Goal: Task Accomplishment & Management: Complete application form

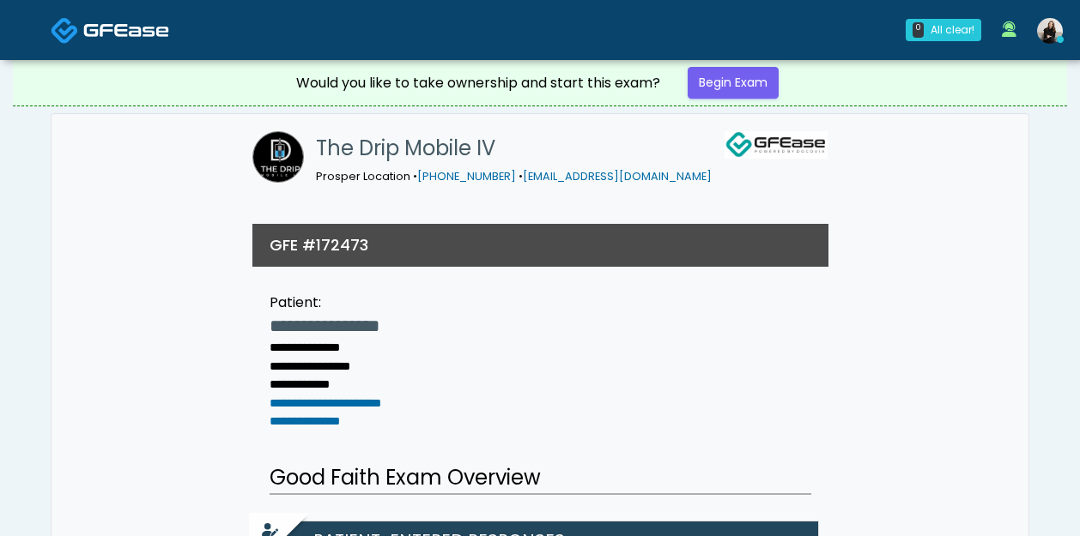
click at [124, 17] on span at bounding box center [126, 29] width 86 height 24
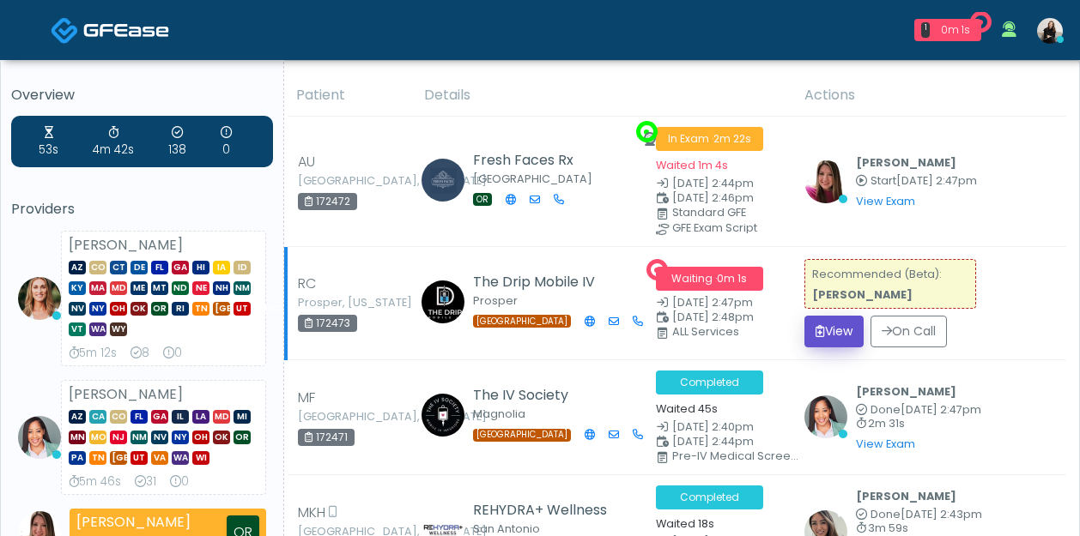
click at [832, 324] on button "View" at bounding box center [833, 332] width 59 height 32
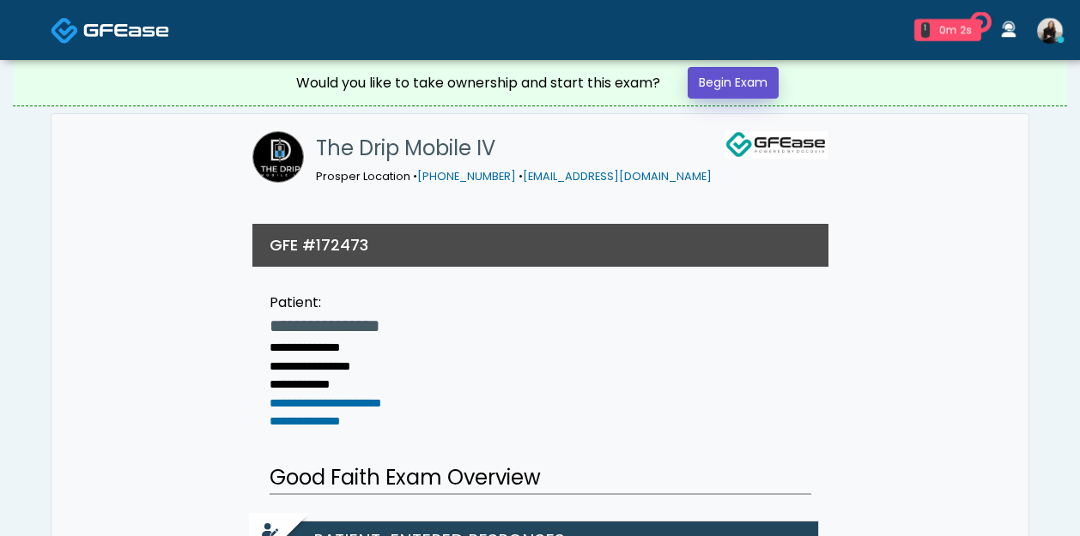
click at [758, 84] on link "Begin Exam" at bounding box center [732, 83] width 91 height 32
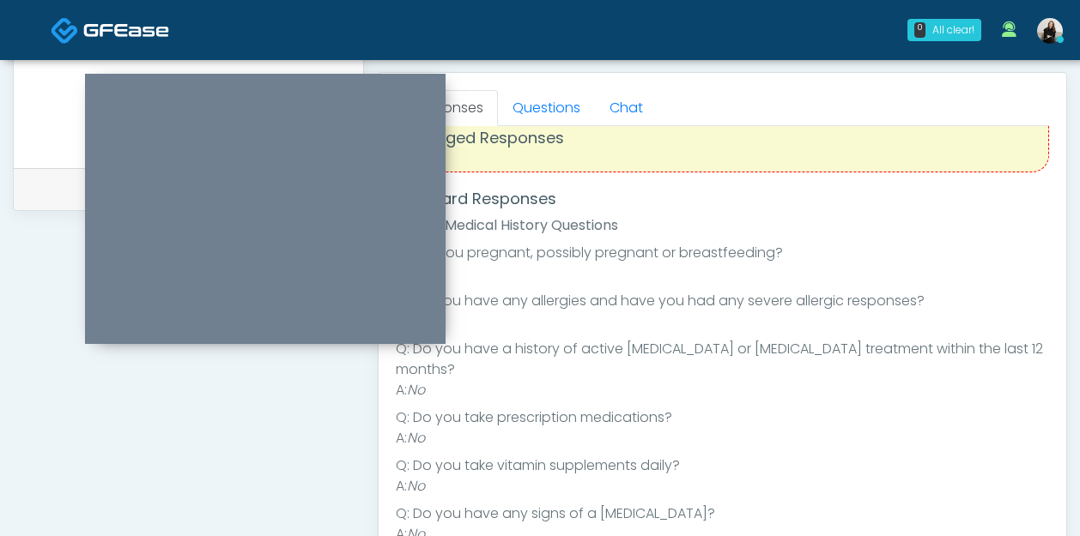
scroll to position [14, 0]
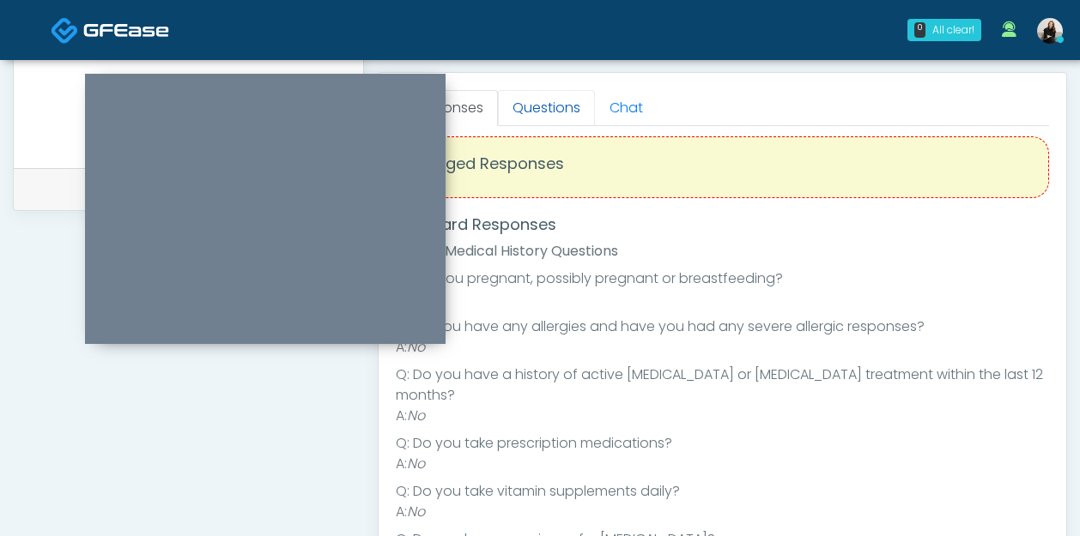
click at [549, 106] on link "Questions" at bounding box center [546, 108] width 97 height 36
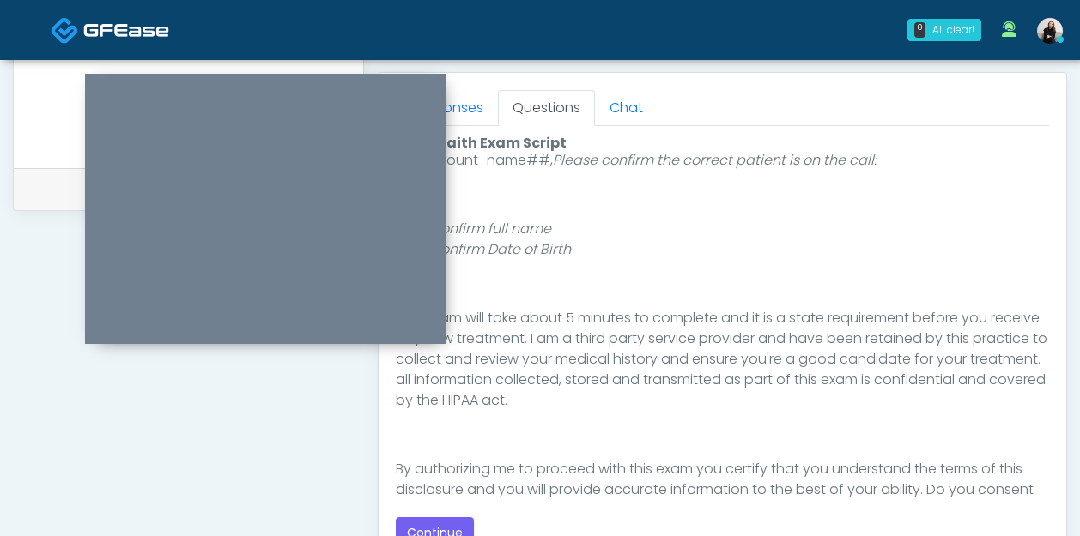
scroll to position [199, 0]
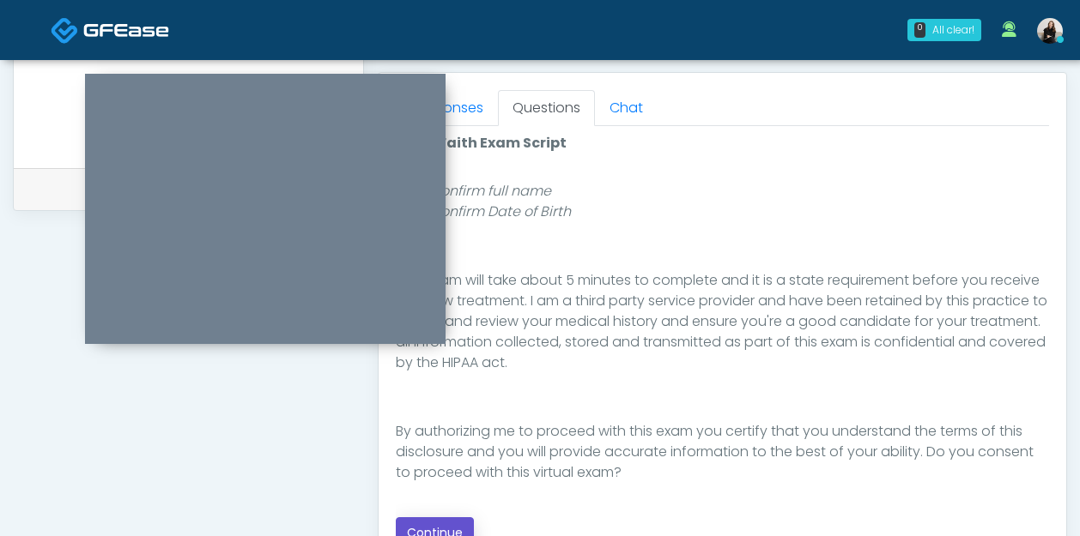
click at [456, 528] on button "Continue" at bounding box center [435, 533] width 78 height 32
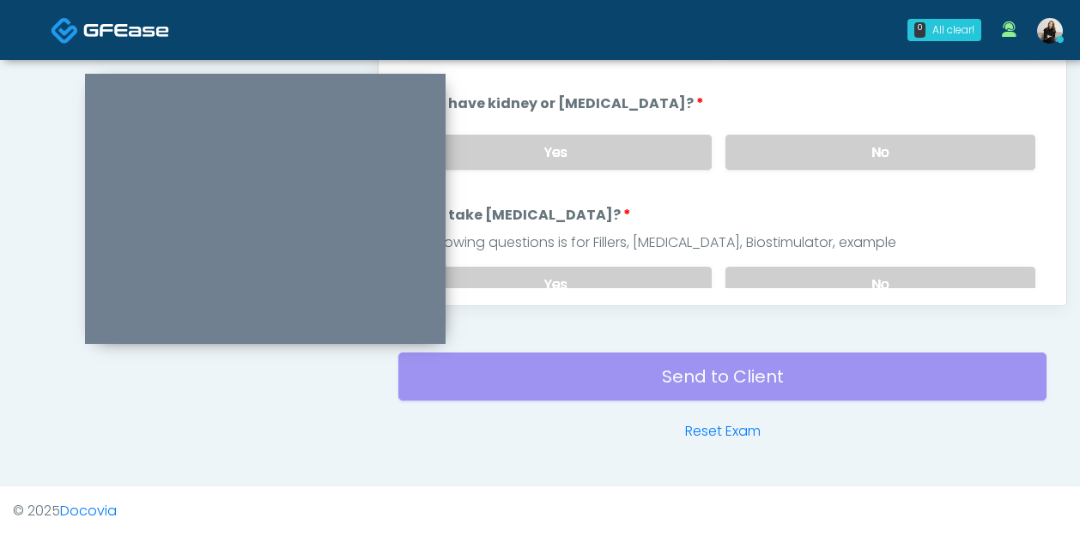
scroll to position [767, 0]
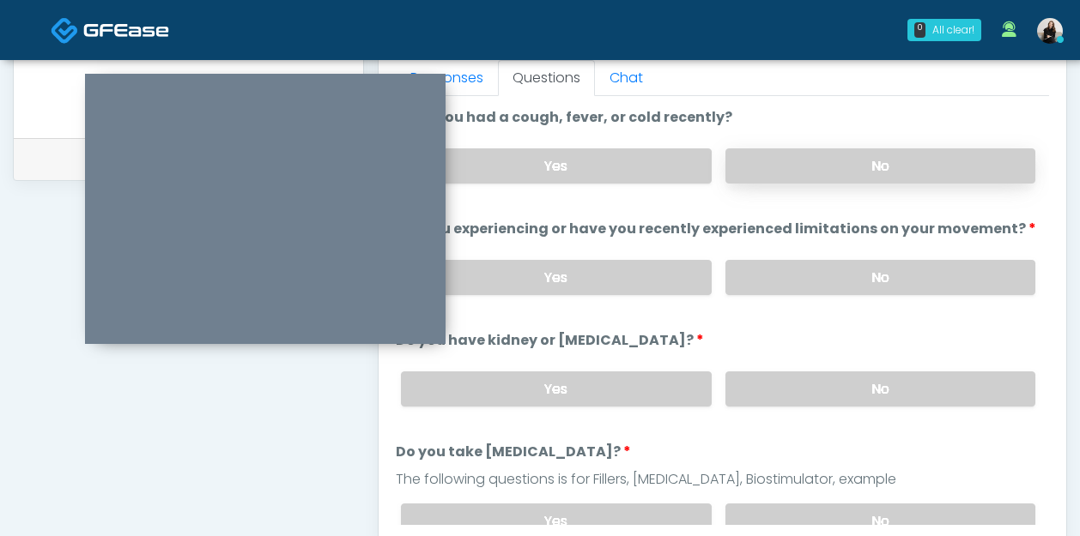
click at [832, 181] on label "No" at bounding box center [880, 165] width 310 height 35
click at [813, 275] on label "No" at bounding box center [880, 277] width 310 height 35
click at [788, 378] on label "No" at bounding box center [880, 389] width 310 height 35
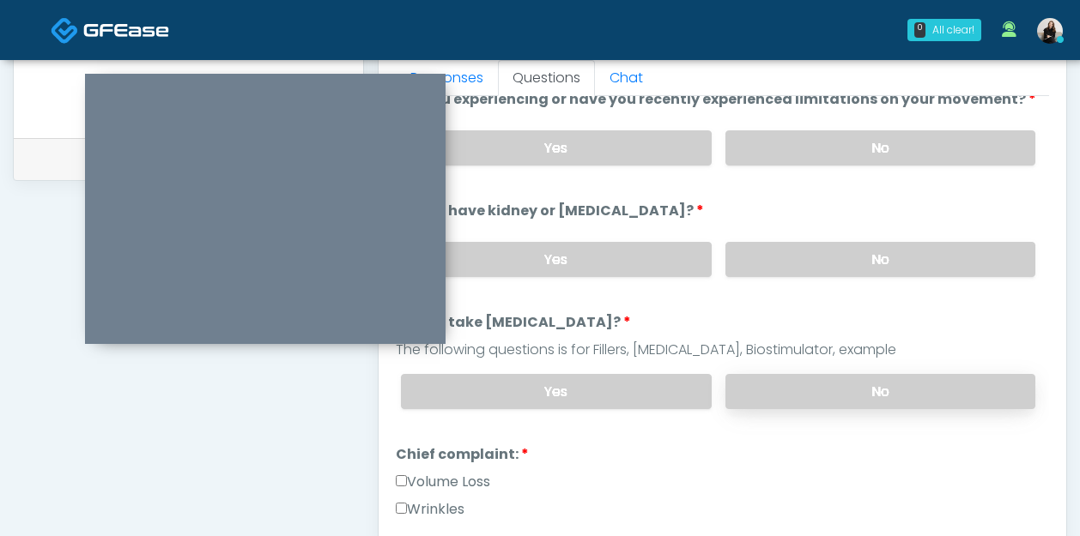
click at [788, 378] on label "No" at bounding box center [880, 391] width 310 height 35
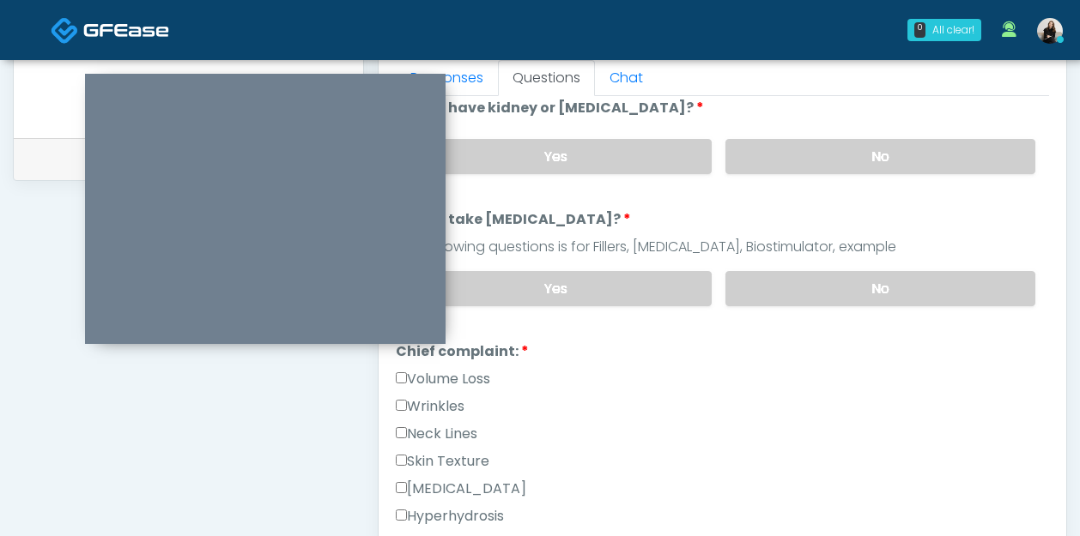
scroll to position [336, 0]
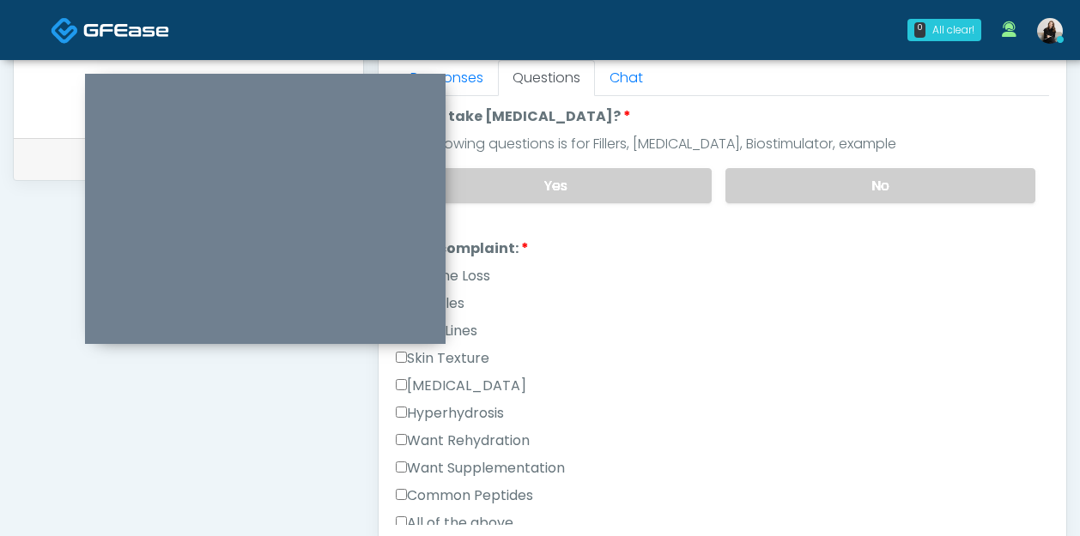
click at [476, 435] on label "Want Rehydration" at bounding box center [463, 441] width 134 height 21
click at [477, 458] on label "Want Supplementation" at bounding box center [480, 468] width 169 height 21
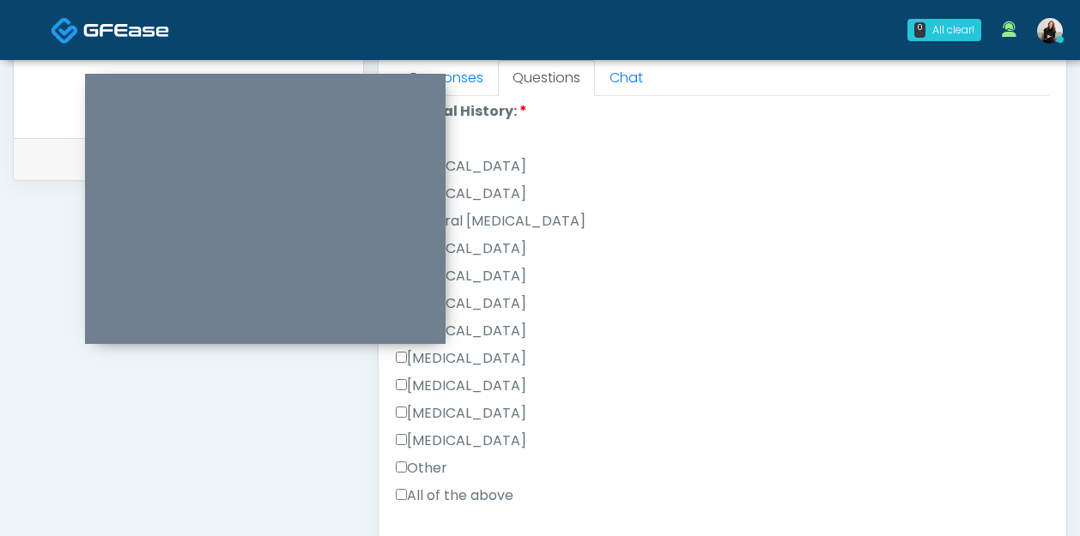
scroll to position [885, 0]
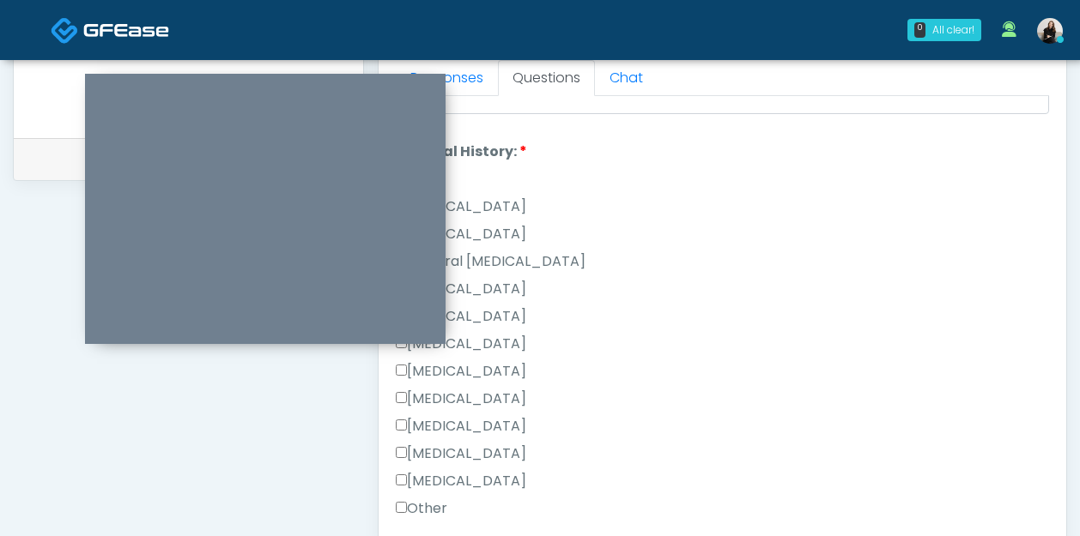
click at [439, 426] on label "Cholecystectomy" at bounding box center [461, 426] width 130 height 21
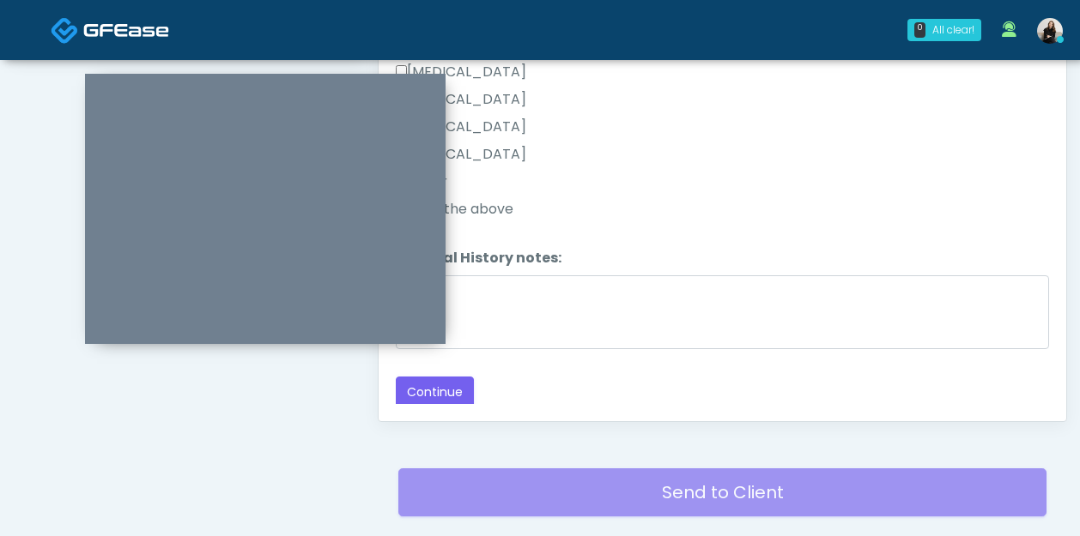
scroll to position [960, 0]
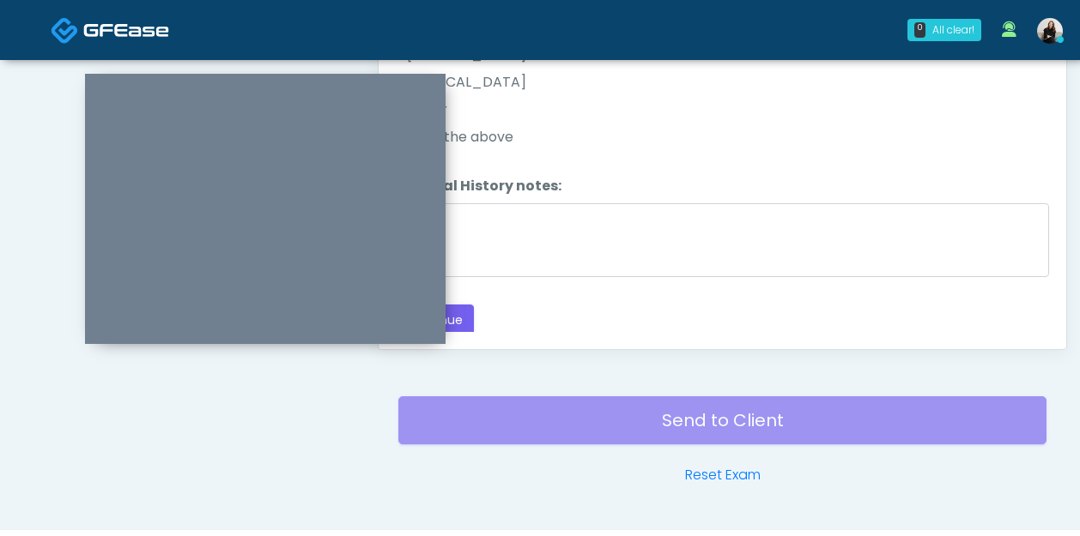
click at [475, 305] on div "Back Continue" at bounding box center [722, 321] width 653 height 32
click at [459, 309] on button "Continue" at bounding box center [435, 321] width 78 height 32
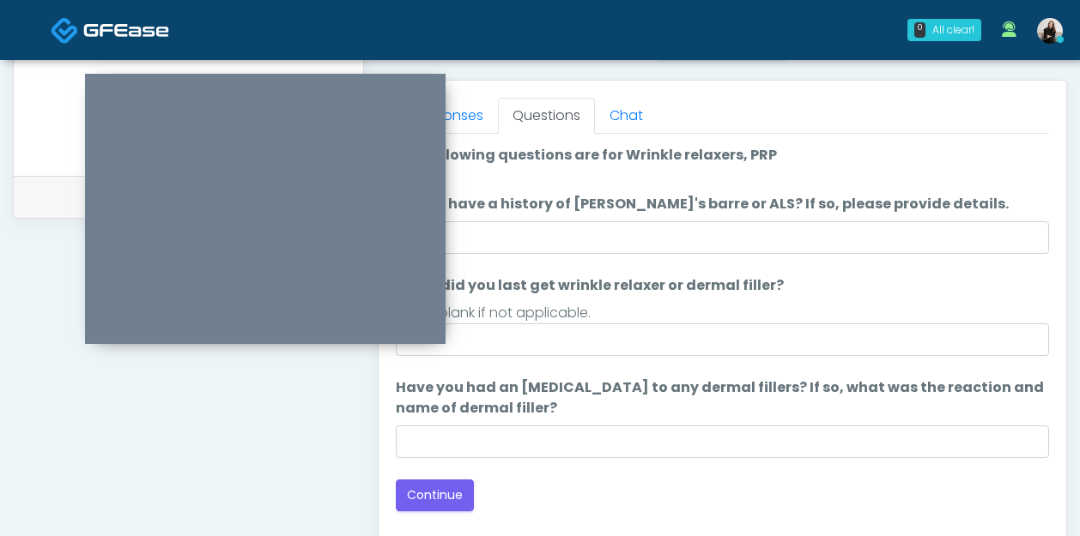
scroll to position [554, 0]
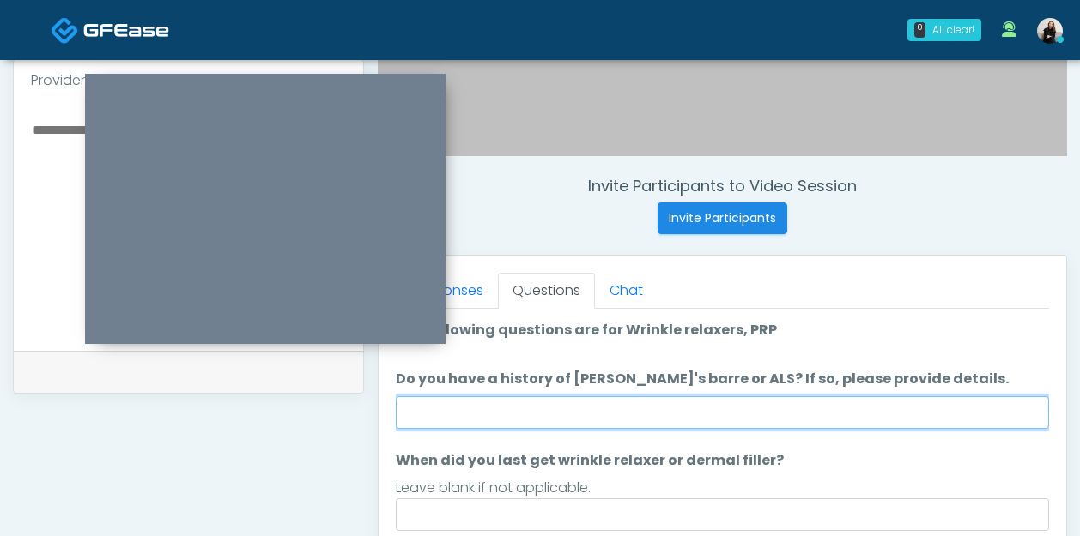
click at [674, 406] on input "Do you have a history of Guillain's barre or ALS? If so, please provide details." at bounding box center [722, 412] width 653 height 33
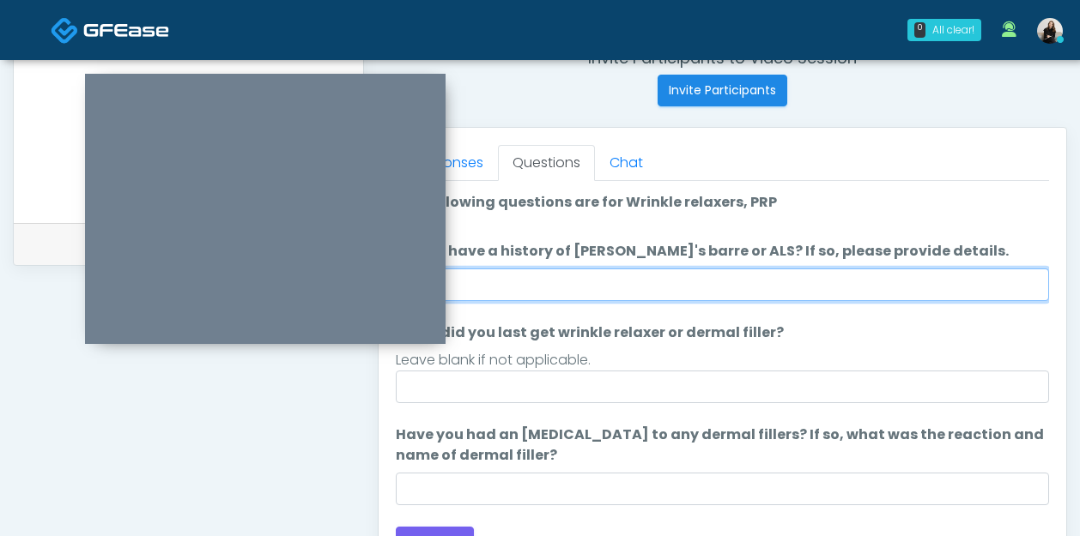
scroll to position [722, 0]
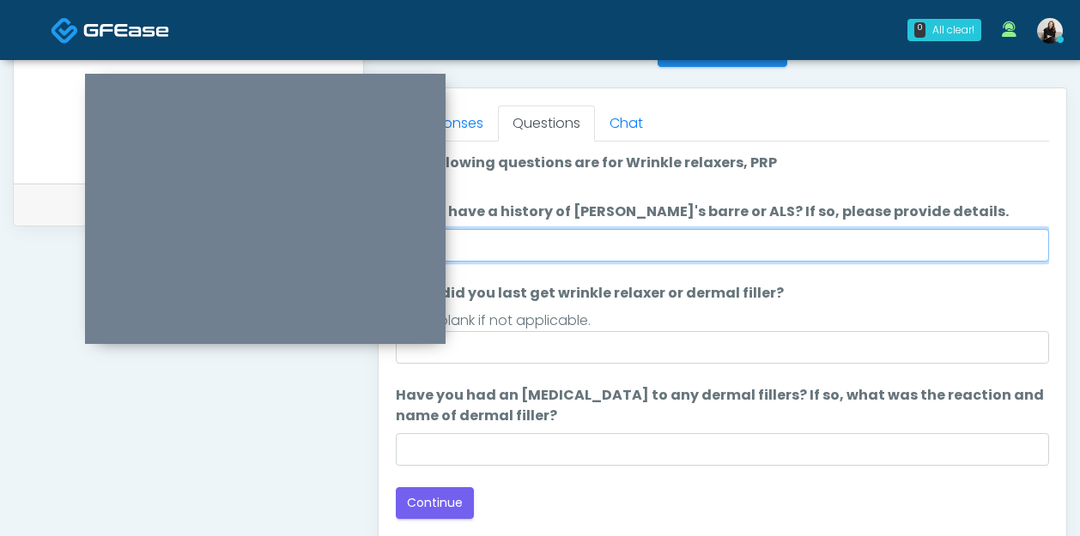
type input "**"
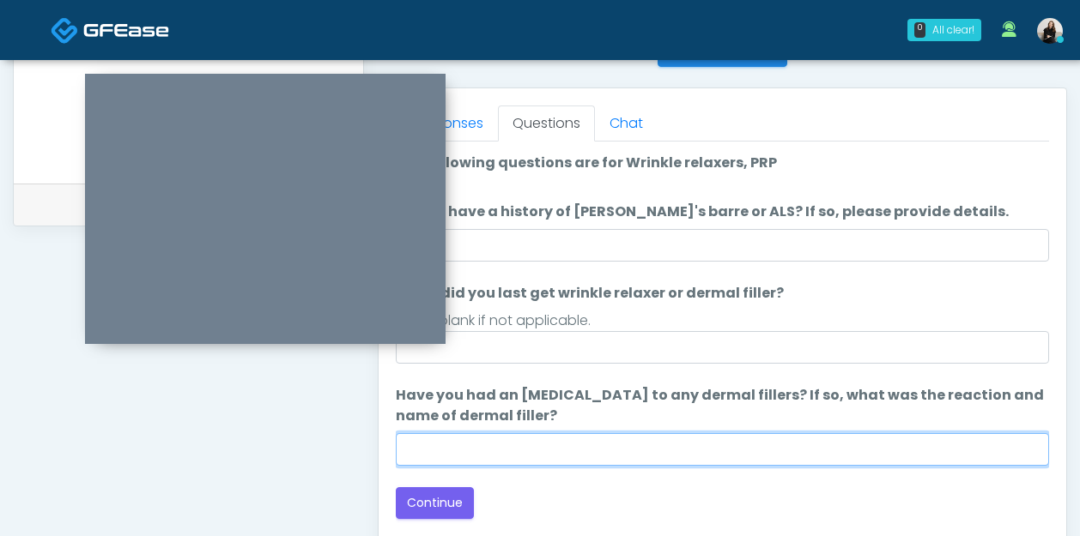
click at [465, 439] on input "Have you had an allergic response to any dermal fillers? If so, what was the re…" at bounding box center [722, 449] width 653 height 33
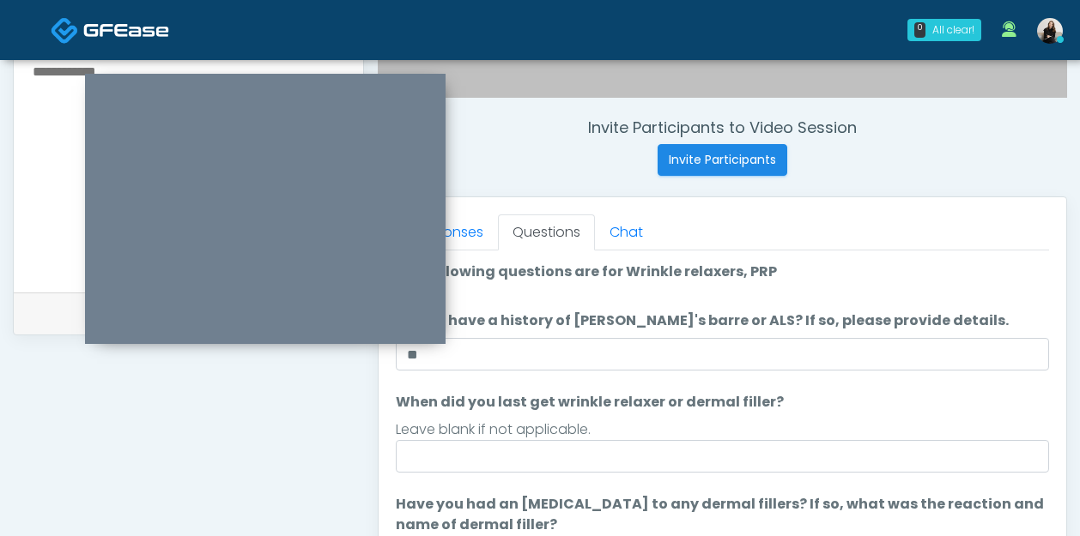
type input "**"
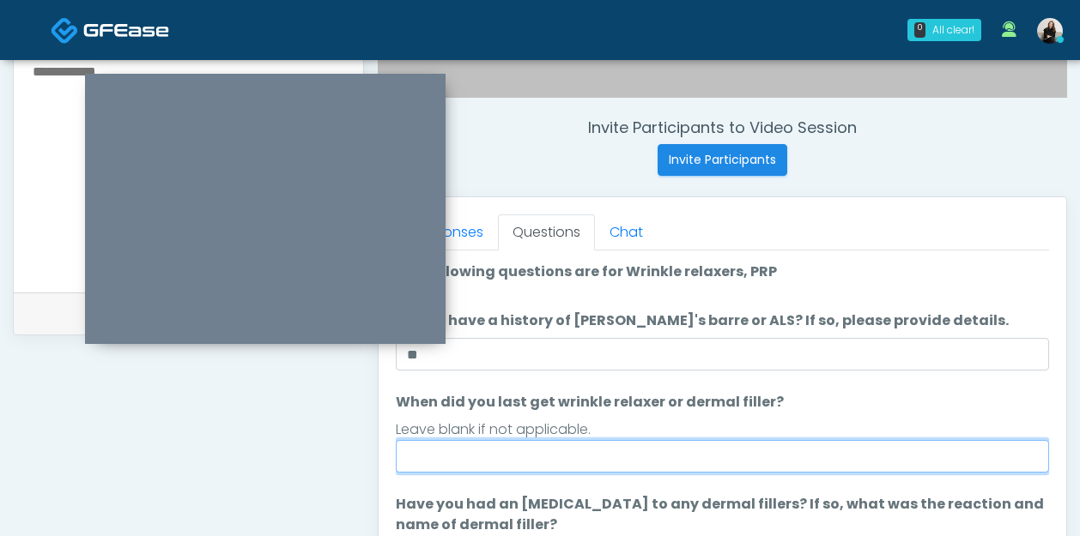
click at [533, 453] on input "When did you last get wrinkle relaxer or dermal filler?" at bounding box center [722, 456] width 653 height 33
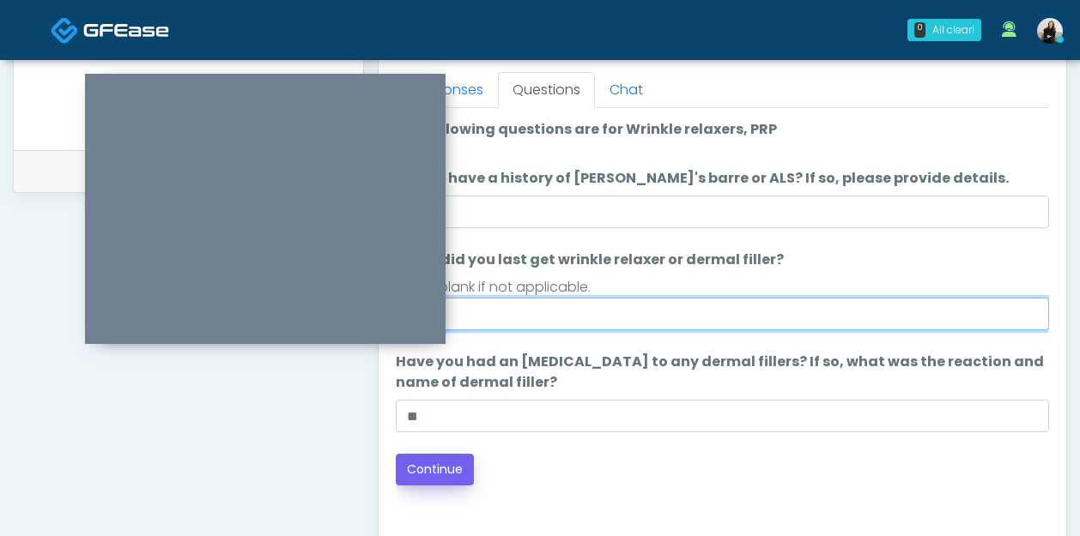
type input "*****"
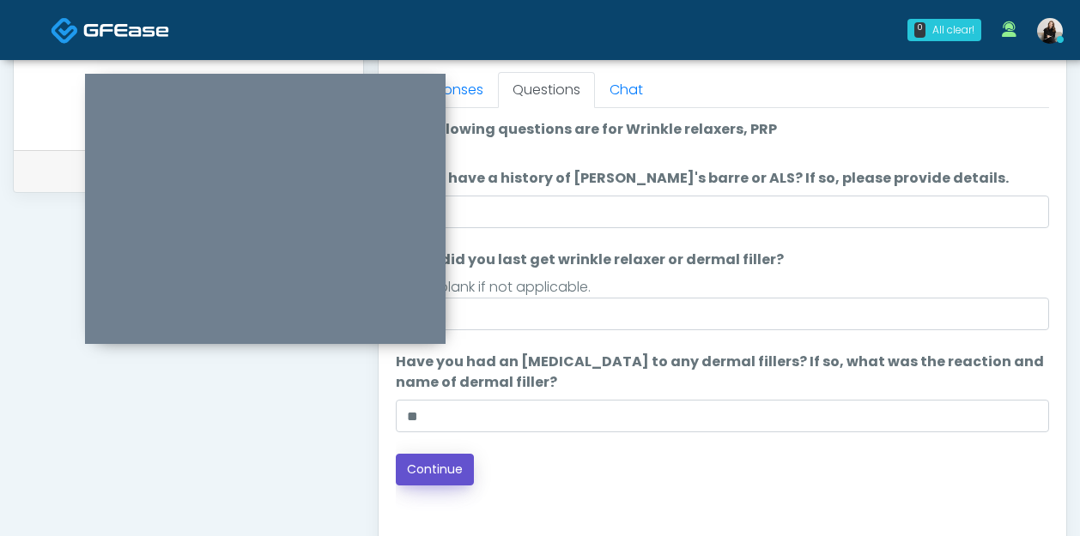
click at [454, 456] on button "Continue" at bounding box center [435, 470] width 78 height 32
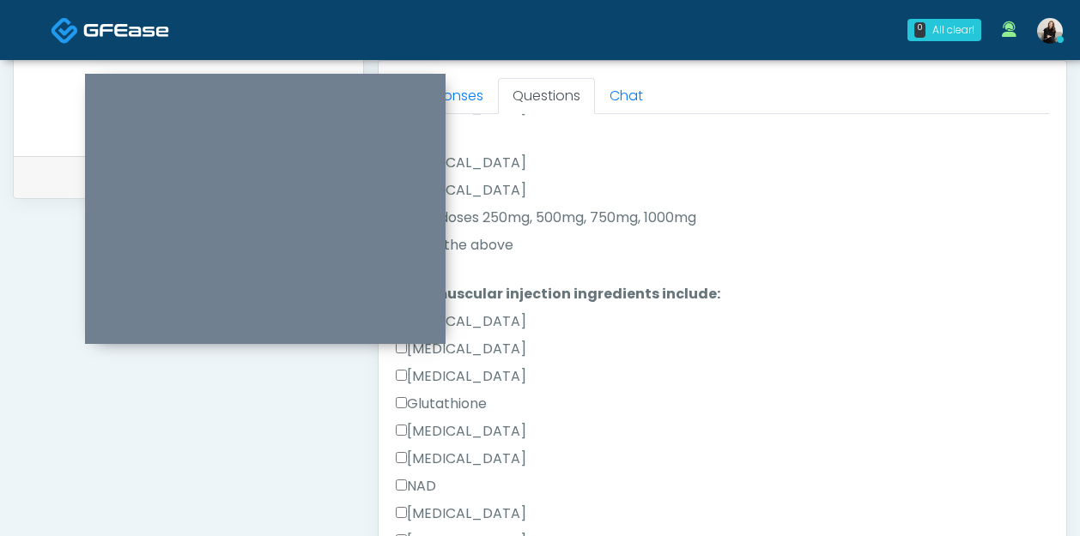
scroll to position [870, 0]
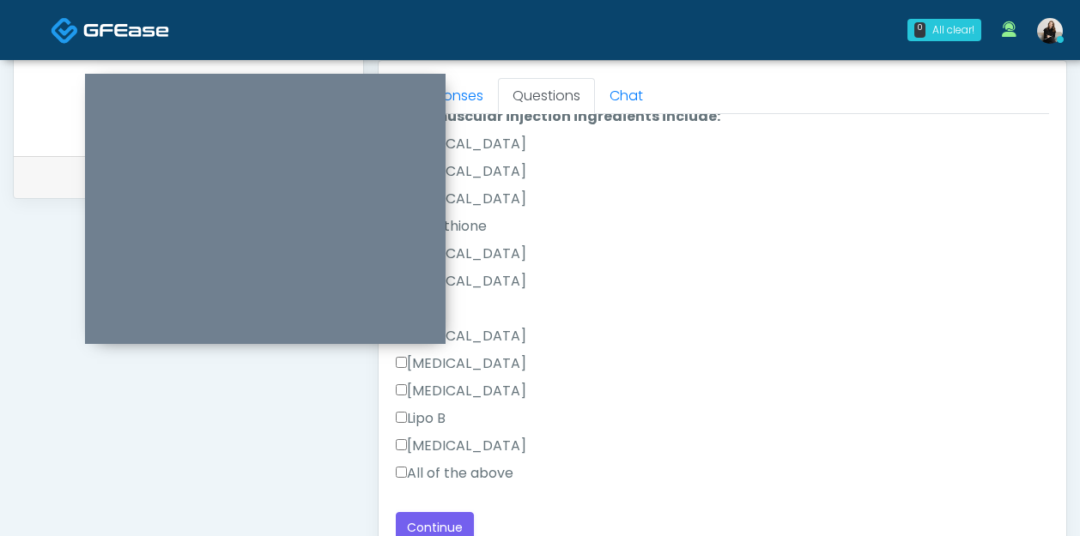
click at [475, 473] on label "All of the above" at bounding box center [455, 473] width 118 height 21
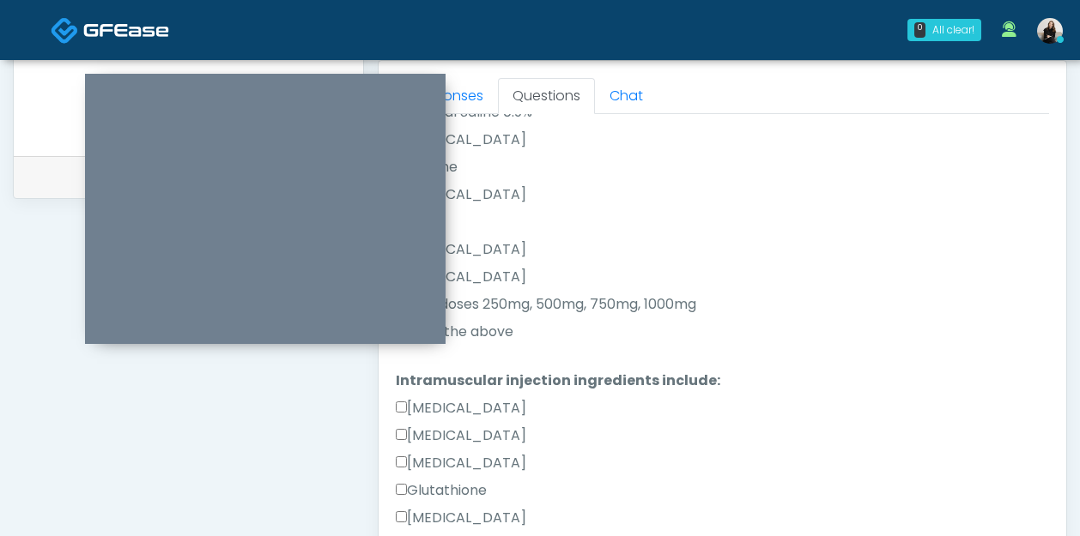
scroll to position [475, 0]
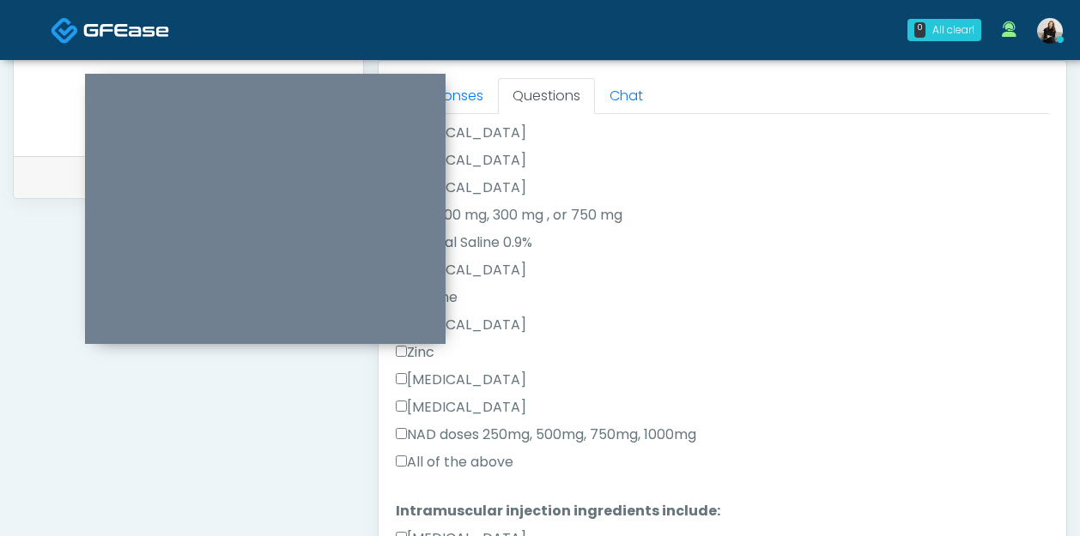
click at [475, 473] on div "All of the above" at bounding box center [722, 465] width 653 height 27
click at [473, 457] on label "All of the above" at bounding box center [455, 462] width 118 height 21
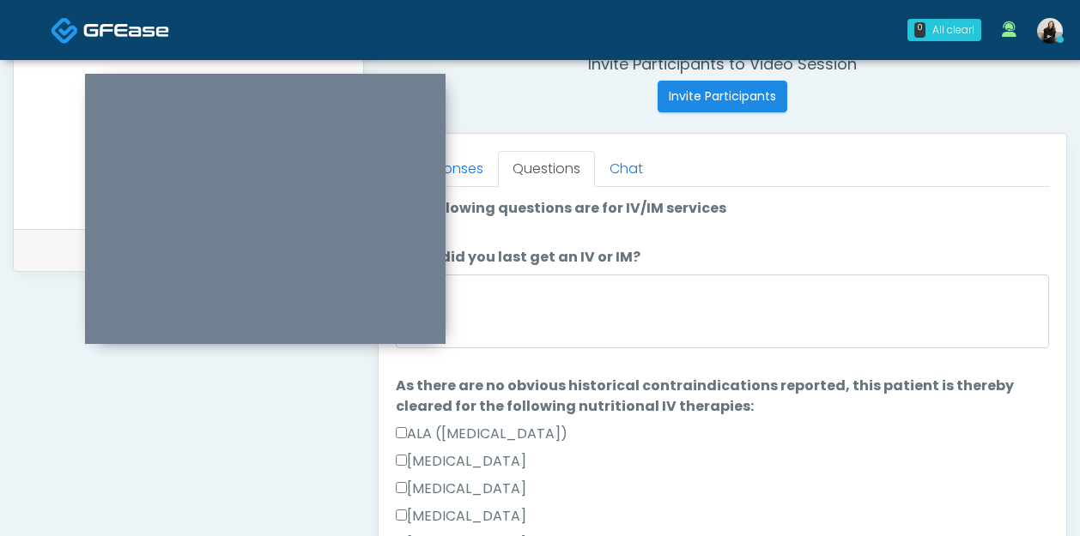
scroll to position [662, 0]
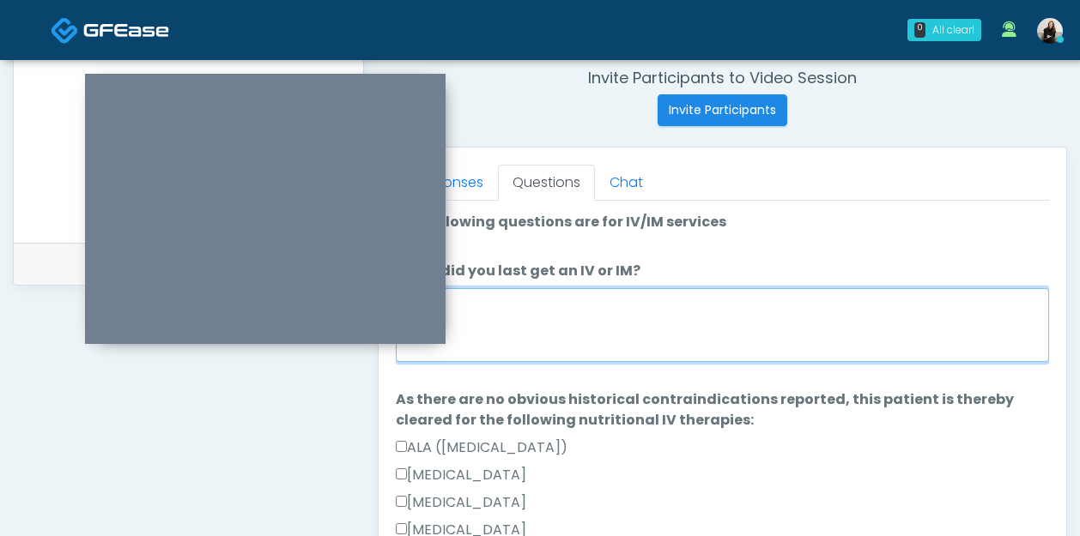
click at [463, 348] on textarea "When did you last get an IV or IM?" at bounding box center [722, 325] width 653 height 74
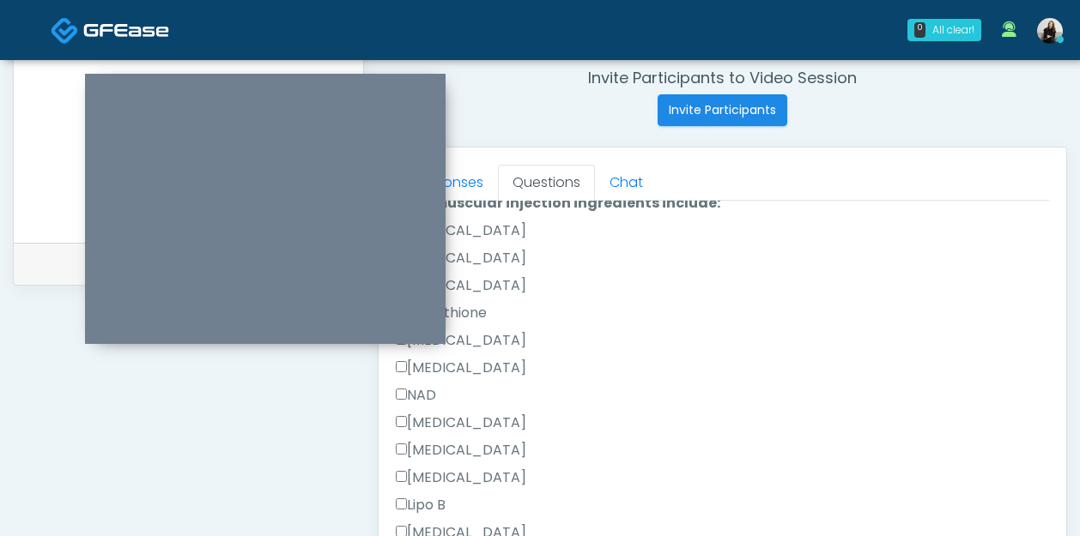
scroll to position [824, 0]
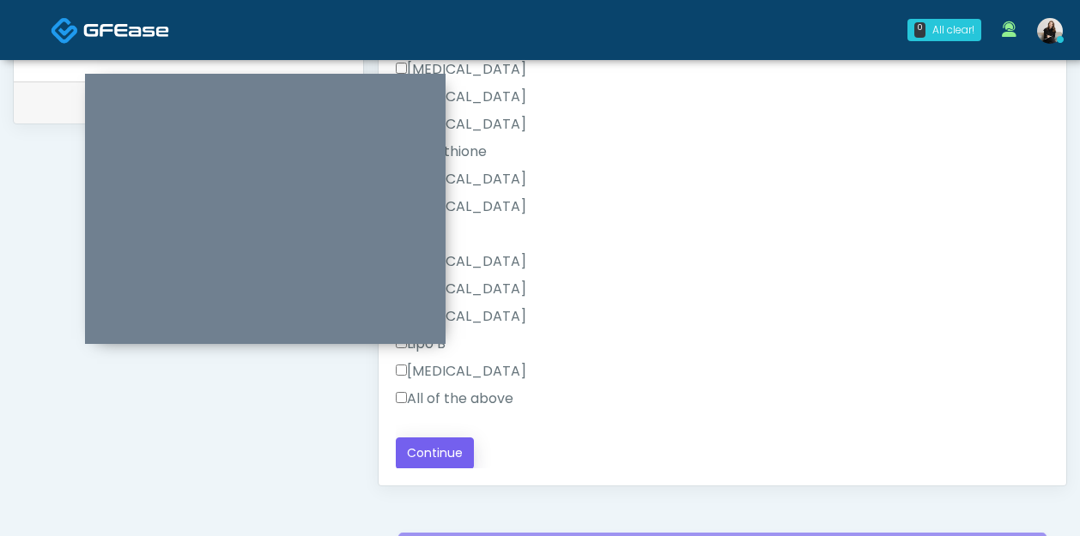
type textarea "********"
click at [444, 451] on button "Continue" at bounding box center [435, 454] width 78 height 32
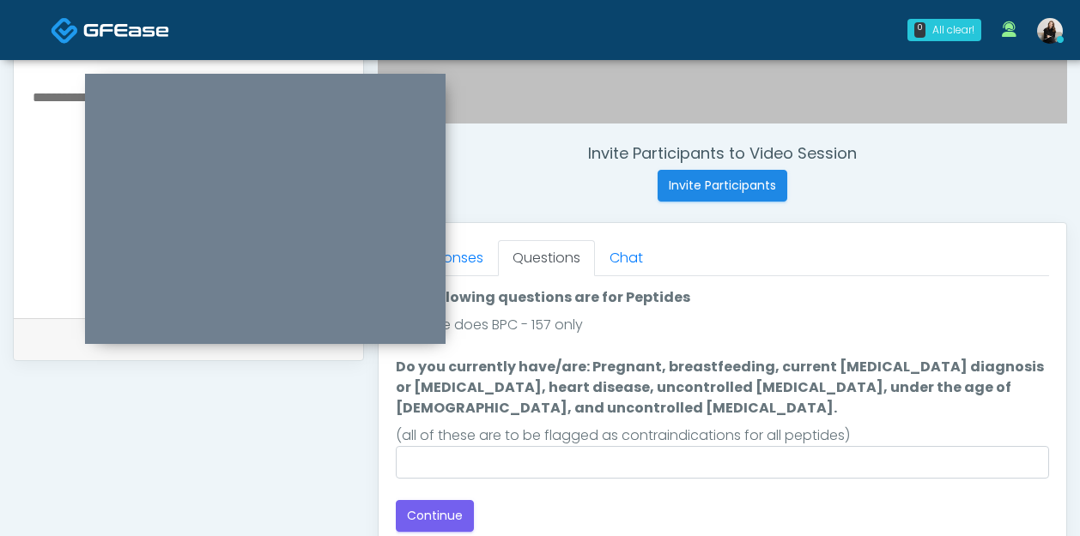
scroll to position [638, 0]
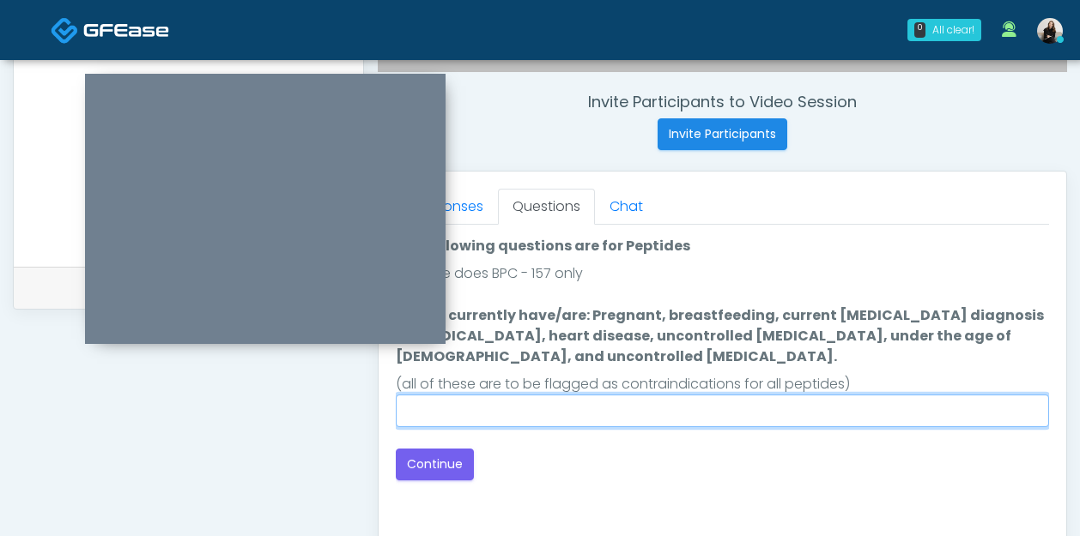
click at [649, 409] on input "Do you currently have/are: Pregnant, breastfeeding, current cancer diagnosis or…" at bounding box center [722, 411] width 653 height 33
type input "**"
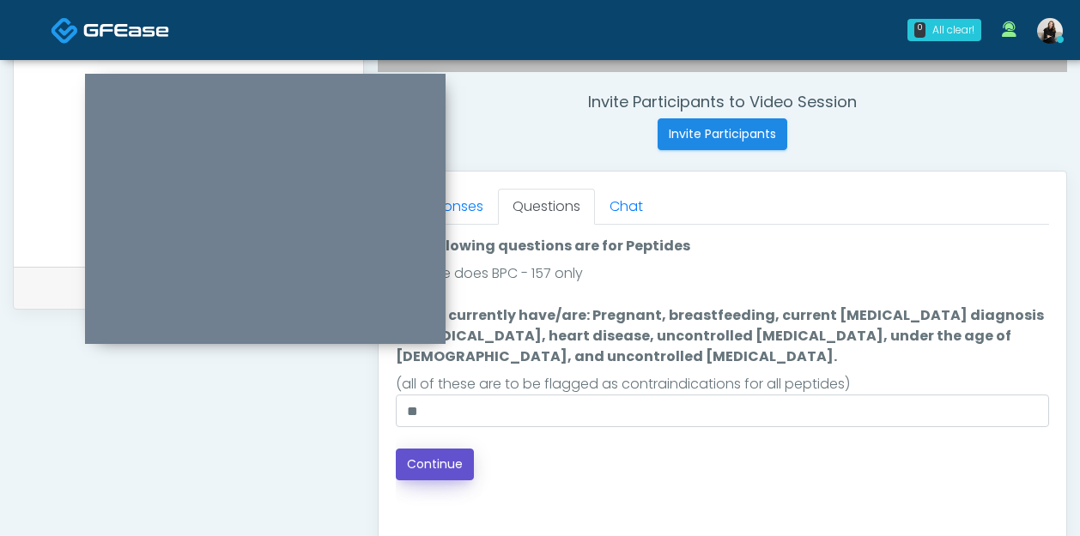
click at [430, 455] on button "Continue" at bounding box center [435, 465] width 78 height 32
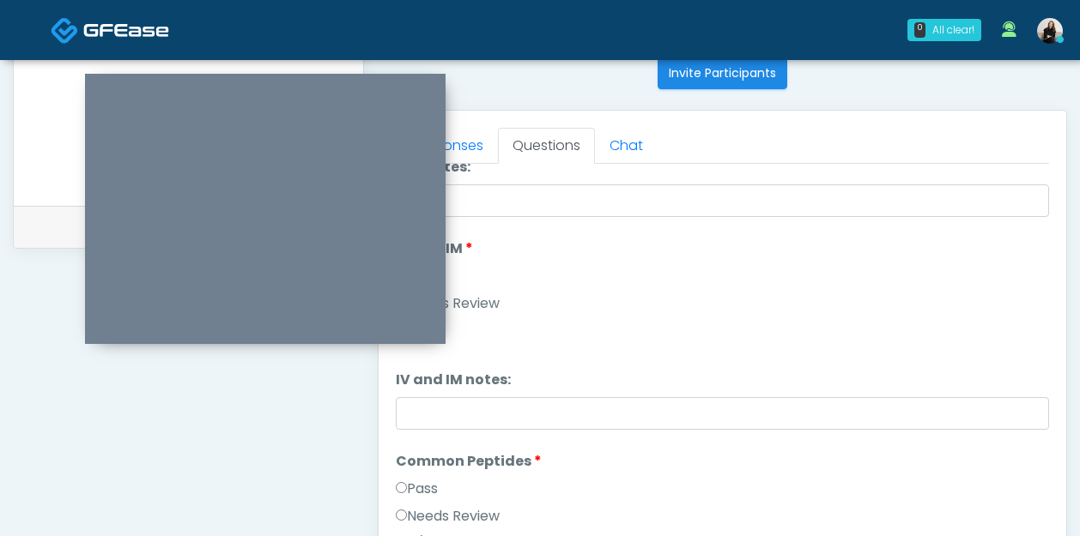
scroll to position [0, 0]
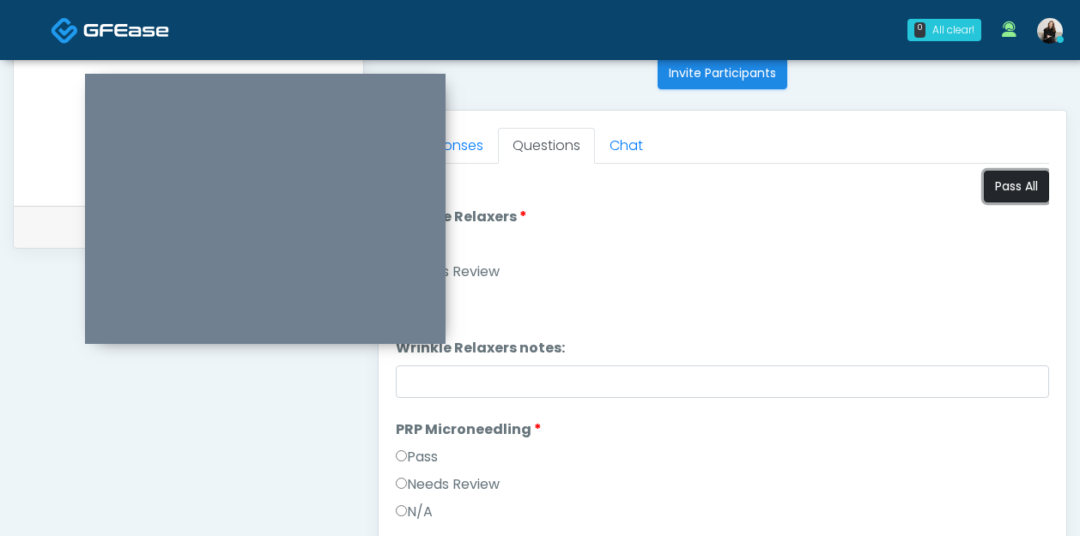
click at [990, 180] on button "Pass All" at bounding box center [1015, 187] width 65 height 32
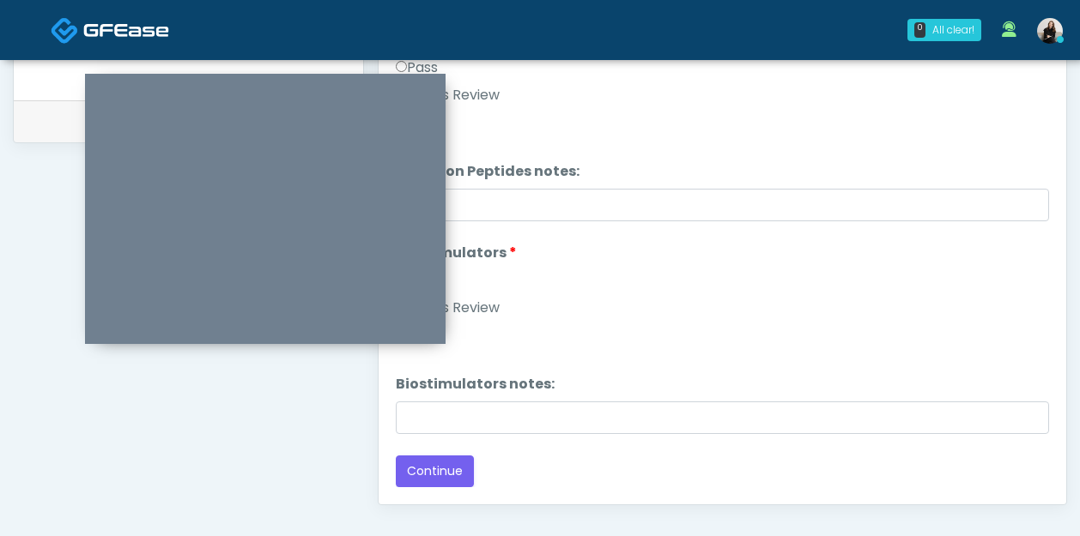
scroll to position [977, 0]
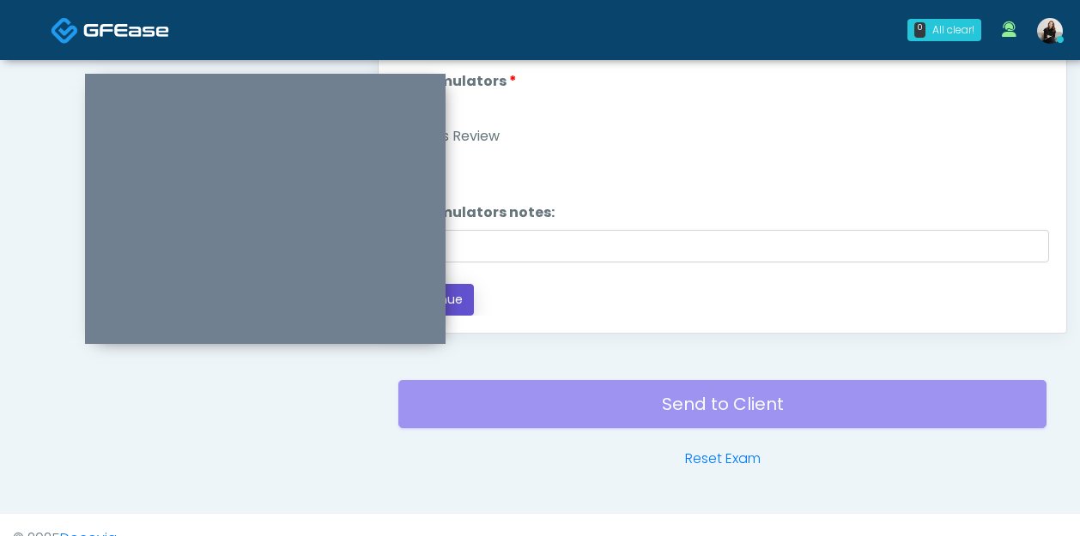
click at [469, 300] on button "Continue" at bounding box center [435, 300] width 78 height 32
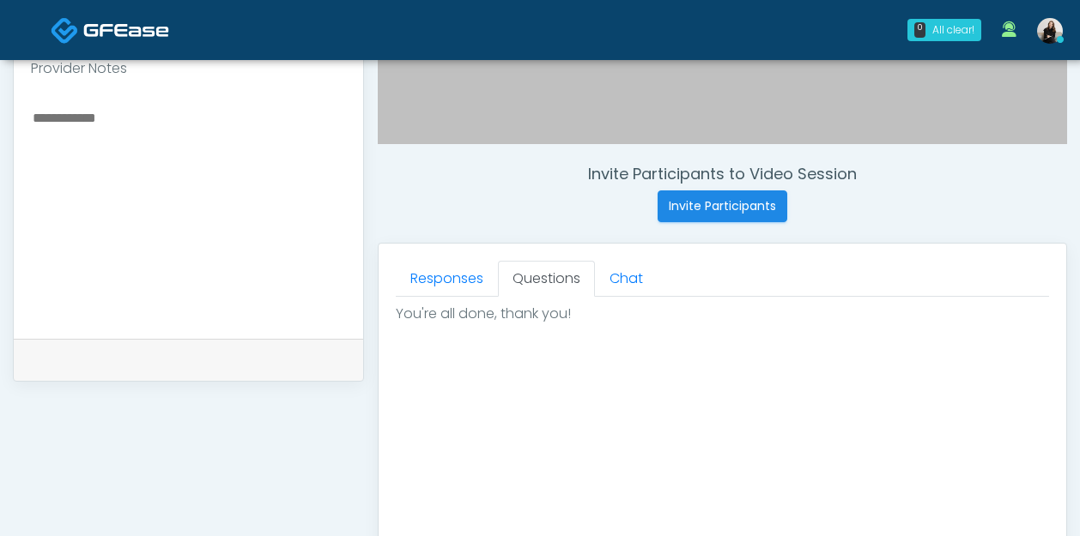
scroll to position [929, 0]
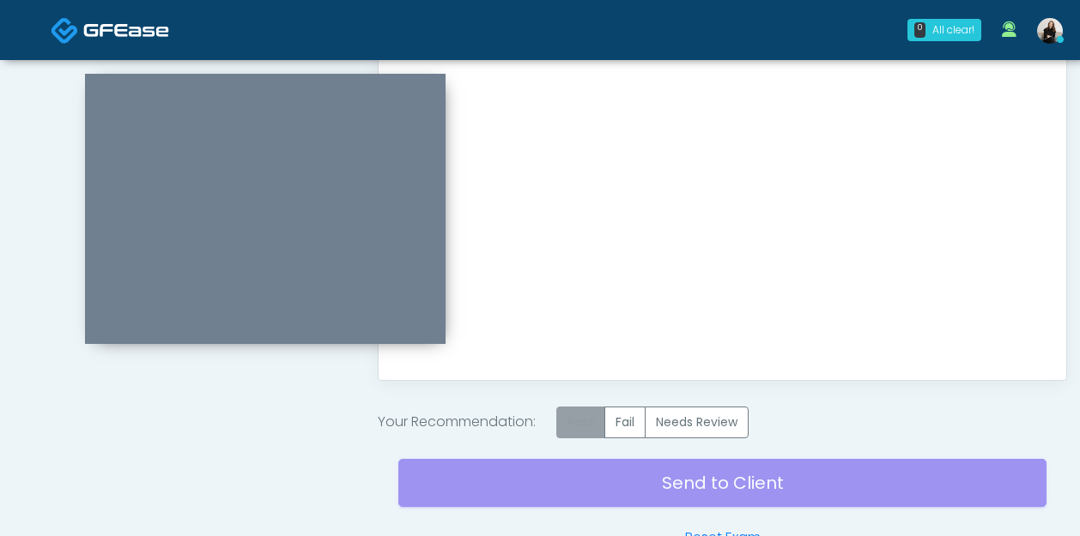
click at [592, 423] on label "Pass" at bounding box center [580, 423] width 49 height 32
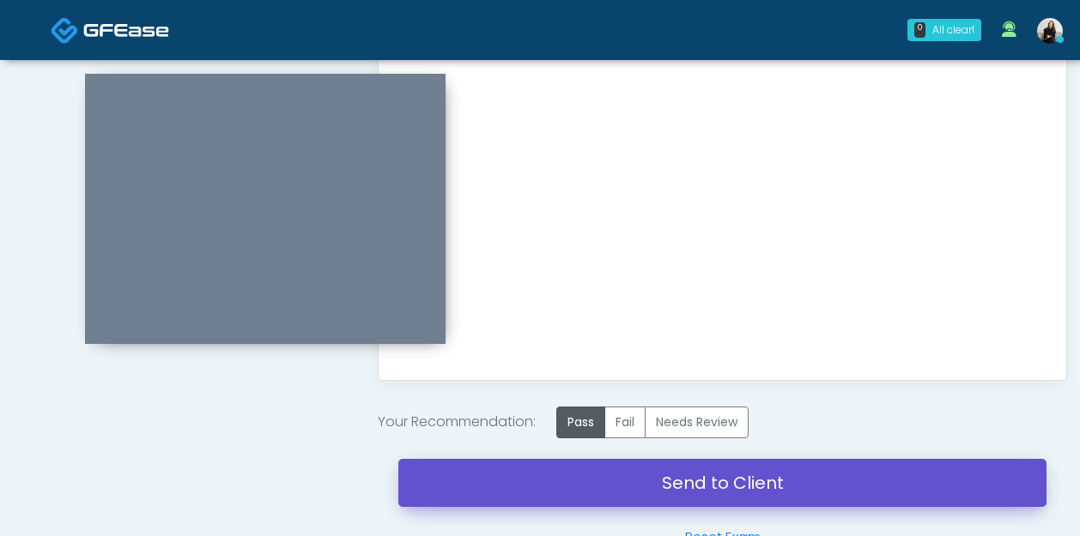
click at [673, 487] on link "Send to Client" at bounding box center [722, 483] width 648 height 48
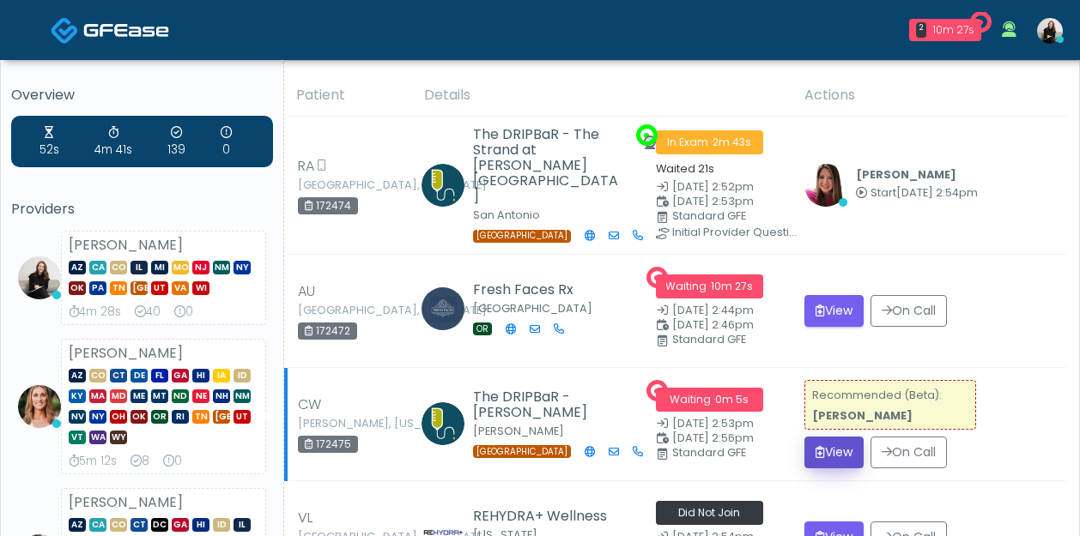
click at [820, 445] on button "View" at bounding box center [833, 453] width 59 height 32
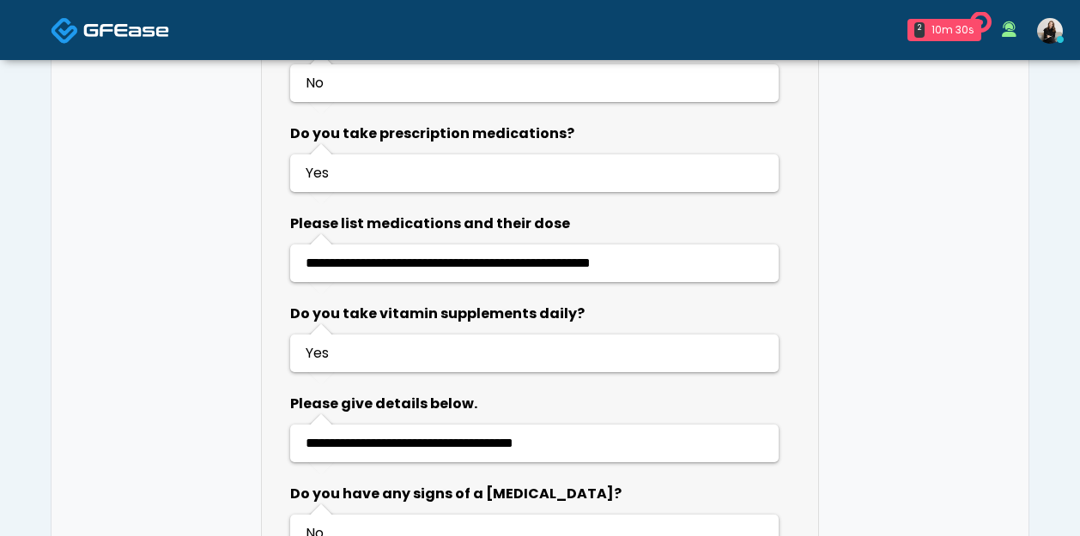
scroll to position [1462, 0]
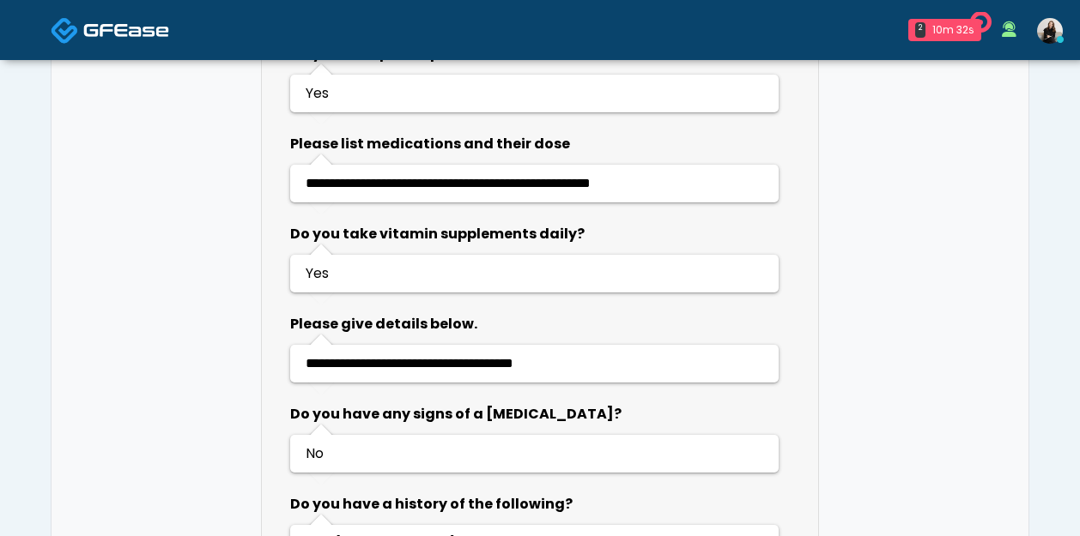
click at [138, 30] on img at bounding box center [126, 29] width 86 height 17
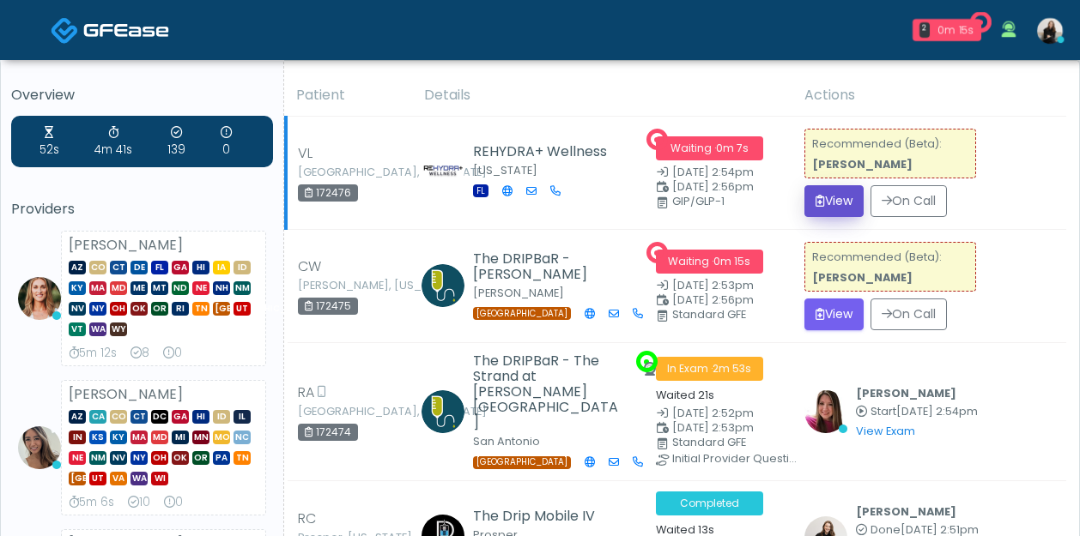
click at [835, 201] on button "View" at bounding box center [833, 201] width 59 height 32
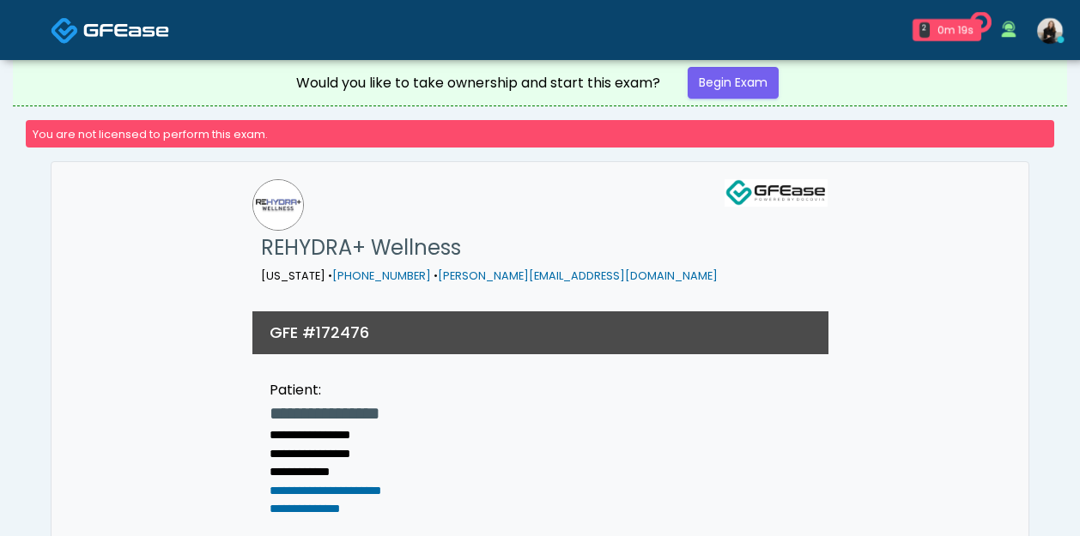
click at [143, 24] on img at bounding box center [126, 29] width 86 height 17
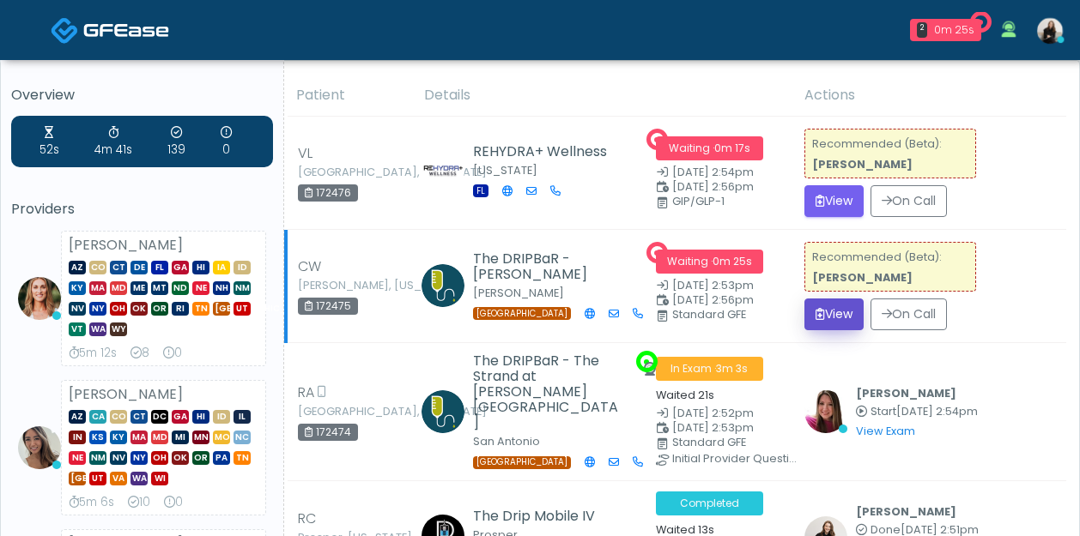
click at [829, 309] on button "View" at bounding box center [833, 315] width 59 height 32
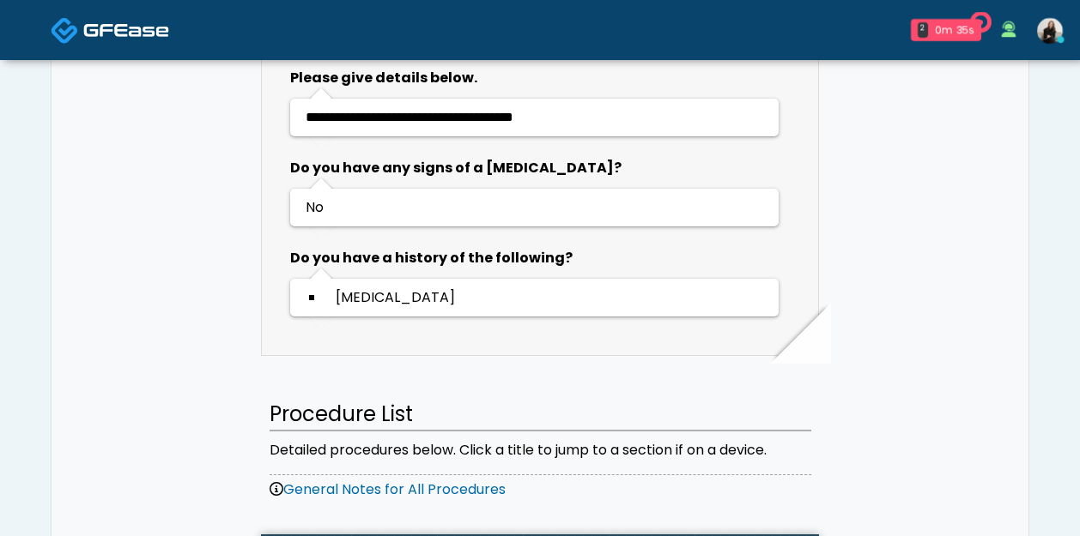
scroll to position [1703, 0]
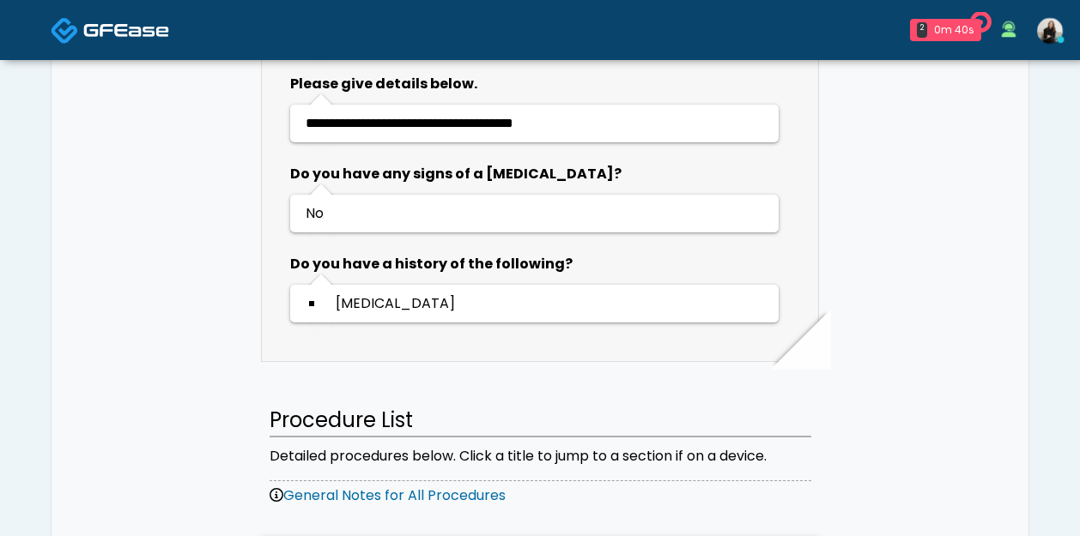
click at [159, 32] on img at bounding box center [126, 29] width 86 height 17
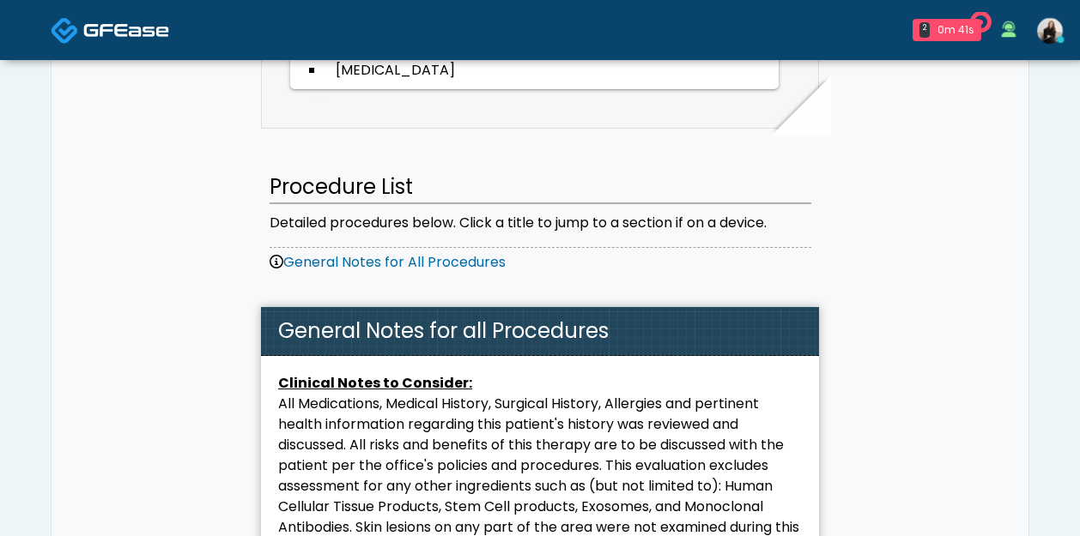
scroll to position [1980, 0]
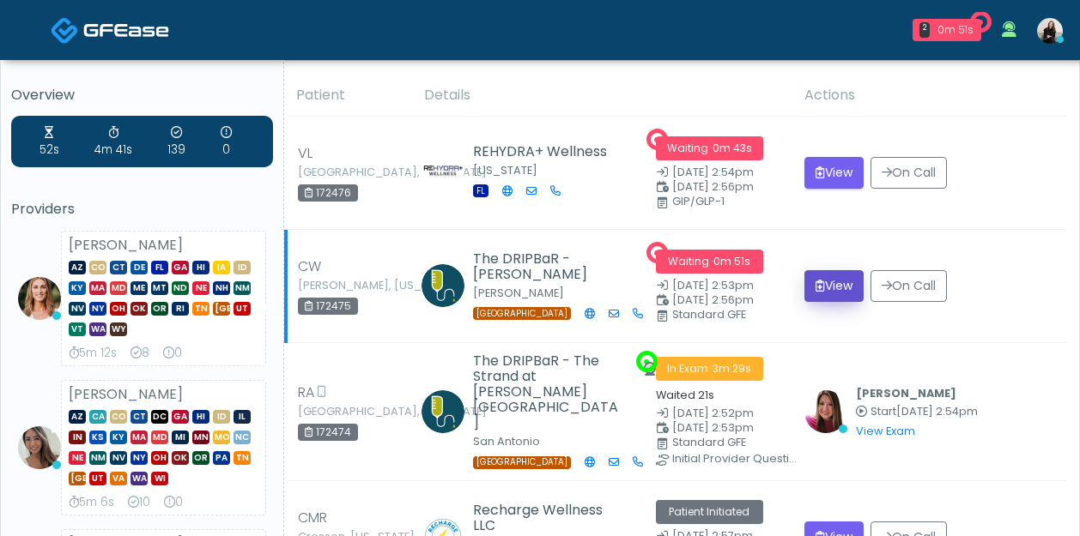
click at [839, 292] on button "View" at bounding box center [833, 286] width 59 height 32
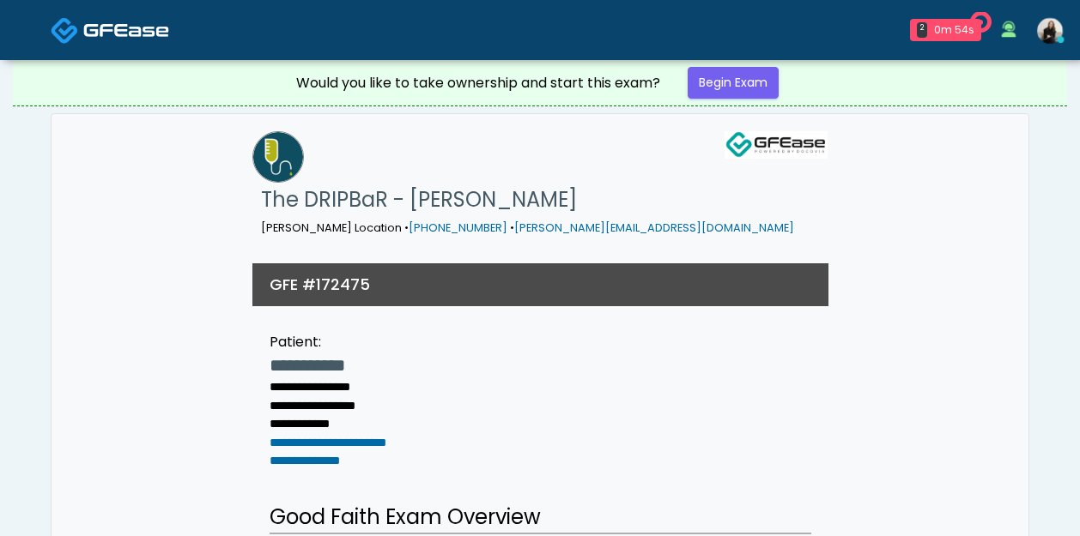
click at [153, 33] on img at bounding box center [126, 29] width 86 height 17
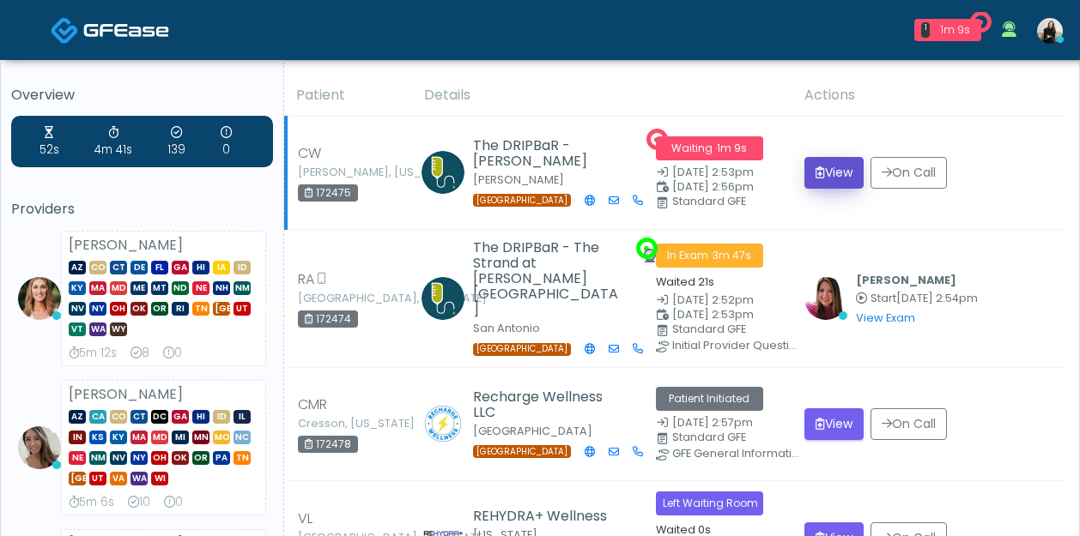
click at [815, 175] on icon "submit" at bounding box center [819, 172] width 9 height 12
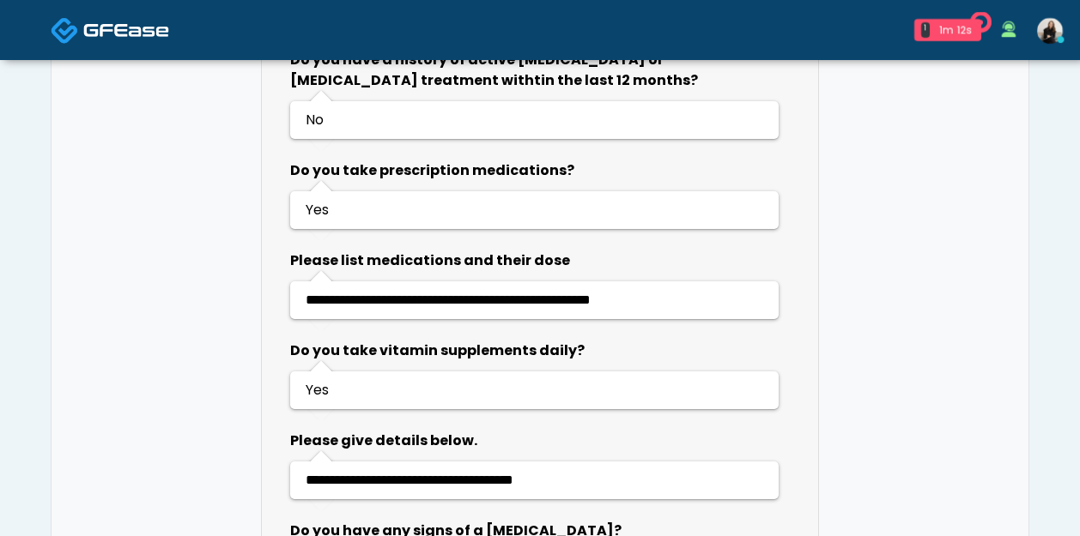
scroll to position [1345, 0]
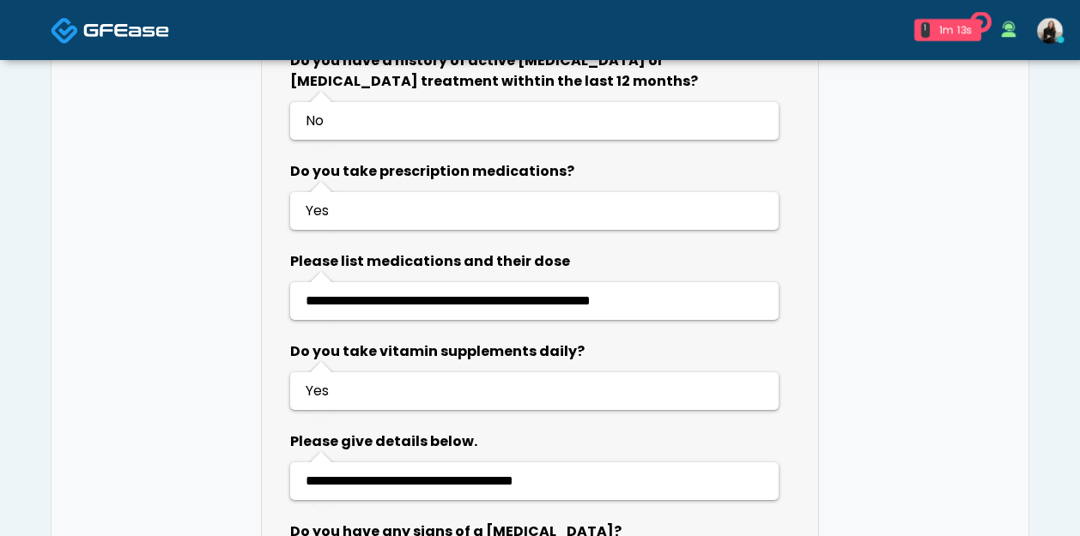
click at [155, 32] on img at bounding box center [126, 29] width 86 height 17
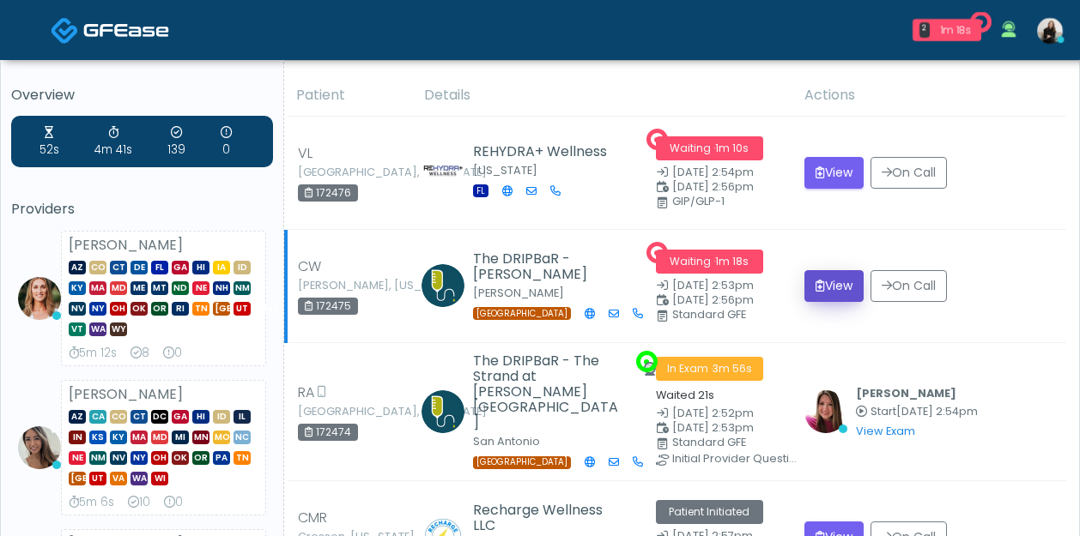
click at [837, 288] on button "View" at bounding box center [833, 286] width 59 height 32
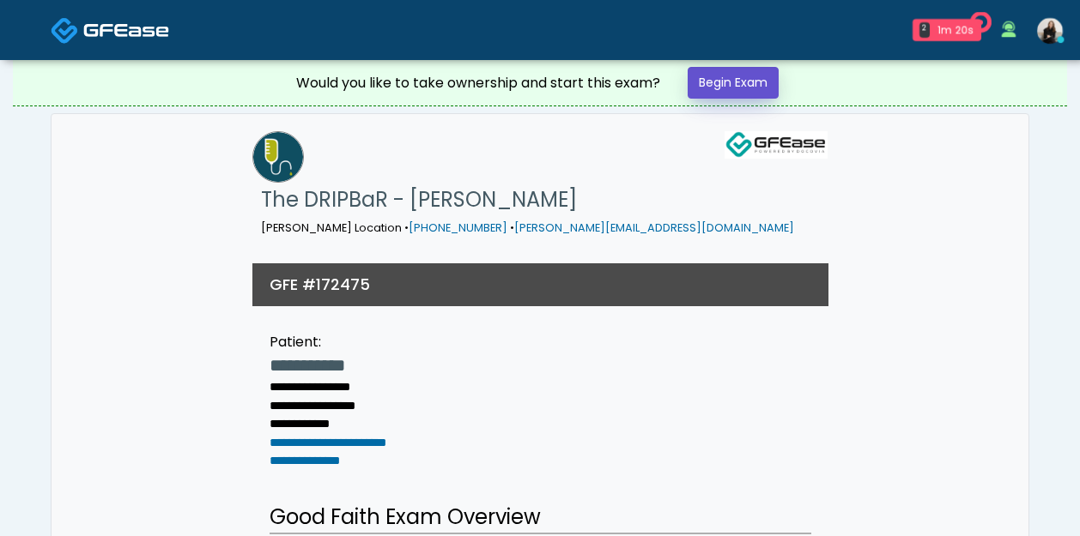
click at [753, 74] on link "Begin Exam" at bounding box center [732, 83] width 91 height 32
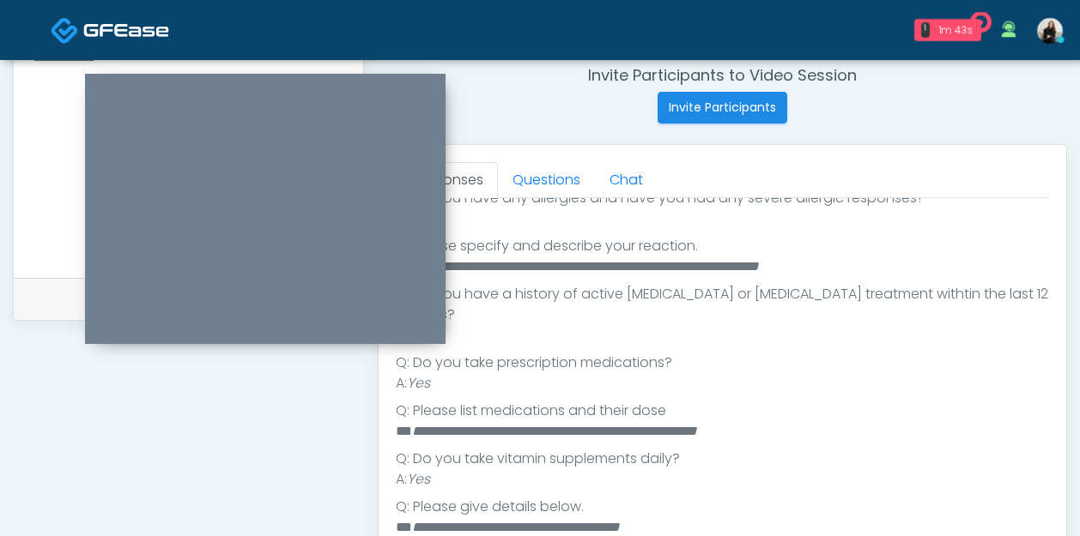
scroll to position [688, 0]
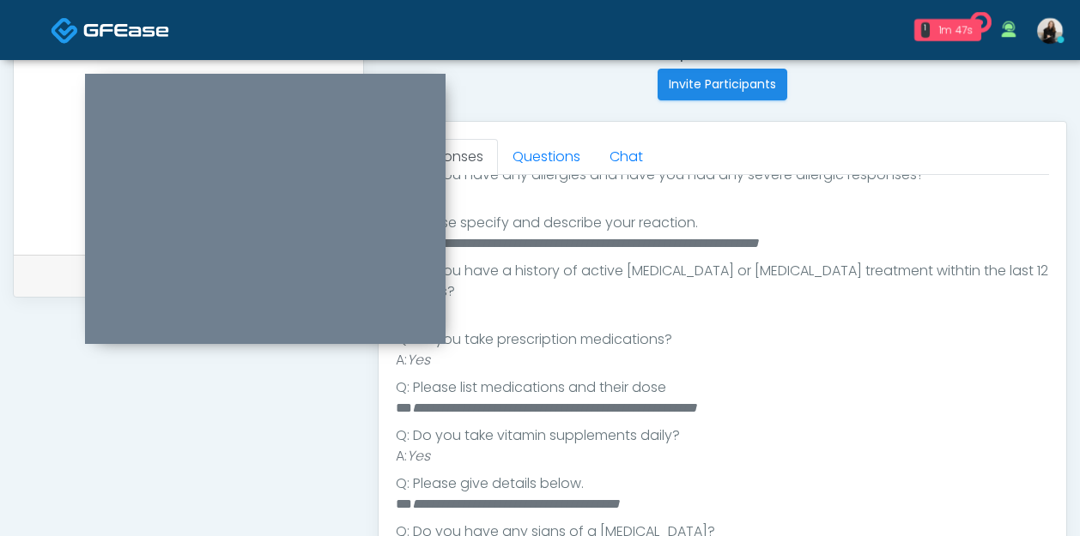
click at [458, 402] on em "**********" at bounding box center [554, 408] width 285 height 13
copy em "********"
drag, startPoint x: 493, startPoint y: 389, endPoint x: 414, endPoint y: 389, distance: 79.8
click at [414, 402] on em "**********" at bounding box center [554, 408] width 285 height 13
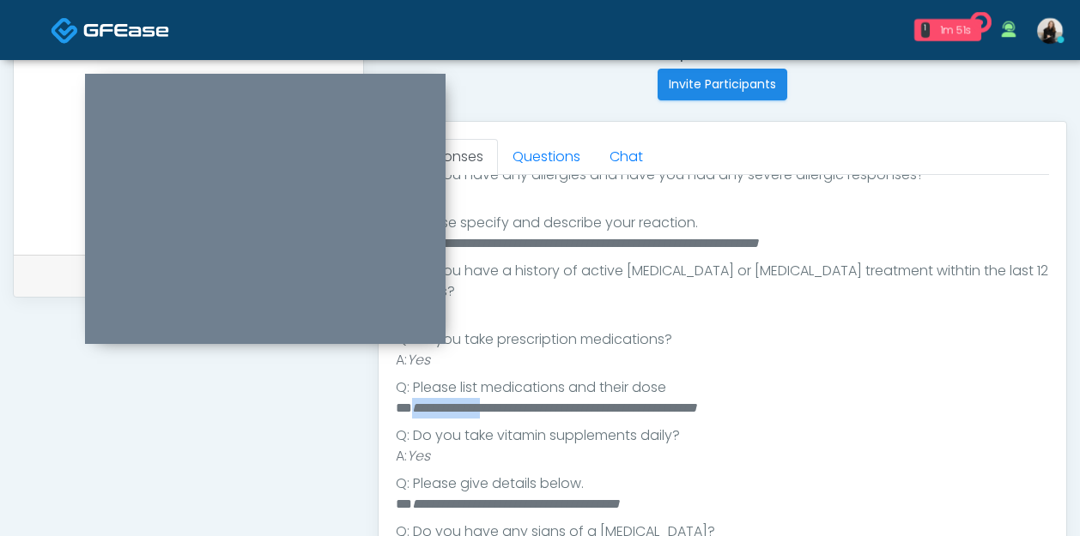
copy em "**********"
click at [571, 426] on li "Q: Do you take vitamin supplements daily?" at bounding box center [722, 436] width 653 height 21
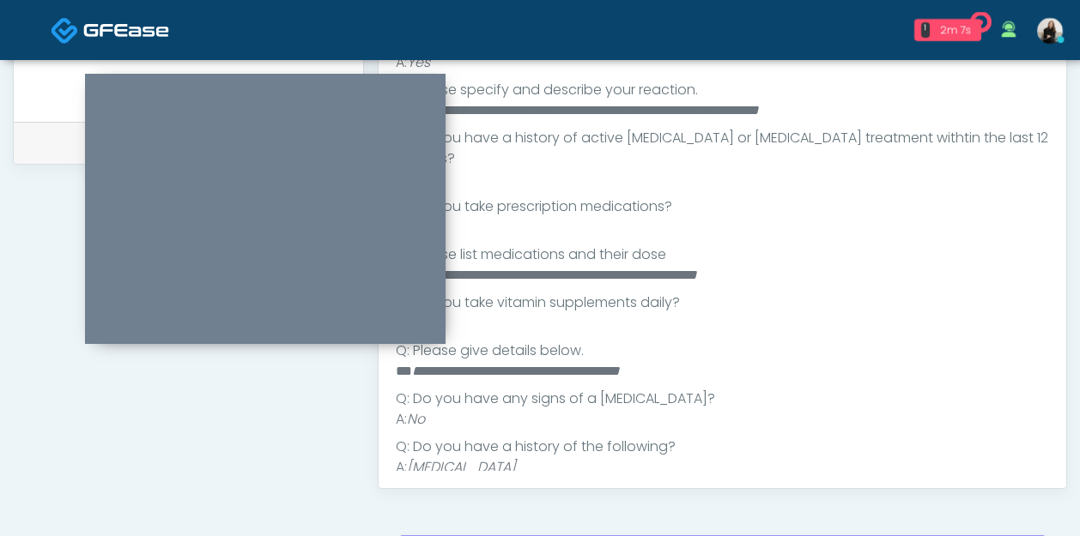
scroll to position [875, 0]
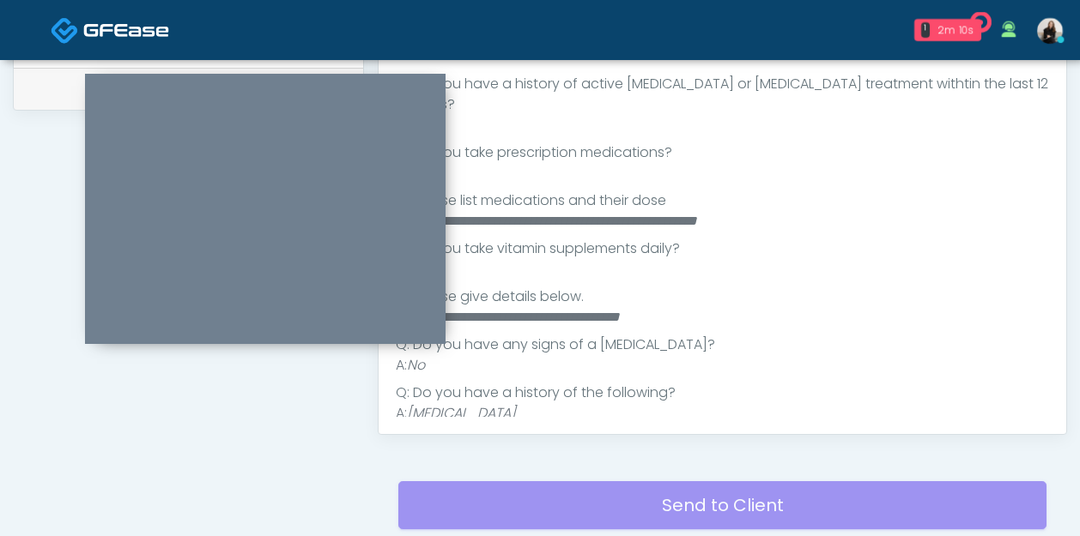
drag, startPoint x: 416, startPoint y: 394, endPoint x: 576, endPoint y: 388, distance: 159.7
click at [576, 403] on li "A: [MEDICAL_DATA]" at bounding box center [722, 413] width 653 height 21
drag, startPoint x: 409, startPoint y: 396, endPoint x: 584, endPoint y: 397, distance: 175.1
click at [584, 403] on li "A: Autoimmune Disorder" at bounding box center [722, 413] width 653 height 21
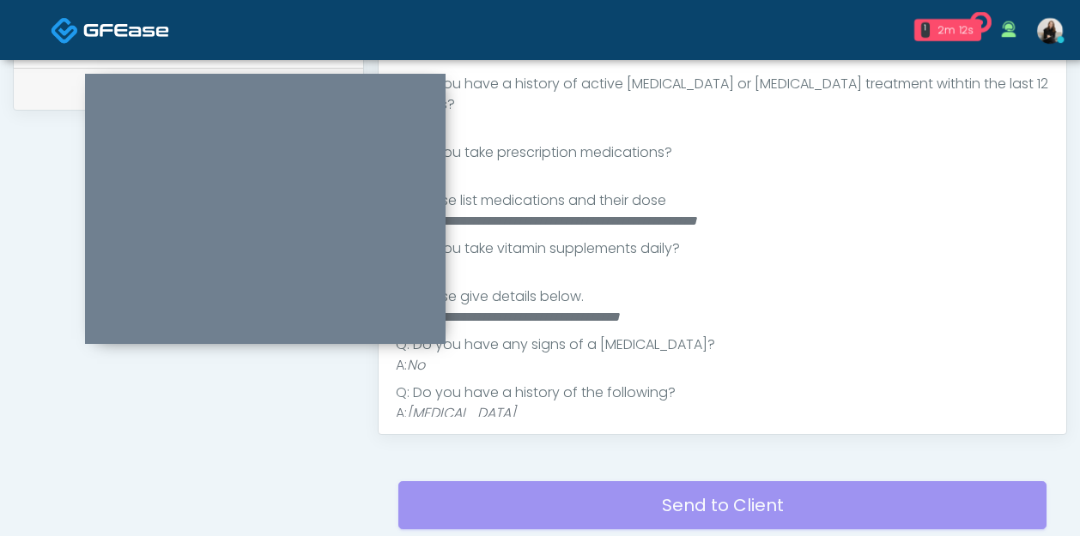
copy em "Autoimmune Disorder"
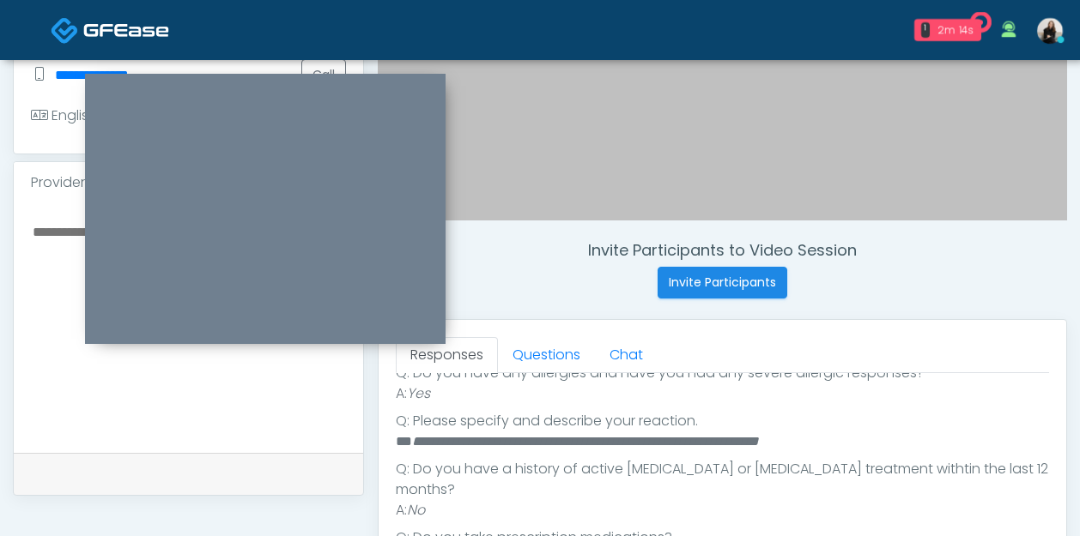
scroll to position [466, 0]
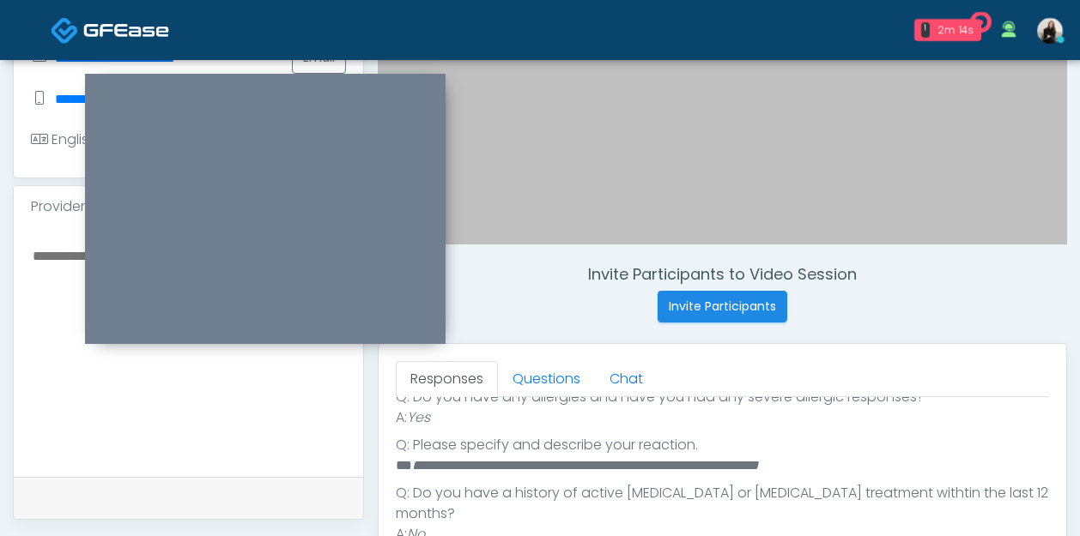
click at [218, 415] on textarea at bounding box center [188, 349] width 315 height 209
paste textarea "**********"
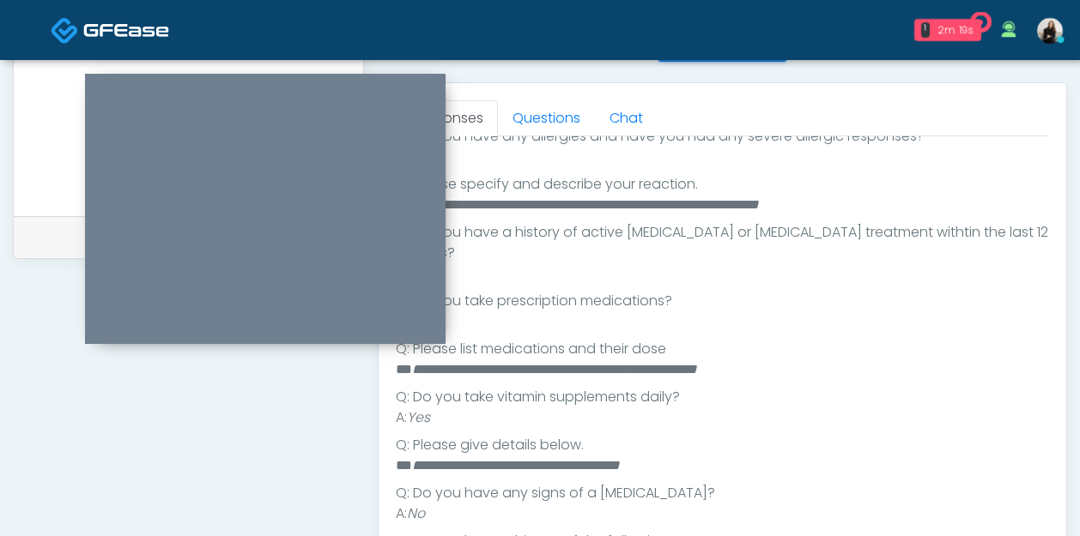
scroll to position [760, 0]
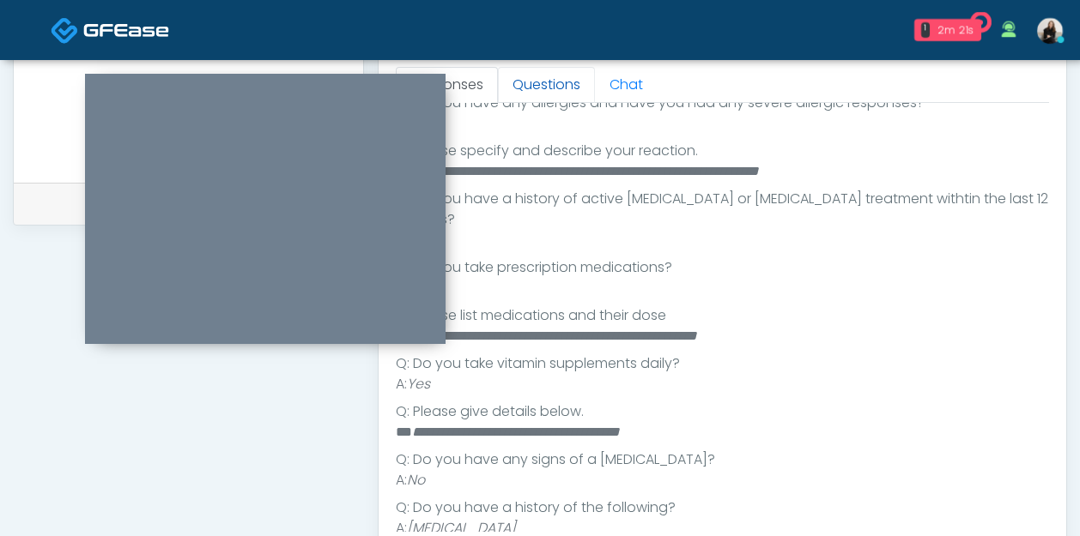
click at [555, 90] on link "Questions" at bounding box center [546, 85] width 97 height 36
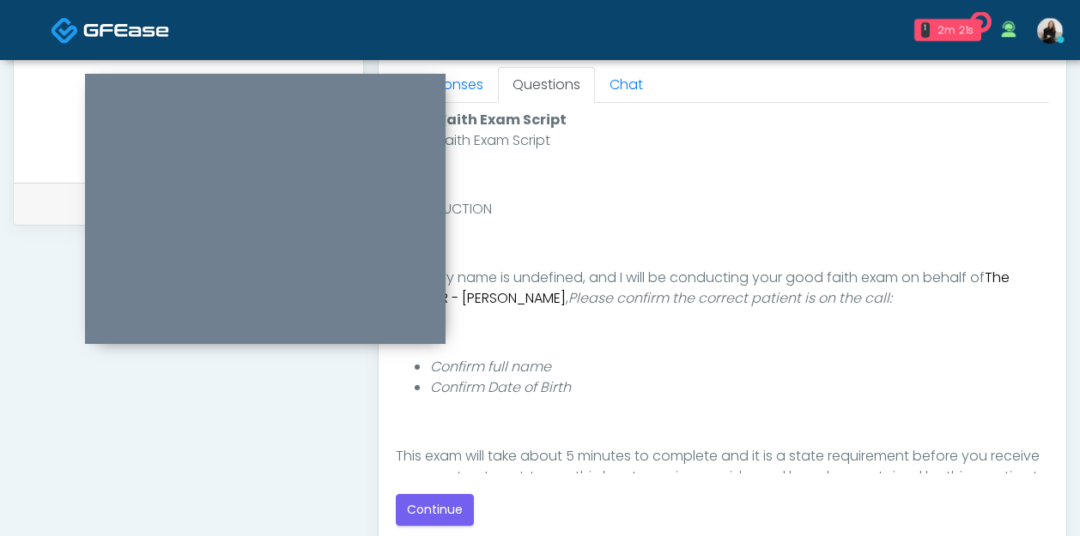
scroll to position [0, 0]
click at [420, 505] on button "Continue" at bounding box center [435, 510] width 78 height 32
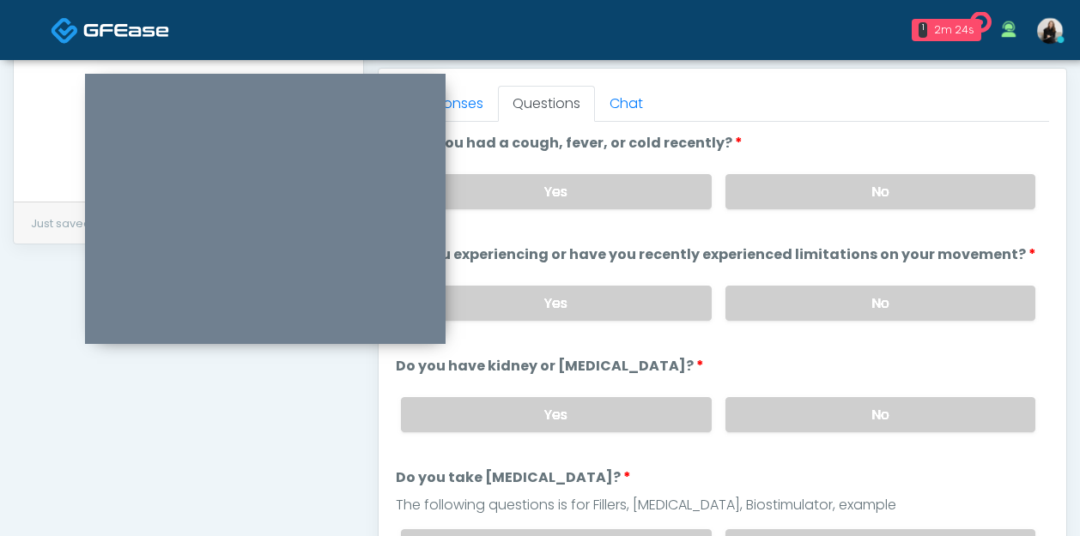
scroll to position [592, 0]
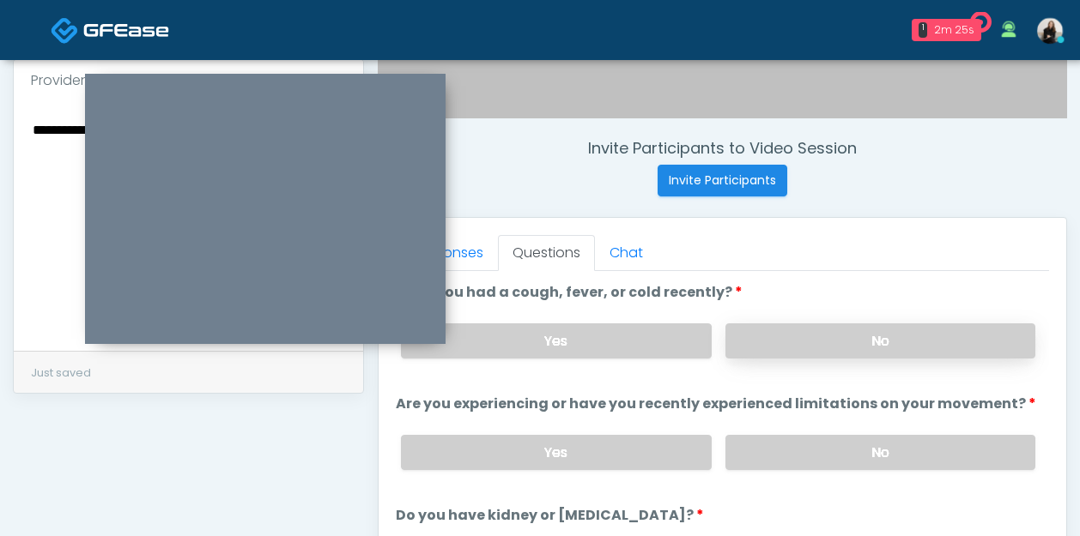
click at [759, 339] on label "No" at bounding box center [880, 341] width 310 height 35
click at [734, 456] on label "No" at bounding box center [880, 452] width 310 height 35
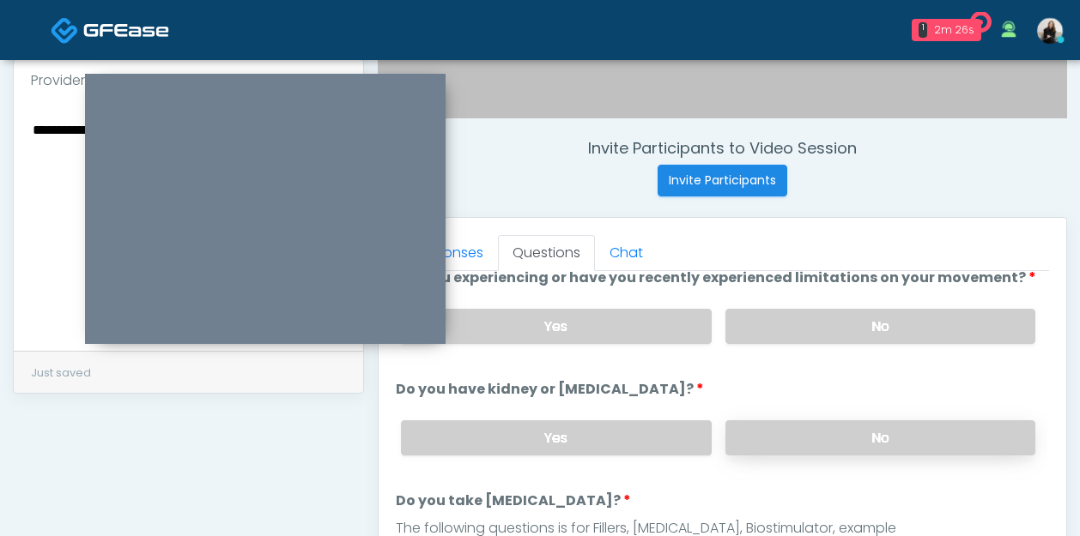
click at [747, 439] on label "No" at bounding box center [880, 437] width 310 height 35
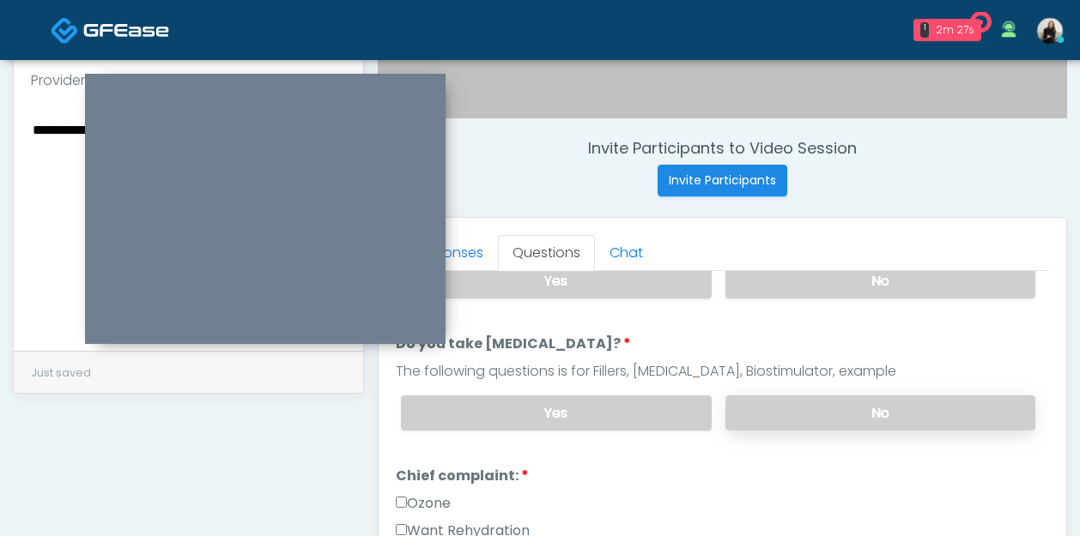
click at [758, 398] on label "No" at bounding box center [880, 413] width 310 height 35
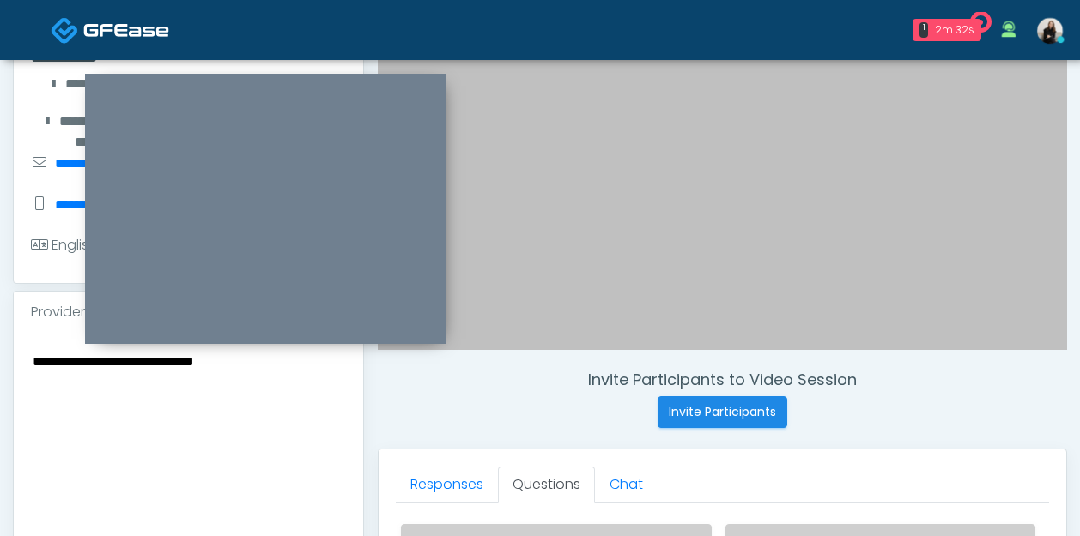
scroll to position [342, 0]
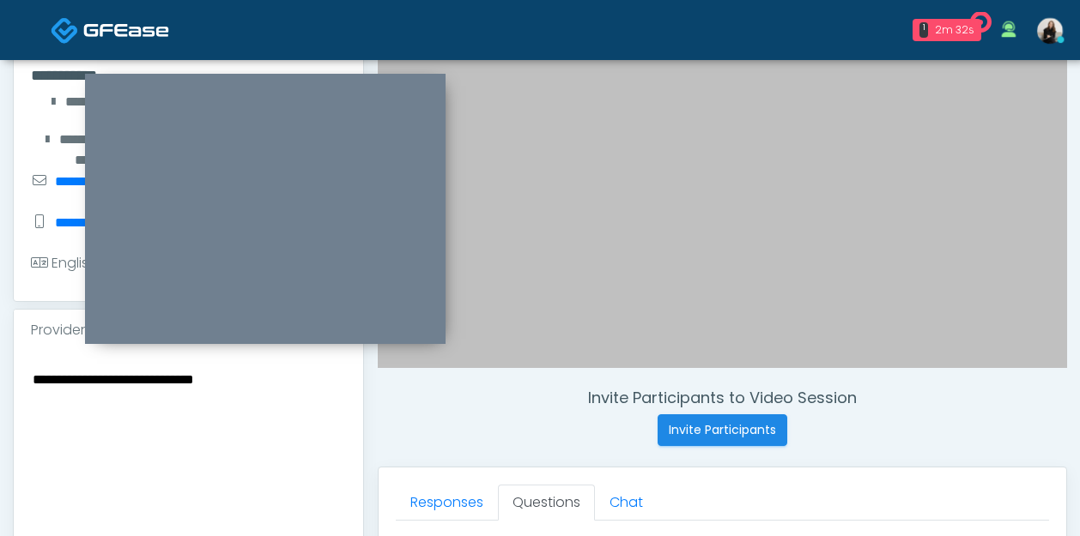
click at [282, 445] on textarea "**********" at bounding box center [188, 472] width 315 height 209
drag, startPoint x: 177, startPoint y: 411, endPoint x: 21, endPoint y: 392, distance: 157.3
click at [21, 392] on div "**********" at bounding box center [188, 476] width 349 height 250
type textarea "**********"
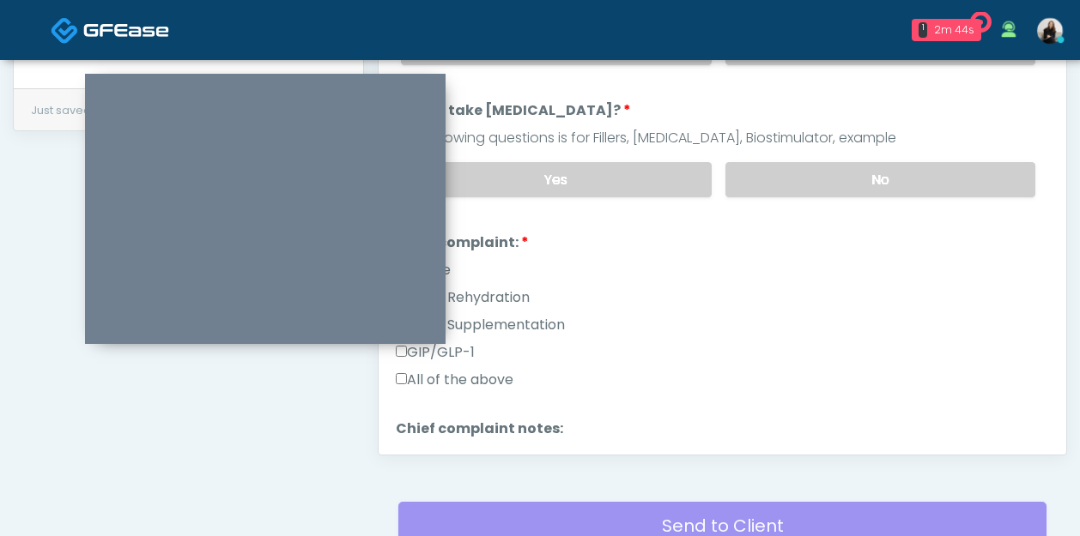
scroll to position [197, 0]
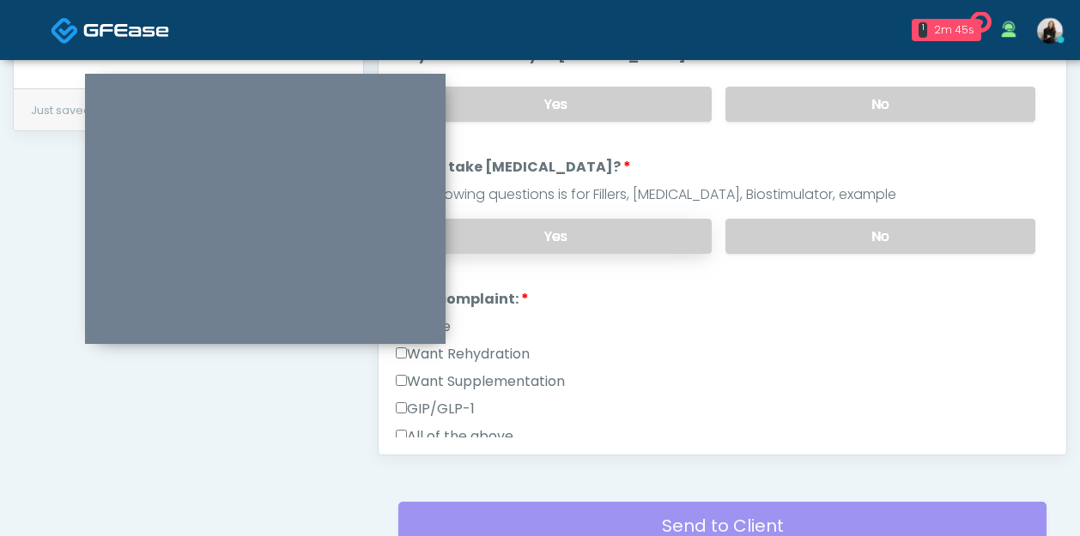
click at [582, 248] on label "Yes" at bounding box center [556, 236] width 310 height 35
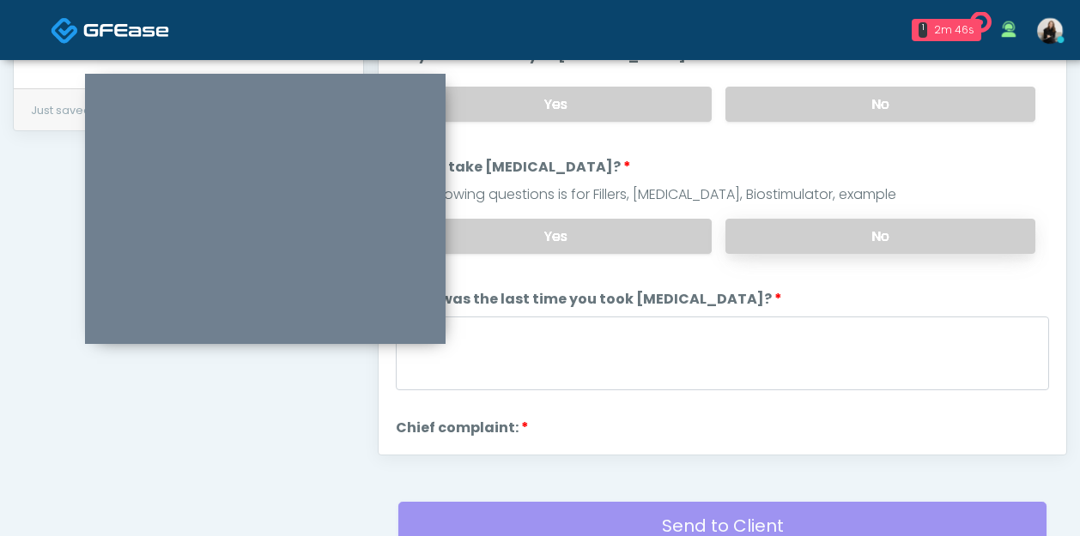
click at [785, 235] on label "No" at bounding box center [880, 236] width 310 height 35
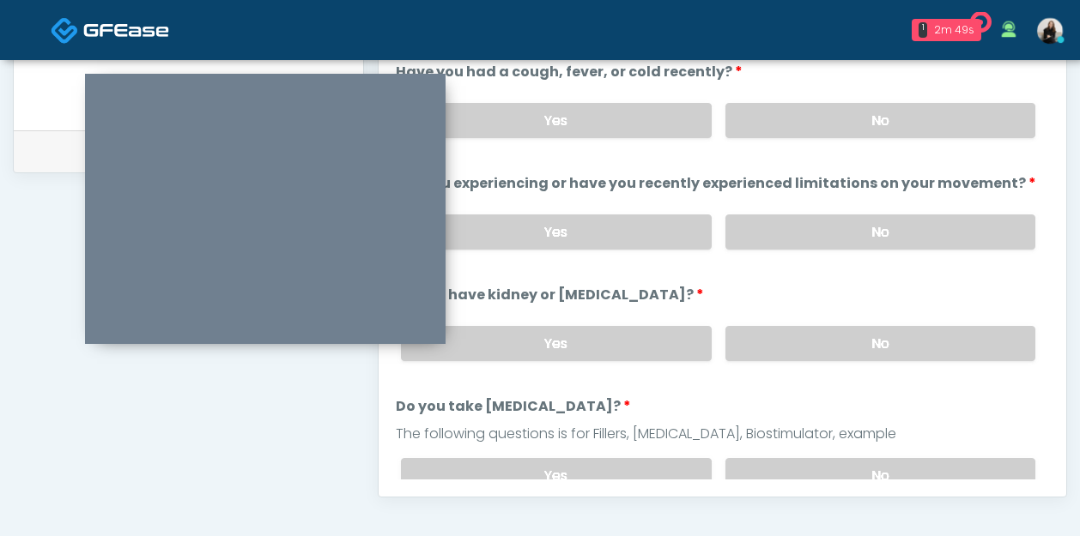
scroll to position [769, 0]
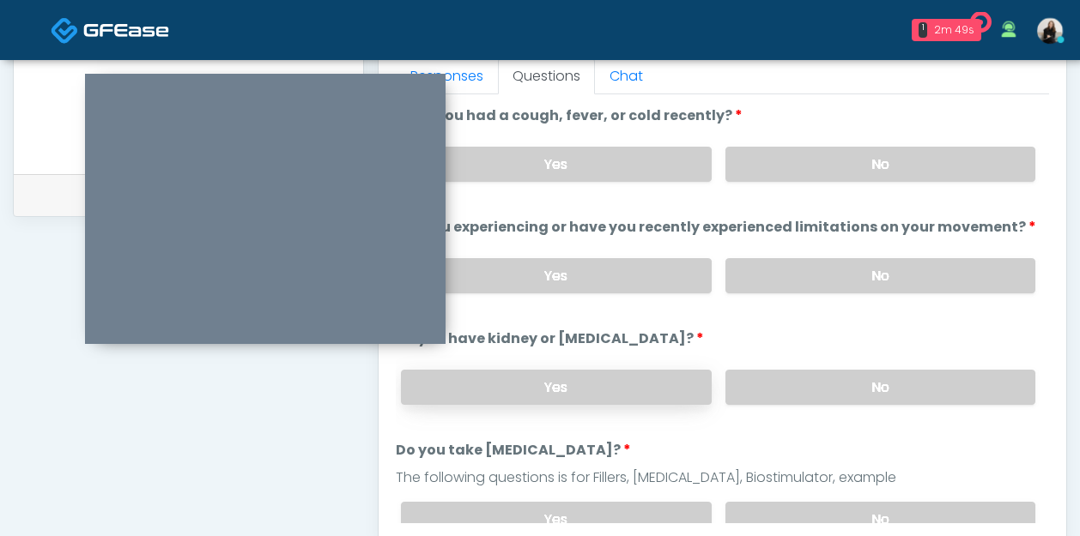
click at [608, 402] on label "Yes" at bounding box center [556, 387] width 310 height 35
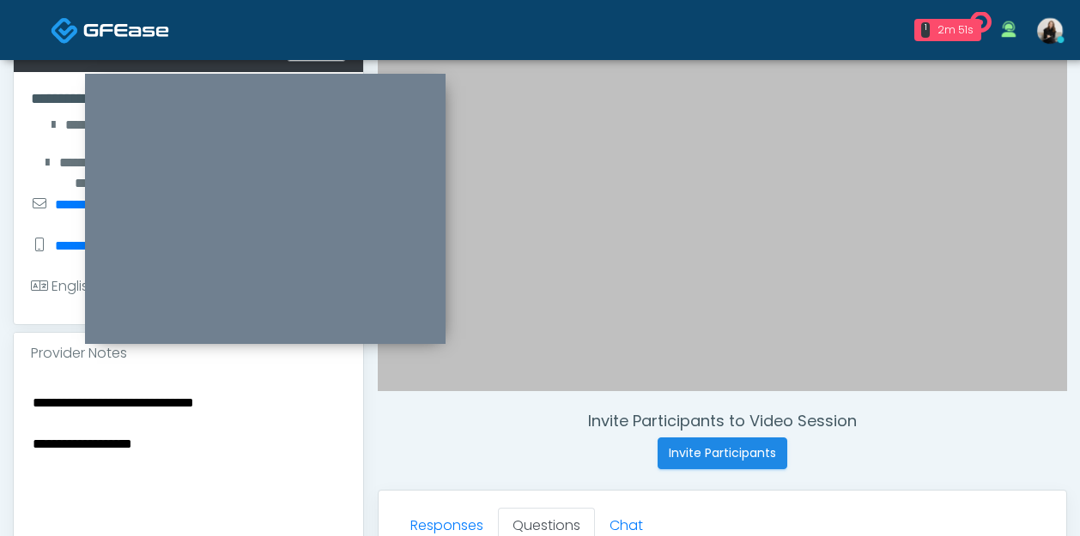
scroll to position [318, 0]
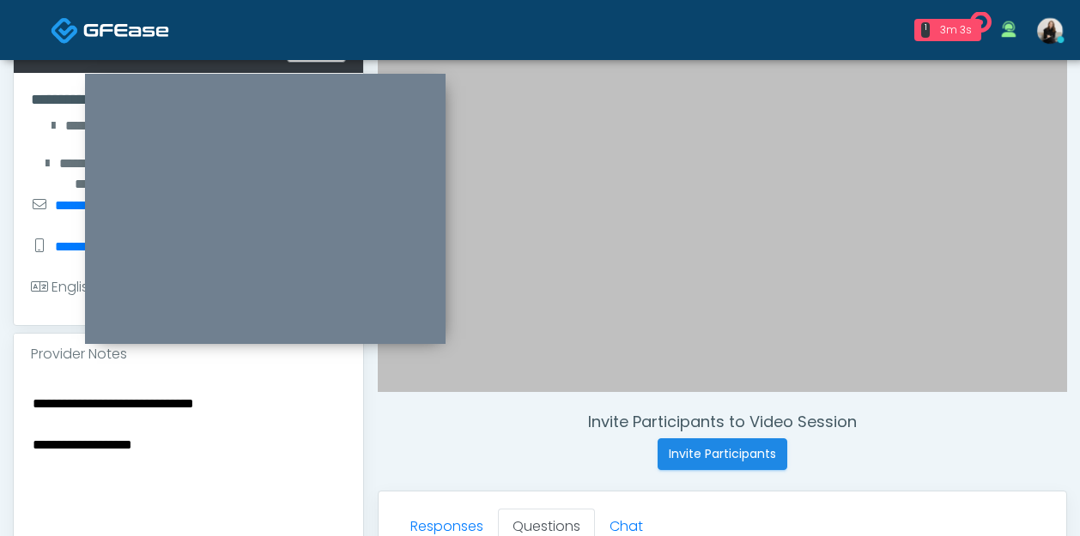
click at [261, 424] on textarea "**********" at bounding box center [188, 496] width 315 height 209
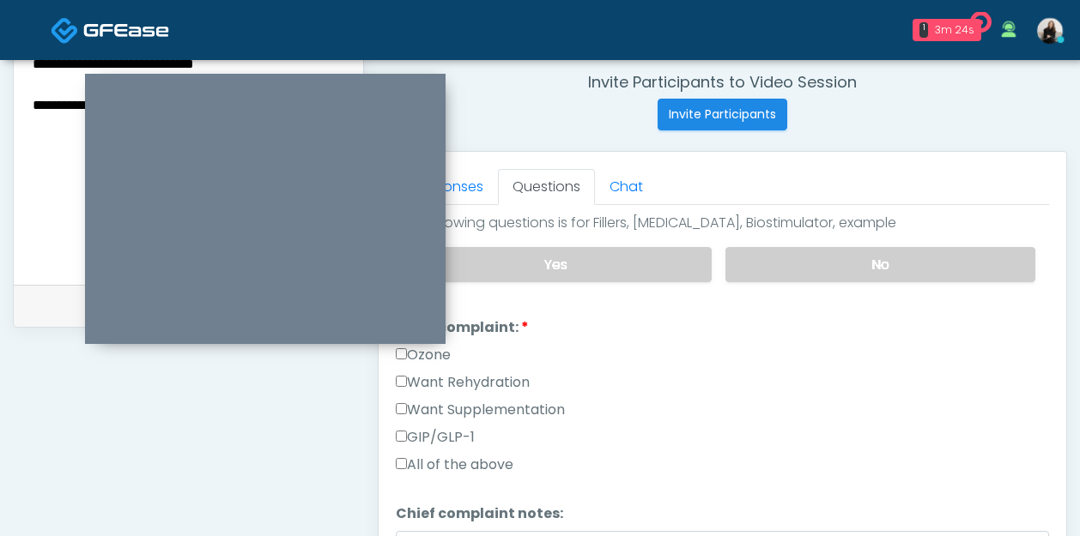
scroll to position [370, 0]
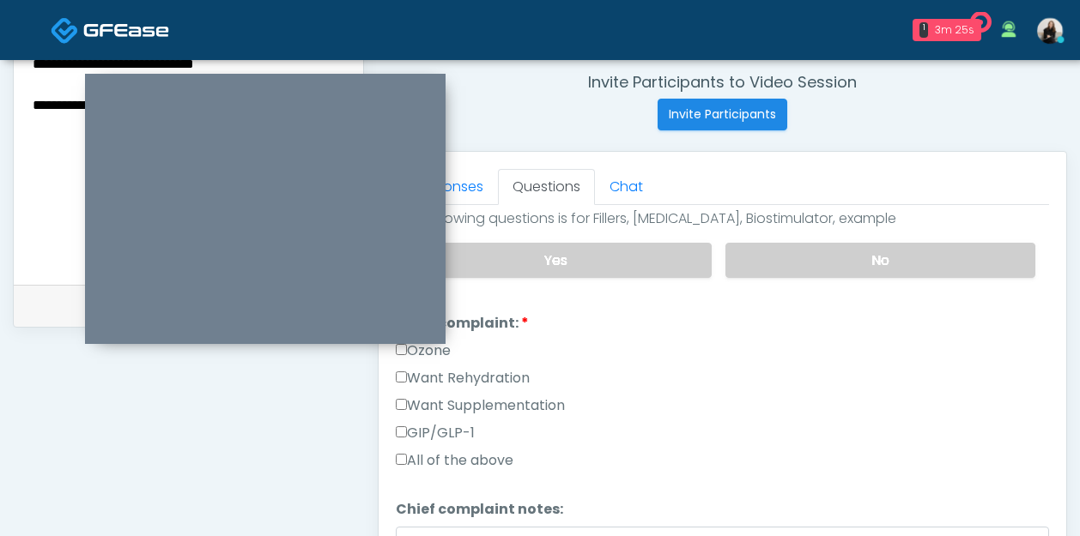
click at [499, 384] on label "Want Rehydration" at bounding box center [463, 378] width 134 height 21
click at [499, 402] on label "Want Supplementation" at bounding box center [480, 406] width 169 height 21
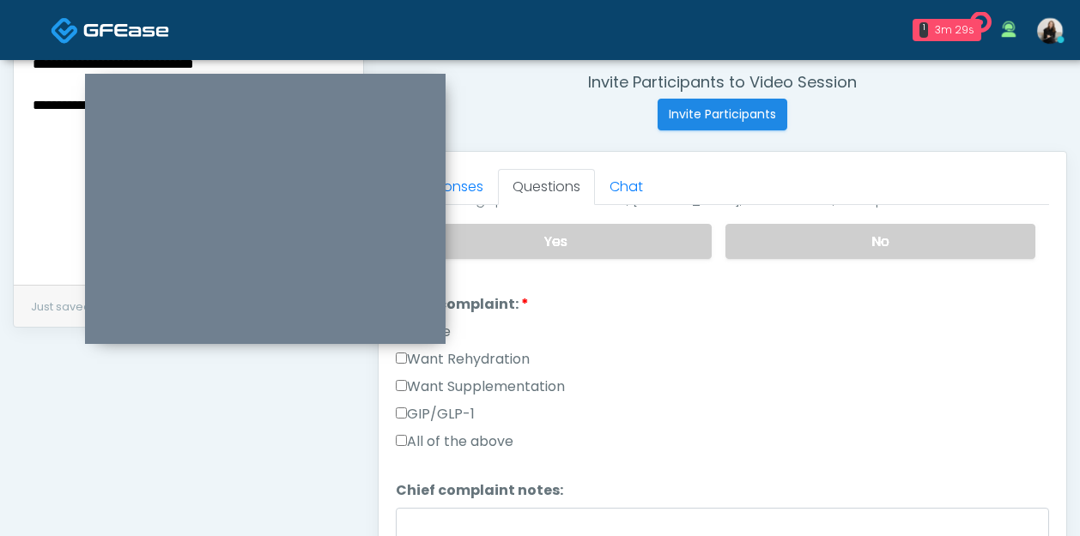
click at [497, 360] on label "Want Rehydration" at bounding box center [463, 359] width 134 height 21
click at [493, 383] on label "Want Supplementation" at bounding box center [480, 387] width 169 height 21
click at [492, 362] on label "Want Rehydration" at bounding box center [463, 359] width 134 height 21
click at [492, 377] on label "Want Supplementation" at bounding box center [480, 387] width 169 height 21
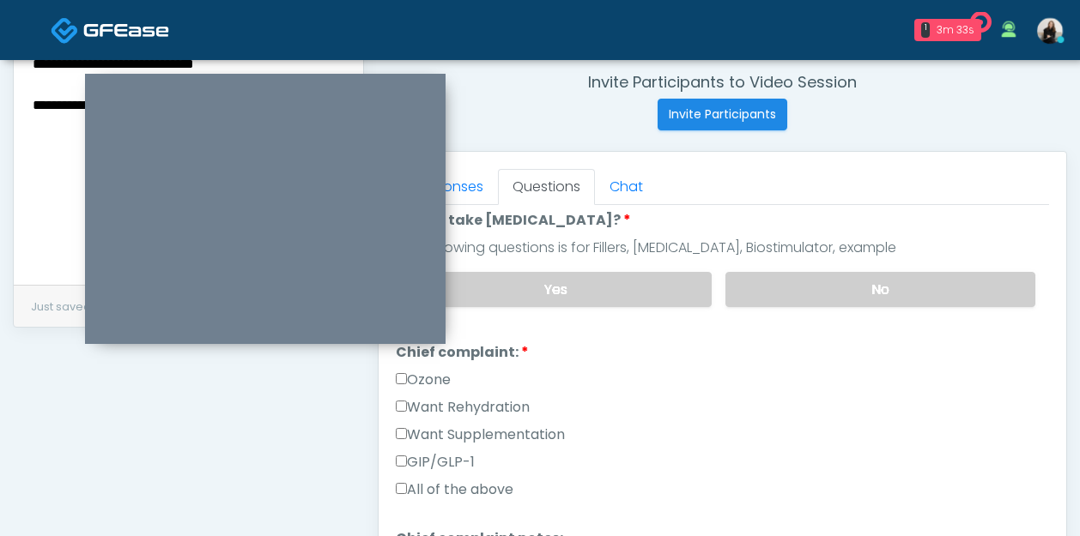
click at [443, 377] on label "Ozone" at bounding box center [423, 380] width 55 height 21
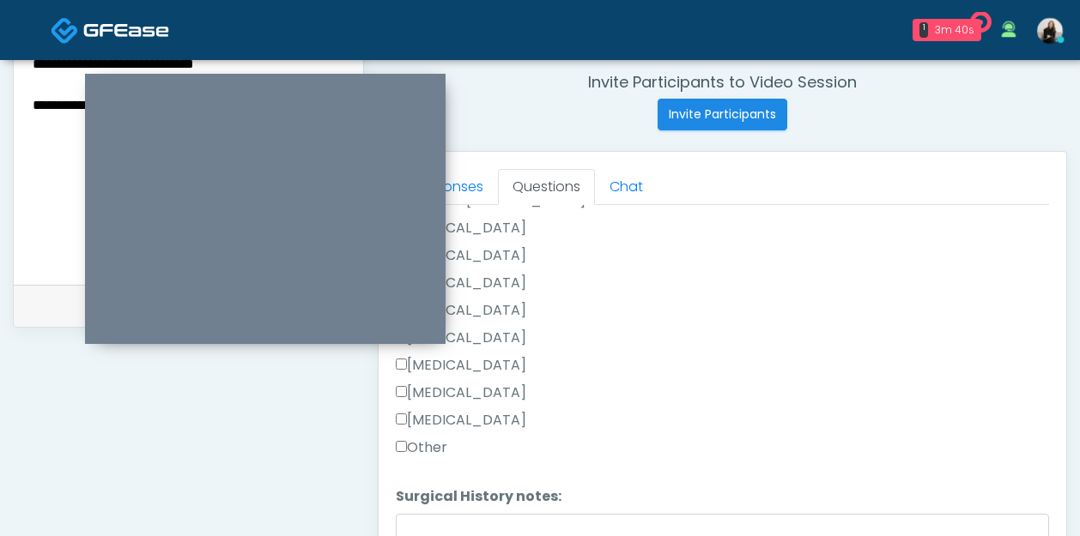
scroll to position [926, 0]
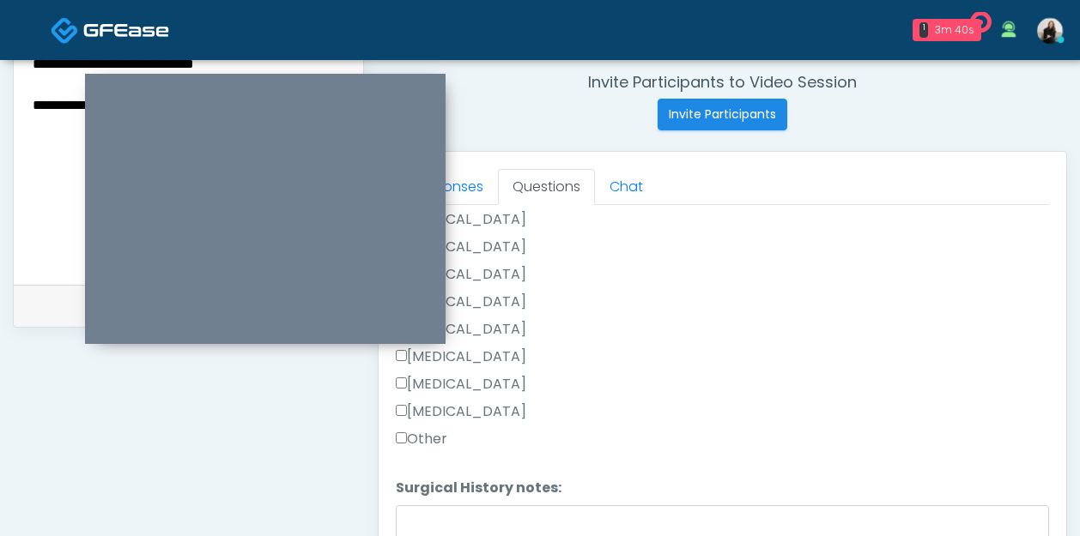
click at [417, 445] on label "Other" at bounding box center [421, 439] width 51 height 21
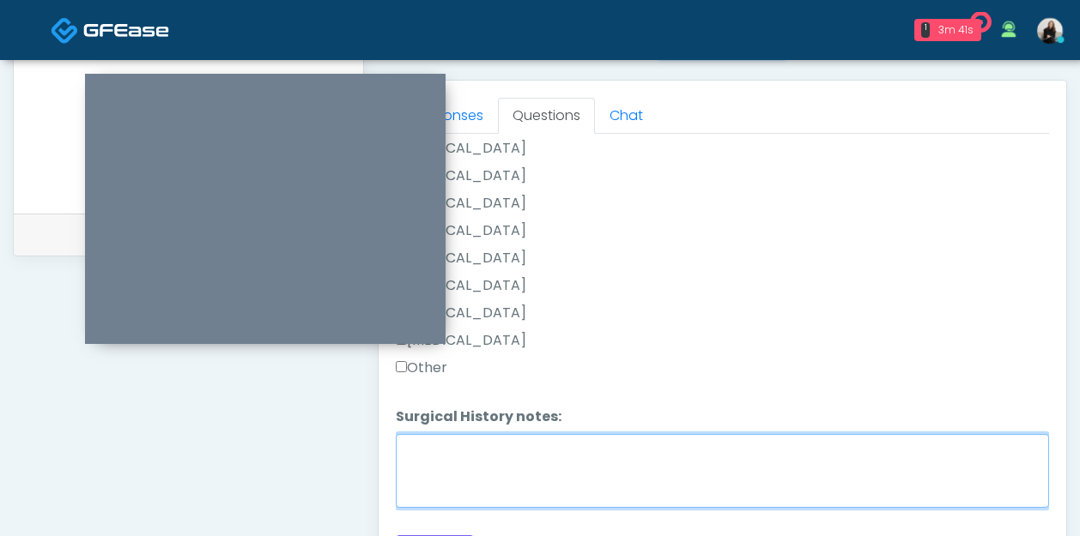
click at [417, 445] on textarea "Surgical History notes:" at bounding box center [722, 471] width 653 height 74
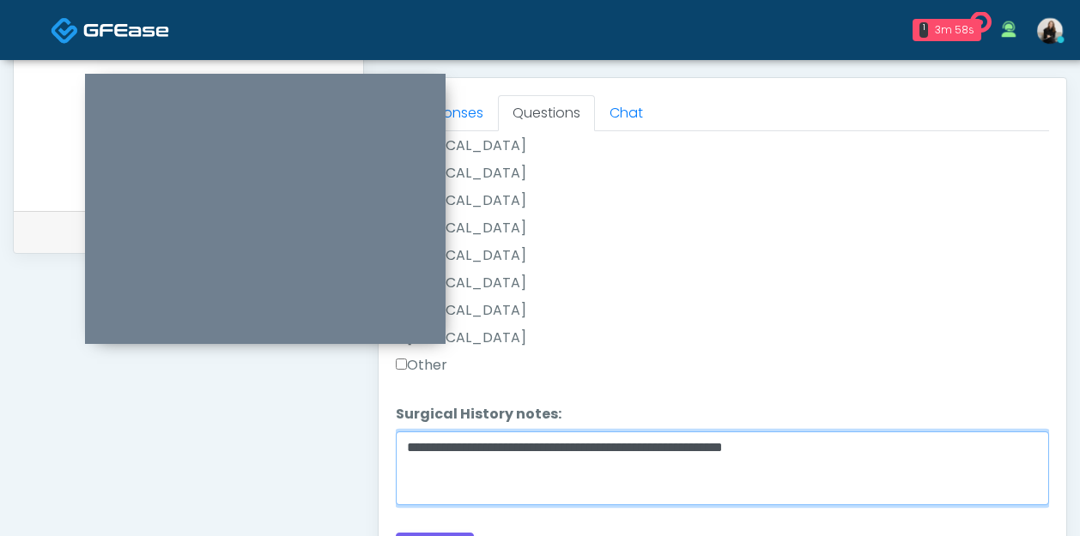
scroll to position [900, 0]
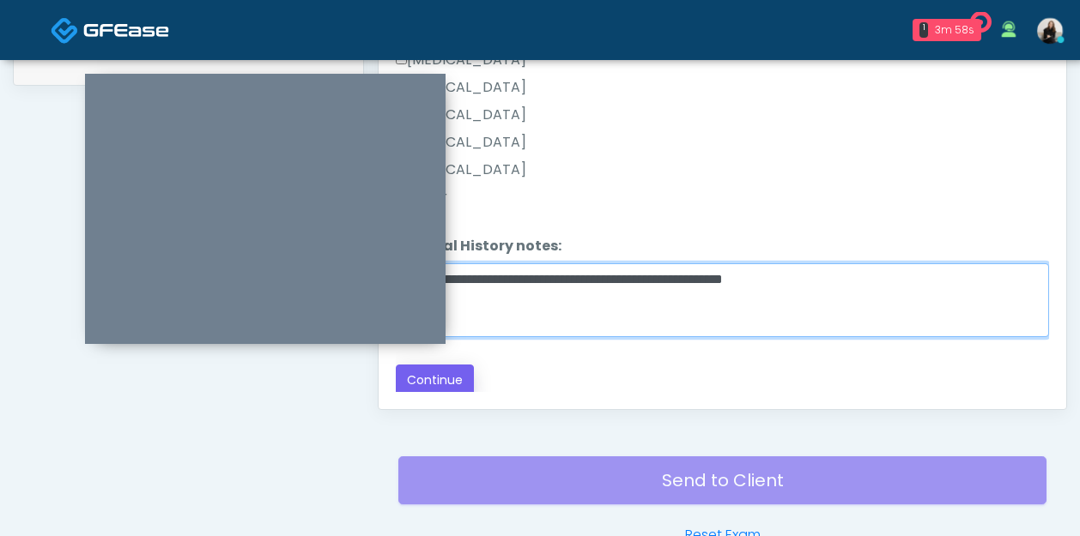
type textarea "**********"
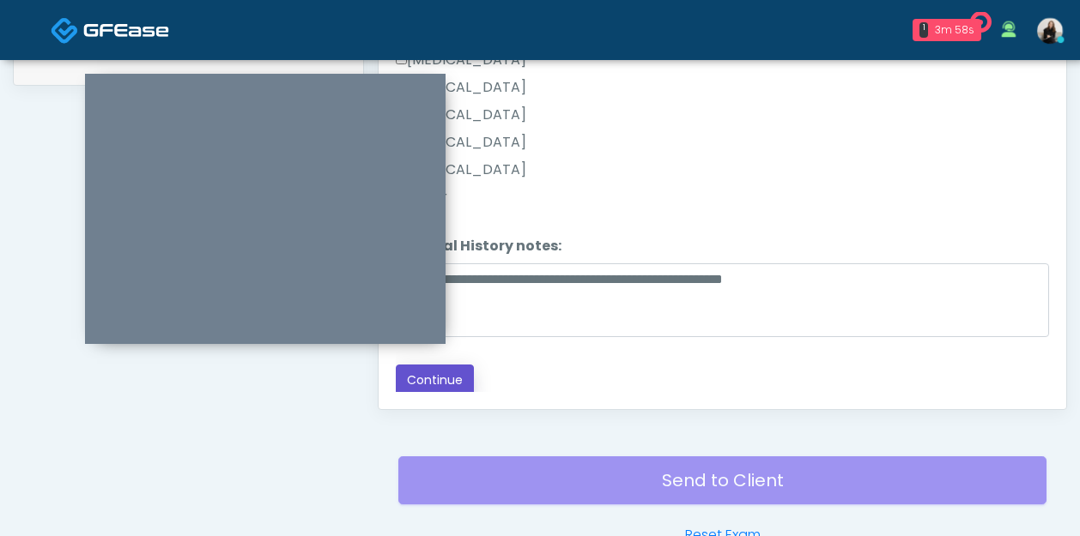
click at [426, 380] on button "Continue" at bounding box center [435, 381] width 78 height 32
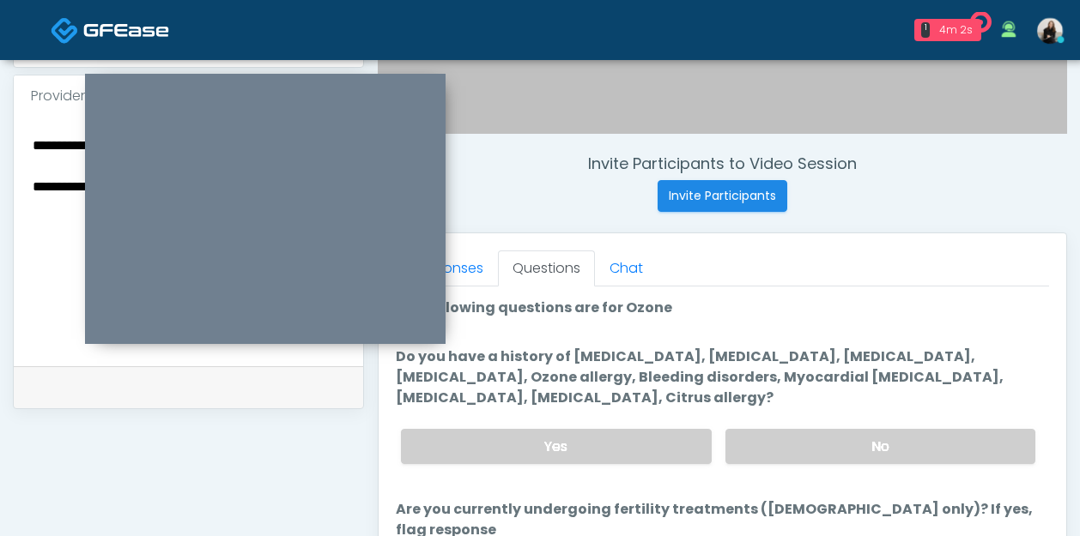
scroll to position [576, 0]
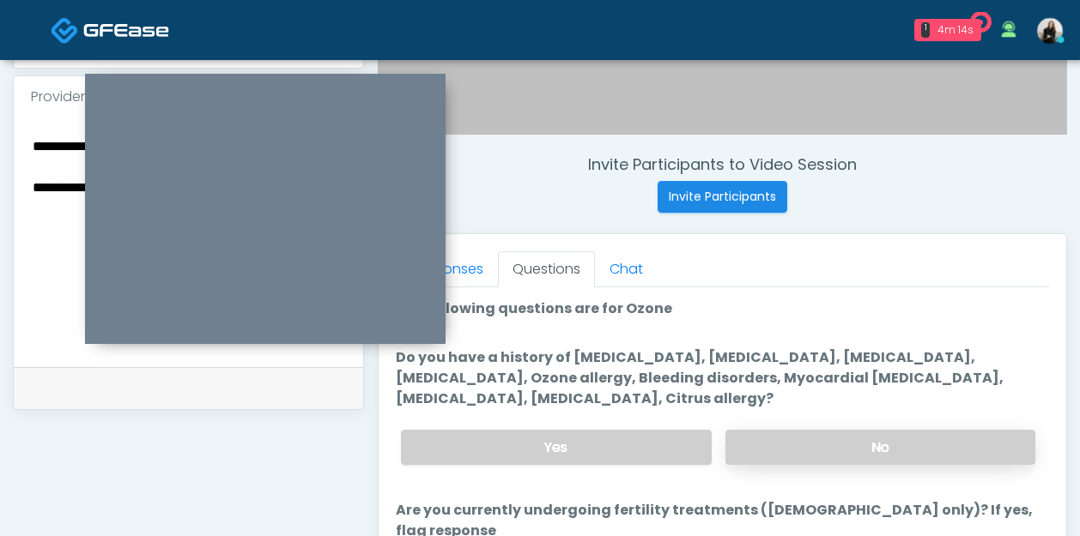
click at [854, 463] on label "No" at bounding box center [880, 447] width 310 height 35
click at [544, 453] on label "Yes" at bounding box center [556, 447] width 310 height 35
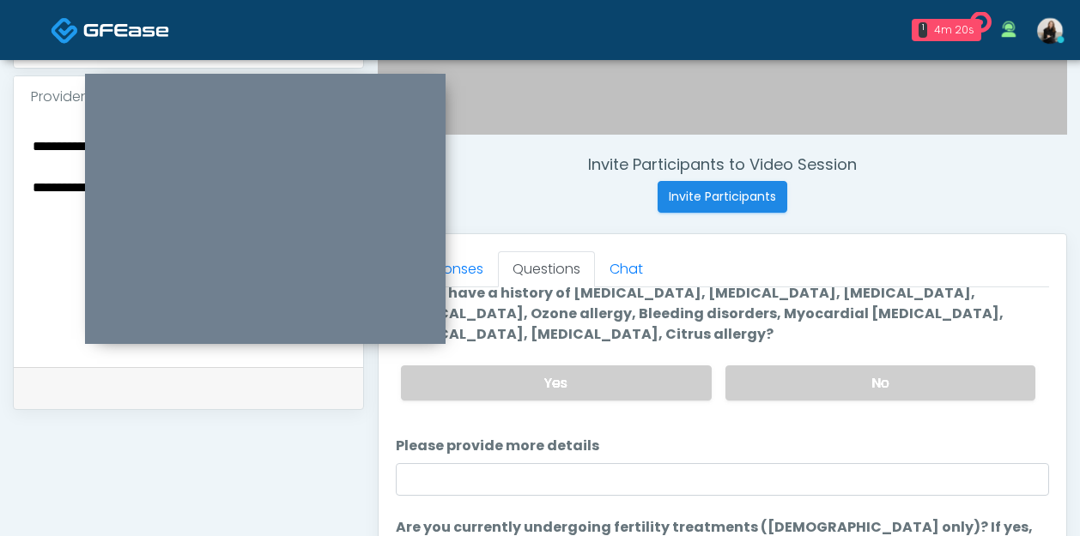
scroll to position [77, 0]
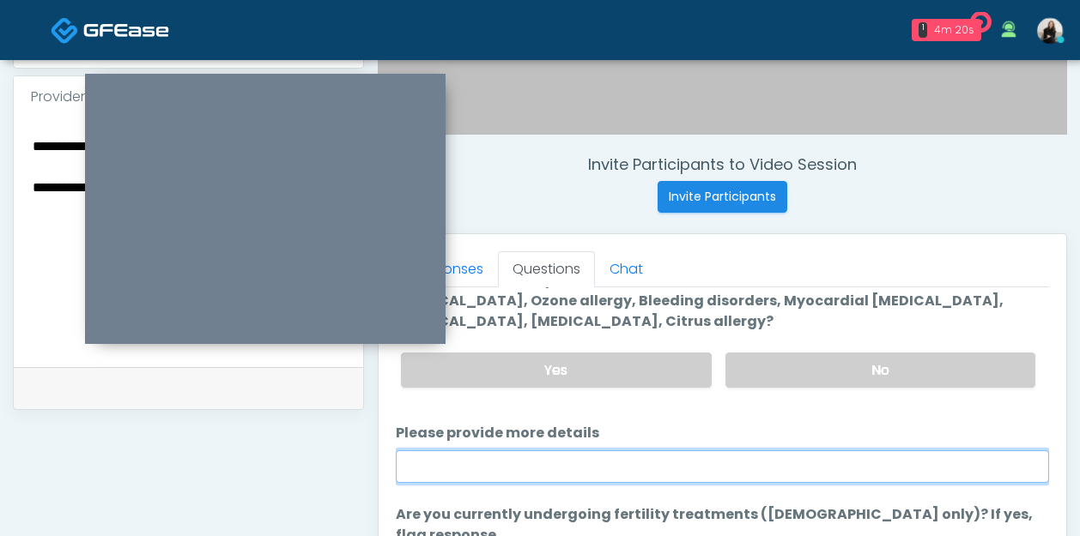
click at [594, 469] on input "Please provide more details" at bounding box center [722, 467] width 653 height 33
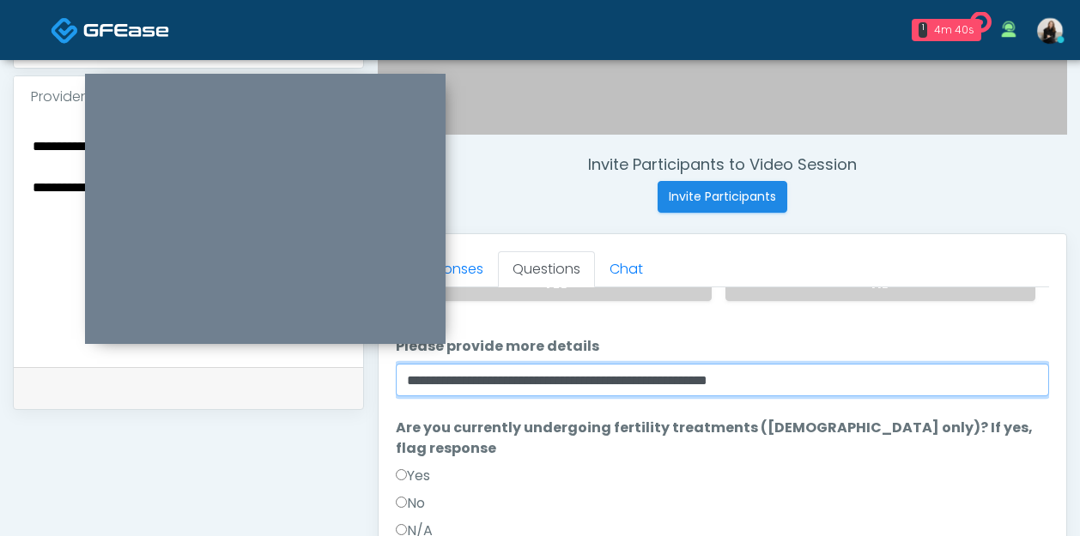
scroll to position [194, 0]
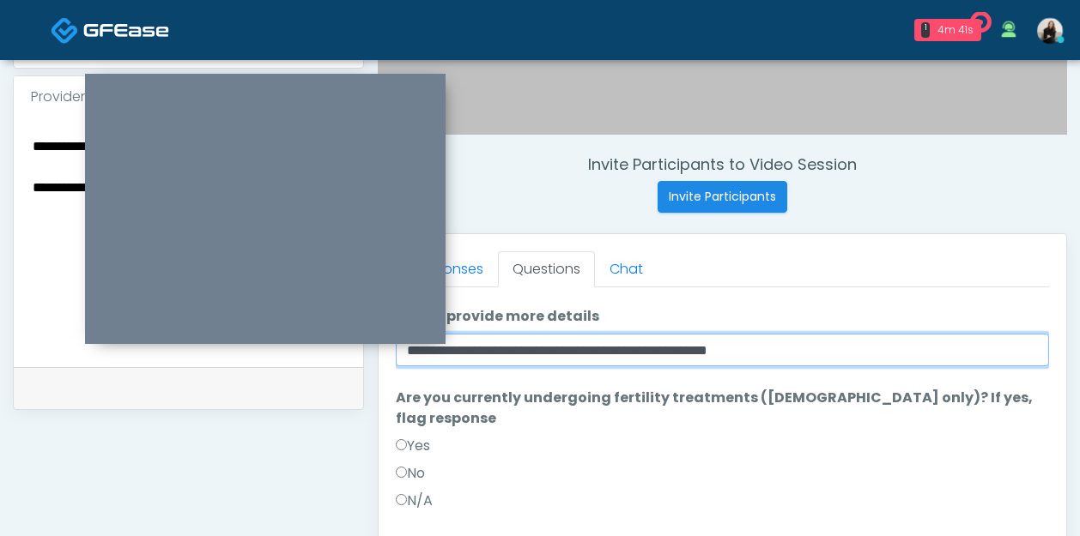
type input "**********"
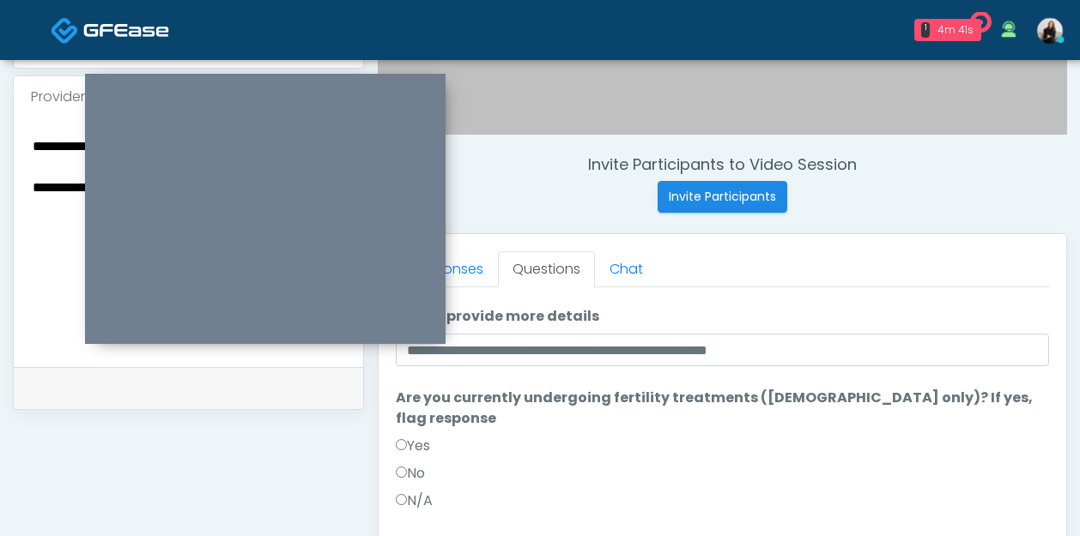
click at [408, 463] on label "No" at bounding box center [410, 473] width 29 height 21
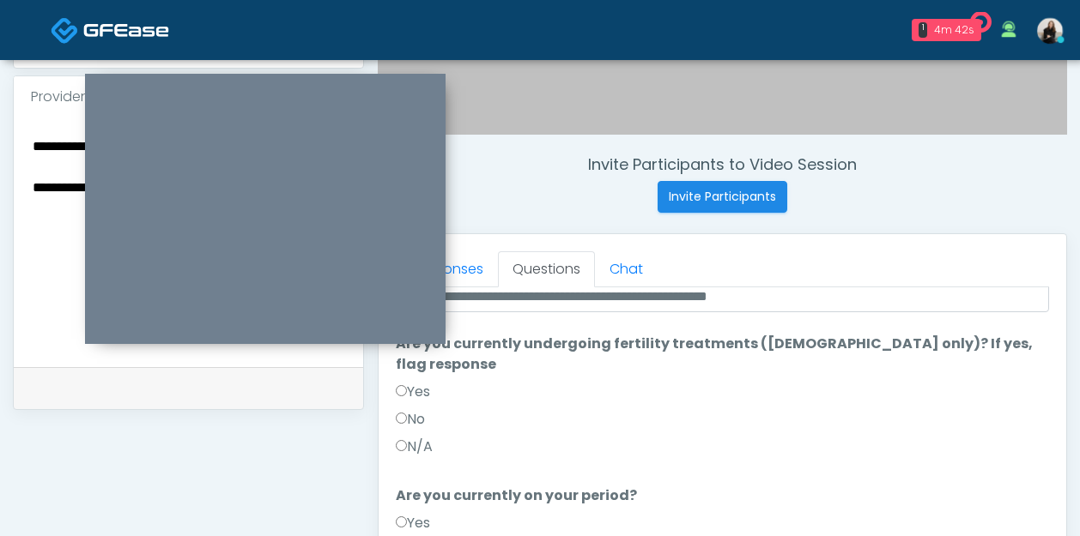
scroll to position [269, 0]
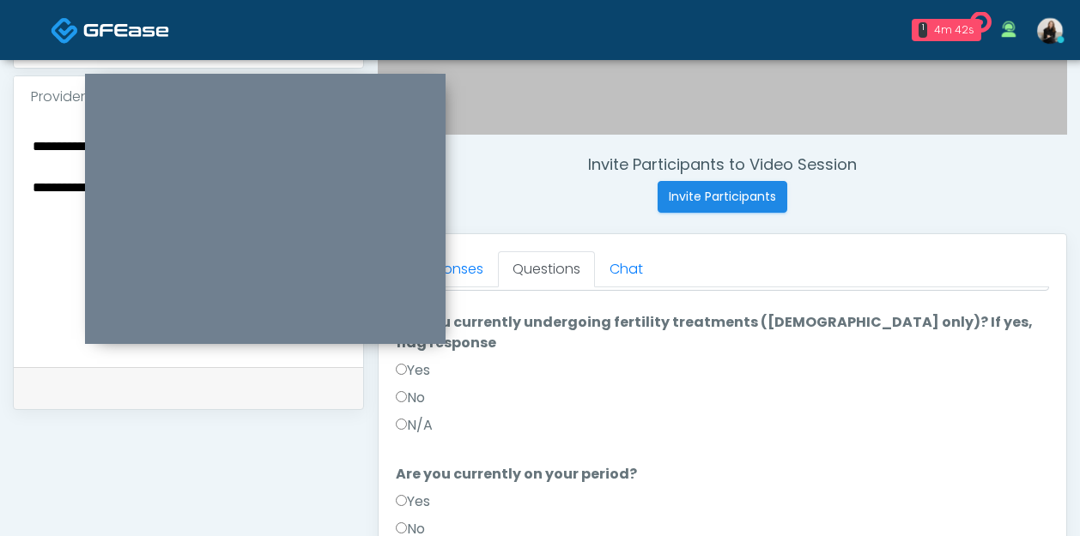
click at [417, 519] on label "No" at bounding box center [410, 529] width 29 height 21
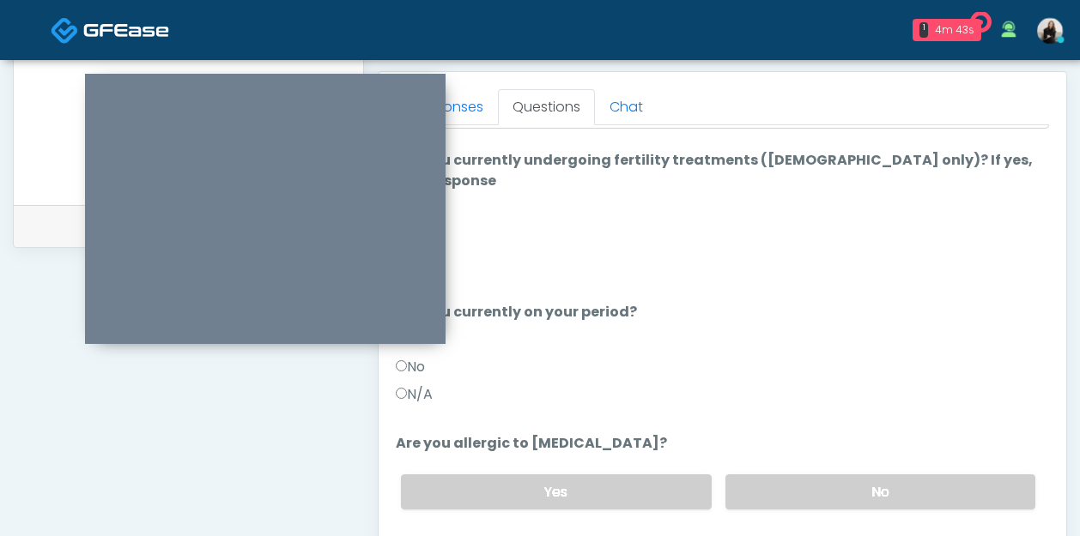
scroll to position [771, 0]
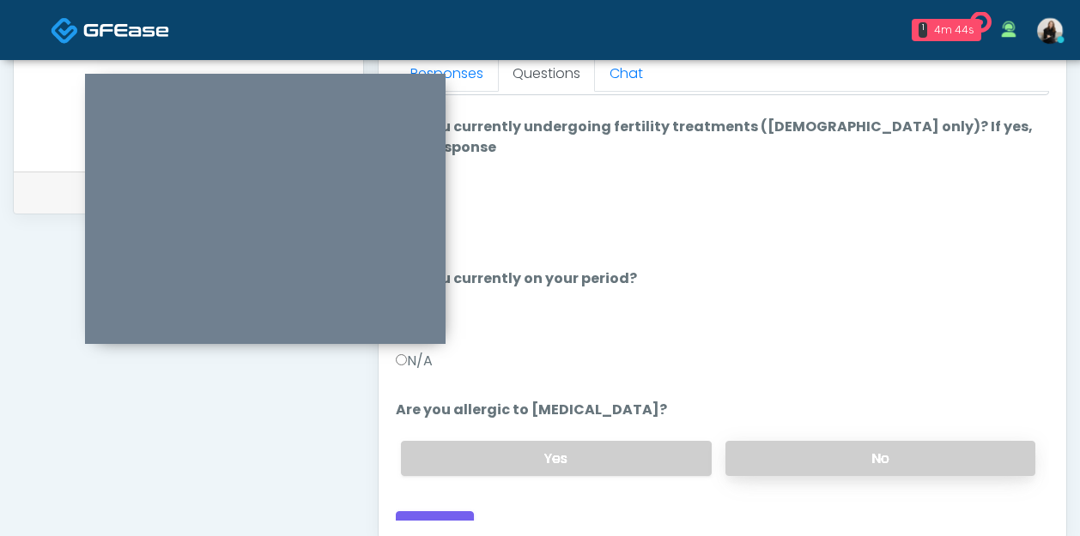
click at [806, 441] on label "No" at bounding box center [880, 458] width 310 height 35
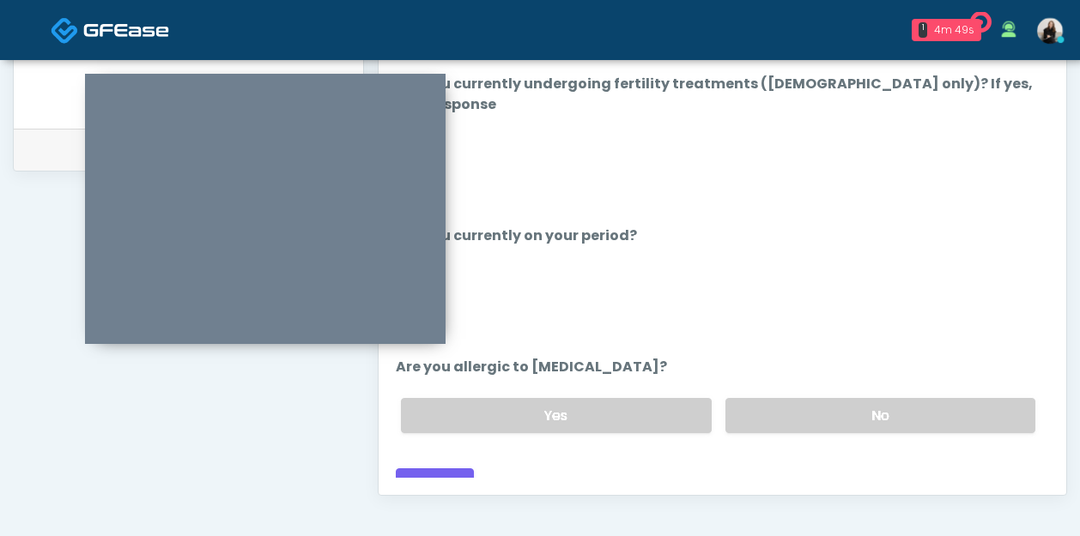
scroll to position [831, 0]
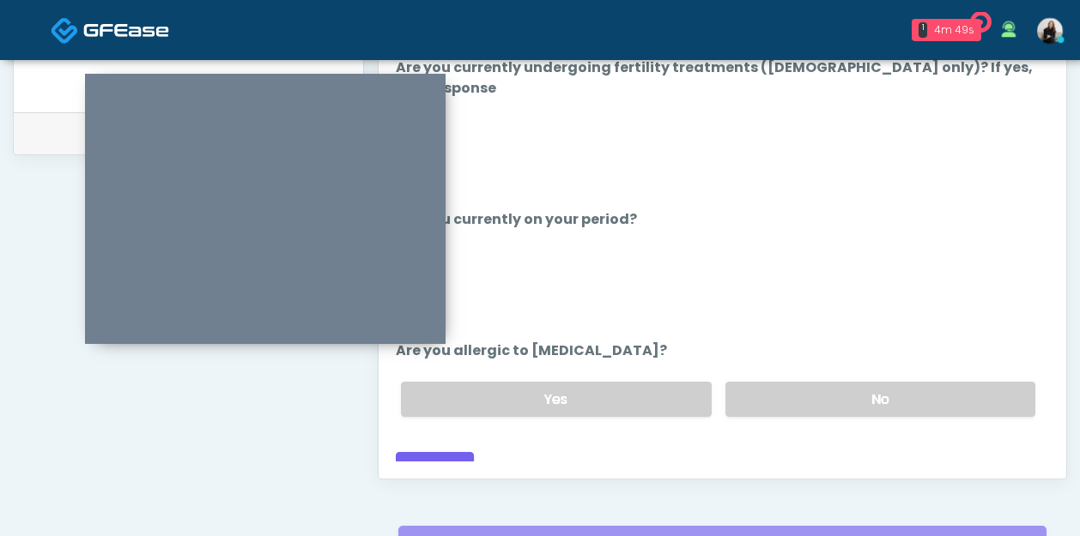
click at [445, 465] on div "Responses Questions Chat Good Faith Exam Script Good Faith Exam Script INTRODUC…" at bounding box center [721, 228] width 687 height 499
click at [445, 452] on button "Continue" at bounding box center [435, 468] width 78 height 32
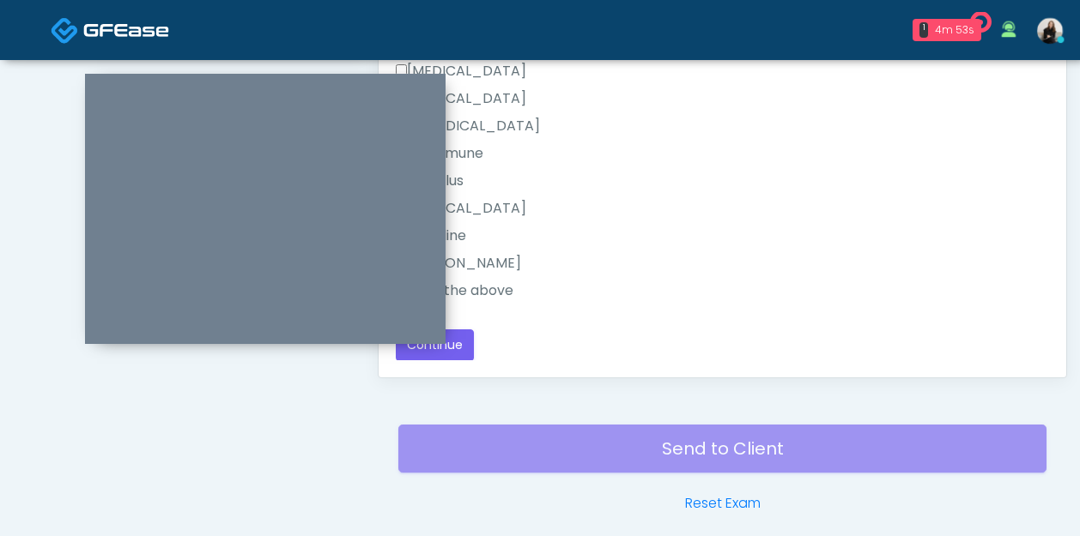
scroll to position [898, 0]
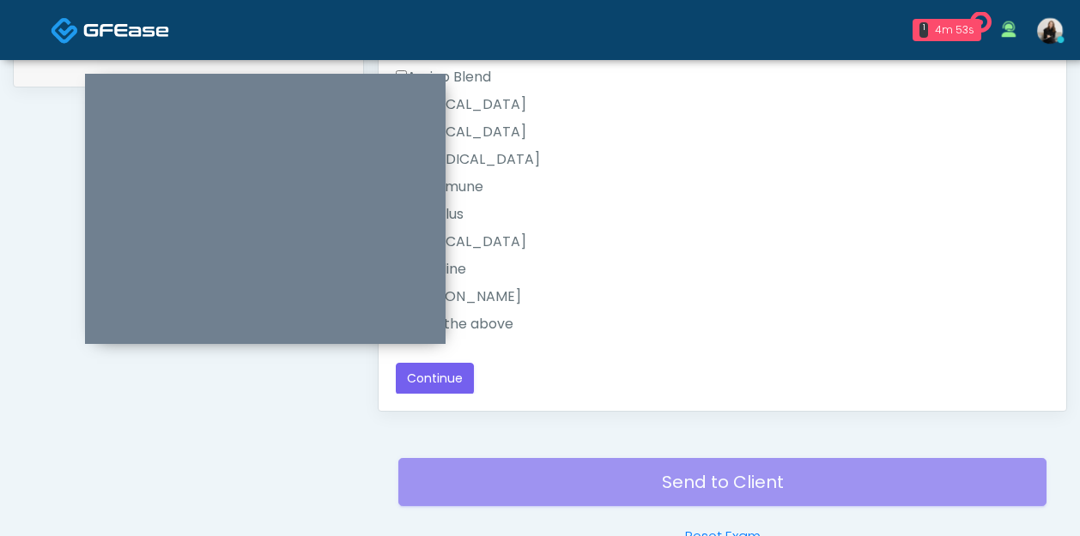
click at [490, 319] on label "All of the above" at bounding box center [455, 324] width 118 height 21
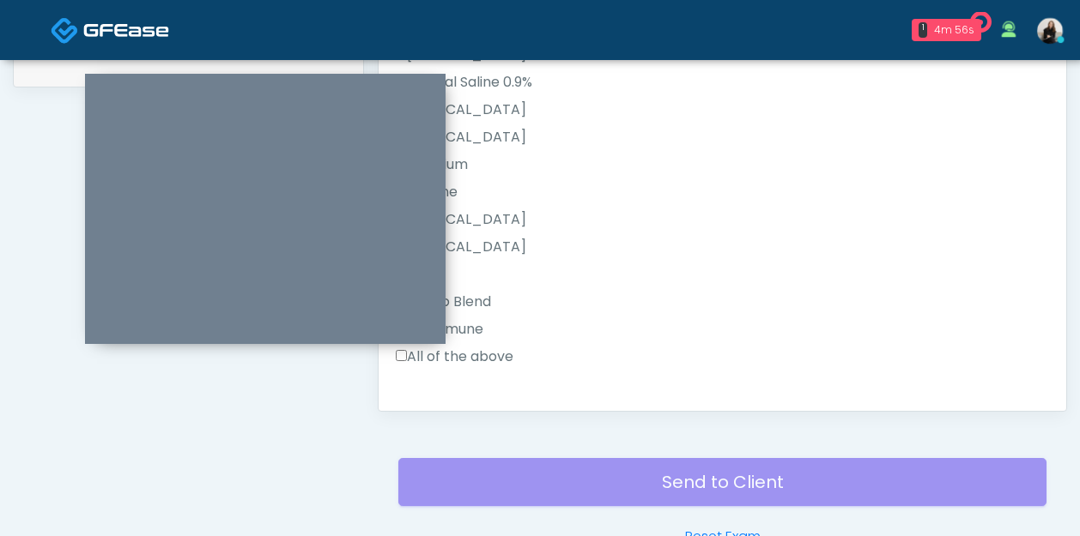
click at [483, 354] on label "All of the above" at bounding box center [455, 357] width 118 height 21
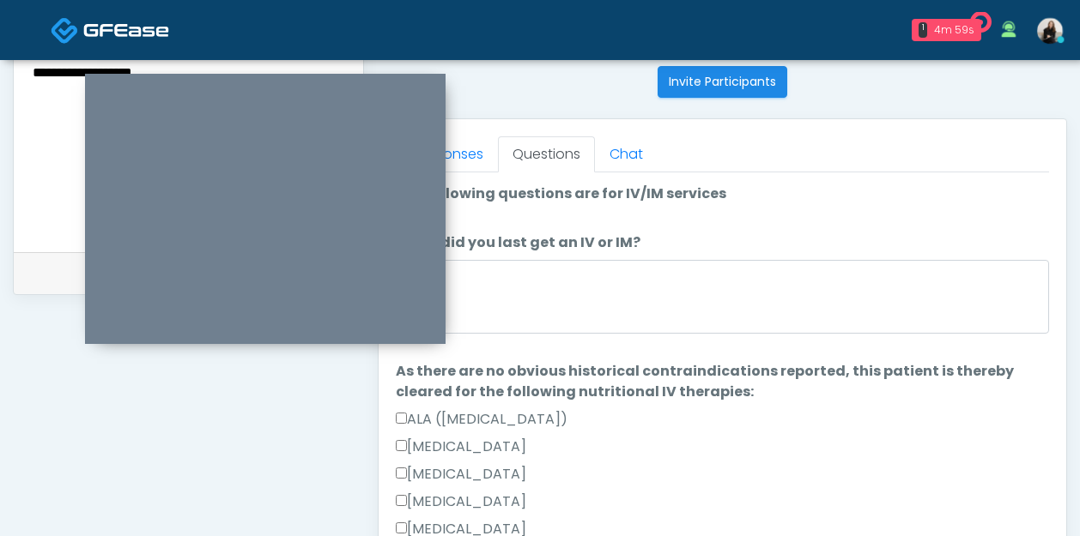
scroll to position [632, 0]
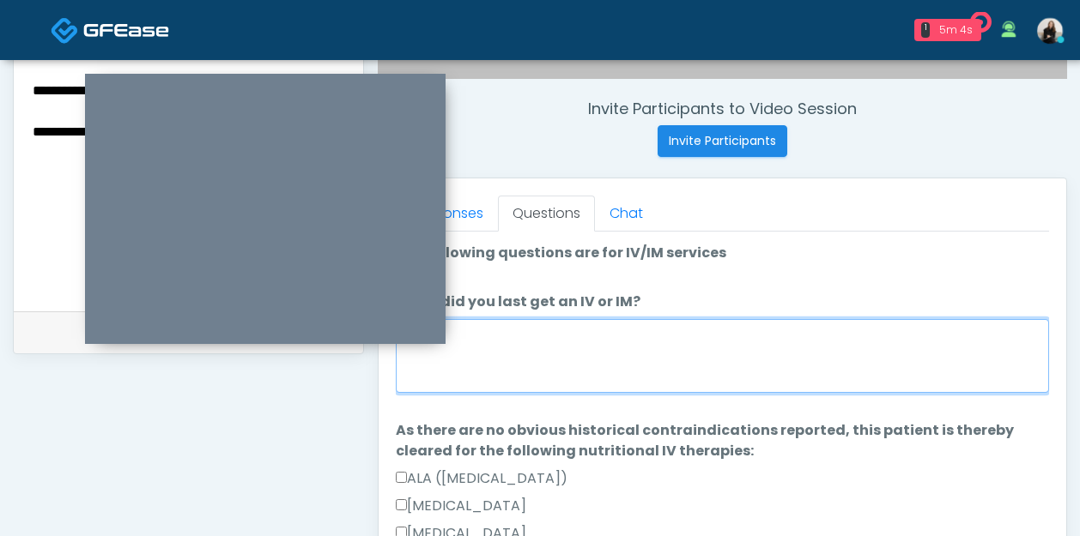
click at [483, 368] on textarea "When did you last get an IV or IM?" at bounding box center [722, 356] width 653 height 74
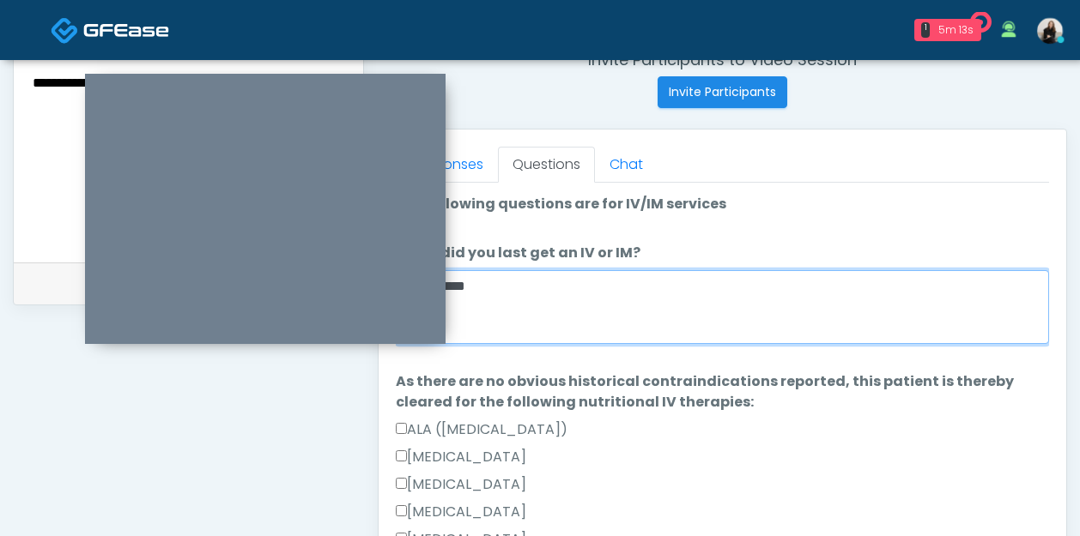
scroll to position [568, 0]
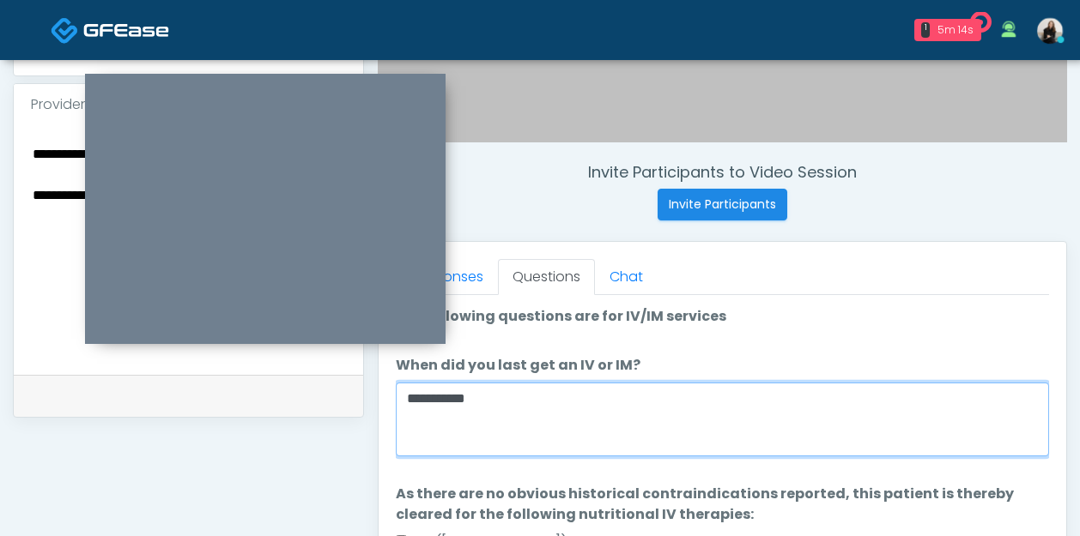
drag, startPoint x: 495, startPoint y: 408, endPoint x: 306, endPoint y: 386, distance: 190.9
click at [306, 386] on div "**********" at bounding box center [540, 223] width 1054 height 1309
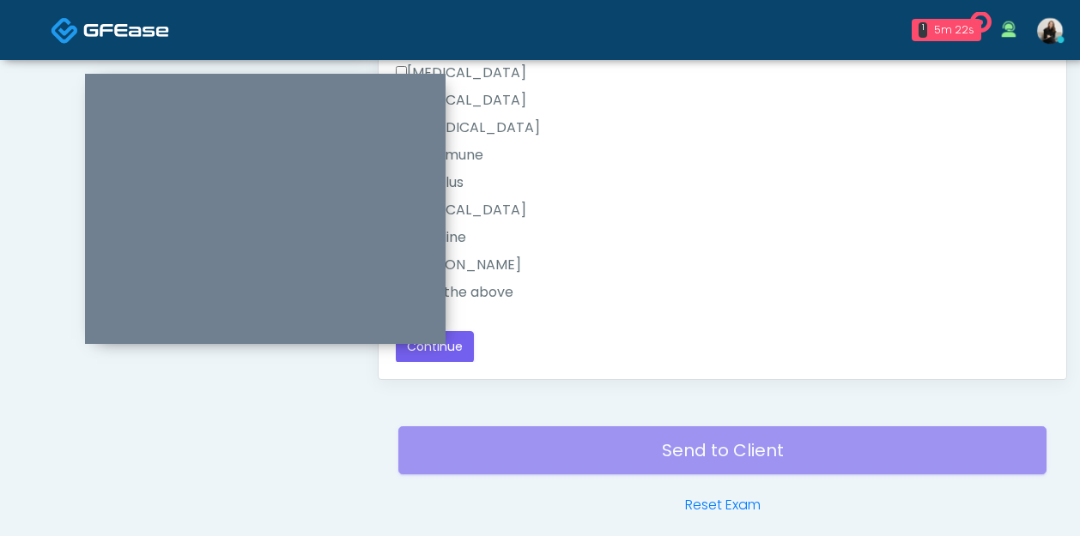
scroll to position [841, 0]
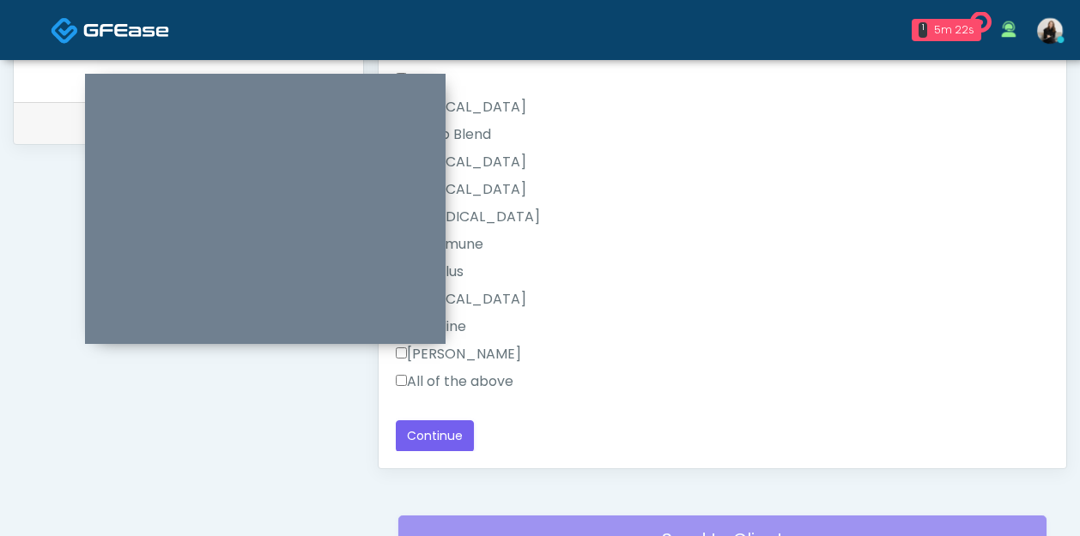
type textarea "********"
click at [439, 460] on div "Responses Questions Chat Good Faith Exam Script Good Faith Exam Script INTRODUC…" at bounding box center [721, 218] width 687 height 499
click at [439, 439] on button "Continue" at bounding box center [435, 436] width 78 height 32
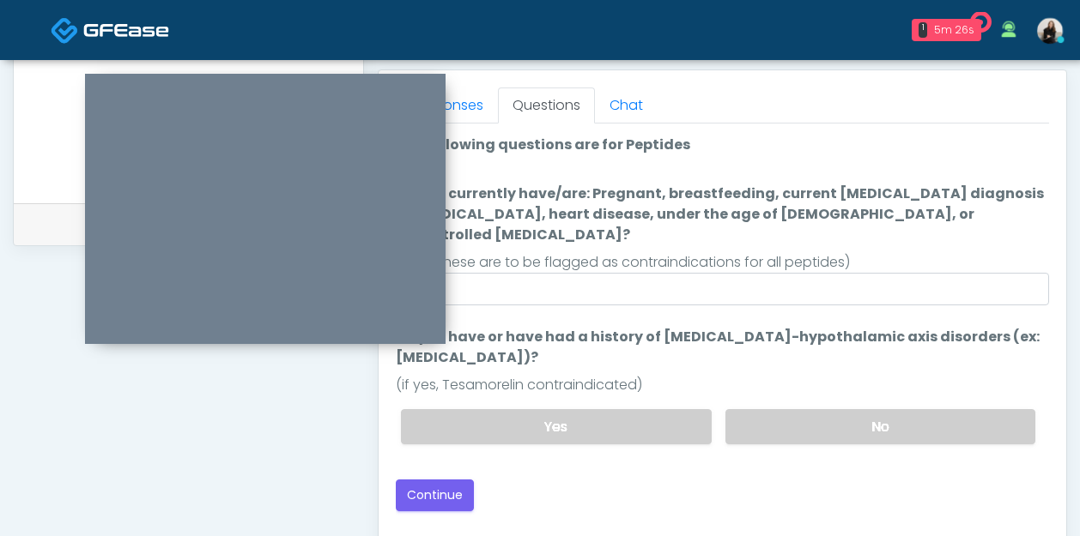
scroll to position [745, 0]
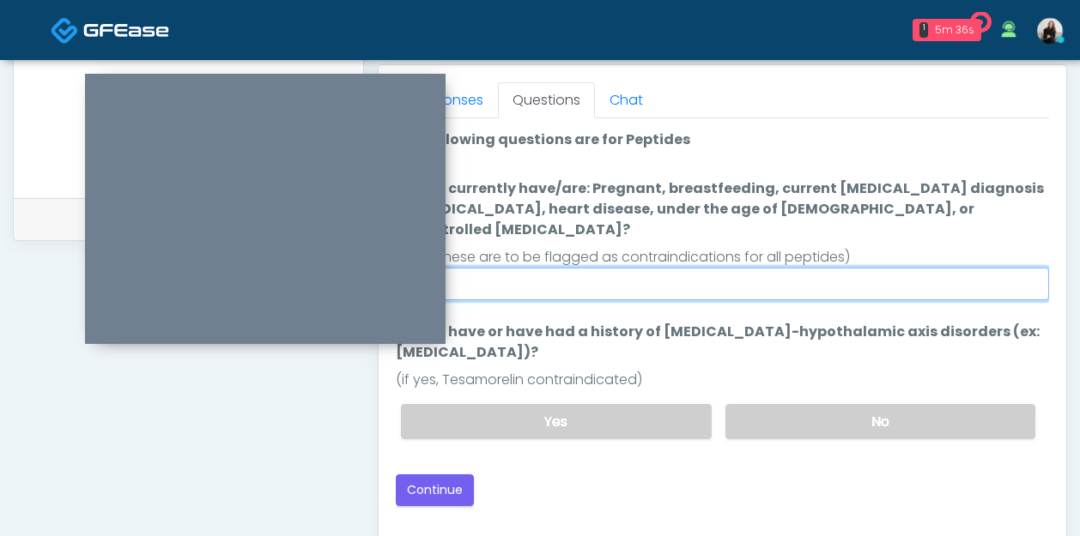
click at [584, 276] on input "Do you currently have/are: Pregnant, breastfeeding, current cancer diagnosis or…" at bounding box center [722, 284] width 653 height 33
type input "**"
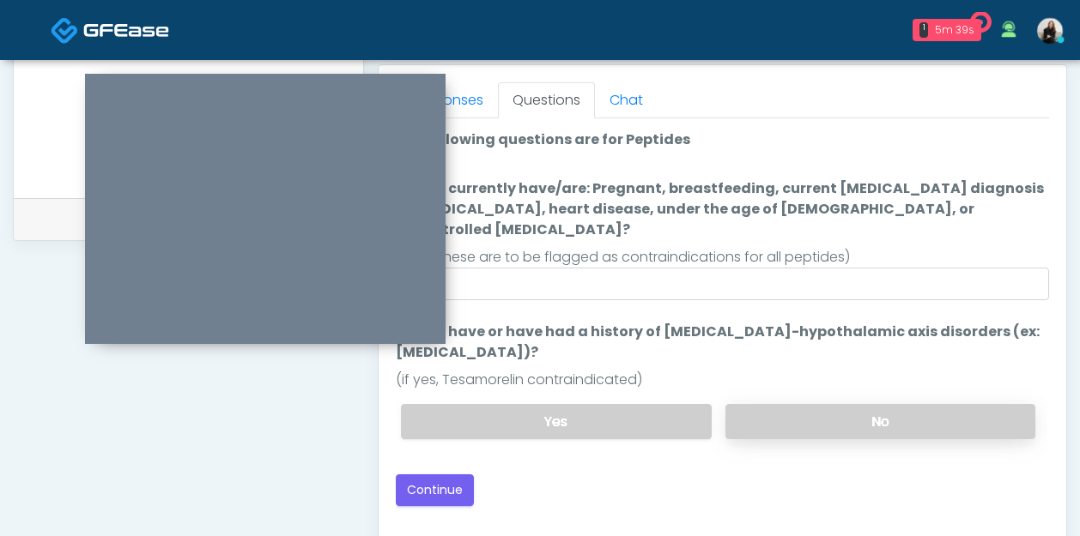
click at [827, 404] on label "No" at bounding box center [880, 421] width 310 height 35
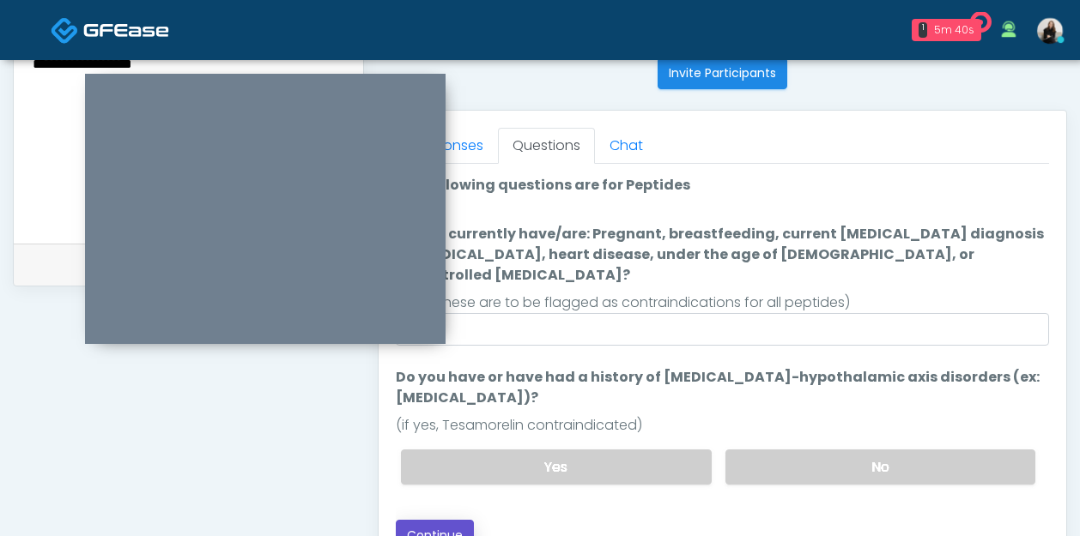
click at [428, 520] on button "Continue" at bounding box center [435, 536] width 78 height 32
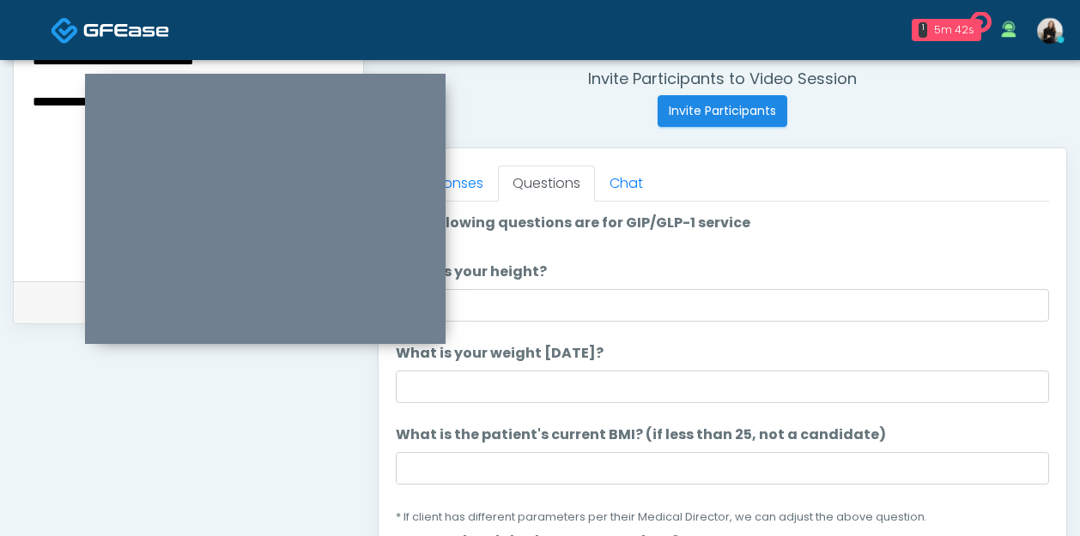
scroll to position [624, 0]
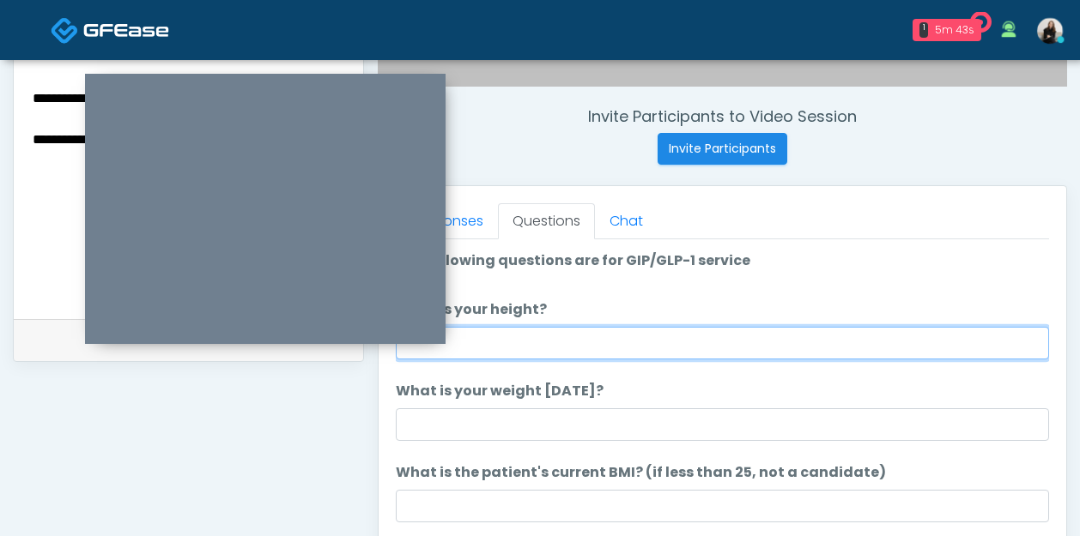
click at [614, 352] on input "What is your height?" at bounding box center [722, 343] width 653 height 33
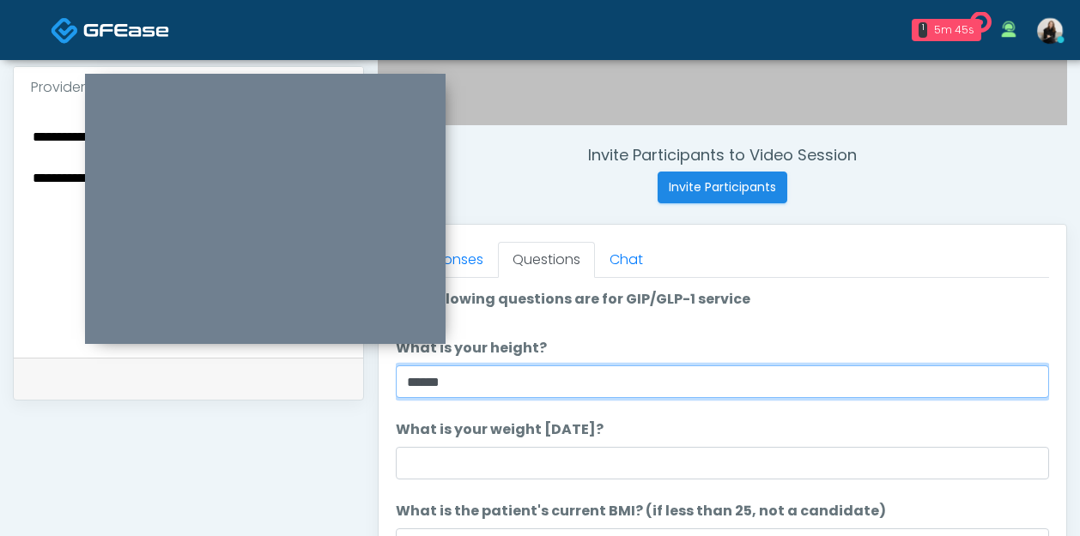
scroll to position [543, 0]
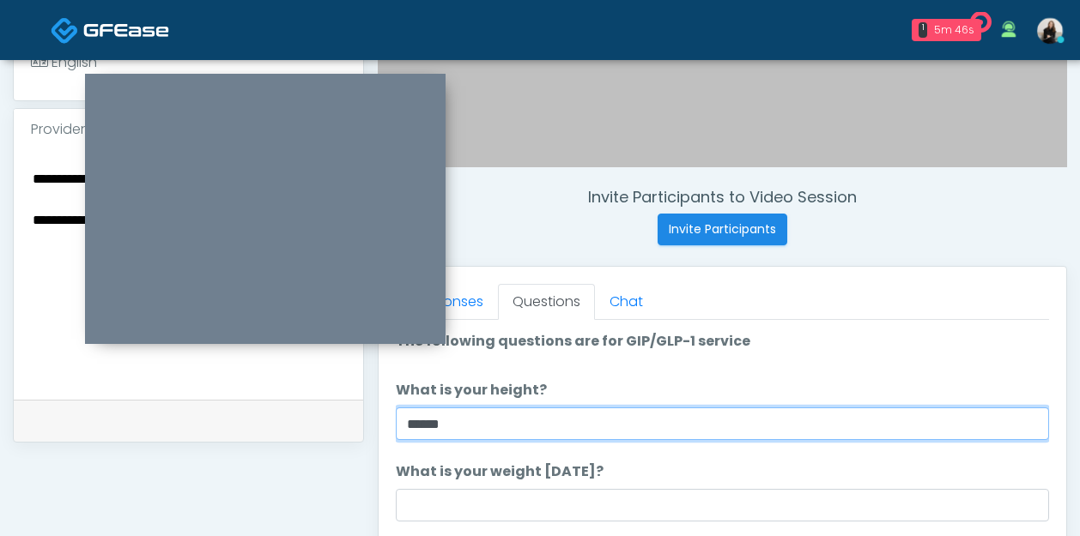
click at [430, 428] on input "******" at bounding box center [722, 424] width 653 height 33
type input "******"
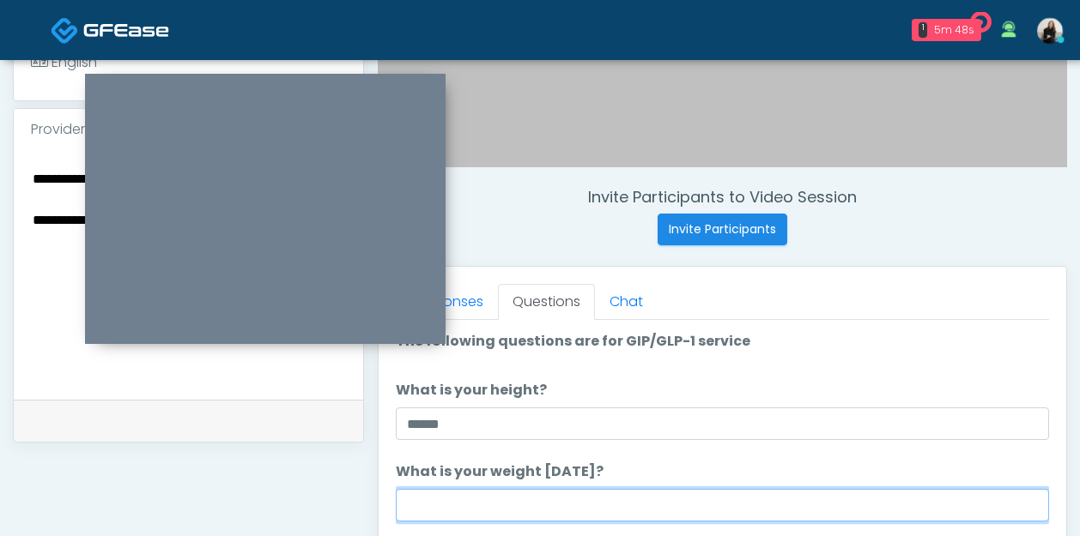
click at [486, 505] on input "What is your weight today?" at bounding box center [722, 505] width 653 height 33
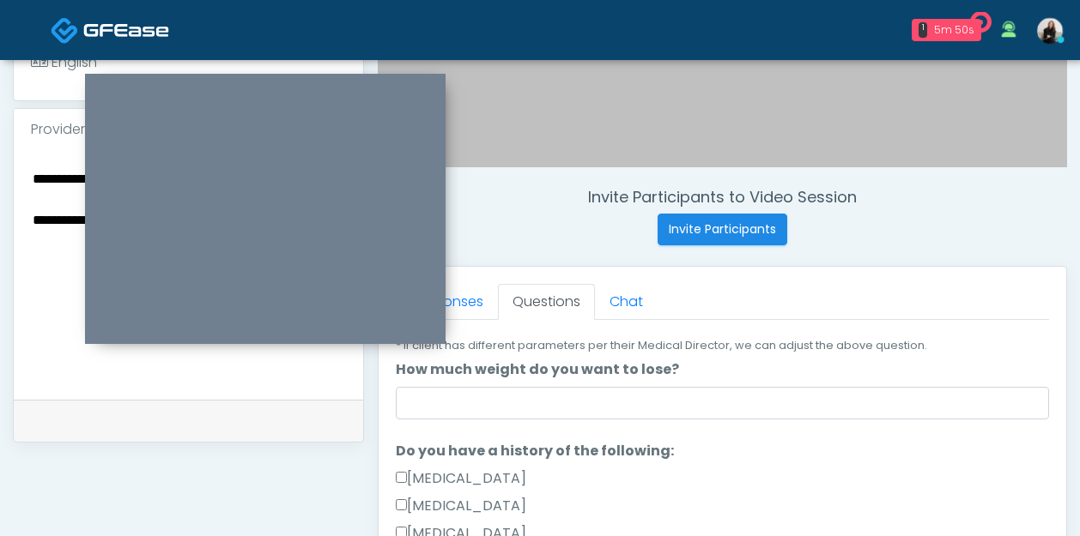
scroll to position [255, 0]
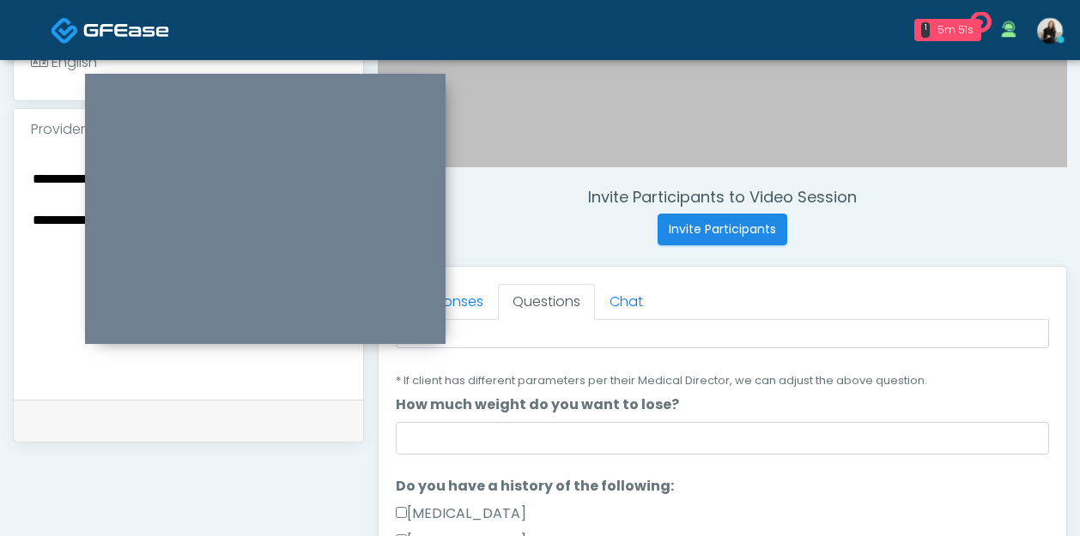
type input "***"
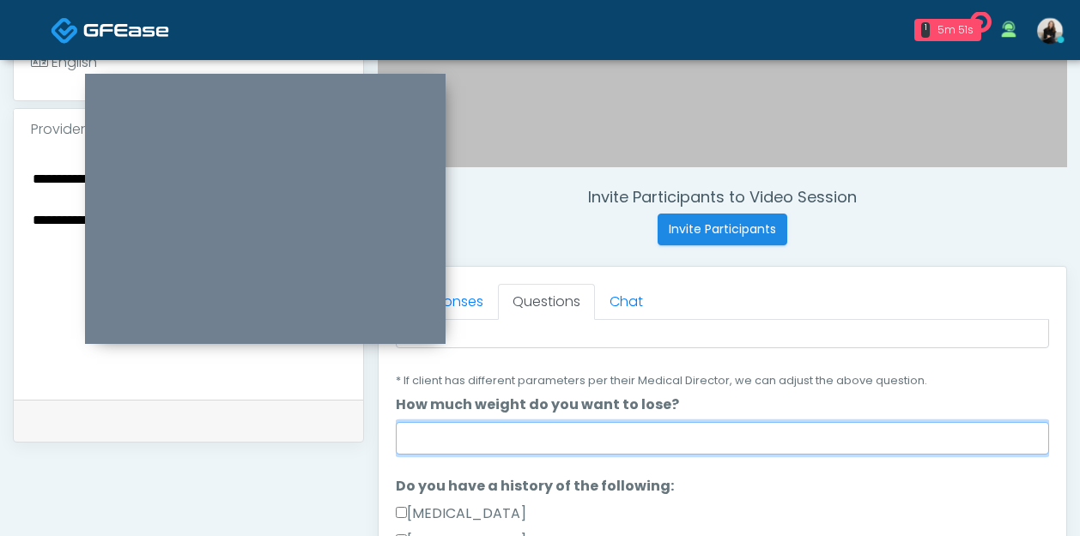
click at [477, 442] on input "How much weight do you want to lose?" at bounding box center [722, 438] width 653 height 33
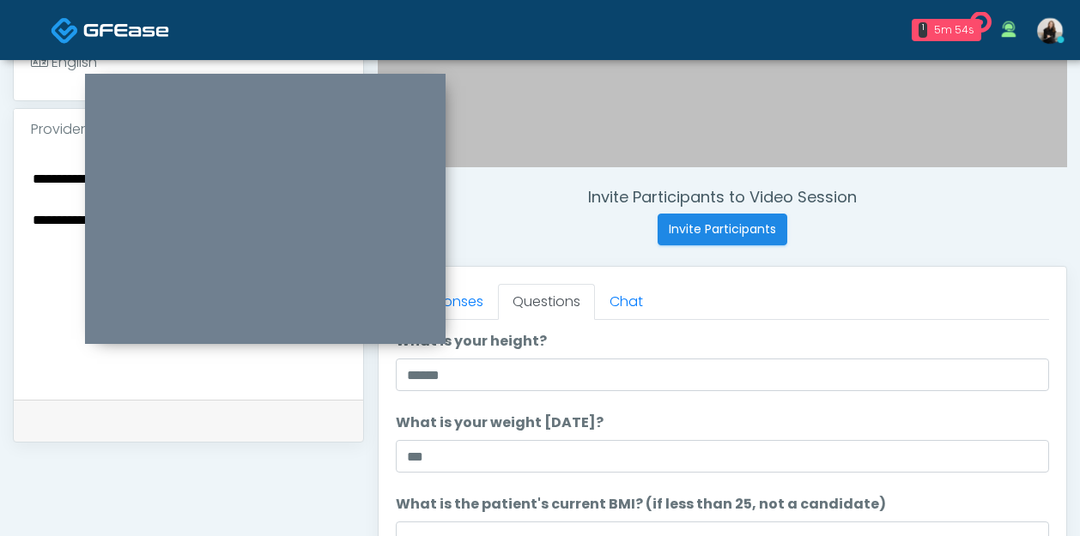
scroll to position [42, 0]
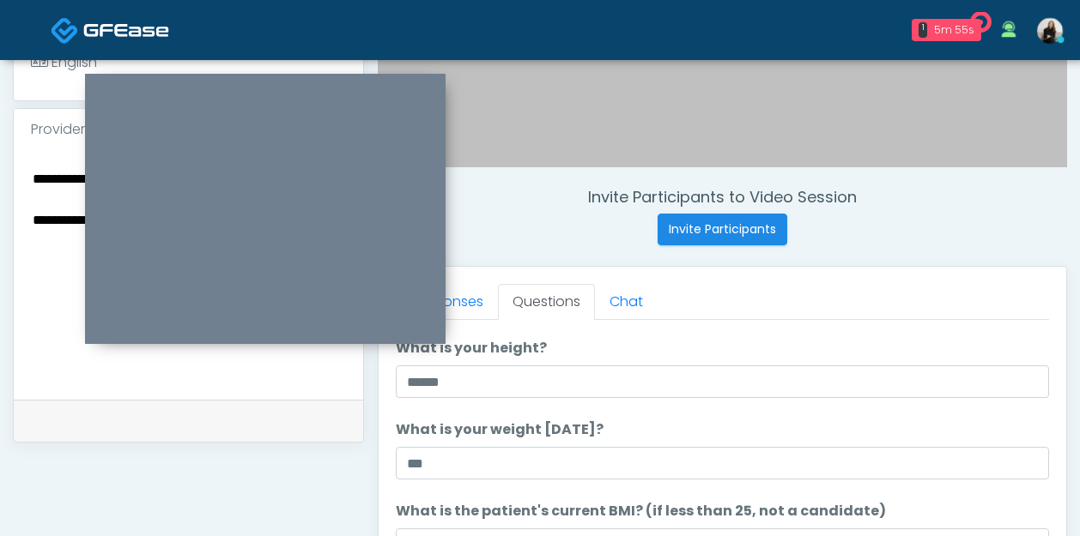
type input "***"
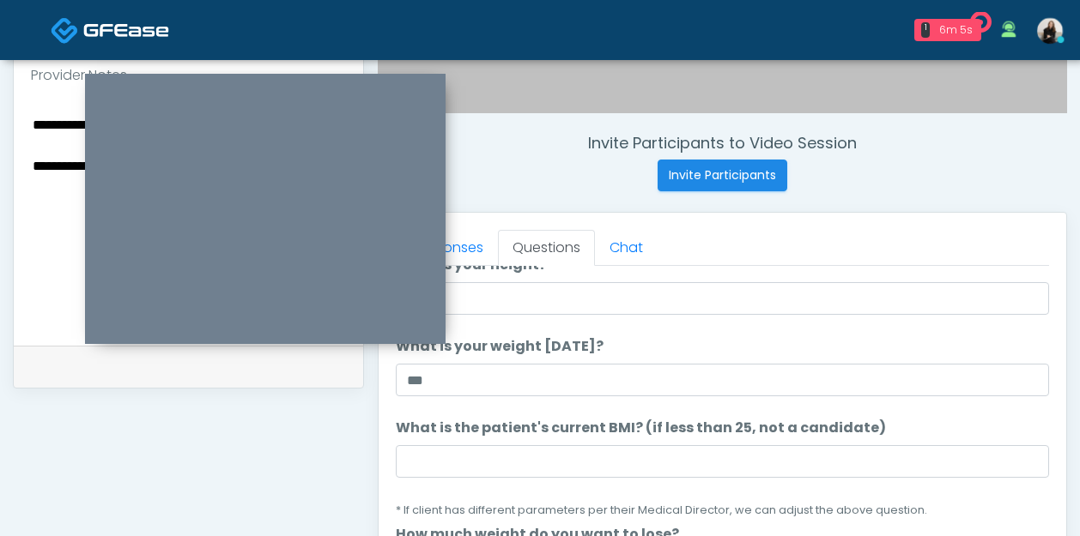
scroll to position [73, 0]
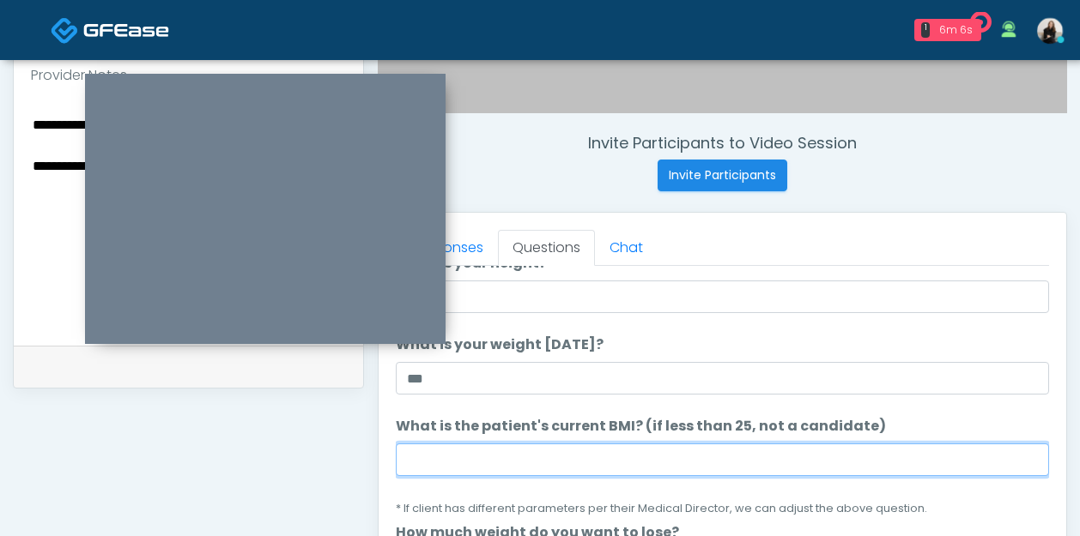
click at [656, 460] on input "What is the patient's current BMI? (if less than 25, not a candidate)" at bounding box center [722, 460] width 653 height 33
paste input "****"
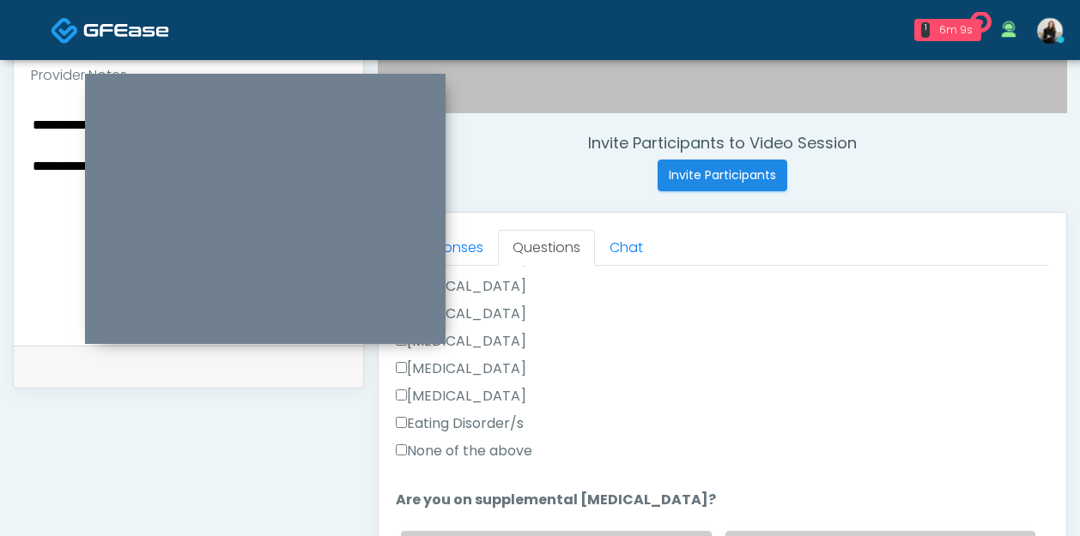
type input "****"
click at [486, 444] on label "None of the above" at bounding box center [464, 451] width 136 height 21
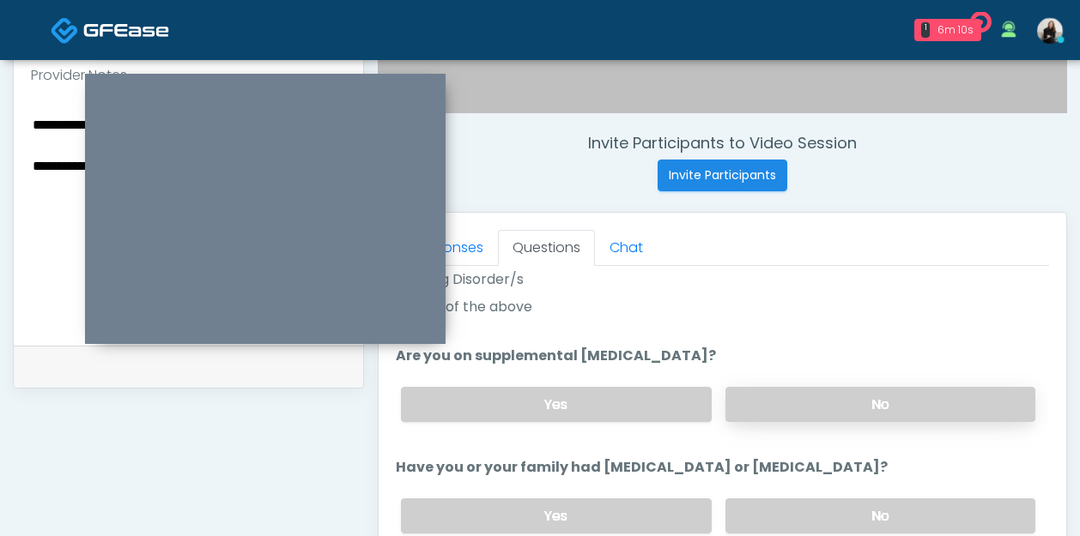
click at [765, 410] on label "No" at bounding box center [880, 404] width 310 height 35
click at [747, 505] on label "No" at bounding box center [880, 516] width 310 height 35
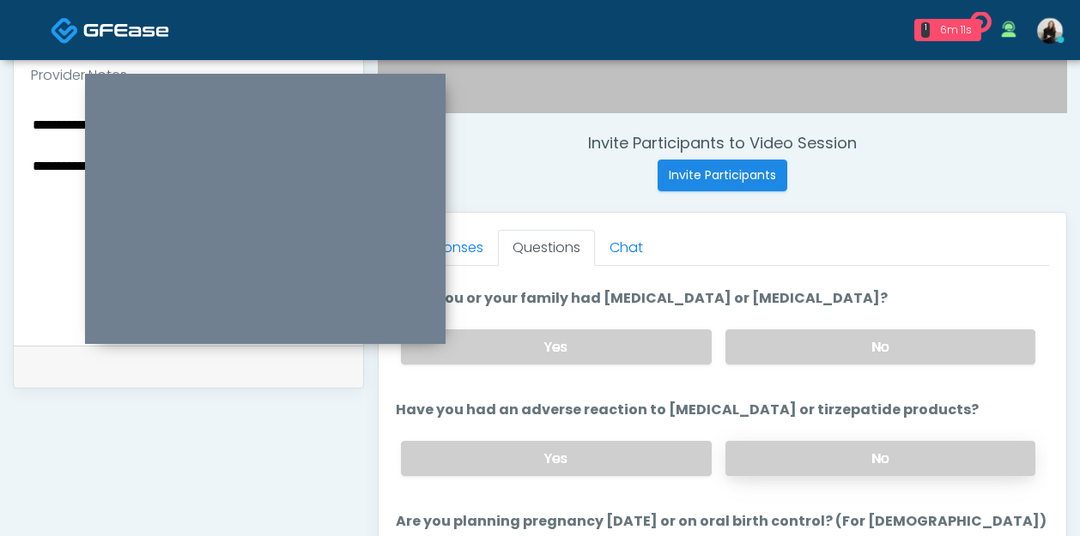
click at [744, 469] on label "No" at bounding box center [880, 458] width 310 height 35
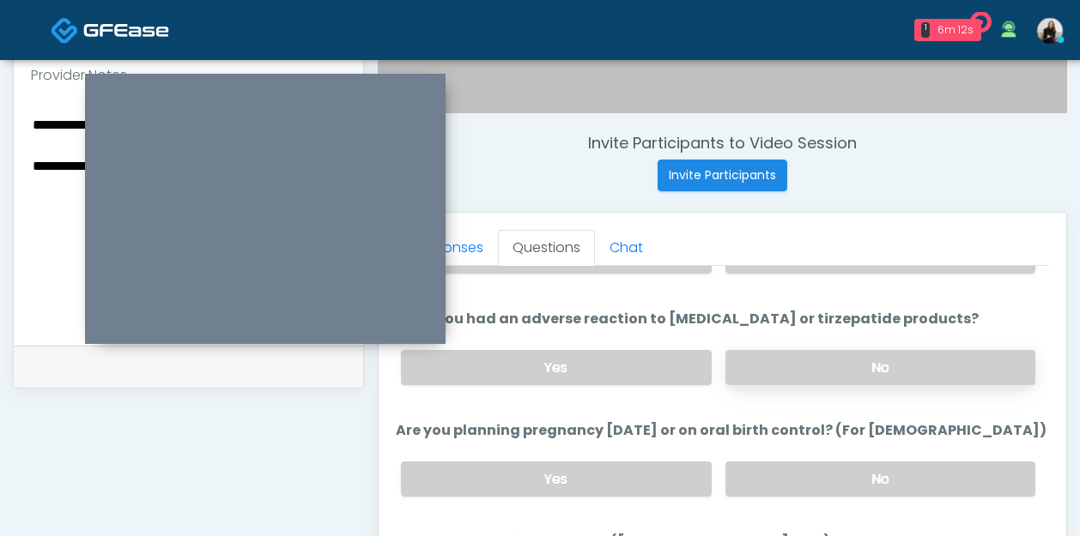
click at [744, 469] on label "No" at bounding box center [880, 479] width 310 height 35
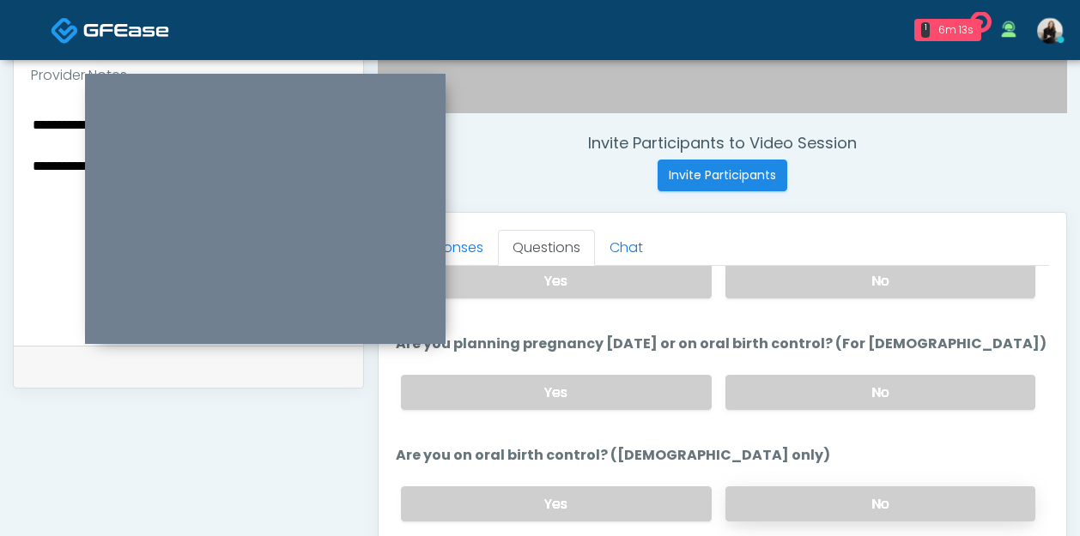
click at [739, 511] on label "No" at bounding box center [880, 504] width 310 height 35
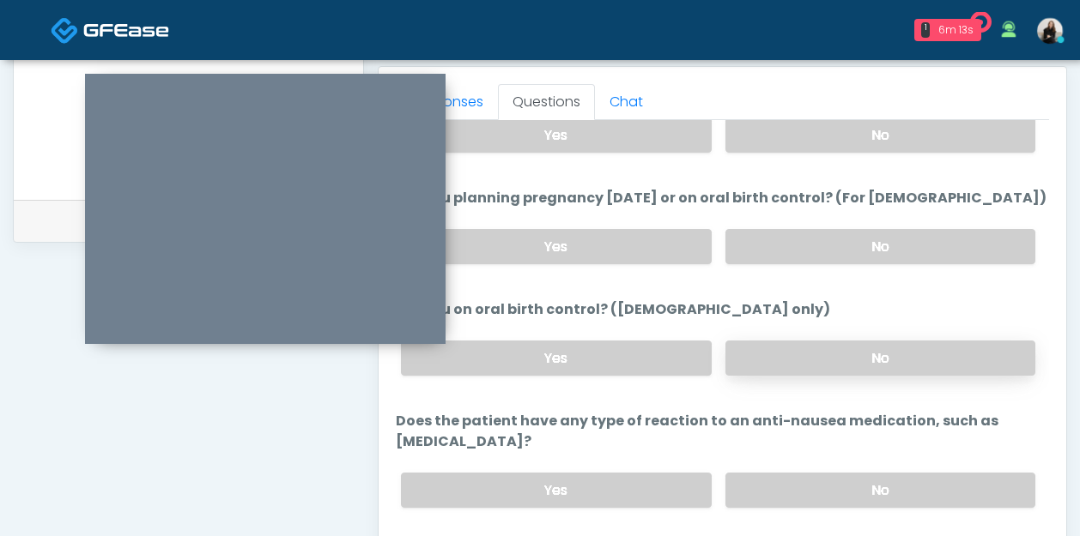
scroll to position [759, 0]
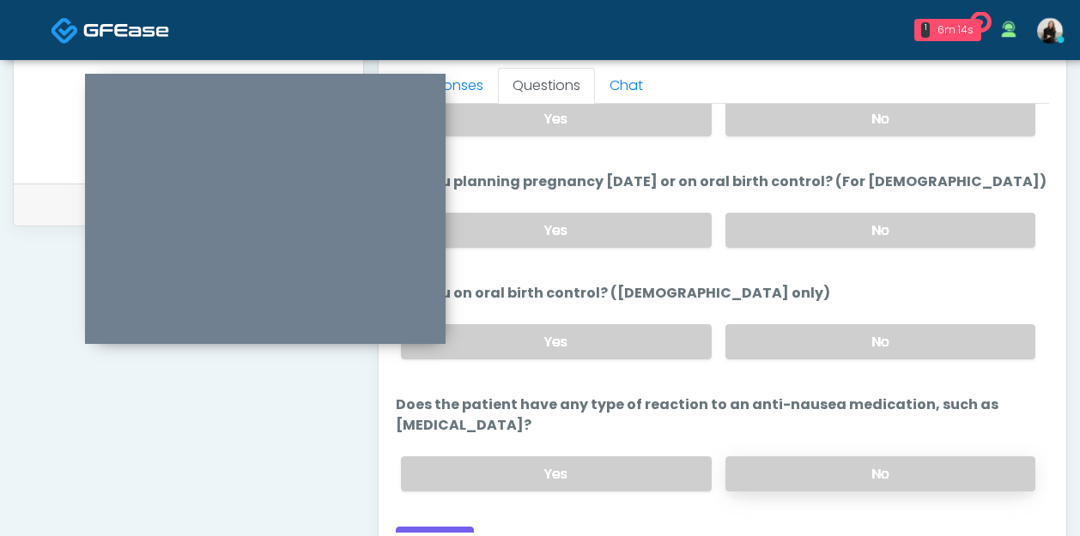
click at [765, 457] on label "No" at bounding box center [880, 474] width 310 height 35
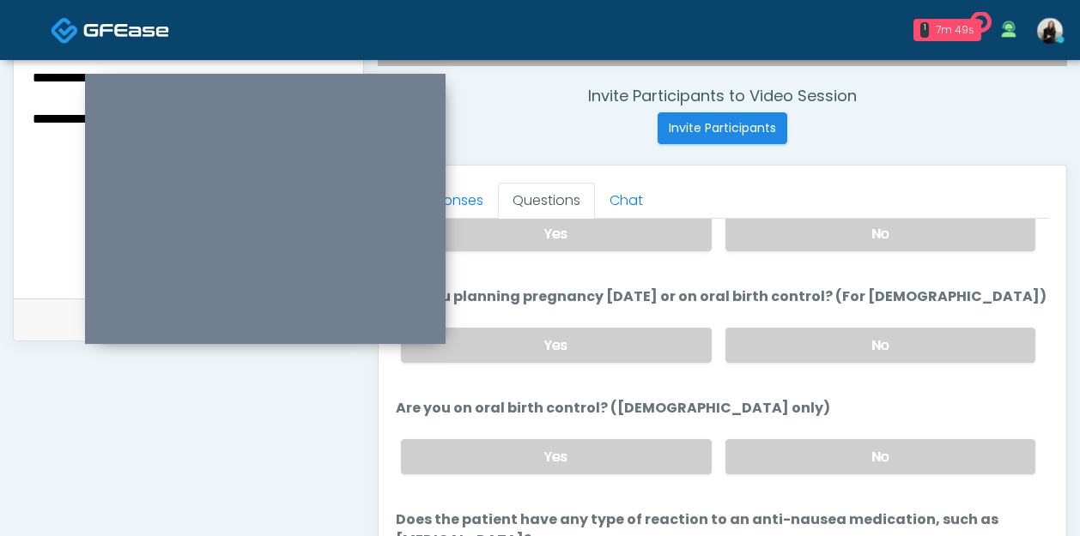
scroll to position [783, 0]
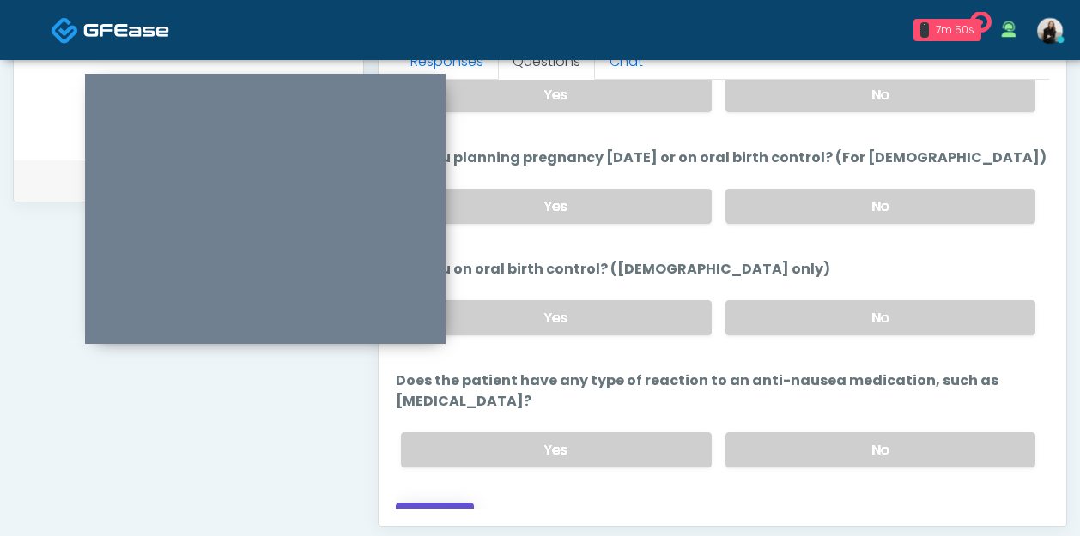
click at [439, 503] on button "Continue" at bounding box center [435, 519] width 78 height 32
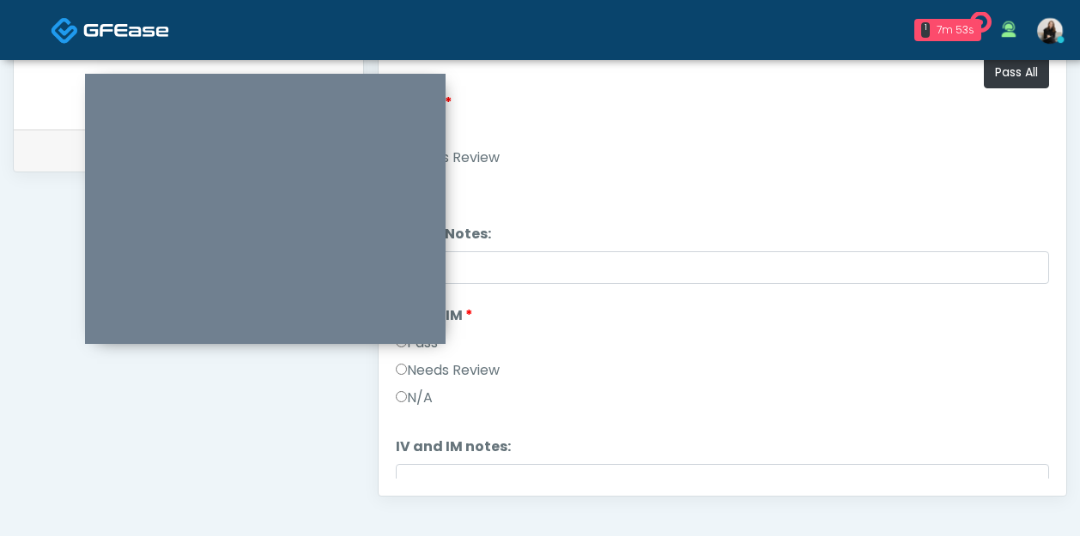
scroll to position [724, 0]
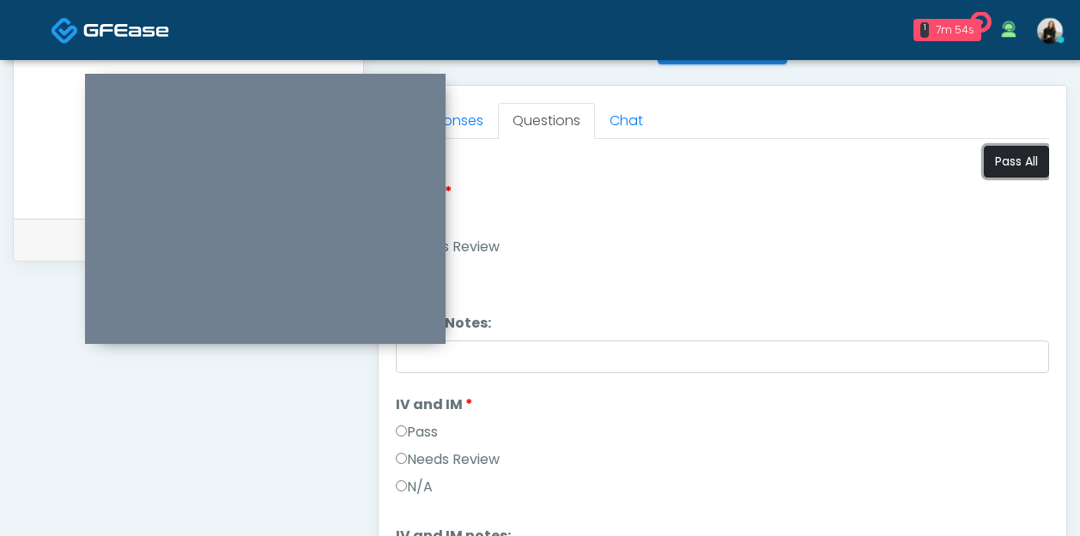
click at [1016, 163] on button "Pass All" at bounding box center [1015, 162] width 65 height 32
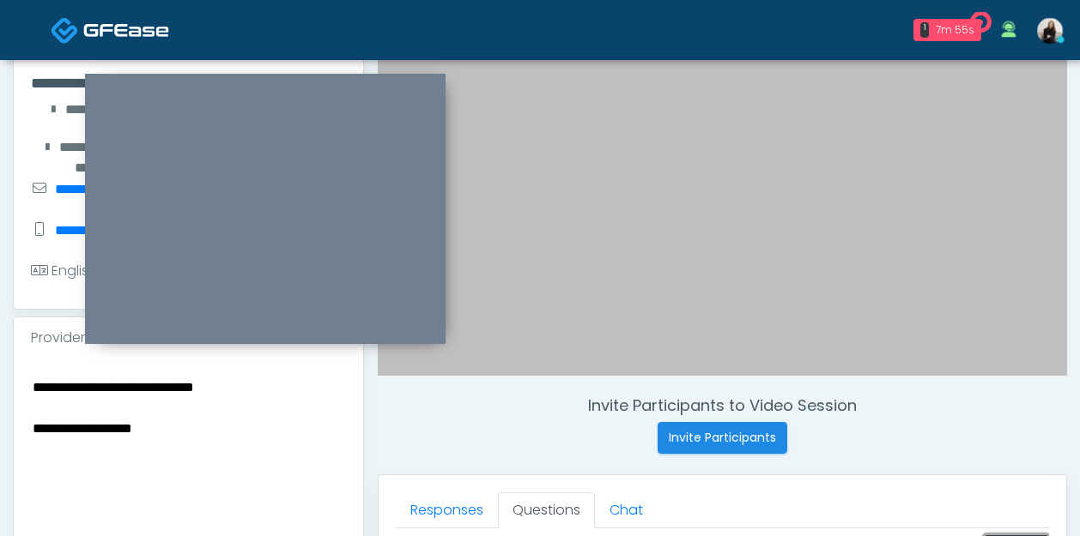
scroll to position [322, 0]
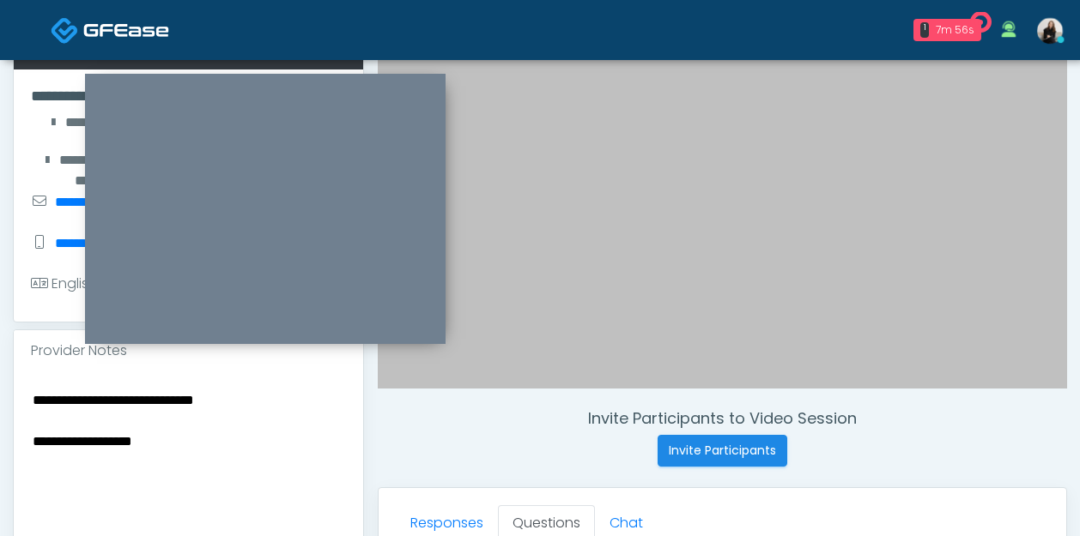
click at [183, 428] on textarea "**********" at bounding box center [188, 493] width 315 height 209
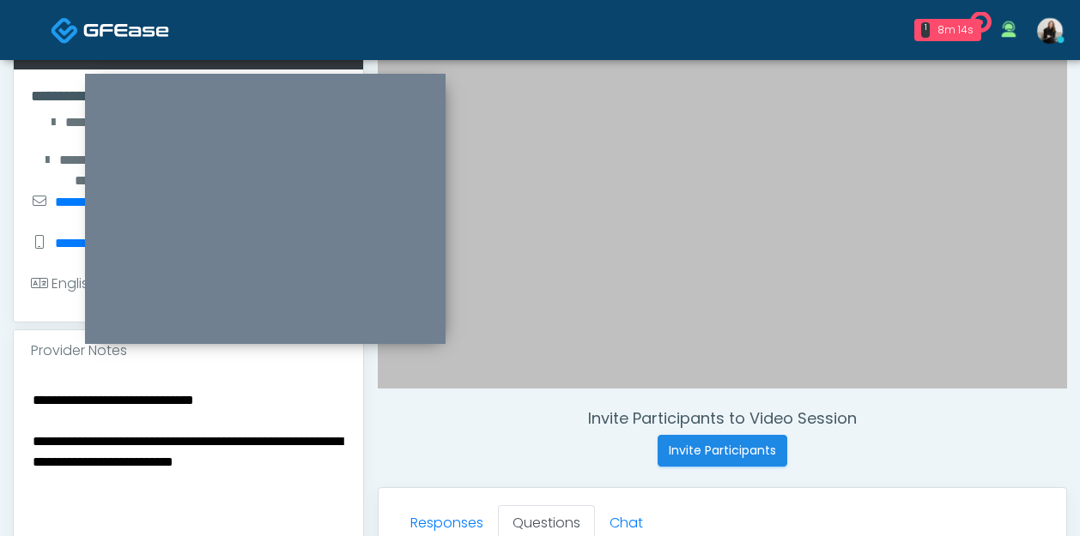
click at [38, 420] on textarea "**********" at bounding box center [188, 493] width 315 height 209
click at [109, 389] on textarea "**********" at bounding box center [188, 493] width 315 height 209
click at [271, 389] on textarea "**********" at bounding box center [188, 493] width 315 height 209
click at [306, 389] on textarea "**********" at bounding box center [188, 493] width 315 height 209
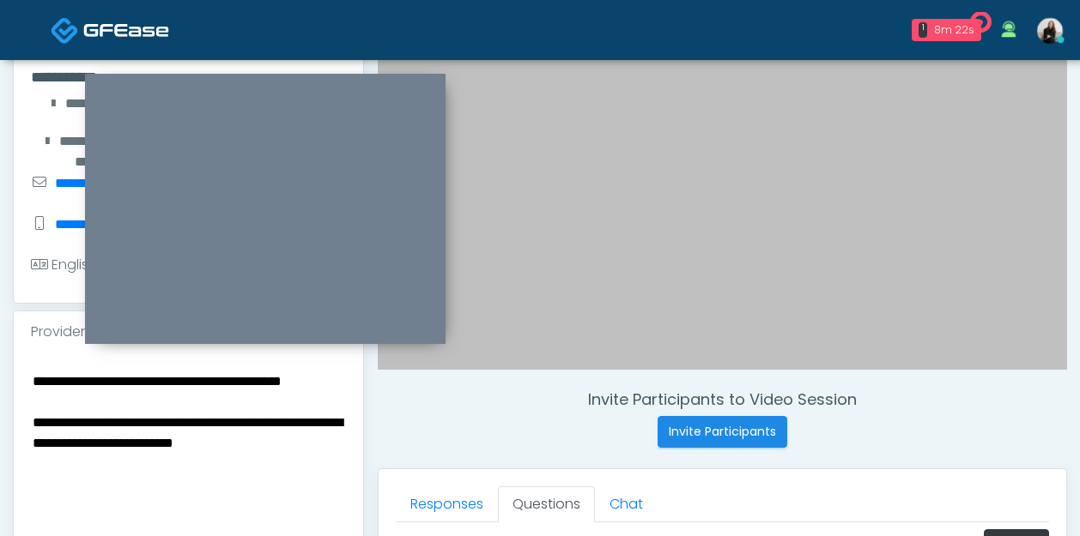
scroll to position [345, 0]
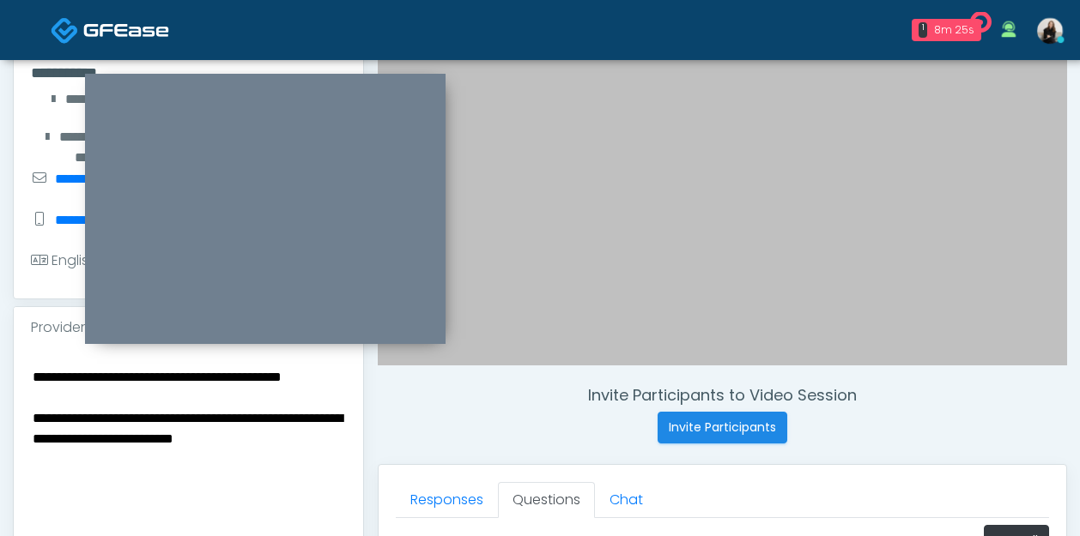
type textarea "**********"
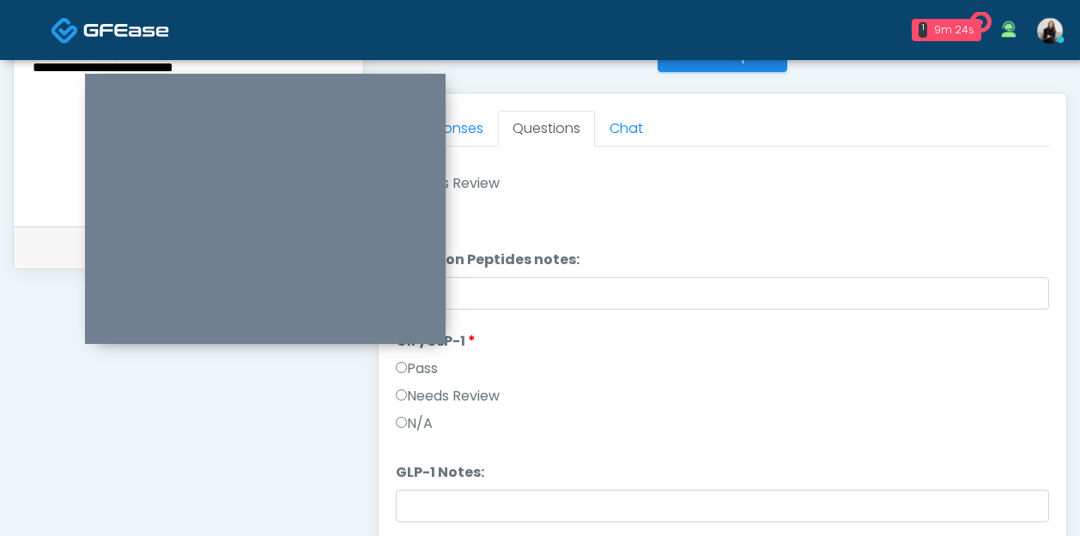
scroll to position [759, 0]
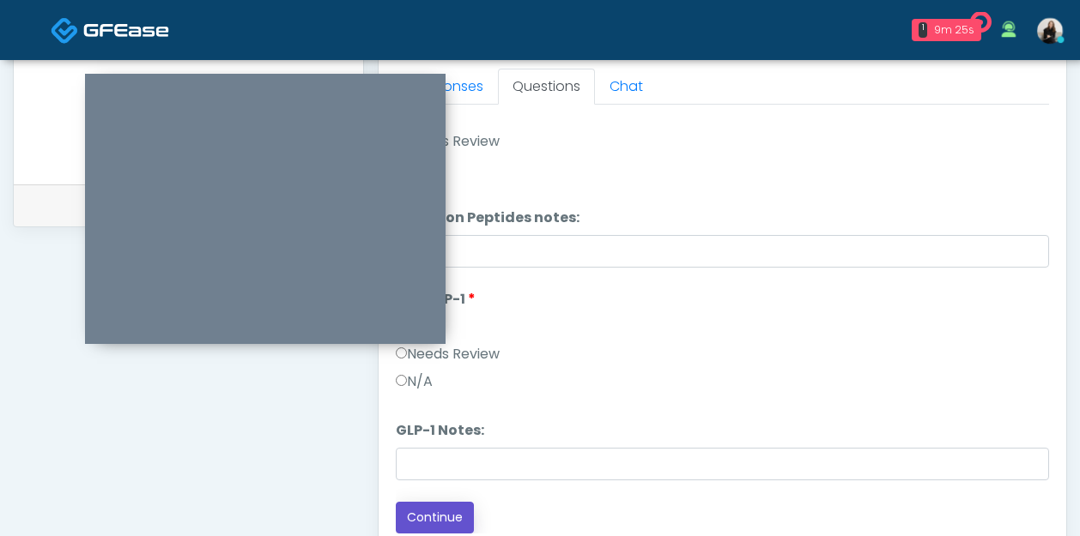
click at [448, 521] on button "Continue" at bounding box center [435, 518] width 78 height 32
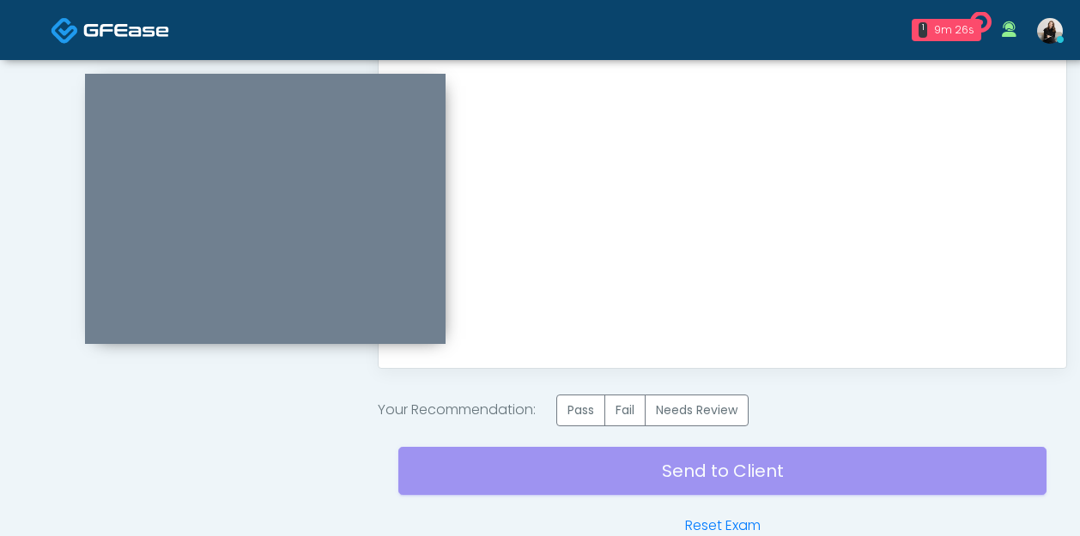
scroll to position [0, 0]
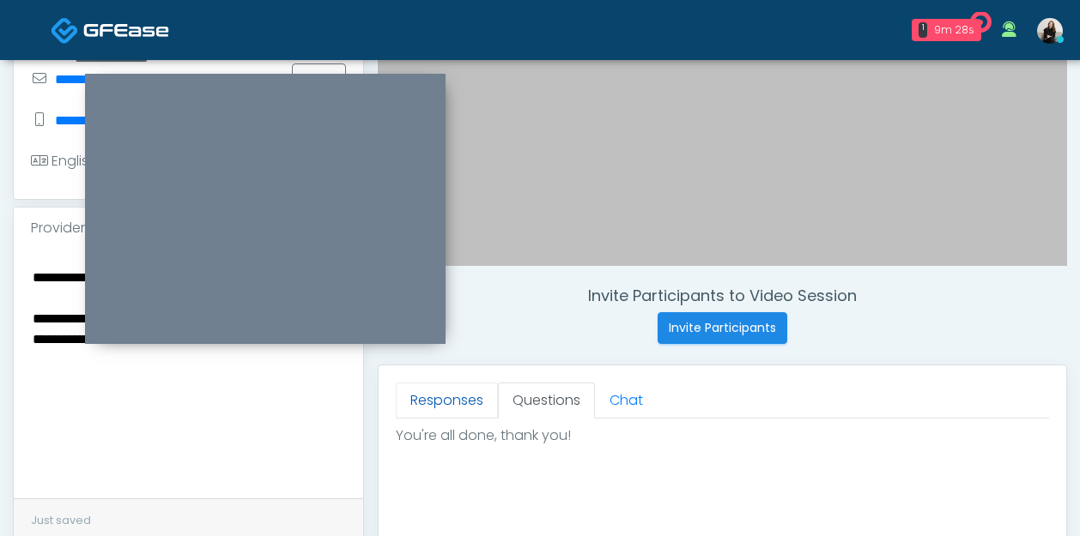
click at [485, 384] on link "Responses" at bounding box center [447, 401] width 102 height 36
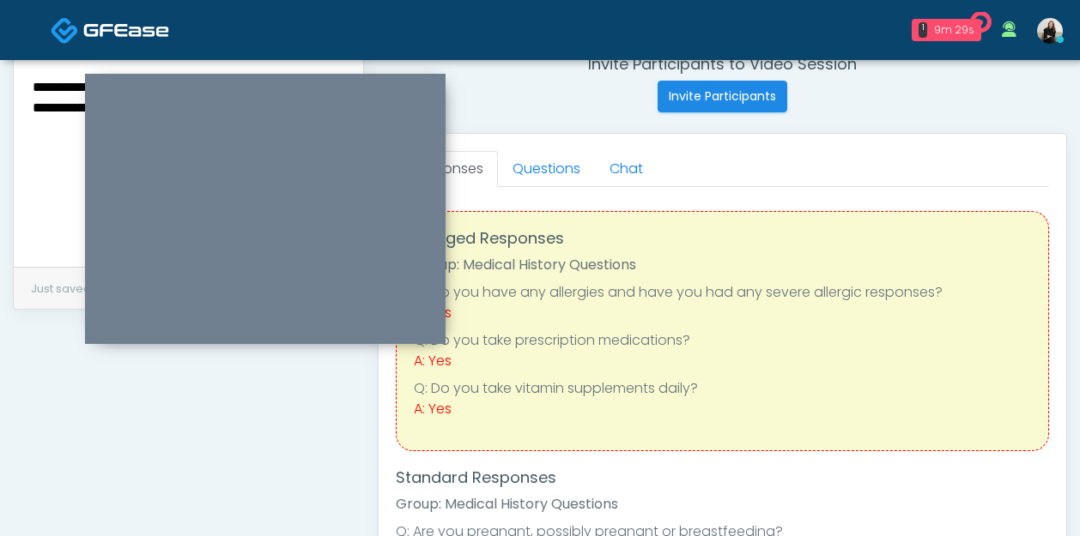
scroll to position [256, 0]
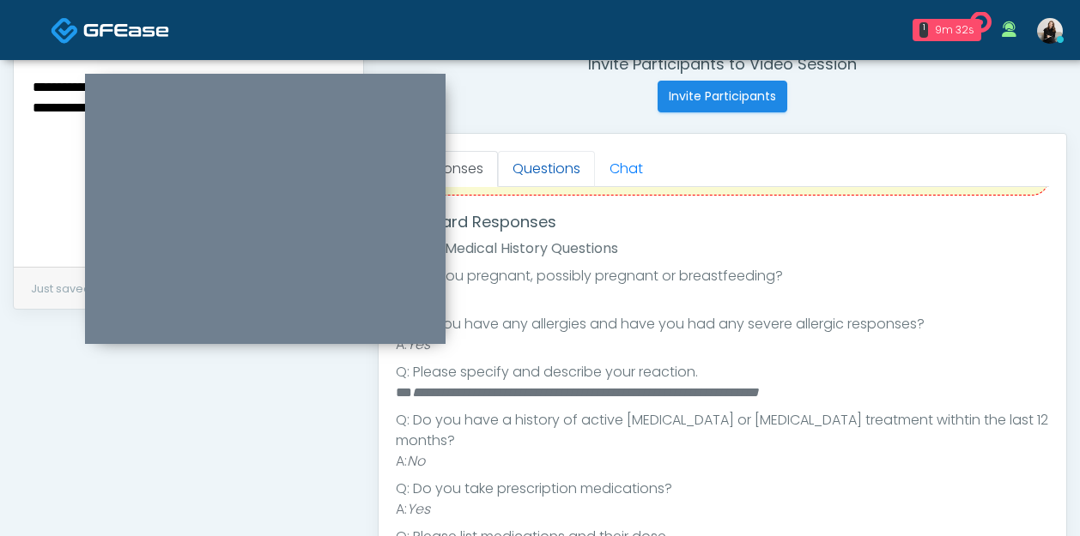
click at [540, 174] on link "Questions" at bounding box center [546, 169] width 97 height 36
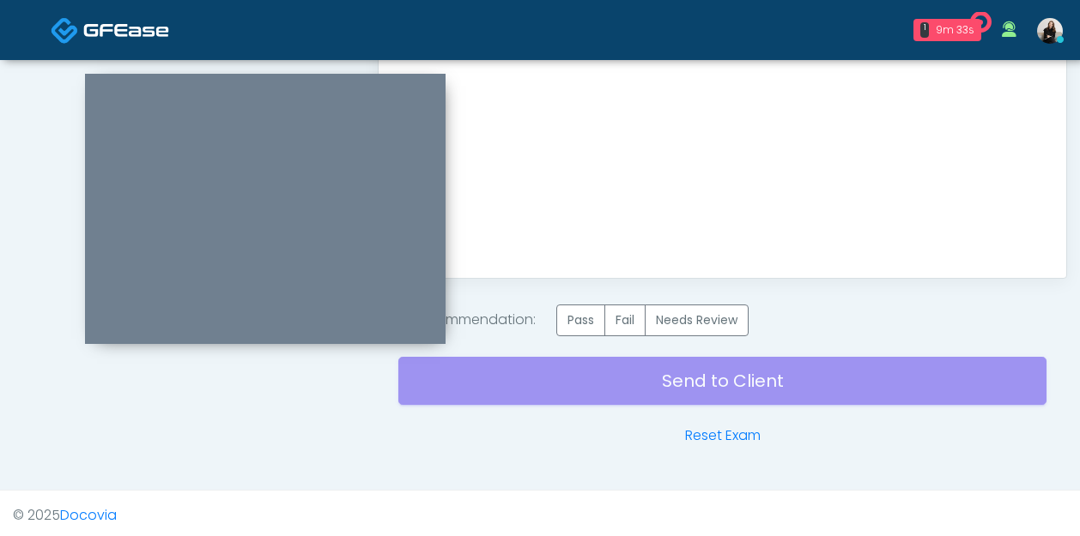
scroll to position [1036, 0]
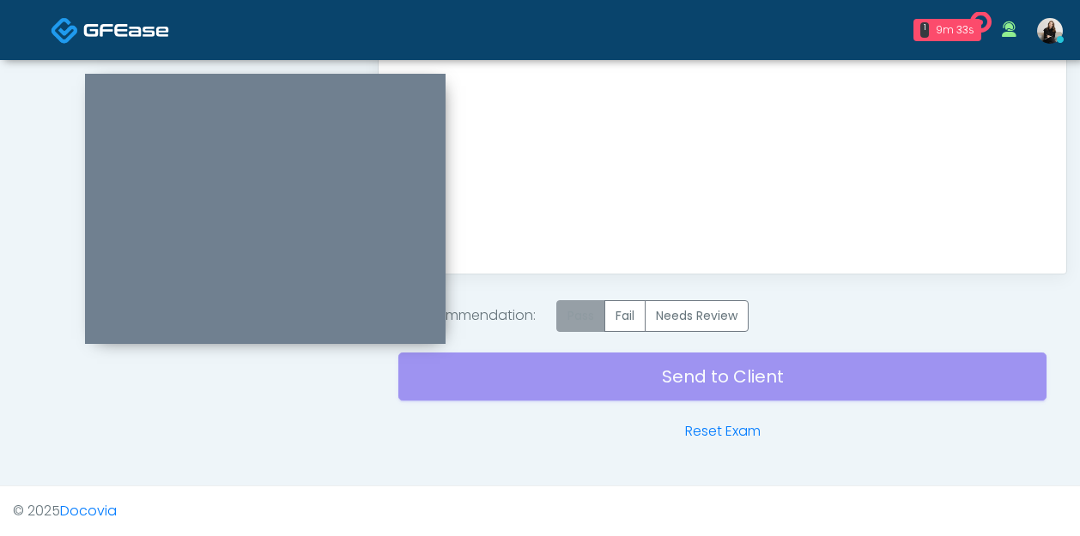
click at [588, 304] on label "Pass" at bounding box center [580, 316] width 49 height 32
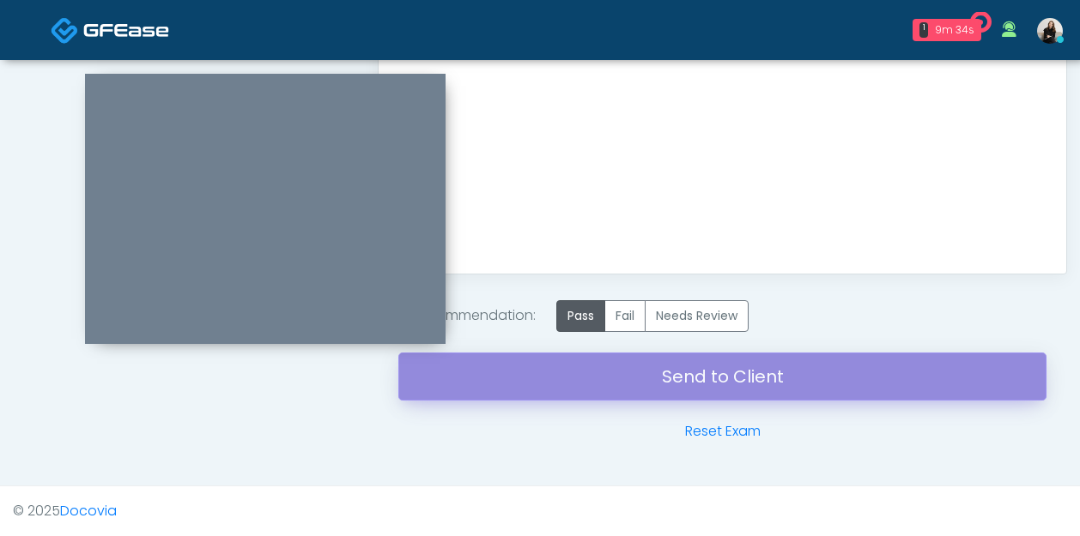
click at [593, 369] on link "Send to Client" at bounding box center [722, 377] width 648 height 48
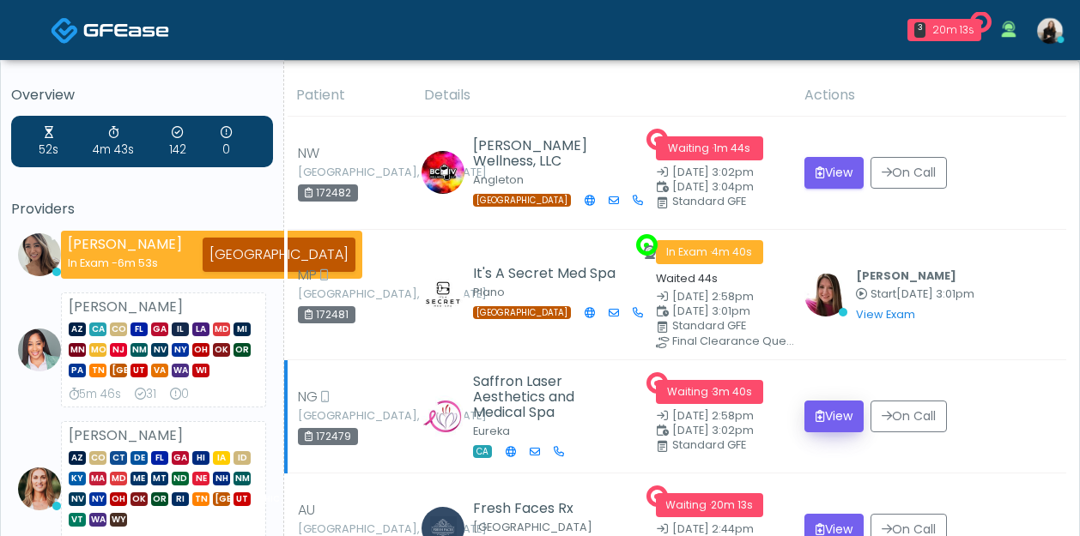
scroll to position [49, 0]
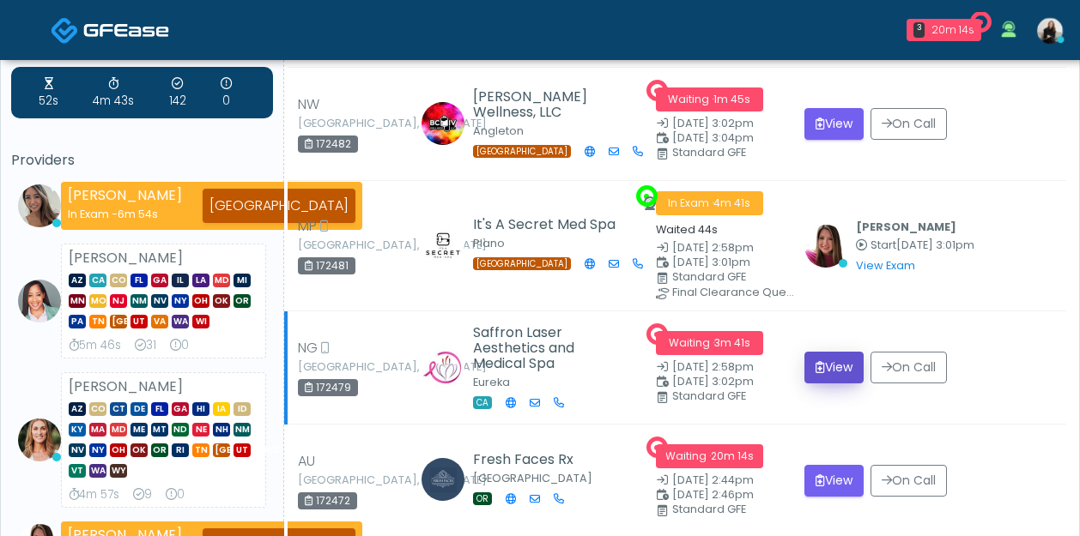
click at [818, 369] on icon "submit" at bounding box center [819, 367] width 9 height 12
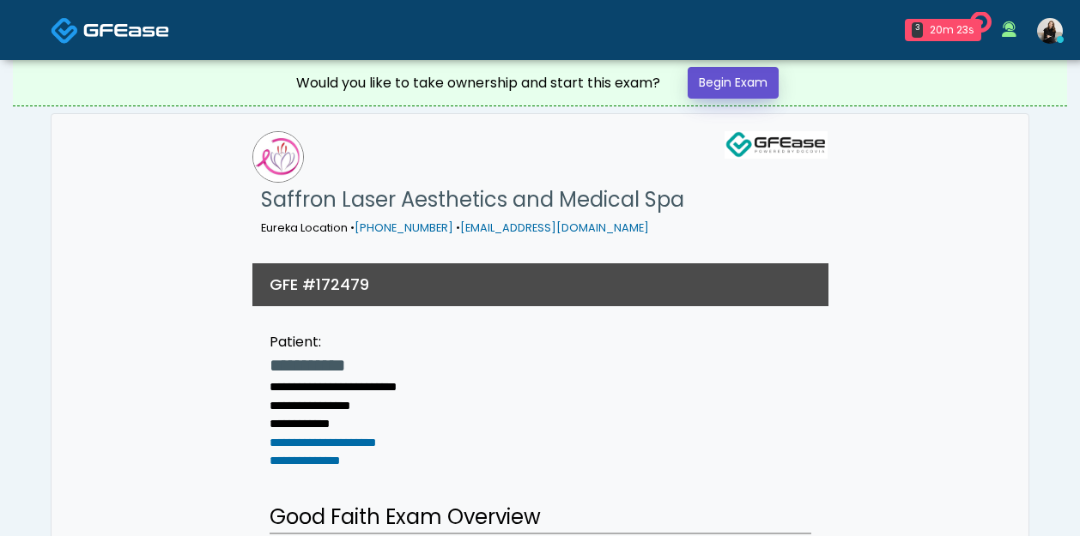
click at [749, 76] on link "Begin Exam" at bounding box center [732, 83] width 91 height 32
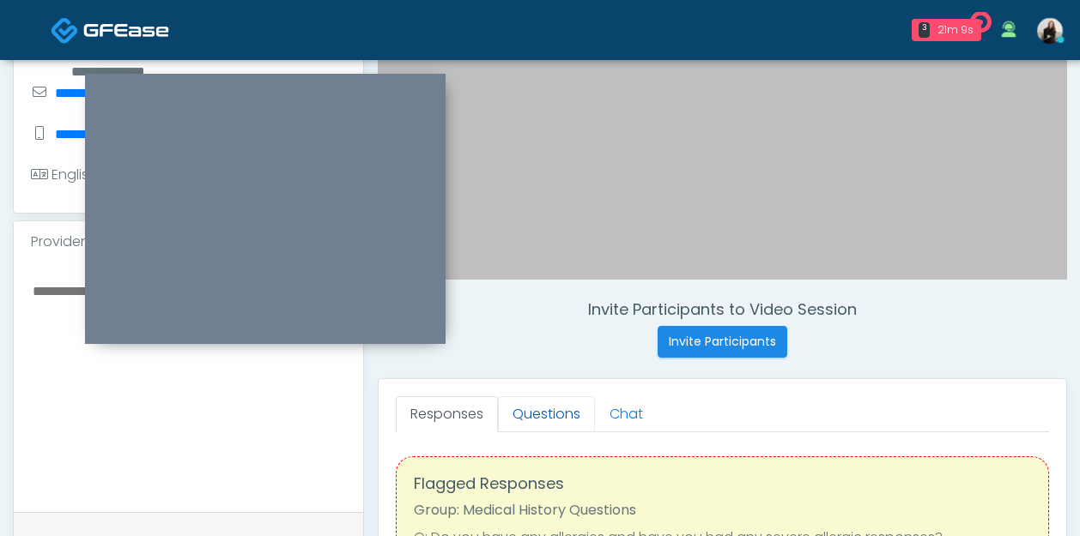
click at [546, 416] on link "Questions" at bounding box center [546, 414] width 97 height 36
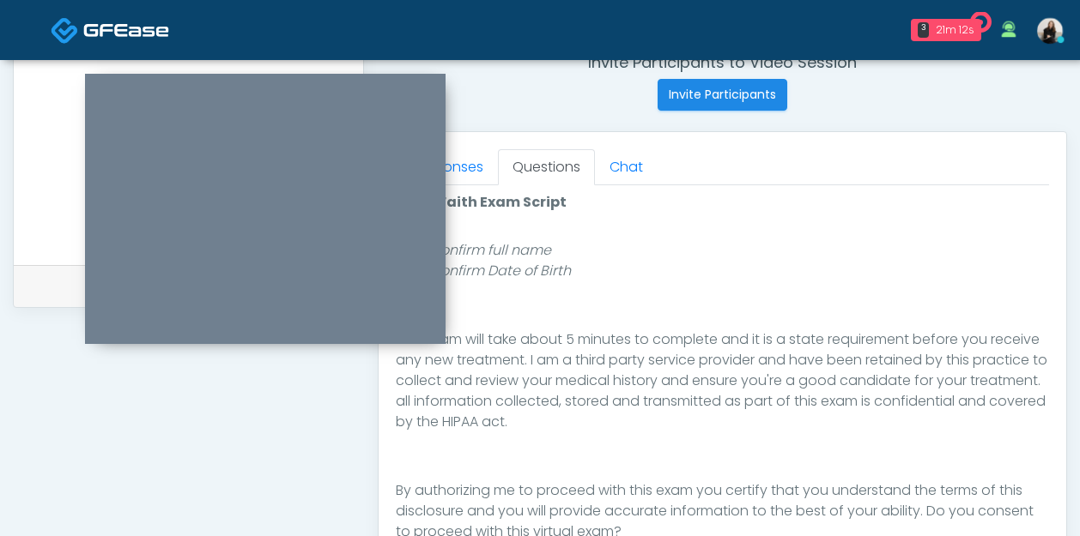
scroll to position [735, 0]
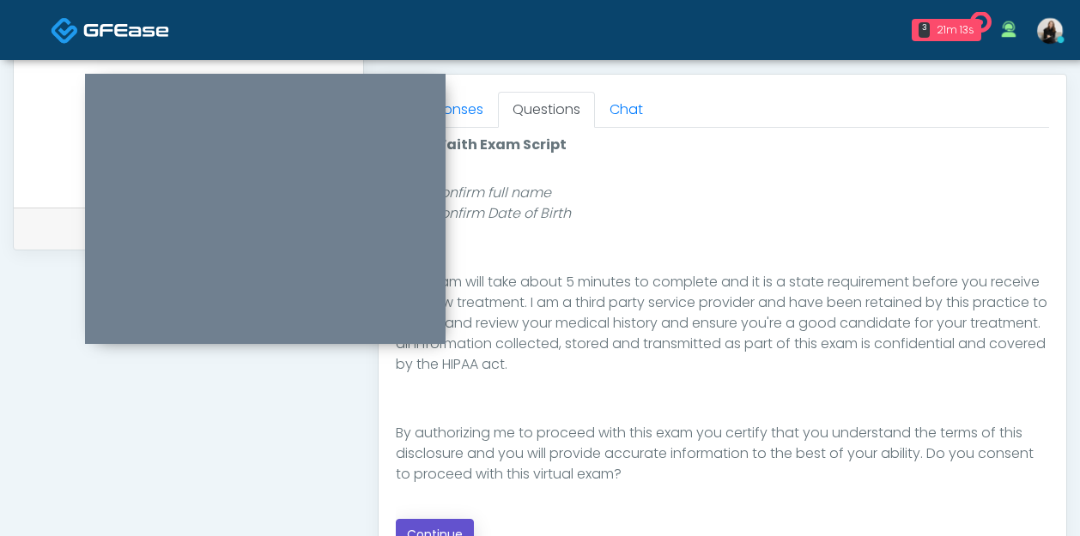
click at [425, 522] on button "Continue" at bounding box center [435, 535] width 78 height 32
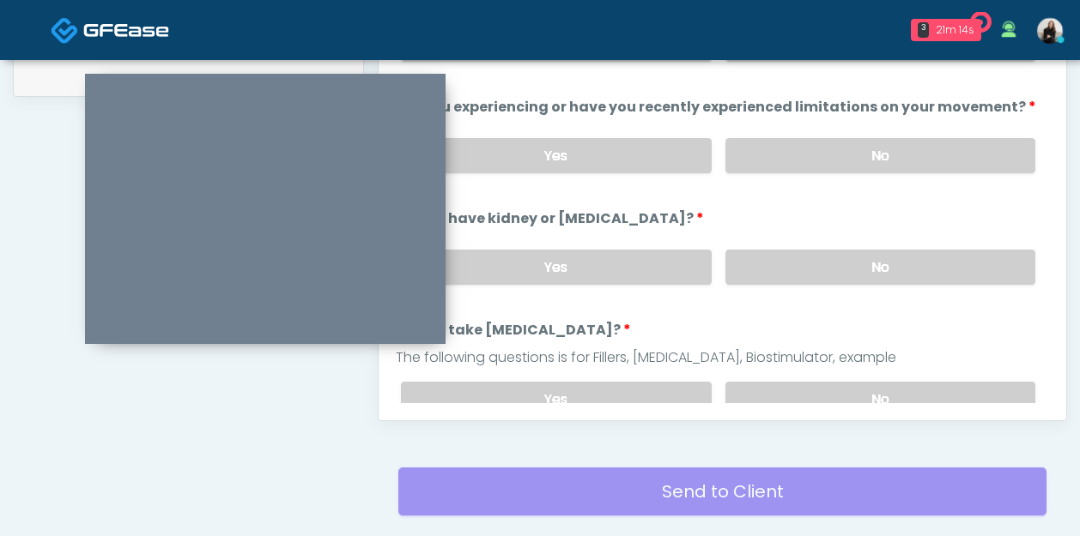
scroll to position [765, 0]
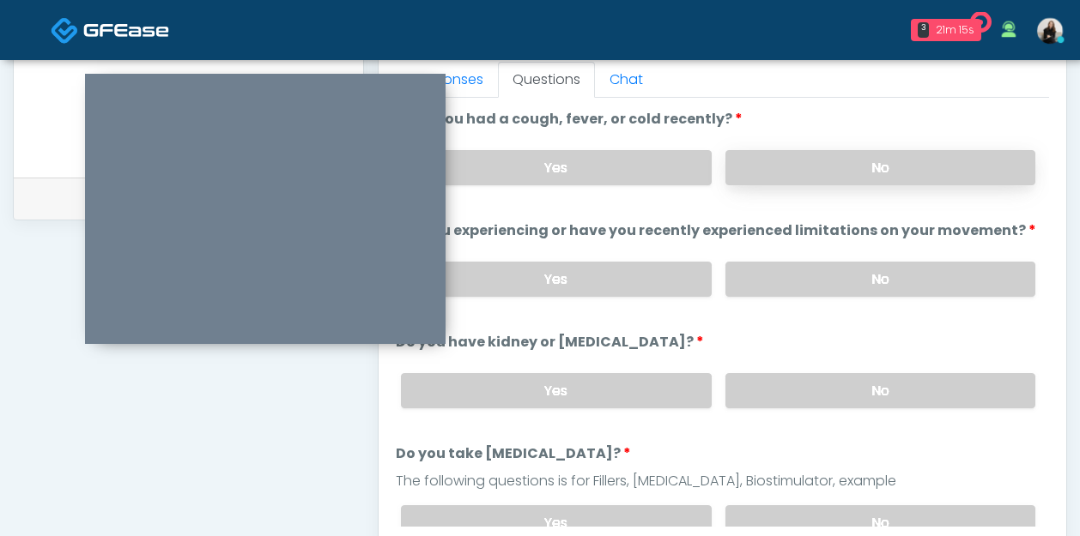
click at [796, 181] on label "No" at bounding box center [880, 167] width 310 height 35
click at [791, 276] on label "No" at bounding box center [880, 279] width 310 height 35
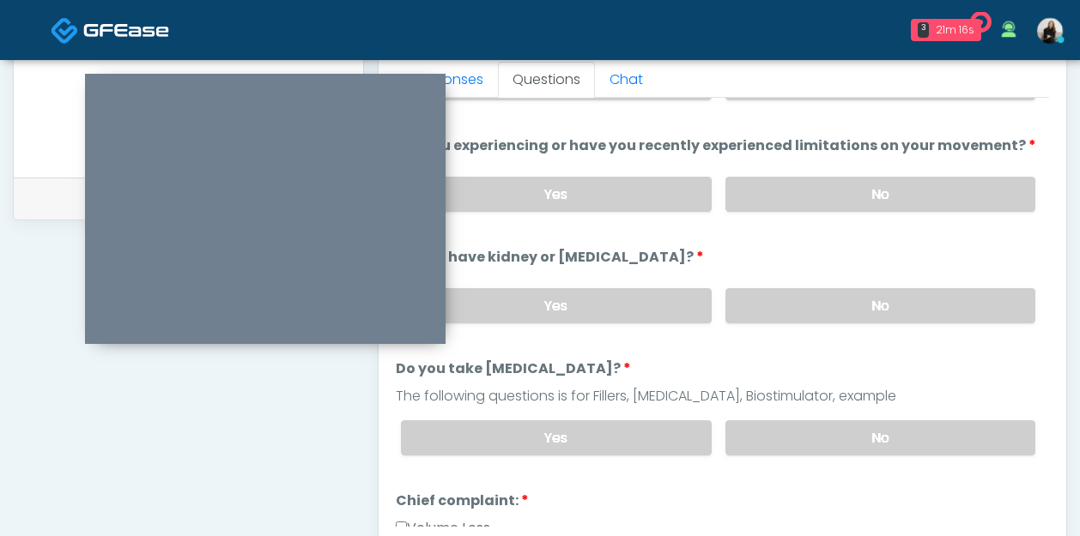
click at [791, 286] on div "Yes No" at bounding box center [718, 306] width 662 height 63
click at [771, 314] on label "No" at bounding box center [880, 305] width 310 height 35
click at [752, 416] on div "Yes No" at bounding box center [718, 438] width 662 height 63
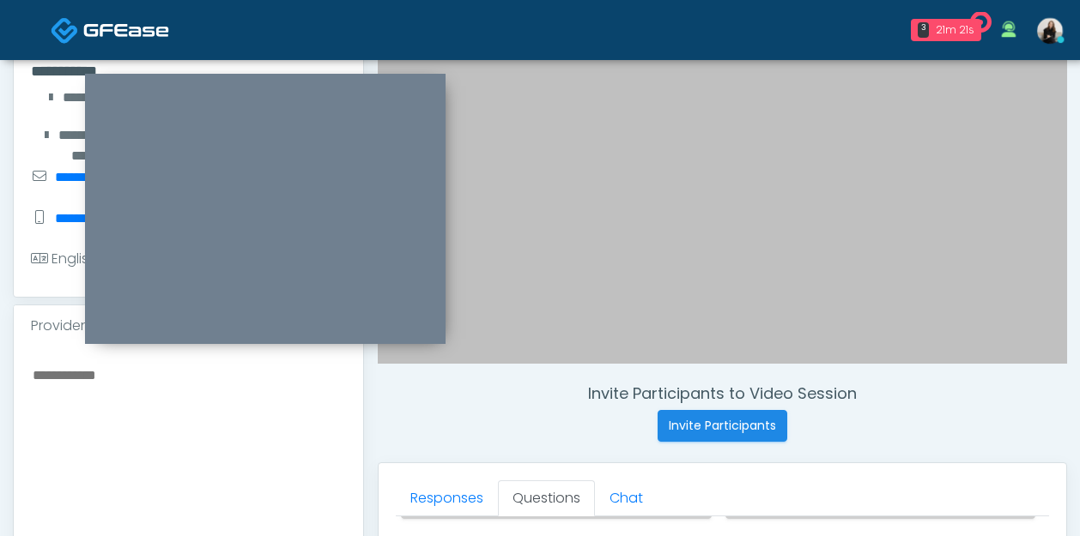
scroll to position [344, 0]
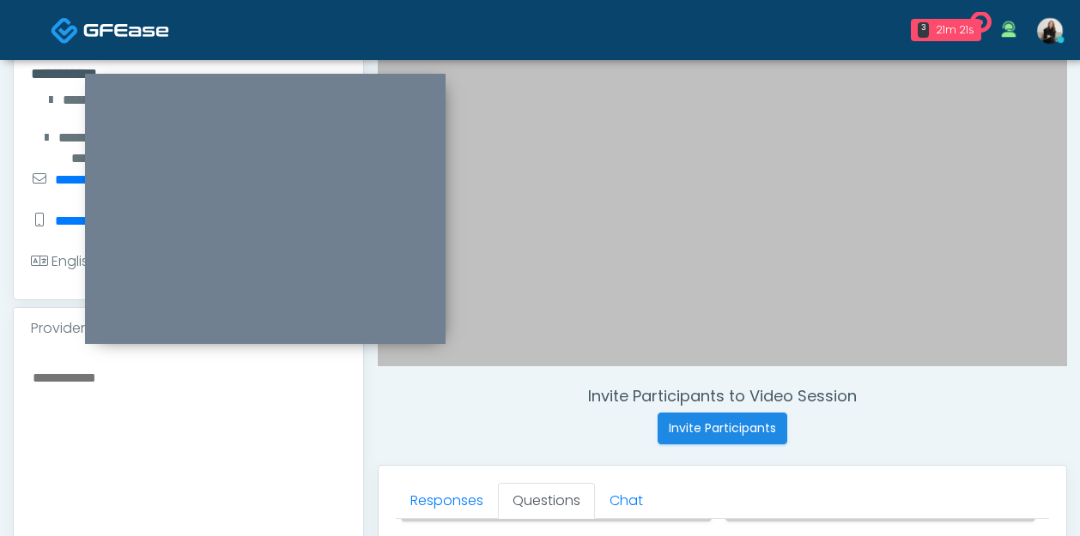
click at [222, 392] on textarea at bounding box center [188, 470] width 315 height 209
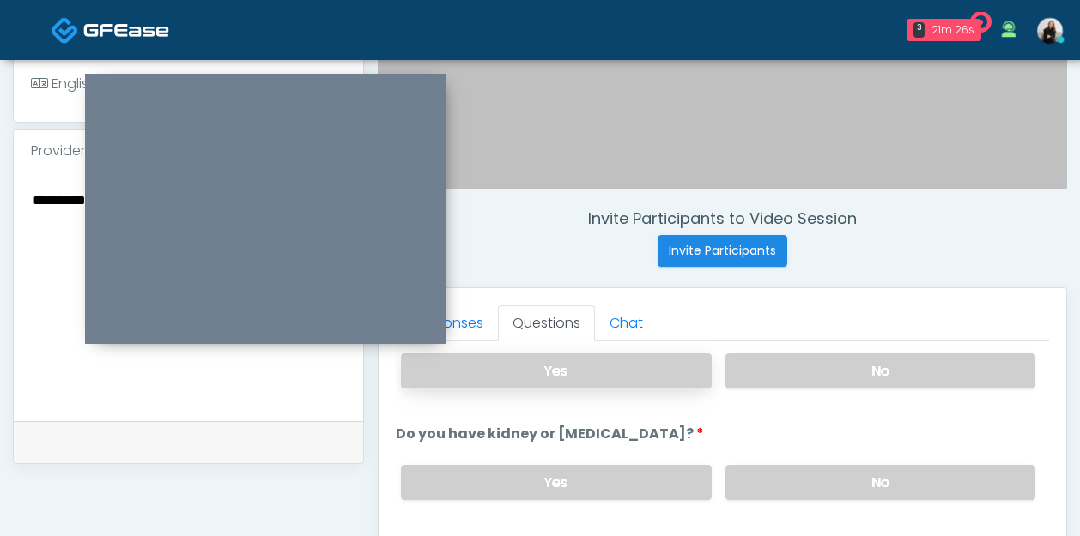
scroll to position [294, 0]
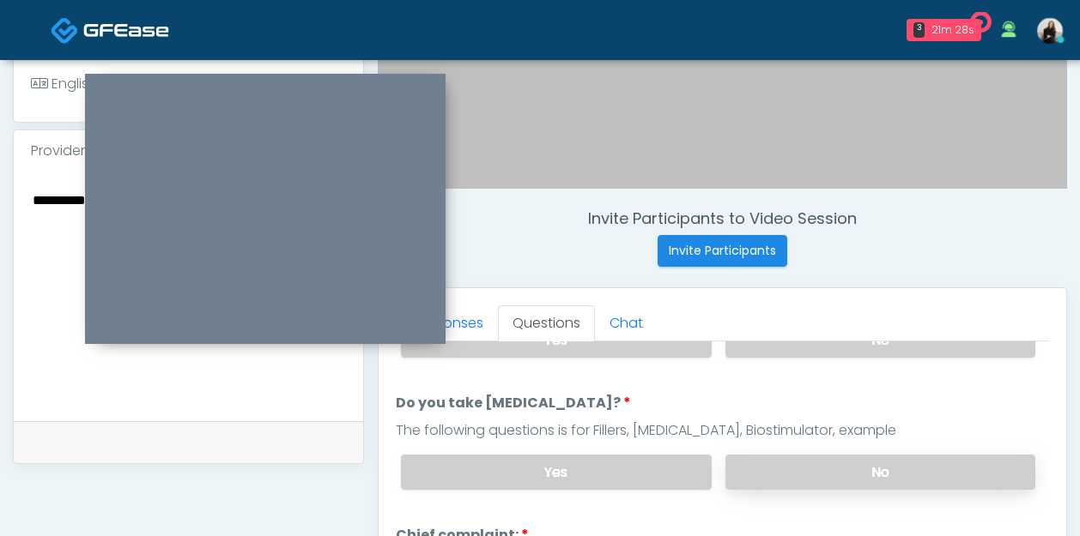
type textarea "**********"
click at [780, 469] on label "No" at bounding box center [880, 472] width 310 height 35
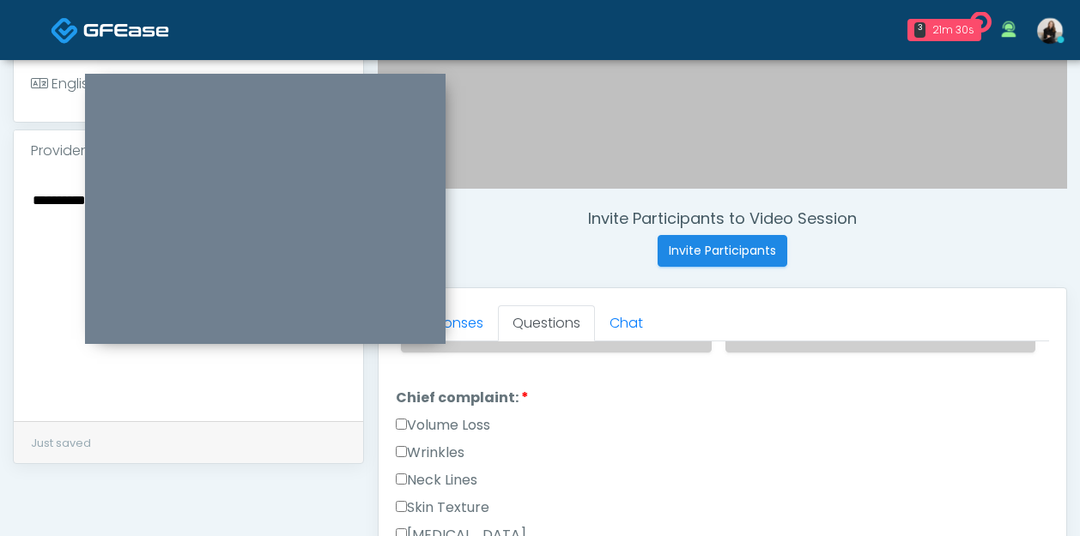
scroll to position [434, 0]
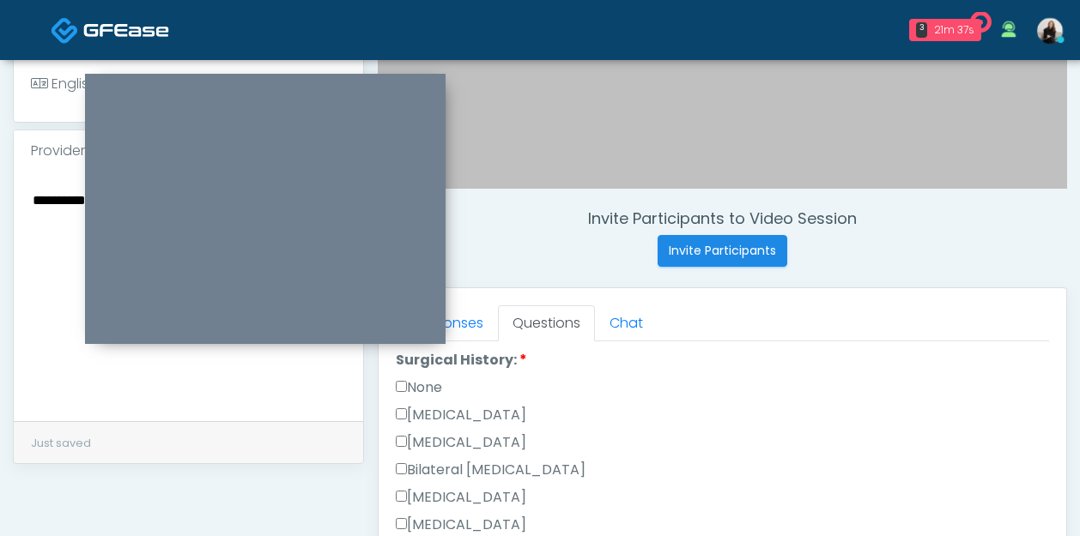
click at [429, 387] on label "None" at bounding box center [419, 388] width 46 height 21
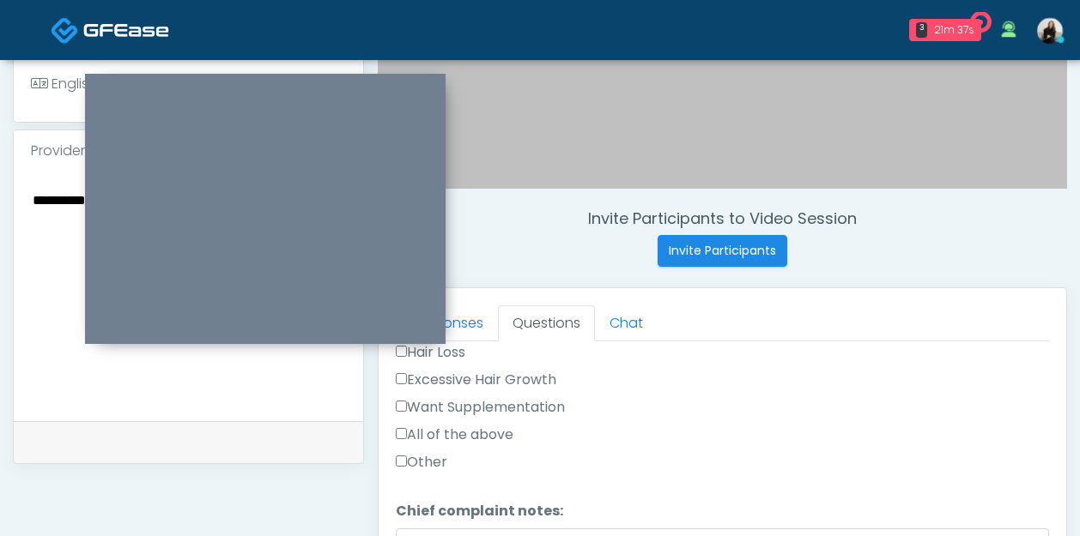
scroll to position [479, 0]
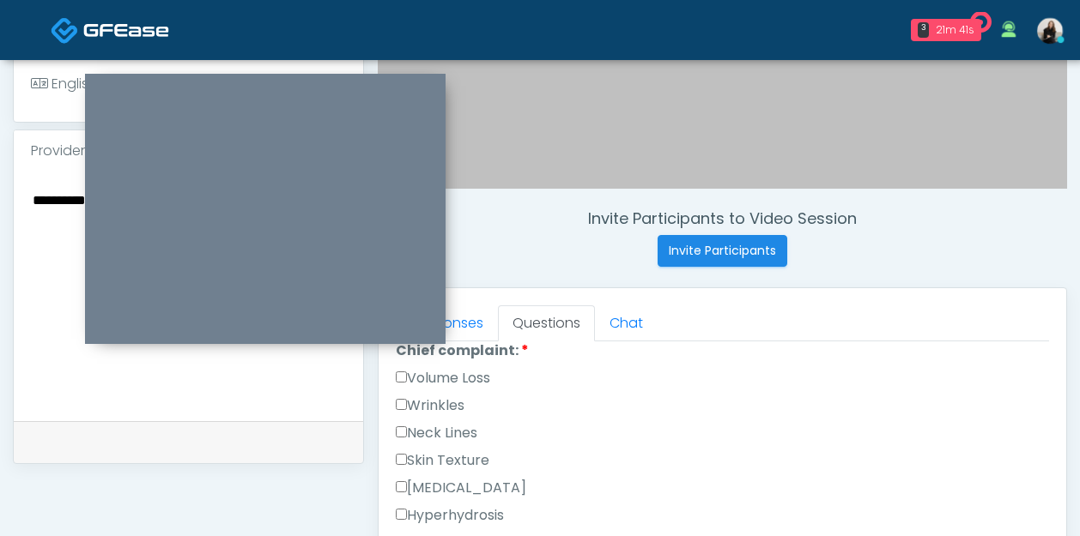
click at [429, 378] on label "Volume Loss" at bounding box center [443, 378] width 94 height 21
click at [426, 408] on label "Wrinkles" at bounding box center [430, 406] width 69 height 21
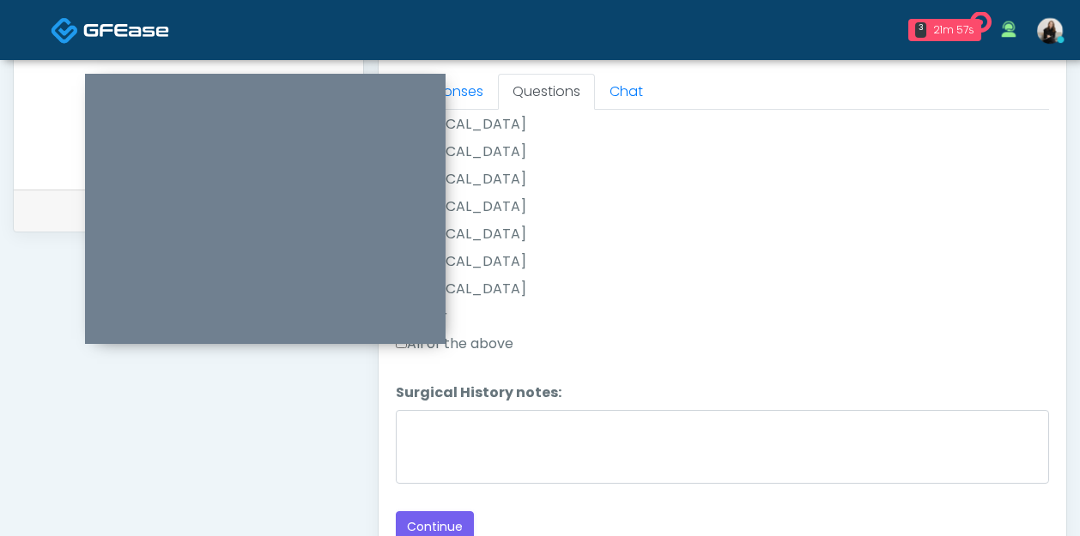
scroll to position [804, 0]
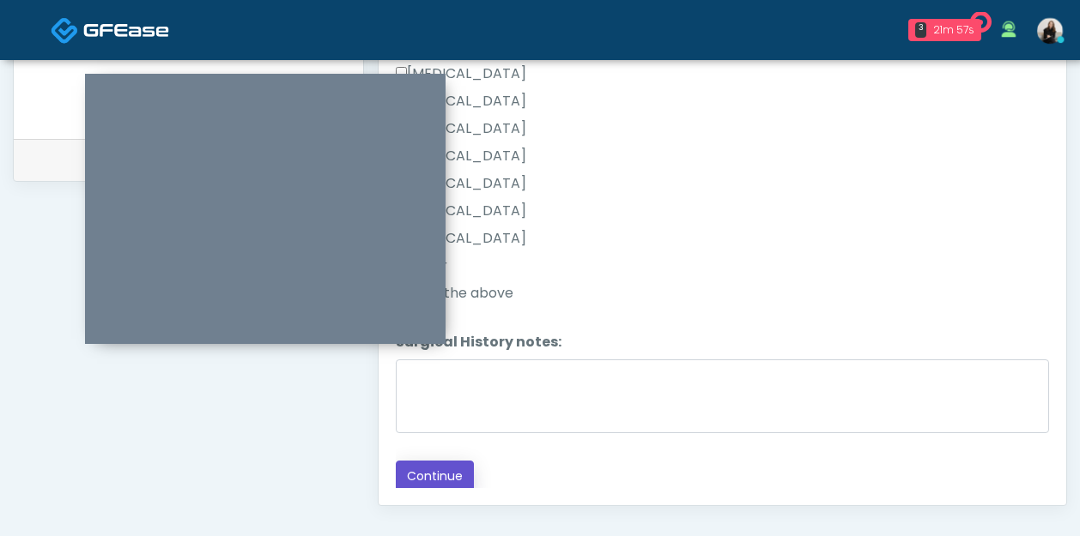
click at [420, 475] on button "Continue" at bounding box center [435, 477] width 78 height 32
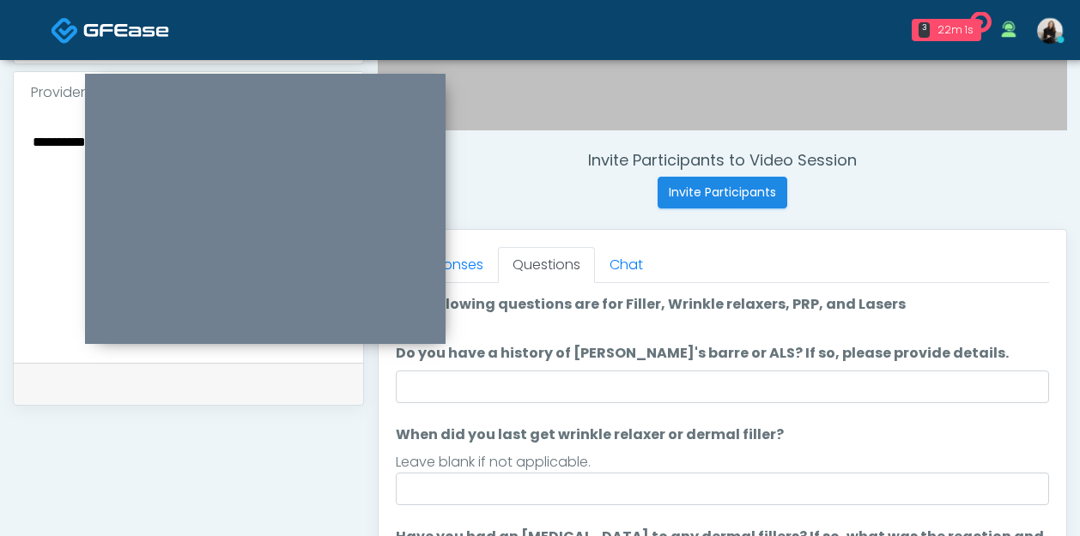
scroll to position [568, 0]
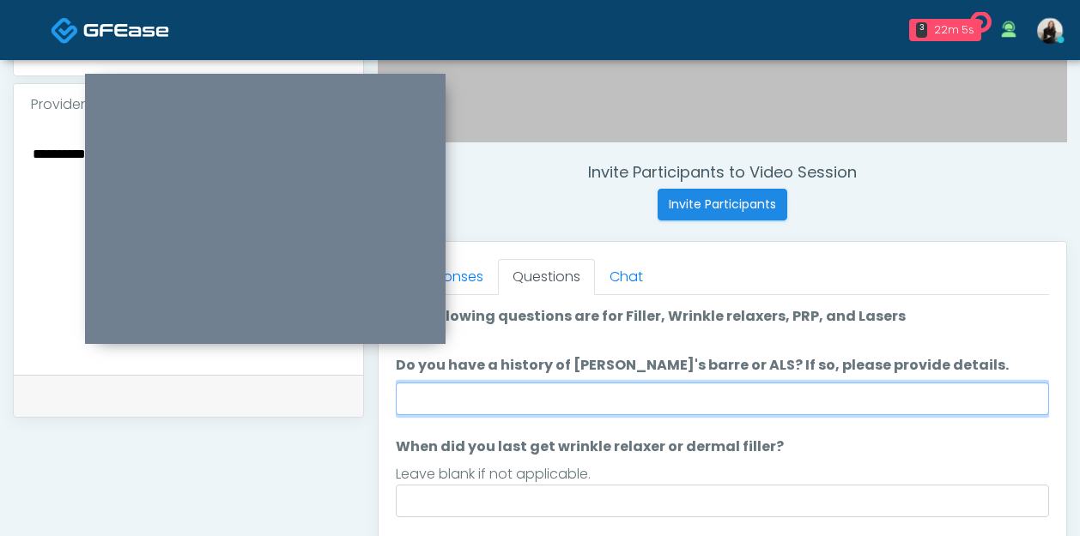
click at [587, 398] on input "Do you have a history of [PERSON_NAME]'s barre or ALS? If so, please provide de…" at bounding box center [722, 399] width 653 height 33
type input "**"
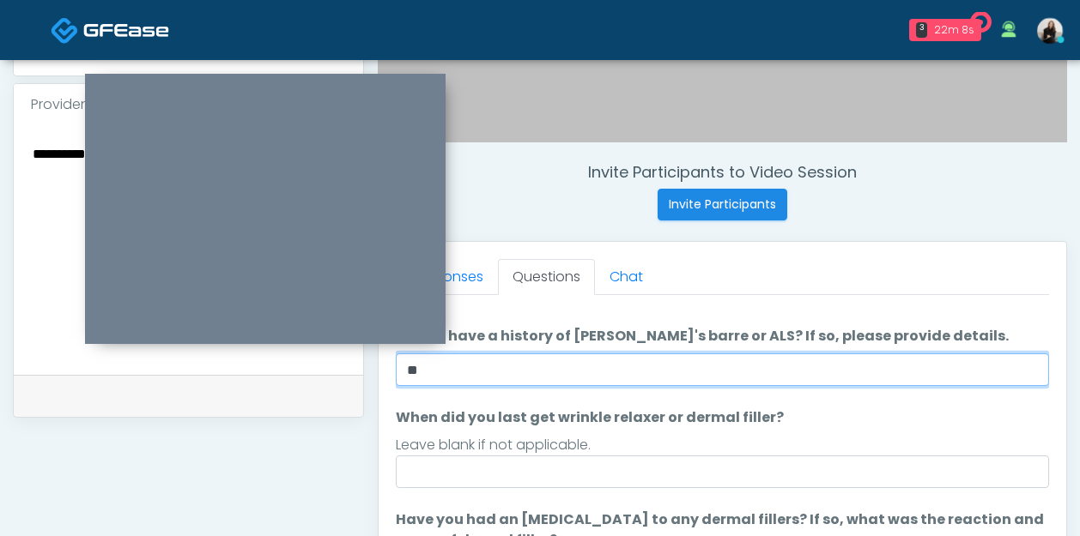
scroll to position [31, 0]
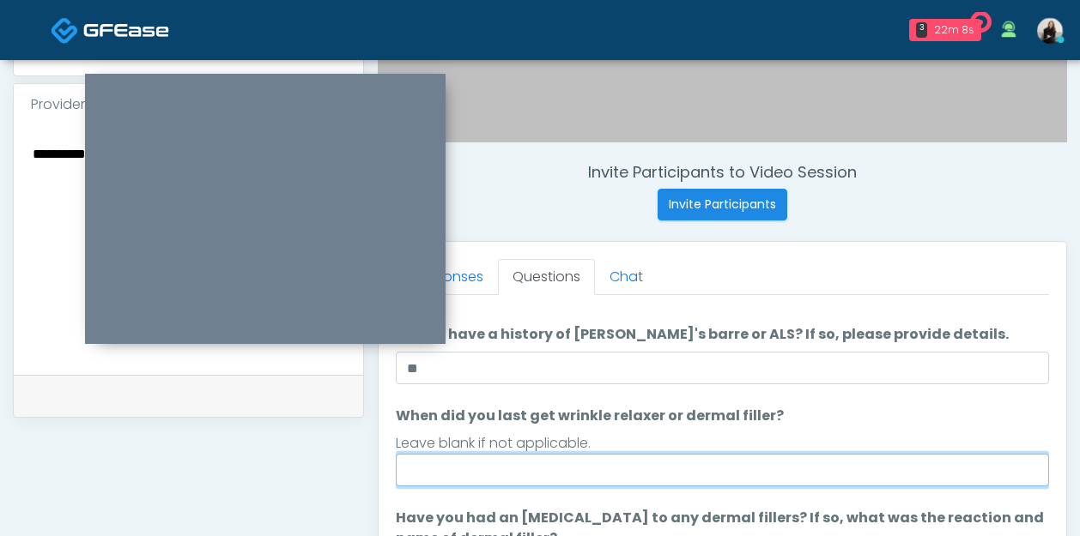
click at [505, 468] on input "When did you last get wrinkle relaxer or dermal filler?" at bounding box center [722, 470] width 653 height 33
type input "*****"
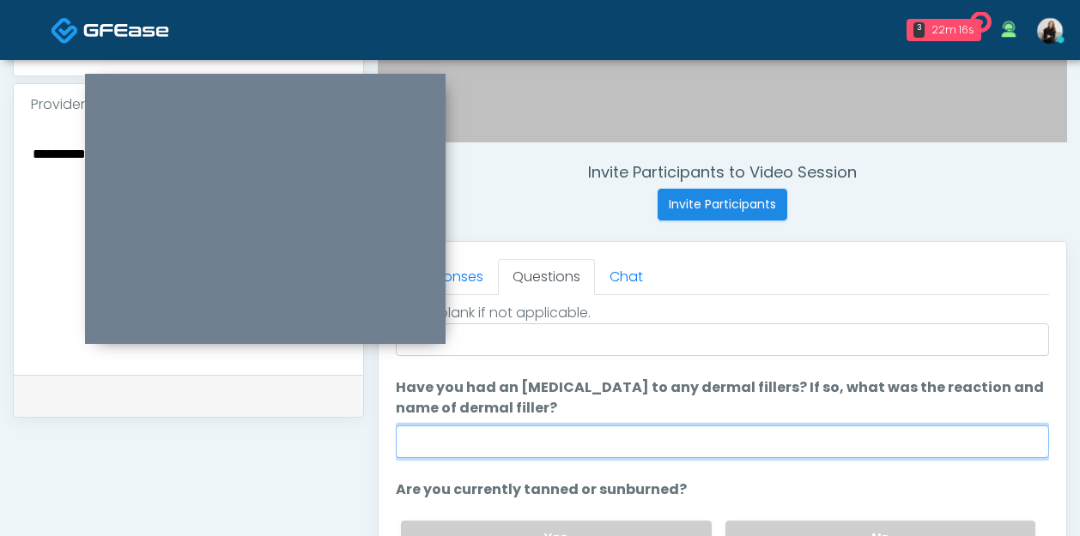
click at [537, 426] on input "Have you had an [MEDICAL_DATA] to any dermal fillers? If so, what was the react…" at bounding box center [722, 442] width 653 height 33
type input "**"
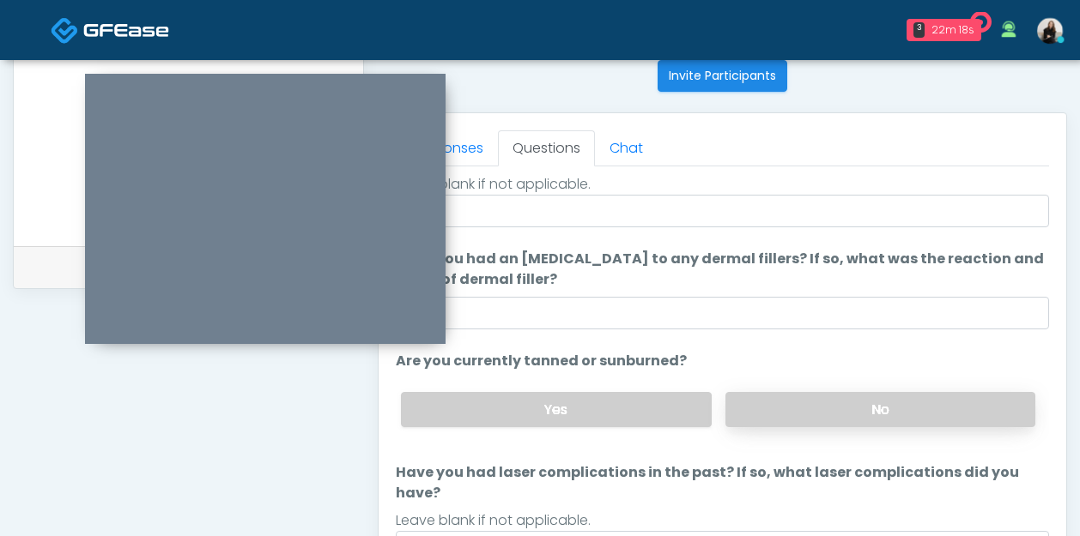
click at [827, 408] on label "No" at bounding box center [880, 409] width 310 height 35
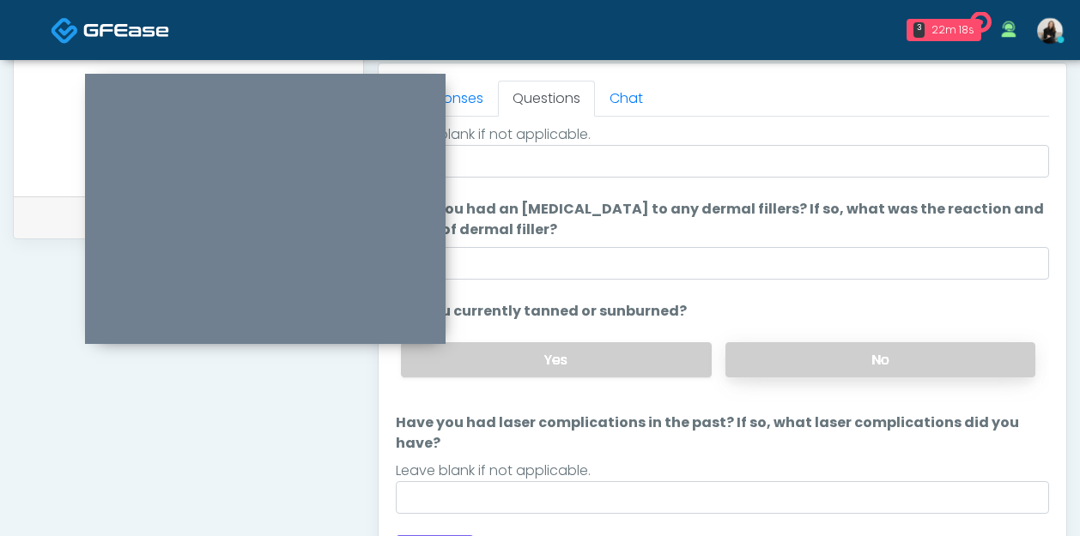
scroll to position [797, 0]
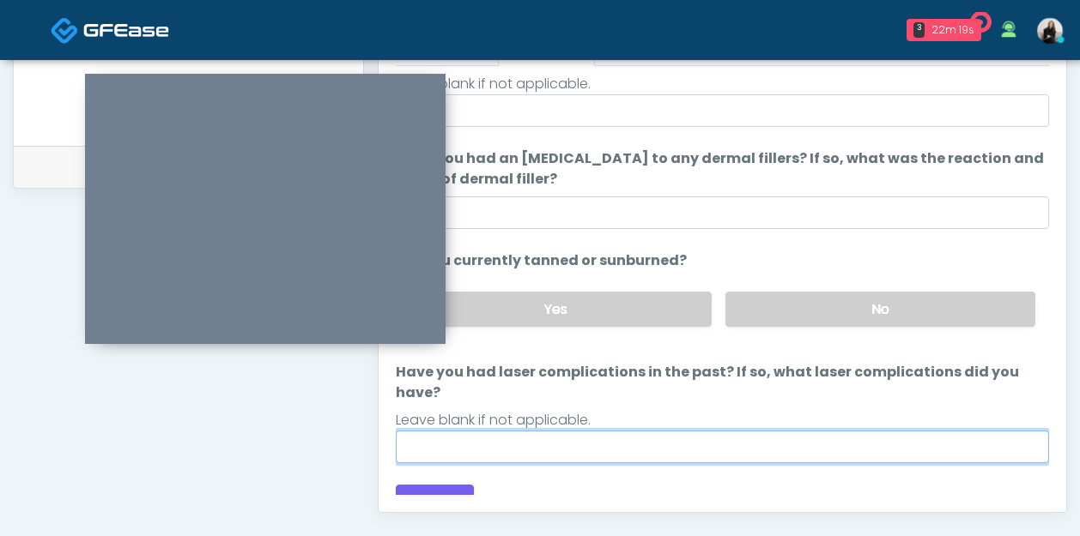
click at [656, 431] on input "Have you had laser complications in the past? If so, what laser complications d…" at bounding box center [722, 447] width 653 height 33
type input "**"
drag, startPoint x: 437, startPoint y: 427, endPoint x: 368, endPoint y: 424, distance: 68.7
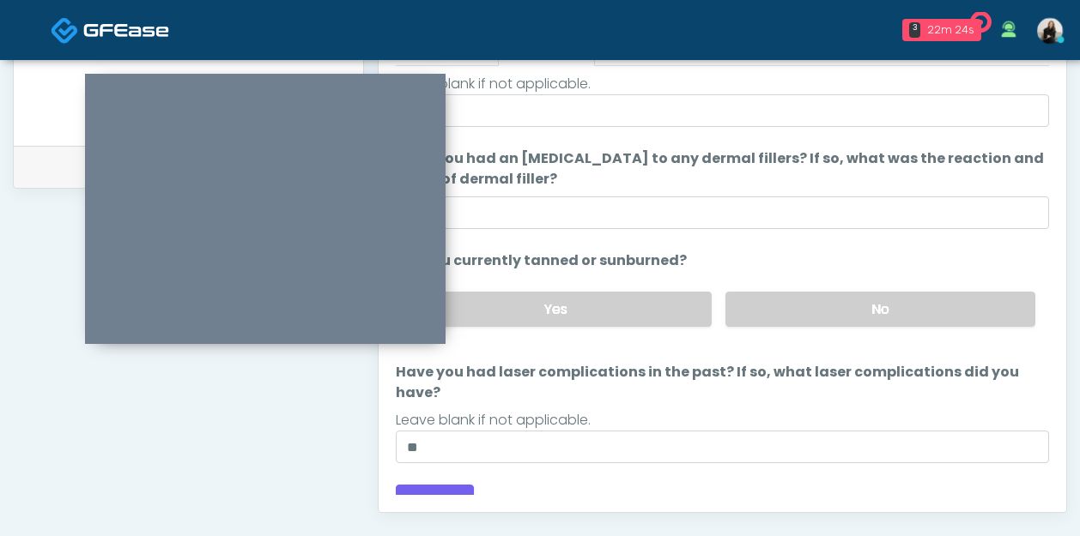
click at [477, 410] on div "Leave blank if not applicable." at bounding box center [722, 420] width 653 height 21
click at [433, 485] on button "Continue" at bounding box center [435, 501] width 78 height 32
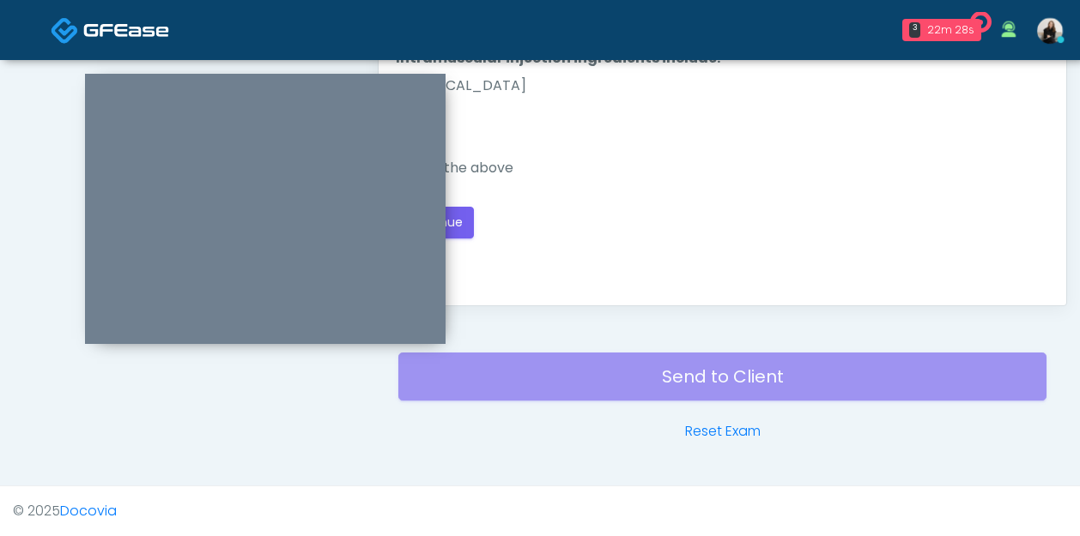
scroll to position [0, 0]
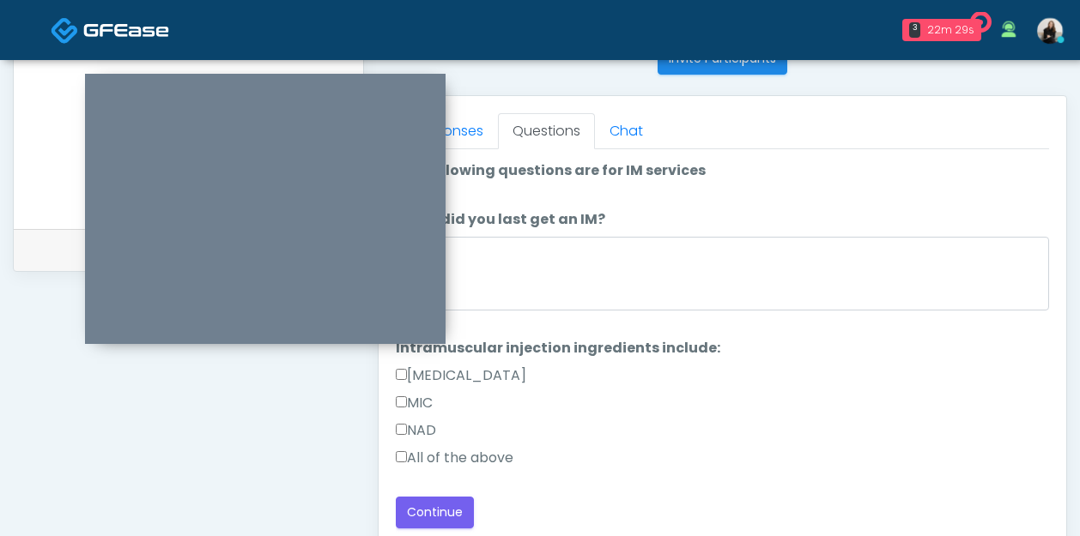
click at [473, 459] on label "All of the above" at bounding box center [455, 458] width 118 height 21
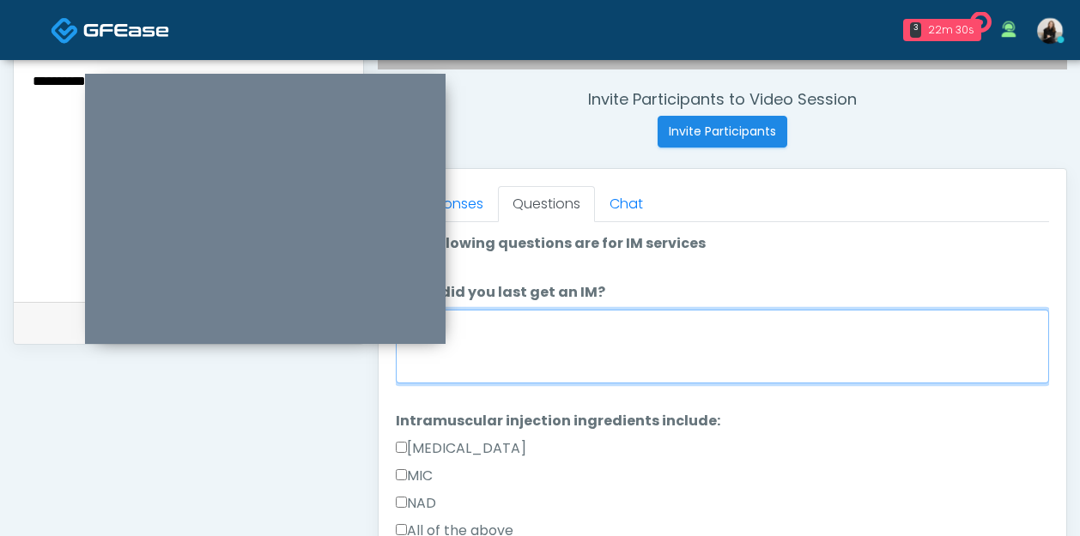
click at [548, 358] on textarea "When did you last get an IM?" at bounding box center [722, 347] width 653 height 74
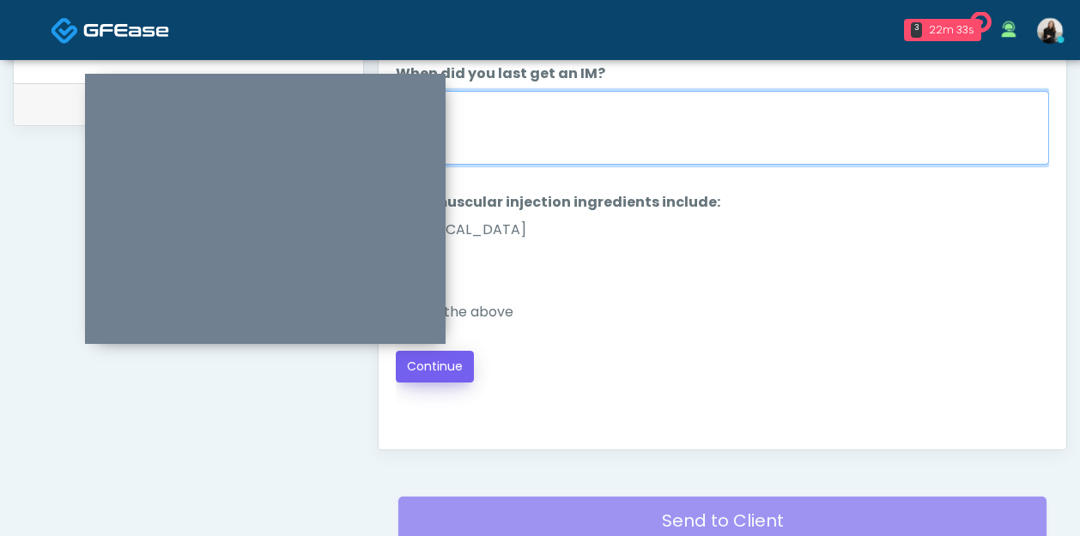
type textarea "*****"
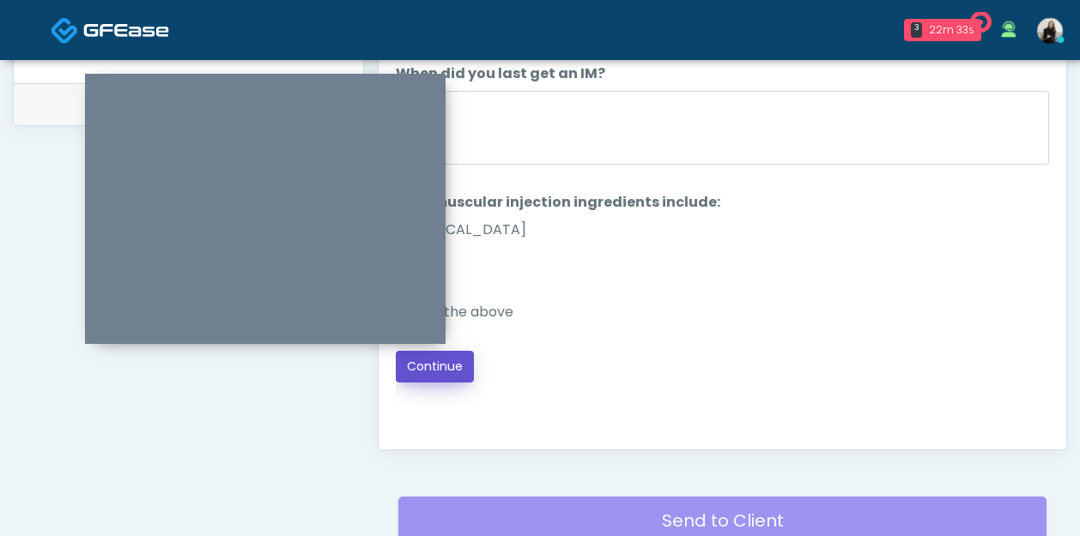
click at [464, 369] on button "Continue" at bounding box center [435, 367] width 78 height 32
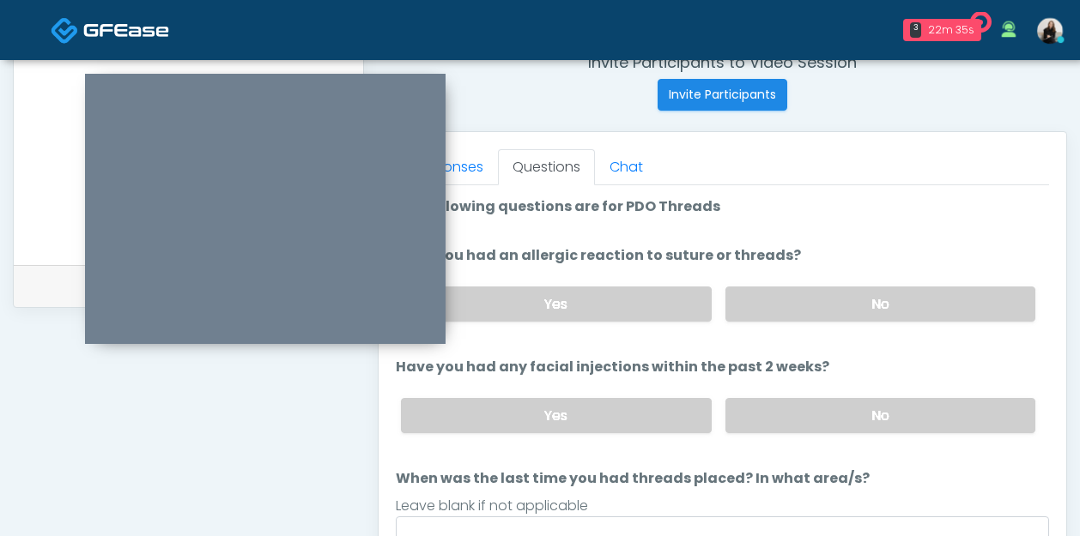
scroll to position [654, 0]
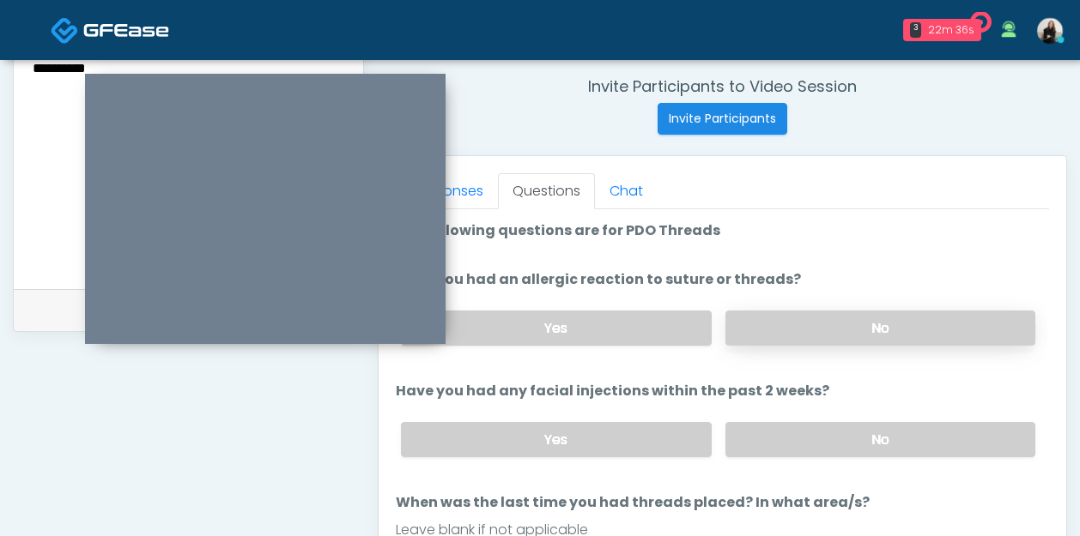
click at [778, 330] on label "No" at bounding box center [880, 328] width 310 height 35
click at [778, 412] on div "Yes No" at bounding box center [718, 439] width 662 height 63
click at [776, 442] on label "No" at bounding box center [880, 439] width 310 height 35
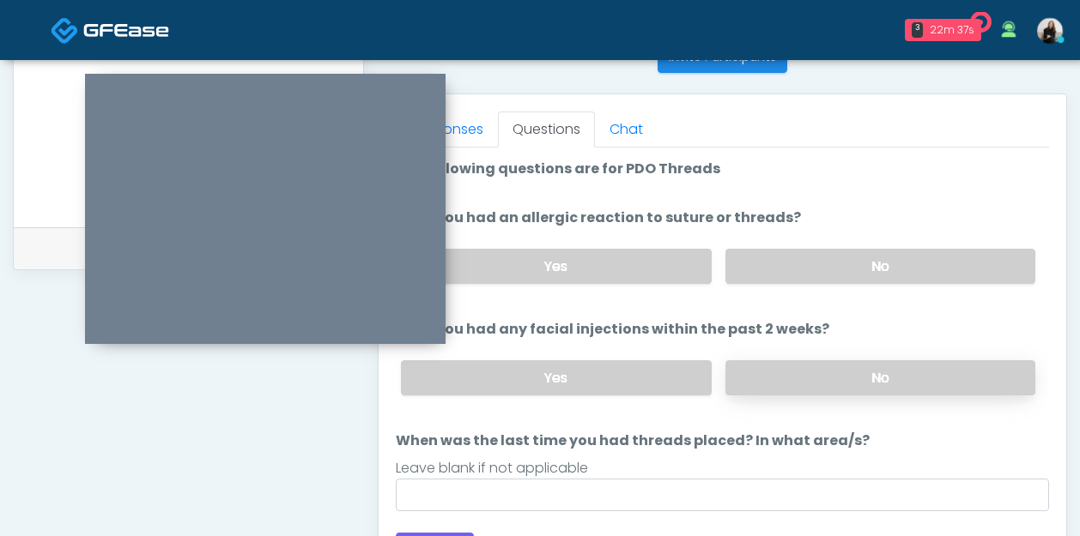
scroll to position [789, 0]
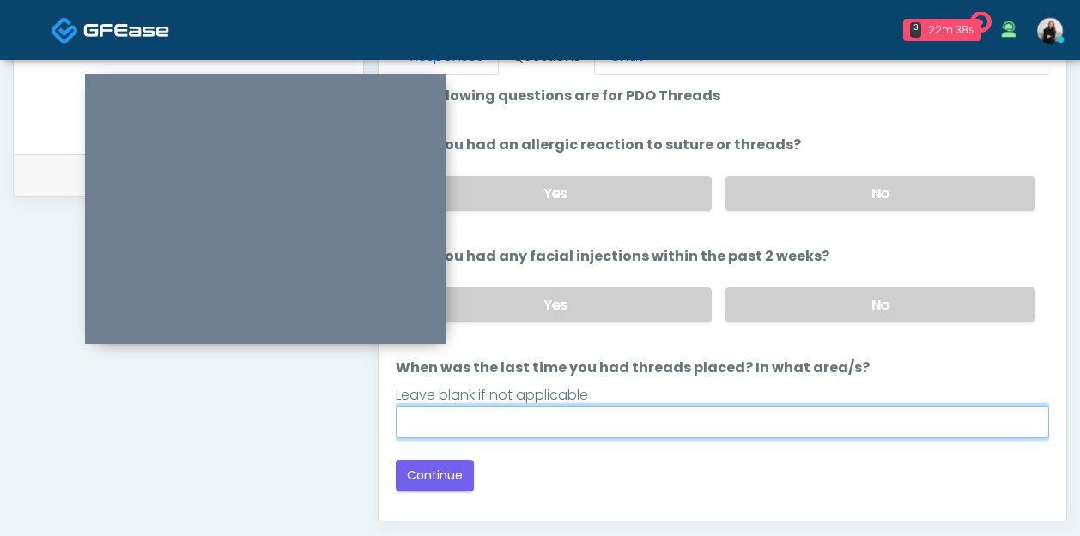
click at [684, 428] on input "When was the last time you had threads placed? In what area/s?" at bounding box center [722, 422] width 653 height 33
type input "*****"
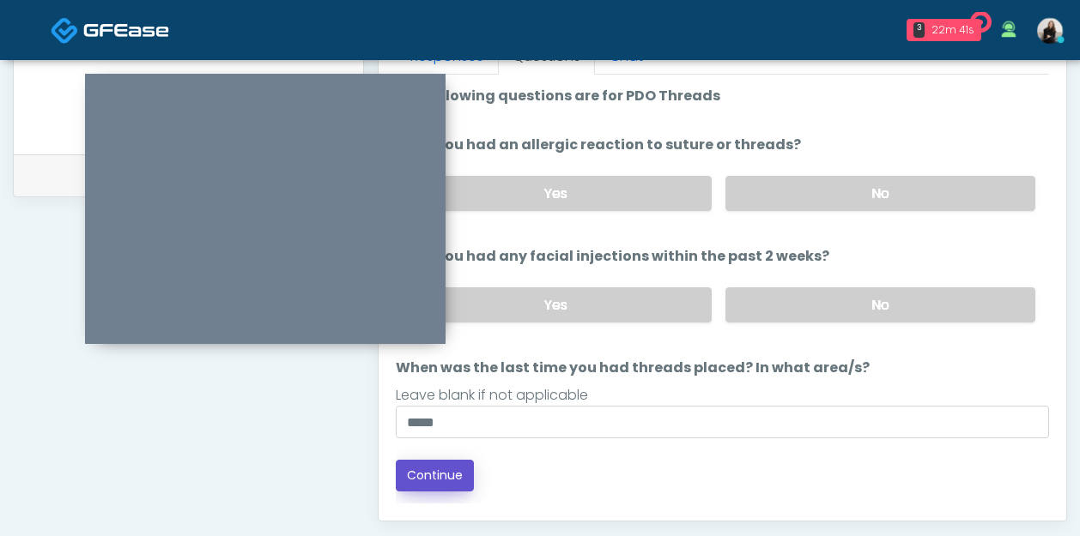
click at [454, 470] on button "Continue" at bounding box center [435, 476] width 78 height 32
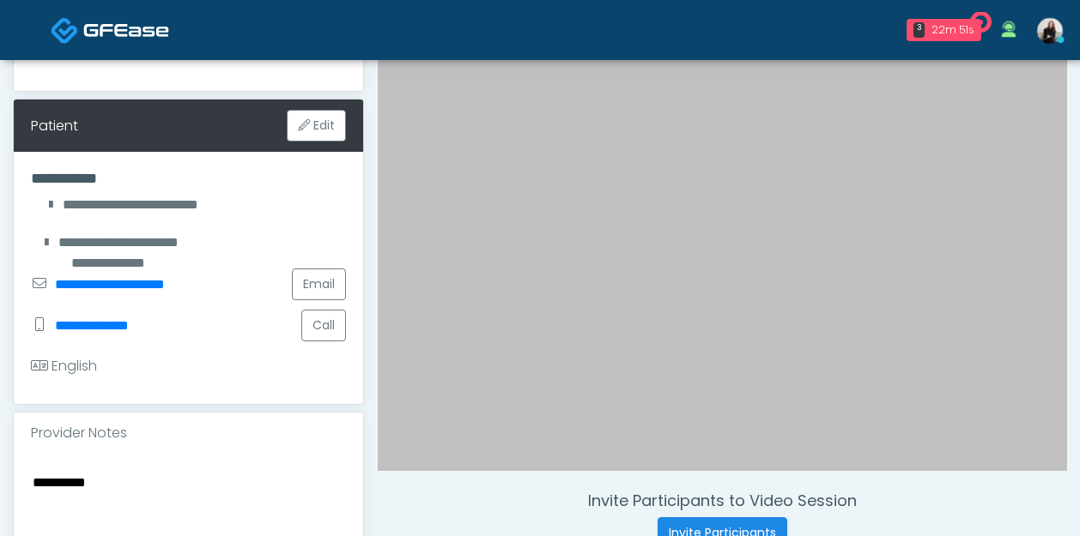
scroll to position [336, 0]
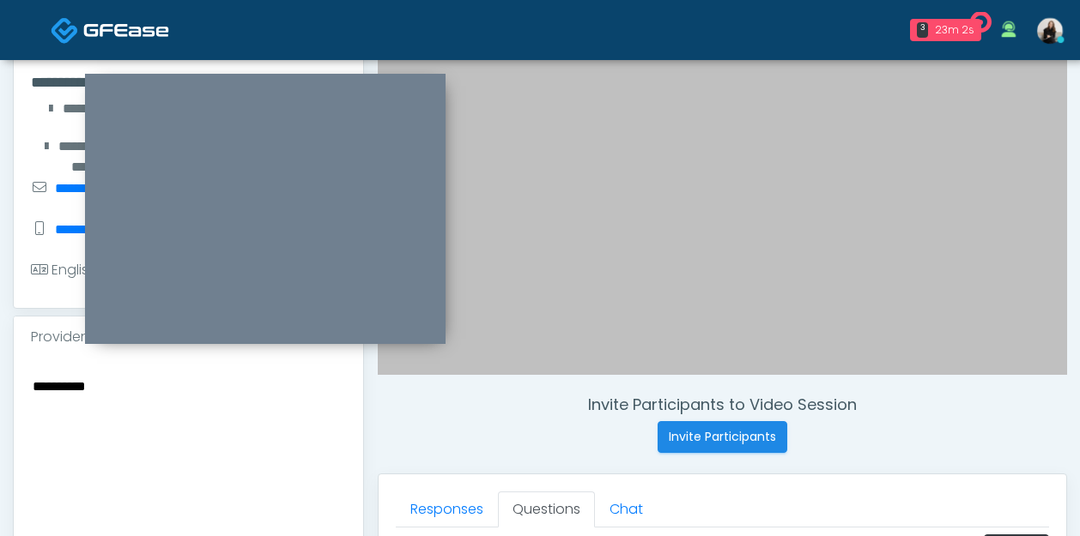
click at [36, 387] on textarea "**********" at bounding box center [188, 479] width 315 height 209
click at [215, 387] on textarea "**********" at bounding box center [188, 479] width 315 height 209
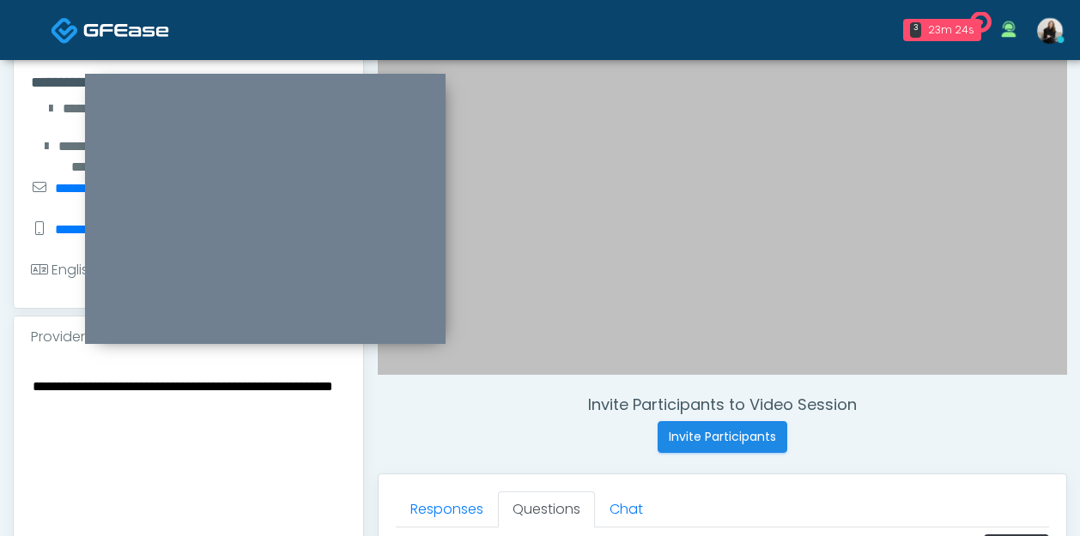
type textarea "**********"
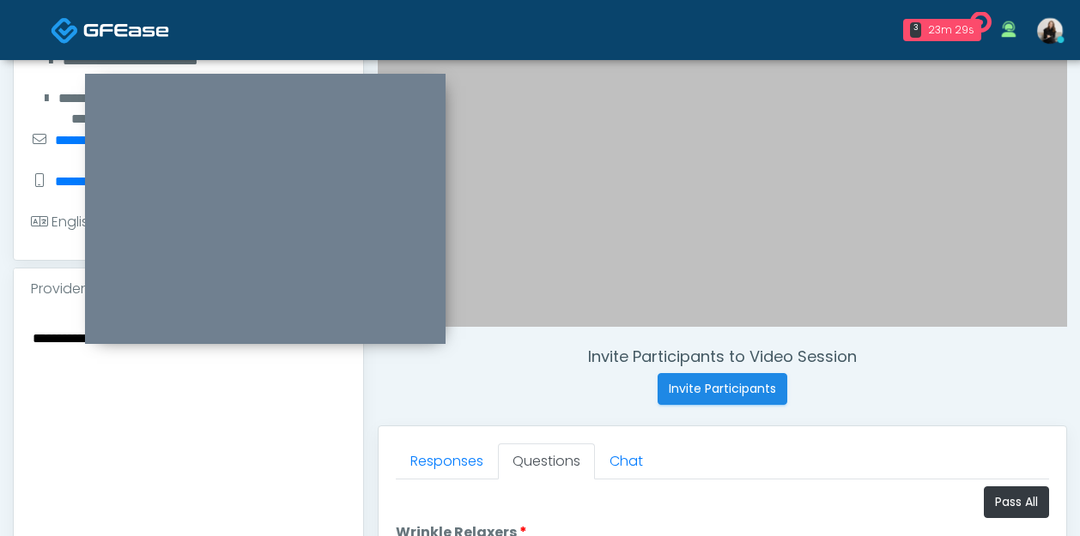
scroll to position [369, 0]
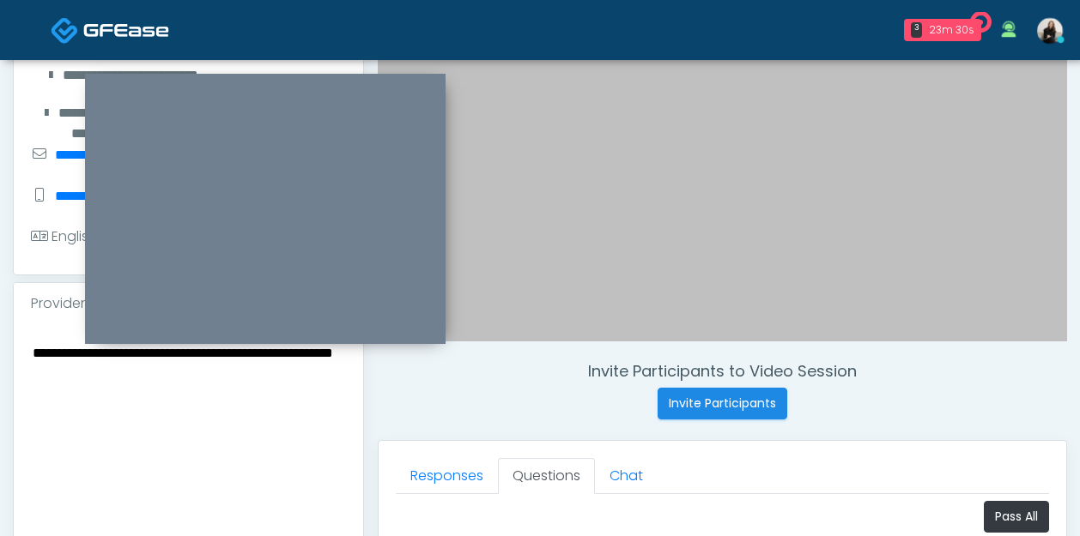
drag, startPoint x: 178, startPoint y: 369, endPoint x: 13, endPoint y: 359, distance: 165.9
click at [13, 359] on div "**********" at bounding box center [188, 449] width 351 height 335
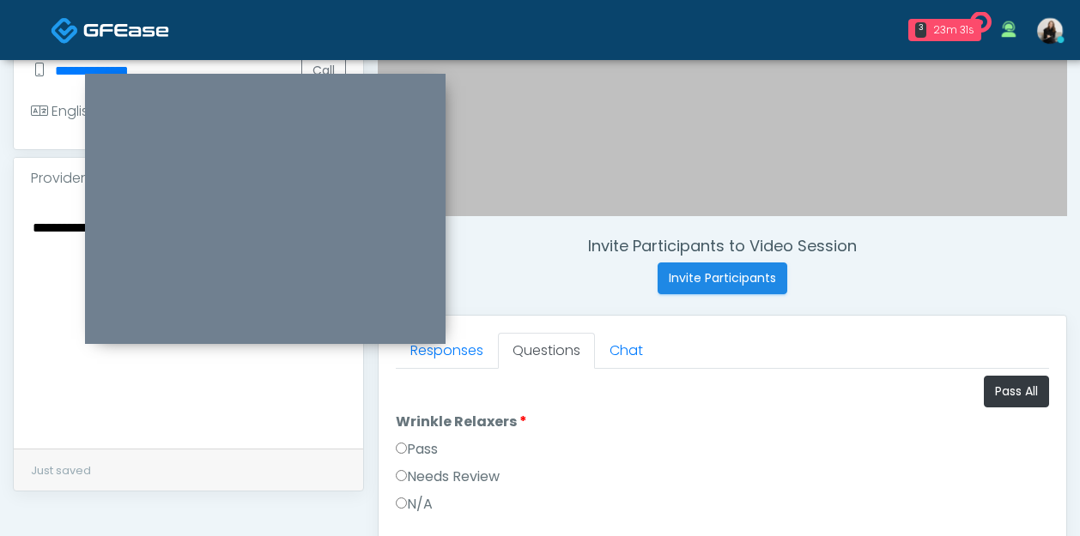
scroll to position [603, 0]
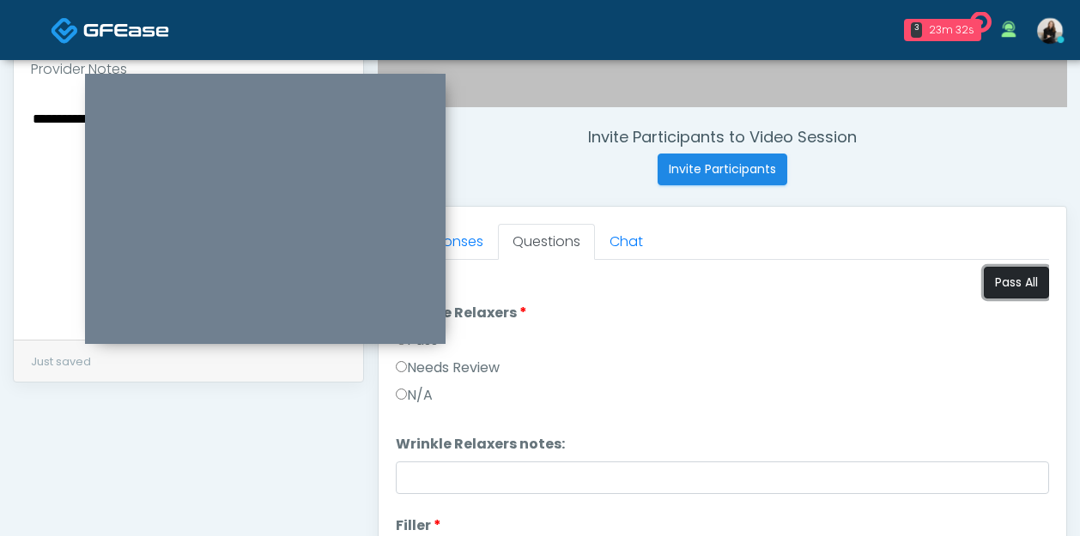
click at [1025, 293] on button "Pass All" at bounding box center [1015, 283] width 65 height 32
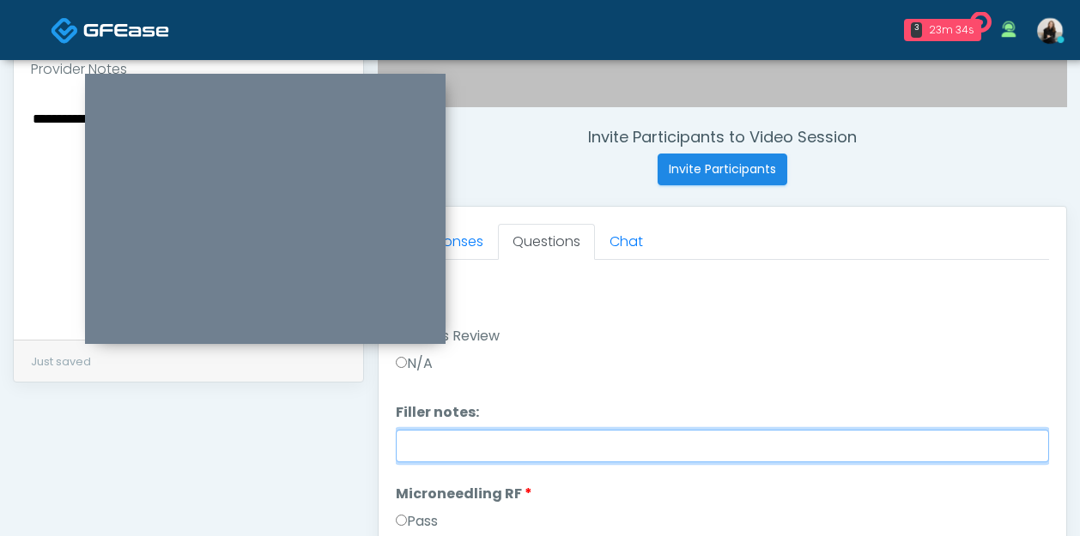
click at [693, 456] on input "Filler notes:" at bounding box center [722, 446] width 653 height 33
paste input "**********"
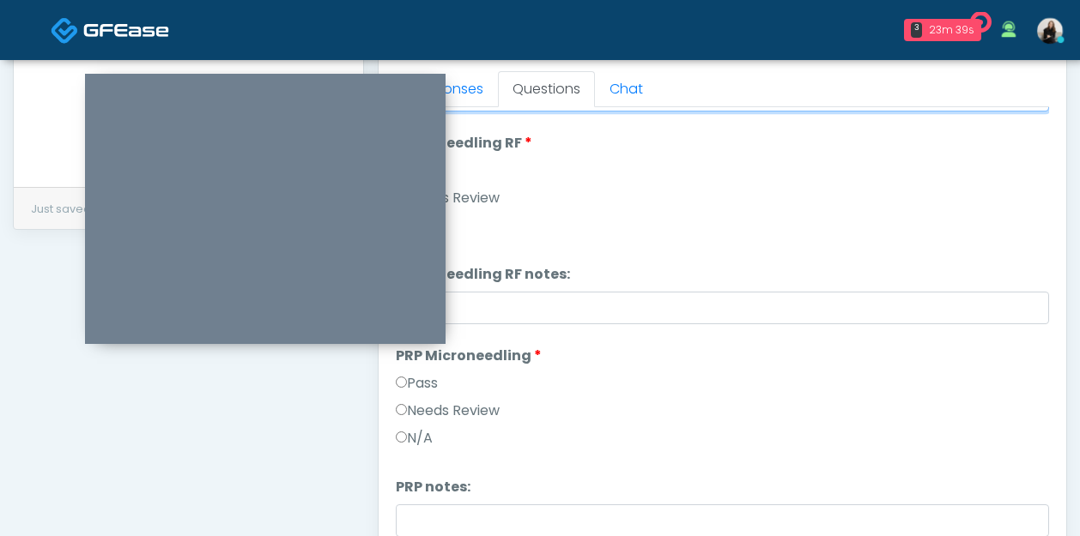
scroll to position [515, 0]
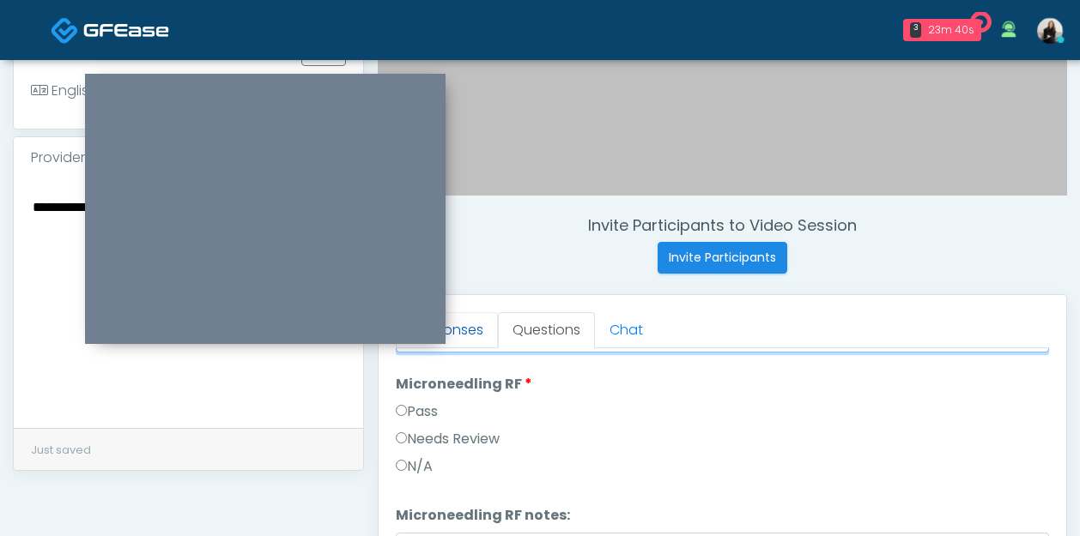
type input "**********"
click at [490, 337] on link "Responses" at bounding box center [447, 330] width 102 height 36
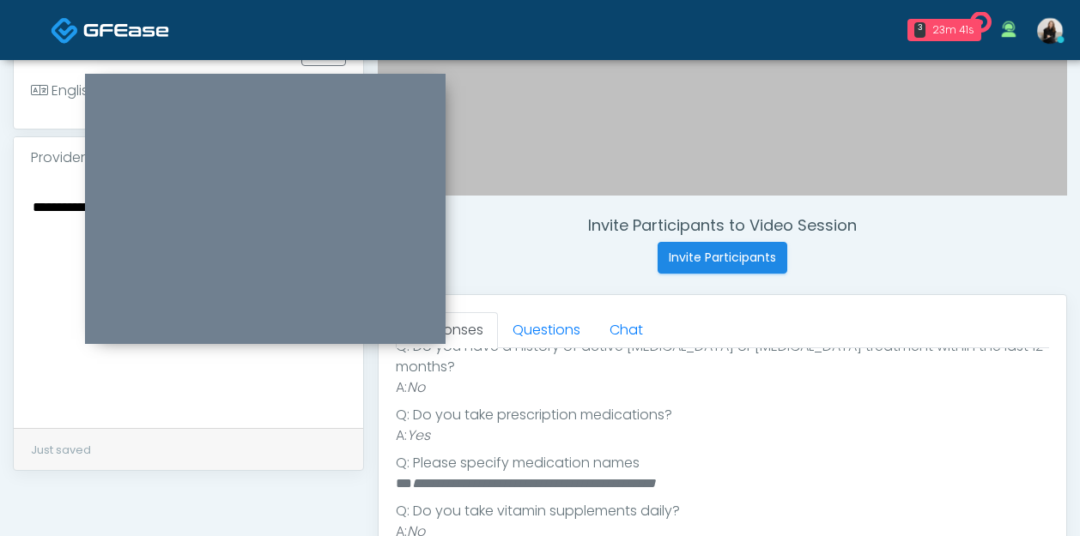
scroll to position [633, 0]
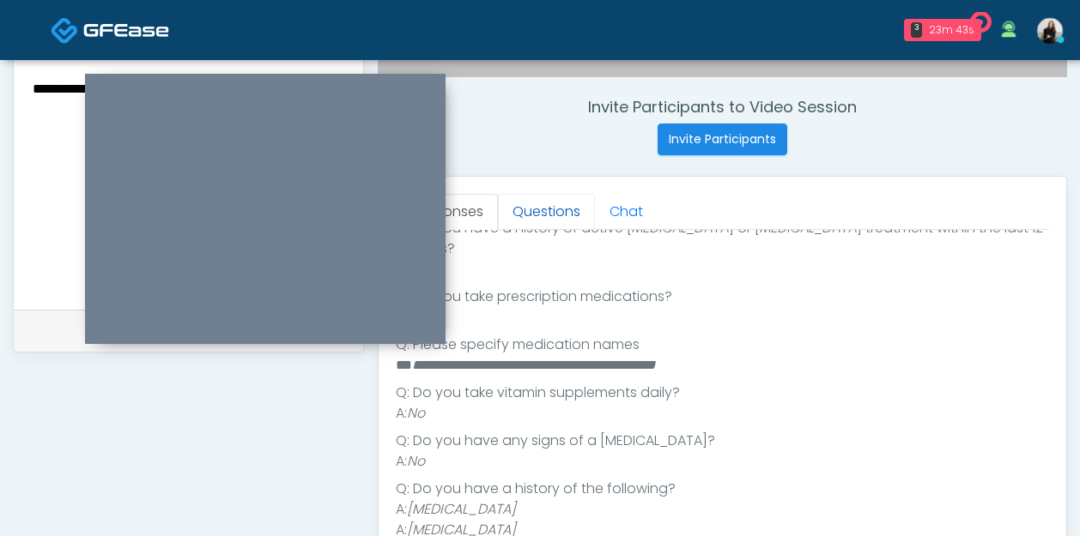
click at [540, 209] on link "Questions" at bounding box center [546, 212] width 97 height 36
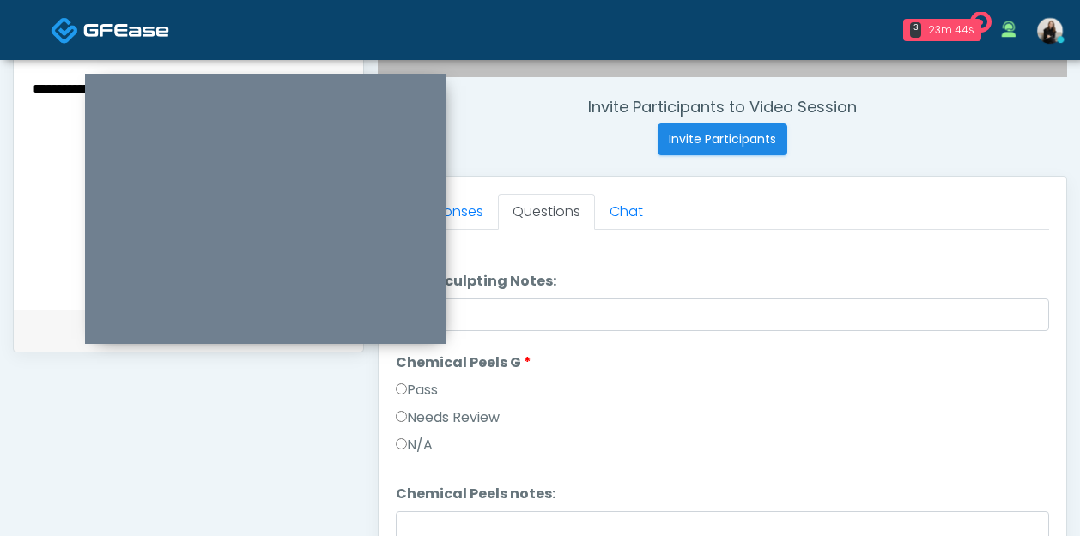
scroll to position [1774, 0]
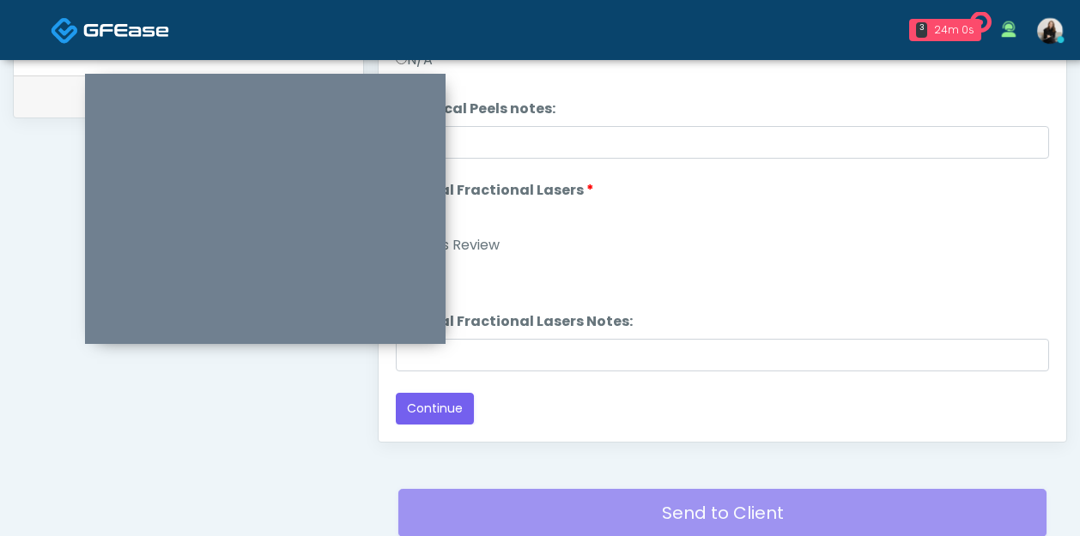
scroll to position [898, 0]
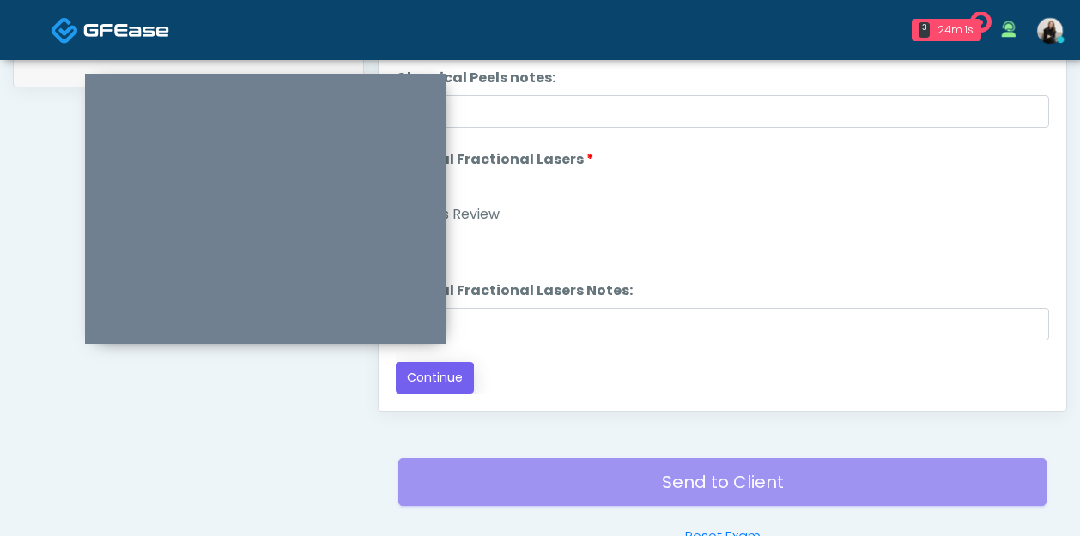
type textarea "**********"
click at [457, 391] on button "Continue" at bounding box center [435, 378] width 78 height 32
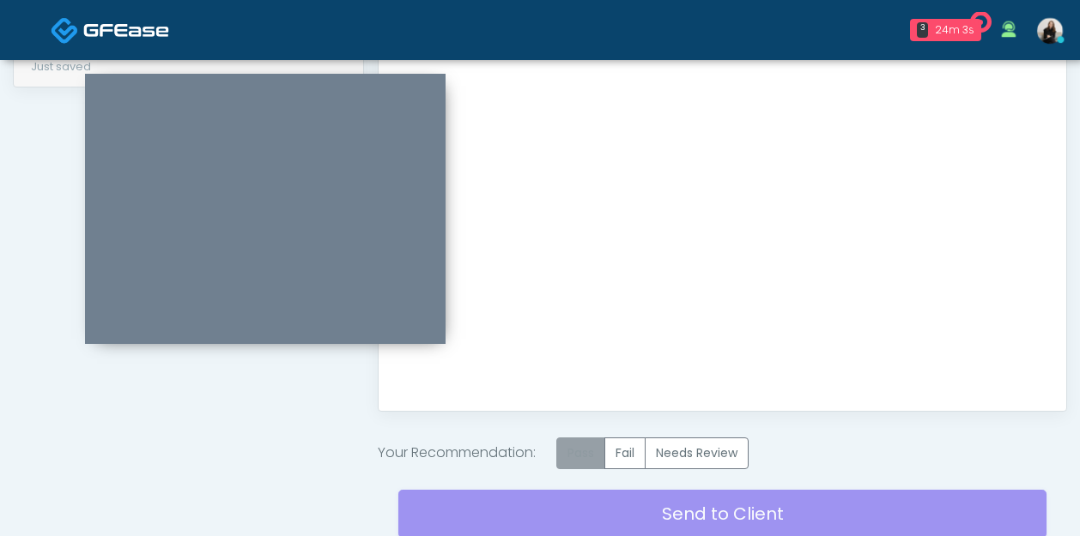
click at [592, 458] on label "Pass" at bounding box center [580, 454] width 49 height 32
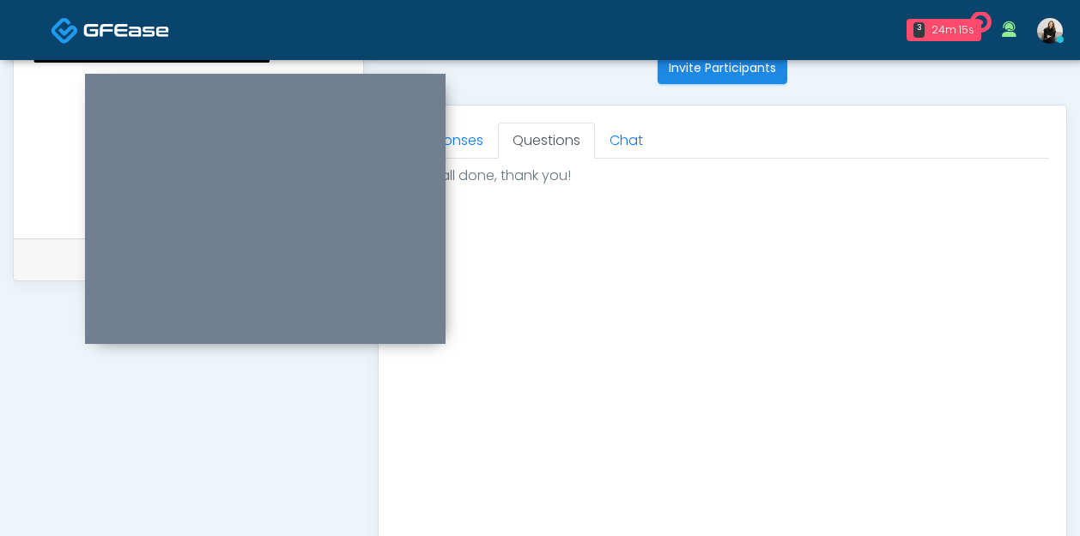
scroll to position [894, 0]
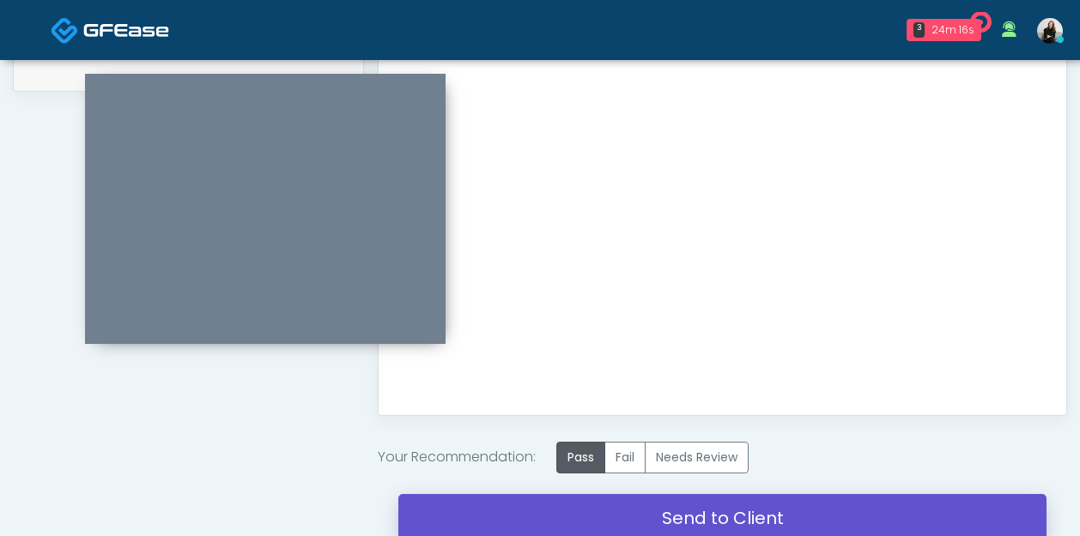
click at [608, 516] on link "Send to Client" at bounding box center [722, 518] width 648 height 48
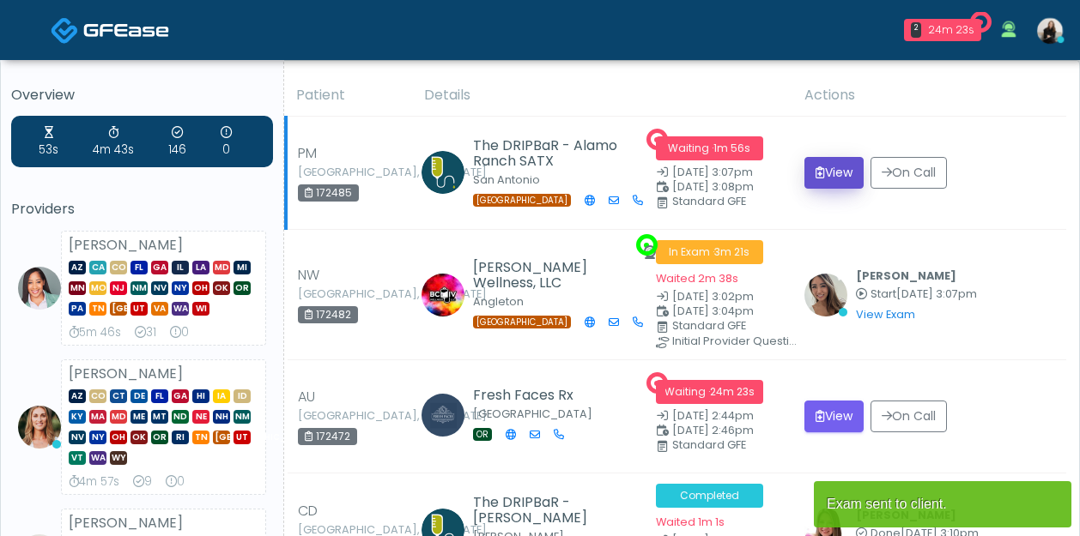
click at [832, 178] on button "View" at bounding box center [833, 173] width 59 height 32
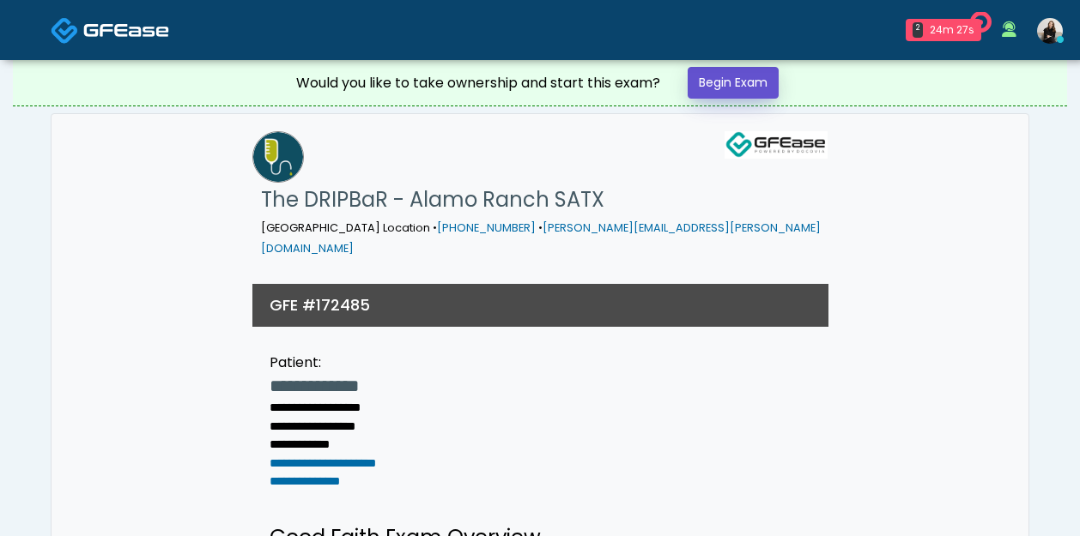
click at [745, 82] on link "Begin Exam" at bounding box center [732, 83] width 91 height 32
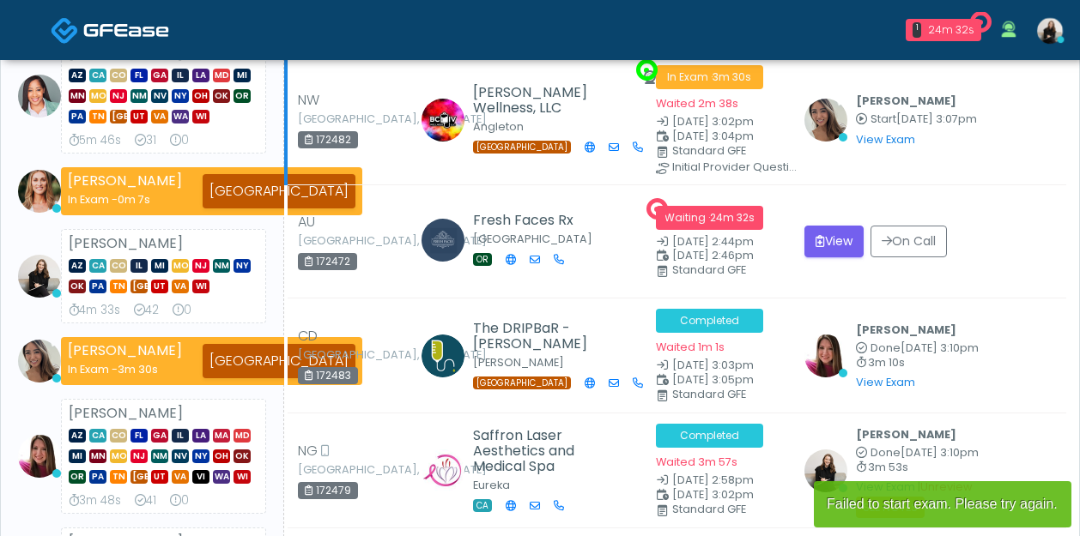
scroll to position [287, 0]
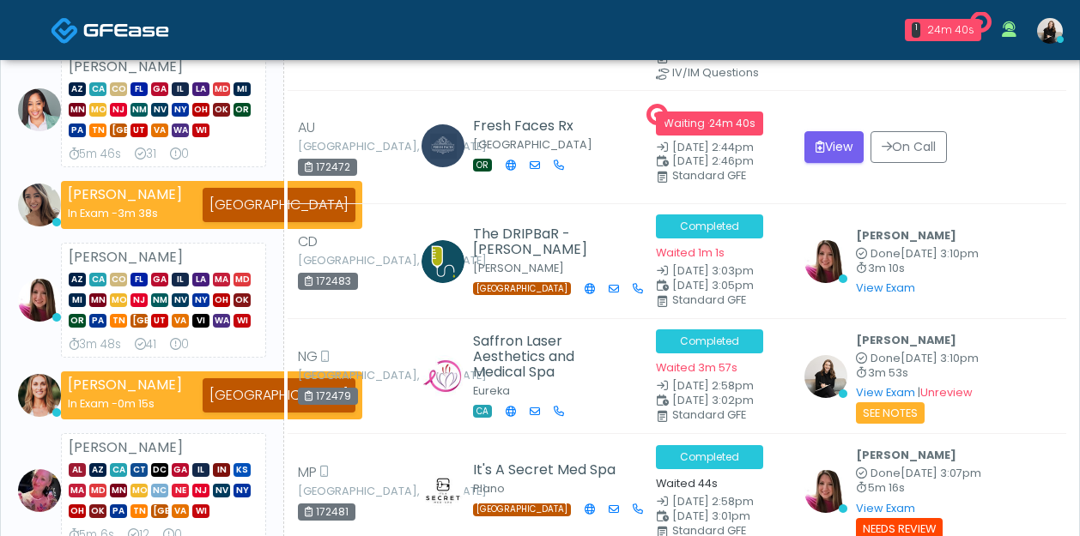
click at [107, 30] on img at bounding box center [126, 29] width 86 height 17
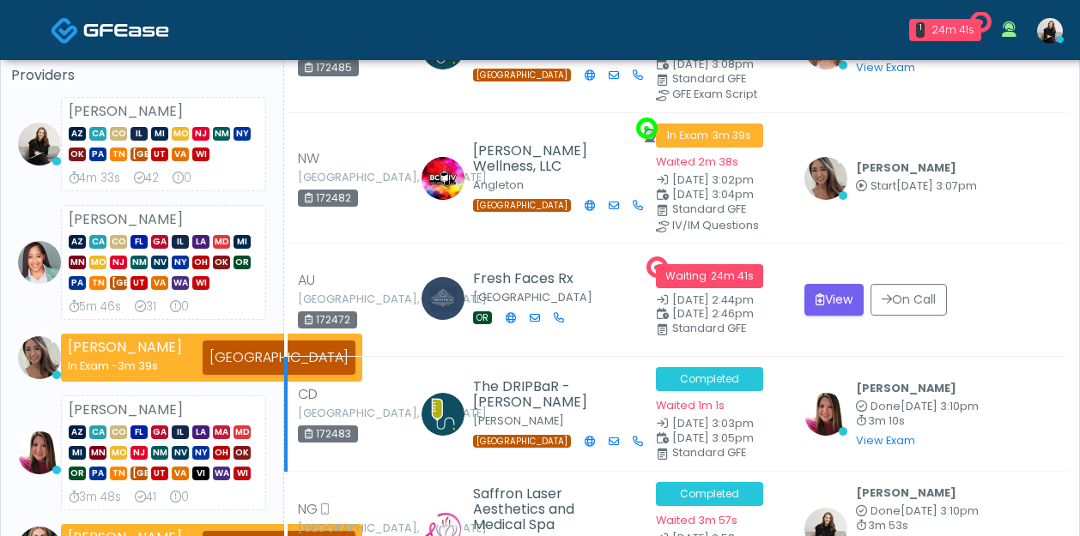
scroll to position [0, 0]
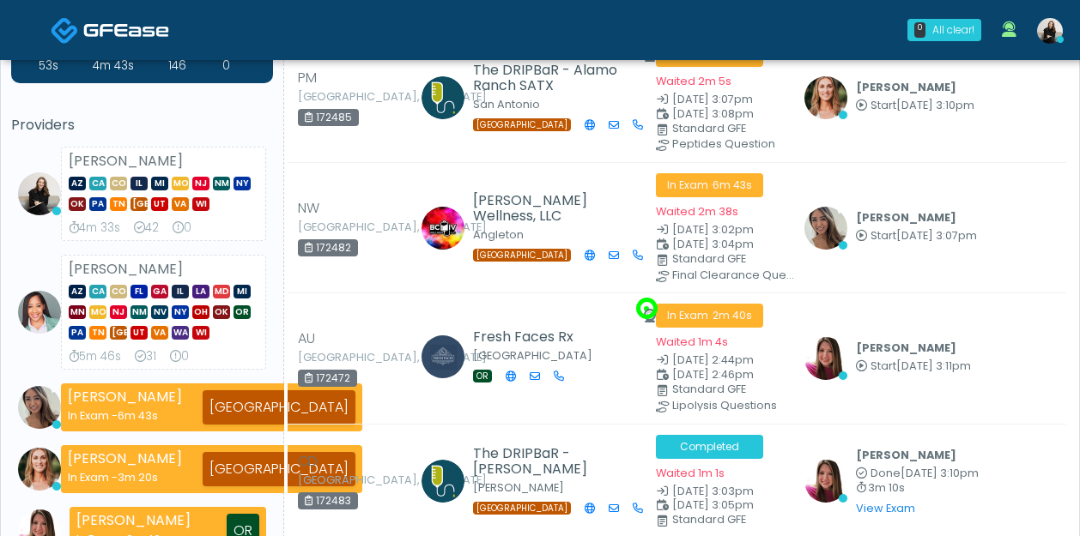
scroll to position [195, 0]
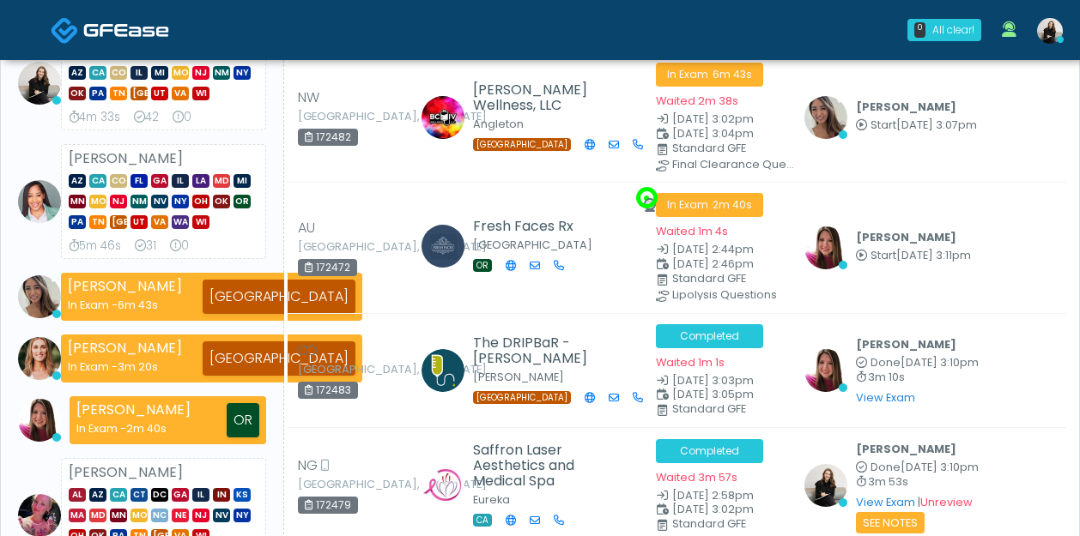
click at [94, 32] on img at bounding box center [126, 29] width 86 height 17
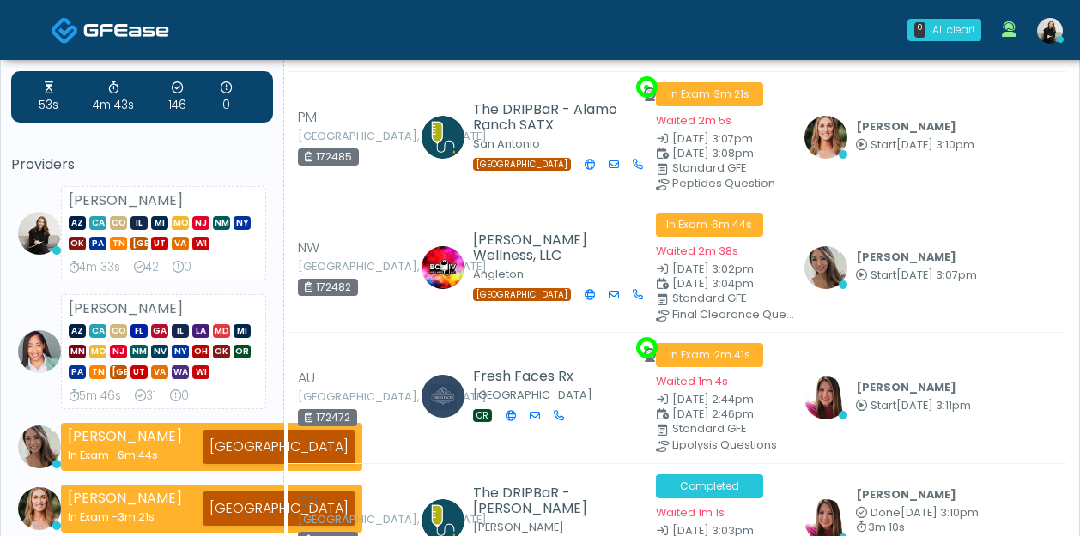
scroll to position [0, 0]
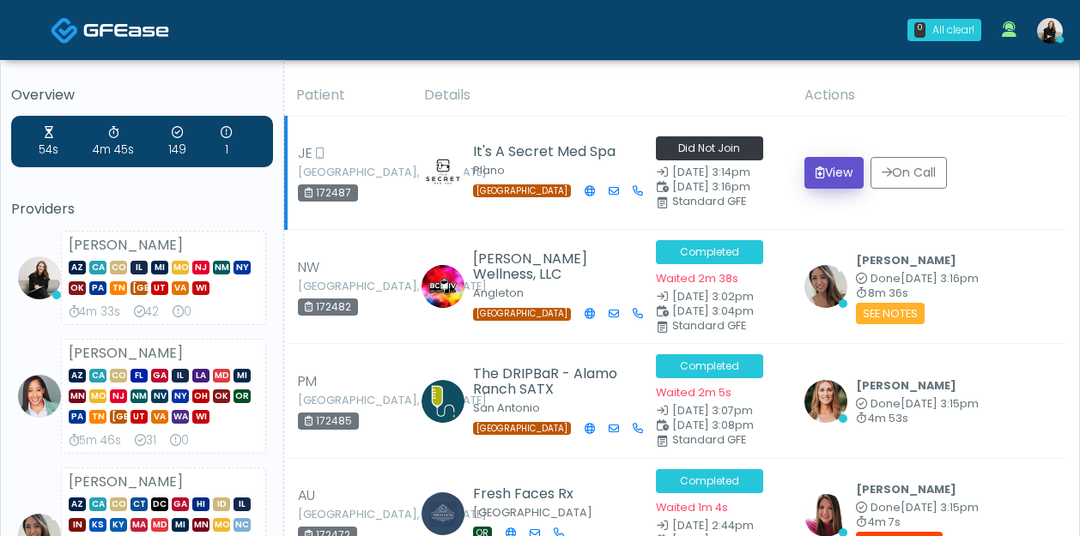
click at [829, 184] on button "View" at bounding box center [833, 173] width 59 height 32
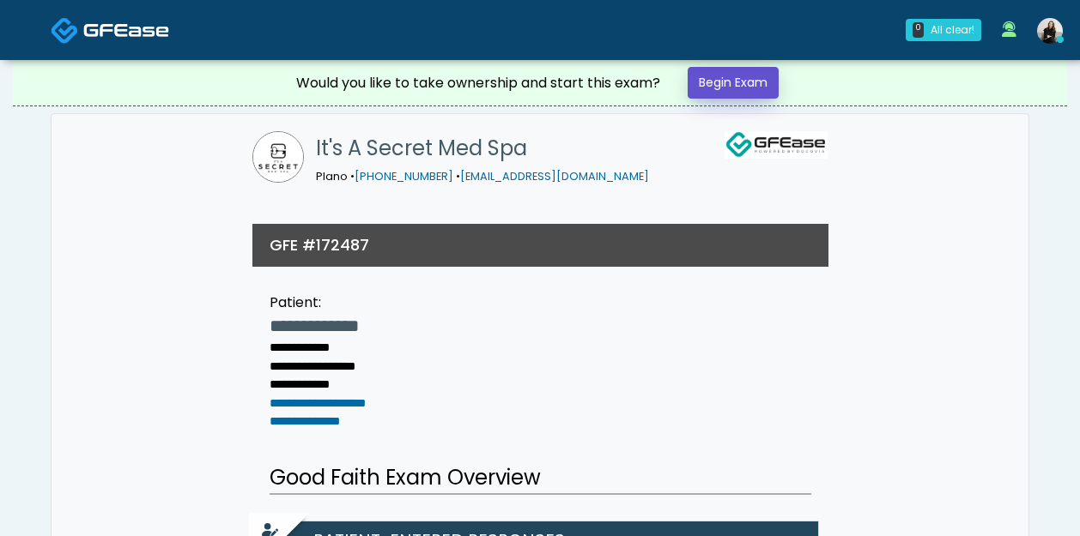
click at [747, 71] on link "Begin Exam" at bounding box center [732, 83] width 91 height 32
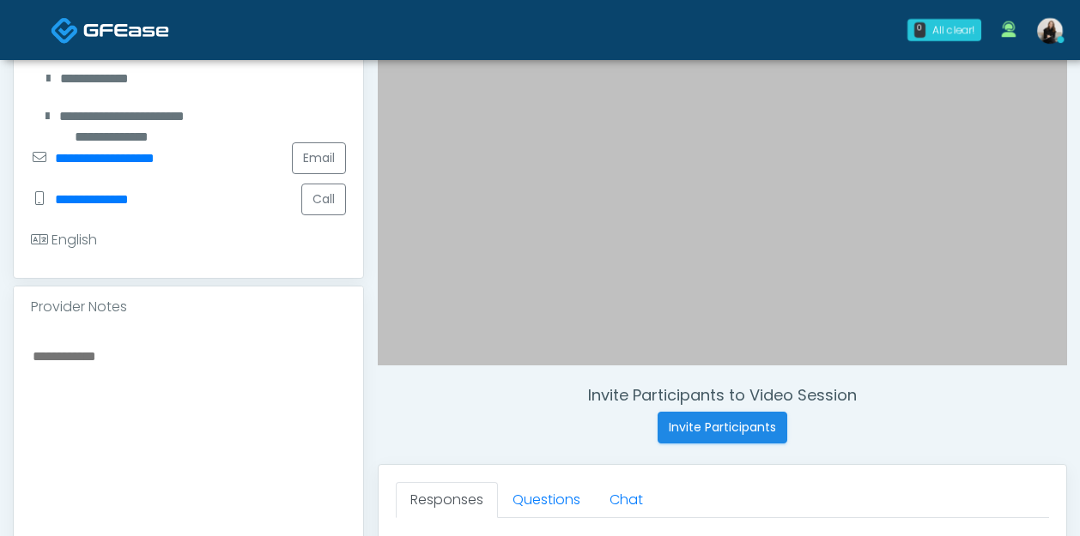
scroll to position [400, 0]
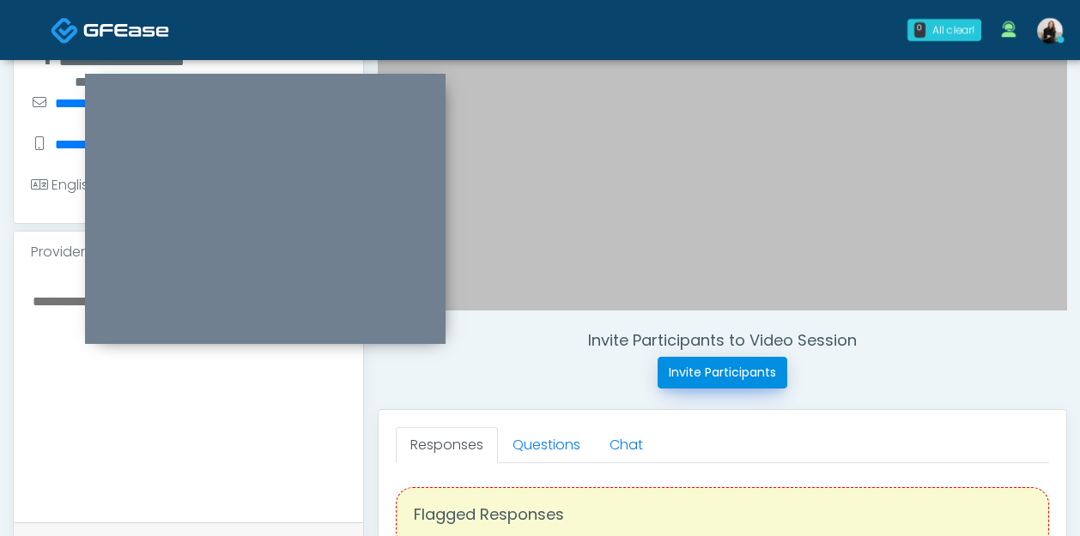
click at [692, 384] on button "Invite Participants" at bounding box center [722, 373] width 130 height 32
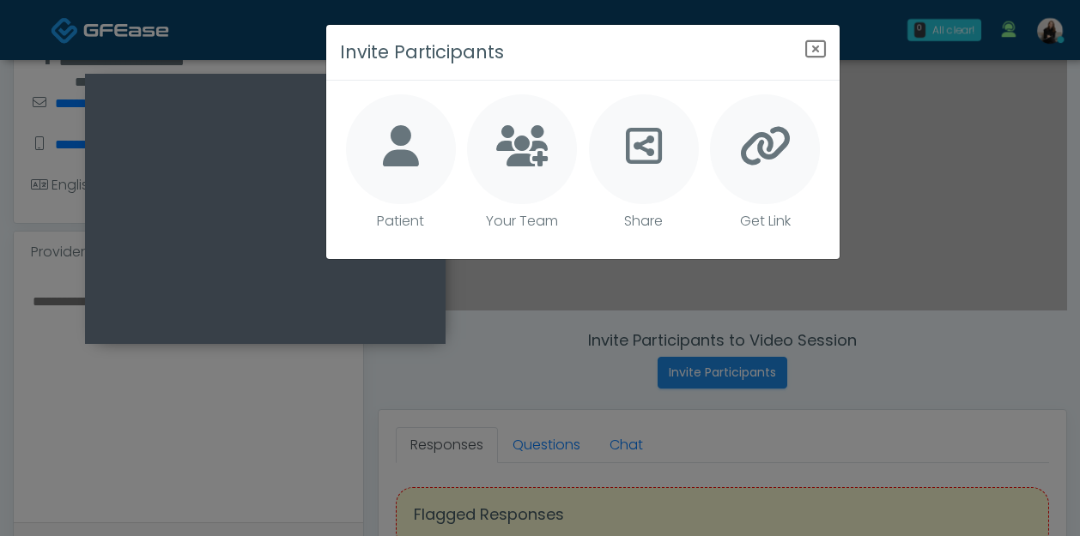
click at [401, 159] on icon at bounding box center [401, 145] width 36 height 41
type textarea "**********"
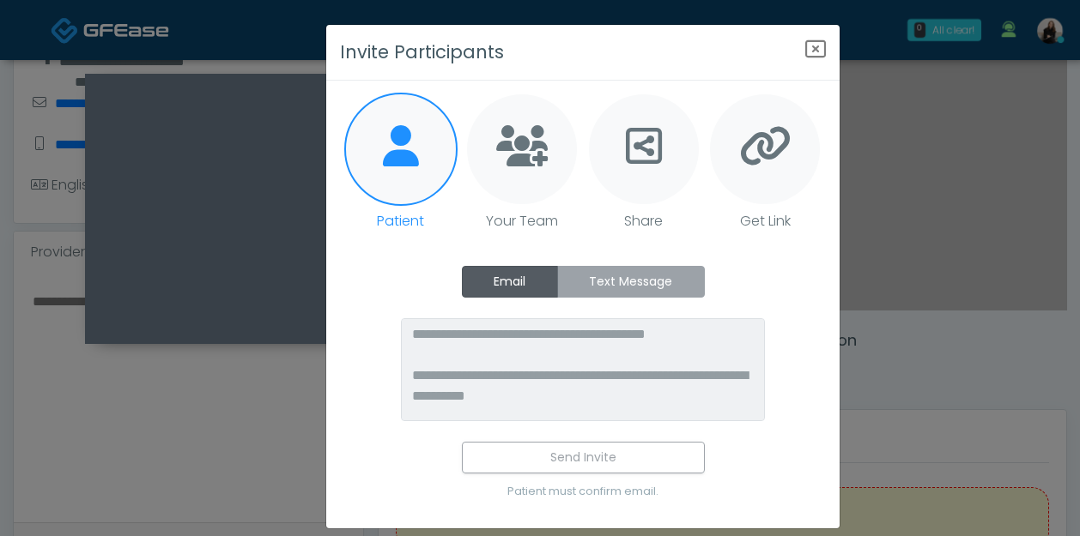
click at [620, 282] on label "Text Message" at bounding box center [631, 282] width 148 height 32
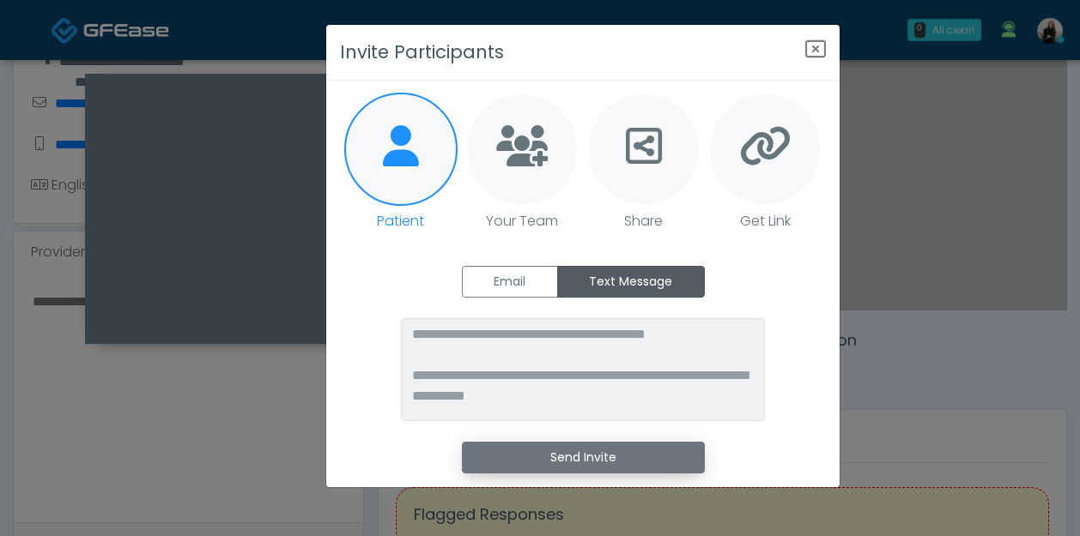
click at [580, 462] on button "Send Invite" at bounding box center [583, 458] width 243 height 32
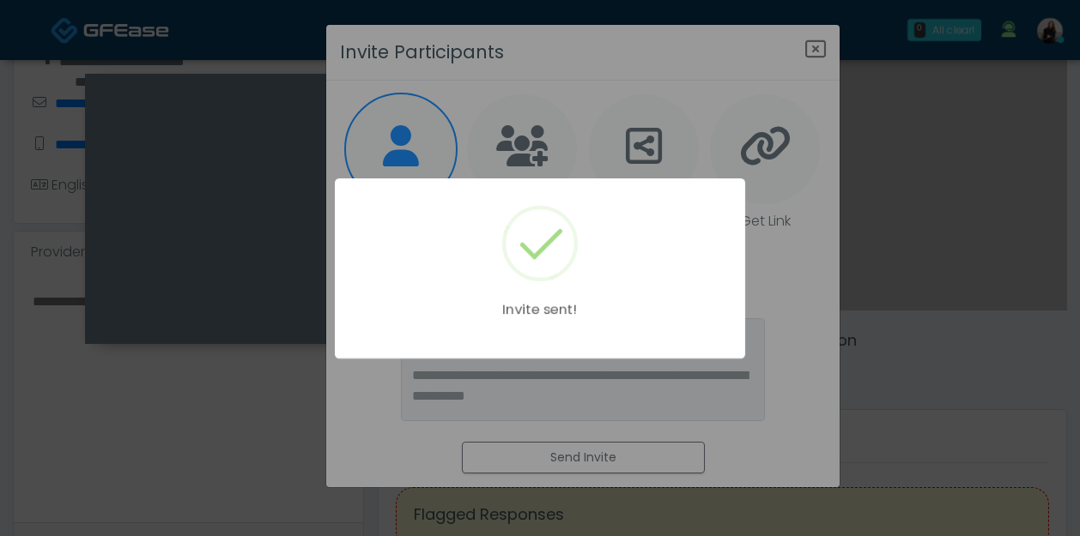
click at [814, 45] on div "Invite sent!" at bounding box center [540, 268] width 1080 height 536
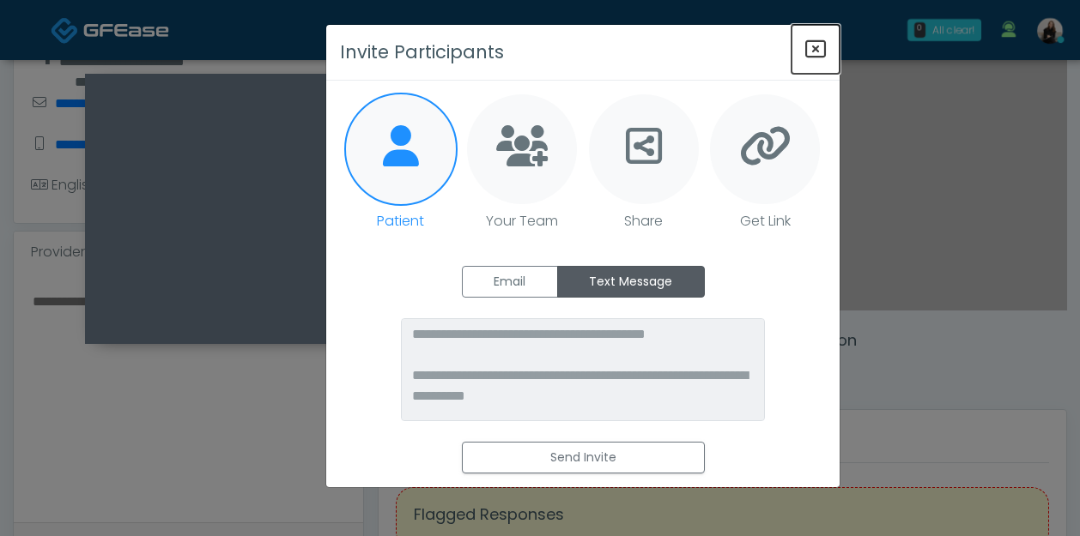
click at [814, 45] on icon "Close" at bounding box center [815, 49] width 21 height 21
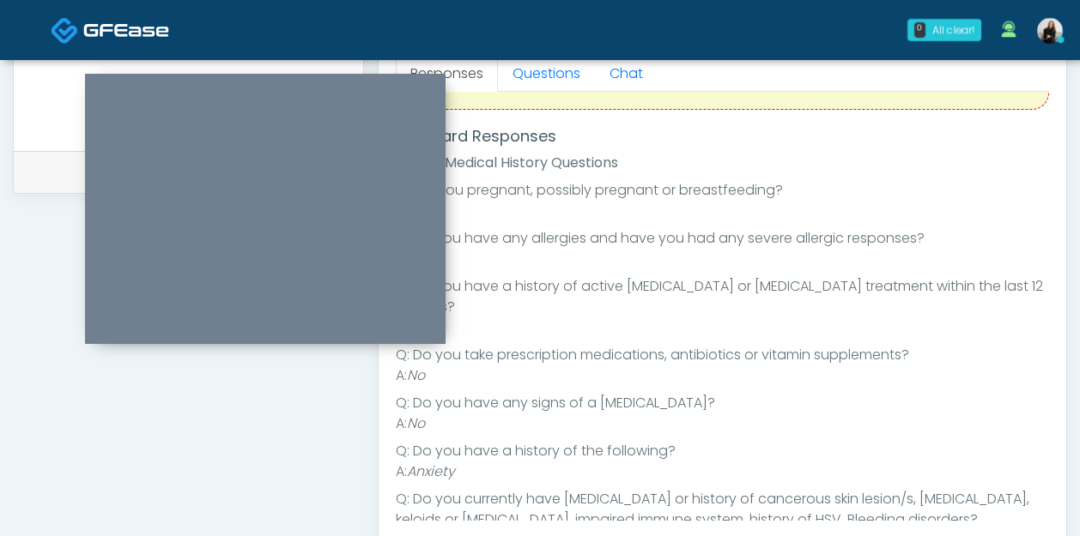
scroll to position [0, 0]
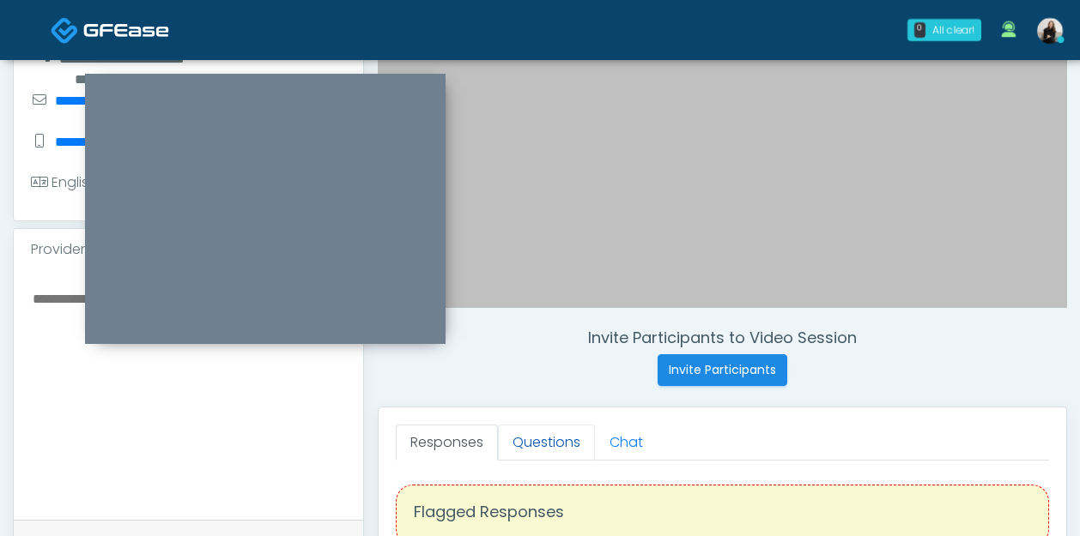
click at [546, 437] on link "Questions" at bounding box center [546, 443] width 97 height 36
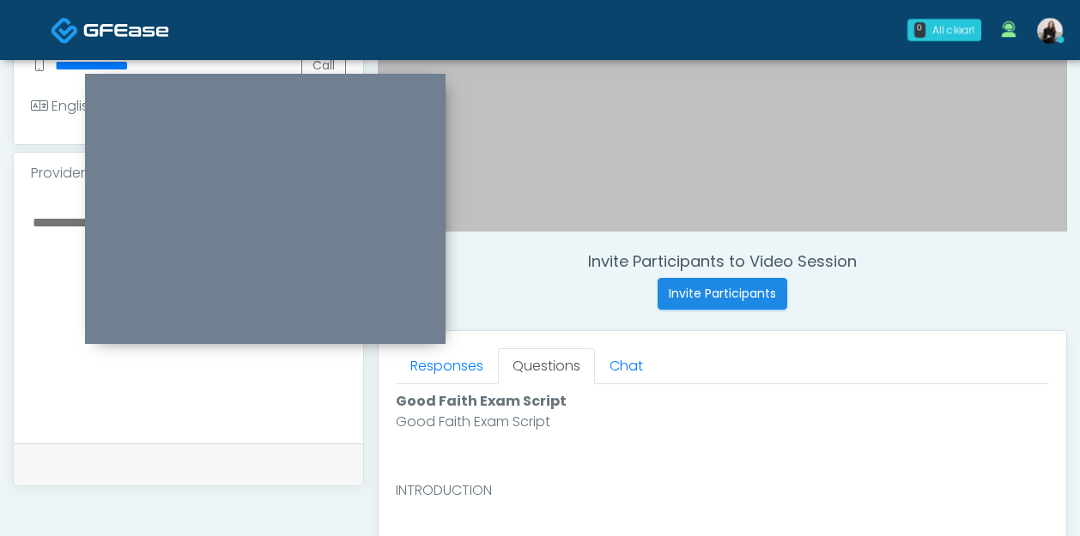
scroll to position [806, 0]
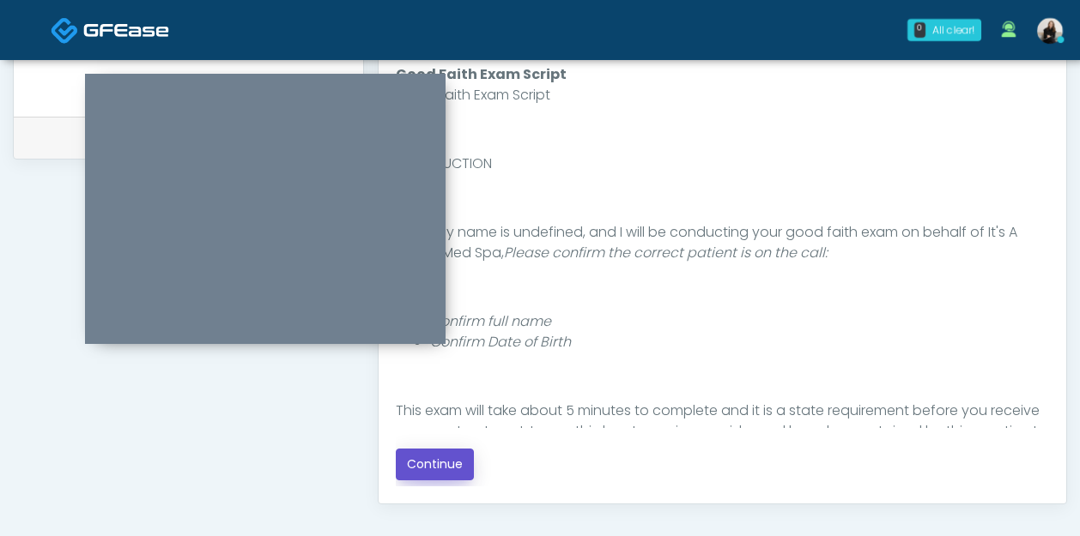
click at [433, 473] on button "Continue" at bounding box center [435, 465] width 78 height 32
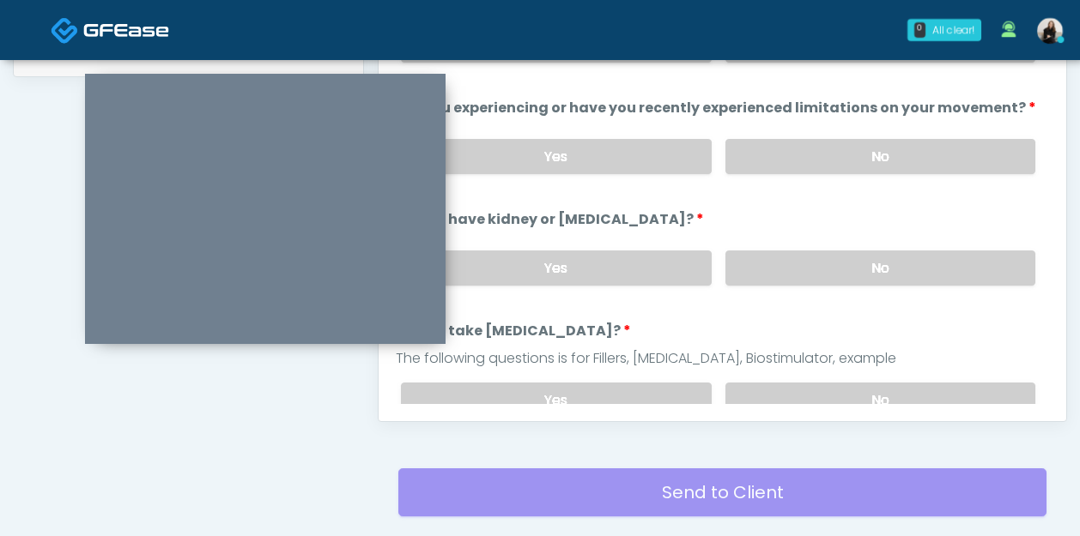
scroll to position [775, 0]
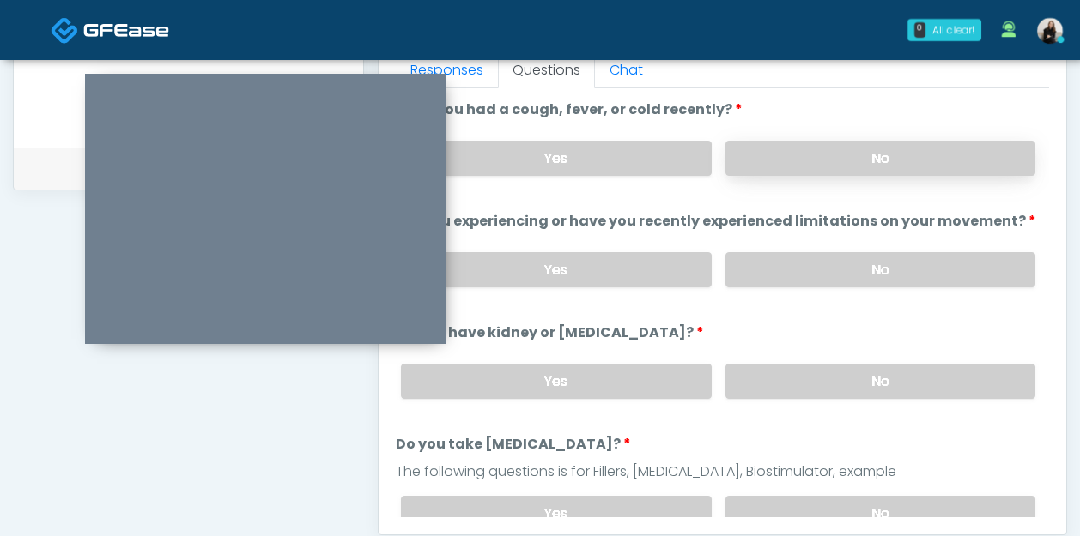
click at [838, 150] on label "No" at bounding box center [880, 158] width 310 height 35
click at [790, 277] on label "No" at bounding box center [880, 269] width 310 height 35
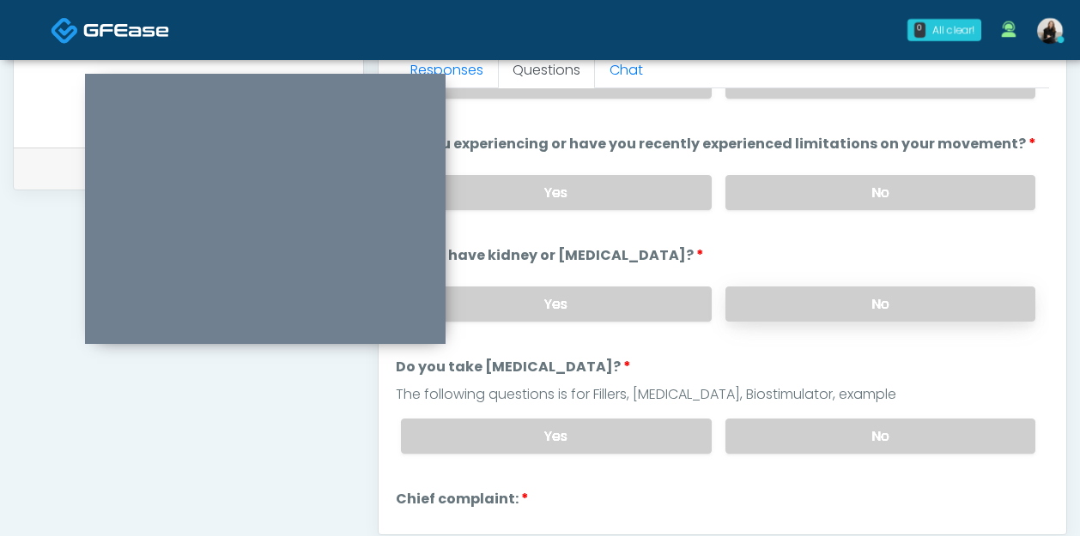
click at [785, 294] on label "No" at bounding box center [880, 304] width 310 height 35
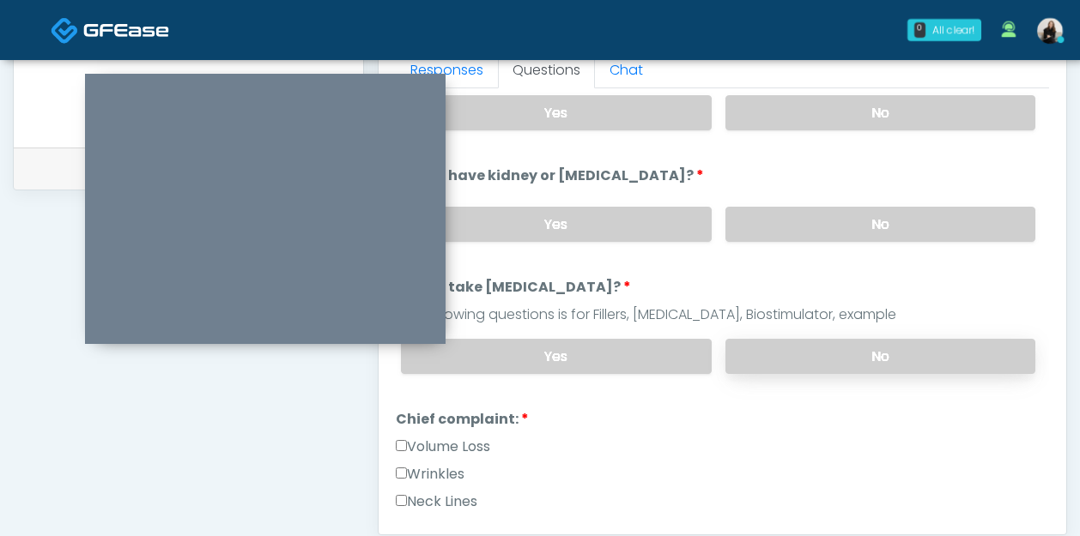
click at [769, 343] on label "No" at bounding box center [880, 356] width 310 height 35
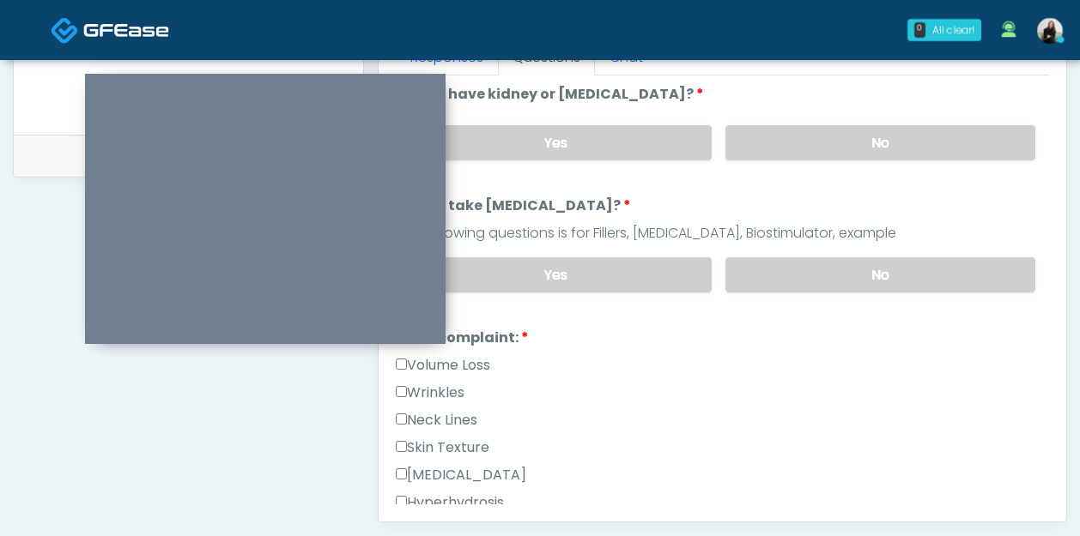
scroll to position [238, 0]
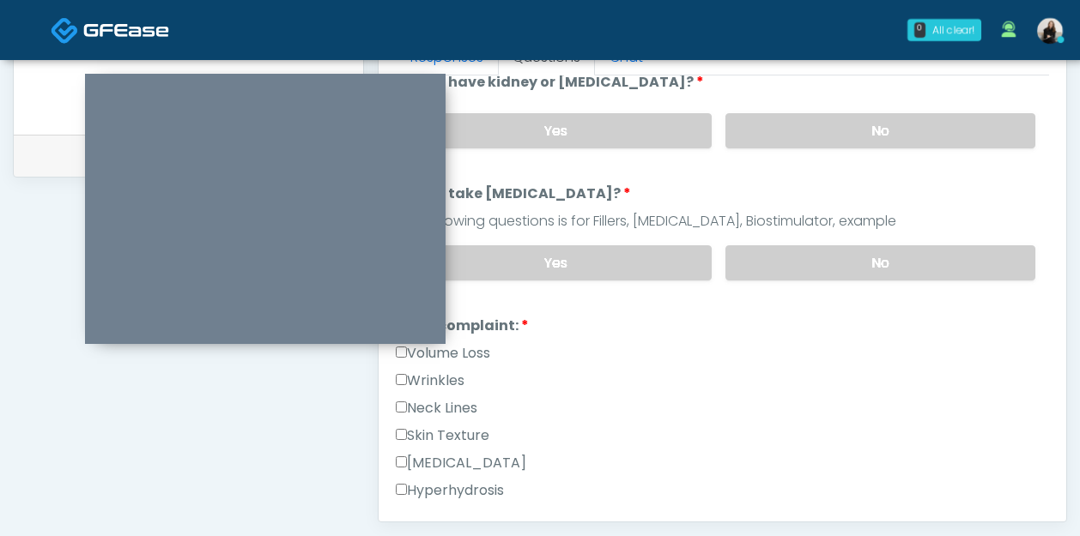
click at [457, 371] on label "Wrinkles" at bounding box center [430, 381] width 69 height 21
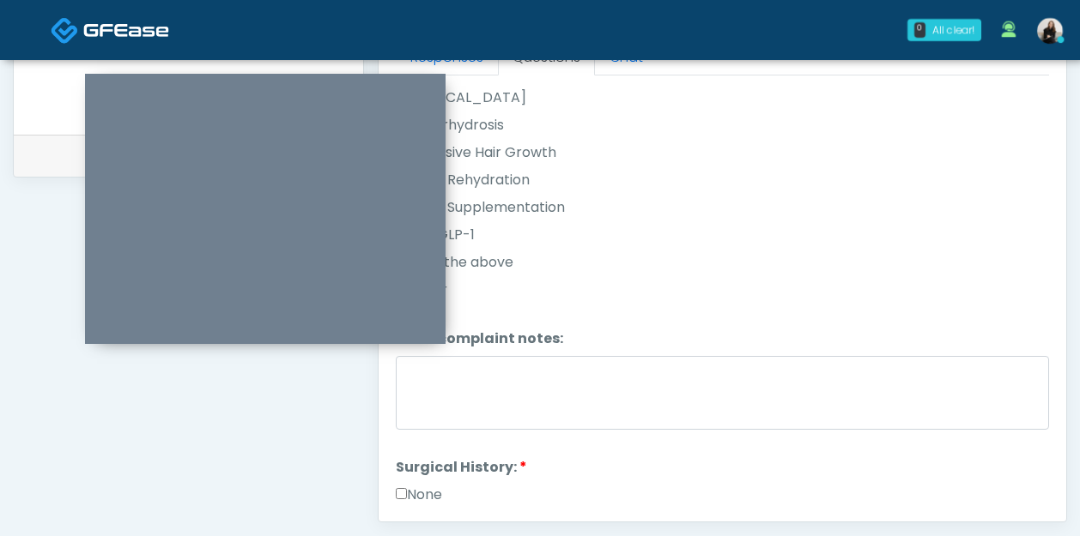
scroll to position [702, 0]
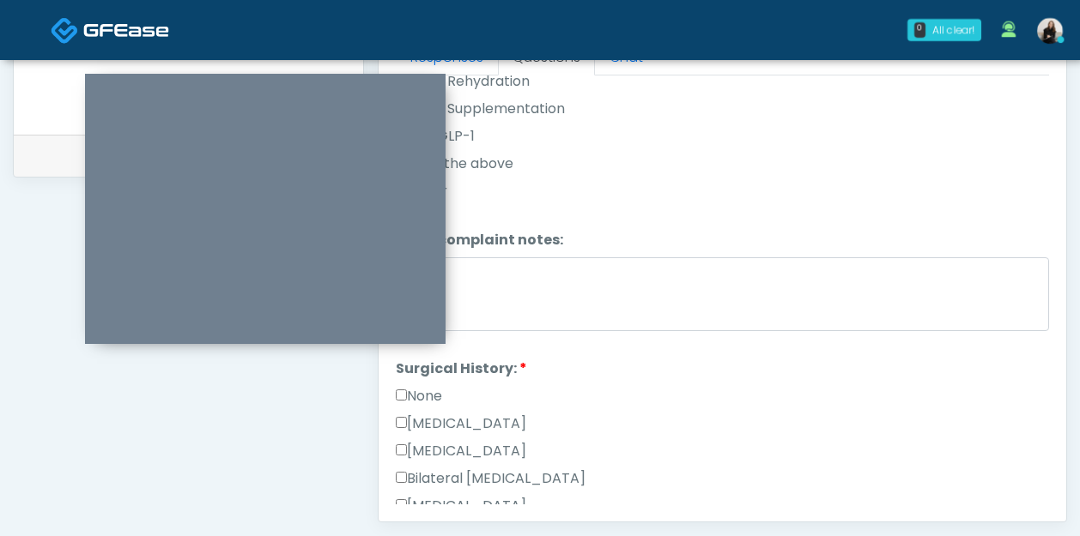
click at [434, 387] on label "None" at bounding box center [419, 396] width 46 height 21
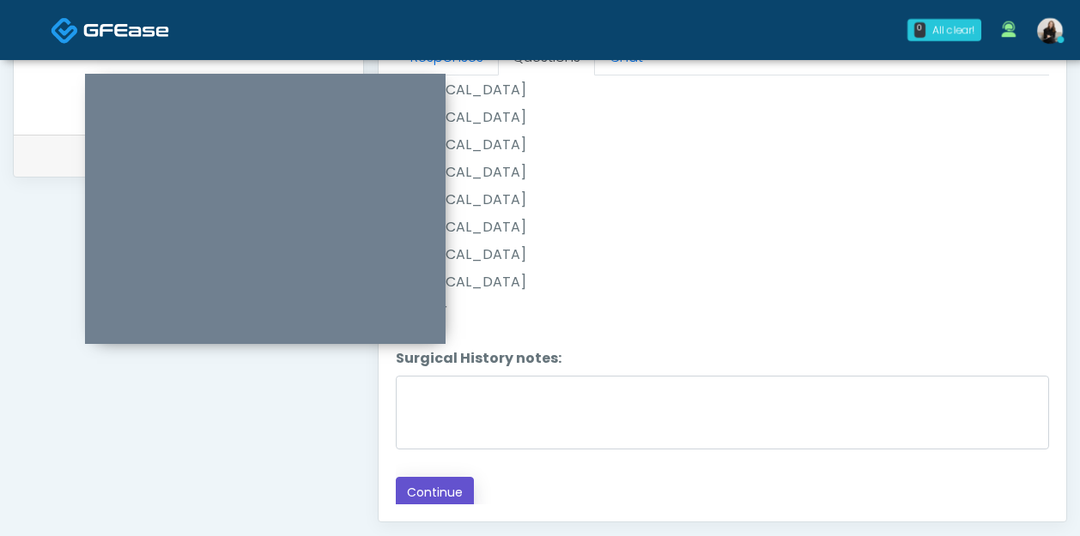
click at [440, 499] on button "Continue" at bounding box center [435, 493] width 78 height 32
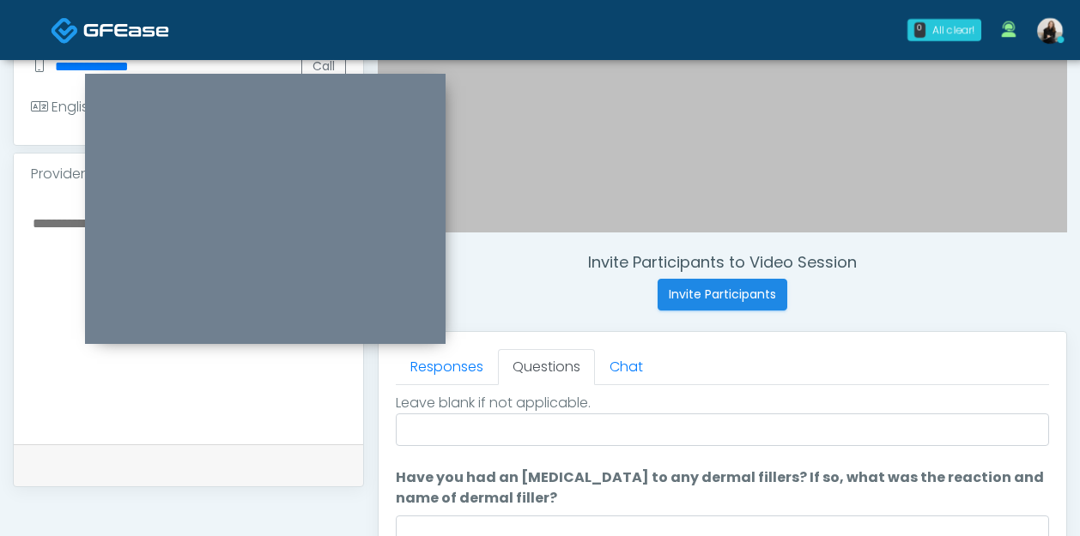
scroll to position [0, 0]
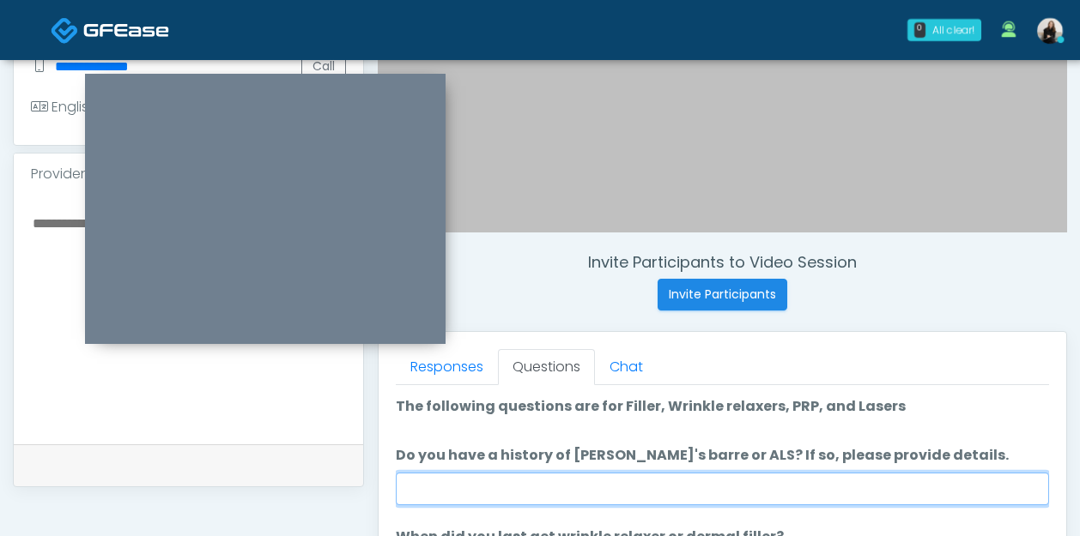
click at [571, 486] on input "Do you have a history of [PERSON_NAME]'s barre or ALS? If so, please provide de…" at bounding box center [722, 489] width 653 height 33
type input "**"
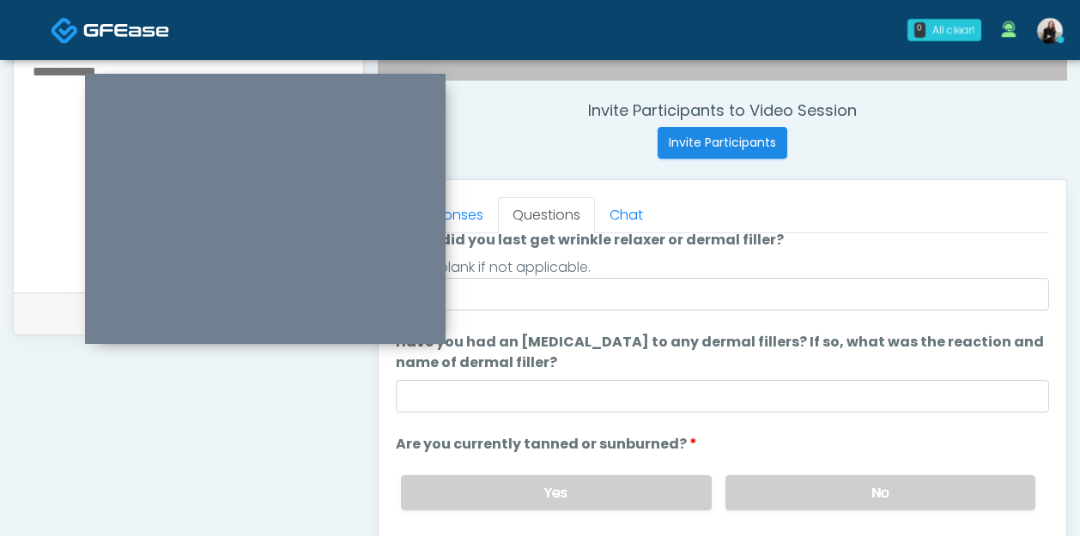
scroll to position [686, 0]
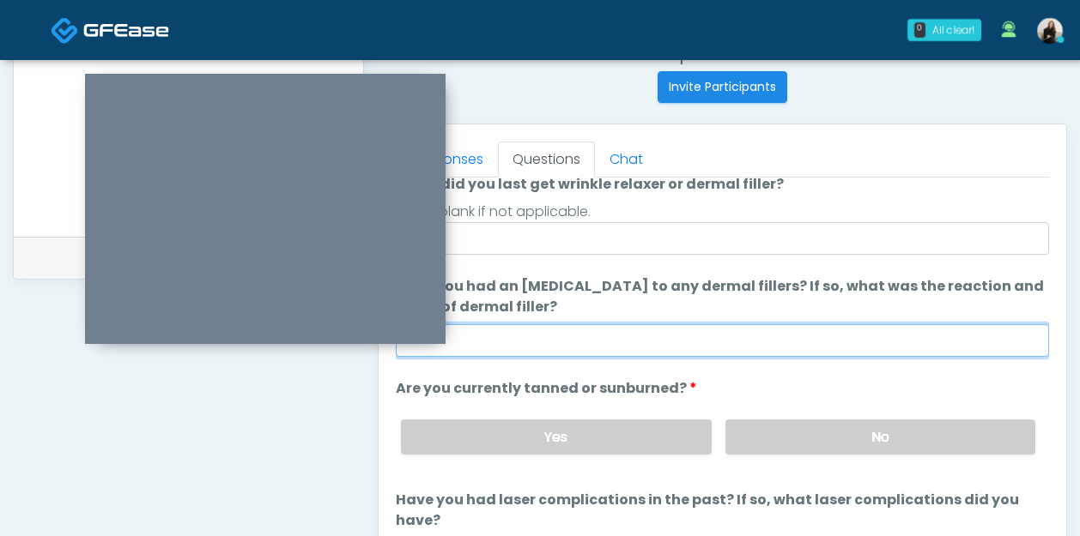
click at [519, 345] on input "Have you had an allergic response to any dermal fillers? If so, what was the re…" at bounding box center [722, 340] width 653 height 33
type input "**"
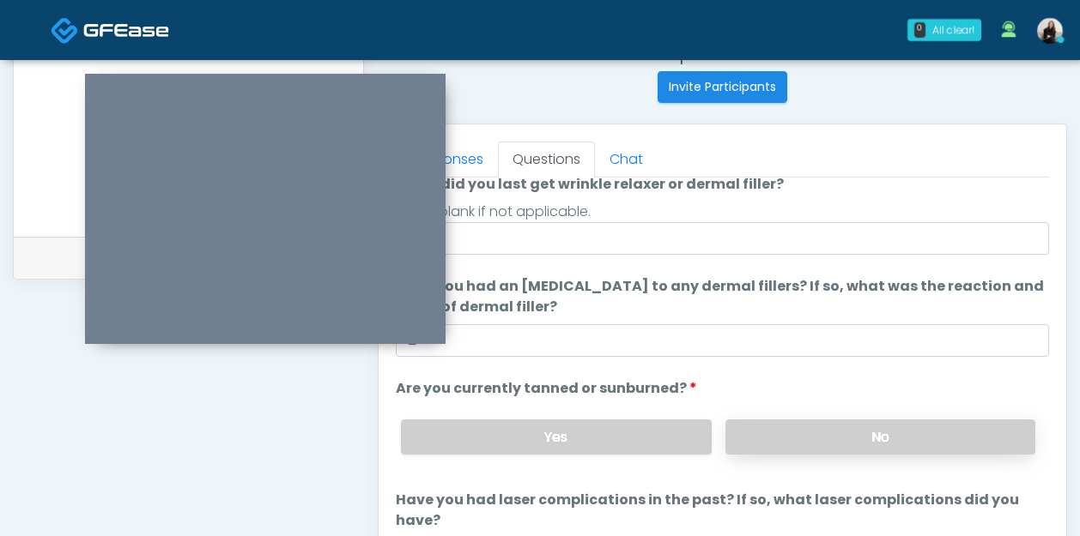
click at [834, 430] on label "No" at bounding box center [880, 437] width 310 height 35
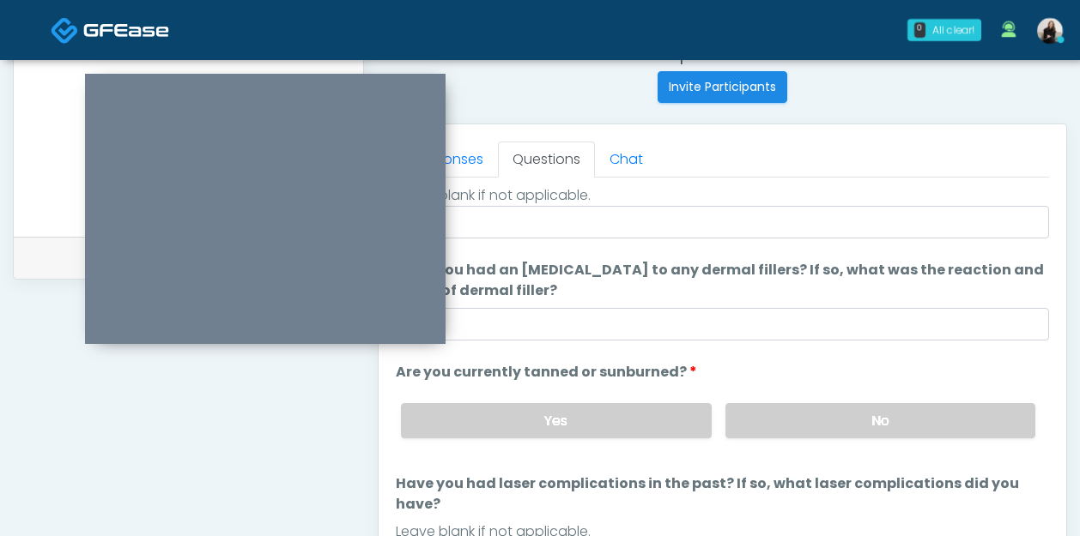
scroll to position [762, 0]
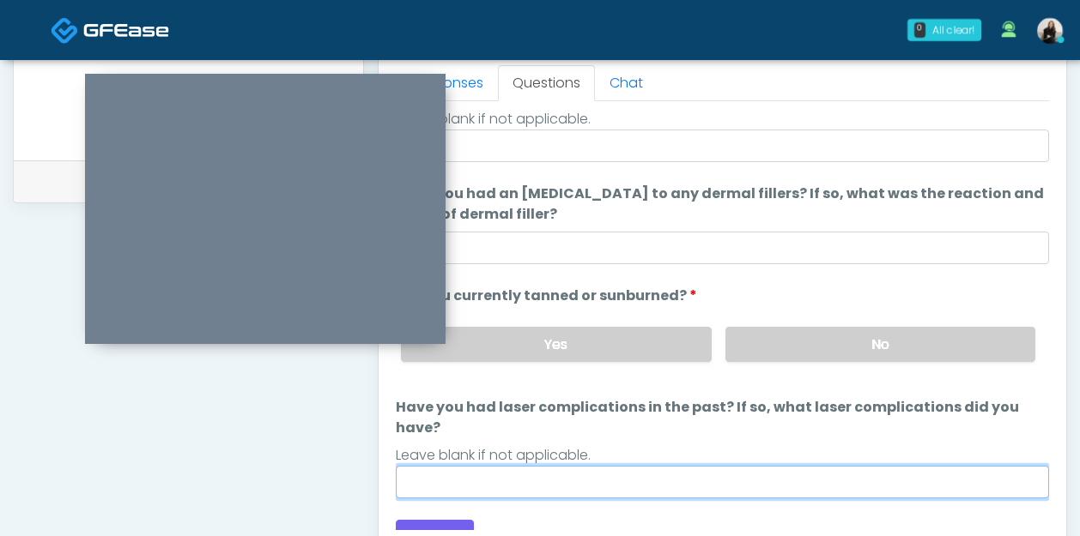
click at [685, 466] on input "Have you had laser complications in the past? If so, what laser complications d…" at bounding box center [722, 482] width 653 height 33
type input "**"
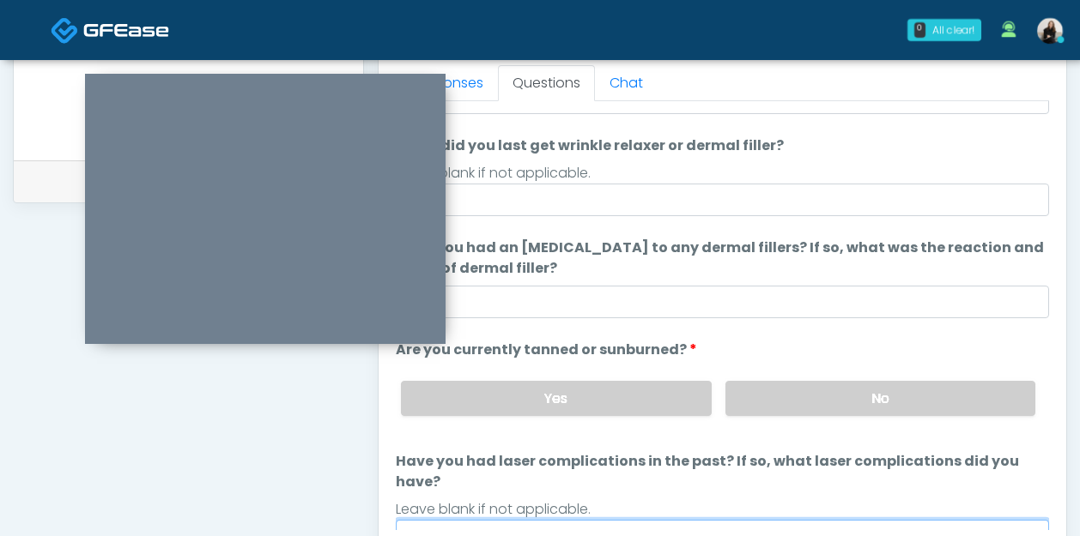
scroll to position [4, 0]
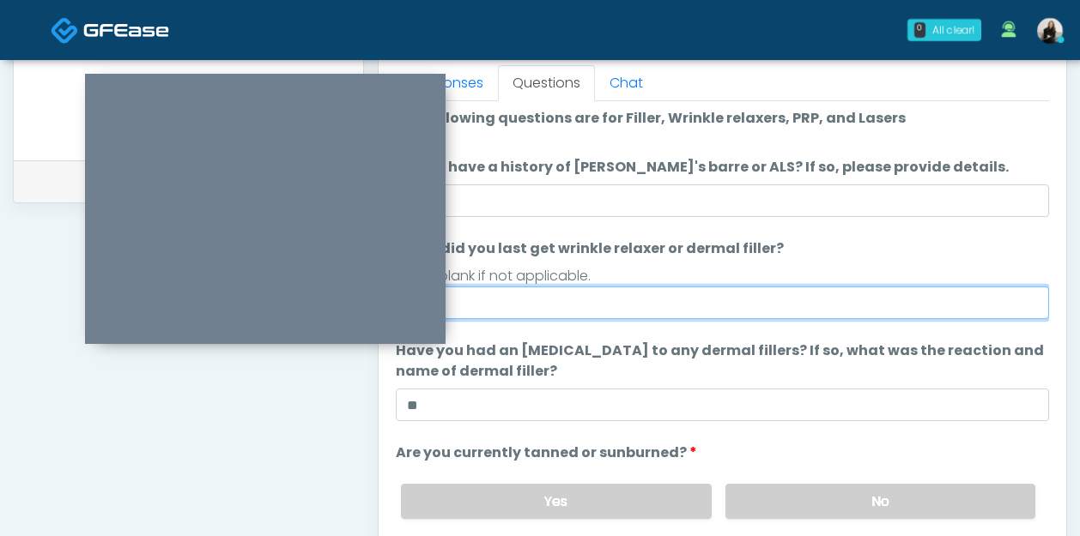
click at [573, 301] on input "When did you last get wrinkle relaxer or dermal filler?" at bounding box center [722, 303] width 653 height 33
type input "*********"
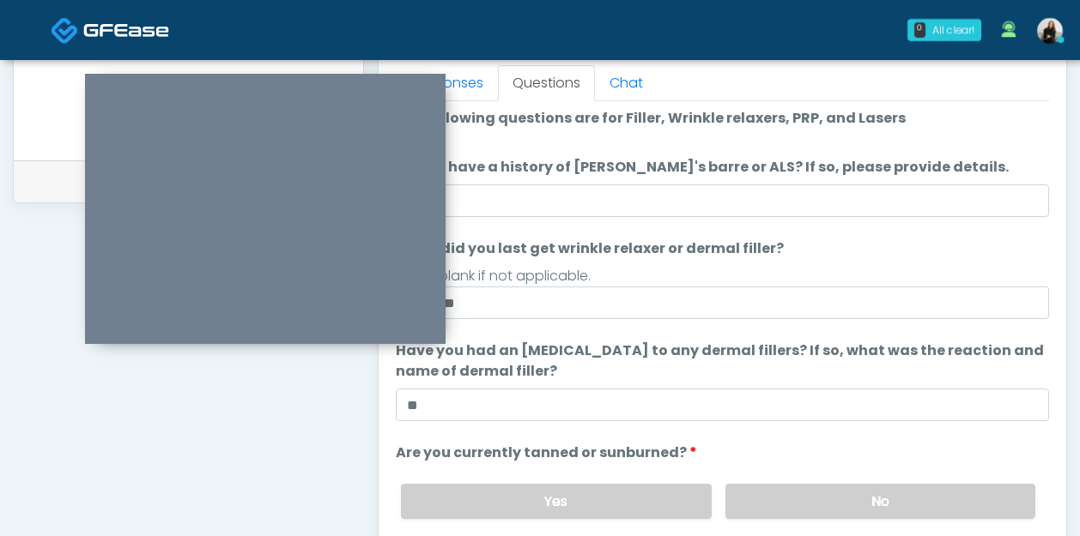
click at [667, 339] on ol "The following questions are for Filler, Wrinkle relaxers, PRP, and Lasers The f…" at bounding box center [722, 381] width 653 height 547
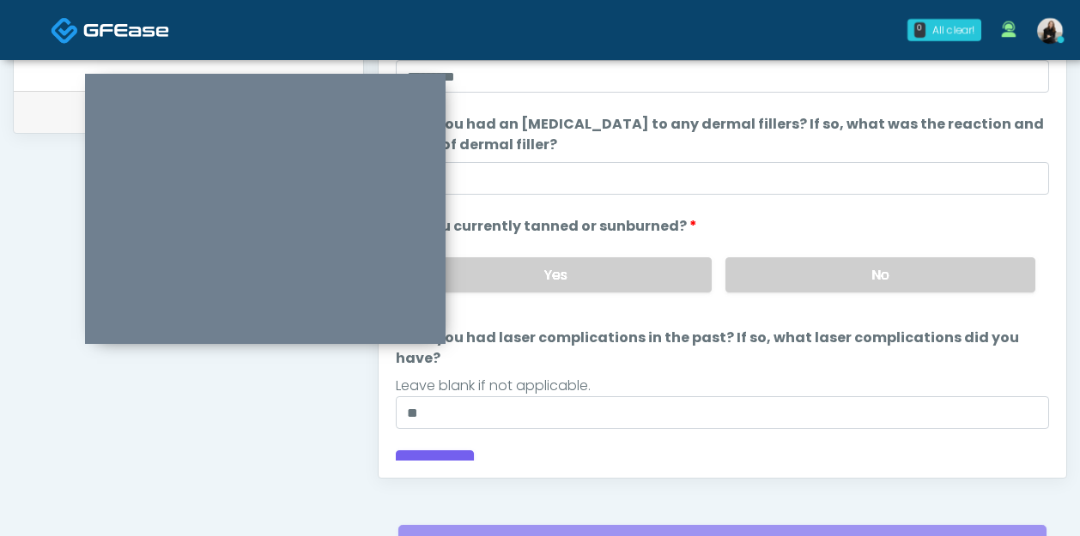
scroll to position [837, 0]
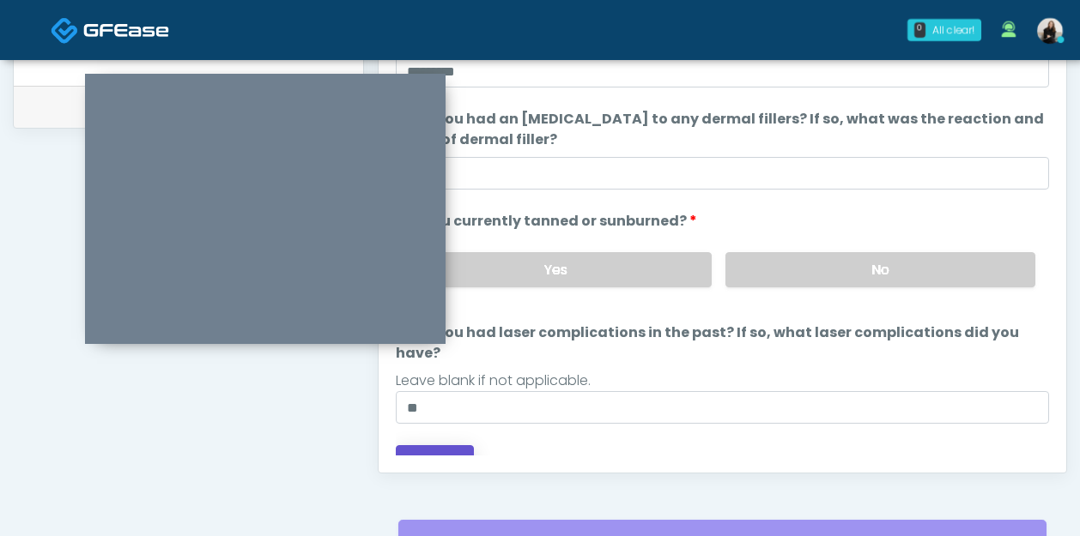
click at [430, 445] on button "Continue" at bounding box center [435, 461] width 78 height 32
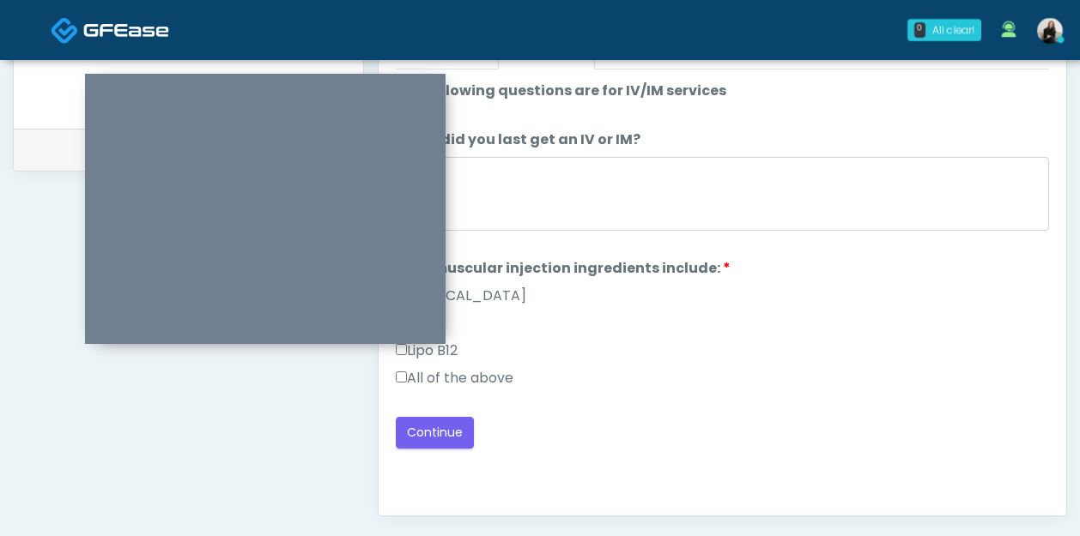
click at [483, 378] on label "All of the above" at bounding box center [455, 378] width 118 height 21
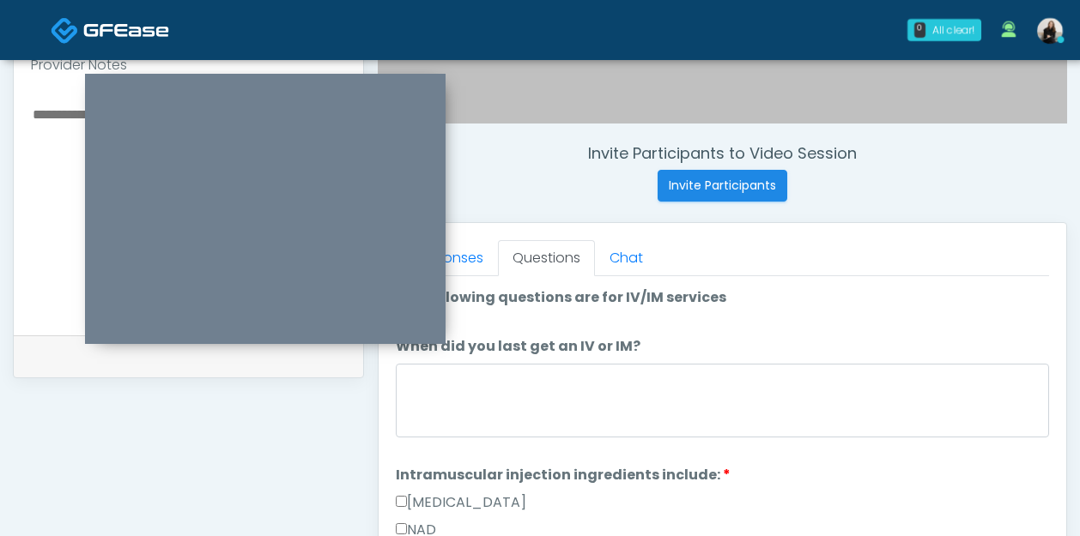
scroll to position [571, 0]
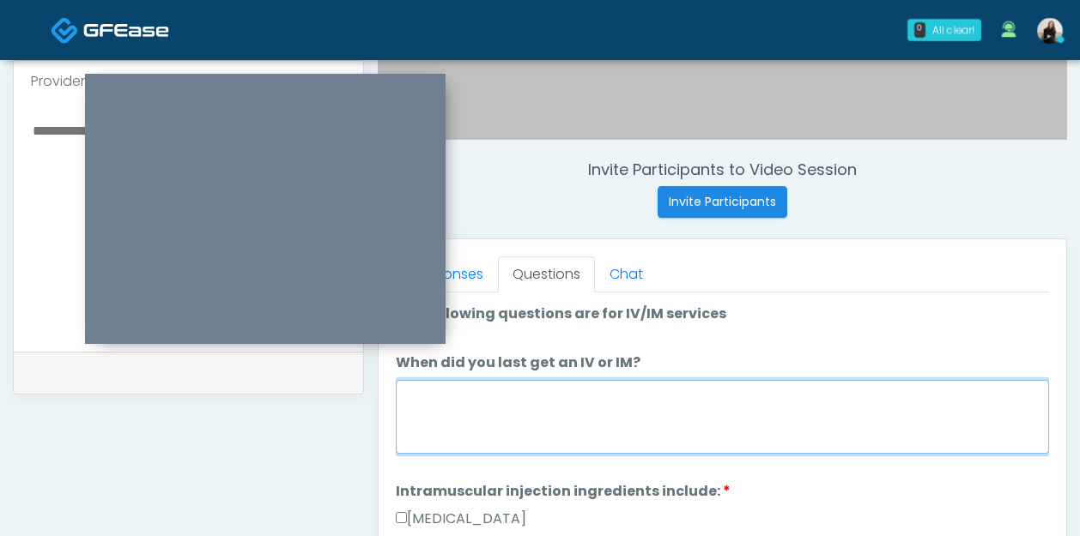
click at [483, 403] on textarea "When did you last get an IV or IM?" at bounding box center [722, 417] width 653 height 74
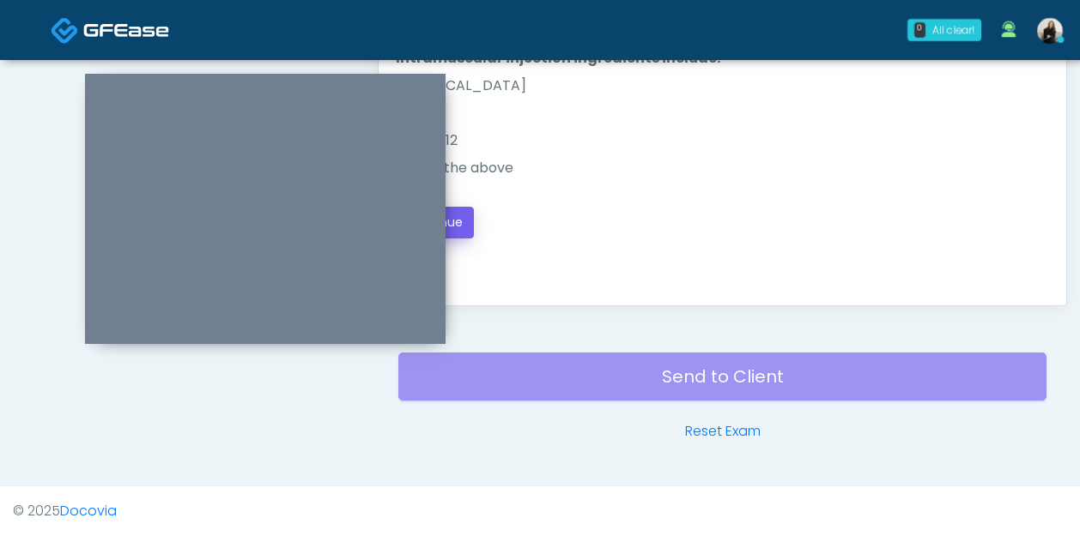
type textarea "*********"
click at [457, 233] on button "Continue" at bounding box center [435, 223] width 78 height 32
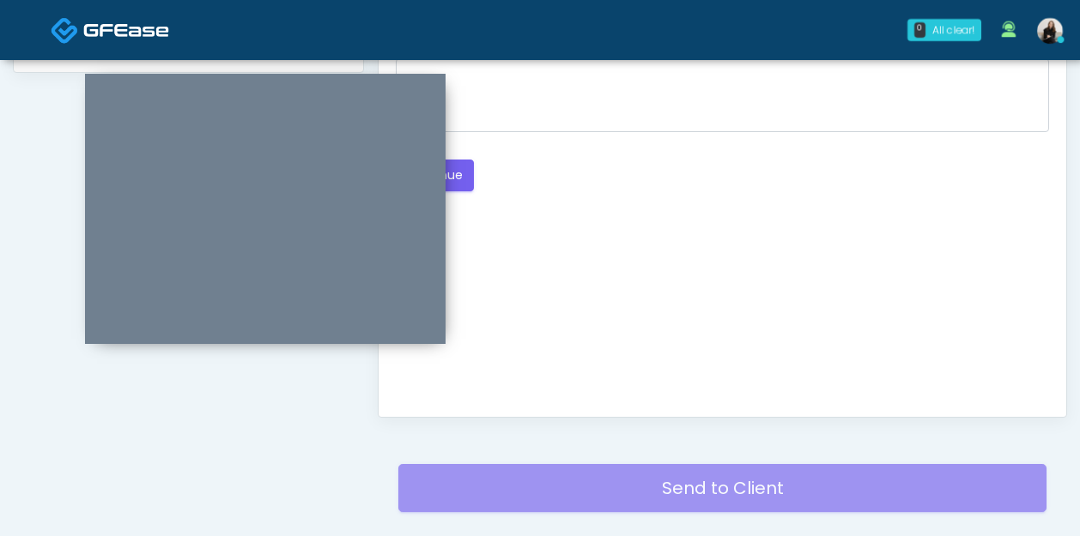
scroll to position [692, 0]
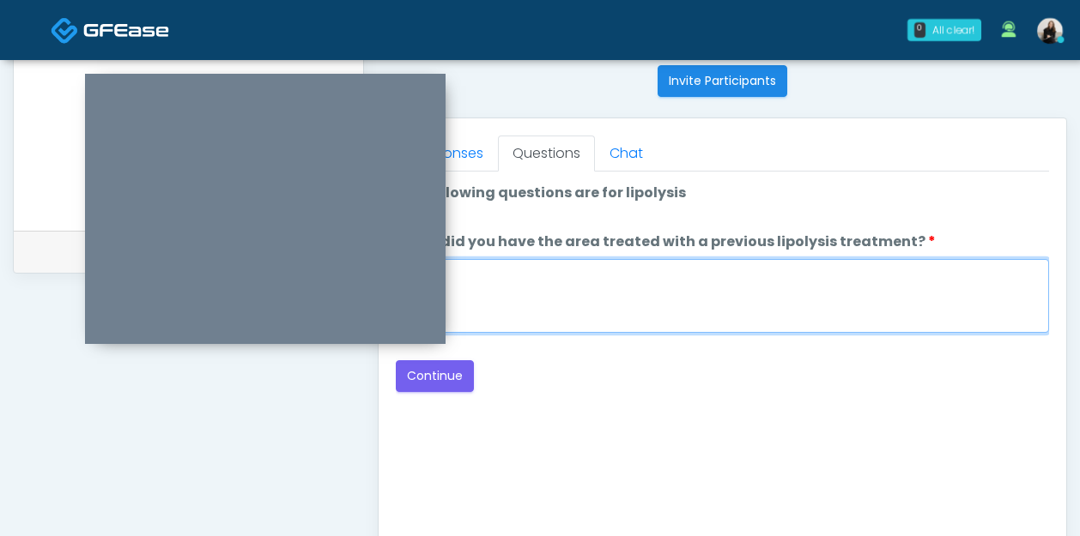
click at [470, 293] on textarea "When did you have the area treated with a previous lipolysis treatment?" at bounding box center [722, 296] width 653 height 74
type textarea "*****"
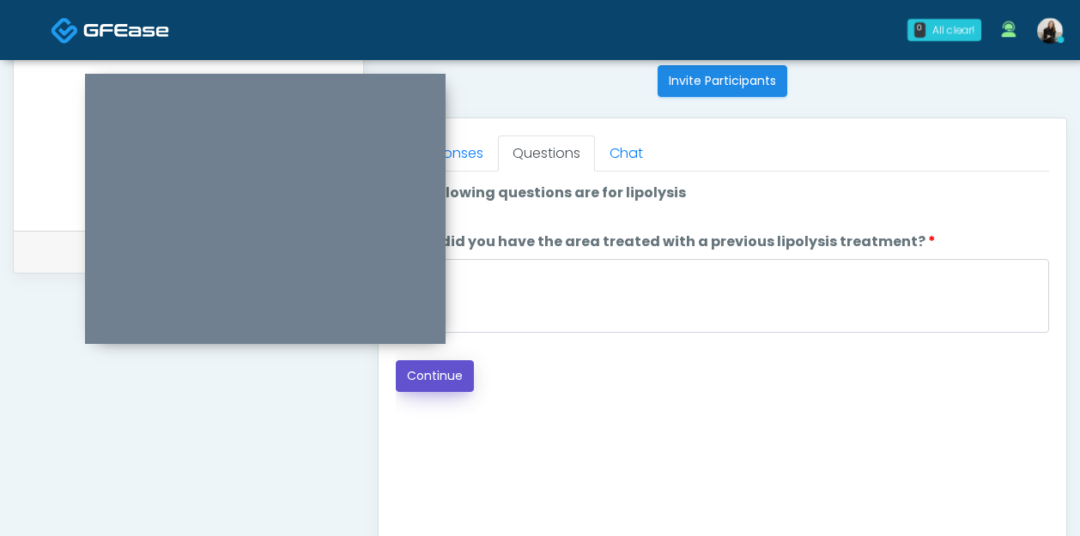
click at [426, 369] on button "Continue" at bounding box center [435, 376] width 78 height 32
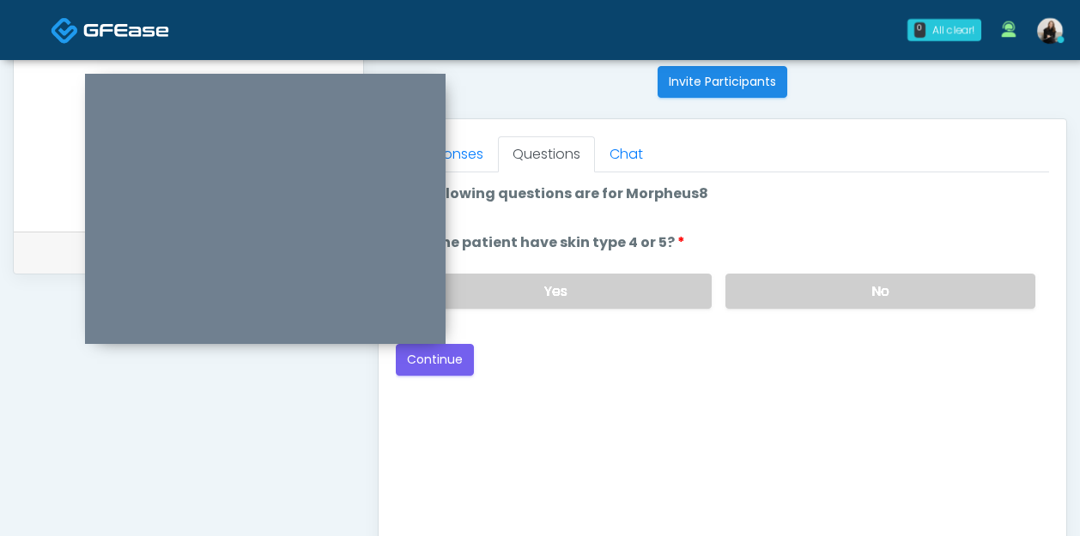
scroll to position [679, 0]
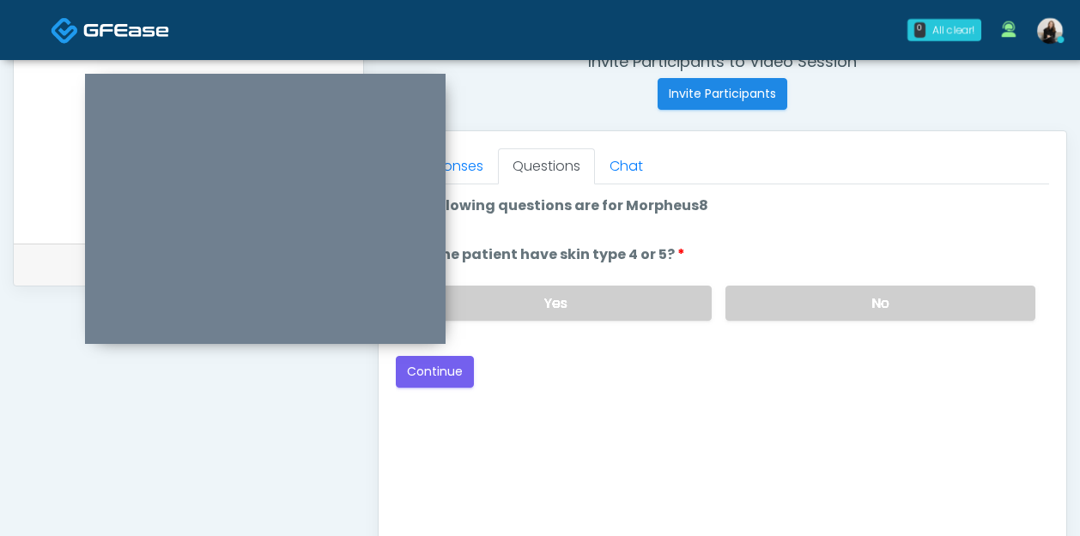
click at [616, 324] on div "Yes No" at bounding box center [718, 303] width 662 height 63
click at [603, 313] on label "Yes" at bounding box center [556, 303] width 310 height 35
click at [451, 367] on button "Continue" at bounding box center [435, 372] width 78 height 32
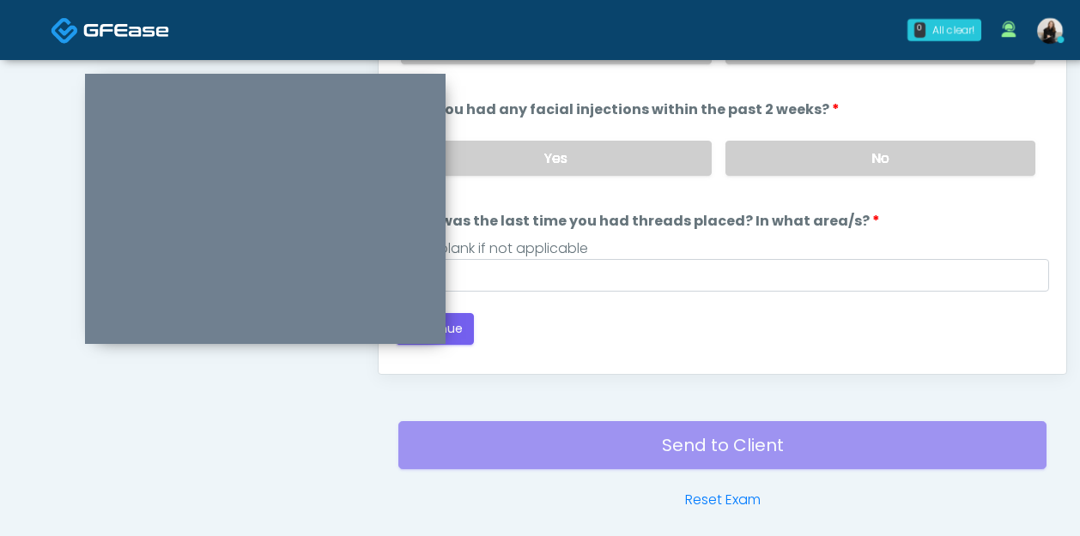
scroll to position [781, 0]
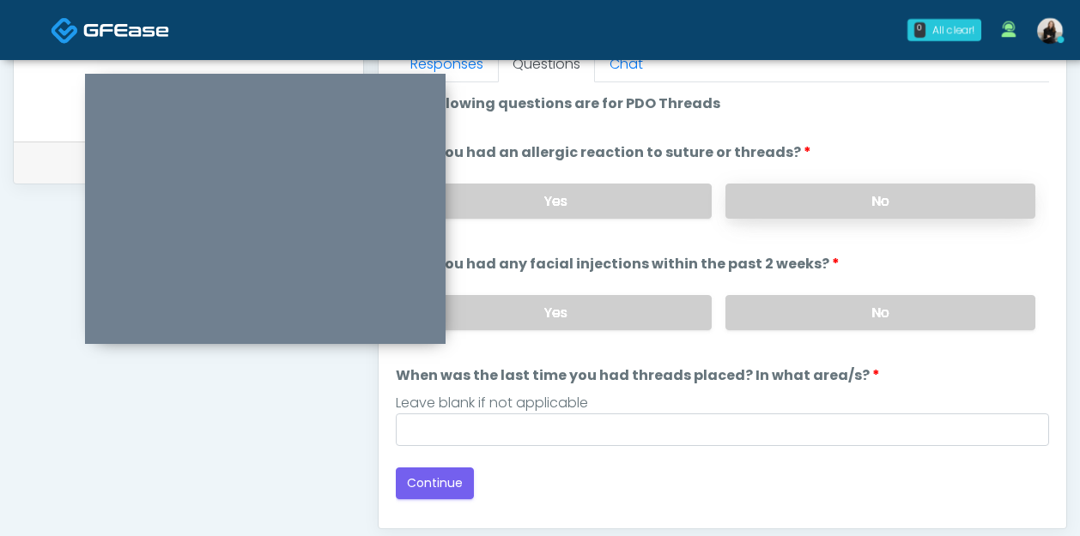
click at [772, 209] on label "No" at bounding box center [880, 201] width 310 height 35
click at [770, 309] on label "No" at bounding box center [880, 312] width 310 height 35
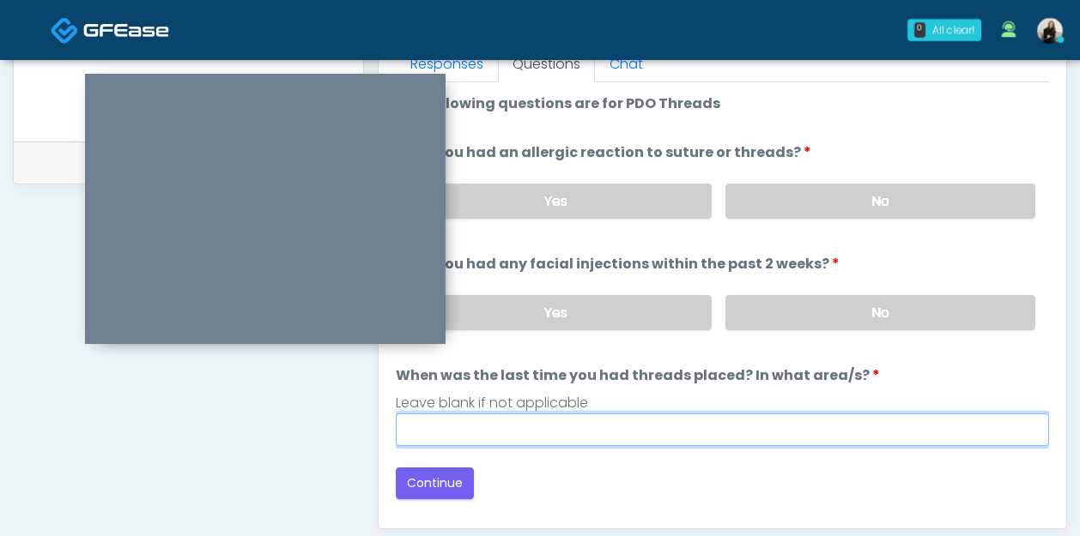
click at [660, 429] on input "When was the last time you had threads placed? In what area/s?" at bounding box center [722, 430] width 653 height 33
type input "*********"
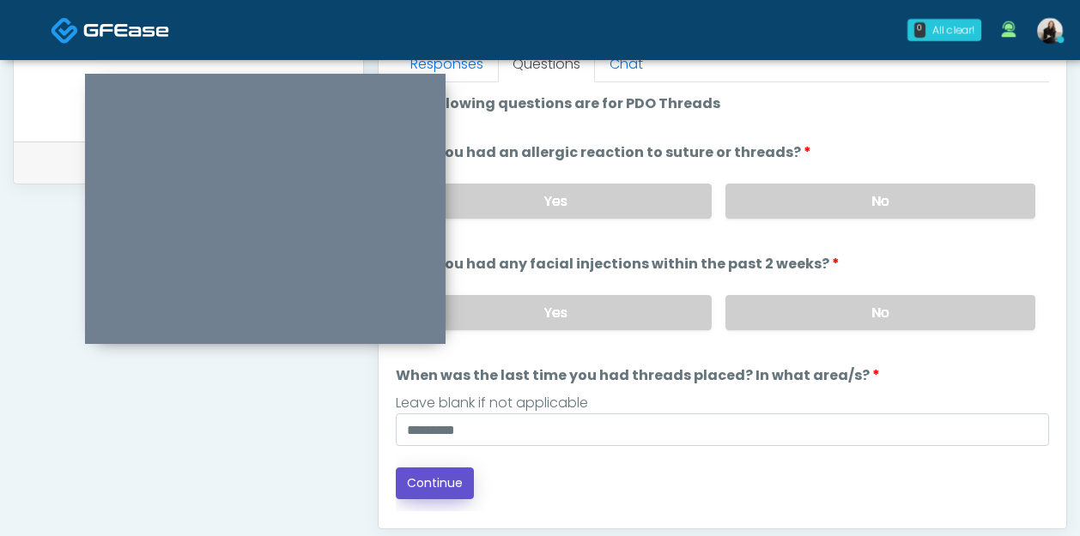
click at [445, 489] on button "Continue" at bounding box center [435, 484] width 78 height 32
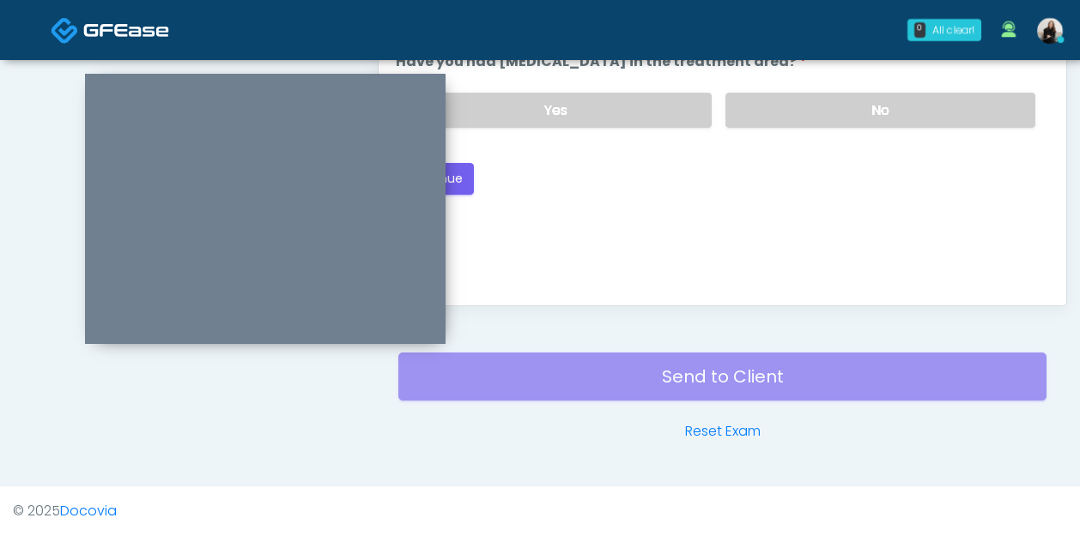
scroll to position [953, 0]
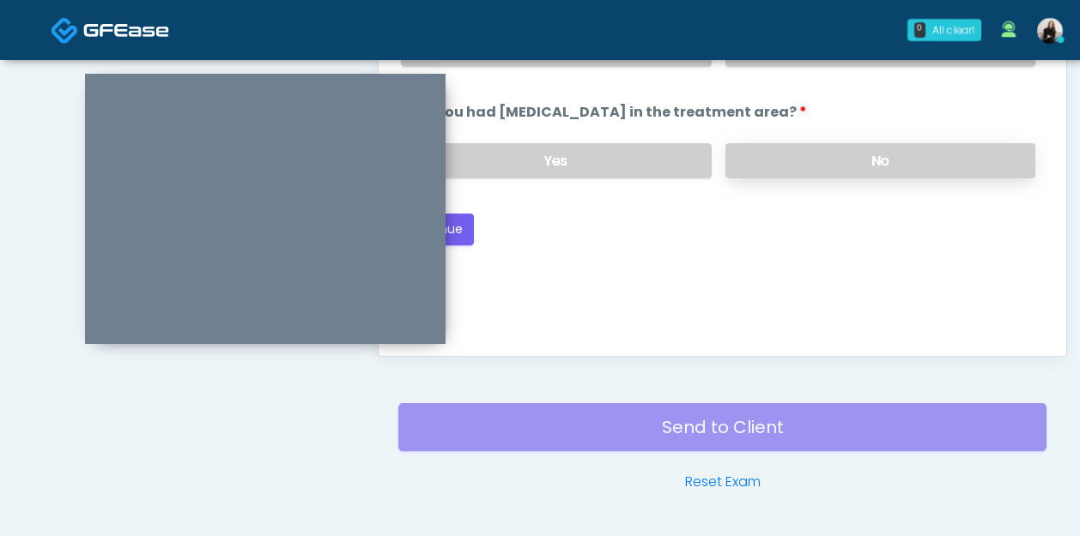
click at [815, 155] on label "No" at bounding box center [880, 160] width 310 height 35
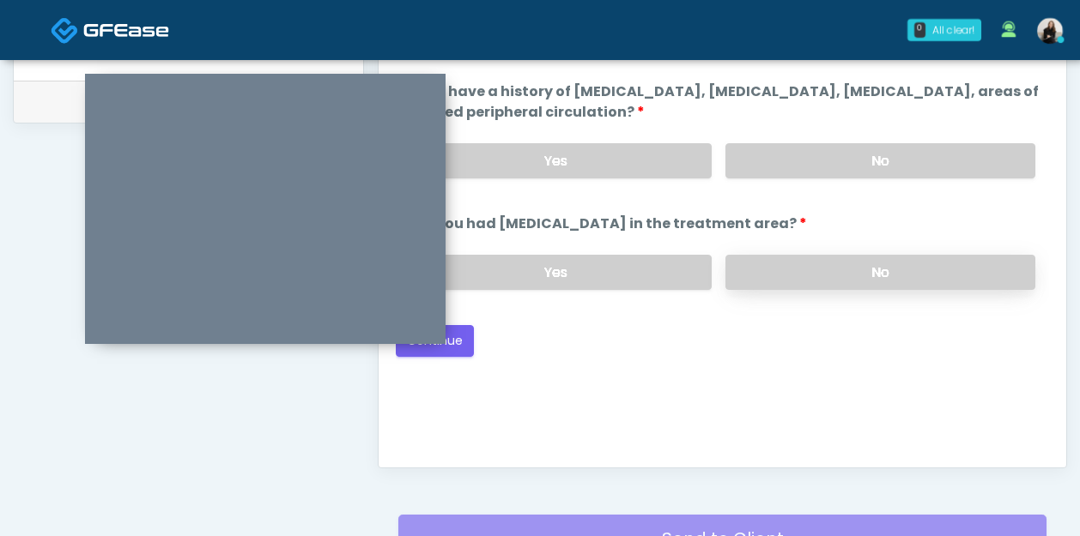
click at [815, 155] on label "No" at bounding box center [880, 160] width 310 height 35
click at [469, 330] on button "Continue" at bounding box center [435, 341] width 78 height 32
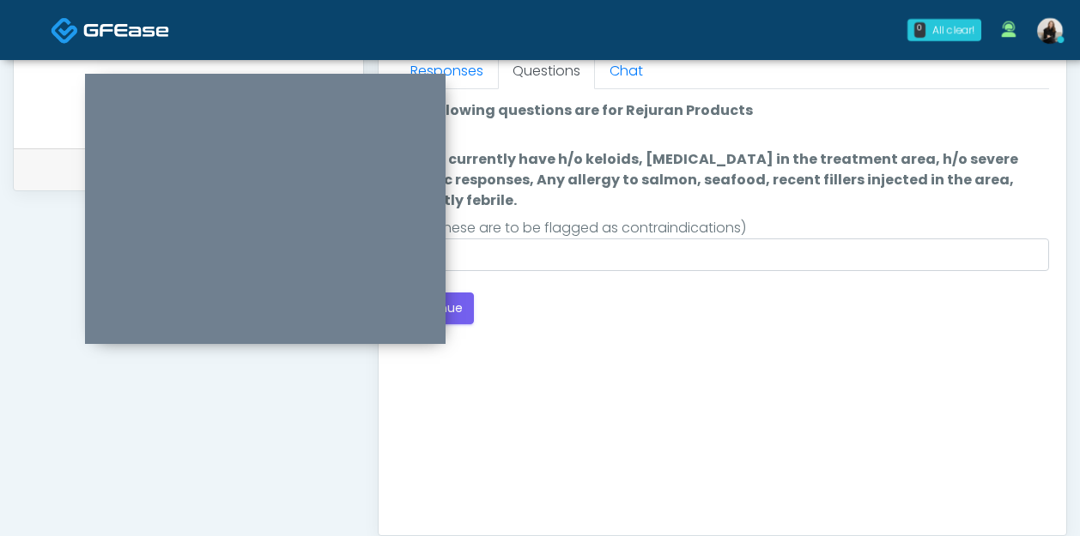
scroll to position [759, 0]
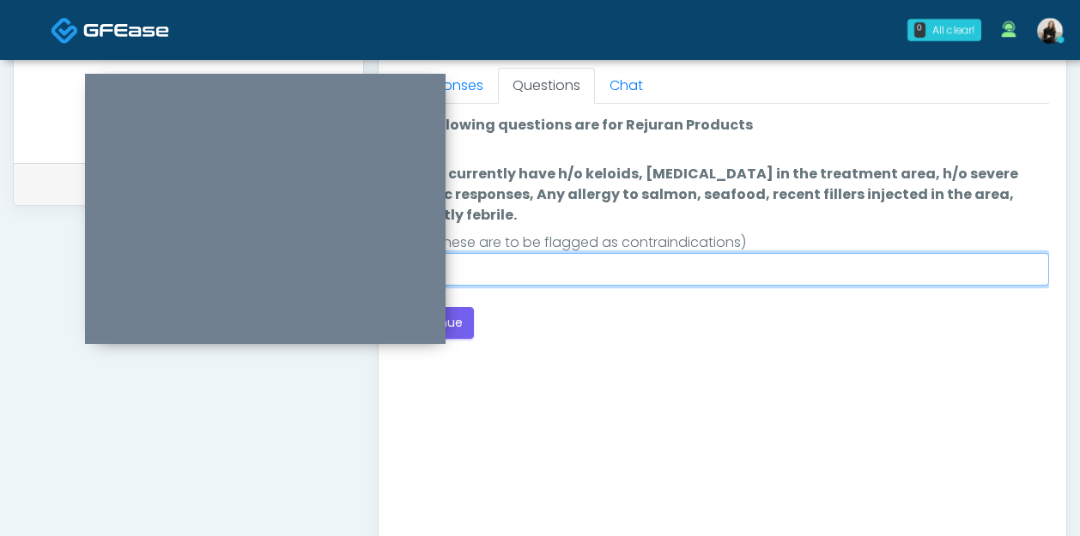
click at [616, 263] on input "Do you currently have h/o keloids, skin infection in the treatment area, h/o se…" at bounding box center [722, 269] width 653 height 33
type input "**"
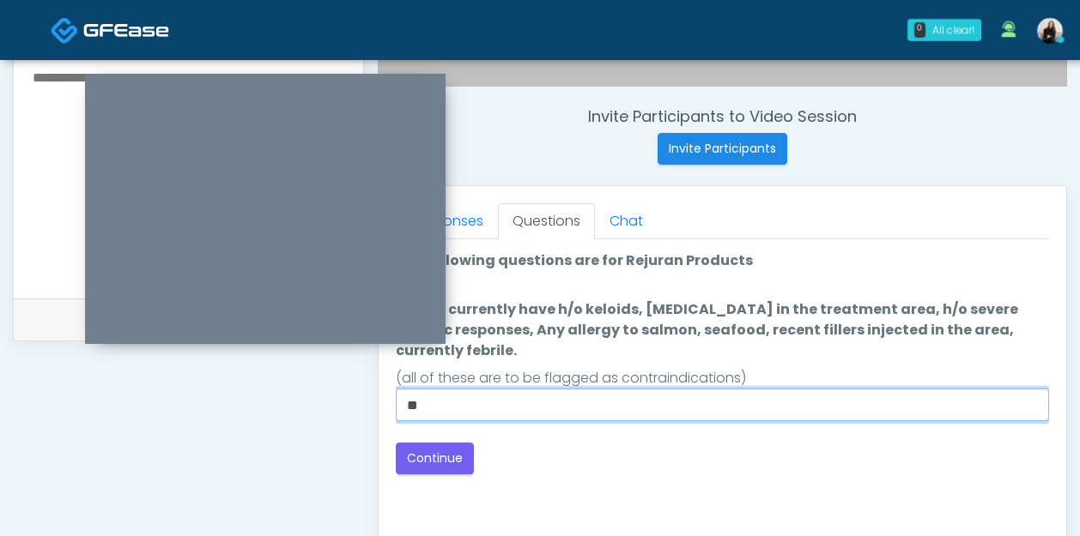
scroll to position [566, 0]
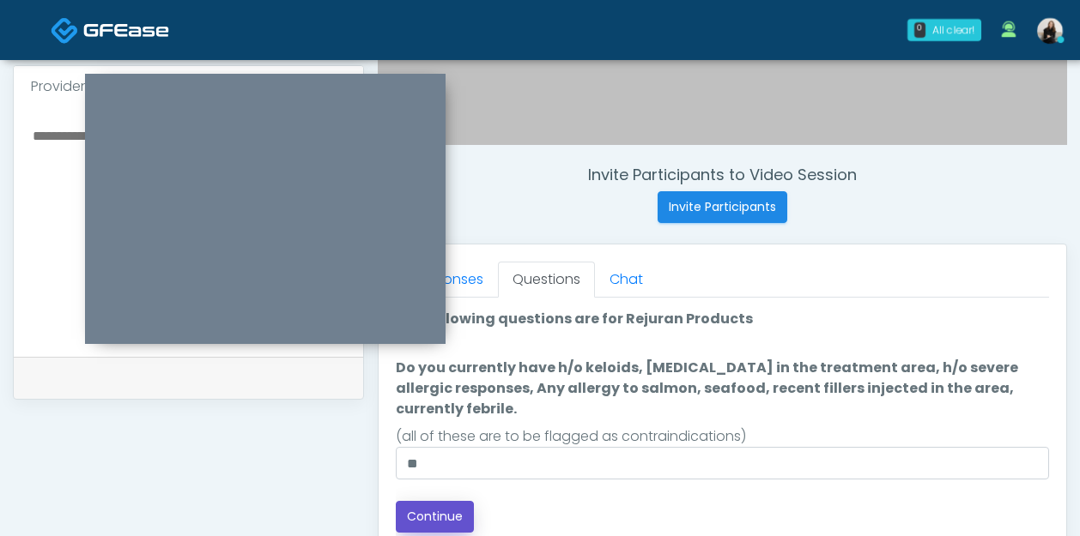
click at [422, 517] on button "Continue" at bounding box center [435, 517] width 78 height 32
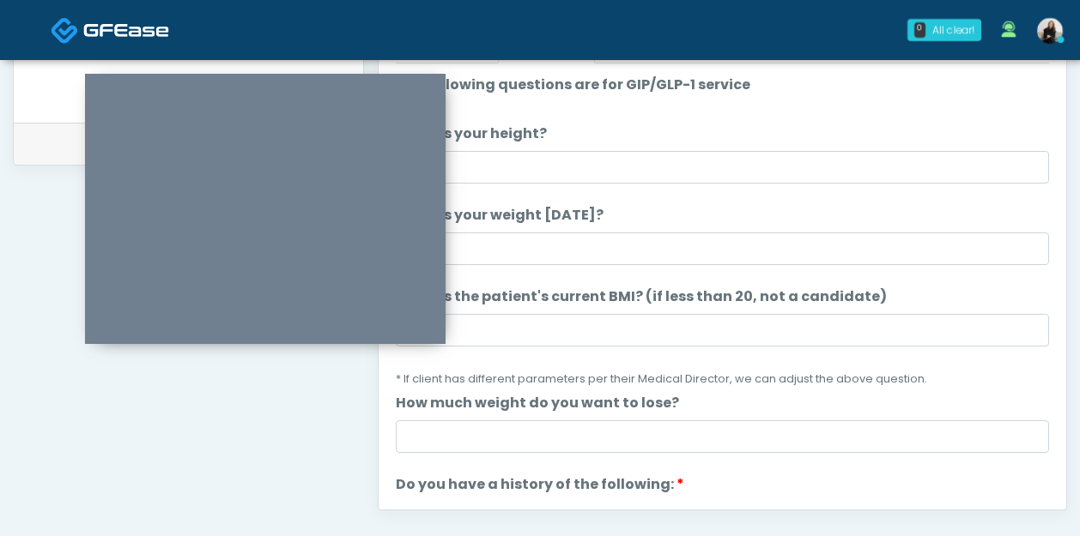
scroll to position [760, 0]
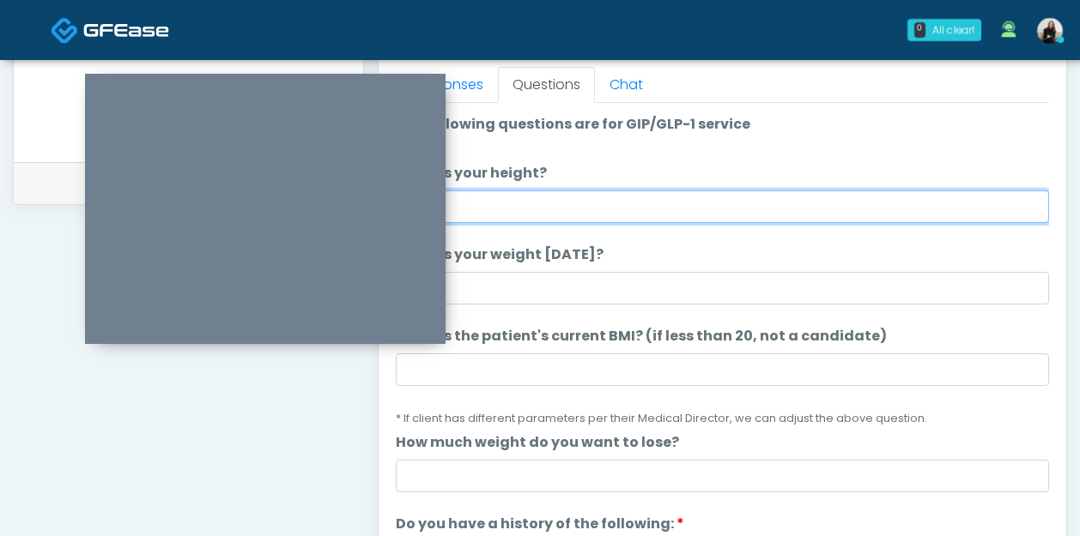
click at [569, 202] on input "What is your height?" at bounding box center [722, 207] width 653 height 33
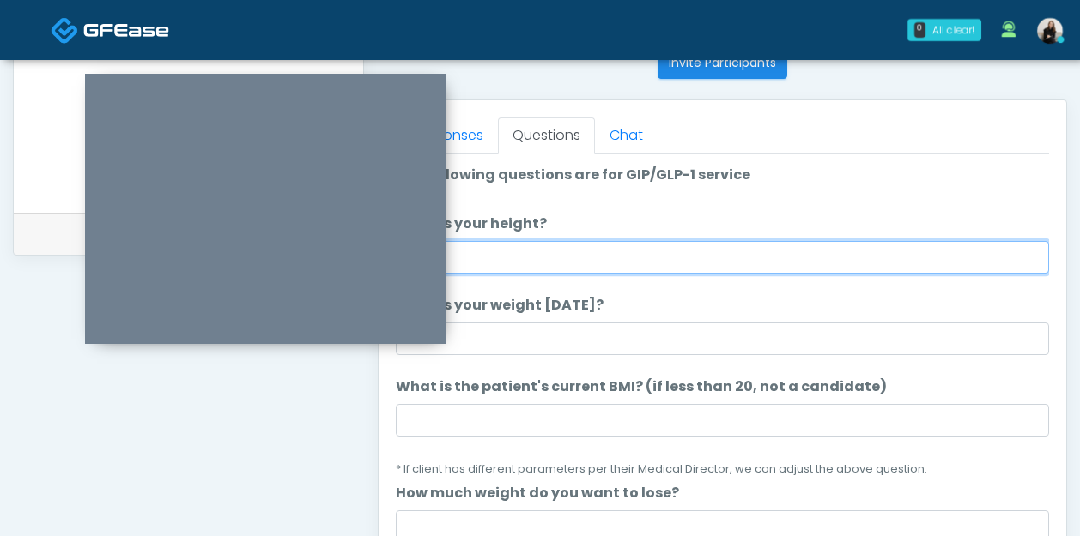
scroll to position [696, 0]
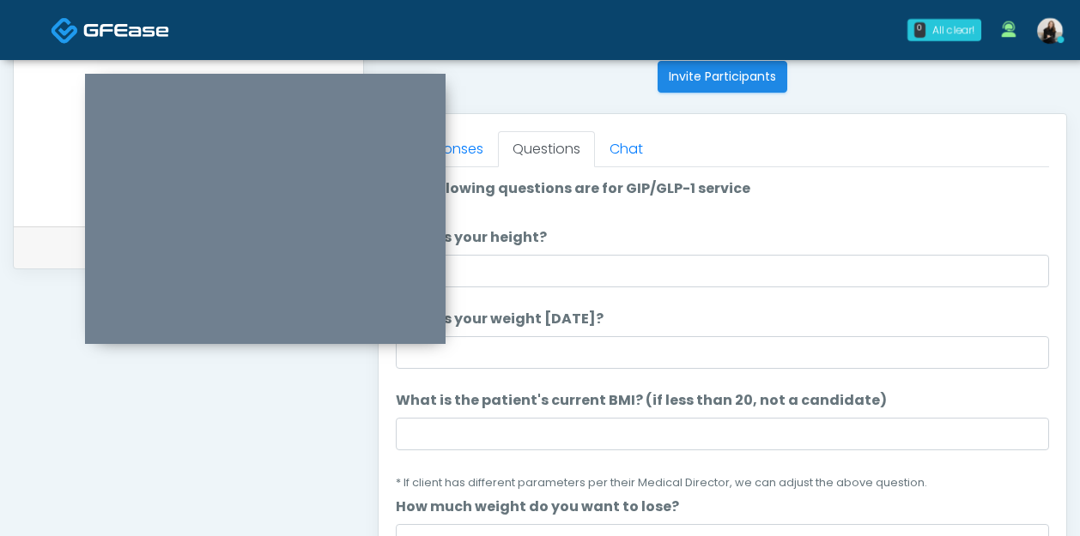
click at [529, 331] on li "What is your weight today? What is your weight today?" at bounding box center [722, 339] width 653 height 60
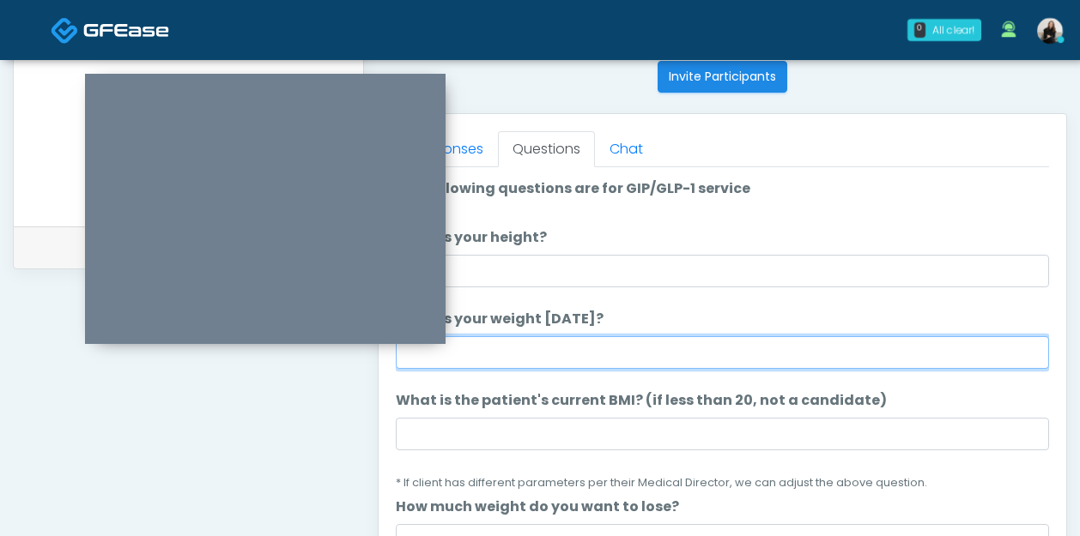
click at [527, 358] on input "What is your weight today?" at bounding box center [722, 352] width 653 height 33
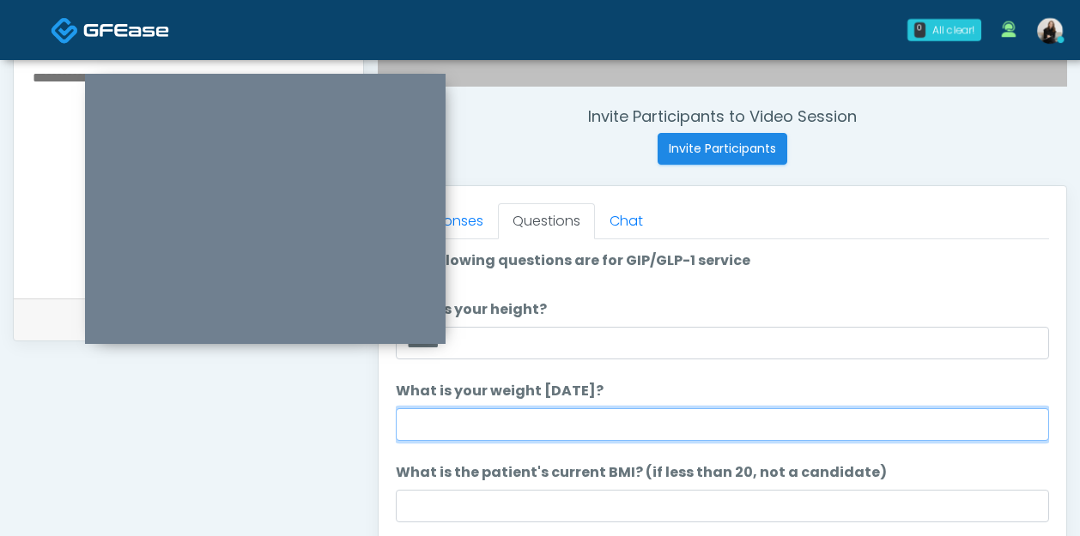
scroll to position [608, 0]
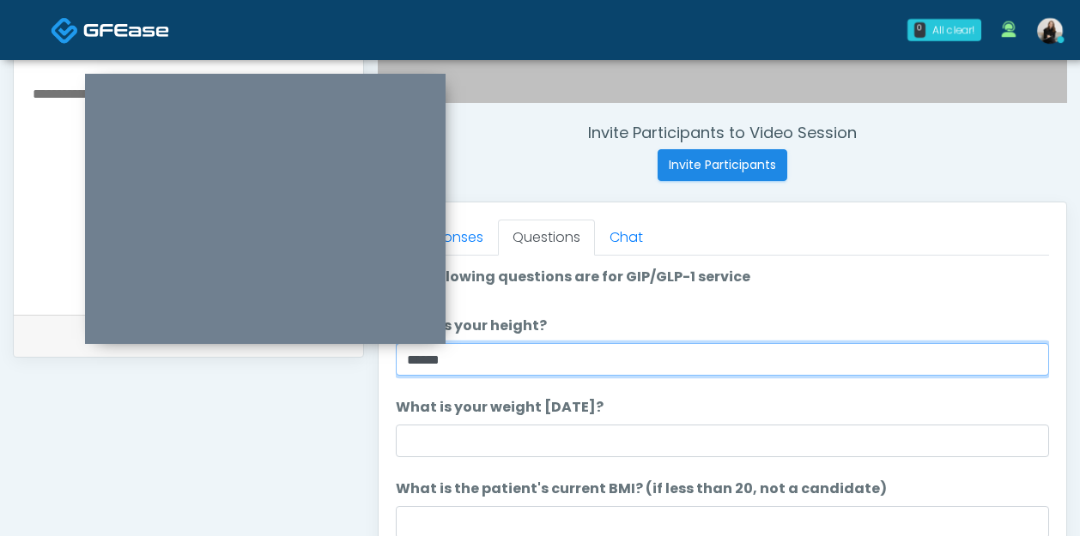
click at [431, 363] on input "******" at bounding box center [722, 359] width 653 height 33
type input "******"
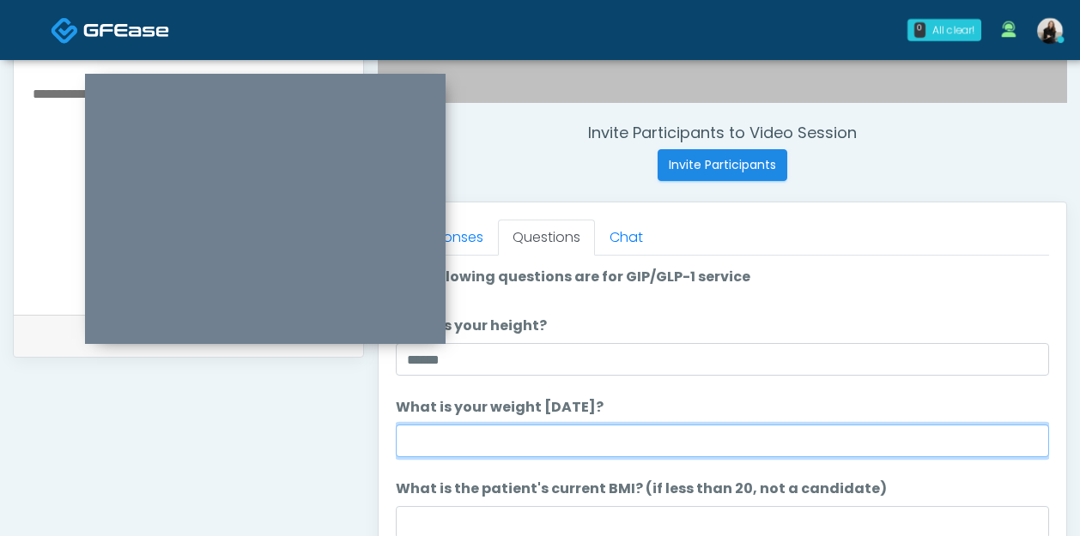
click at [436, 431] on input "What is your weight today?" at bounding box center [722, 441] width 653 height 33
type input "***"
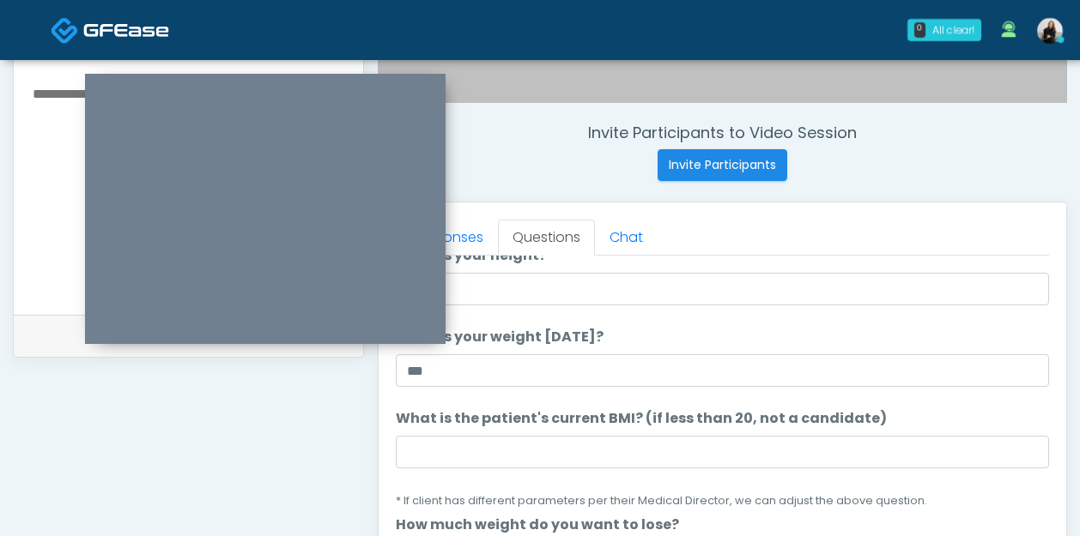
click at [531, 431] on li "What is the patient's current BMI? (if less than 20, not a candidate) What is t…" at bounding box center [722, 459] width 653 height 102
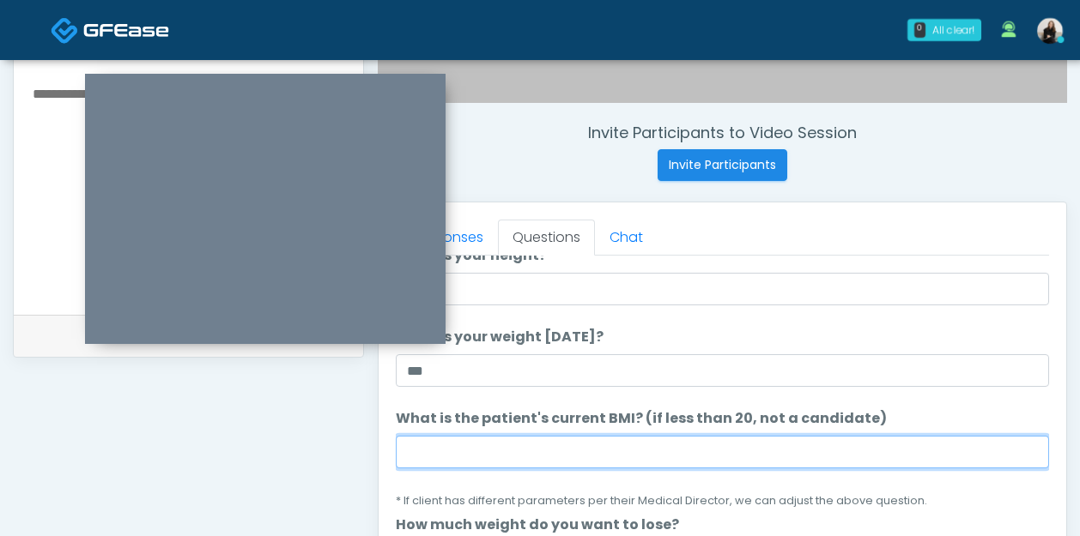
click at [529, 448] on input "What is the patient's current BMI? (if less than 20, not a candidate)" at bounding box center [722, 452] width 653 height 33
paste input "****"
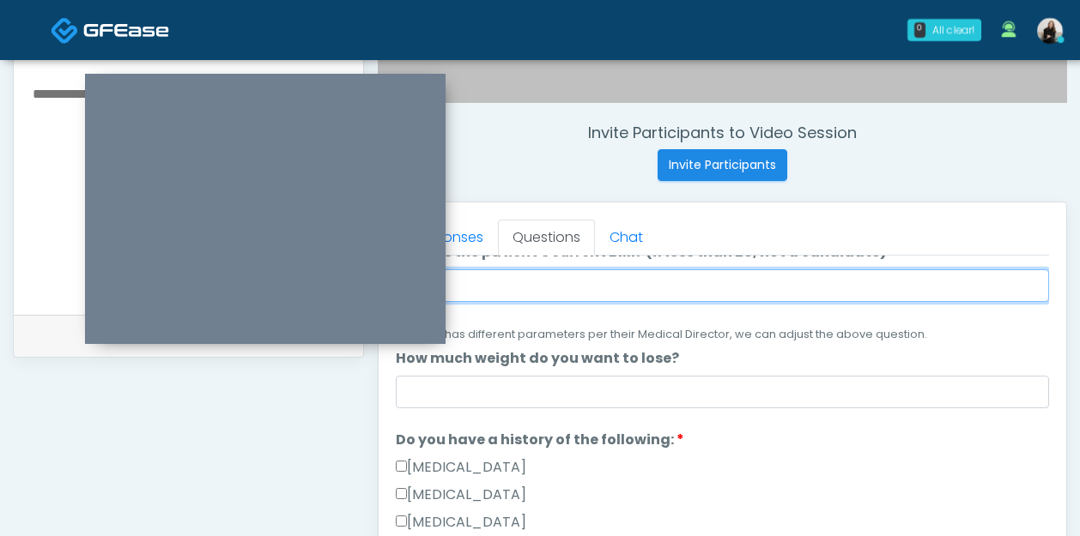
scroll to position [257, 0]
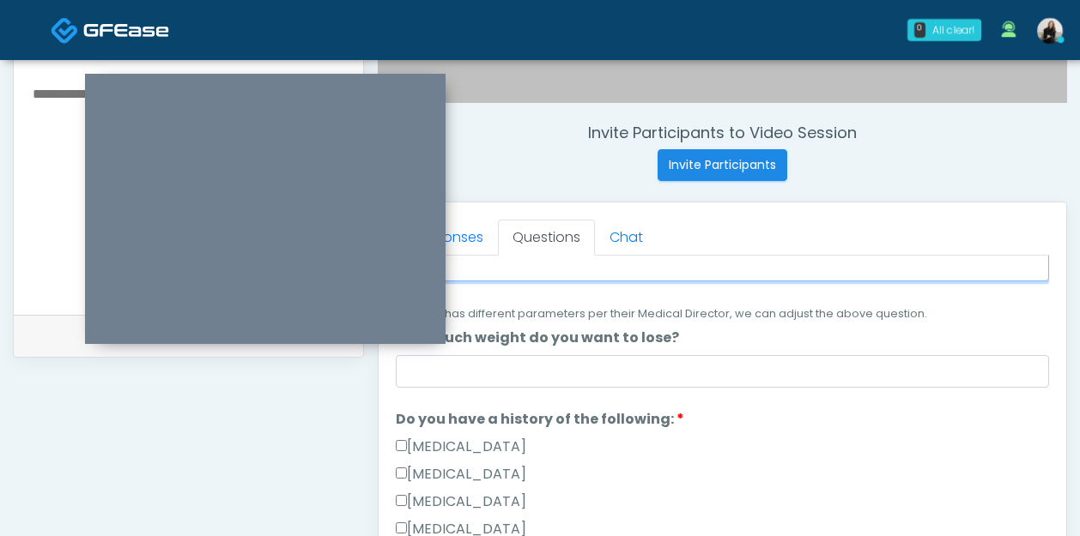
type input "****"
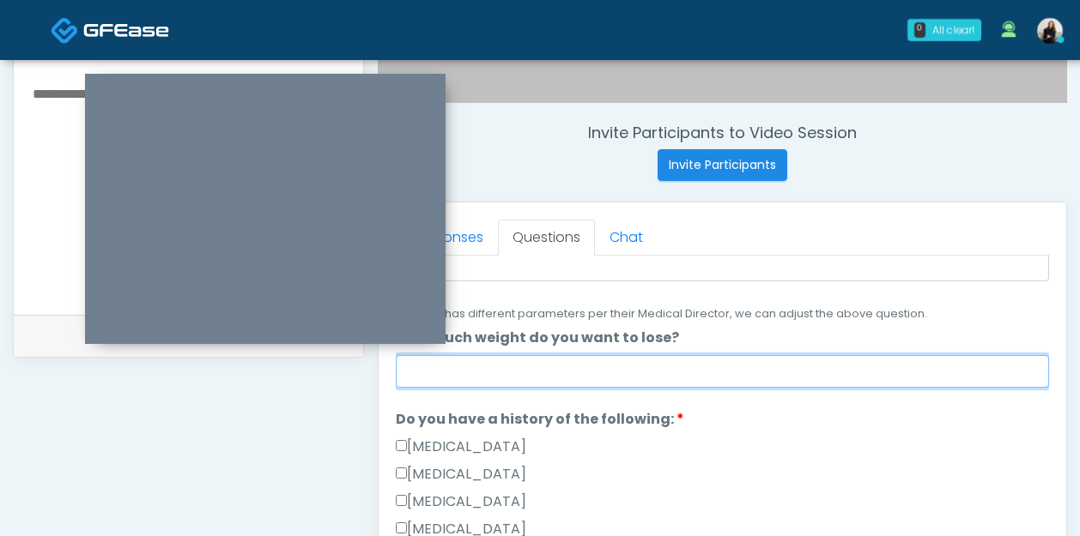
click at [528, 364] on input "How much weight do you want to lose?" at bounding box center [722, 371] width 653 height 33
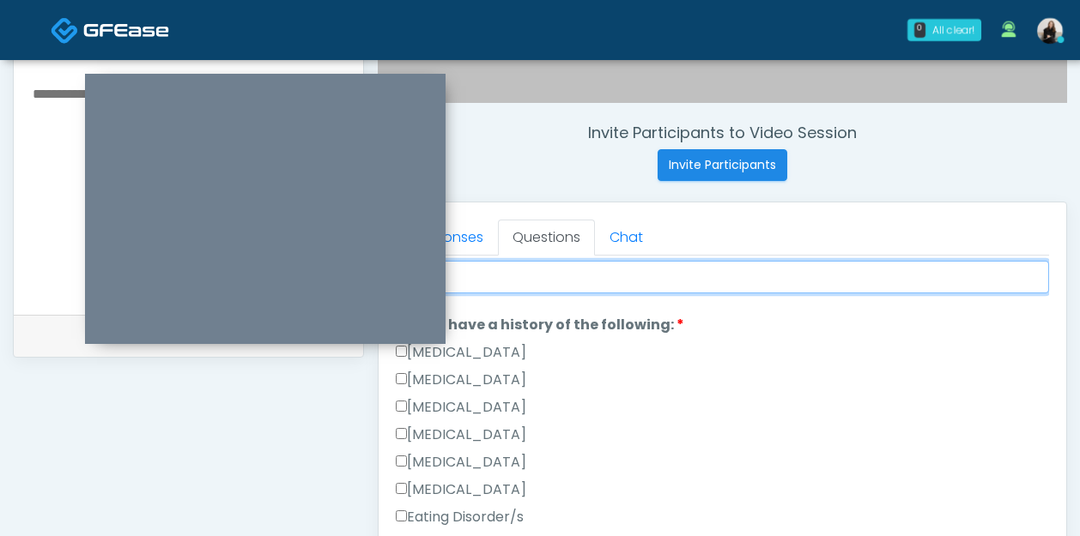
scroll to position [366, 0]
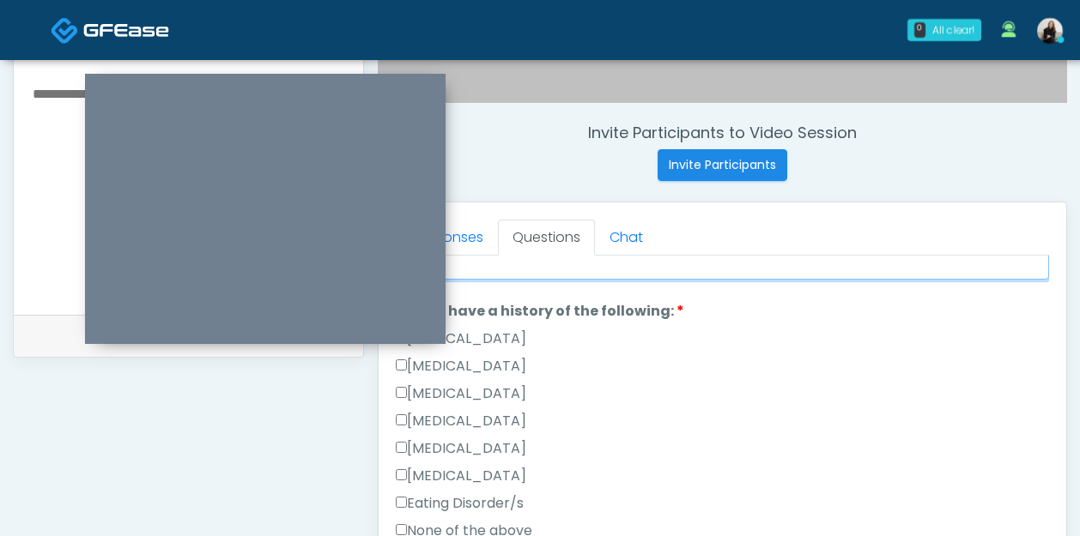
type input "***"
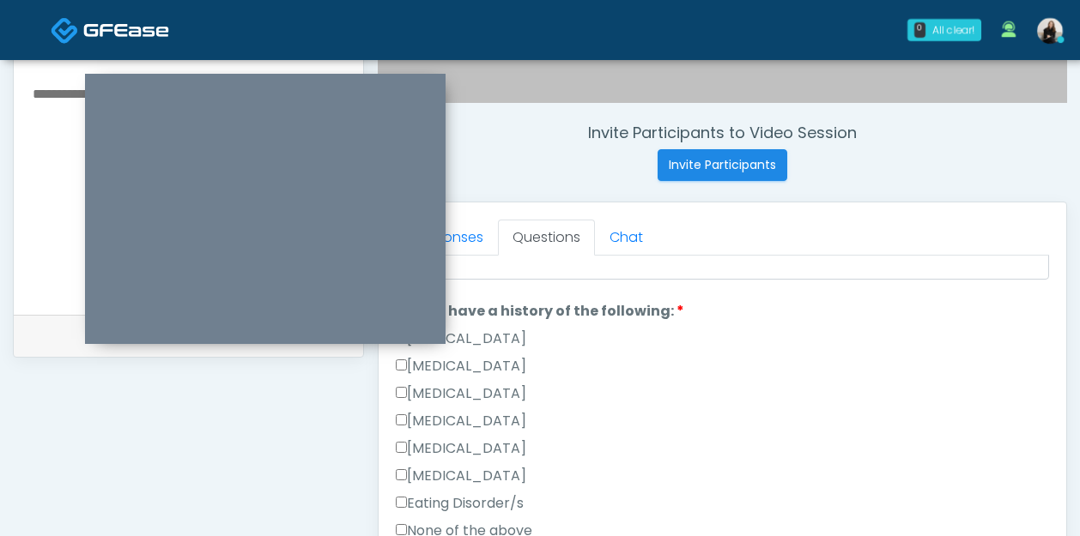
click at [465, 523] on label "None of the above" at bounding box center [464, 531] width 136 height 21
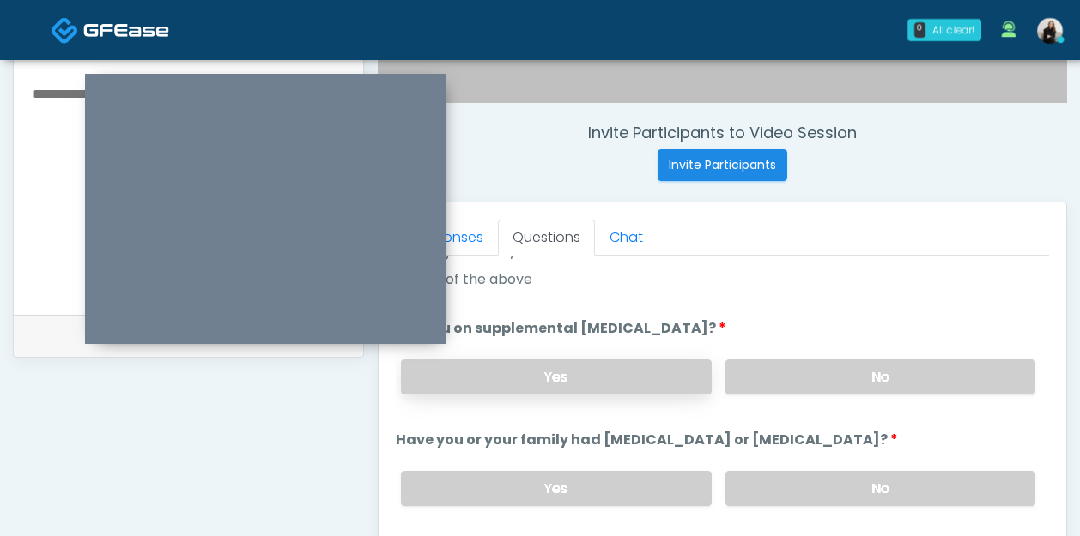
click at [663, 376] on label "Yes" at bounding box center [556, 377] width 310 height 35
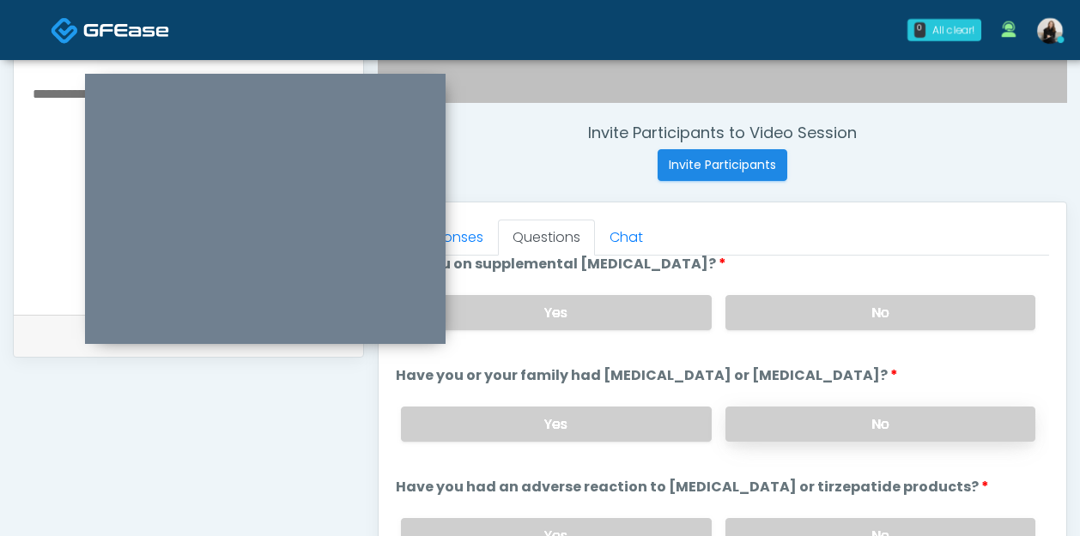
click at [783, 408] on label "No" at bounding box center [880, 424] width 310 height 35
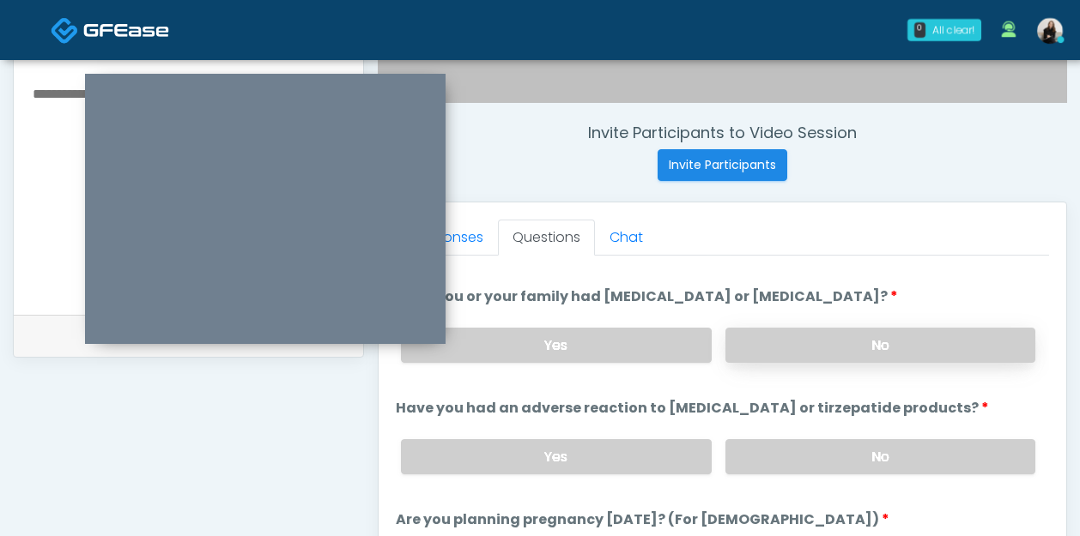
scroll to position [810, 0]
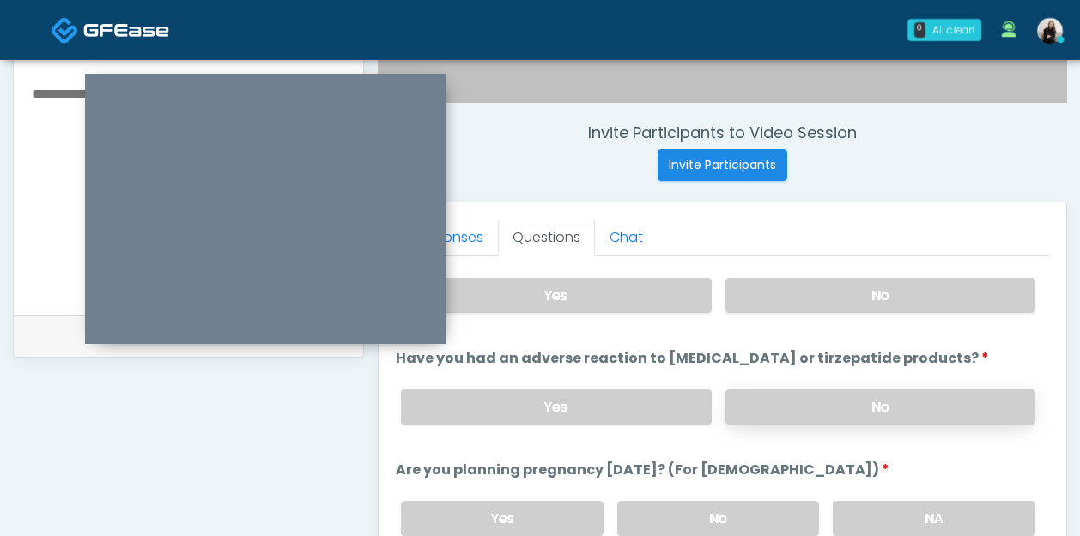
click at [783, 415] on label "No" at bounding box center [880, 407] width 310 height 35
click at [748, 495] on div "Yes No NA" at bounding box center [718, 518] width 662 height 63
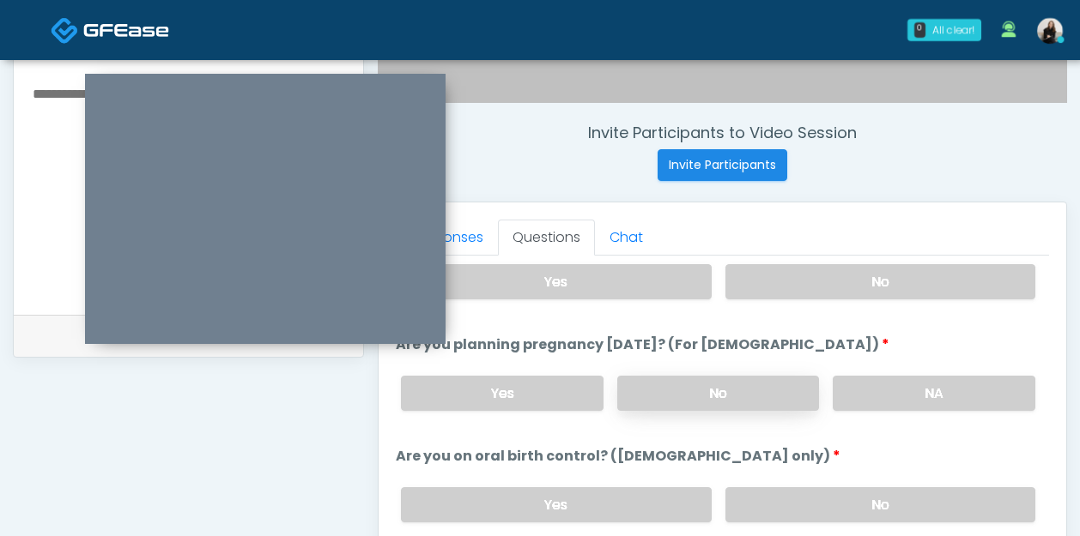
click at [756, 392] on label "No" at bounding box center [718, 393] width 203 height 35
click at [741, 493] on label "No" at bounding box center [880, 504] width 310 height 35
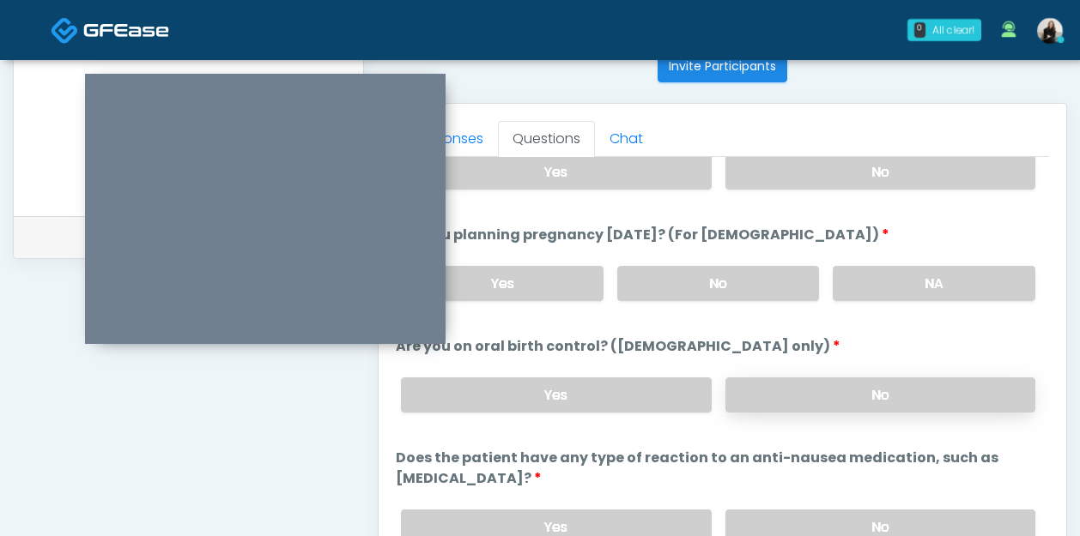
scroll to position [712, 0]
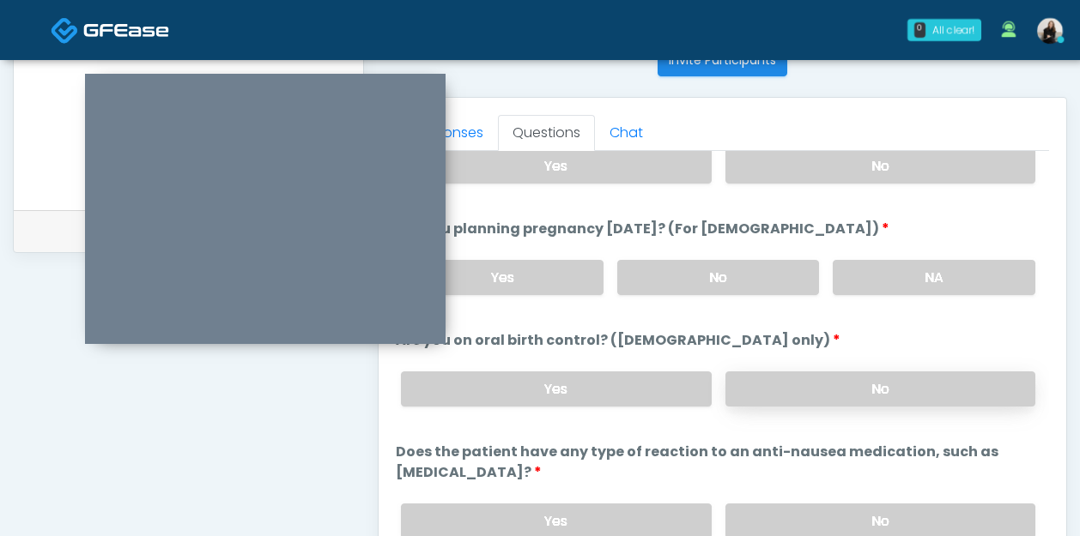
click at [741, 504] on label "No" at bounding box center [880, 521] width 310 height 35
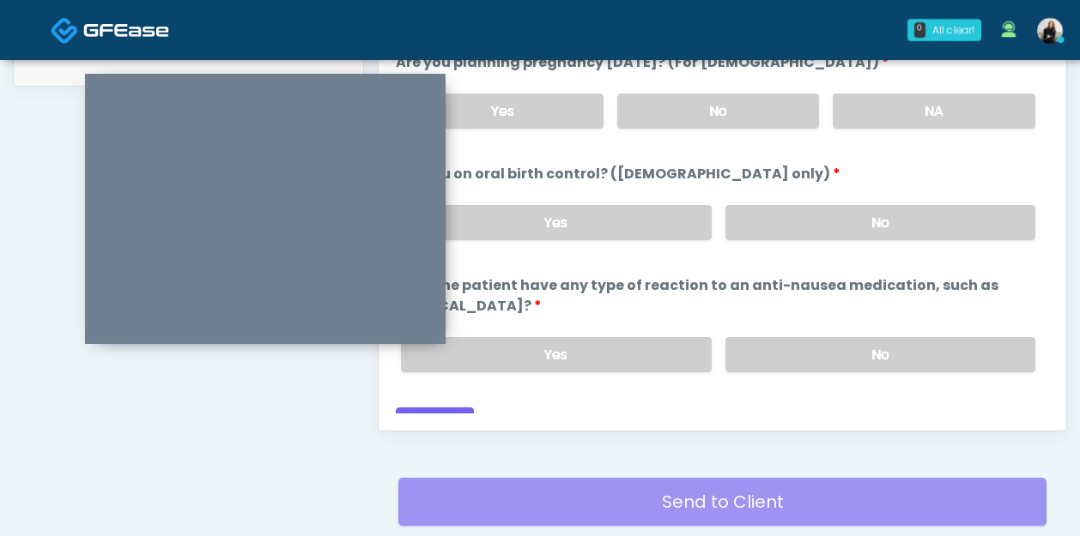
scroll to position [887, 0]
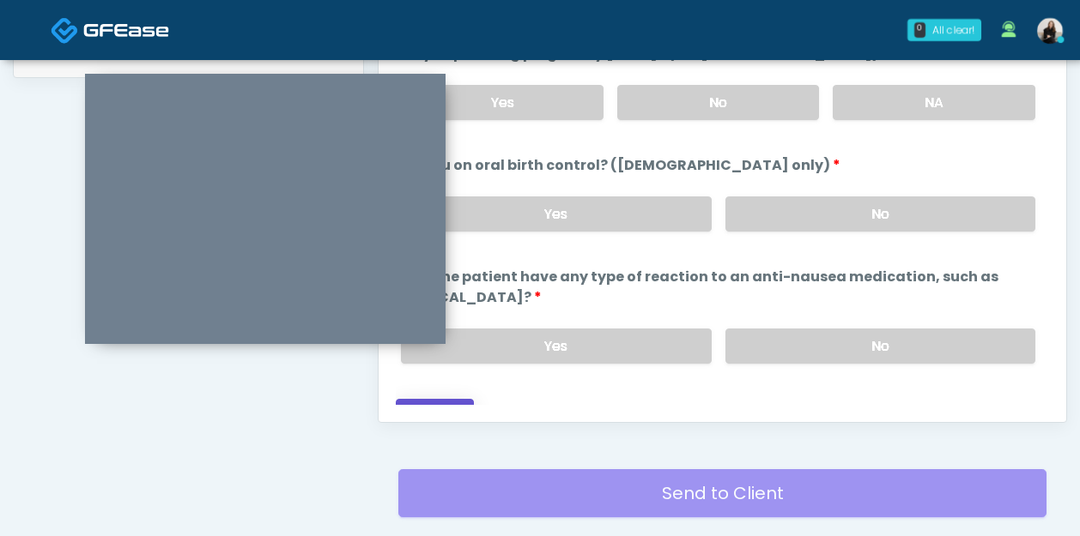
click at [468, 402] on button "Continue" at bounding box center [435, 415] width 78 height 32
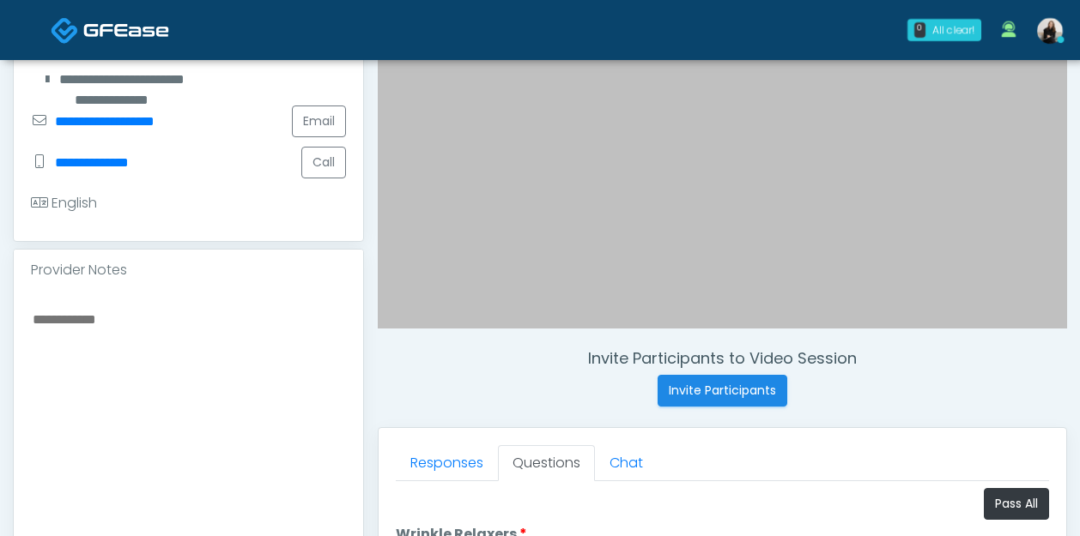
scroll to position [574, 0]
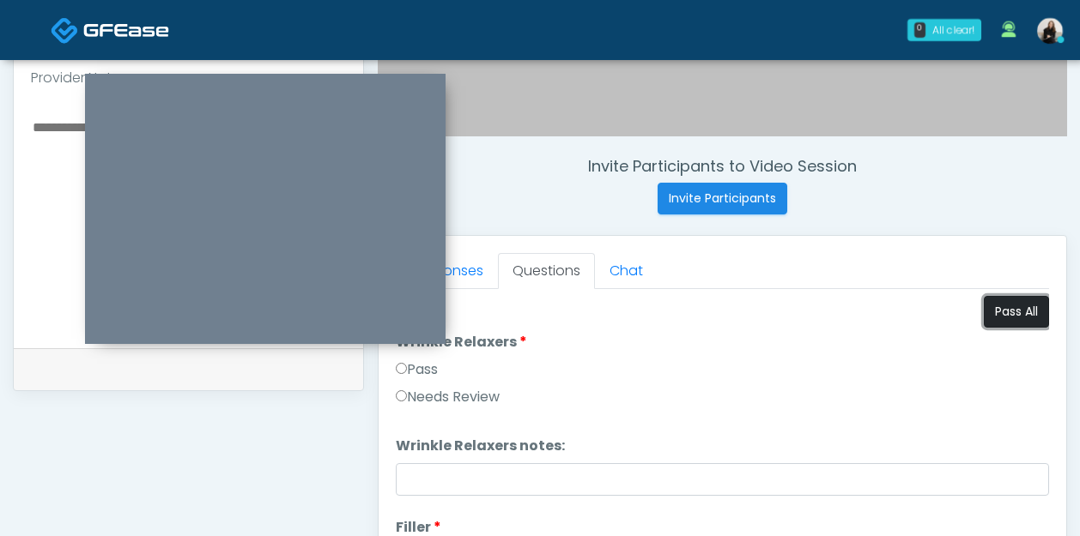
click at [995, 310] on button "Pass All" at bounding box center [1015, 312] width 65 height 32
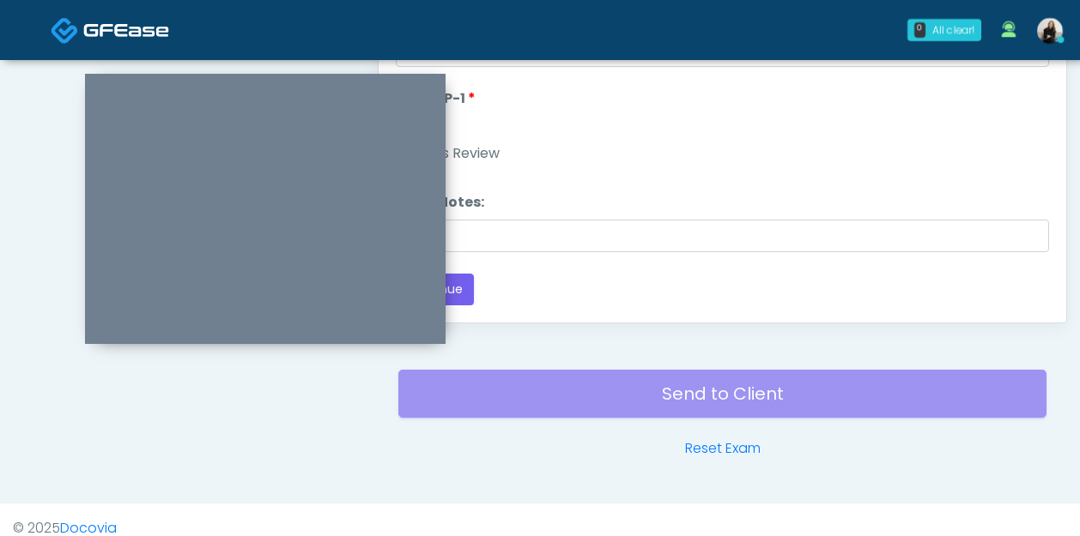
scroll to position [1004, 0]
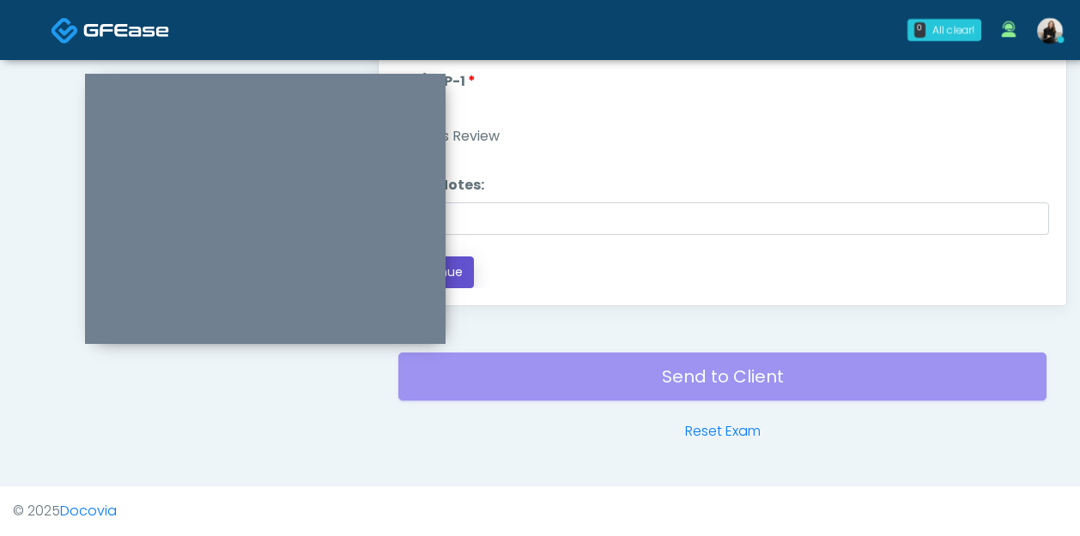
click at [468, 269] on button "Continue" at bounding box center [435, 273] width 78 height 32
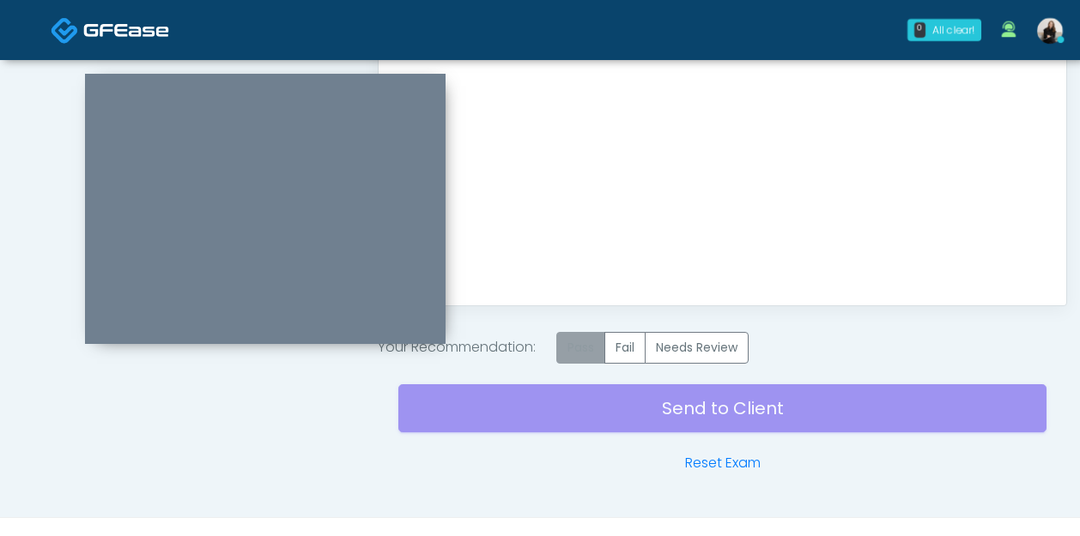
scroll to position [0, 0]
click at [595, 344] on label "Pass" at bounding box center [580, 348] width 49 height 32
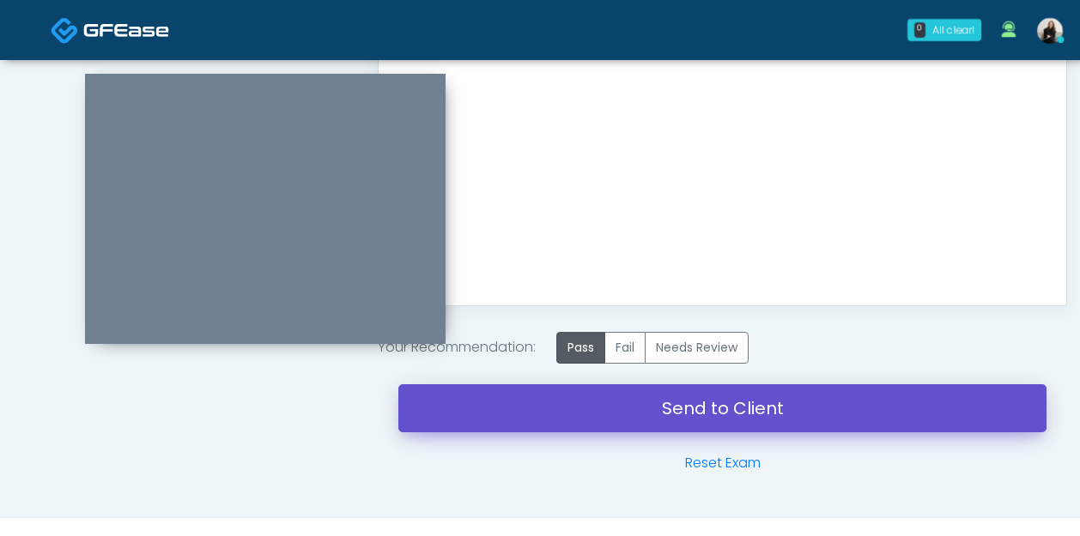
click at [625, 390] on link "Send to Client" at bounding box center [722, 408] width 648 height 48
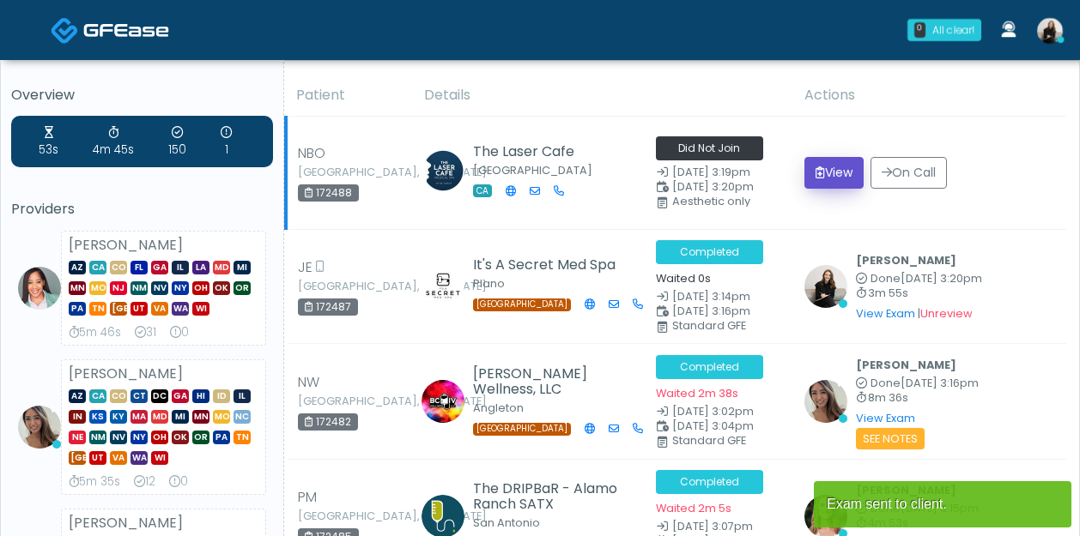
click at [814, 182] on button "View" at bounding box center [833, 173] width 59 height 32
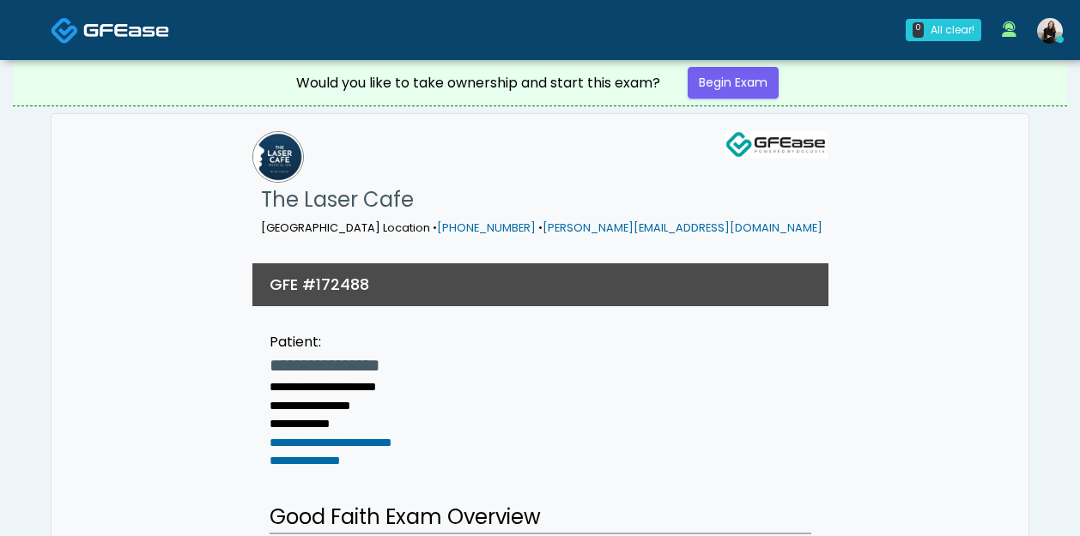
click at [164, 29] on img at bounding box center [126, 29] width 86 height 17
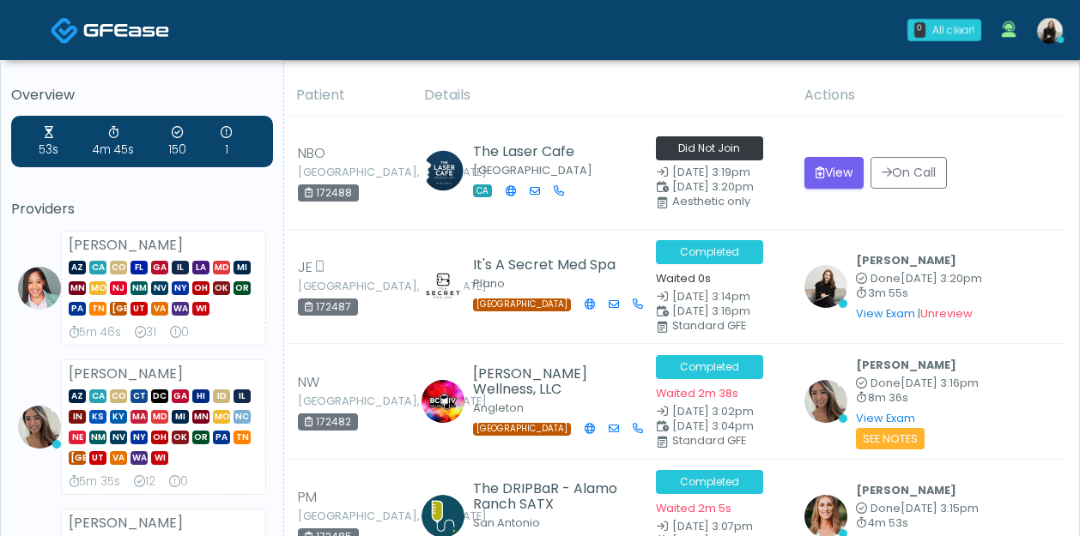
click at [105, 45] on link at bounding box center [110, 30] width 118 height 56
click at [124, 34] on img at bounding box center [126, 29] width 86 height 17
click at [152, 58] on nav "0 All clear! All clear! Jennifer Ekeh AZ CA CO FL GA IL LA MD MI MN MO NJ NM NV…" at bounding box center [540, 30] width 1080 height 60
click at [153, 51] on link at bounding box center [110, 30] width 118 height 56
click at [815, 170] on icon "submit" at bounding box center [819, 172] width 9 height 12
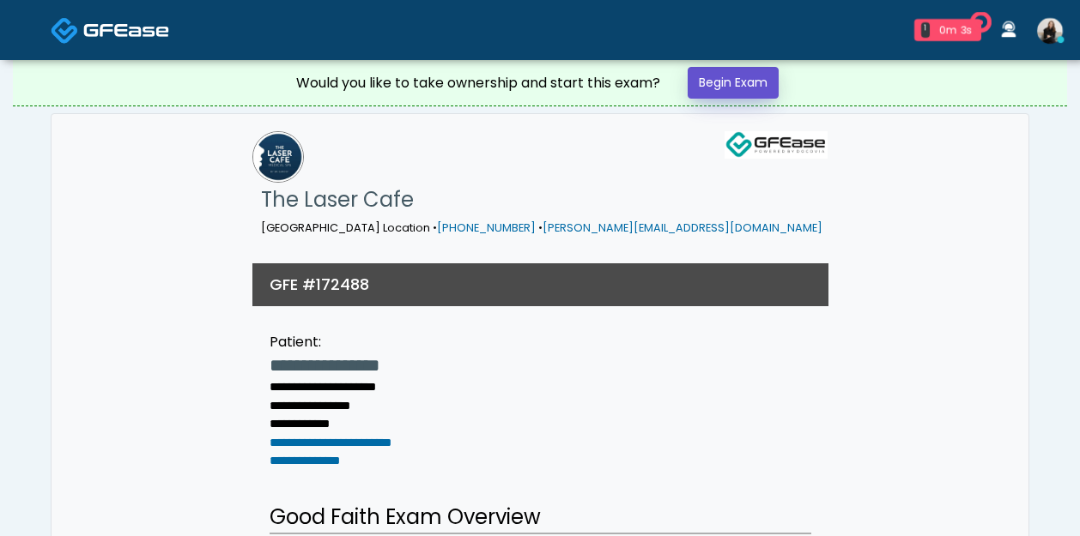
click at [750, 82] on link "Begin Exam" at bounding box center [732, 83] width 91 height 32
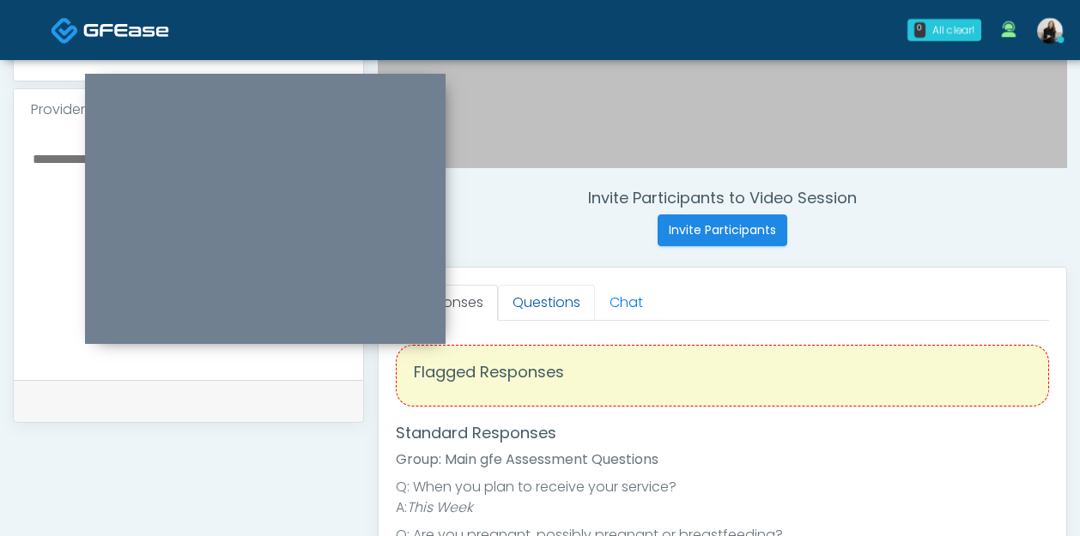
click at [564, 293] on link "Questions" at bounding box center [546, 303] width 97 height 36
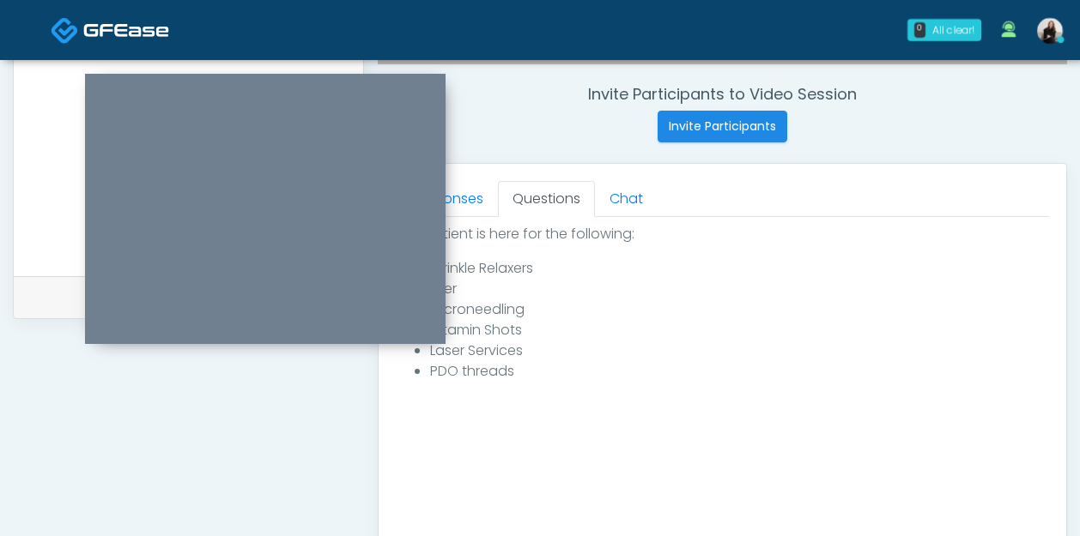
scroll to position [777, 0]
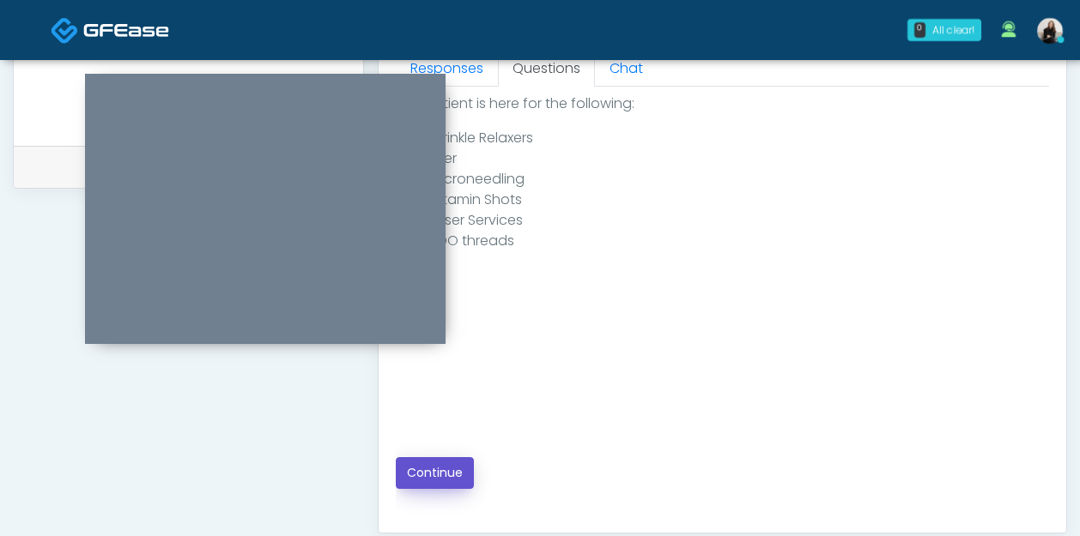
click at [423, 483] on button "Continue" at bounding box center [435, 473] width 78 height 32
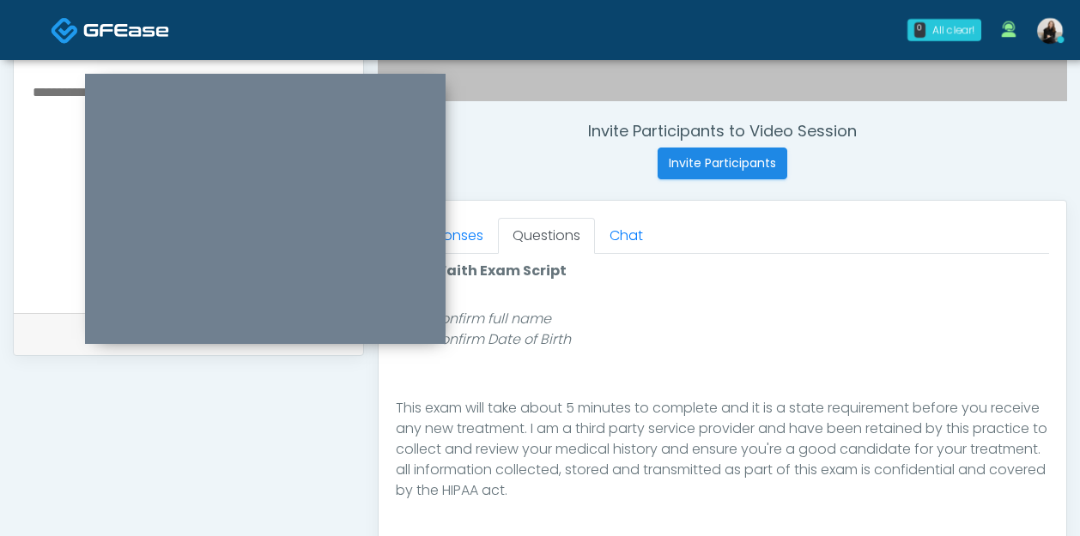
scroll to position [929, 0]
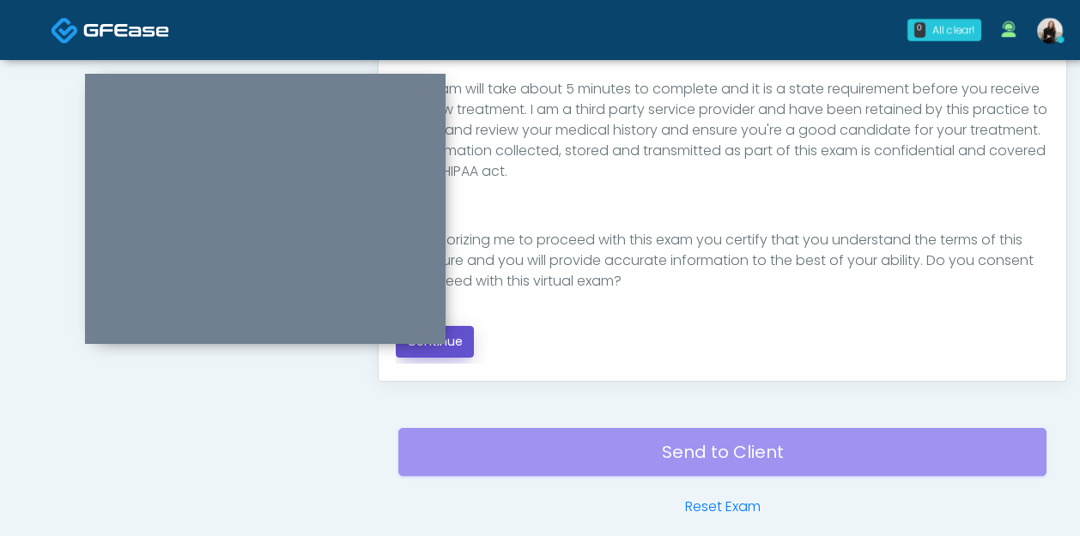
click at [458, 355] on button "Continue" at bounding box center [435, 342] width 78 height 32
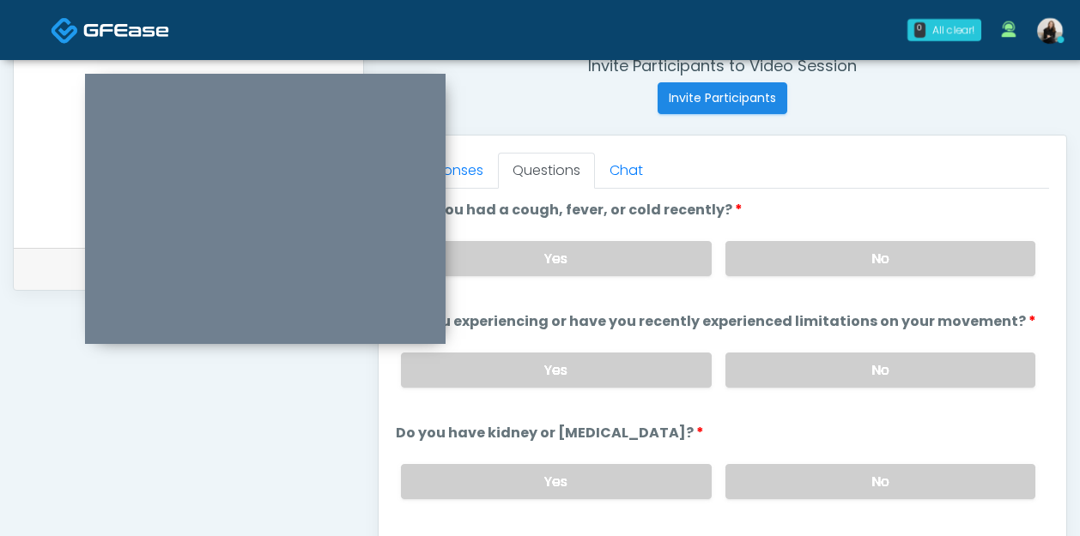
scroll to position [672, 0]
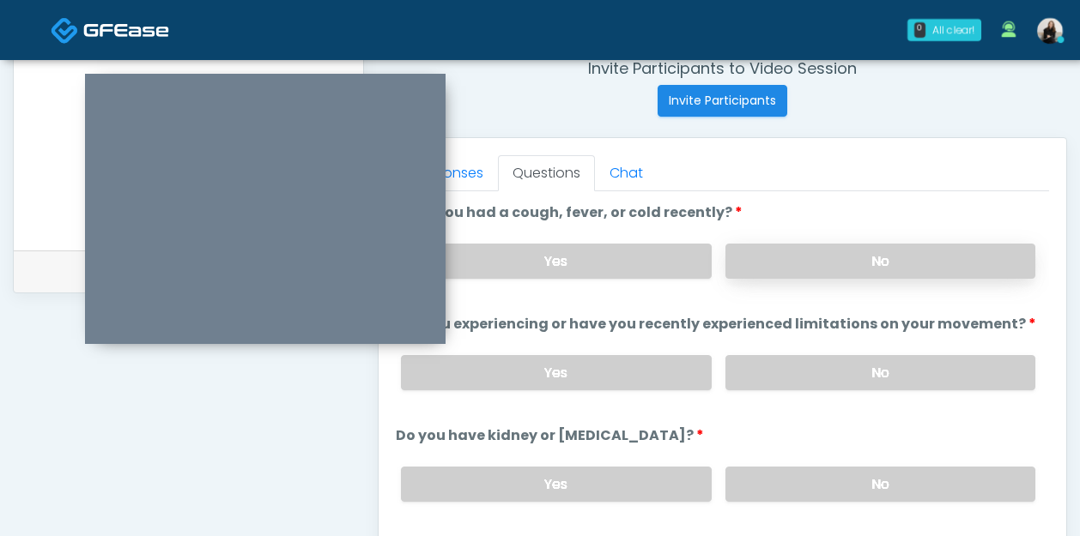
click at [759, 249] on label "No" at bounding box center [880, 261] width 310 height 35
click at [758, 367] on label "No" at bounding box center [880, 372] width 310 height 35
click at [748, 485] on label "No" at bounding box center [880, 484] width 310 height 35
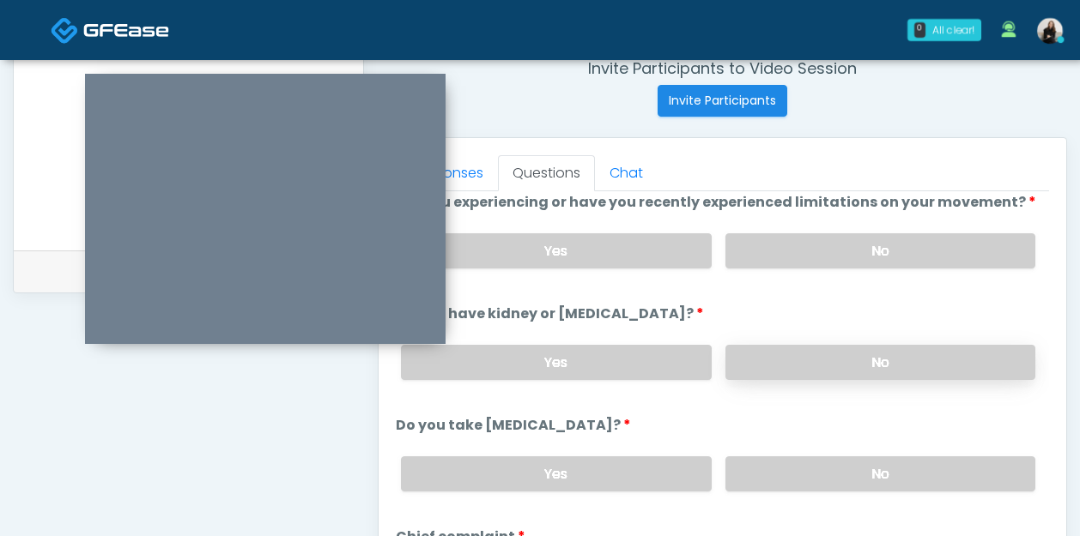
scroll to position [151, 0]
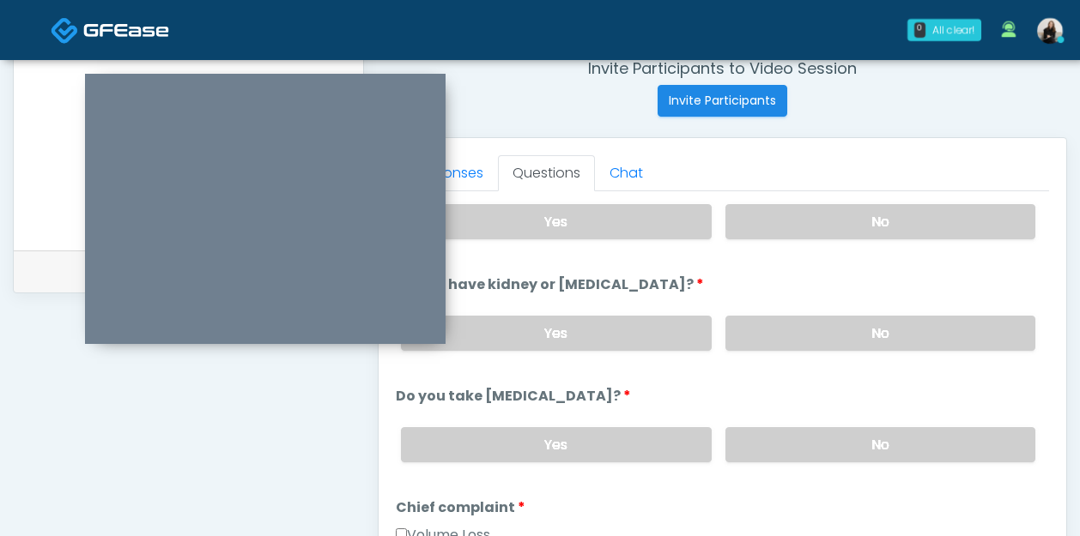
click at [748, 468] on div "Yes No" at bounding box center [718, 445] width 662 height 63
click at [751, 440] on label "No" at bounding box center [880, 444] width 310 height 35
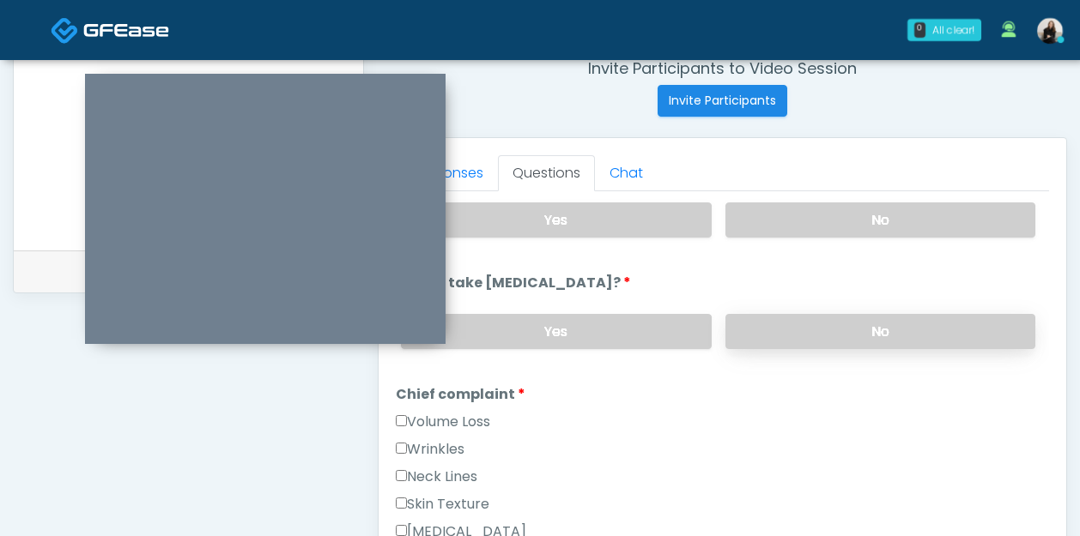
scroll to position [305, 0]
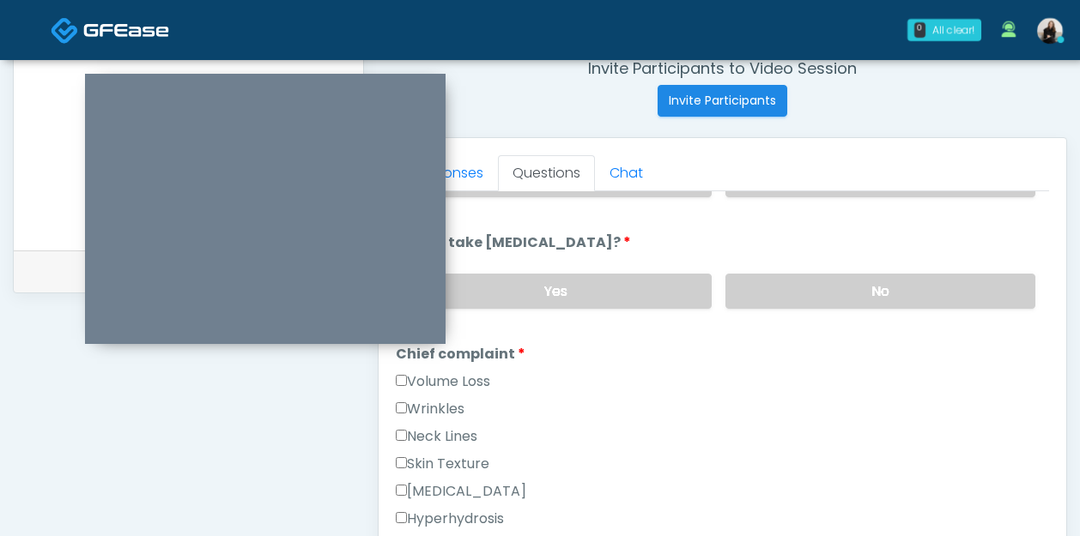
click at [444, 405] on label "Wrinkles" at bounding box center [430, 409] width 69 height 21
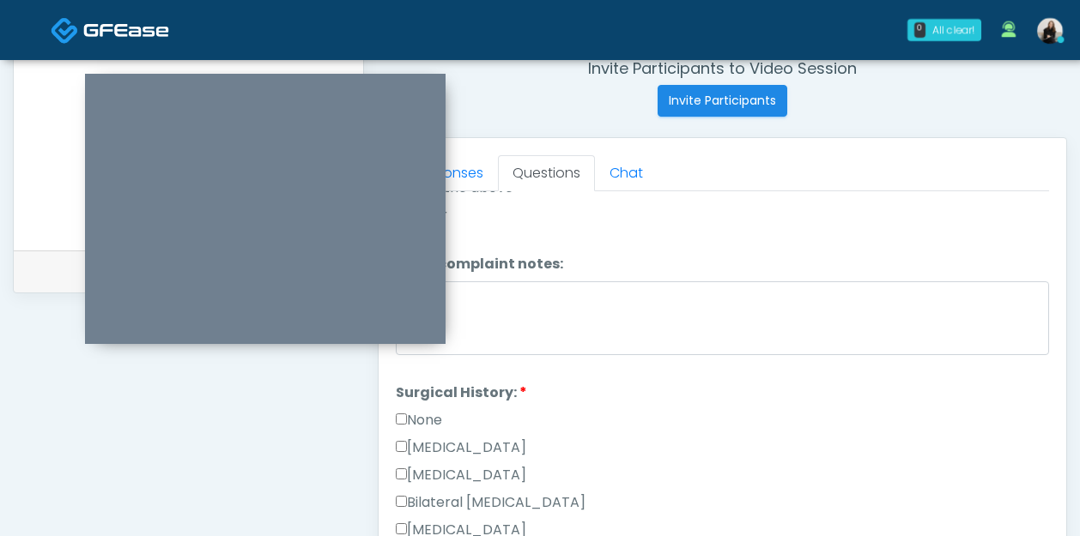
click at [432, 414] on label "None" at bounding box center [419, 420] width 46 height 21
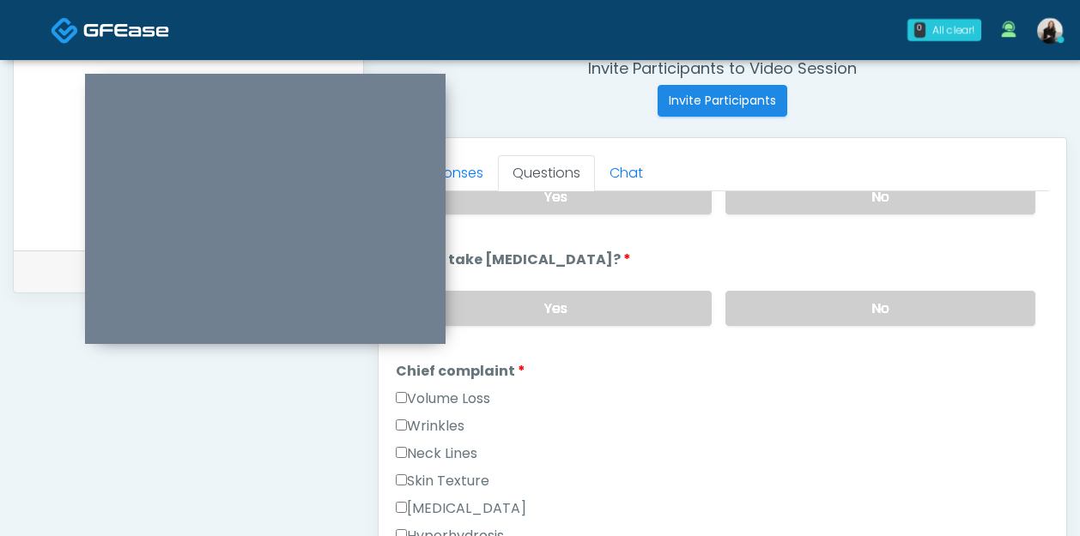
scroll to position [285, 0]
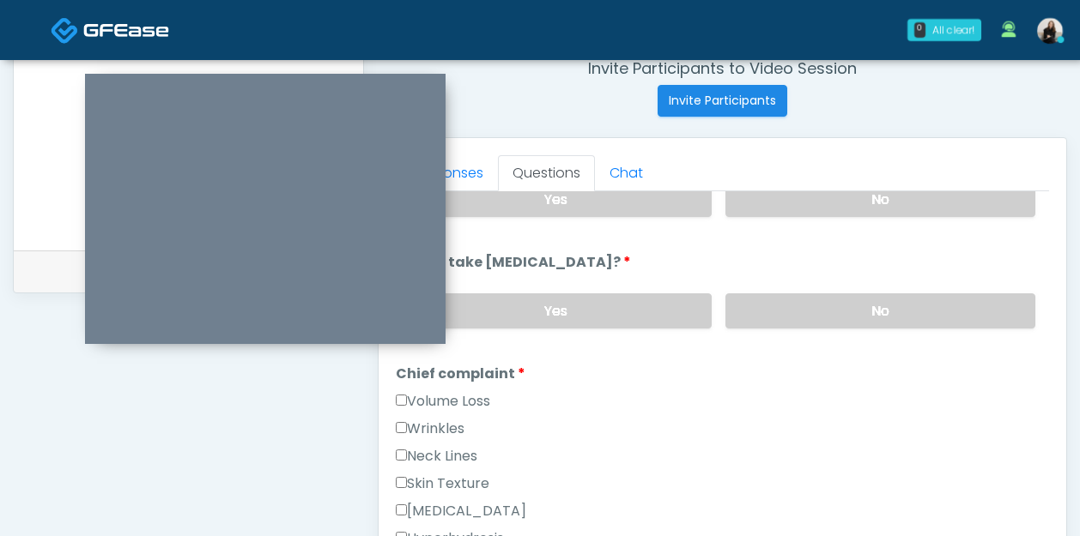
click at [443, 427] on label "Wrinkles" at bounding box center [430, 429] width 69 height 21
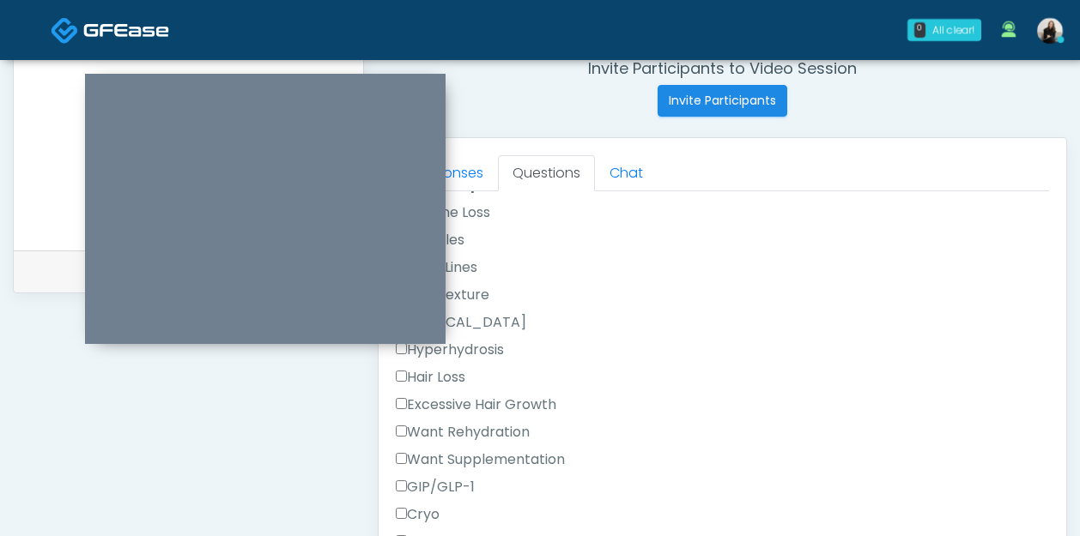
scroll to position [548, 0]
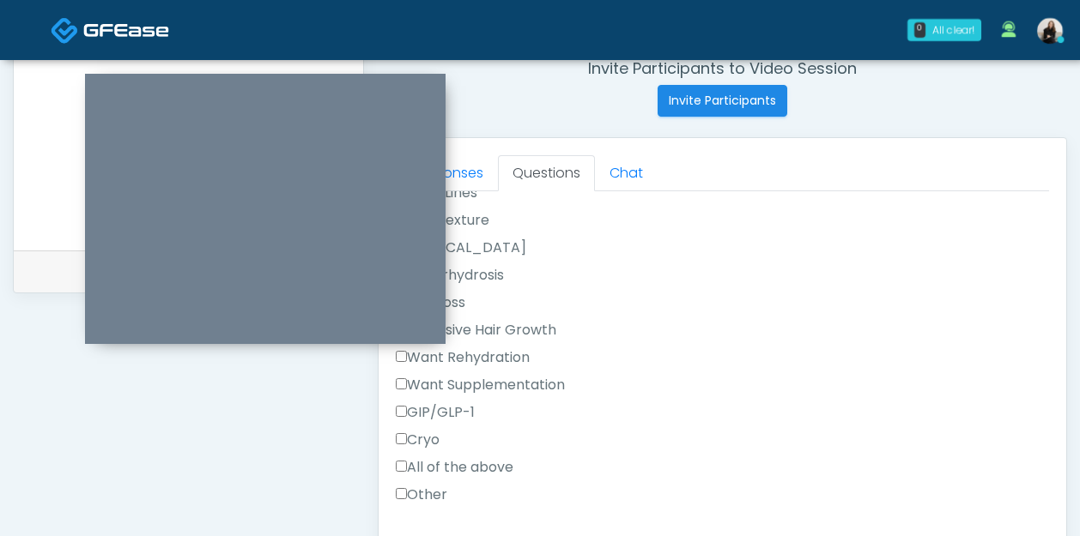
click at [434, 485] on label "Other" at bounding box center [421, 495] width 51 height 21
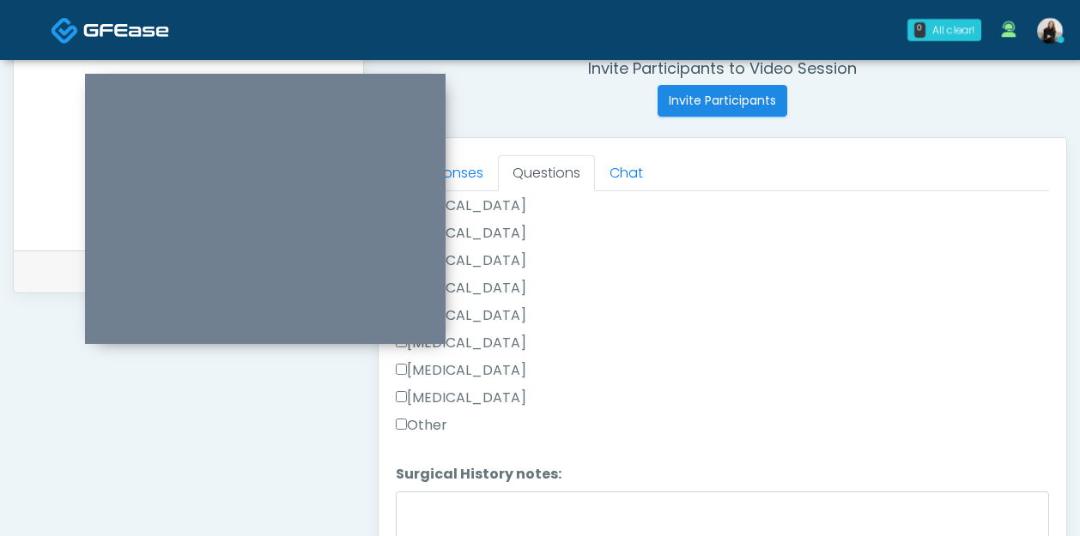
scroll to position [878, 0]
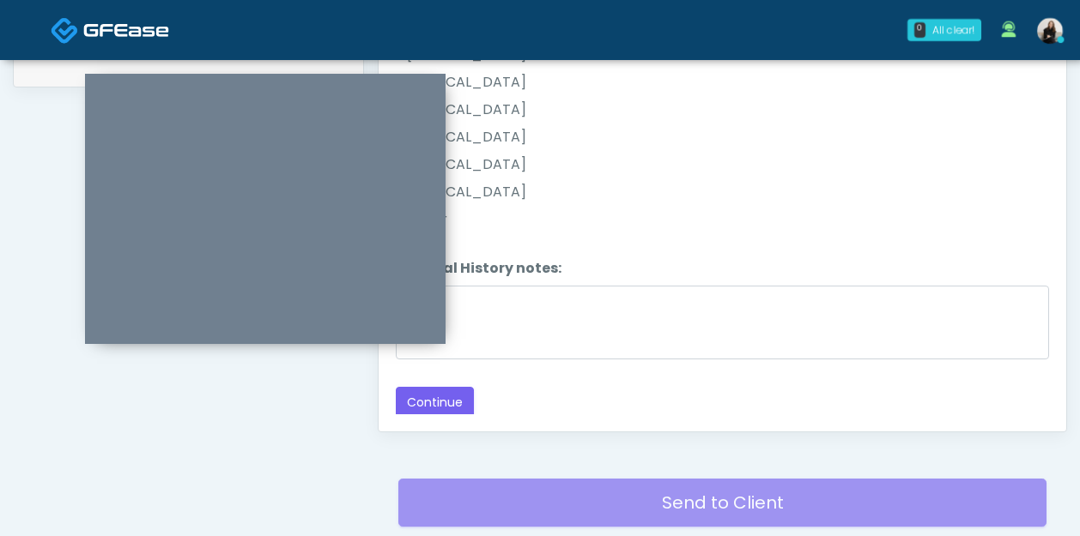
click at [422, 415] on div "Responses Questions Chat The patient is here for the following: Wrinkle Relaxer…" at bounding box center [721, 181] width 687 height 499
click at [422, 408] on button "Continue" at bounding box center [435, 403] width 78 height 32
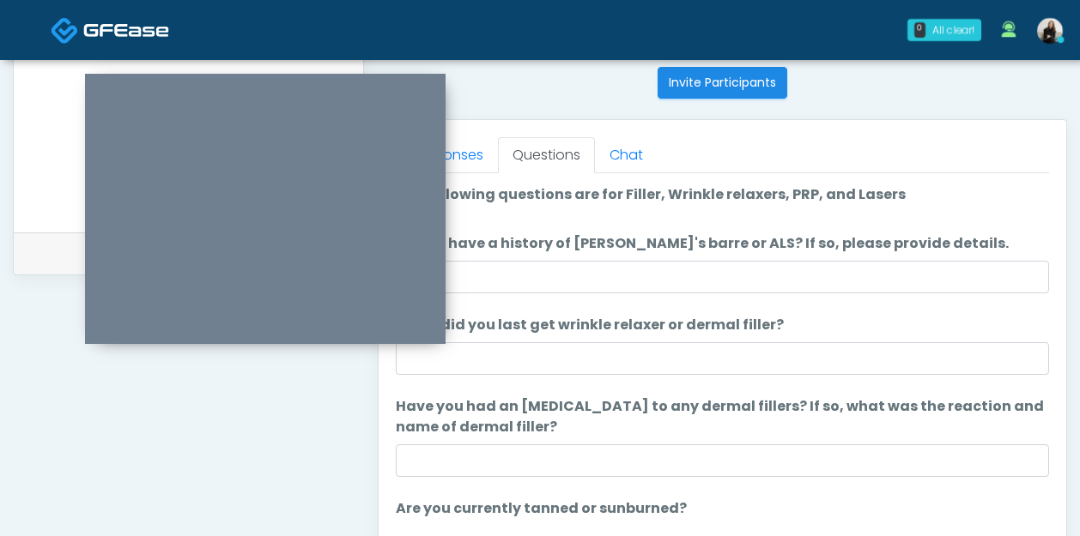
scroll to position [669, 0]
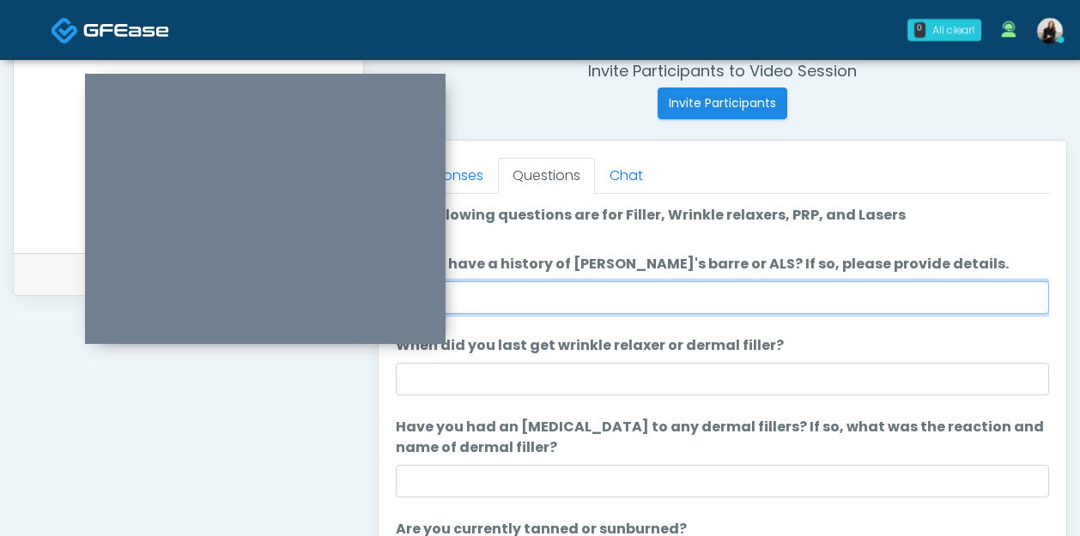
click at [613, 304] on input "Do you have a history of Guillain's barre or ALS? If so, please provide details." at bounding box center [722, 297] width 653 height 33
type input "**"
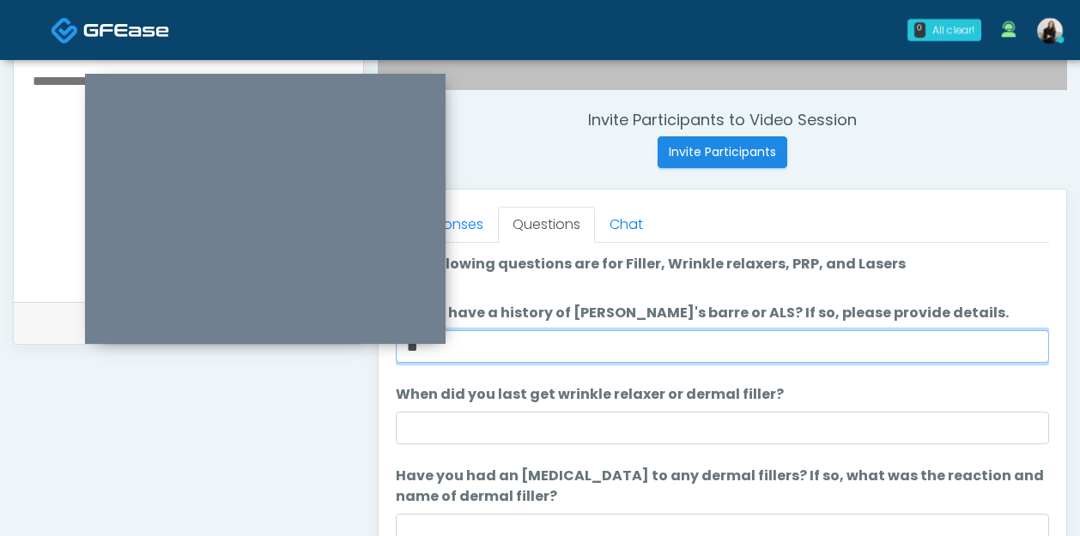
scroll to position [590, 0]
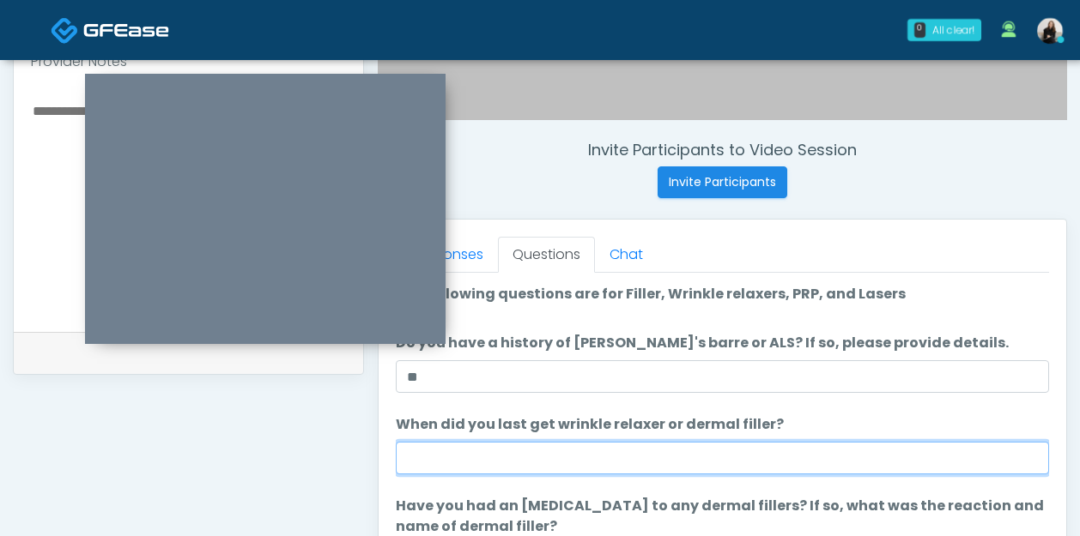
click at [511, 449] on input "When did you last get wrinkle relaxer or dermal filler?" at bounding box center [722, 458] width 653 height 33
type input "*****"
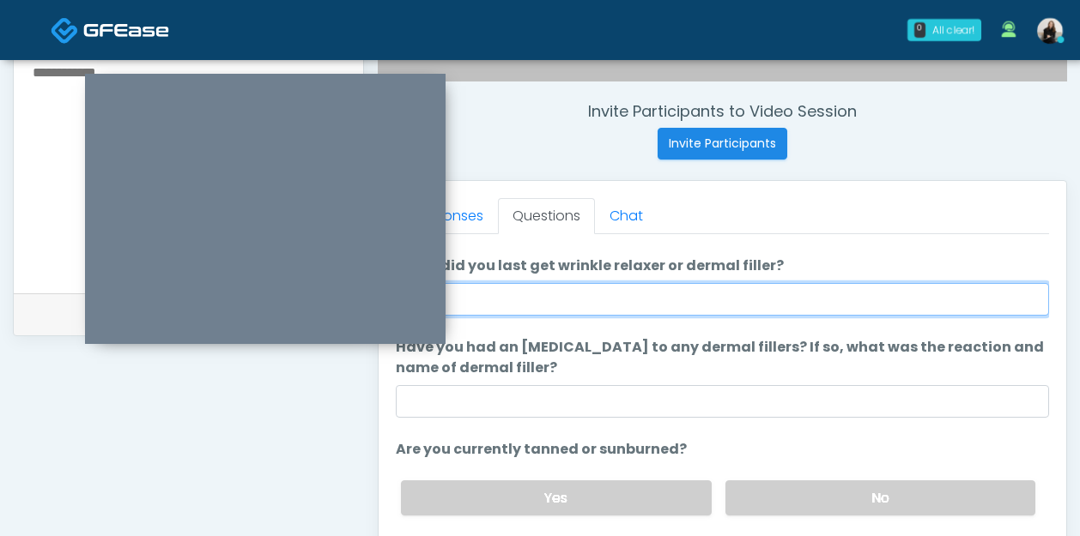
scroll to position [630, 0]
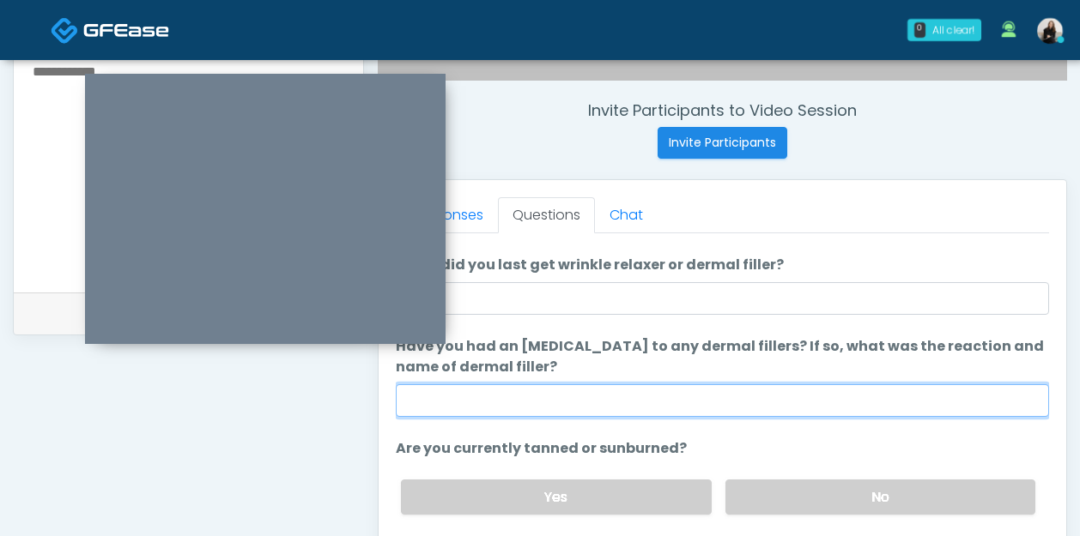
click at [597, 405] on input "Have you had an allergic response to any dermal fillers? If so, what was the re…" at bounding box center [722, 400] width 653 height 33
type input "**"
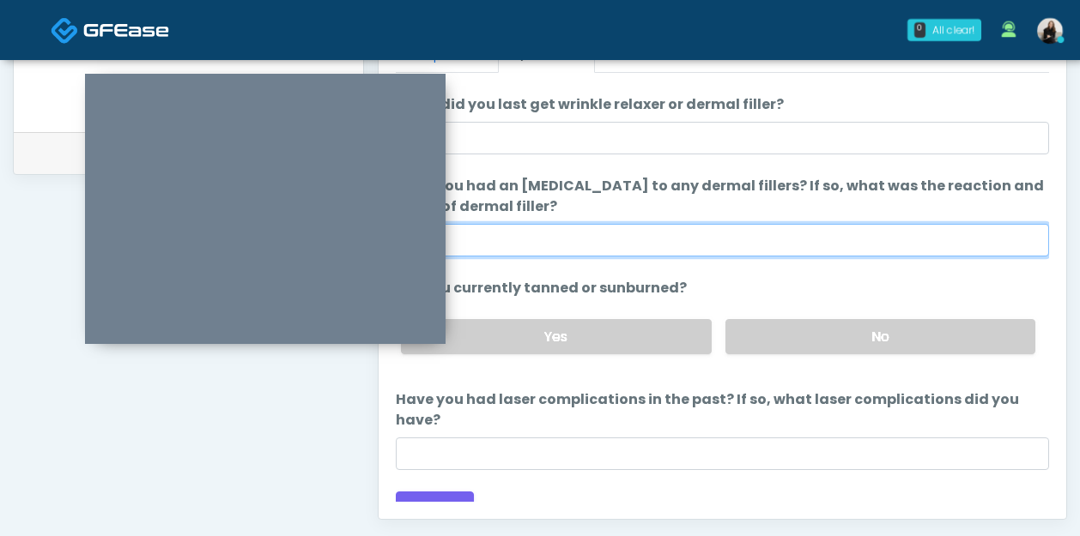
scroll to position [792, 0]
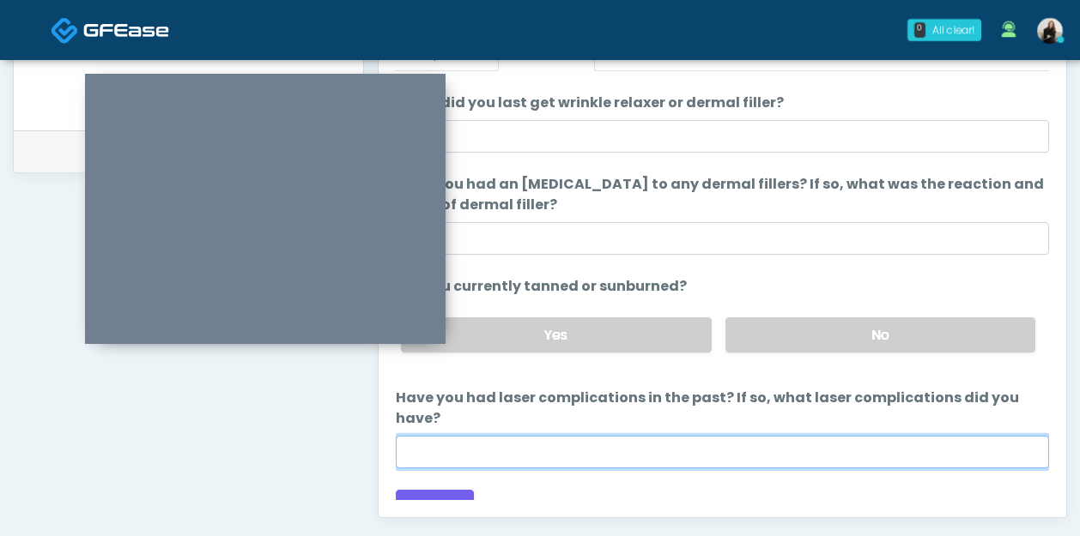
click at [543, 440] on input "Have you had laser complications in the past? If so, what laser complications d…" at bounding box center [722, 452] width 653 height 33
type input "**"
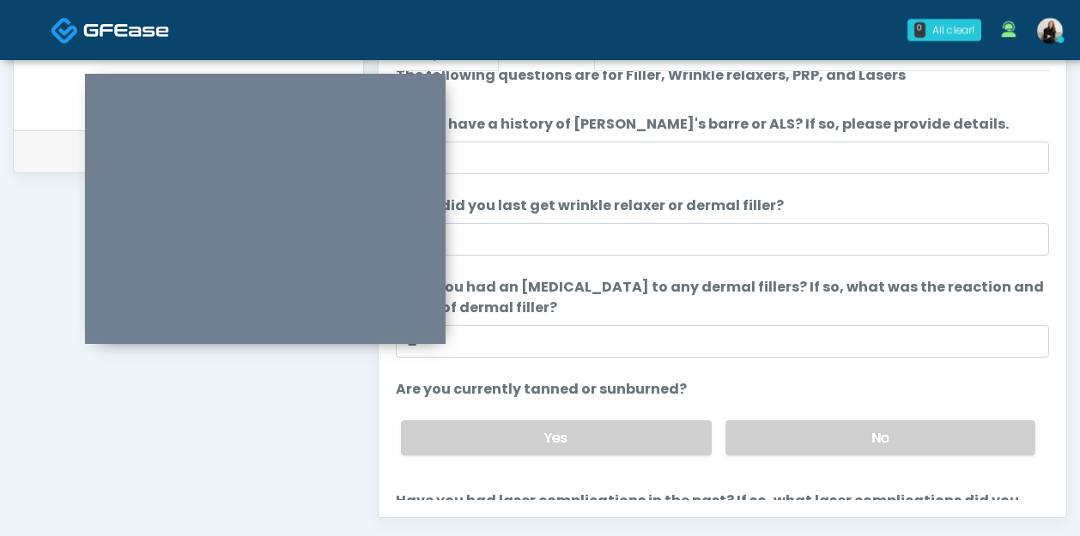
scroll to position [22, 0]
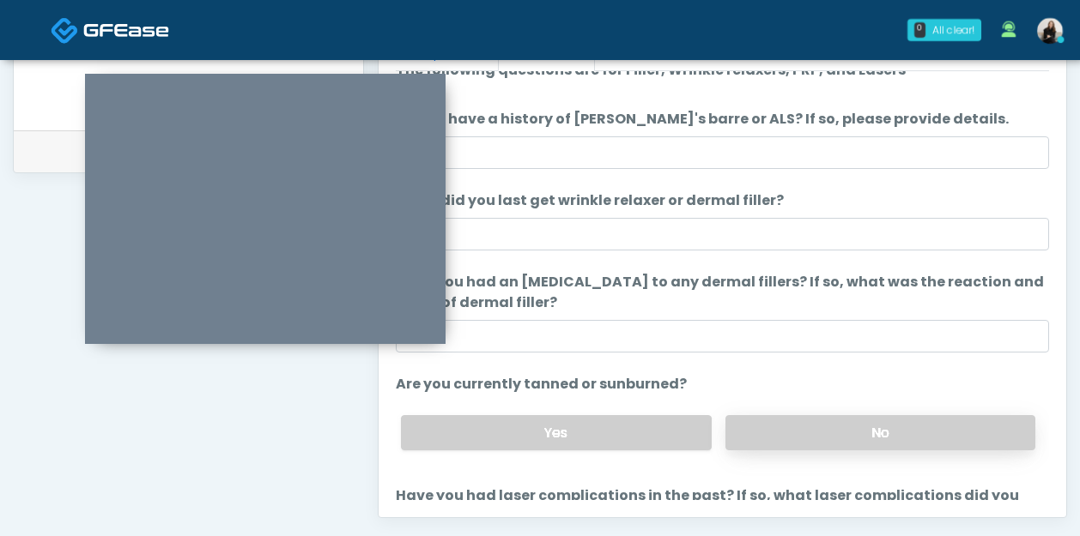
click at [778, 429] on label "No" at bounding box center [880, 432] width 310 height 35
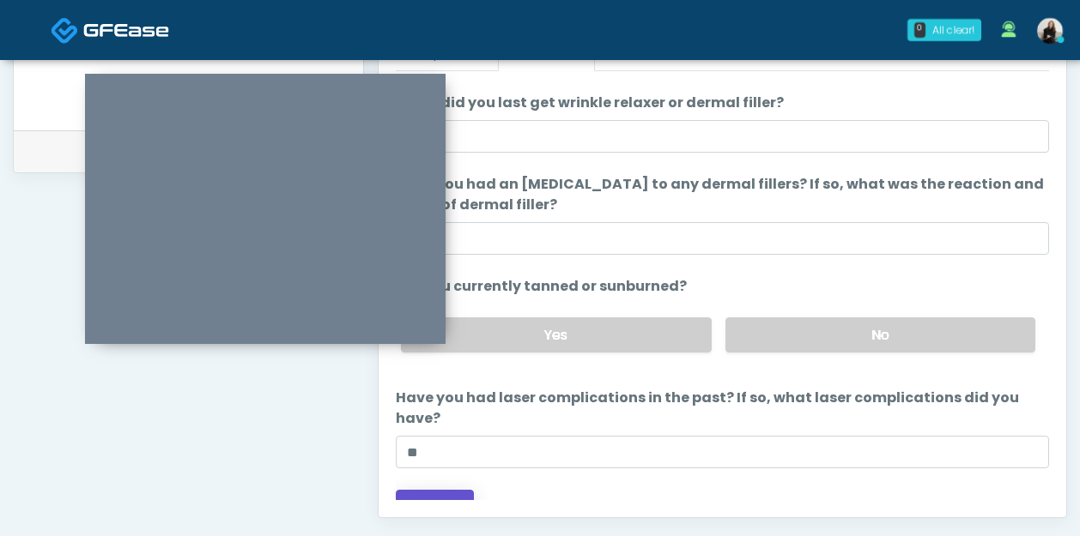
click at [445, 490] on button "Continue" at bounding box center [435, 506] width 78 height 32
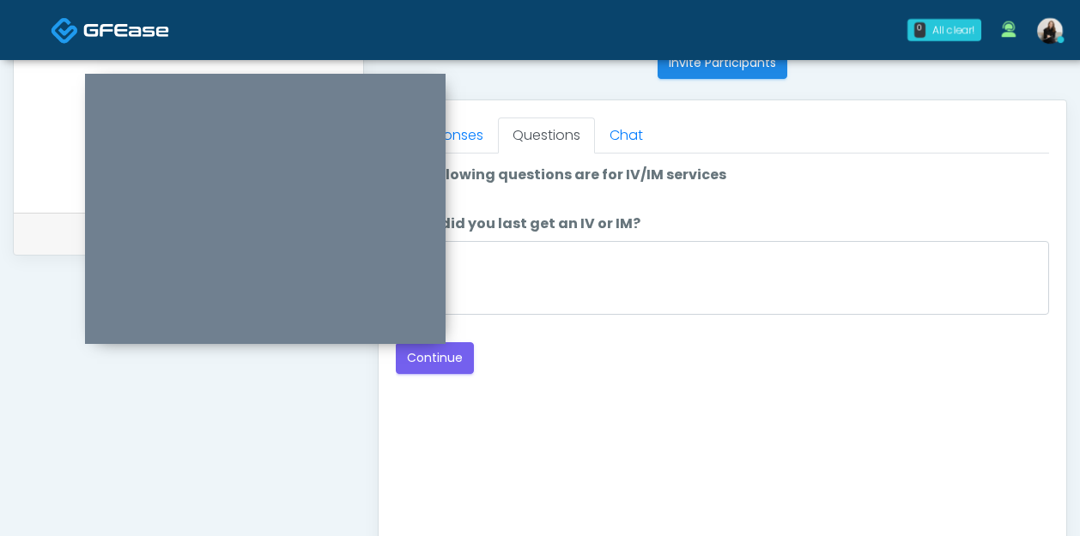
scroll to position [666, 0]
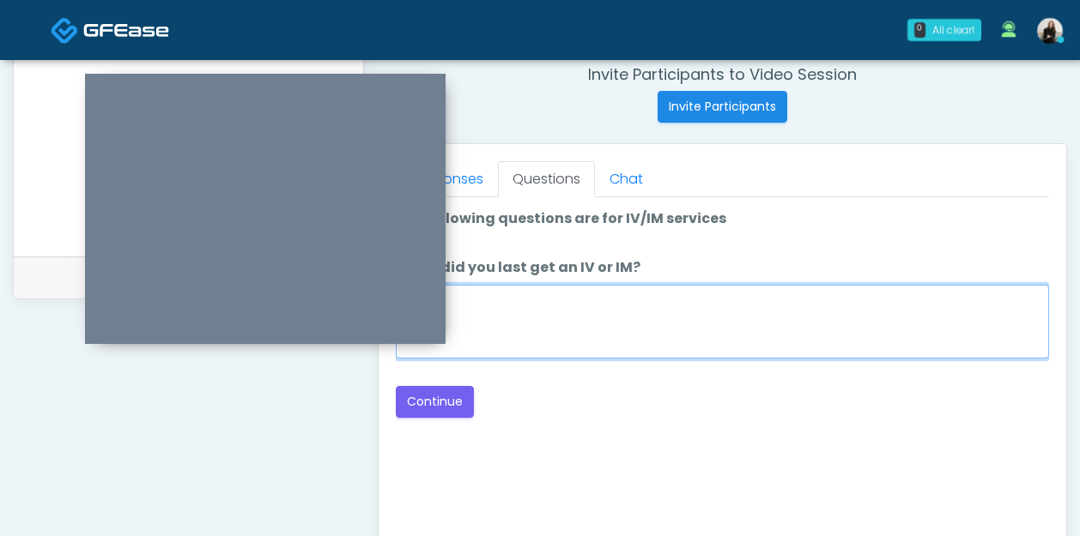
click at [548, 291] on textarea "When did you last get an IV or IM?" at bounding box center [722, 322] width 653 height 74
type textarea "**********"
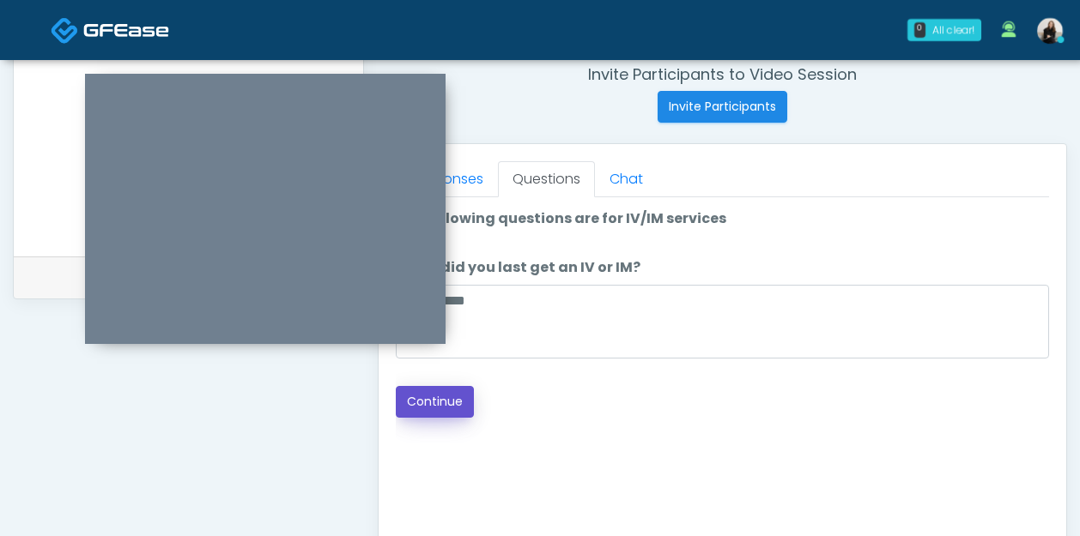
click at [434, 412] on button "Continue" at bounding box center [435, 402] width 78 height 32
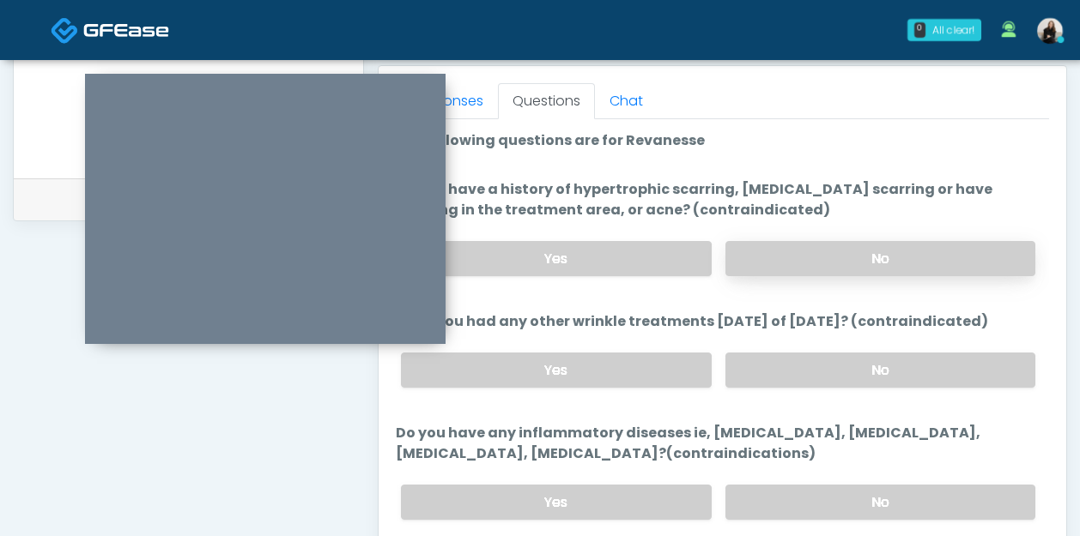
scroll to position [742, 0]
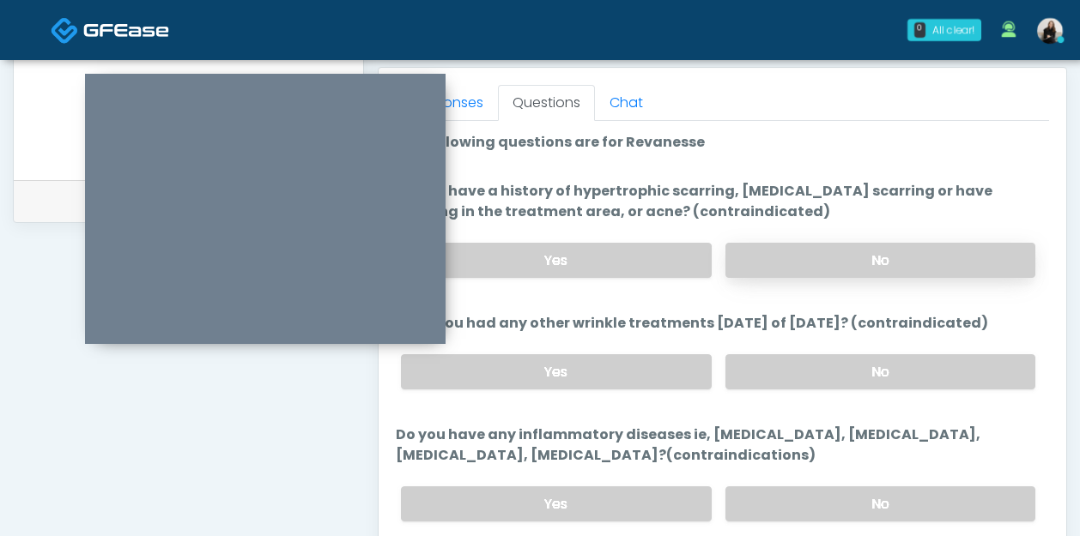
click at [824, 257] on label "No" at bounding box center [880, 260] width 310 height 35
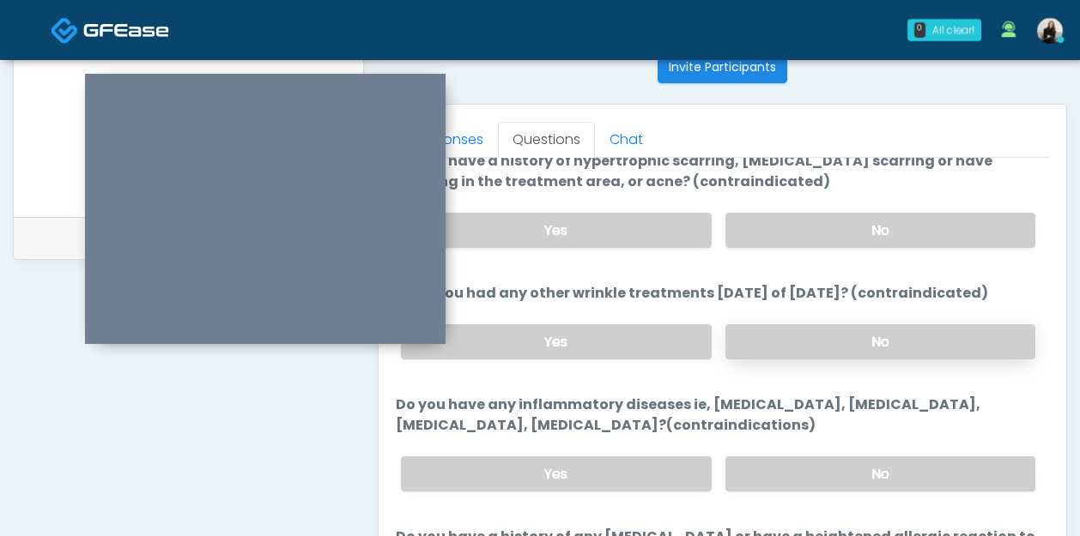
click at [810, 335] on label "No" at bounding box center [880, 341] width 310 height 35
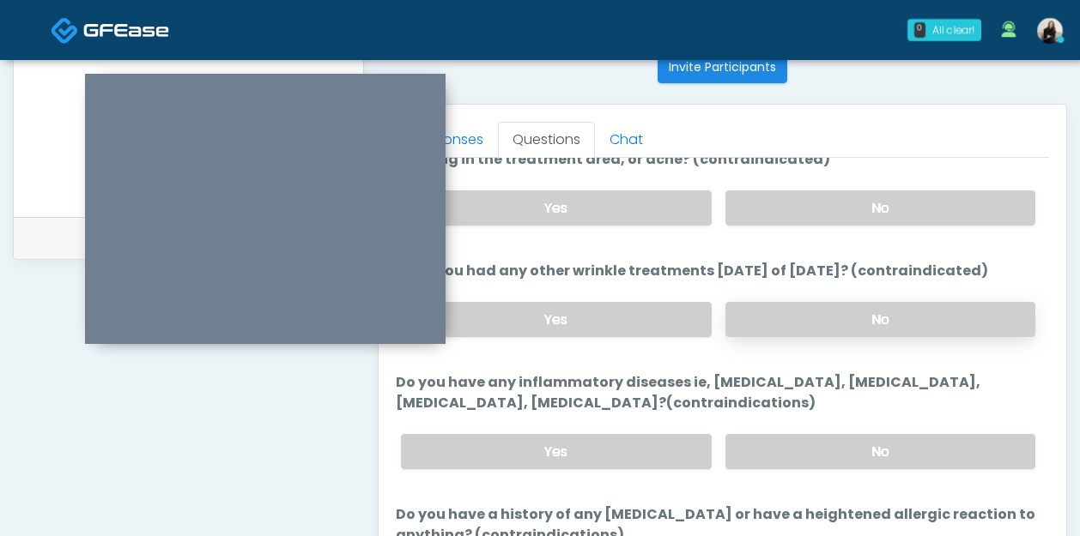
scroll to position [130, 0]
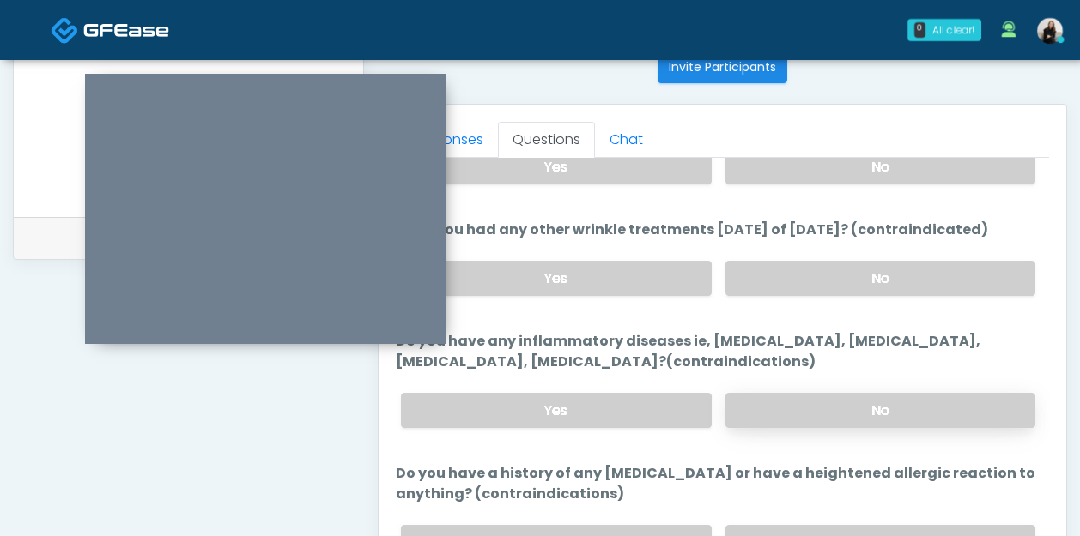
click at [795, 401] on label "No" at bounding box center [880, 410] width 310 height 35
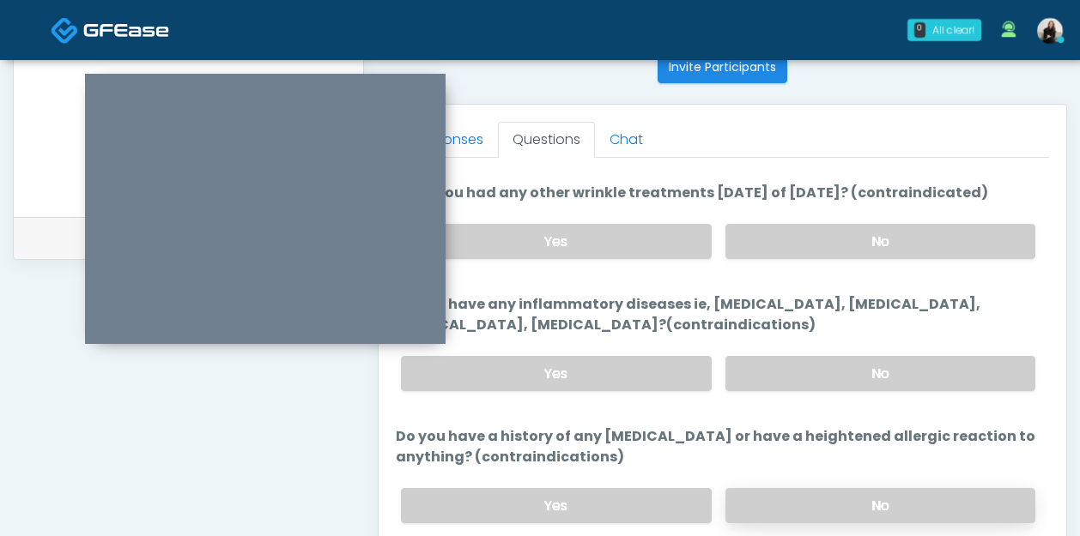
click at [791, 500] on label "No" at bounding box center [880, 505] width 310 height 35
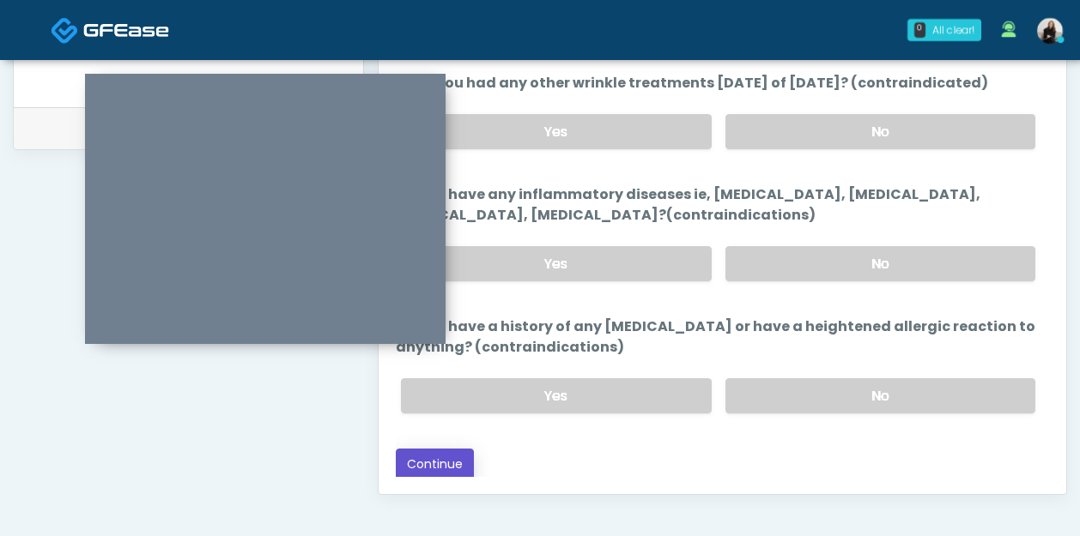
click at [411, 459] on button "Continue" at bounding box center [435, 465] width 78 height 32
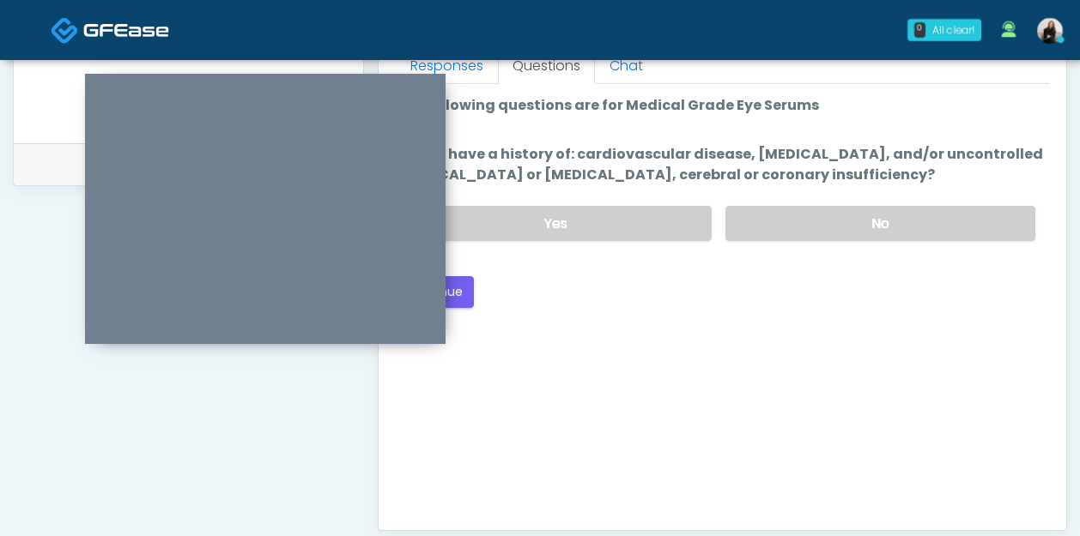
scroll to position [759, 0]
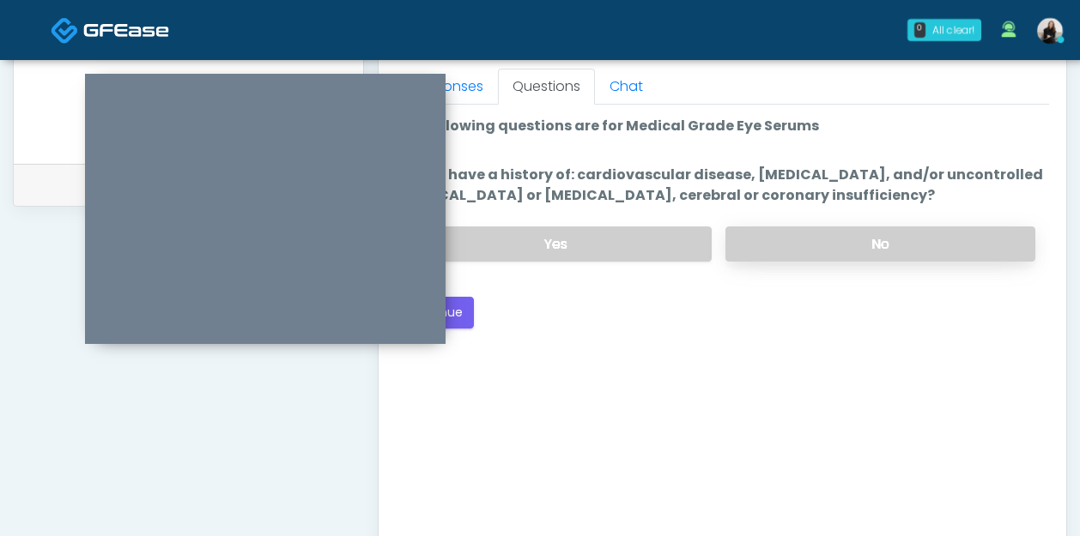
click at [892, 245] on label "No" at bounding box center [880, 244] width 310 height 35
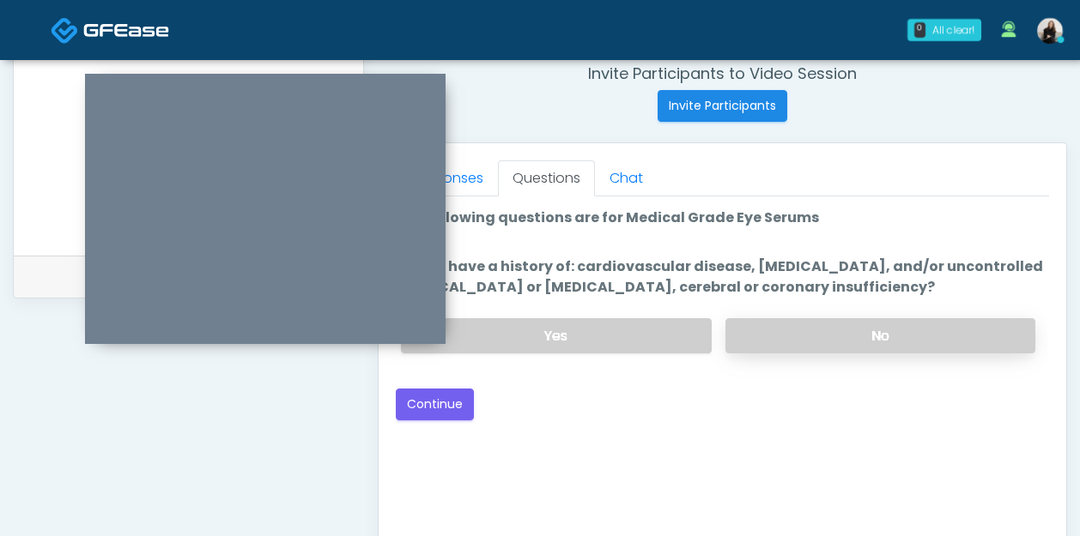
scroll to position [668, 0]
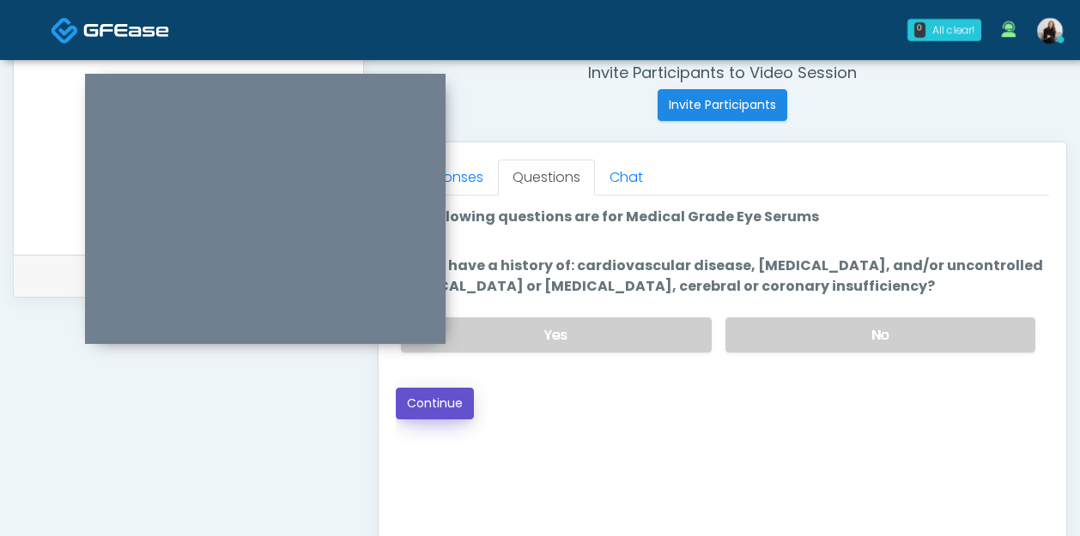
click at [427, 406] on button "Continue" at bounding box center [435, 404] width 78 height 32
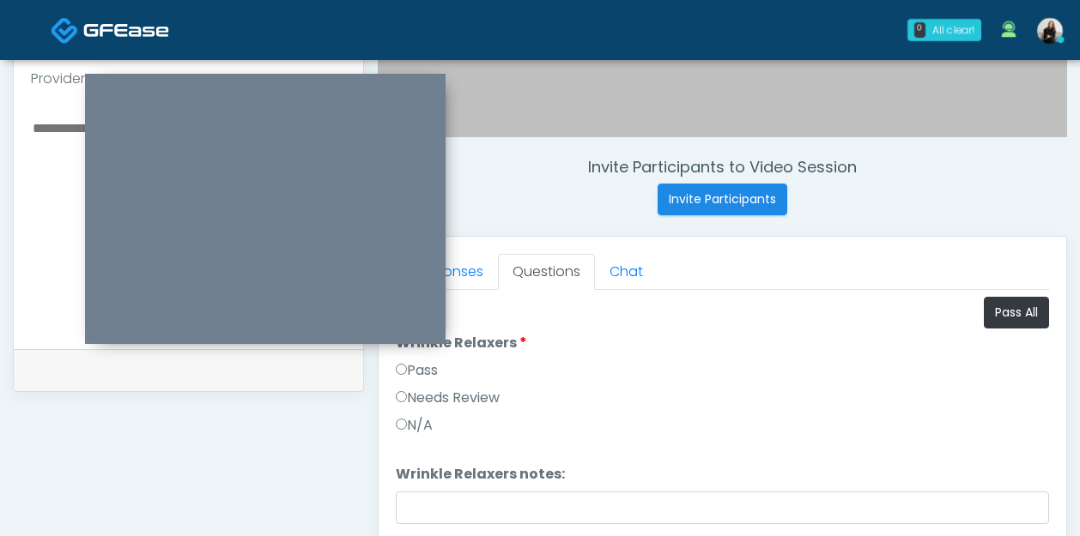
scroll to position [596, 0]
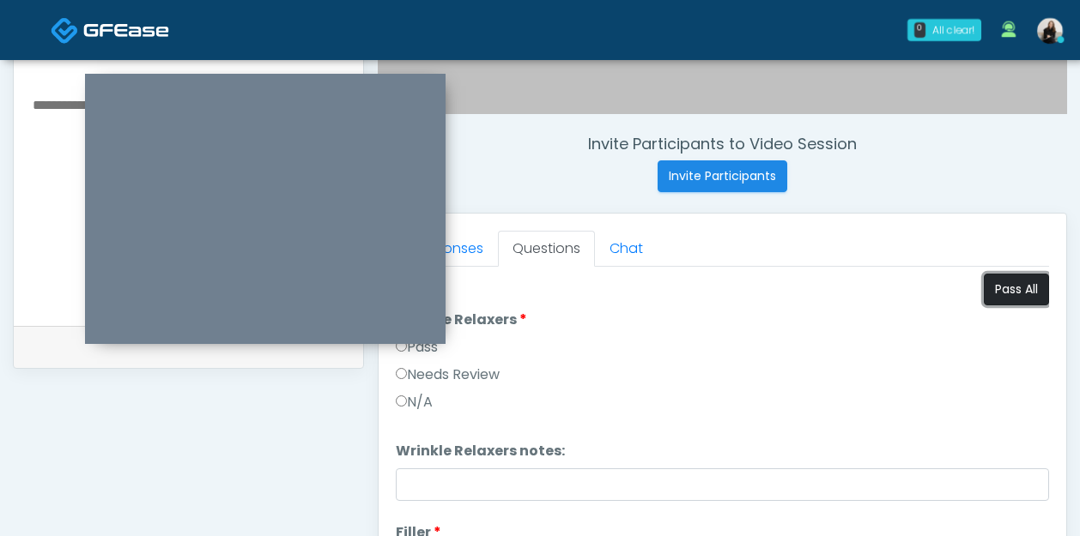
click at [1008, 299] on button "Pass All" at bounding box center [1015, 290] width 65 height 32
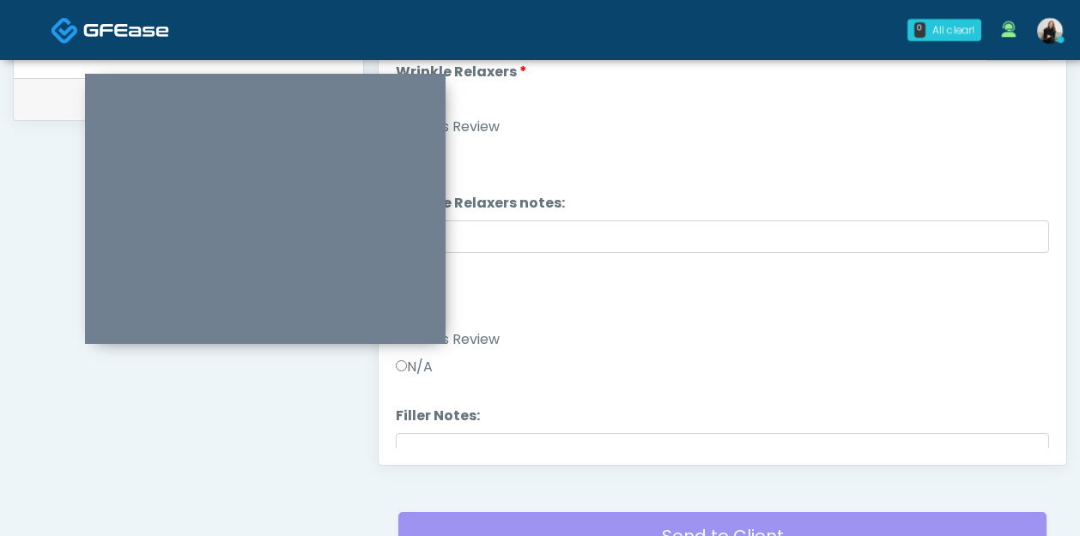
scroll to position [1348, 0]
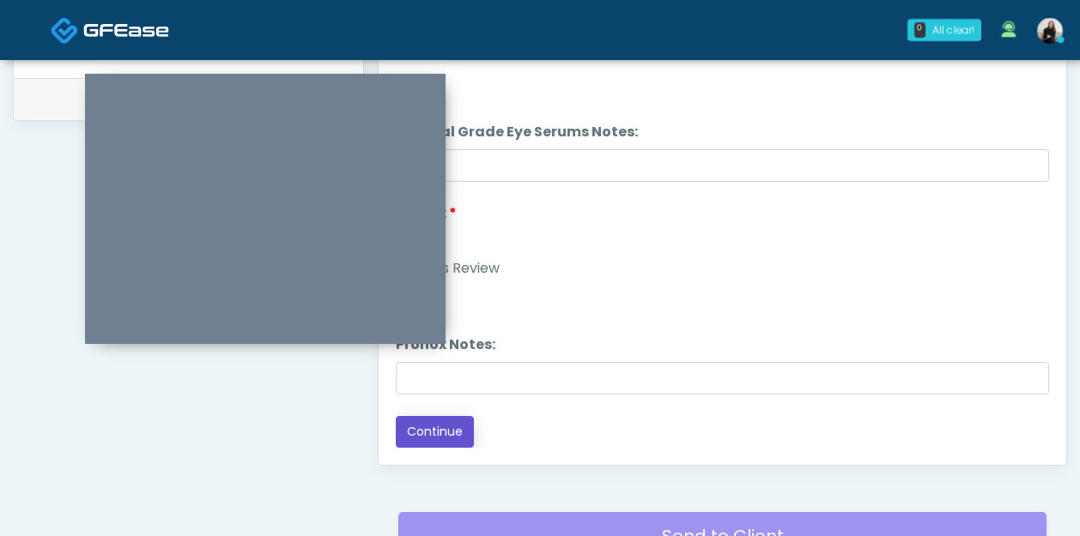
click at [451, 420] on button "Continue" at bounding box center [435, 432] width 78 height 32
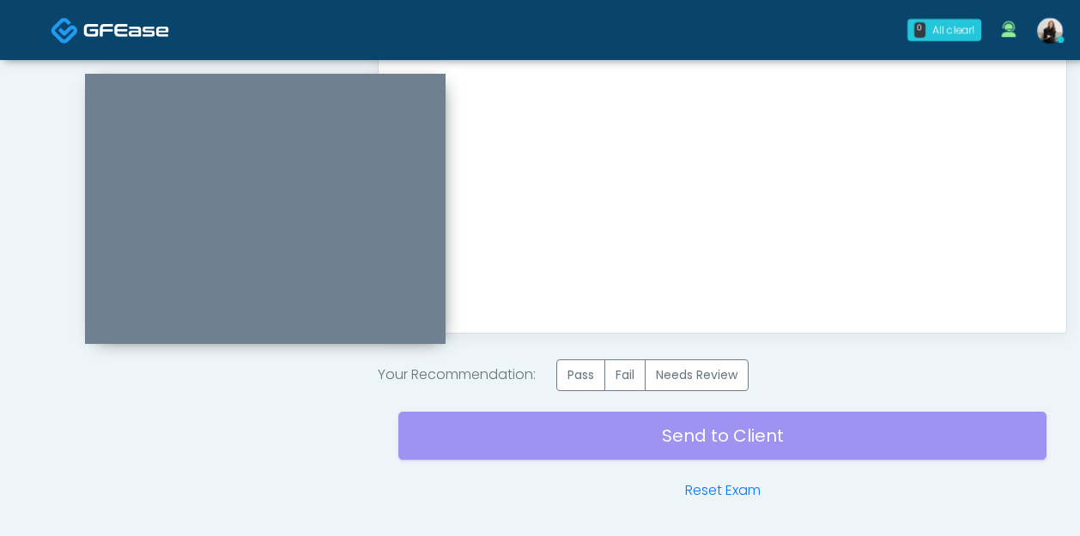
scroll to position [0, 0]
click at [599, 383] on label "Pass" at bounding box center [580, 376] width 49 height 32
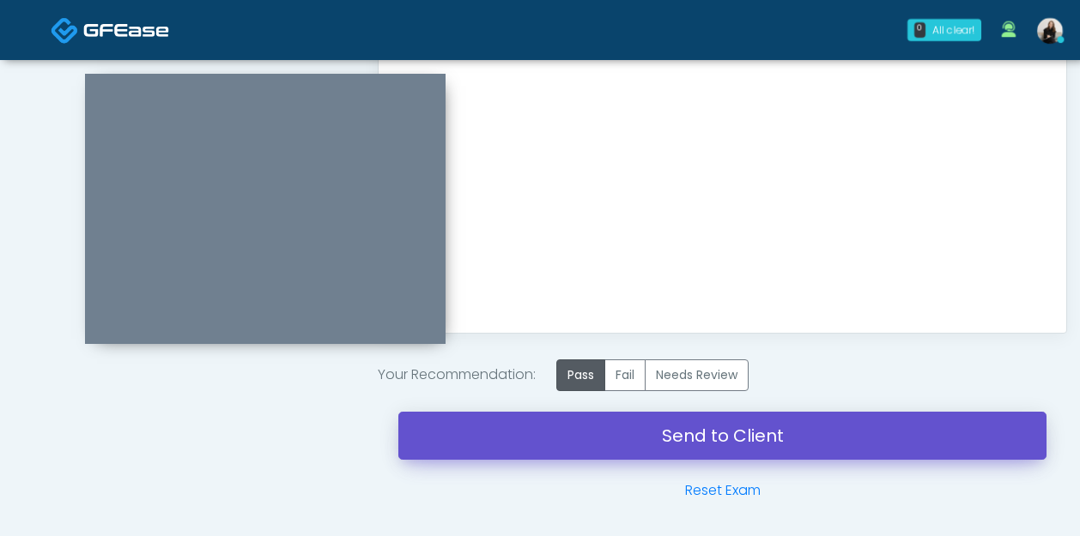
click at [623, 450] on link "Send to Client" at bounding box center [722, 436] width 648 height 48
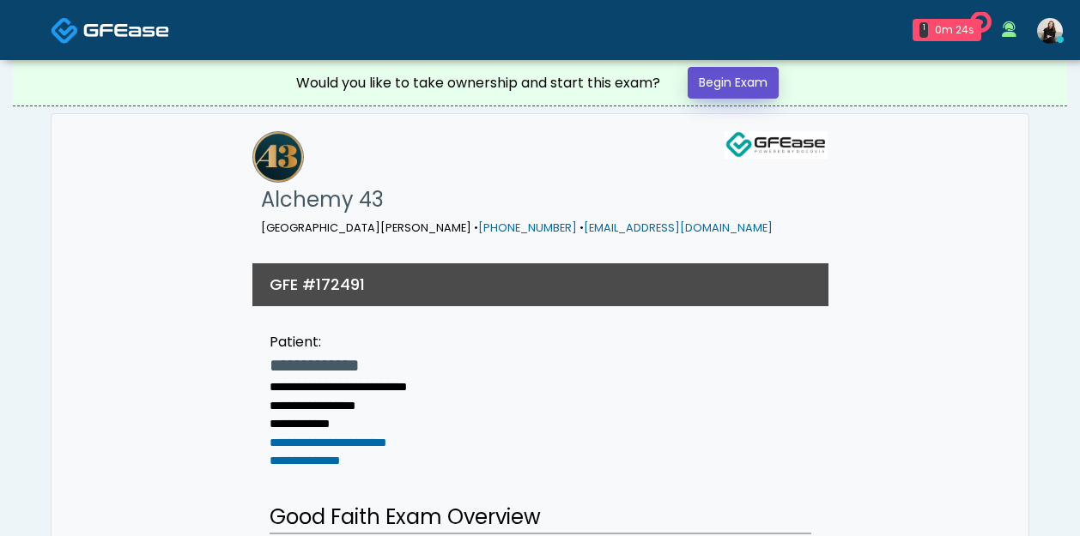
click at [755, 92] on link "Begin Exam" at bounding box center [732, 83] width 91 height 32
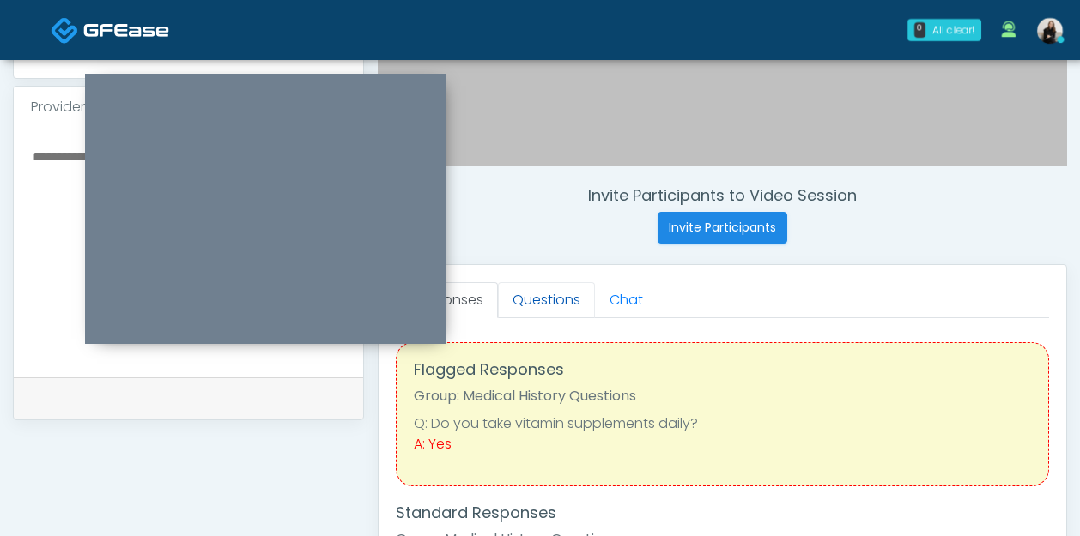
click at [541, 283] on link "Questions" at bounding box center [546, 300] width 97 height 36
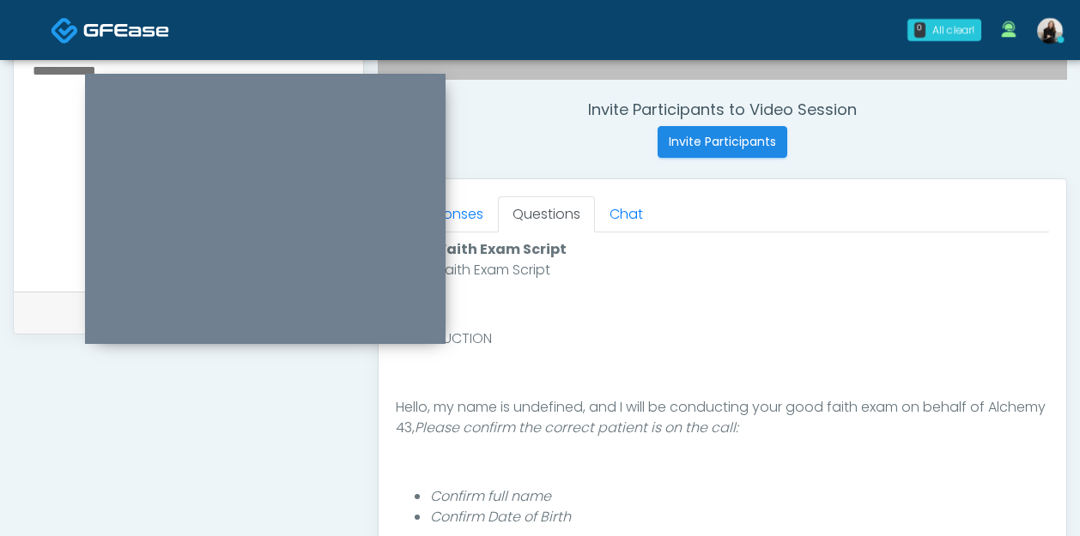
scroll to position [742, 0]
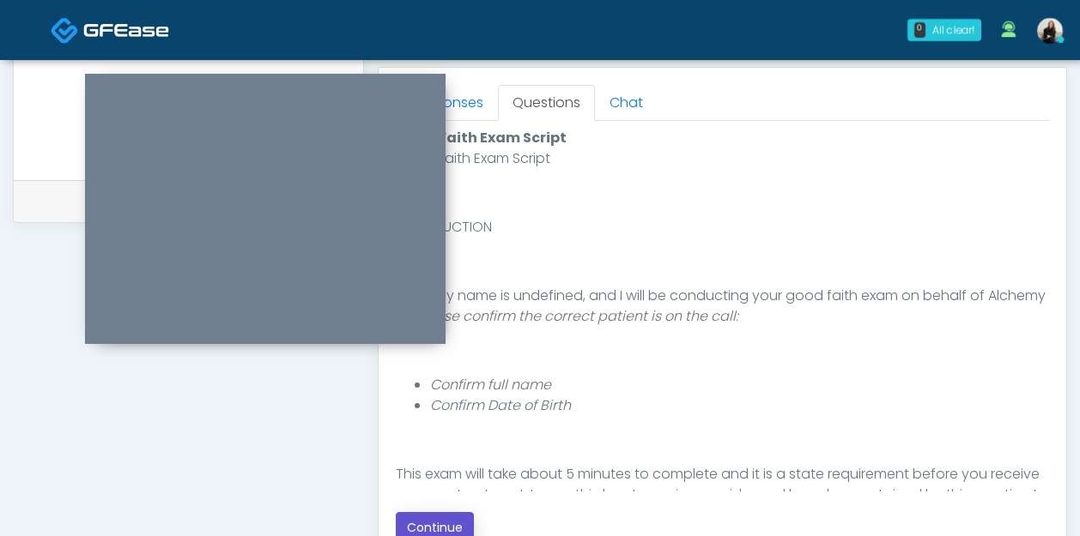
click at [438, 521] on button "Continue" at bounding box center [435, 528] width 78 height 32
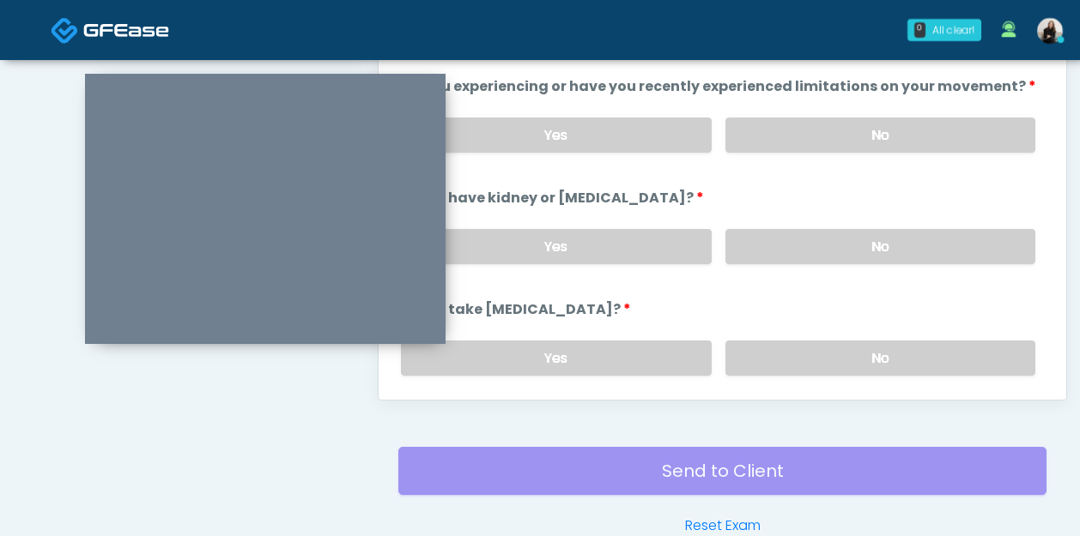
scroll to position [748, 0]
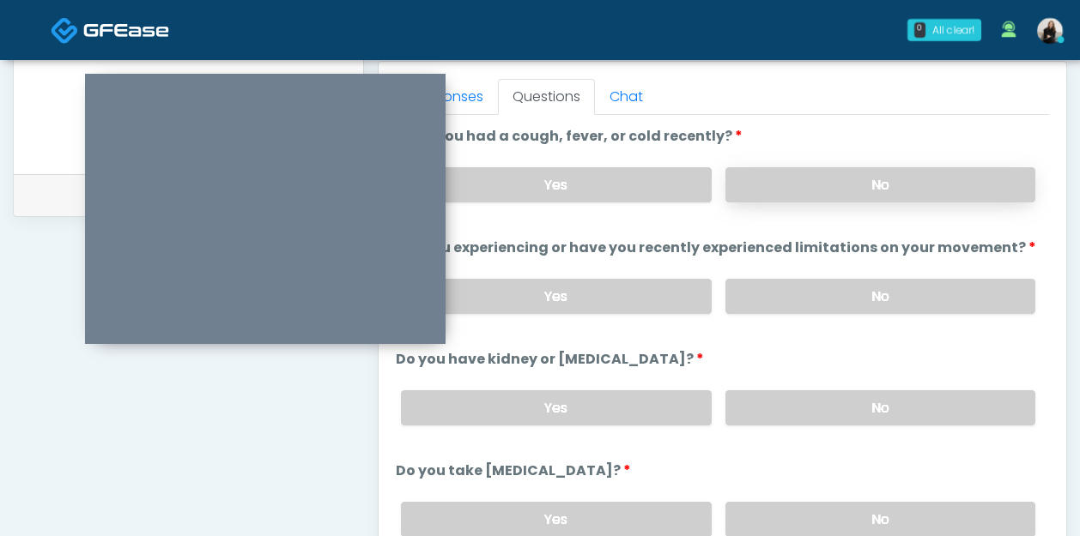
click at [808, 188] on label "No" at bounding box center [880, 184] width 310 height 35
click at [783, 304] on label "No" at bounding box center [880, 296] width 310 height 35
click at [773, 409] on label "No" at bounding box center [880, 407] width 310 height 35
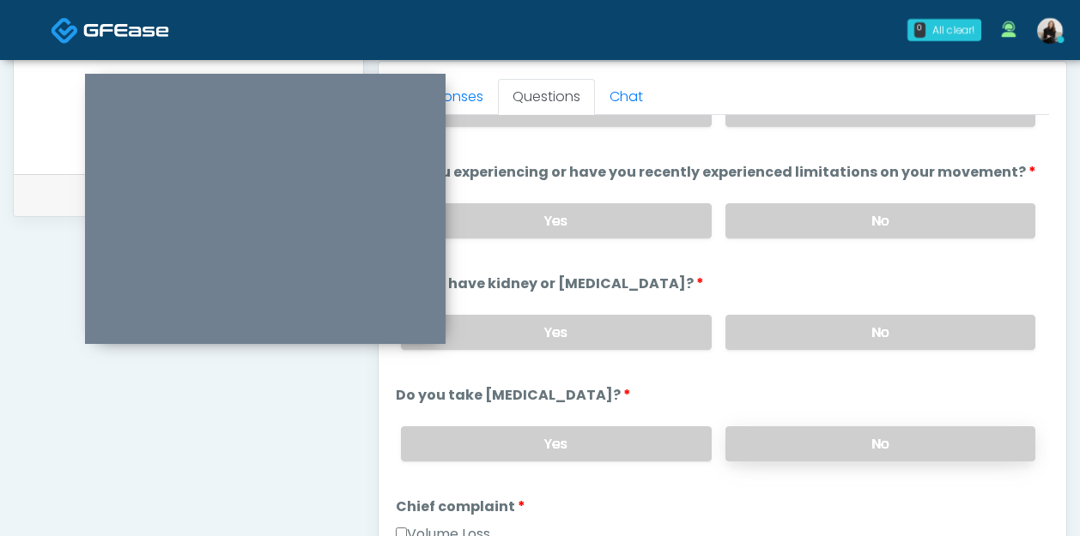
click at [772, 444] on label "No" at bounding box center [880, 443] width 310 height 35
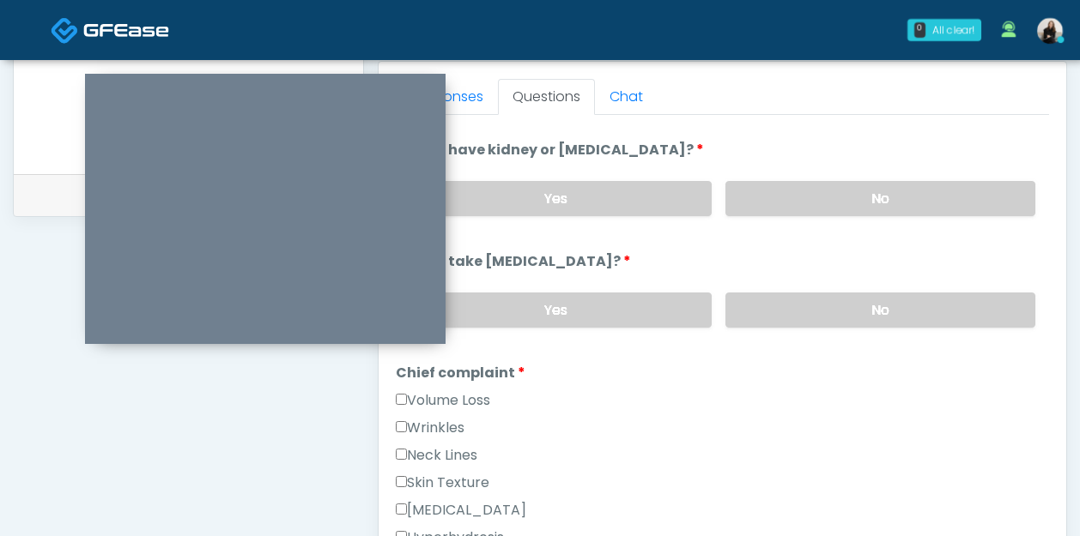
scroll to position [336, 0]
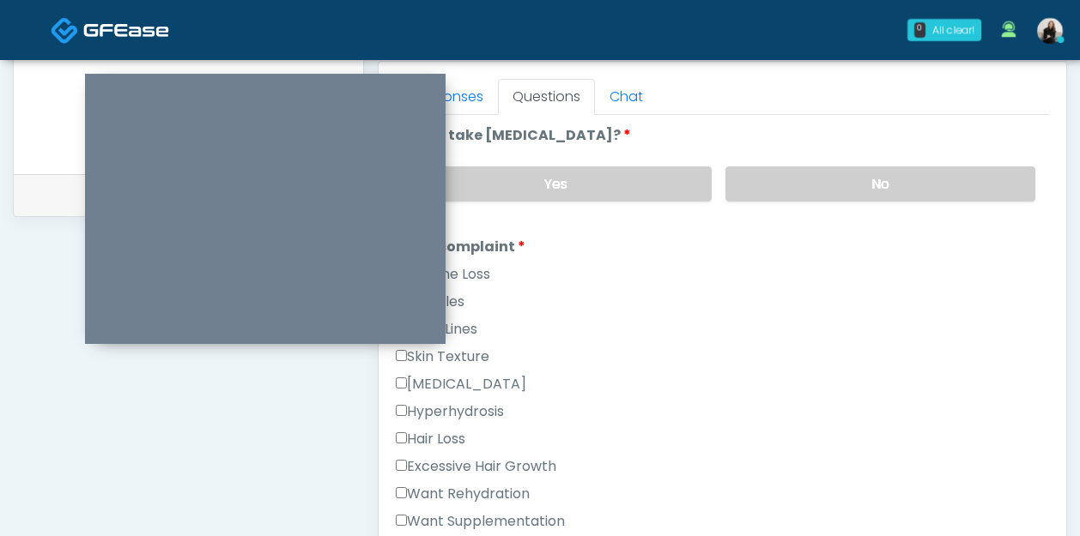
click at [464, 299] on label "Wrinkles" at bounding box center [430, 302] width 69 height 21
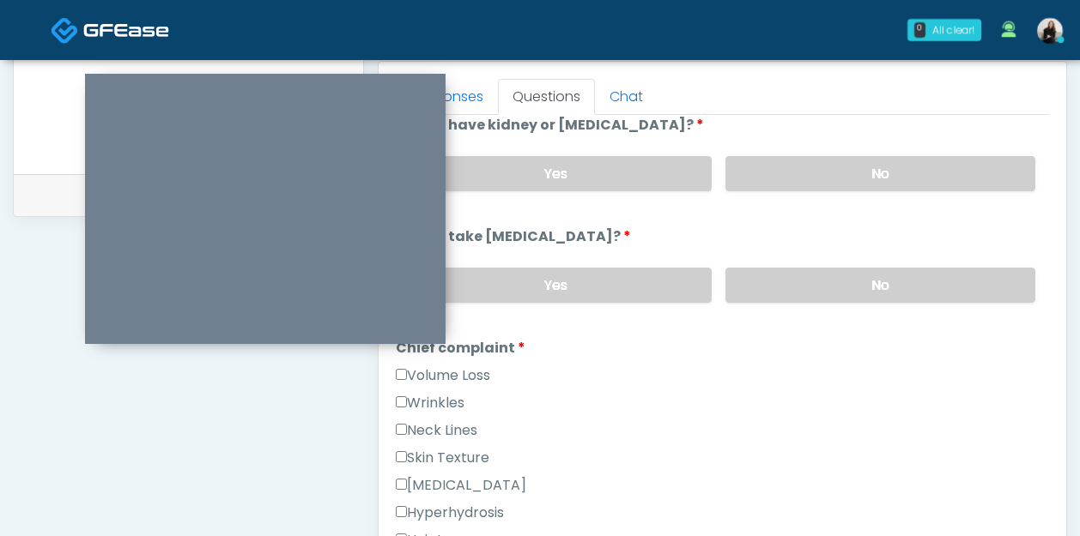
click at [469, 376] on label "Volume Loss" at bounding box center [443, 376] width 94 height 21
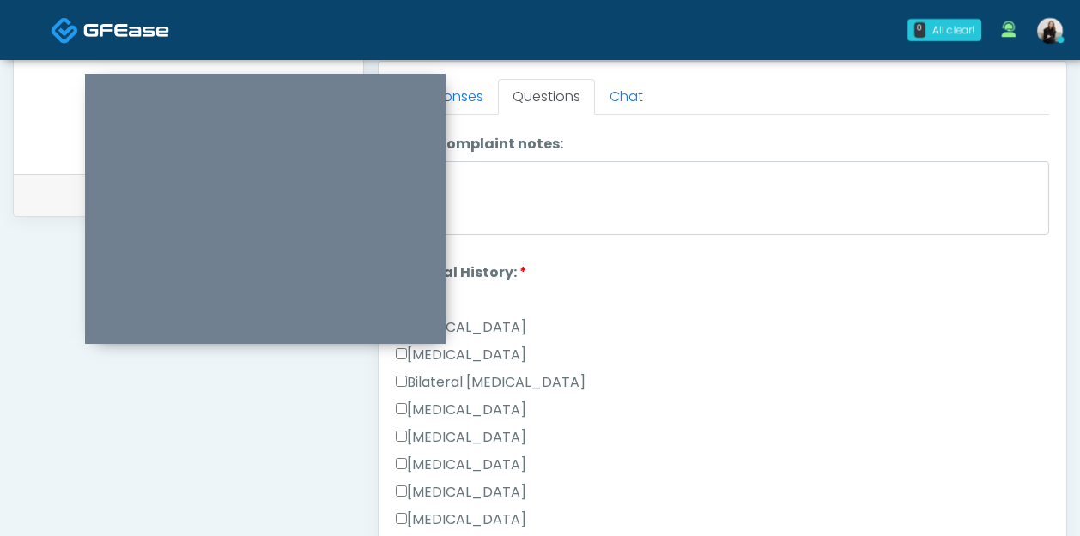
scroll to position [736, 0]
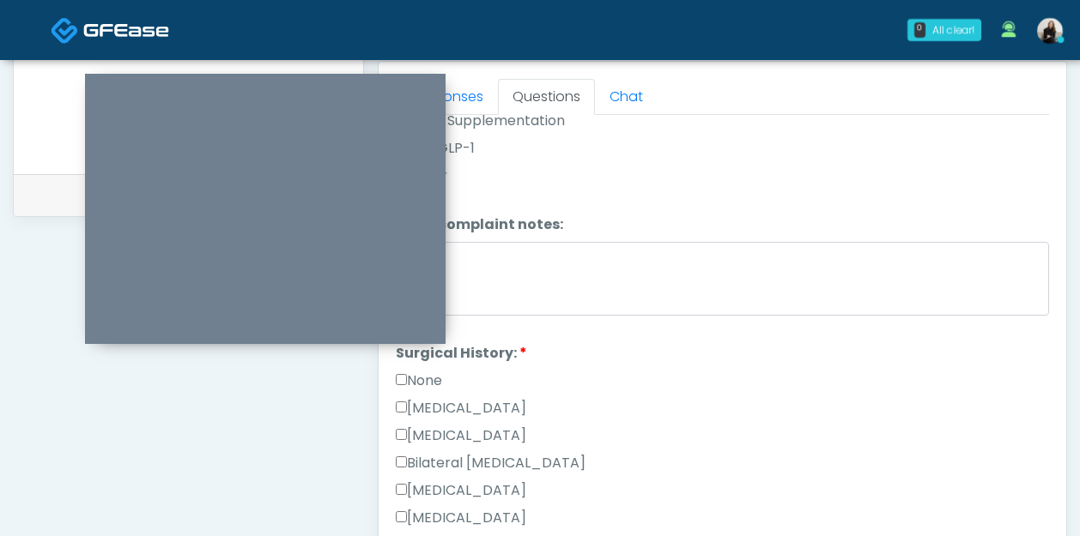
click at [436, 376] on label "None" at bounding box center [419, 381] width 46 height 21
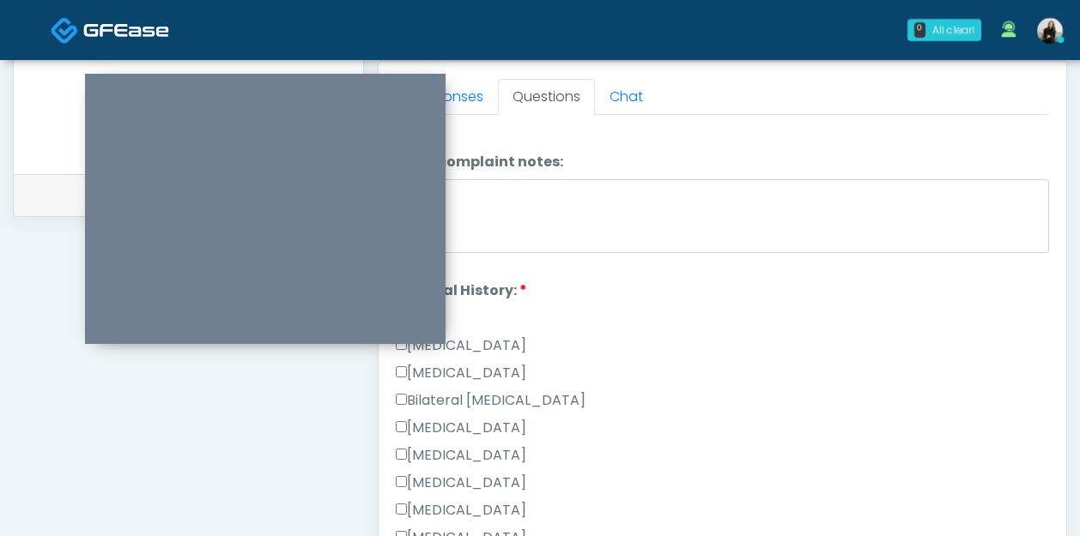
scroll to position [783, 0]
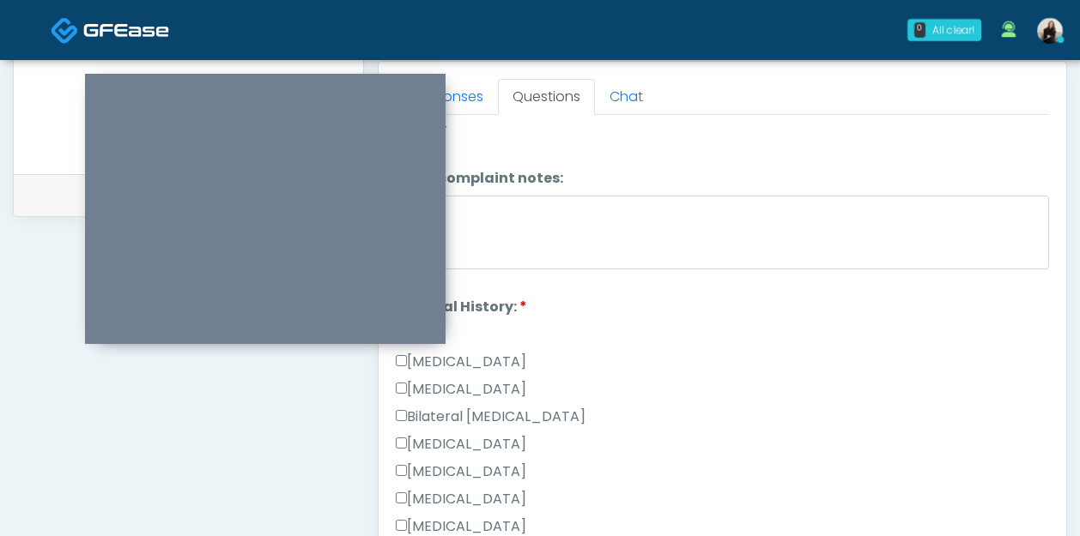
click at [484, 420] on label "Bilateral Tubal Ligation" at bounding box center [491, 417] width 190 height 21
click at [483, 446] on label "Breast Augmentation" at bounding box center [461, 444] width 130 height 21
click at [483, 400] on div "Hysterectomy" at bounding box center [722, 392] width 653 height 27
click at [483, 407] on label "Bilateral Tubal Ligation" at bounding box center [491, 417] width 190 height 21
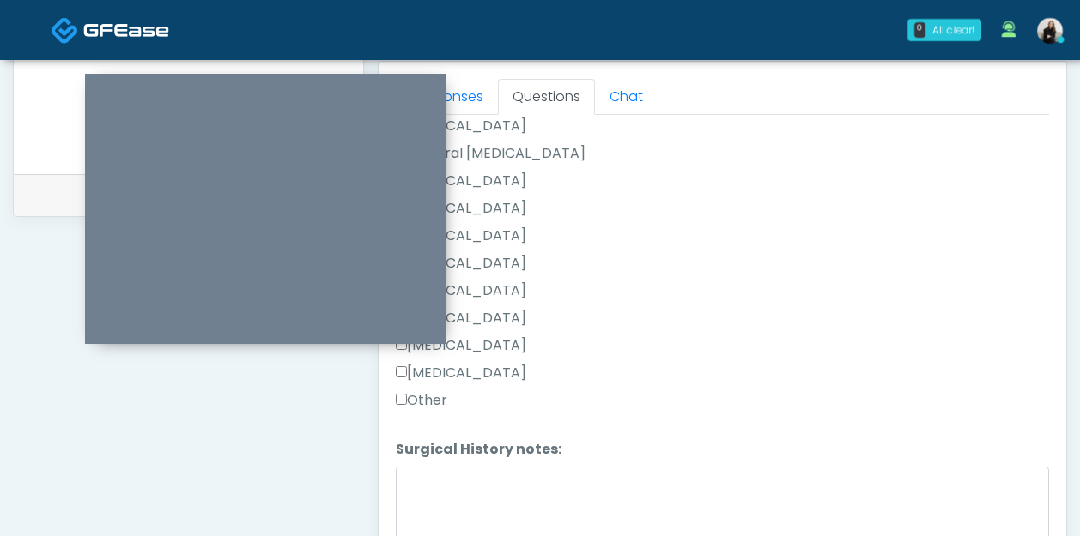
scroll to position [1098, 0]
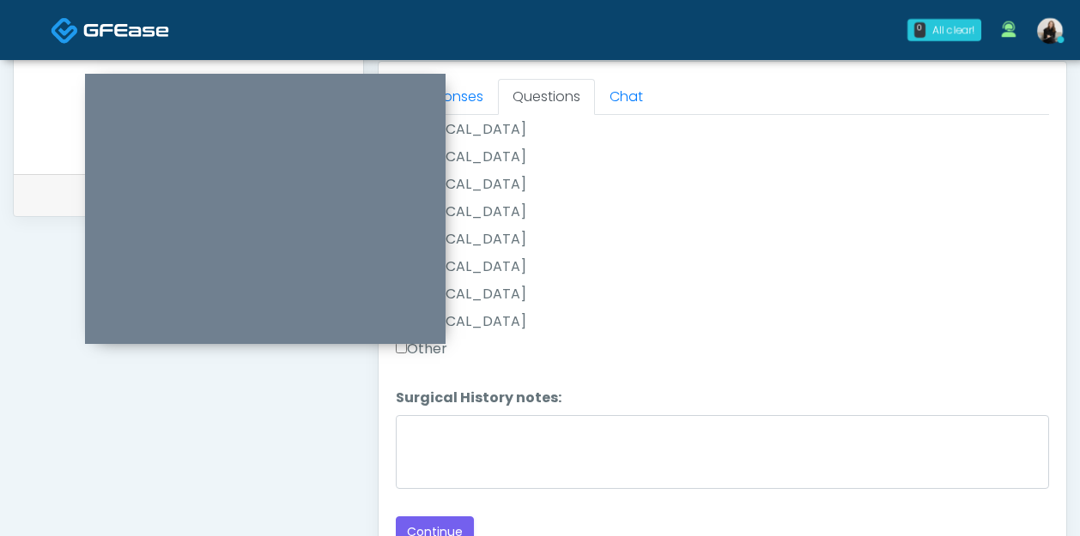
click at [439, 344] on div at bounding box center [265, 219] width 360 height 250
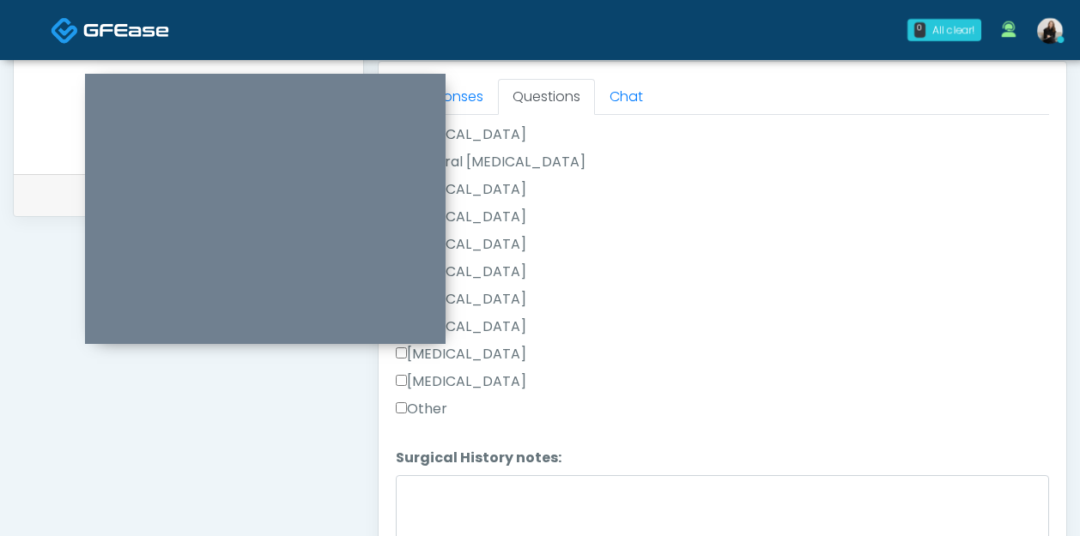
click at [435, 399] on label "Other" at bounding box center [421, 409] width 51 height 21
click at [432, 509] on textarea "Surgical History notes:" at bounding box center [722, 512] width 653 height 74
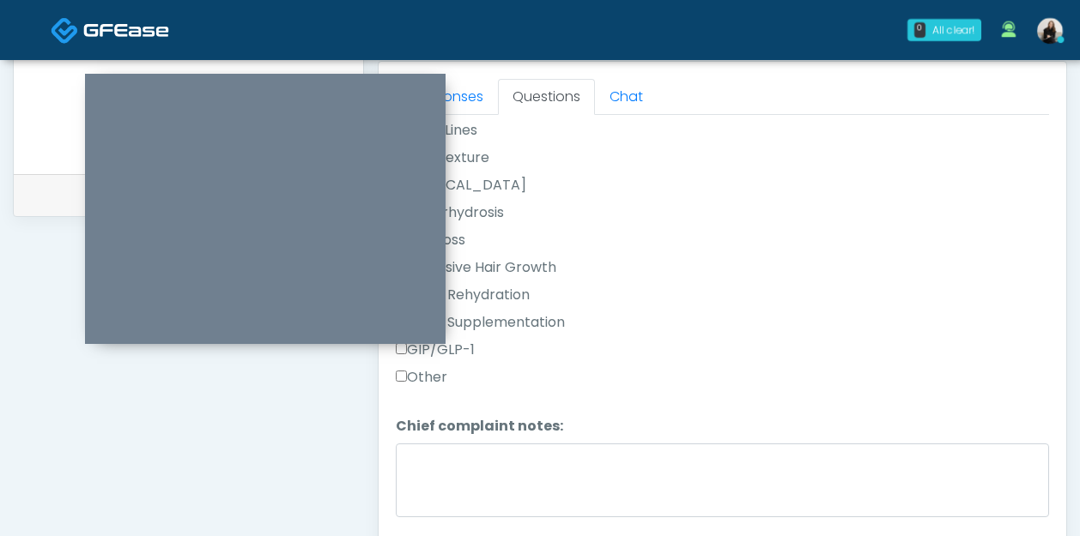
type textarea "**********"
click at [473, 348] on label "GIP/GLP-1" at bounding box center [435, 350] width 79 height 21
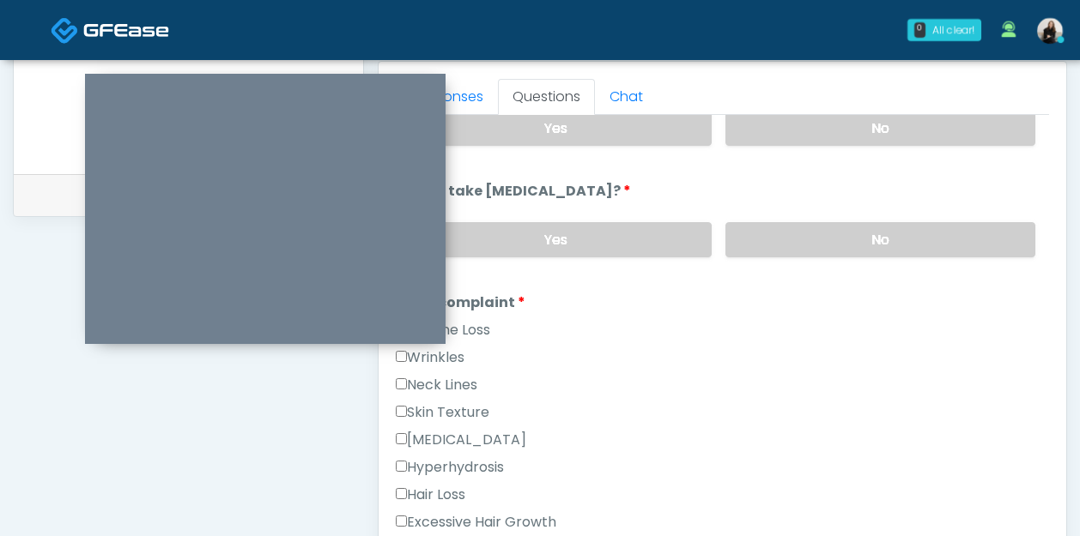
click at [464, 350] on label "Wrinkles" at bounding box center [430, 358] width 69 height 21
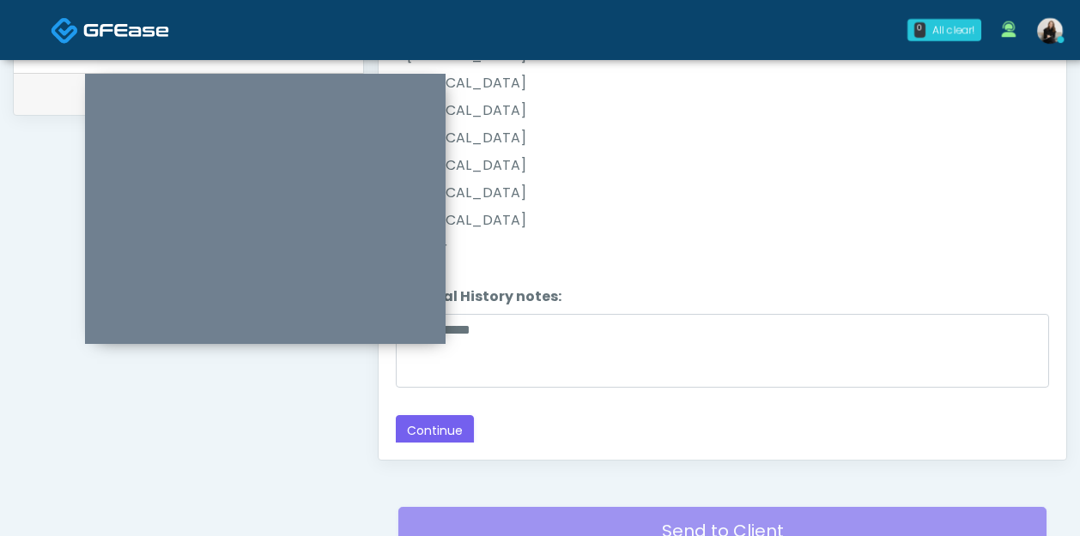
scroll to position [898, 0]
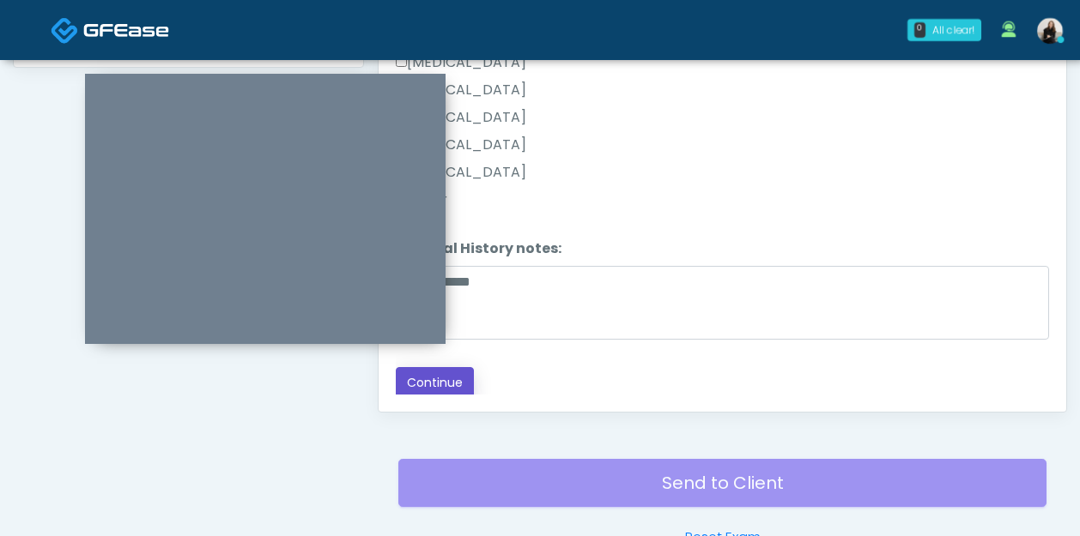
click at [456, 380] on button "Continue" at bounding box center [435, 383] width 78 height 32
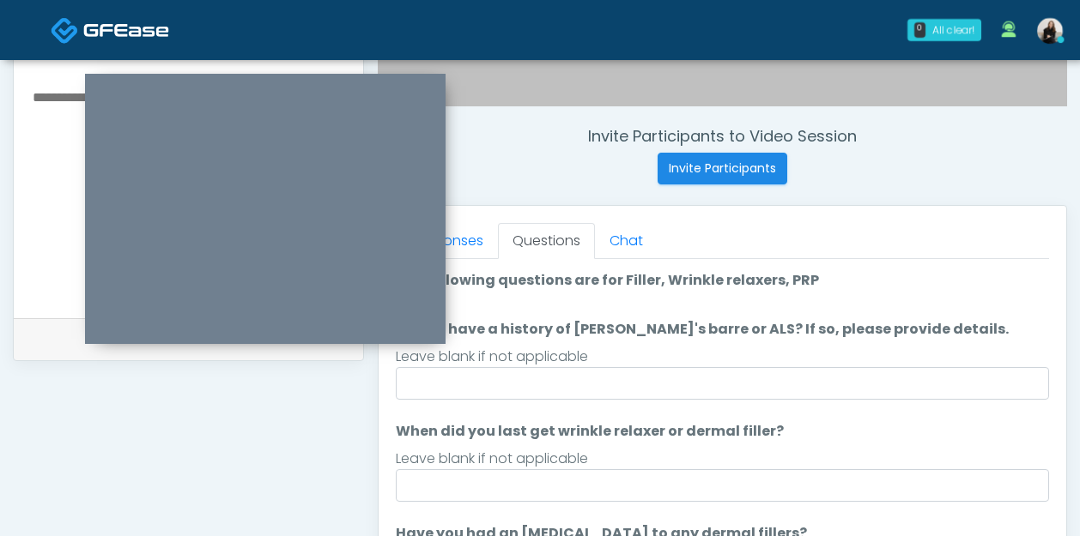
scroll to position [584, 0]
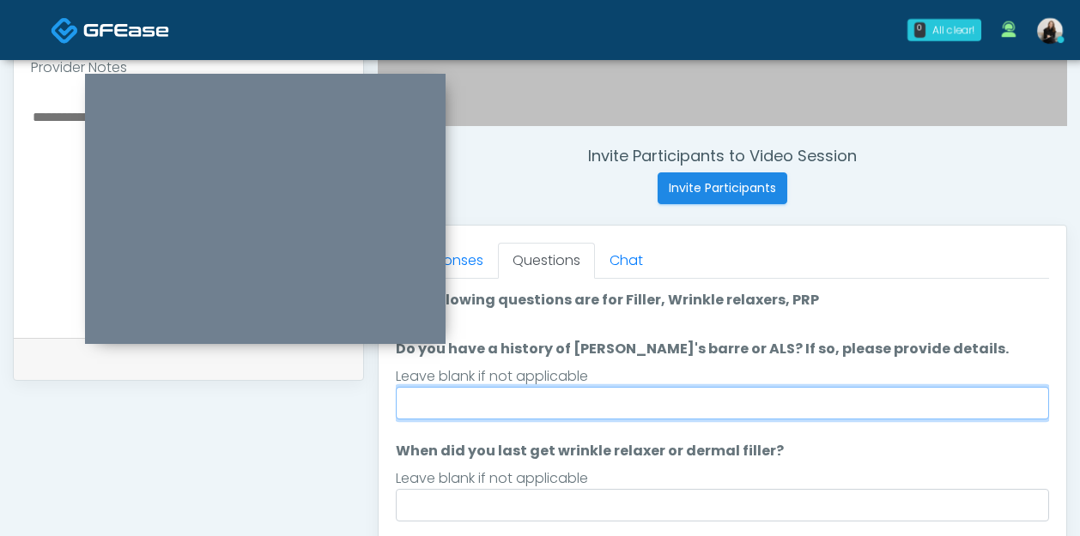
click at [596, 396] on input "Do you have a history of Guillain's barre or ALS? If so, please provide details." at bounding box center [722, 403] width 653 height 33
type input "**"
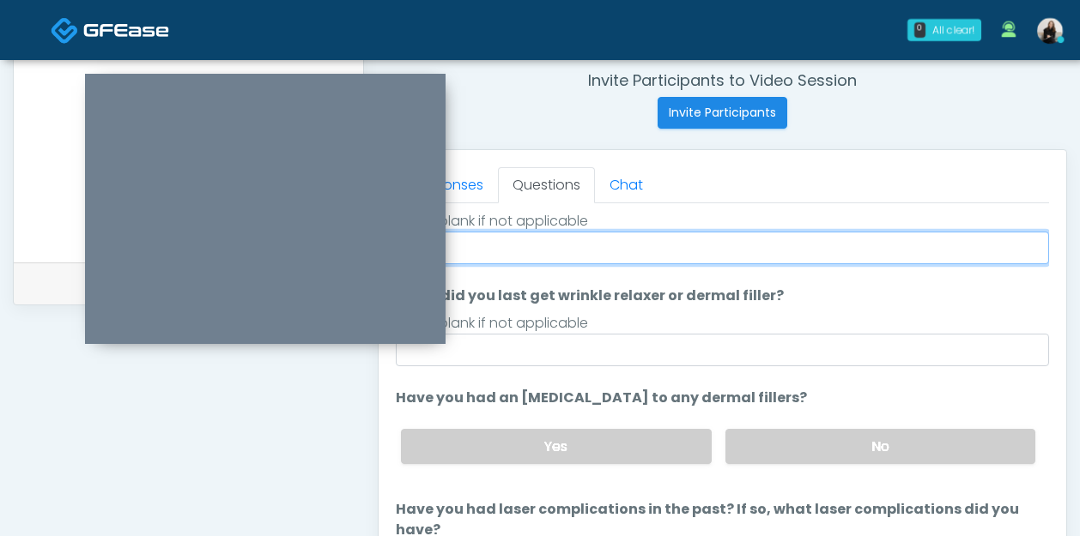
scroll to position [858, 0]
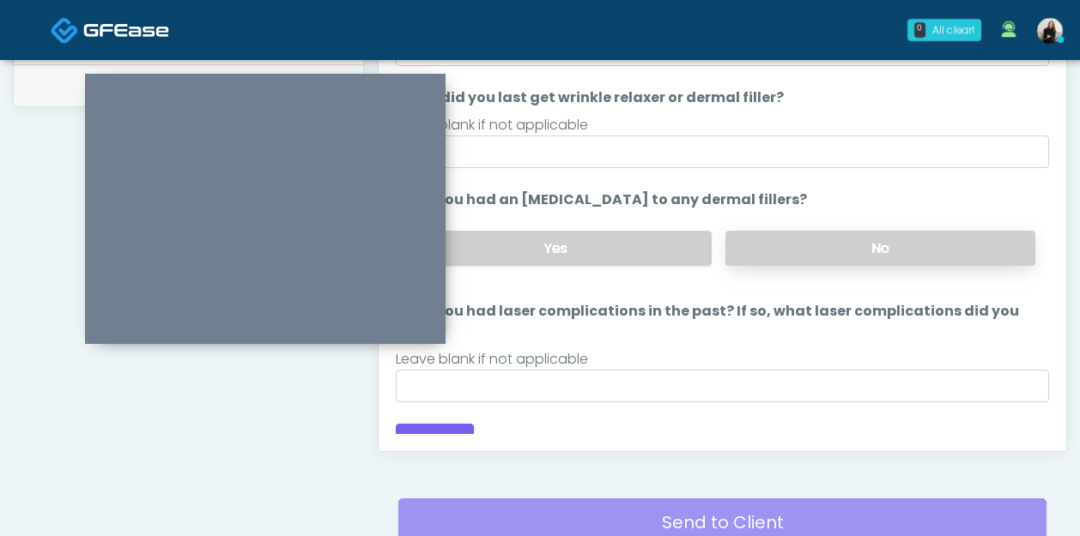
click at [919, 260] on label "No" at bounding box center [880, 248] width 310 height 35
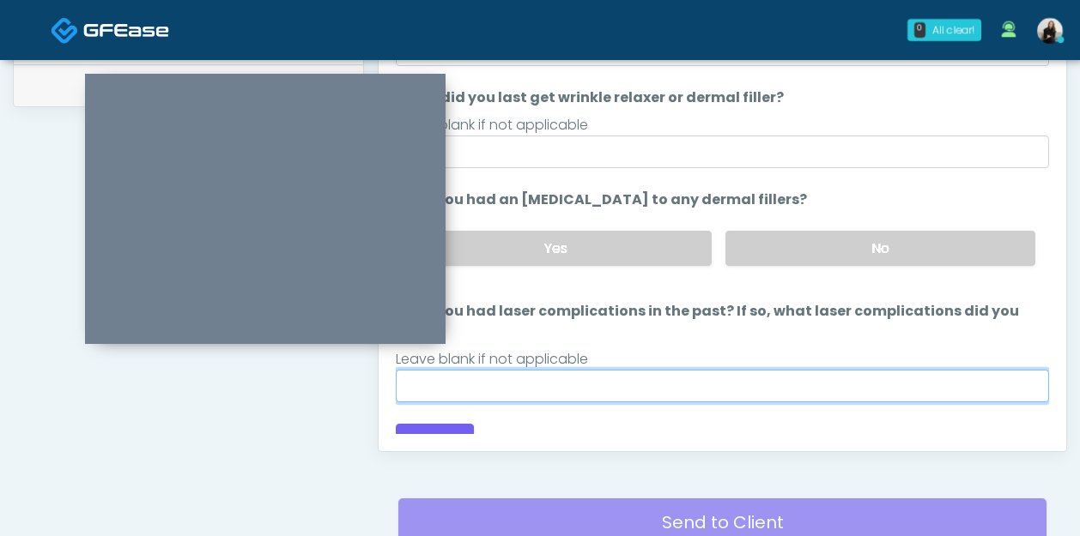
click at [841, 378] on input "Have you had laser complications in the past? If so, what laser complications d…" at bounding box center [722, 386] width 653 height 33
type input "**"
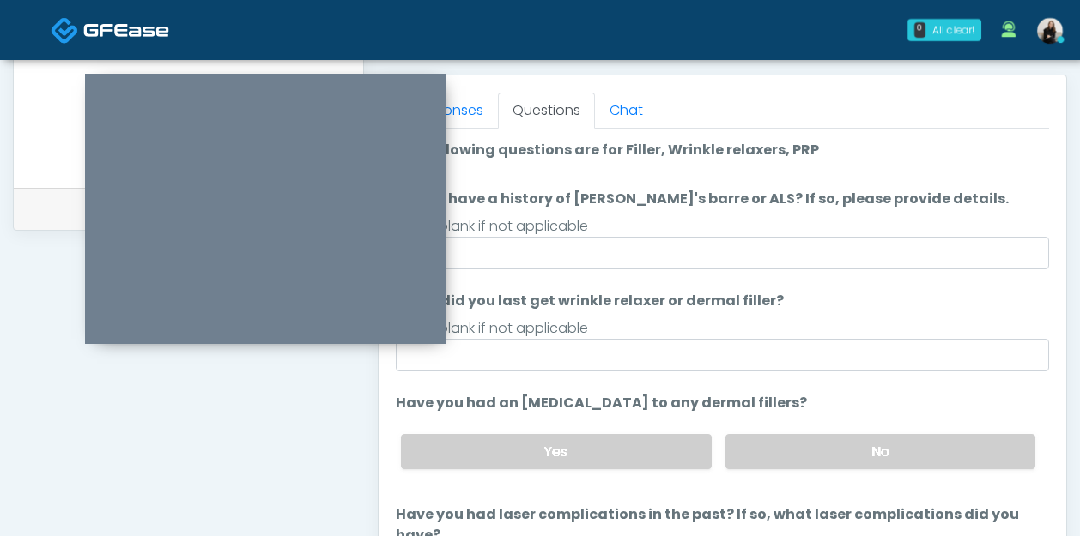
scroll to position [723, 0]
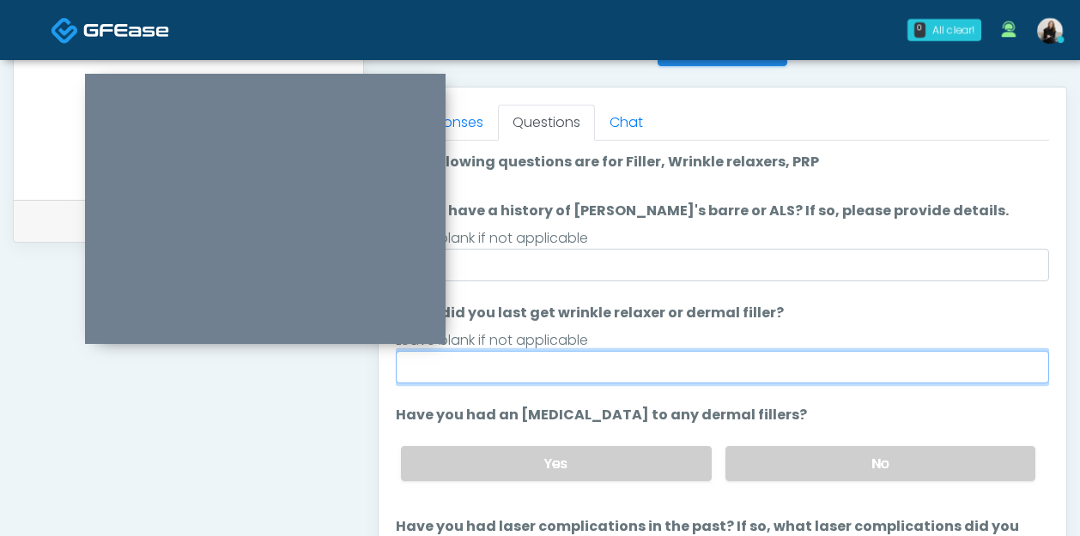
click at [527, 368] on input "When did you last get wrinkle relaxer or dermal filler?" at bounding box center [722, 367] width 653 height 33
type input "**********"
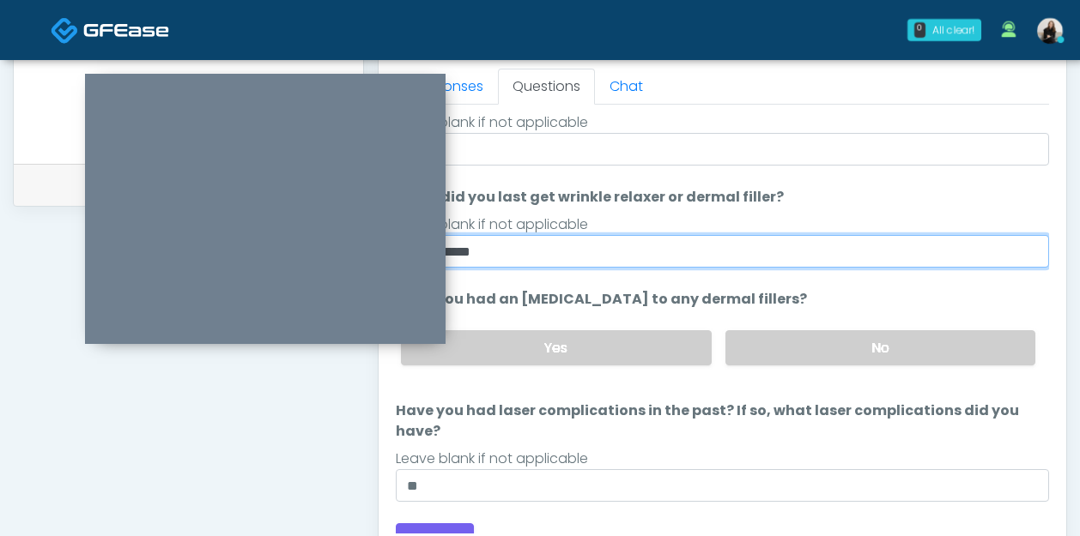
scroll to position [793, 0]
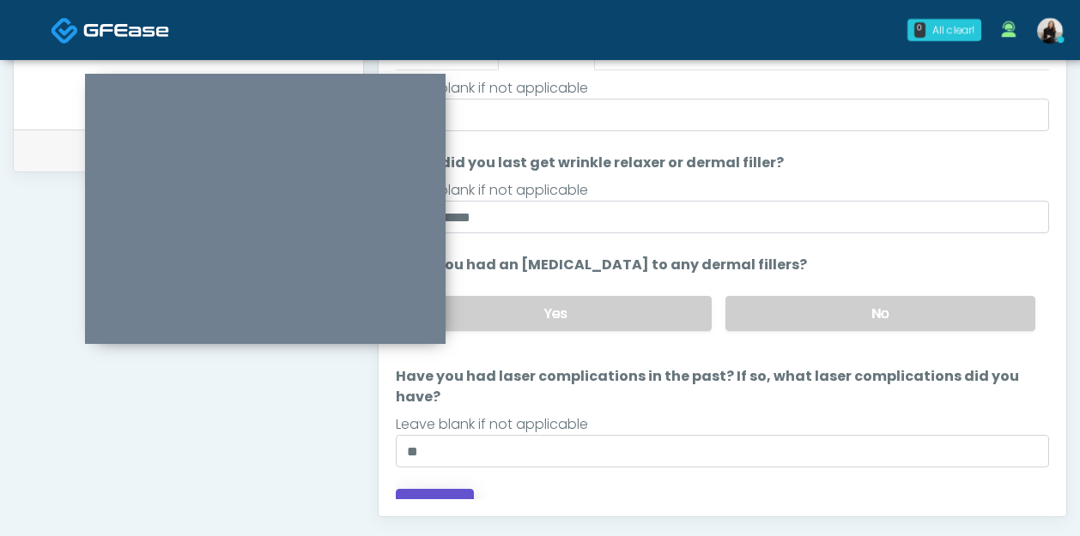
click at [443, 489] on button "Continue" at bounding box center [435, 505] width 78 height 32
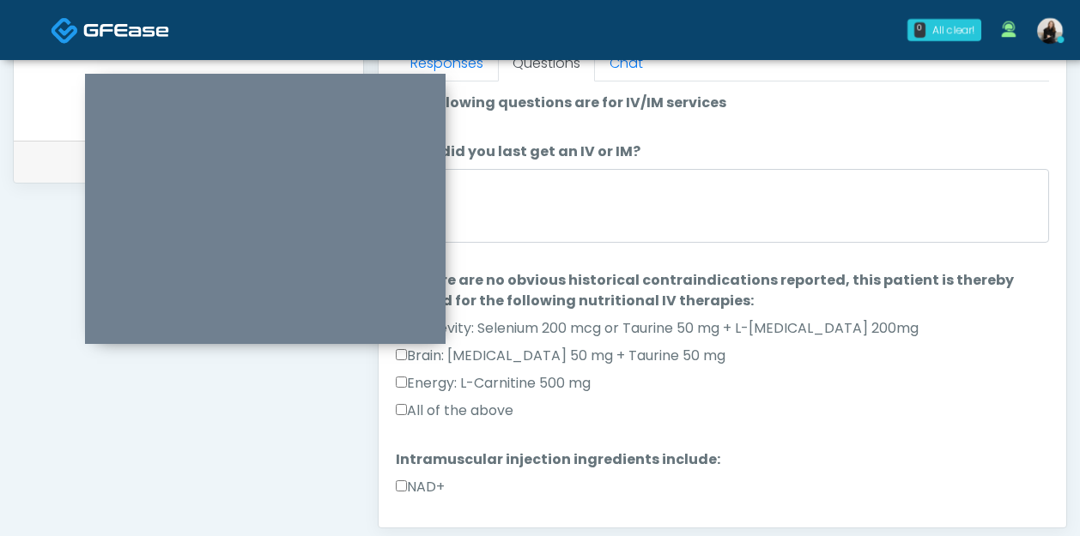
scroll to position [0, 0]
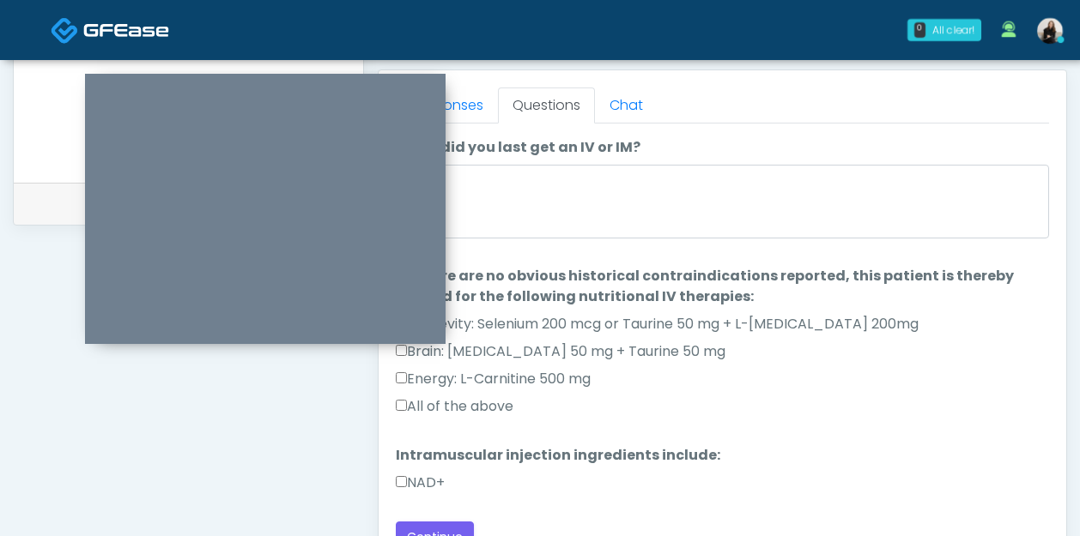
click at [443, 483] on label "NAD+" at bounding box center [420, 483] width 49 height 21
click at [503, 411] on label "All of the above" at bounding box center [455, 406] width 118 height 21
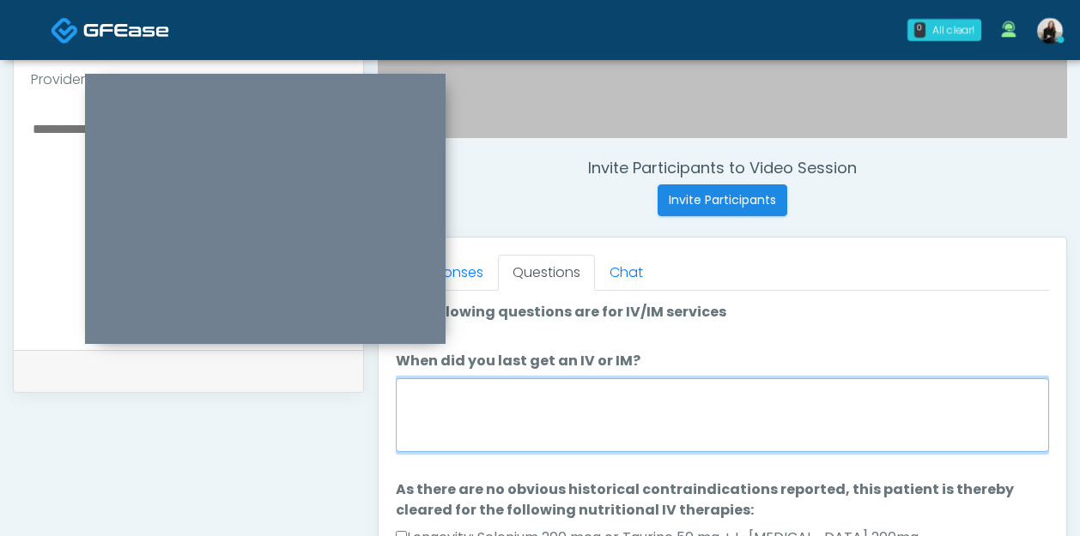
click at [499, 422] on textarea "When did you last get an IV or IM?" at bounding box center [722, 415] width 653 height 74
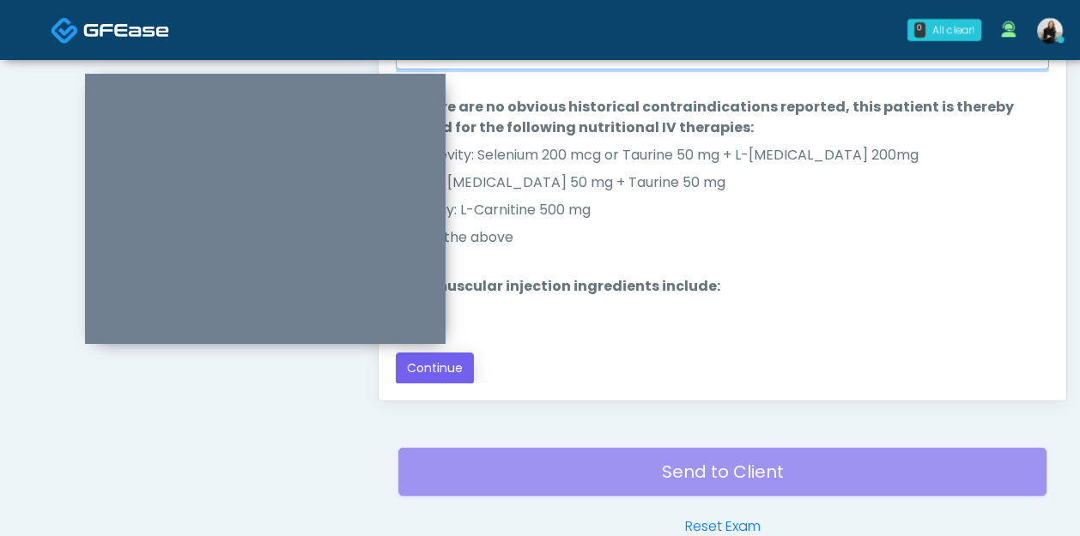
type textarea "**********"
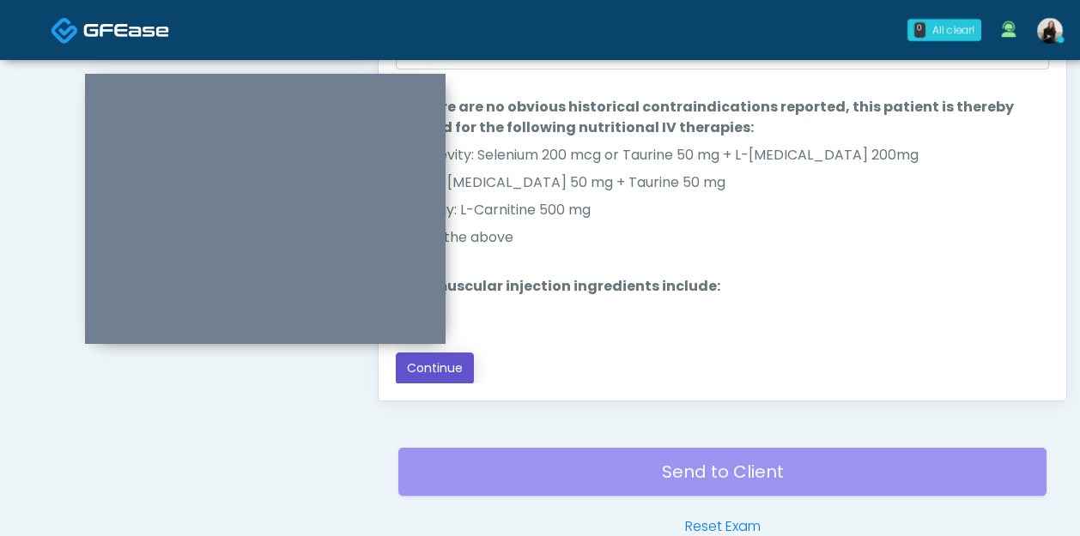
click at [449, 382] on button "Continue" at bounding box center [435, 369] width 78 height 32
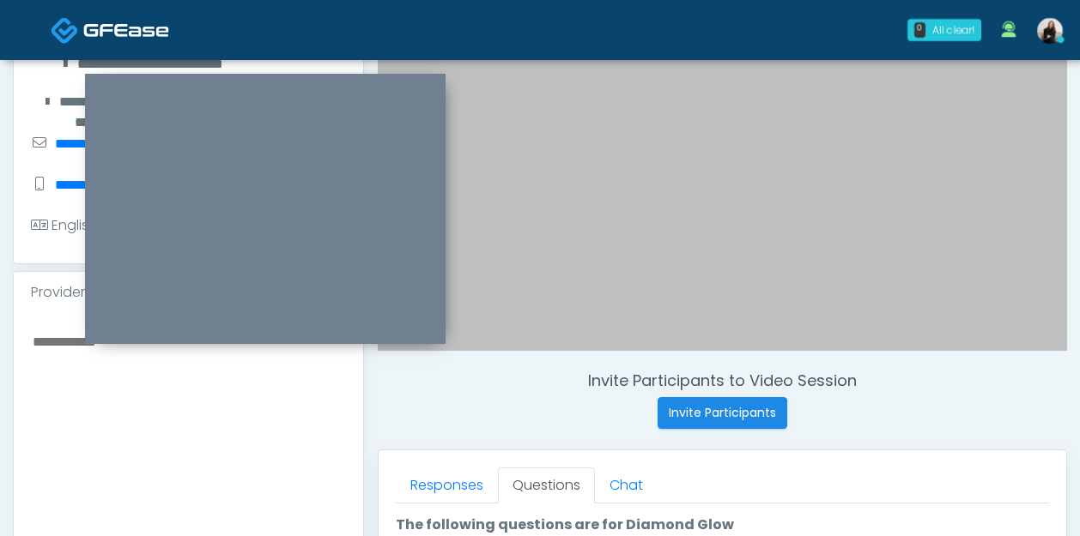
click at [273, 395] on textarea at bounding box center [188, 434] width 315 height 209
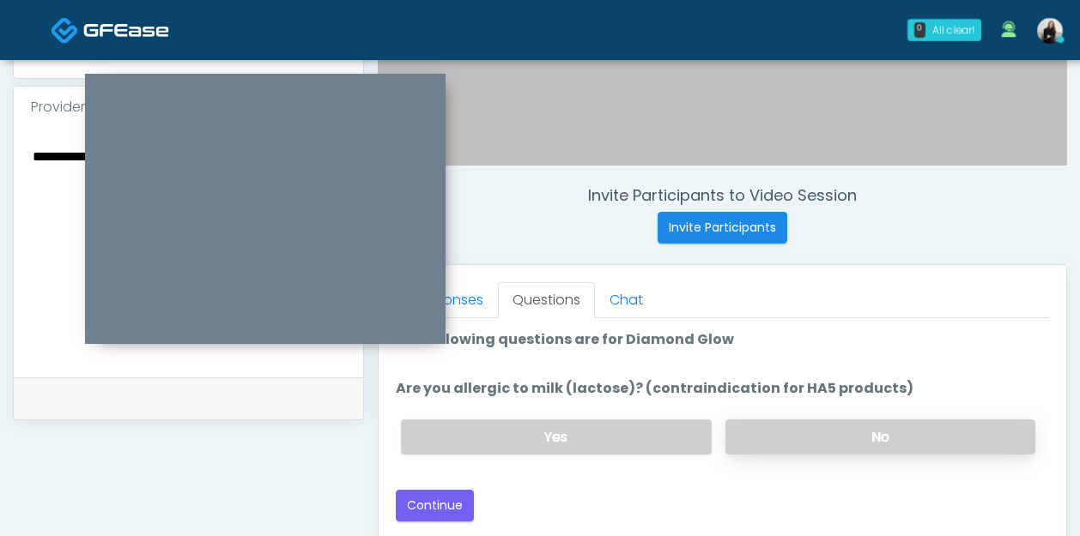
type textarea "**********"
click at [807, 424] on label "No" at bounding box center [880, 437] width 310 height 35
click at [423, 508] on button "Continue" at bounding box center [435, 506] width 78 height 32
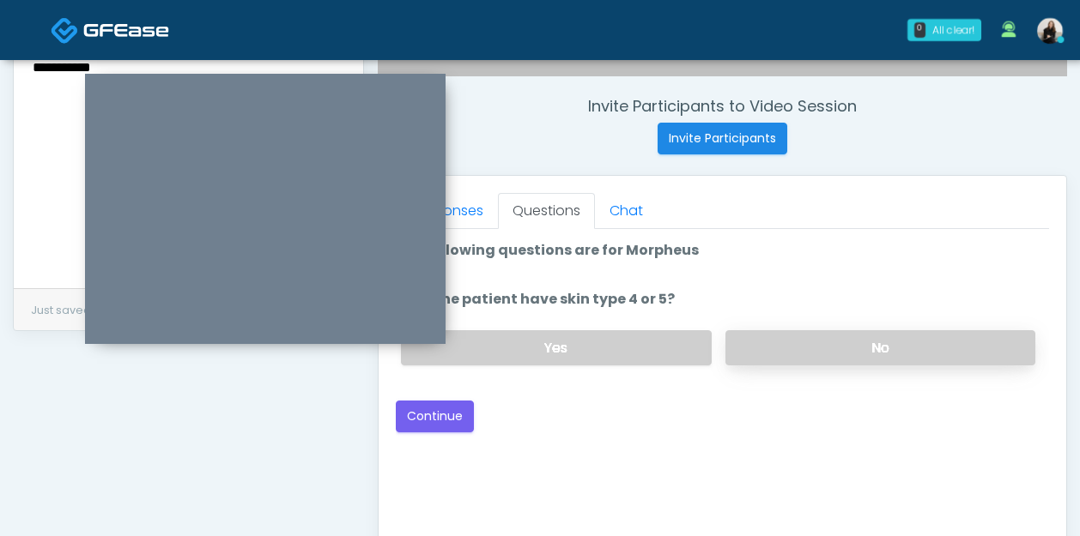
click at [793, 342] on label "No" at bounding box center [880, 347] width 310 height 35
click at [459, 412] on button "Continue" at bounding box center [435, 417] width 78 height 32
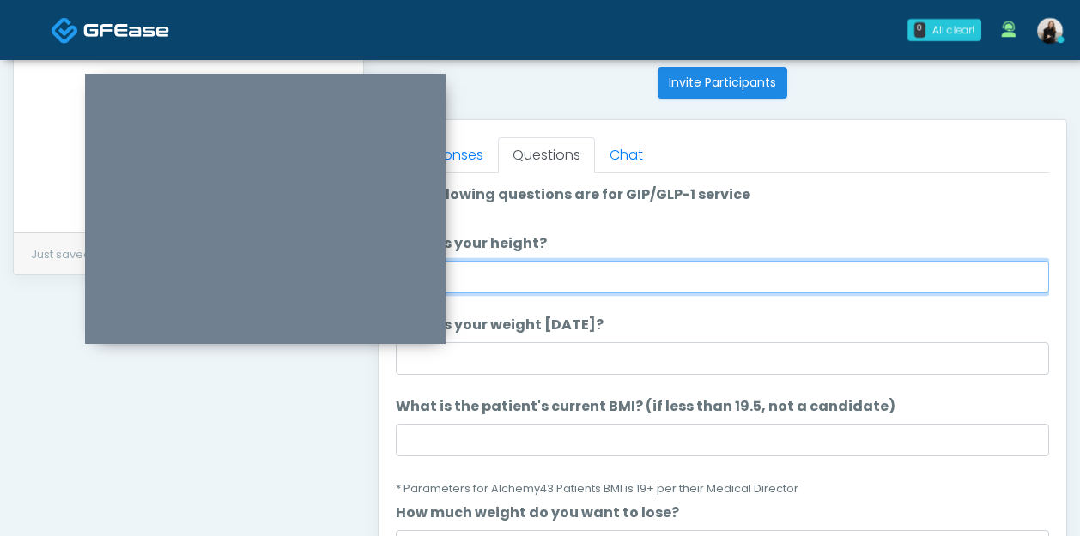
click at [691, 273] on input "What is your height?" at bounding box center [722, 277] width 653 height 33
type input "******"
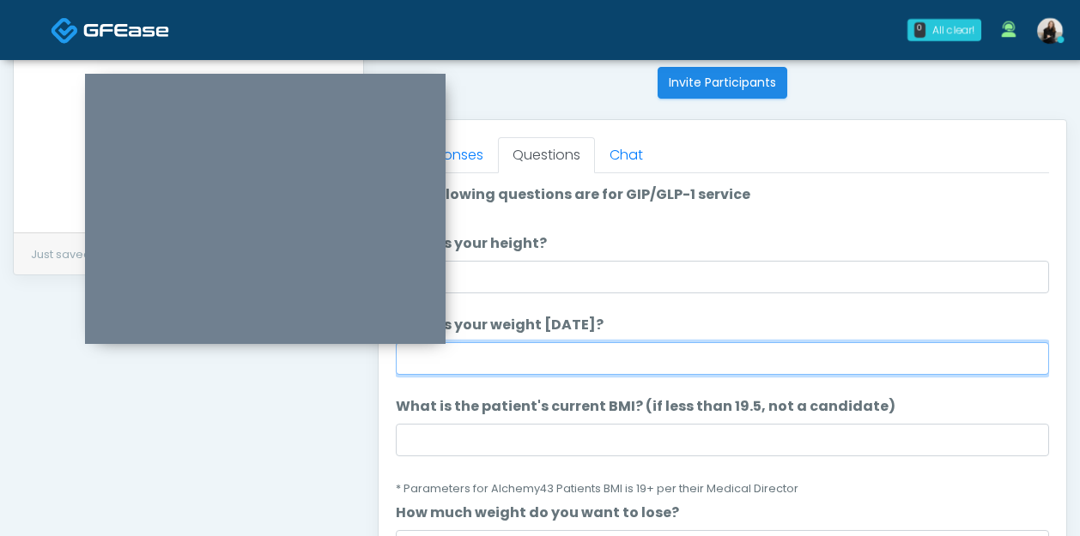
click at [535, 354] on input "What is your weight today?" at bounding box center [722, 358] width 653 height 33
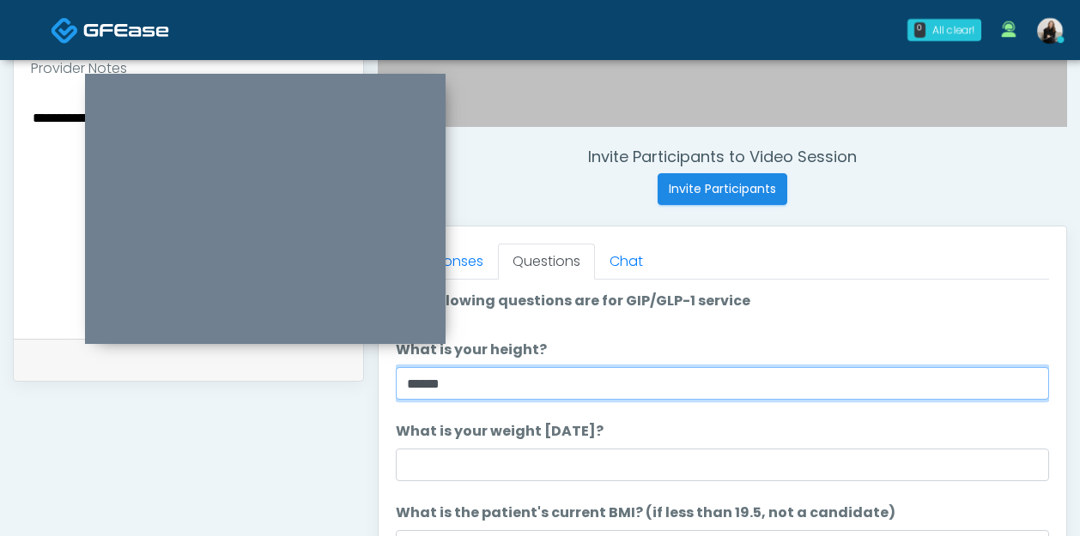
click at [490, 384] on input "******" at bounding box center [722, 383] width 653 height 33
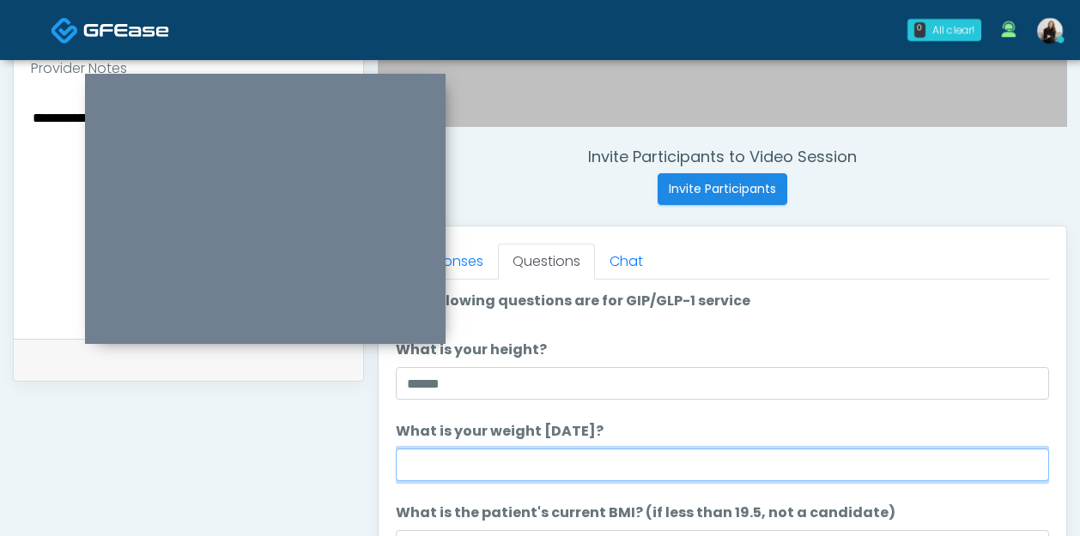
click at [458, 459] on input "What is your weight today?" at bounding box center [722, 465] width 653 height 33
type input "***"
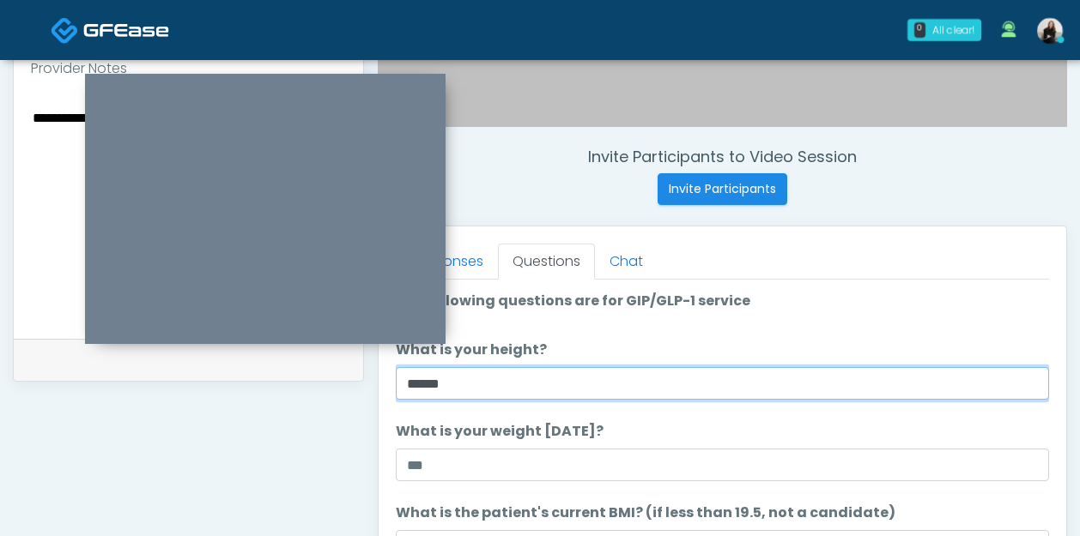
click at [429, 390] on input "******" at bounding box center [722, 383] width 653 height 33
type input "******"
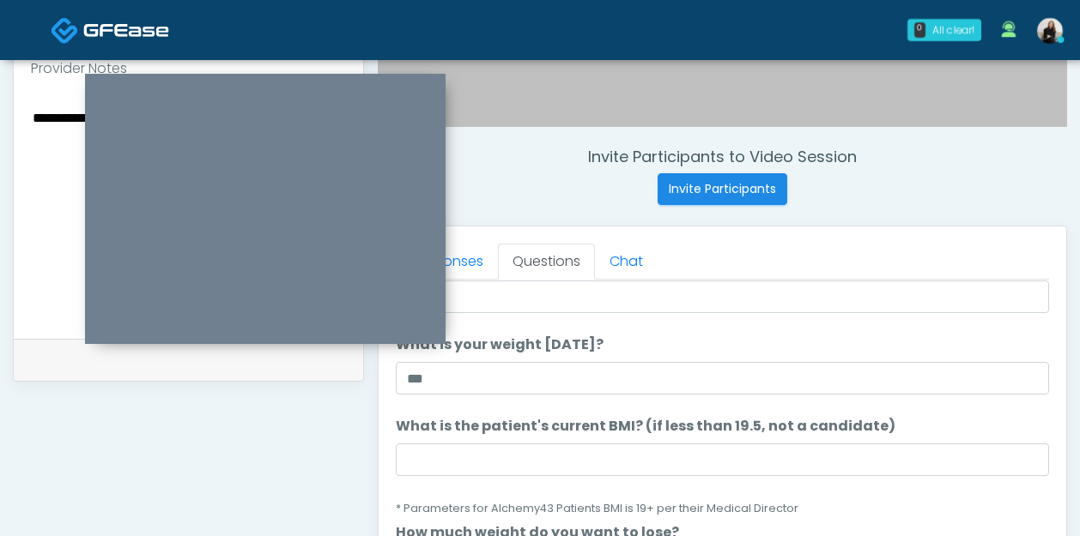
click at [690, 480] on li "What is the patient's current BMI? (if less than 19.5, not a candidate) What is…" at bounding box center [722, 467] width 653 height 102
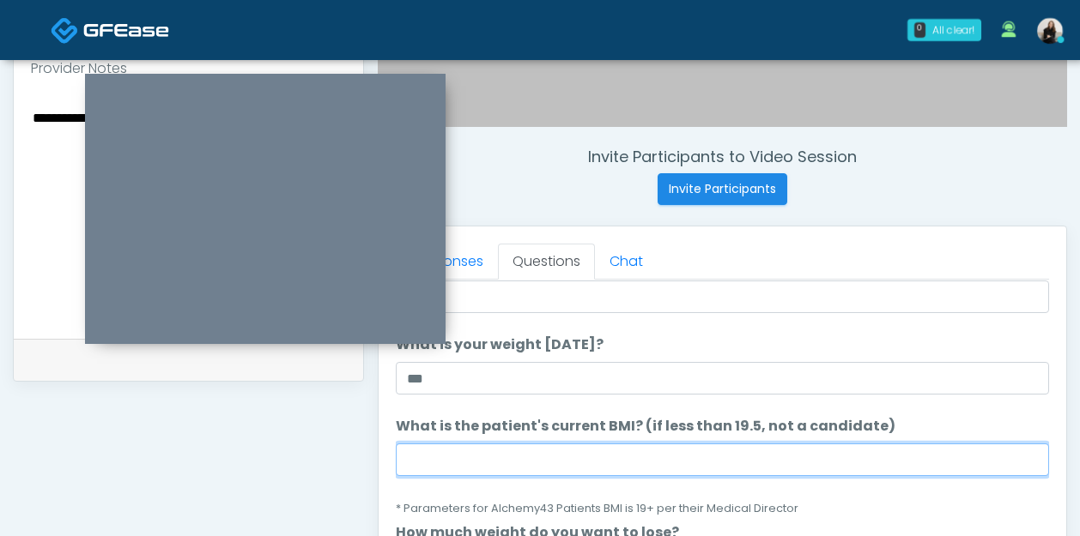
click at [692, 474] on input "What is the patient's current BMI? (if less than 19.5, not a candidate)" at bounding box center [722, 460] width 653 height 33
paste input "****"
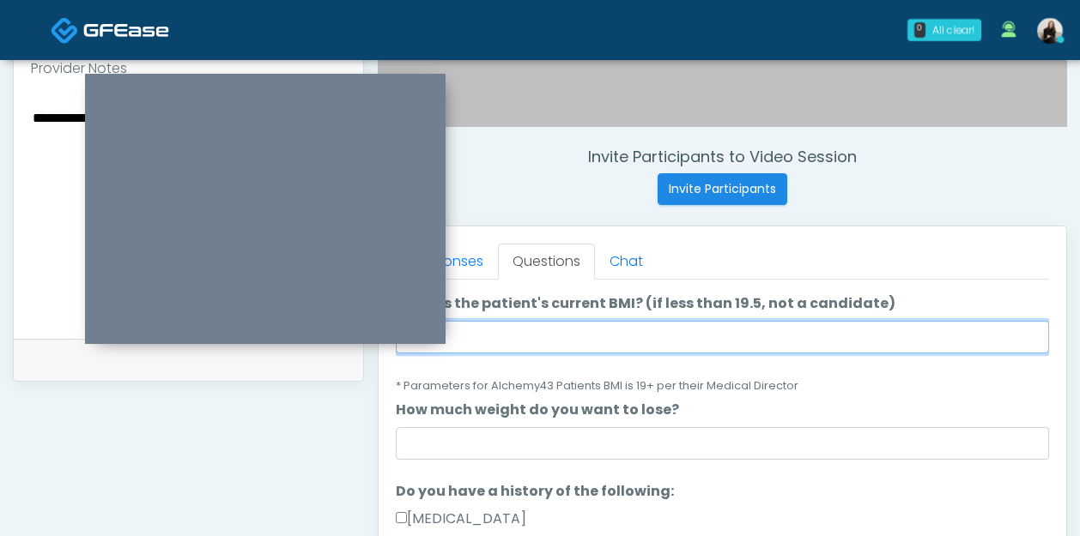
scroll to position [312, 0]
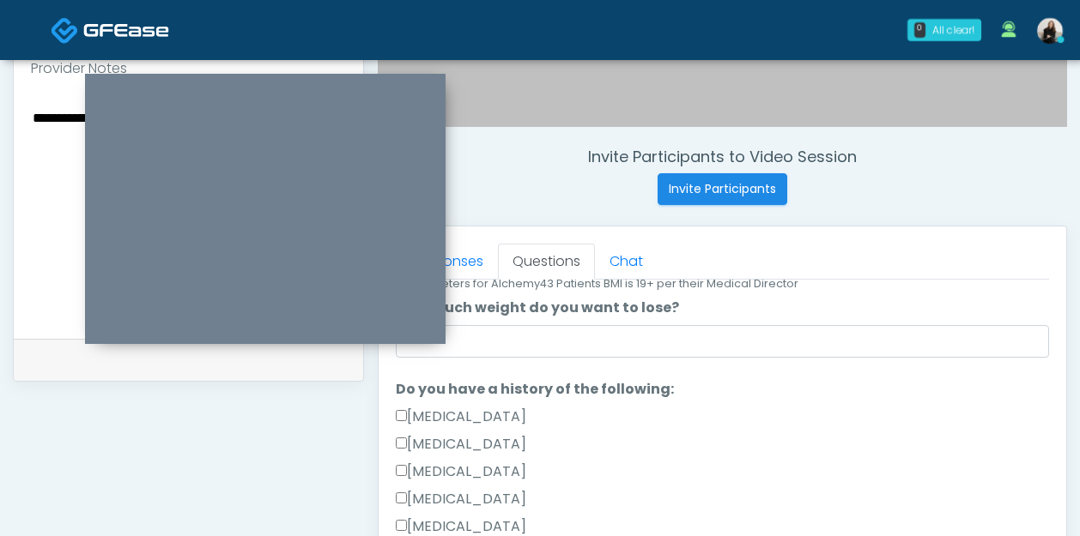
type input "****"
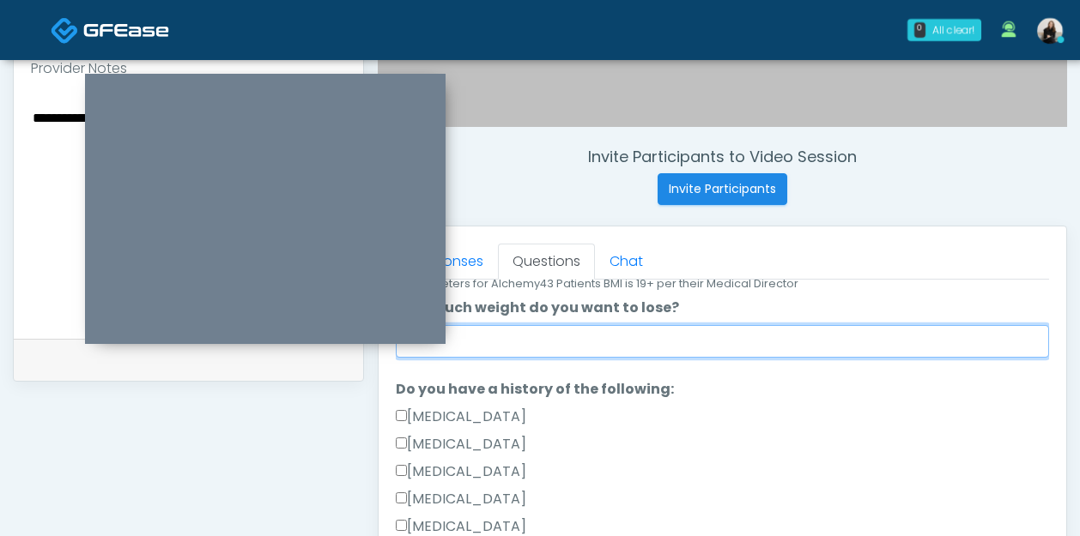
click at [676, 345] on input "How much weight do you want to lose?" at bounding box center [722, 341] width 653 height 33
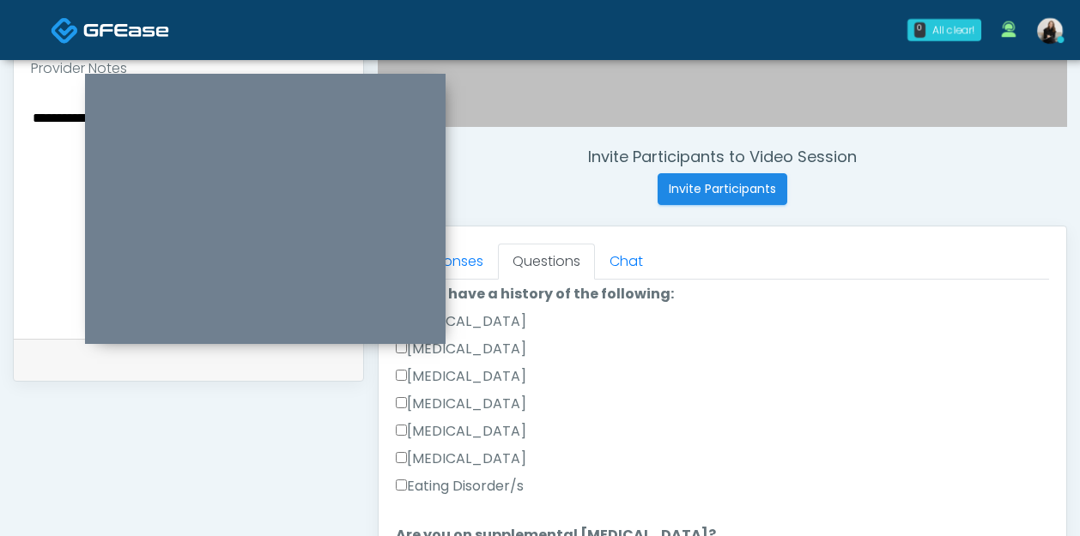
scroll to position [478, 0]
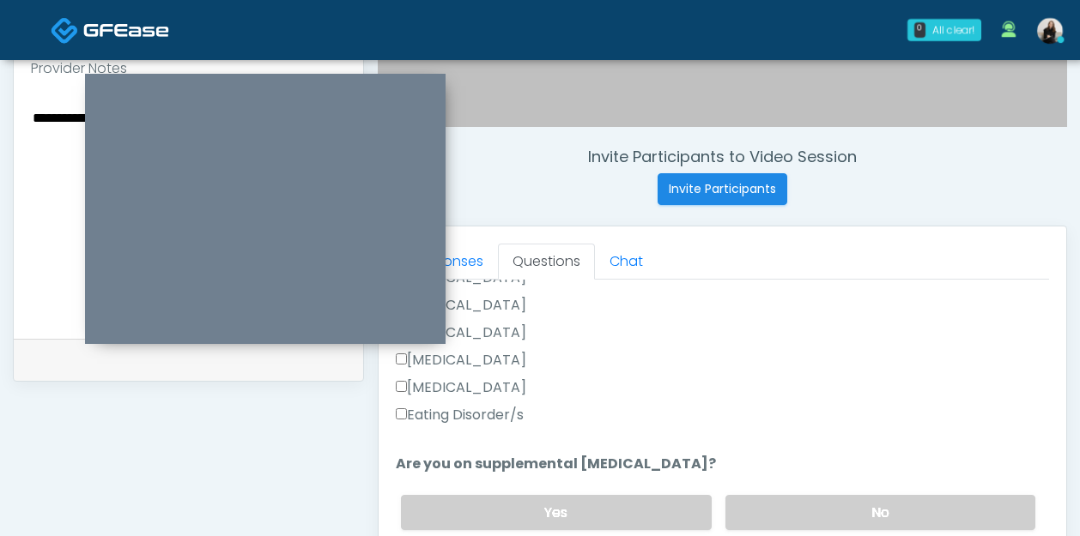
type input "***"
click at [504, 410] on label "Eating Disorder/s" at bounding box center [460, 415] width 128 height 21
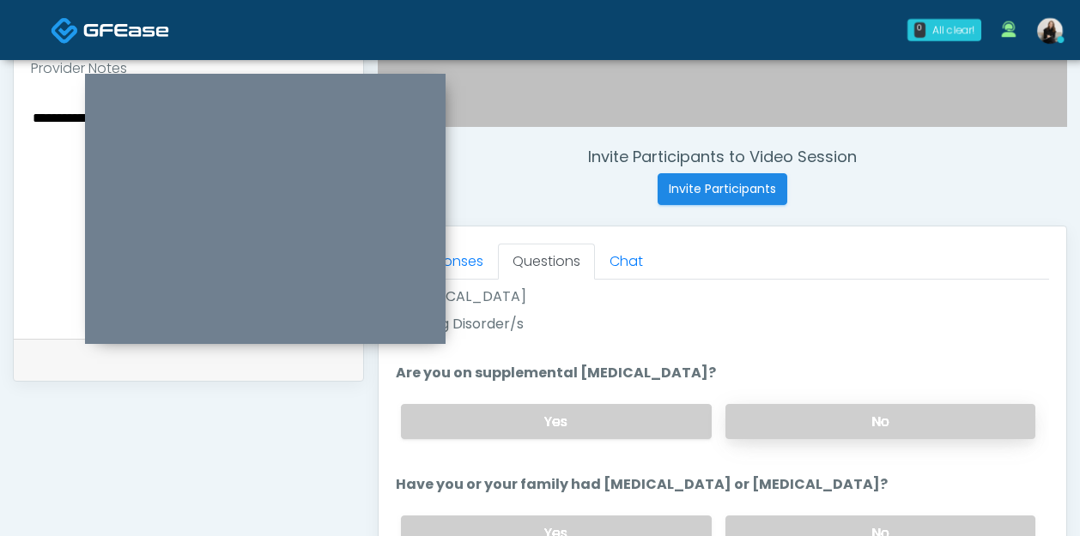
click at [752, 428] on label "No" at bounding box center [880, 421] width 310 height 35
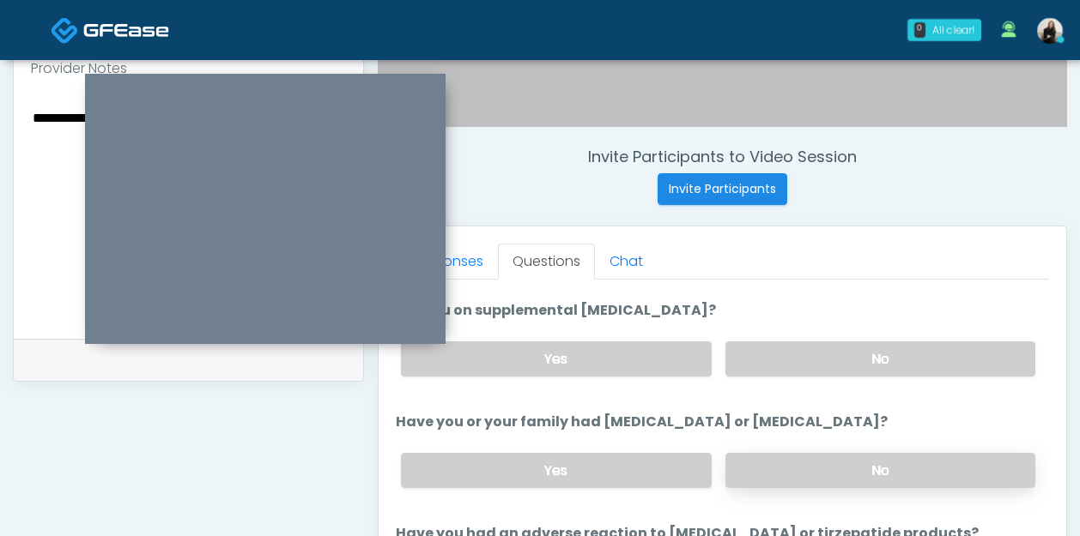
click at [753, 461] on label "No" at bounding box center [880, 470] width 310 height 35
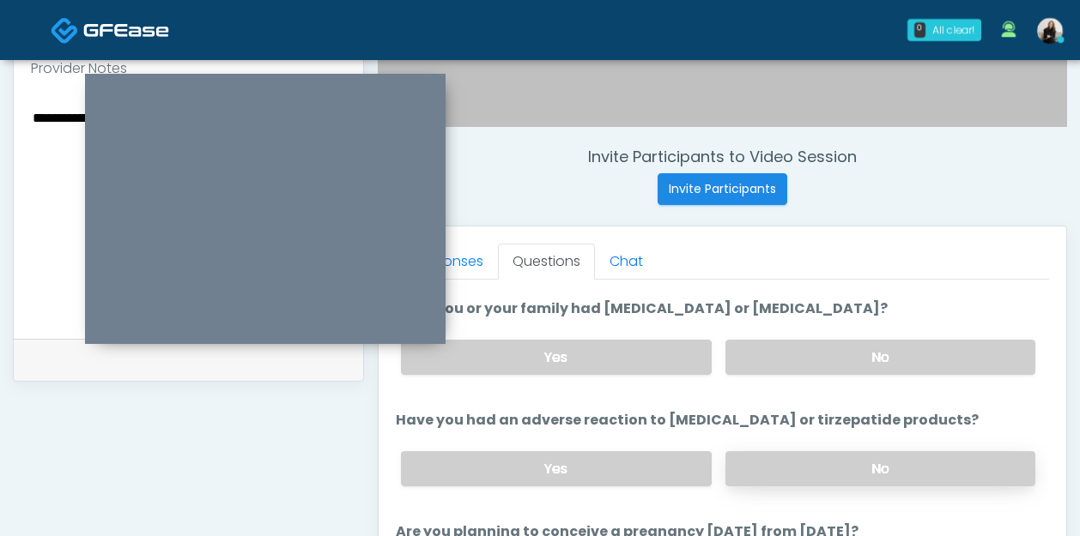
click at [755, 465] on label "No" at bounding box center [880, 468] width 310 height 35
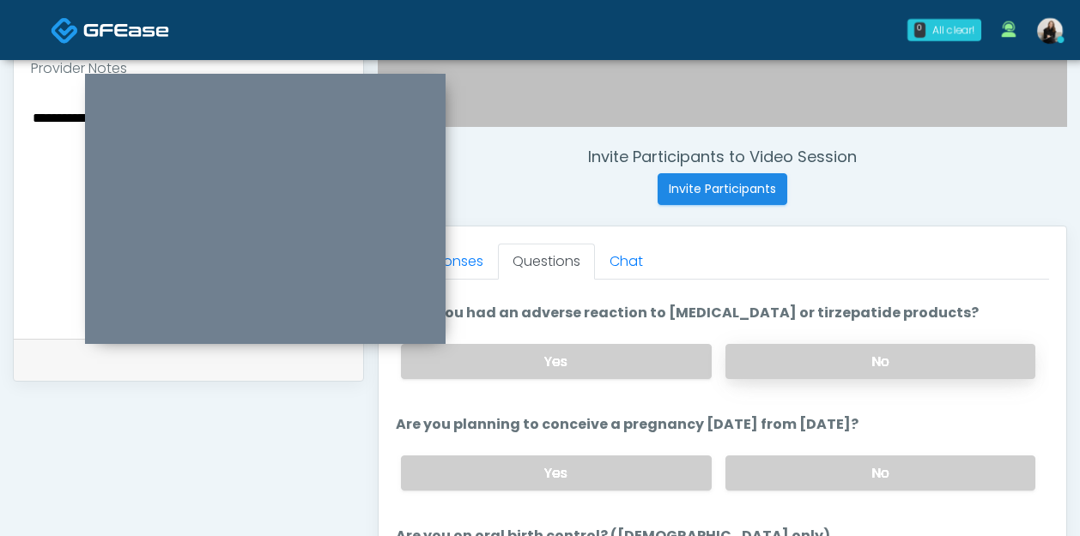
click at [755, 465] on label "No" at bounding box center [880, 473] width 310 height 35
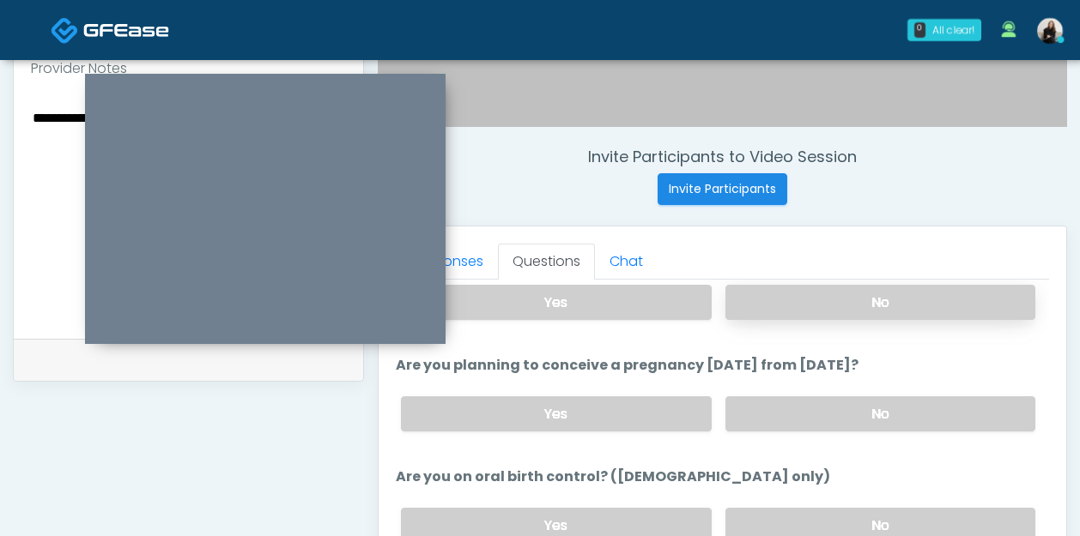
scroll to position [919, 0]
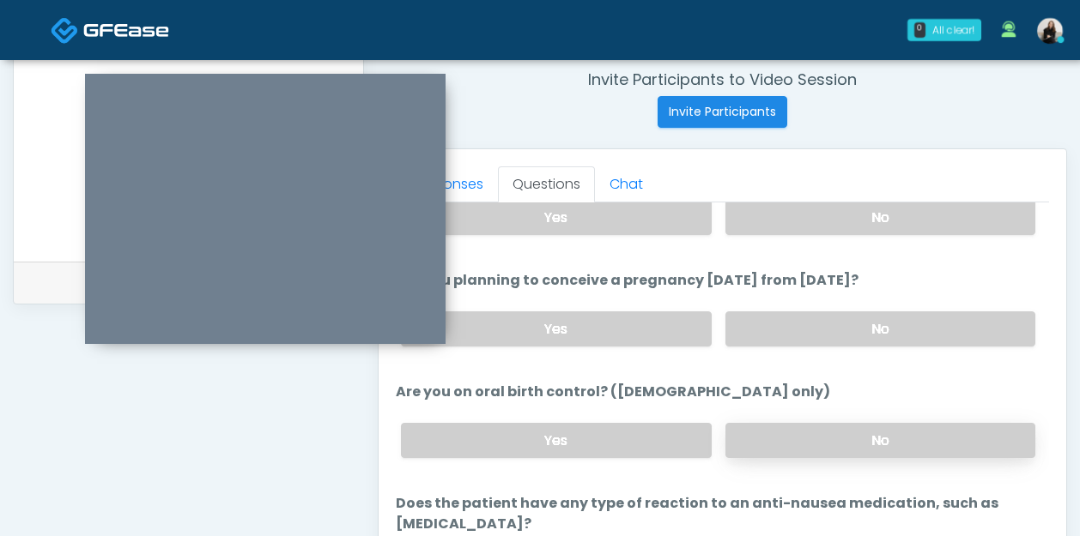
click at [763, 449] on label "No" at bounding box center [880, 440] width 310 height 35
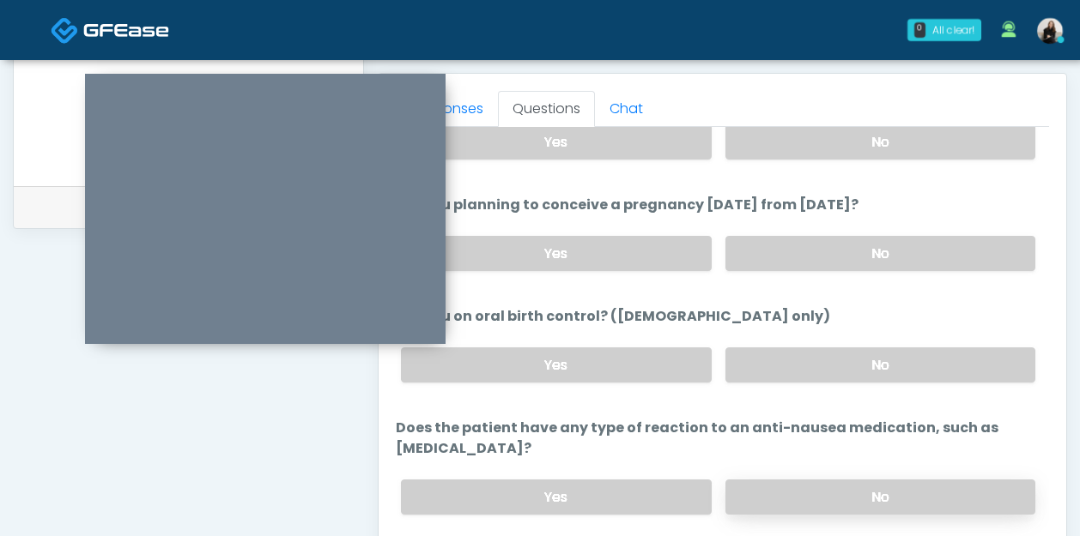
click at [760, 484] on label "No" at bounding box center [880, 497] width 310 height 35
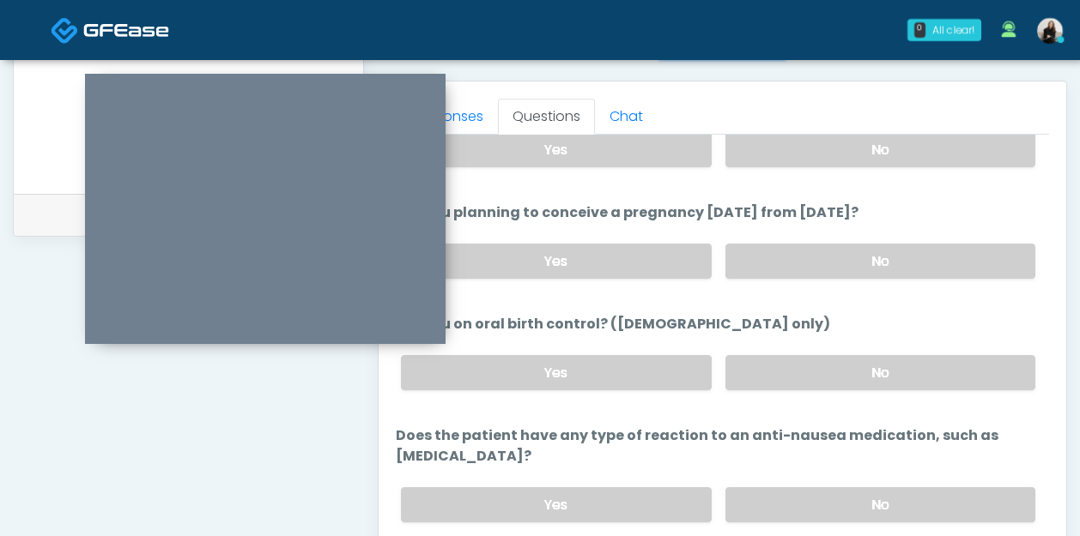
scroll to position [874, 0]
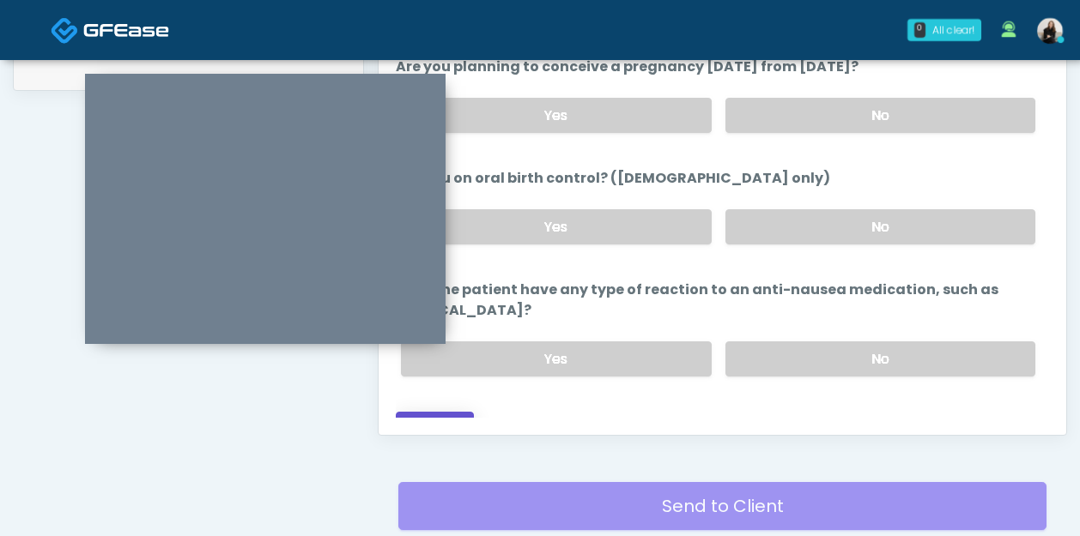
click at [460, 412] on button "Continue" at bounding box center [435, 428] width 78 height 32
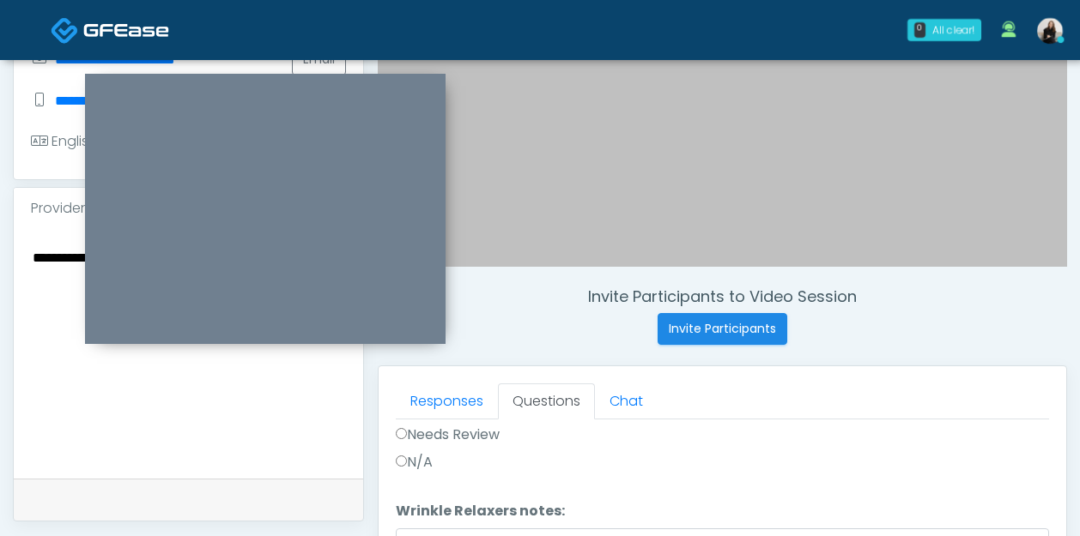
scroll to position [0, 0]
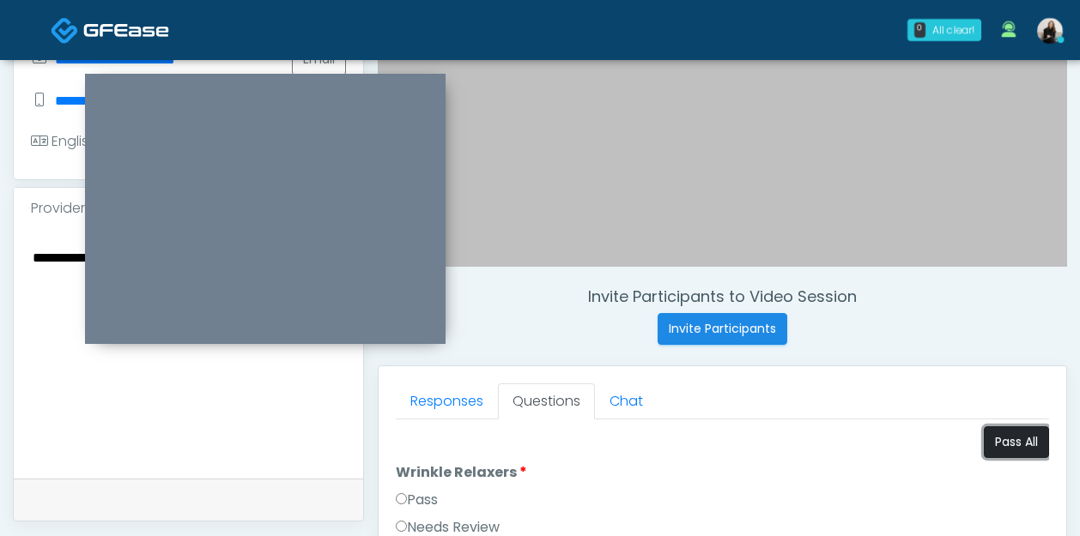
click at [989, 439] on button "Pass All" at bounding box center [1015, 442] width 65 height 32
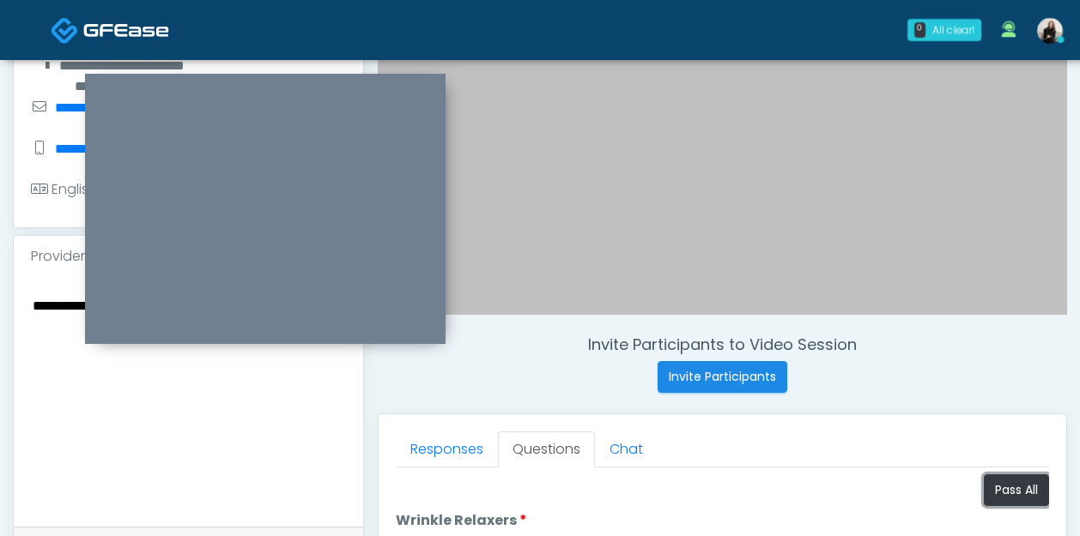
scroll to position [338, 0]
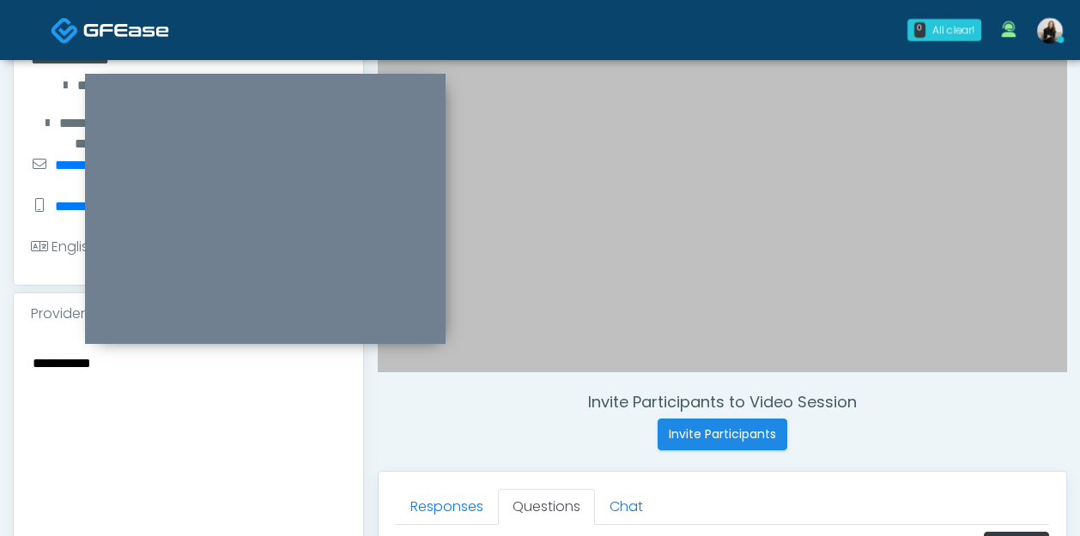
click at [81, 352] on textarea "**********" at bounding box center [188, 456] width 315 height 209
click at [31, 352] on textarea "**********" at bounding box center [188, 456] width 315 height 209
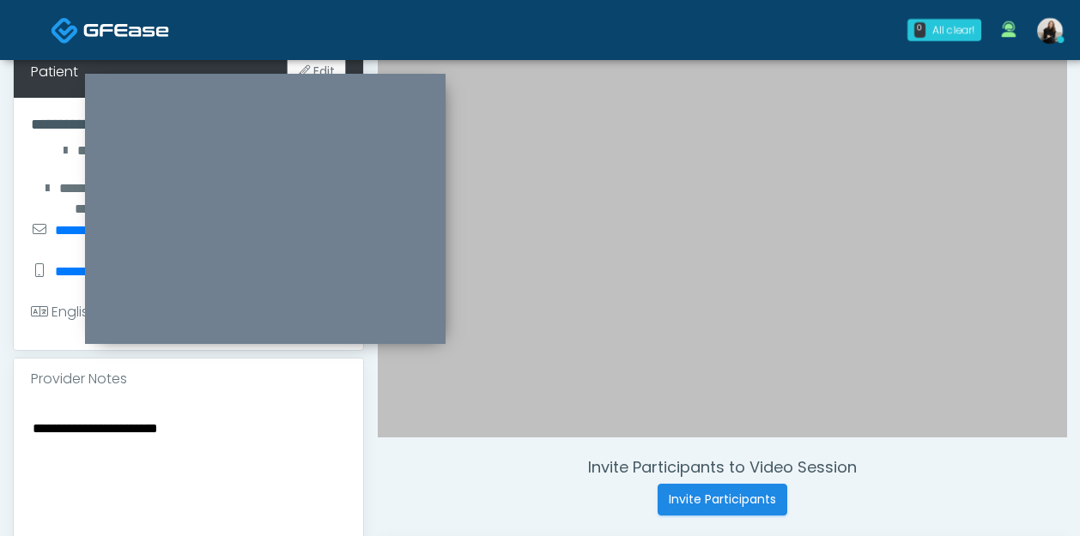
click at [140, 417] on textarea "**********" at bounding box center [188, 521] width 315 height 209
click at [154, 417] on textarea "**********" at bounding box center [188, 521] width 315 height 209
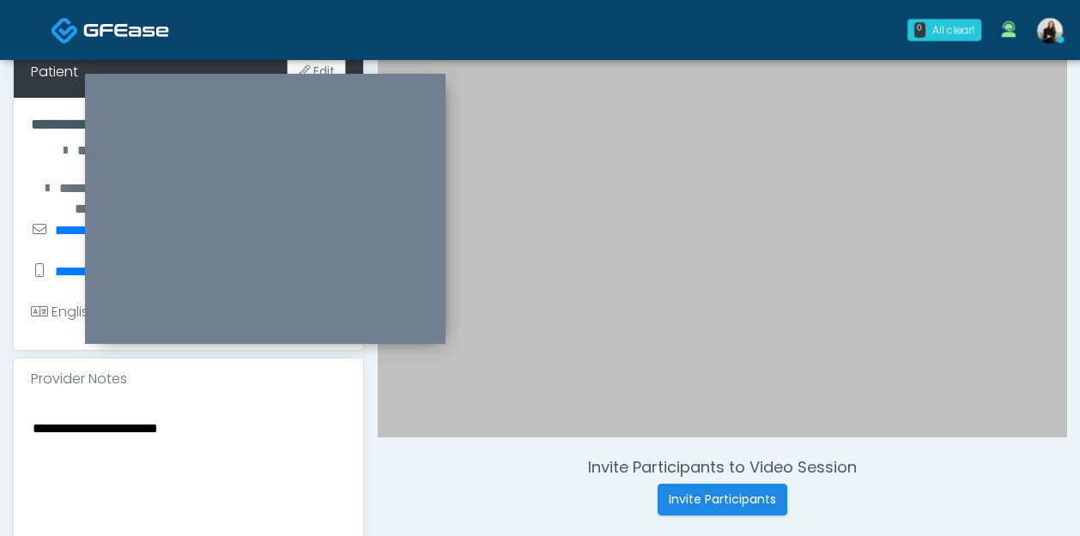
click at [154, 417] on textarea "**********" at bounding box center [188, 521] width 315 height 209
type textarea "**********"
click at [241, 417] on textarea "**********" at bounding box center [188, 521] width 315 height 209
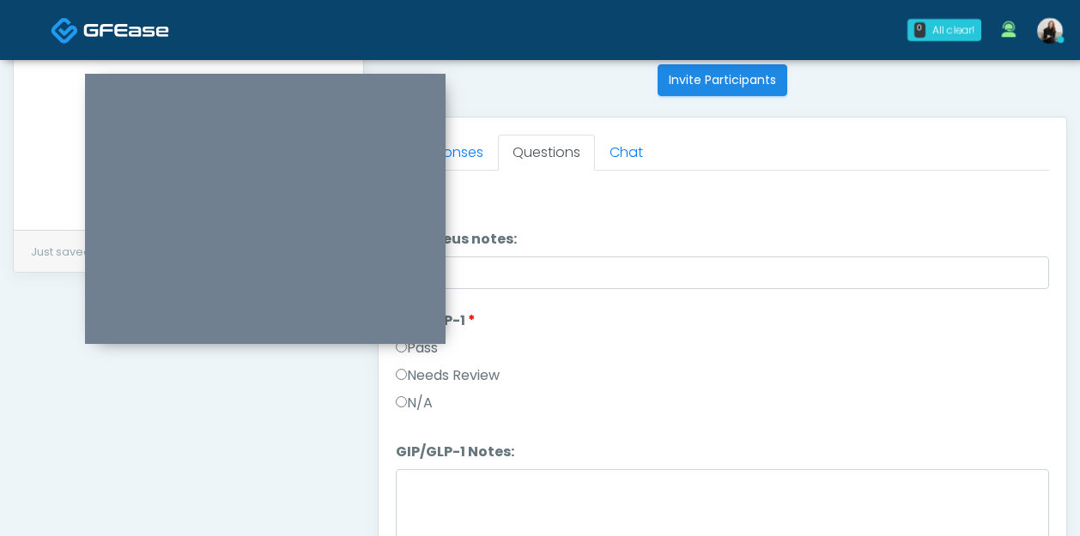
scroll to position [1004, 0]
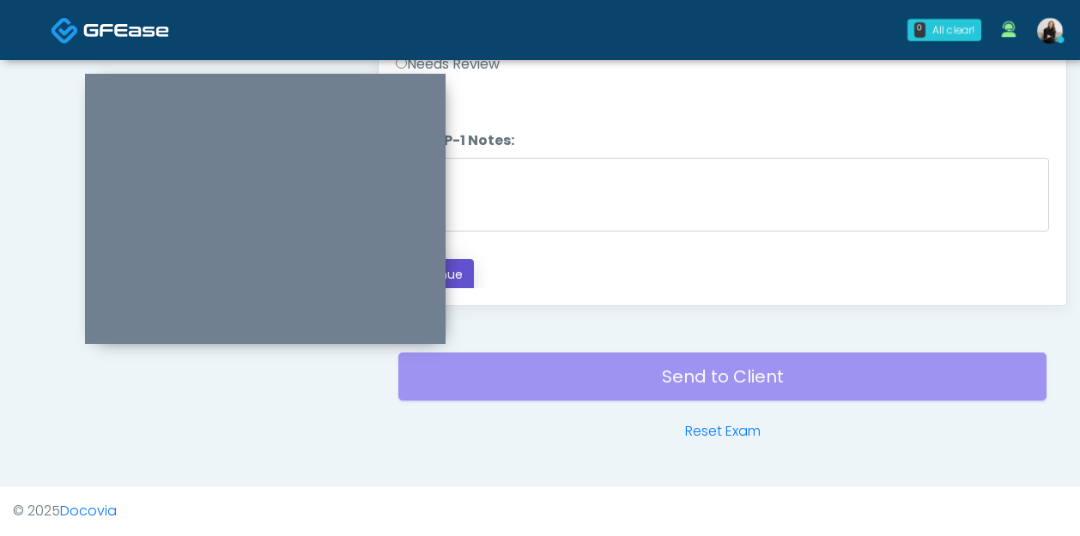
click at [463, 281] on button "Continue" at bounding box center [435, 275] width 78 height 32
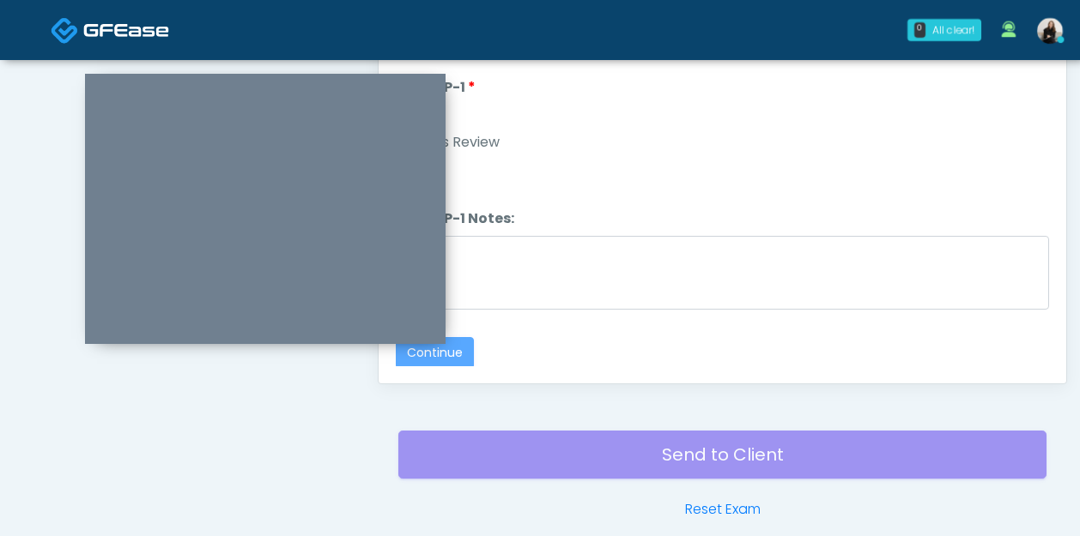
scroll to position [0, 0]
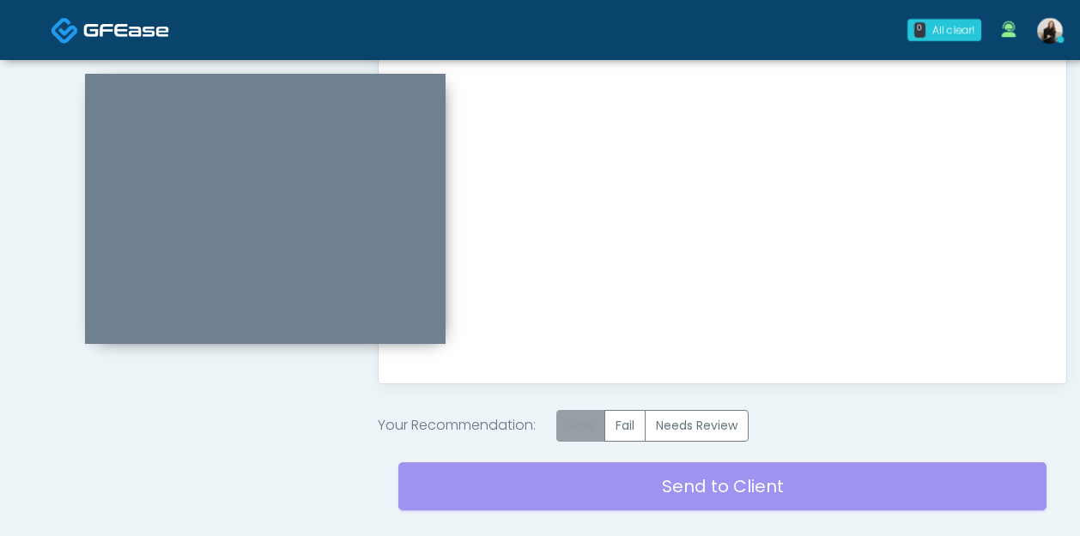
click at [586, 417] on label "Pass" at bounding box center [580, 426] width 49 height 32
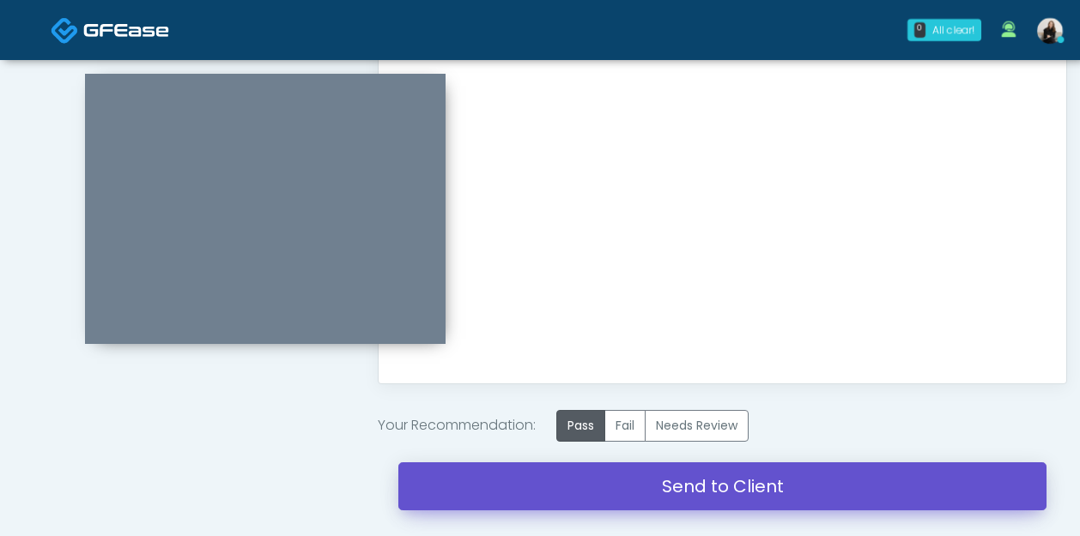
click at [592, 499] on link "Send to Client" at bounding box center [722, 487] width 648 height 48
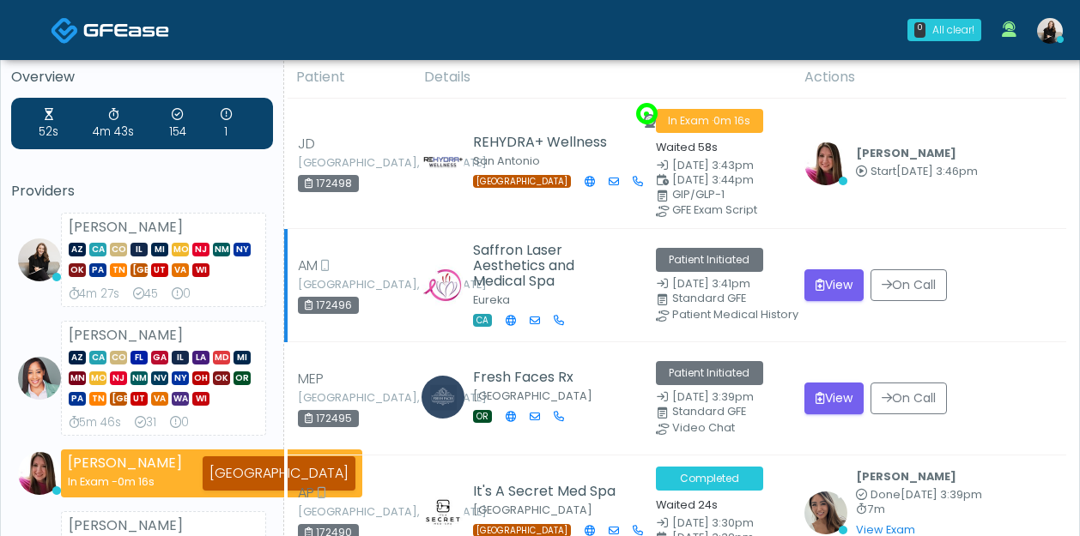
scroll to position [21, 0]
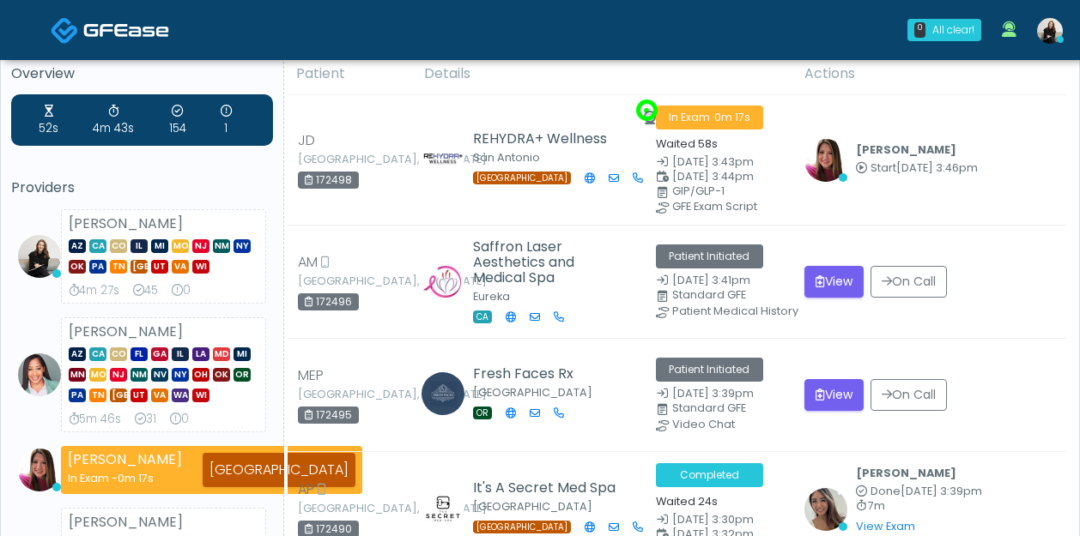
click at [140, 33] on img at bounding box center [126, 29] width 86 height 17
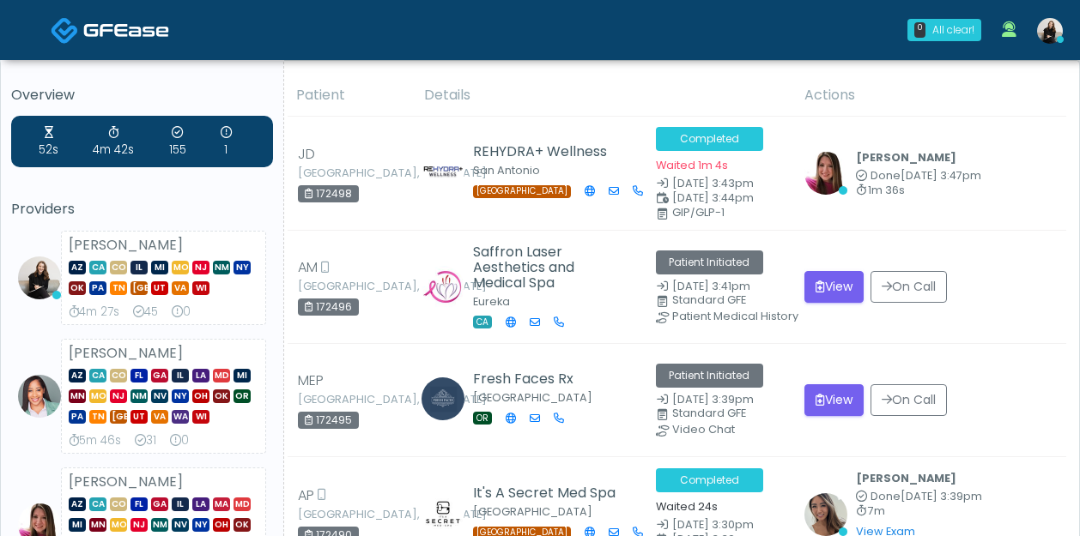
click at [151, 42] on link at bounding box center [110, 30] width 118 height 56
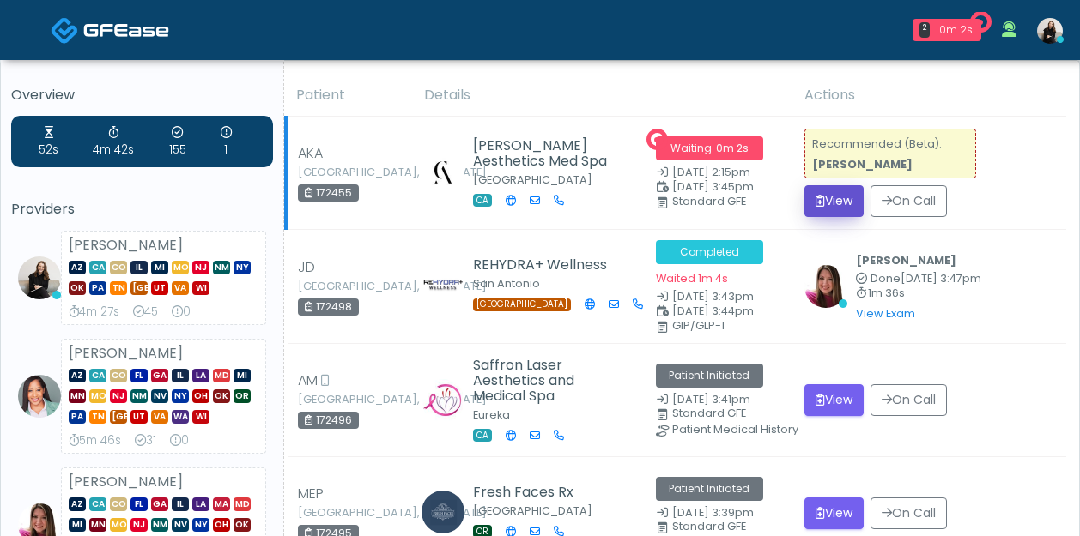
click at [834, 196] on button "View" at bounding box center [833, 201] width 59 height 32
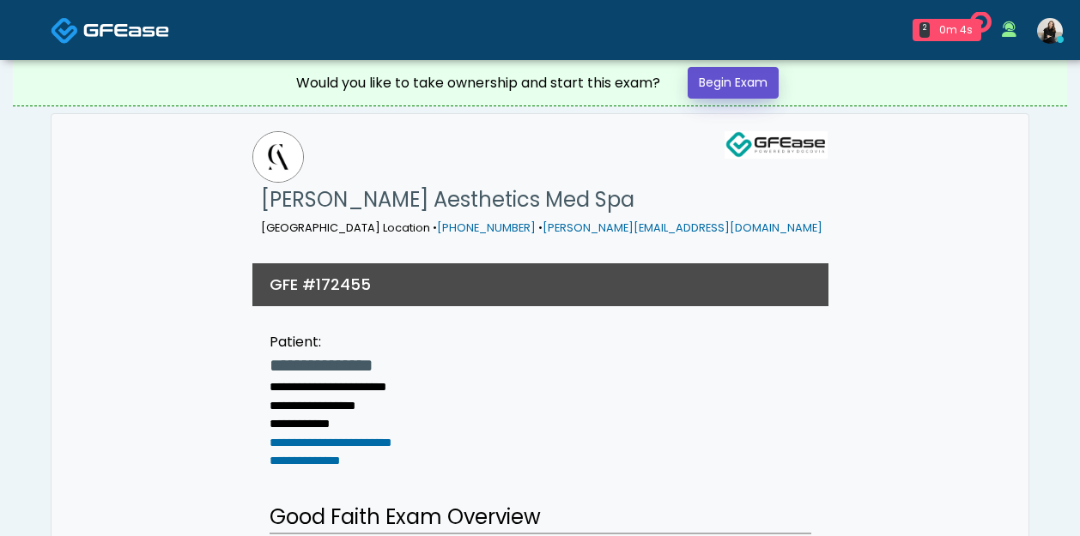
click at [761, 80] on link "Begin Exam" at bounding box center [732, 83] width 91 height 32
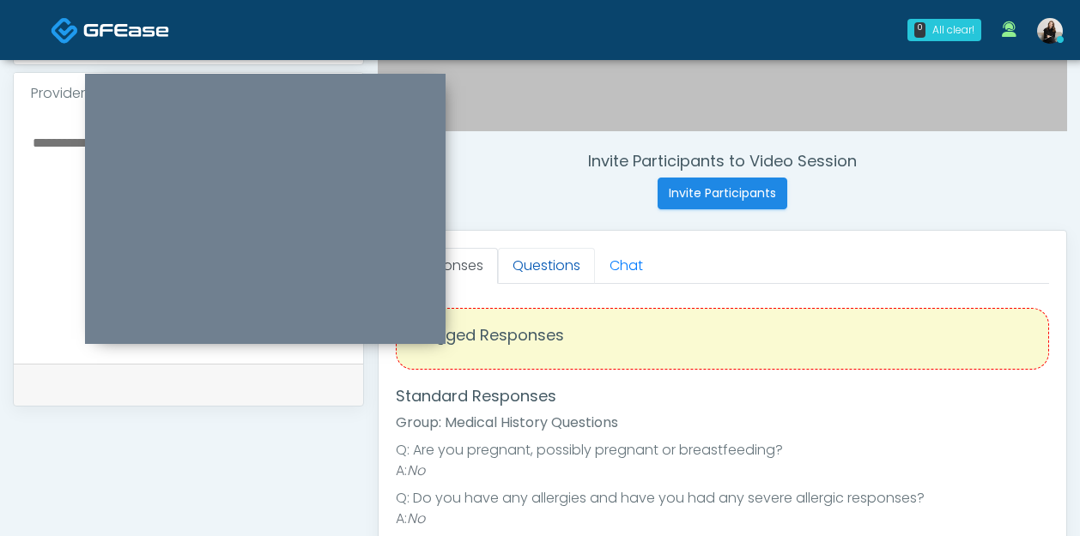
click at [537, 263] on link "Questions" at bounding box center [546, 266] width 97 height 36
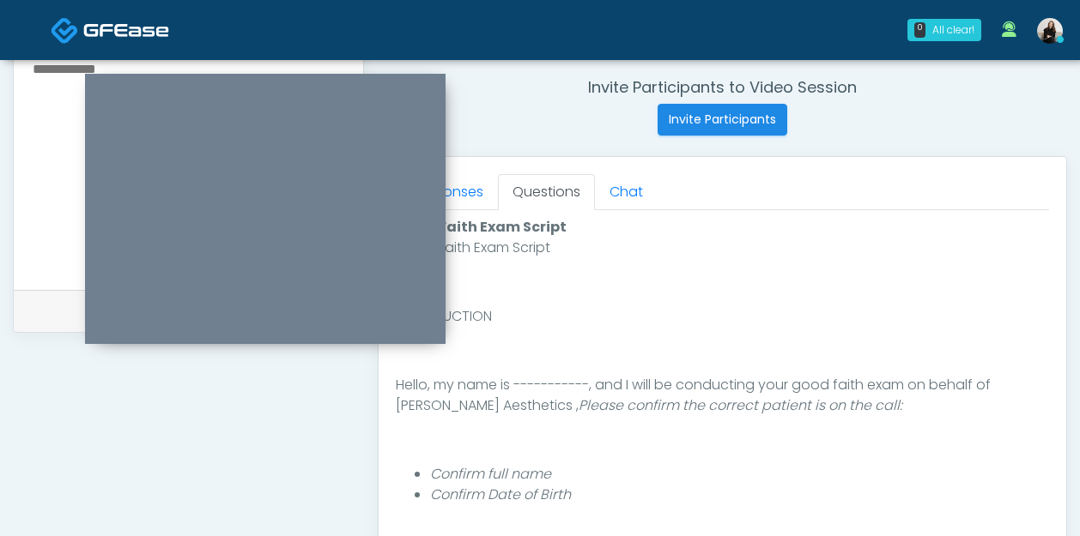
scroll to position [734, 0]
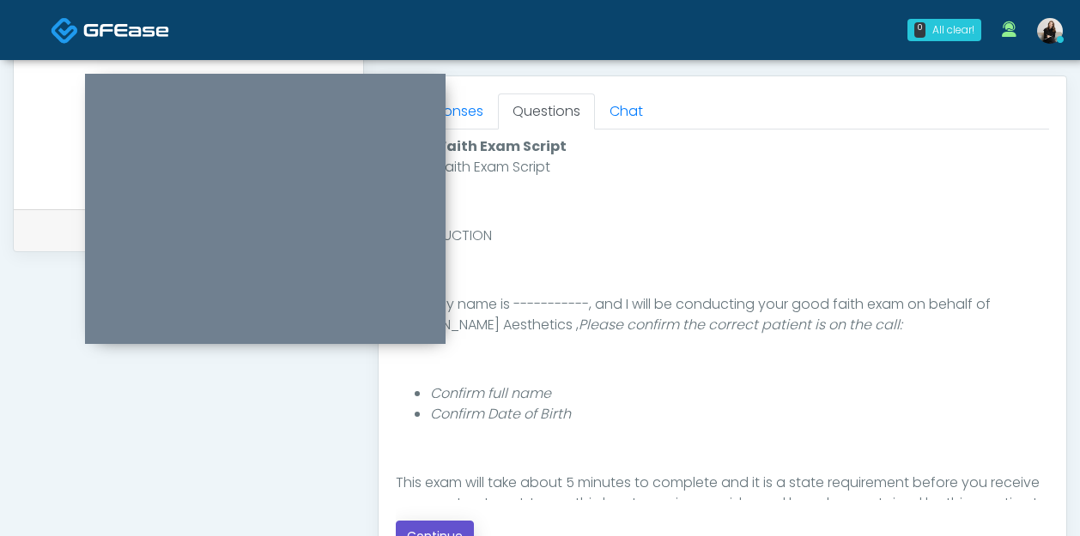
click at [443, 528] on button "Continue" at bounding box center [435, 537] width 78 height 32
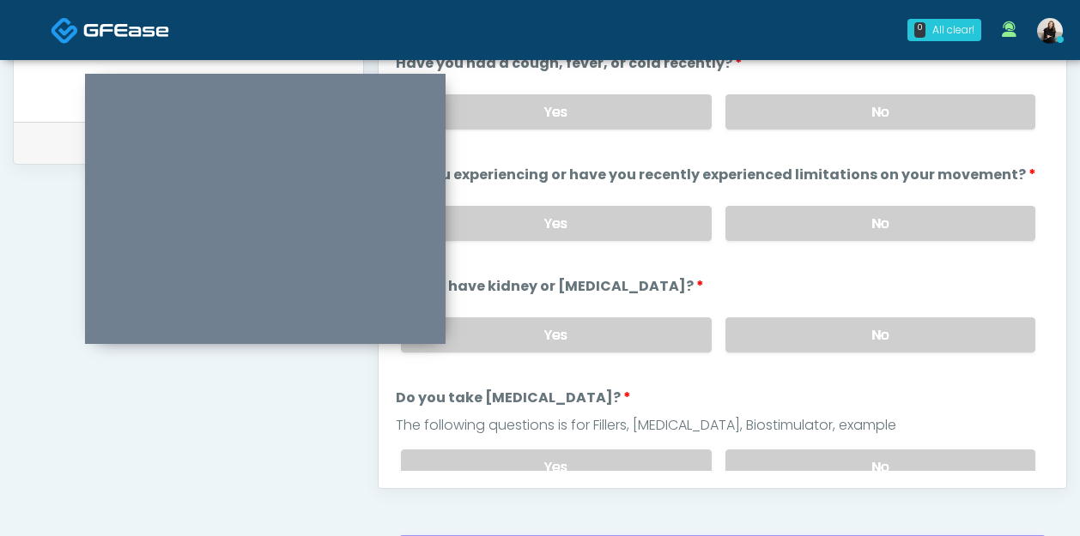
scroll to position [765, 0]
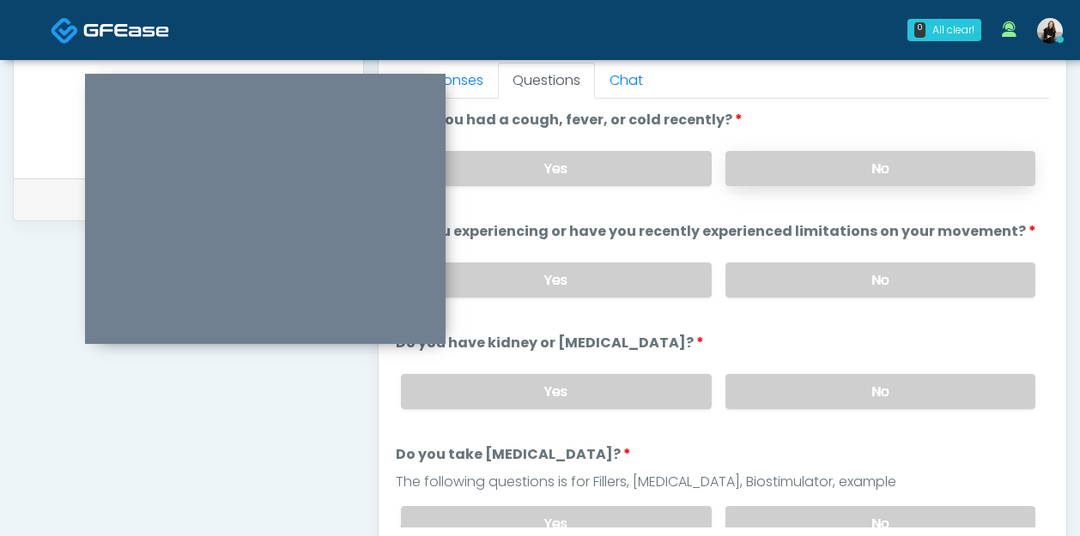
click at [811, 162] on label "No" at bounding box center [880, 168] width 310 height 35
click at [788, 284] on label "No" at bounding box center [880, 280] width 310 height 35
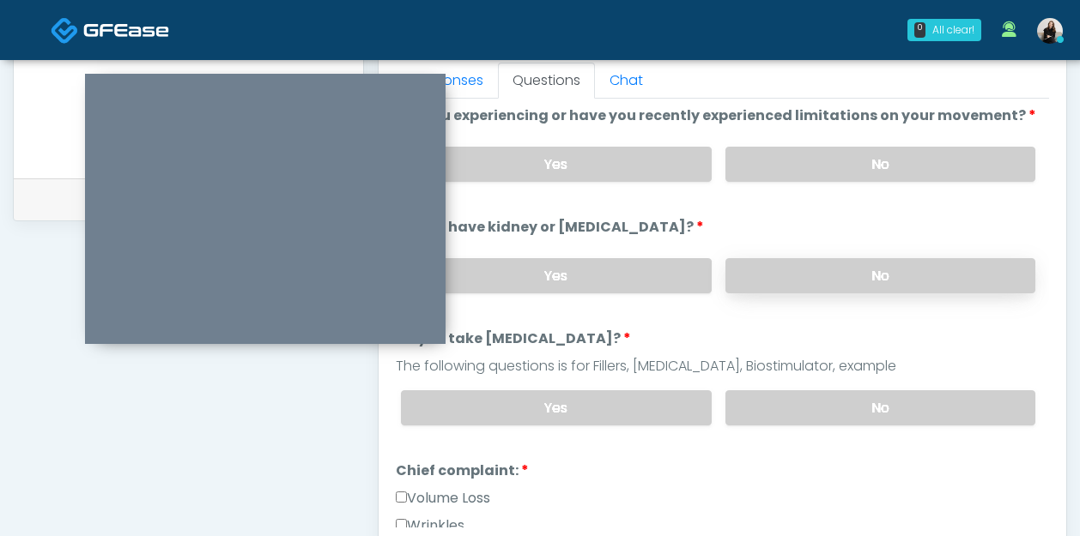
click at [780, 276] on label "No" at bounding box center [880, 275] width 310 height 35
click at [744, 405] on label "No" at bounding box center [880, 407] width 310 height 35
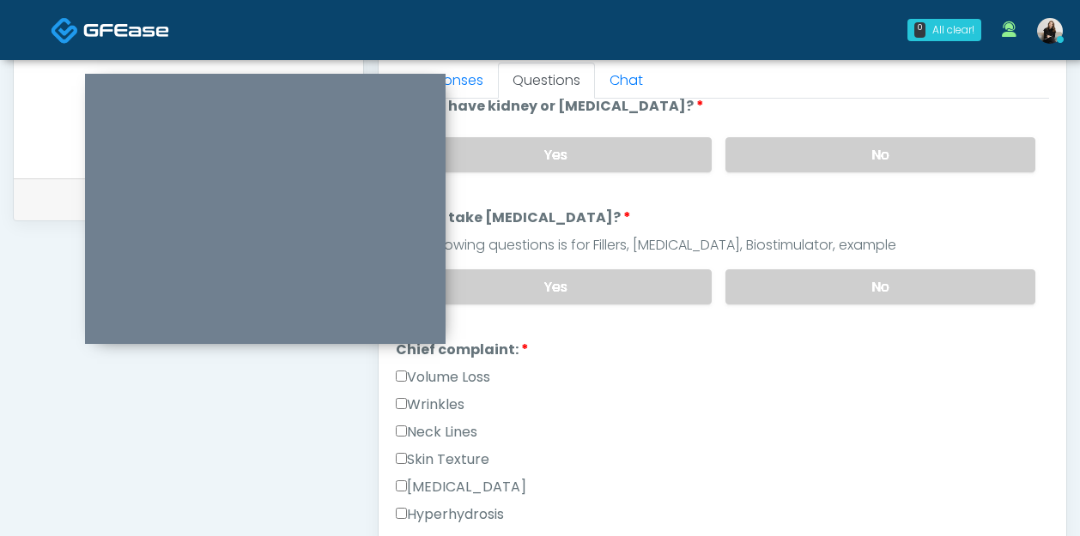
click at [438, 407] on label "Wrinkles" at bounding box center [430, 405] width 69 height 21
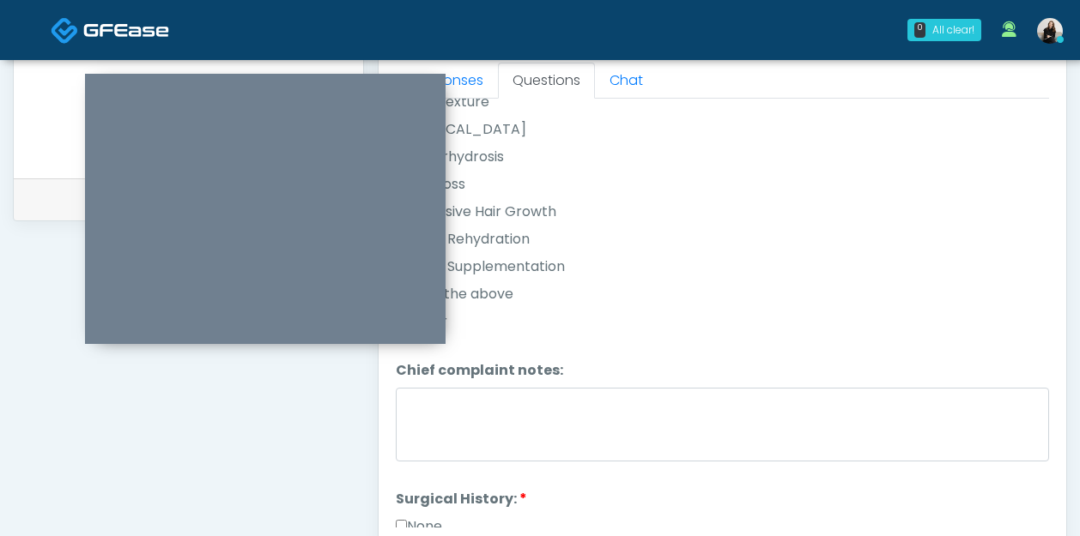
scroll to position [675, 0]
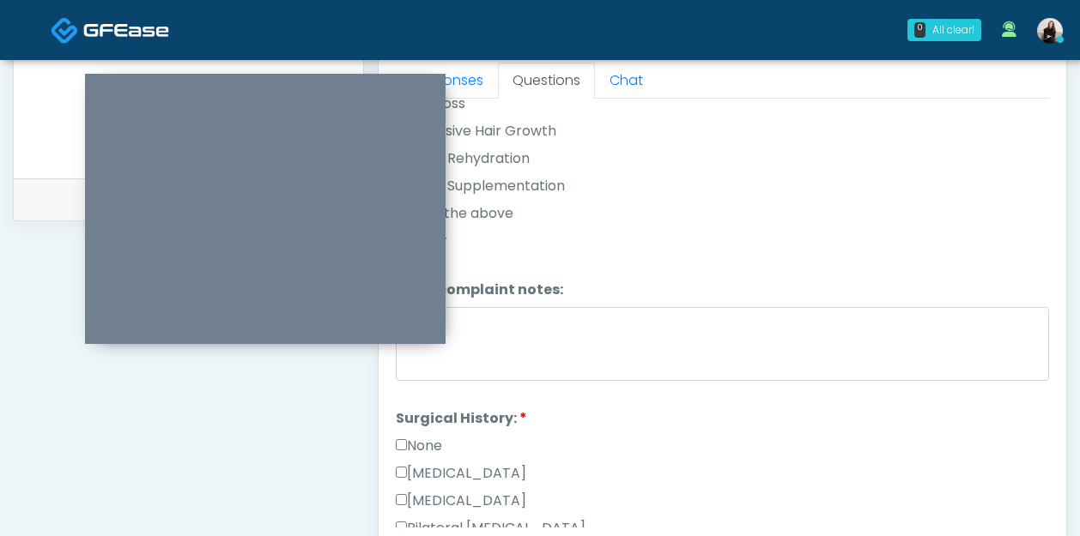
click at [425, 442] on label "None" at bounding box center [419, 446] width 46 height 21
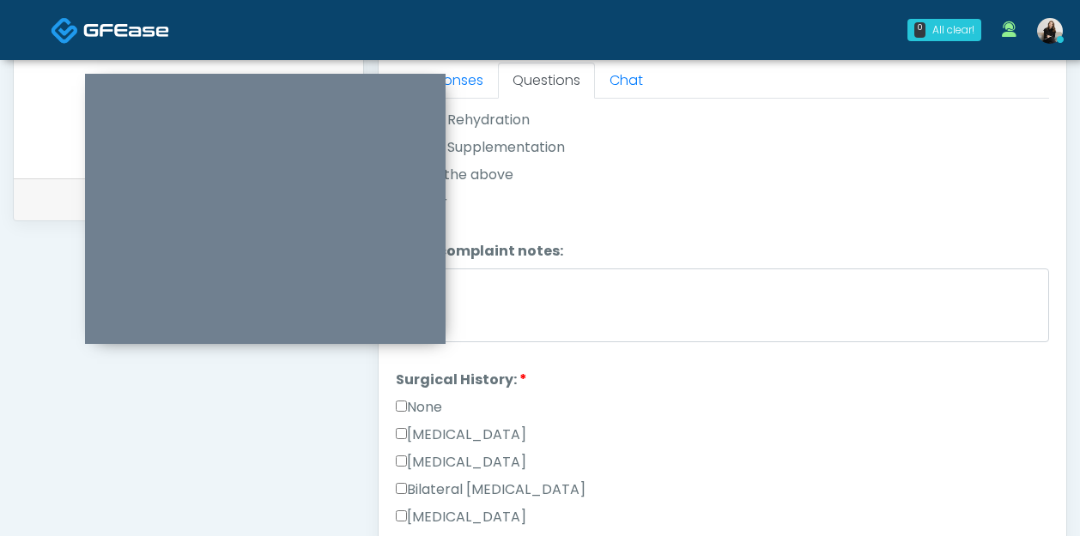
click at [425, 442] on div "Cesarean Section" at bounding box center [722, 438] width 653 height 27
click at [424, 426] on label "Cesarean Section" at bounding box center [461, 435] width 130 height 21
click at [426, 399] on label "None" at bounding box center [419, 407] width 46 height 21
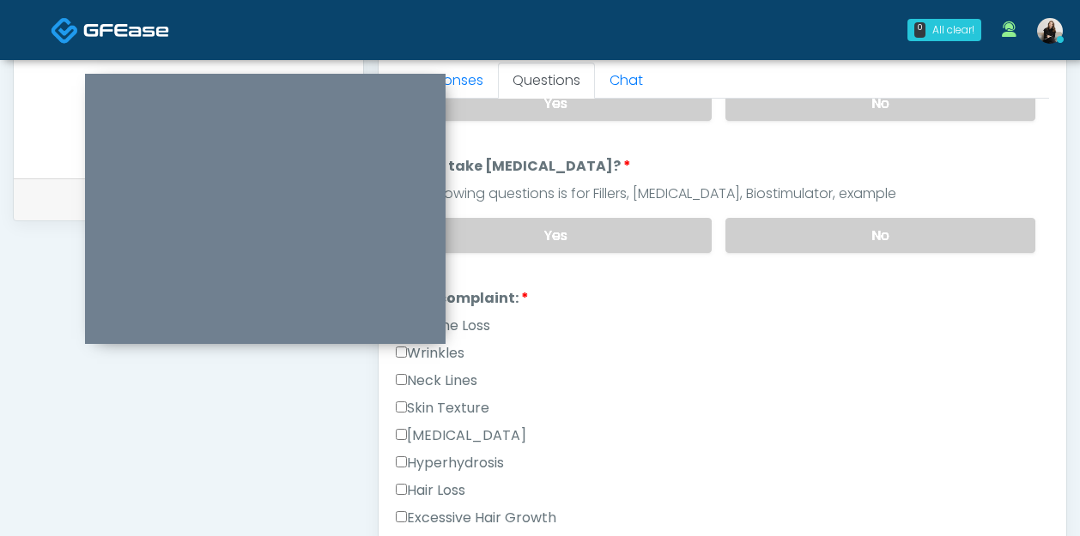
scroll to position [239, 0]
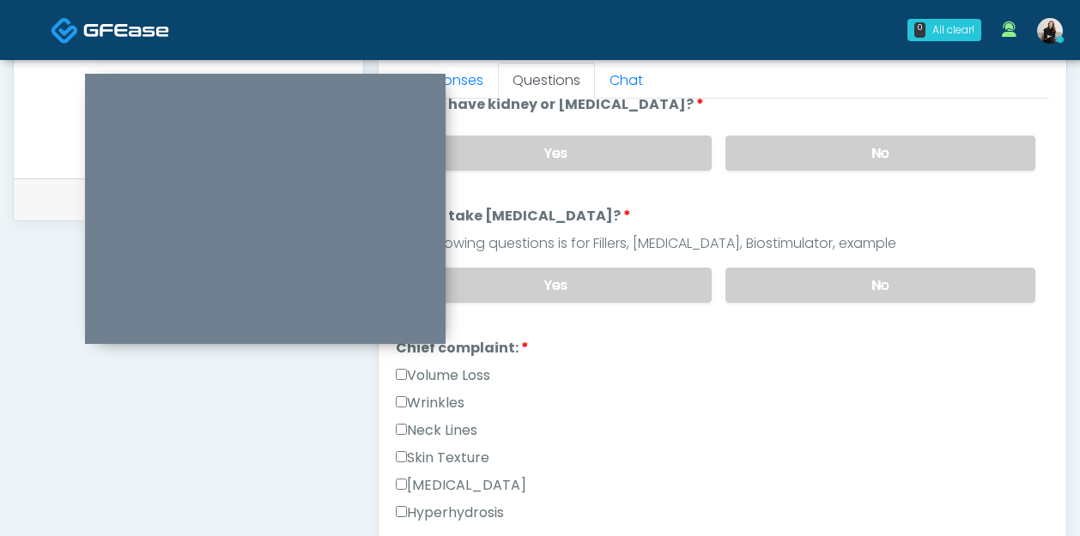
click at [420, 401] on label "Wrinkles" at bounding box center [430, 403] width 69 height 21
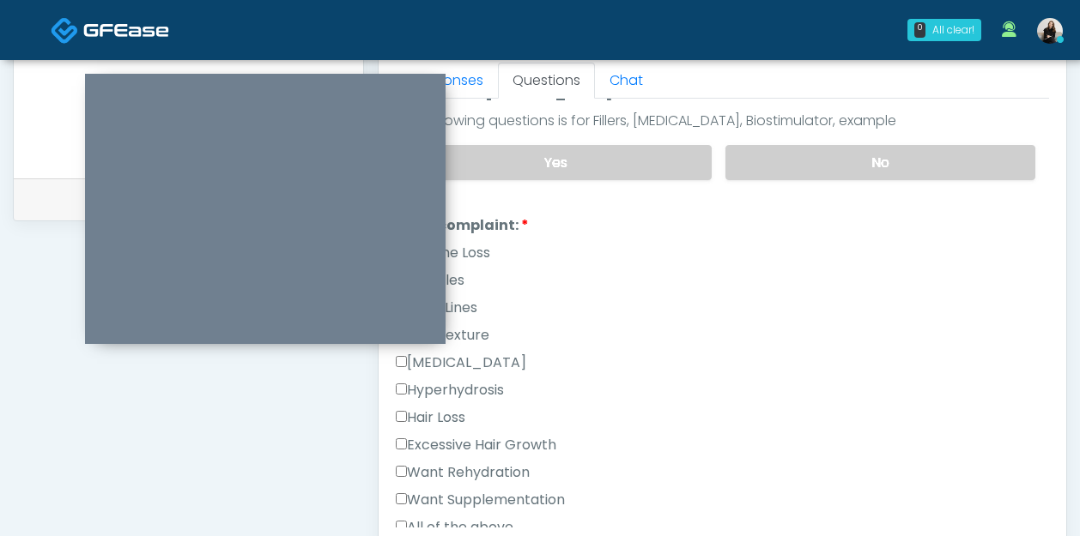
click at [434, 441] on label "Excessive Hair Growth" at bounding box center [476, 445] width 160 height 21
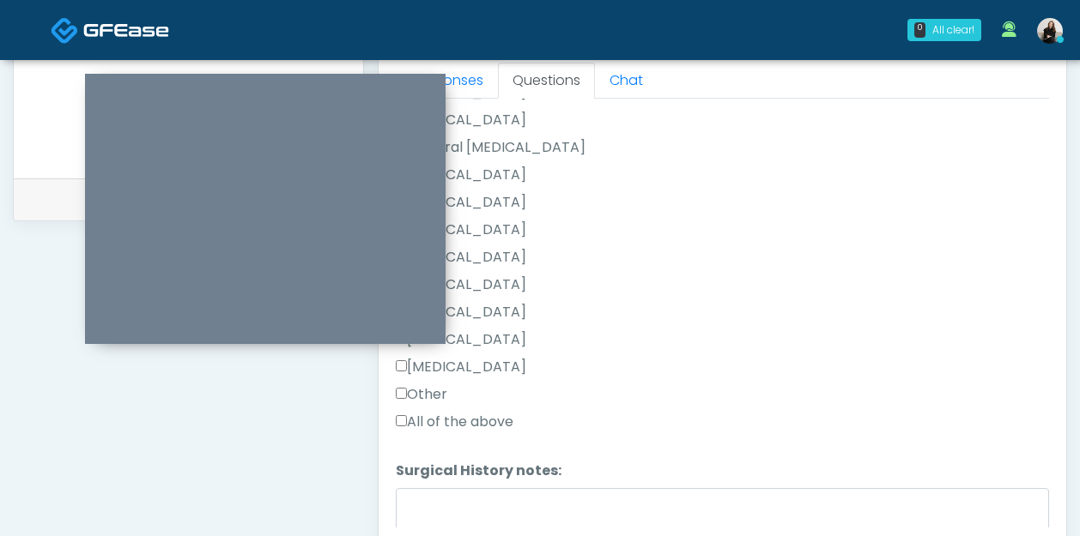
scroll to position [1146, 0]
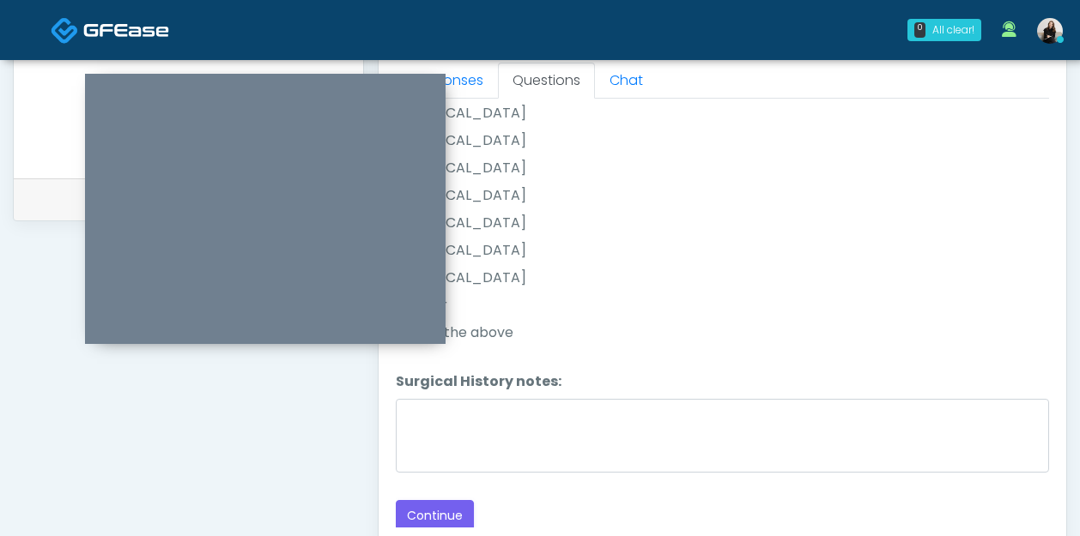
click at [420, 507] on button "Continue" at bounding box center [435, 516] width 78 height 32
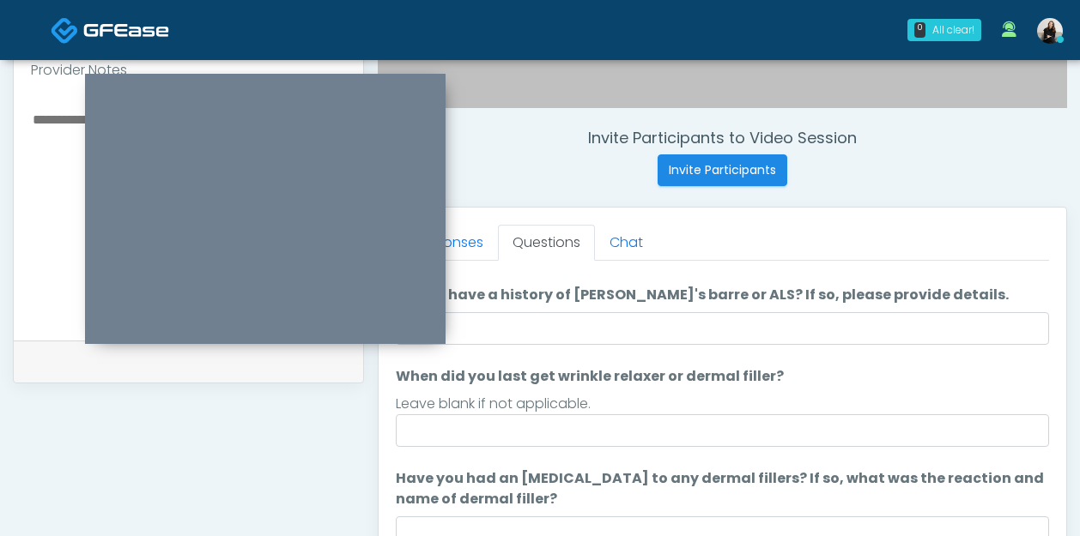
scroll to position [0, 0]
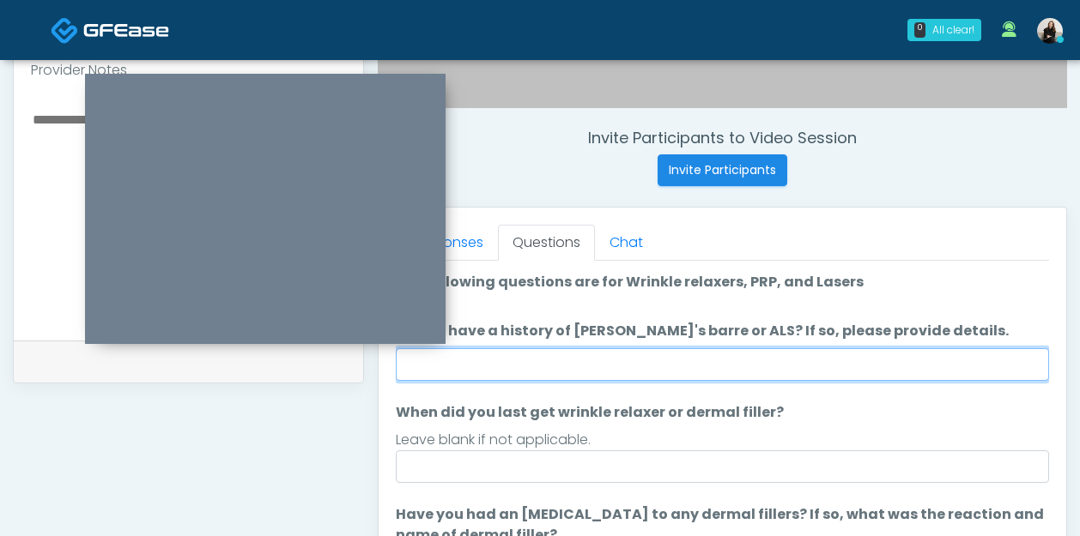
click at [563, 366] on input "Do you have a history of Guillain's barre or ALS? If so, please provide details." at bounding box center [722, 364] width 653 height 33
type input "**"
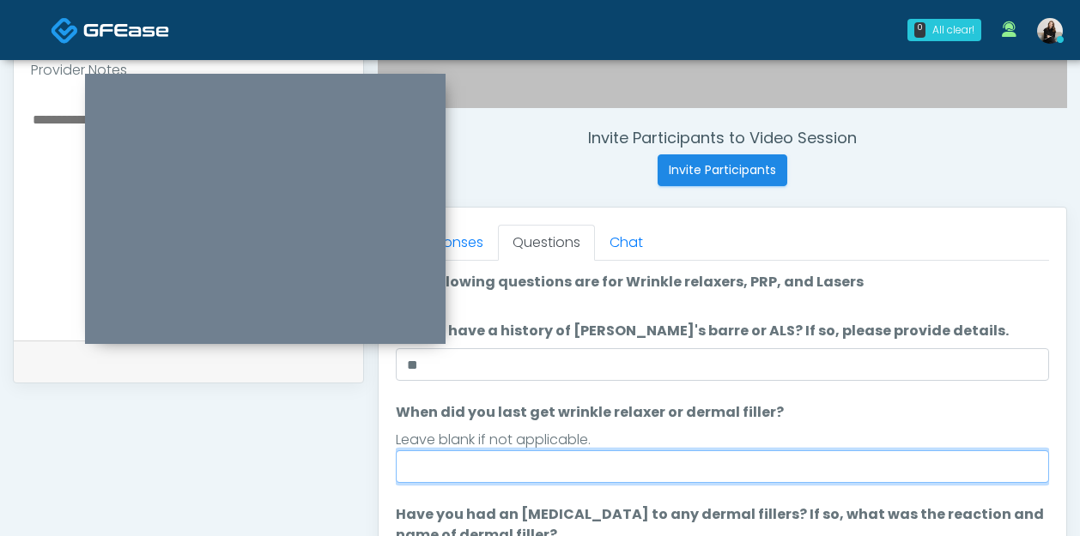
click at [520, 467] on input "When did you last get wrinkle relaxer or dermal filler?" at bounding box center [722, 467] width 653 height 33
drag, startPoint x: 415, startPoint y: 464, endPoint x: 389, endPoint y: 464, distance: 26.6
click at [392, 464] on div "Responses Questions Chat Good Faith Exam Script Good Faith Exam Script INTRODUC…" at bounding box center [721, 457] width 687 height 499
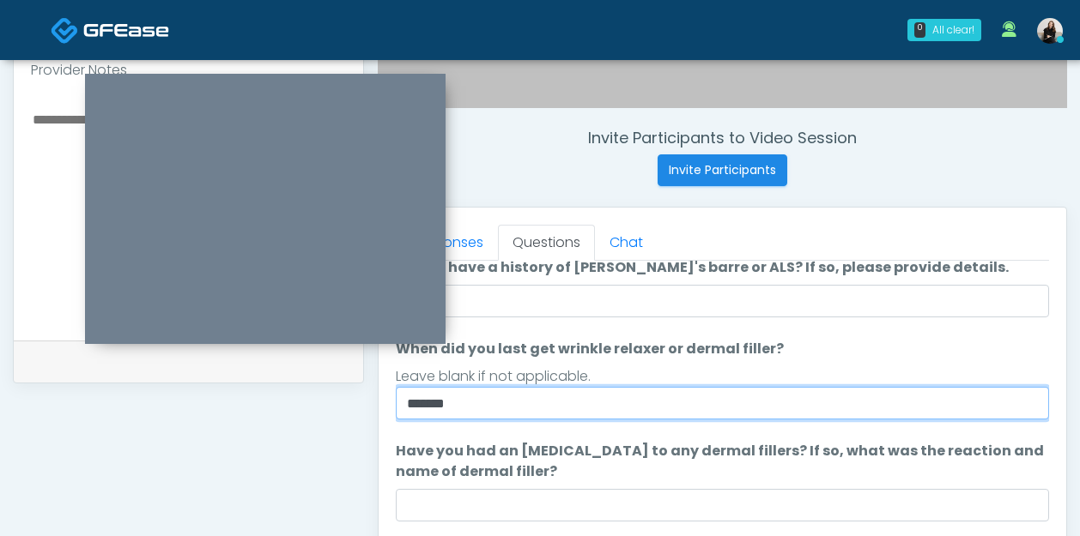
scroll to position [152, 0]
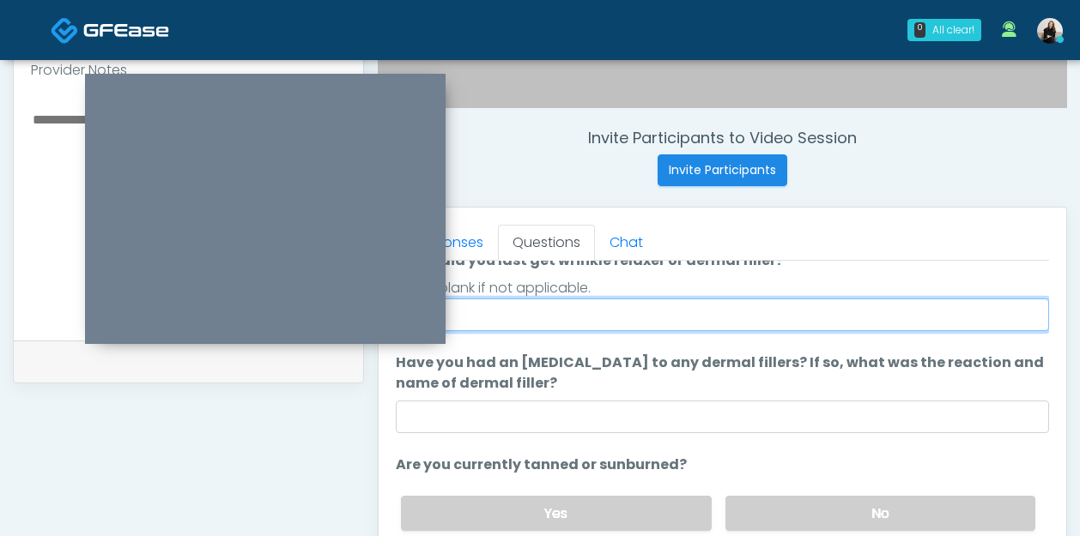
type input "*******"
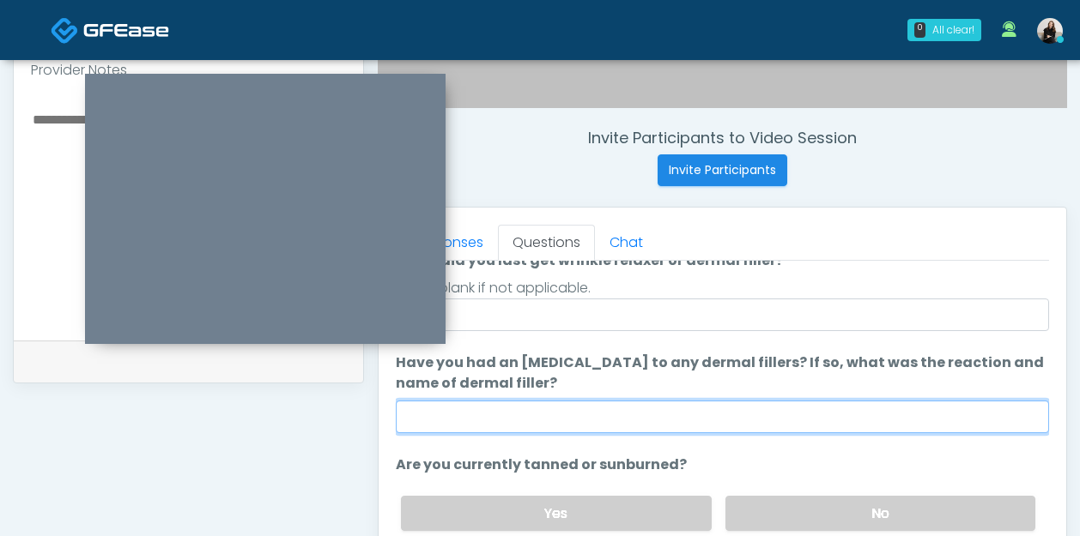
click at [465, 412] on input "Have you had an allergic response to any dermal fillers? If so, what was the re…" at bounding box center [722, 417] width 653 height 33
type input "**"
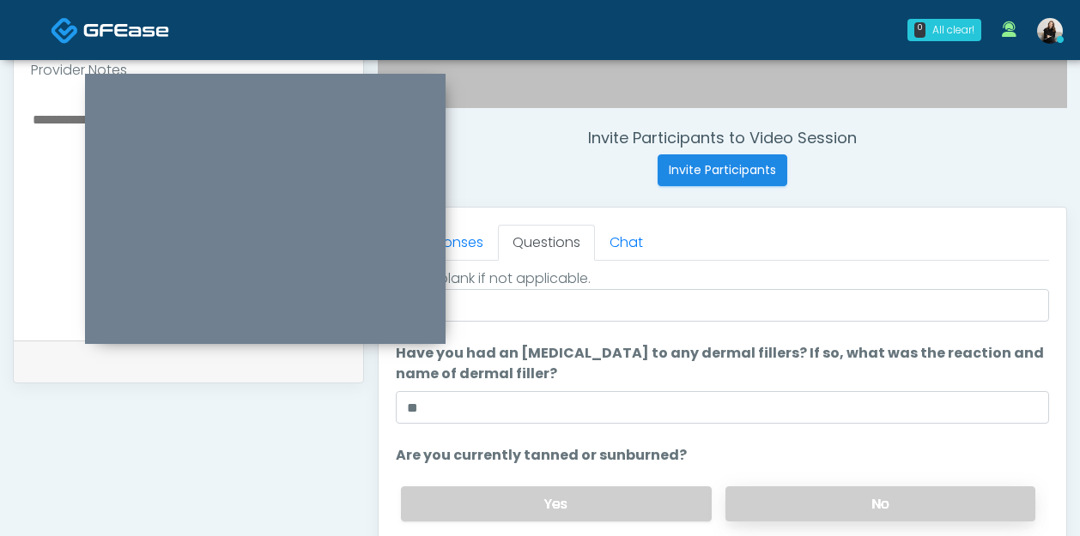
click at [826, 502] on label "No" at bounding box center [880, 504] width 310 height 35
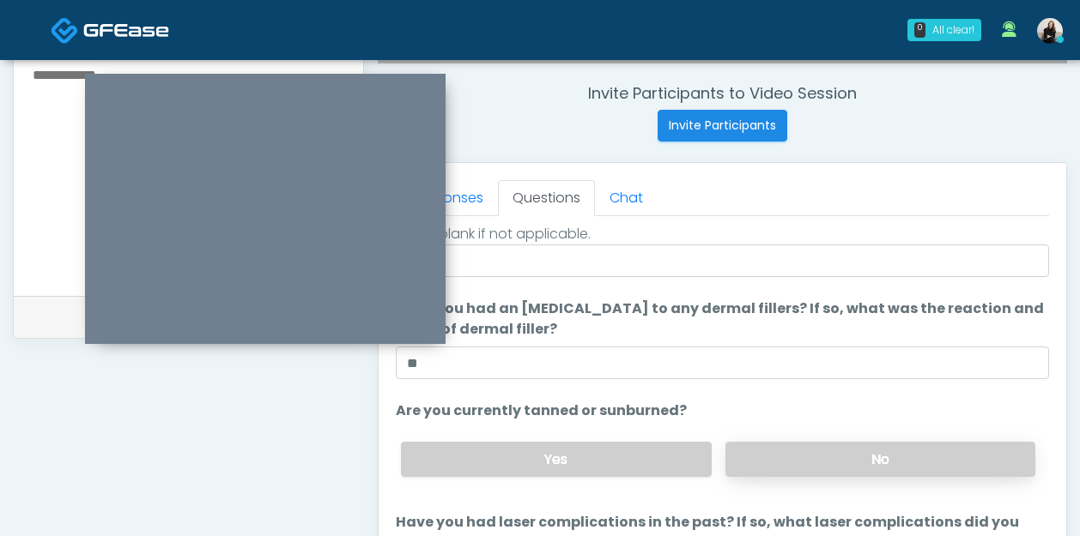
scroll to position [725, 0]
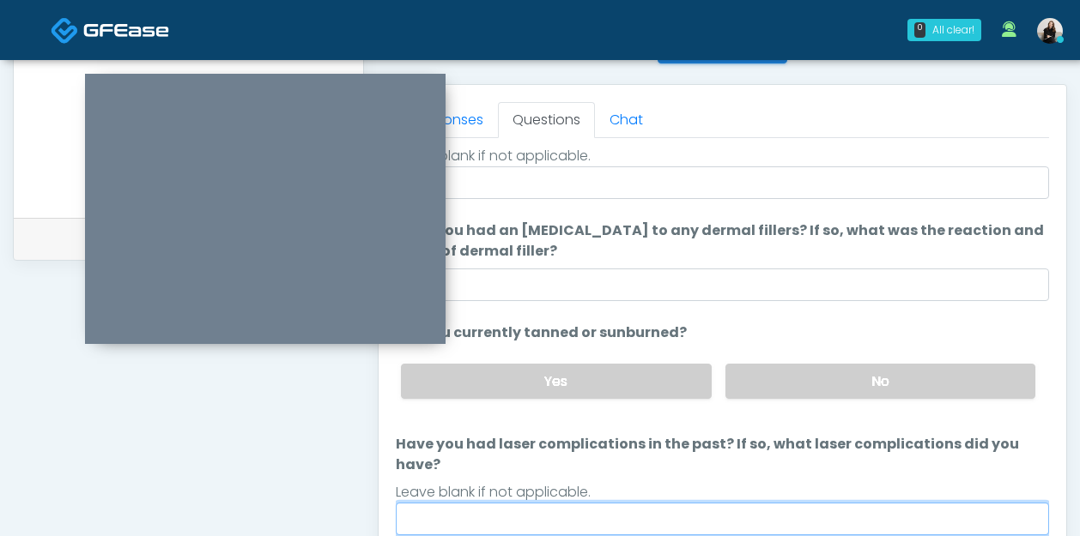
click at [718, 503] on input "Have you had laser complications in the past? If so, what laser complications d…" at bounding box center [722, 519] width 653 height 33
type input "**"
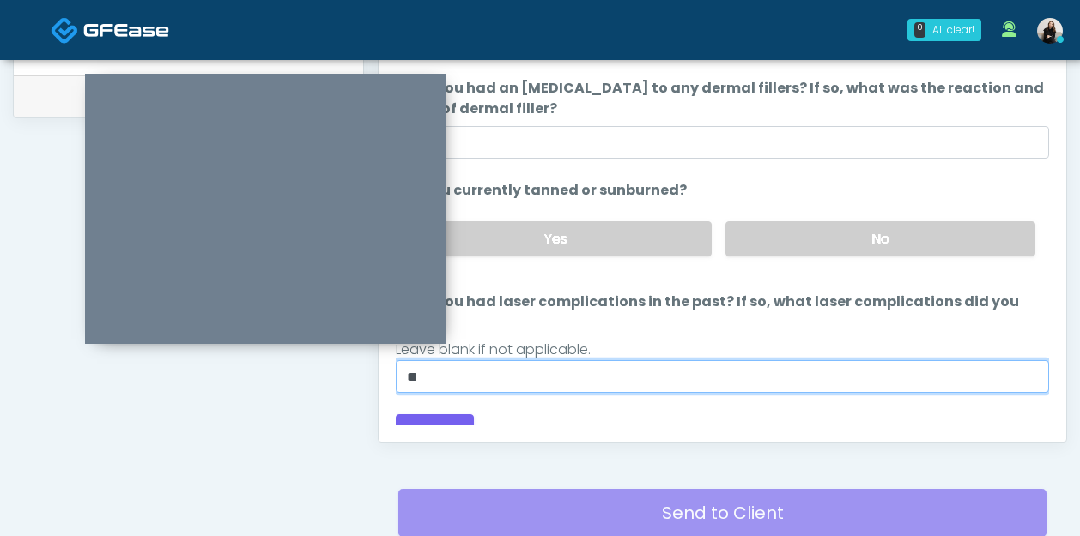
scroll to position [883, 0]
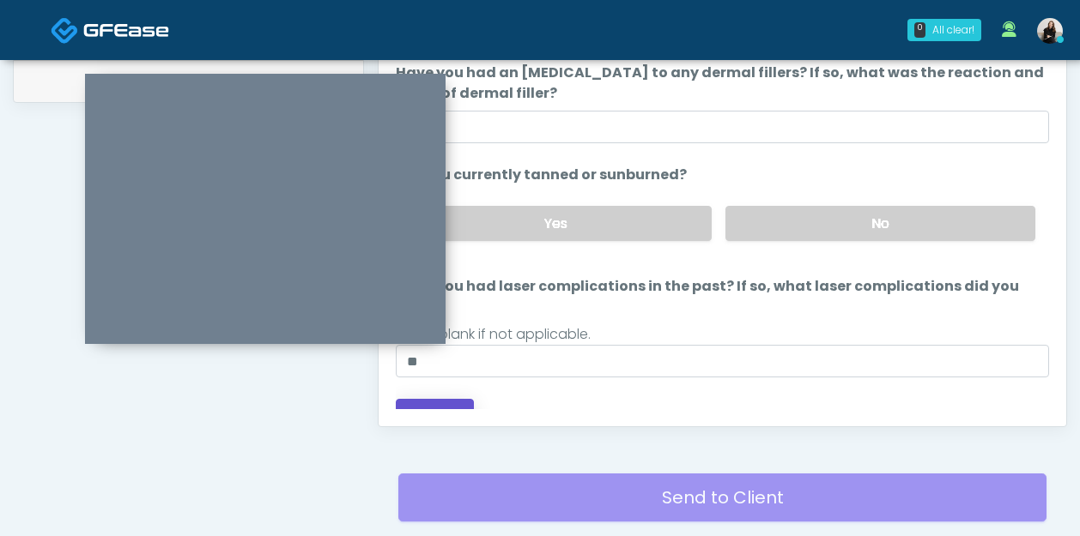
click at [439, 405] on button "Continue" at bounding box center [435, 415] width 78 height 32
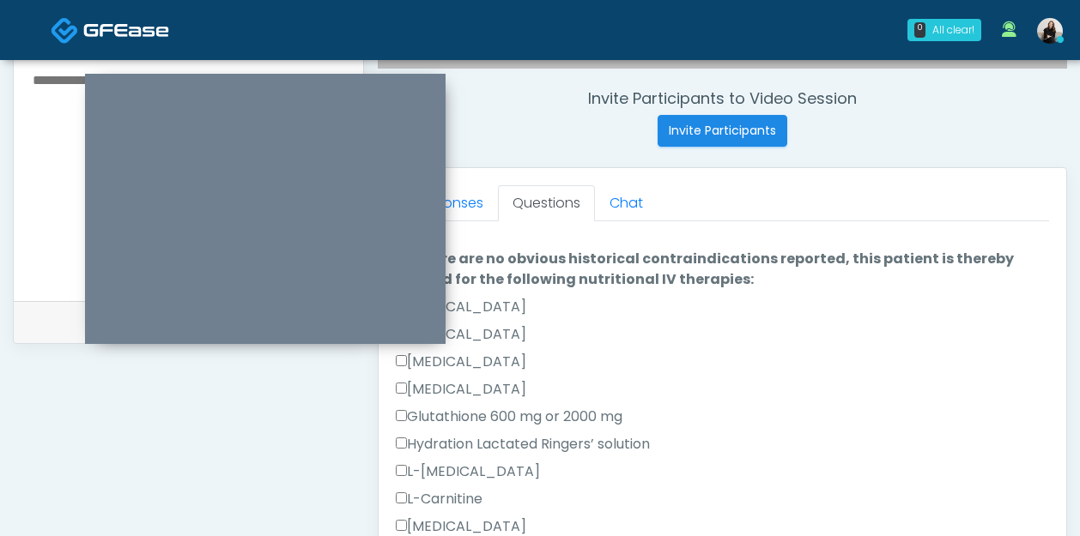
scroll to position [486, 0]
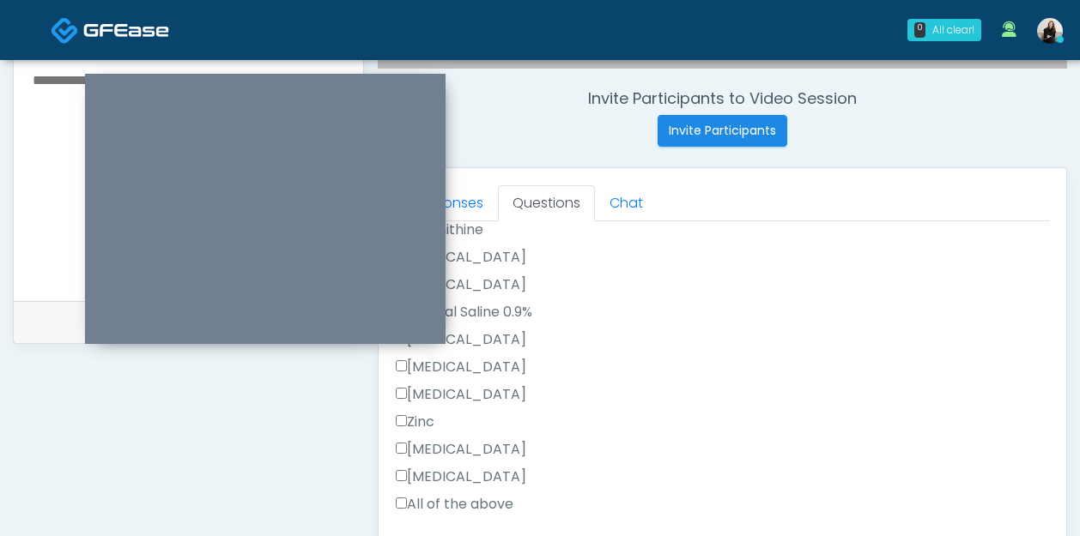
click at [449, 502] on label "All of the above" at bounding box center [455, 504] width 118 height 21
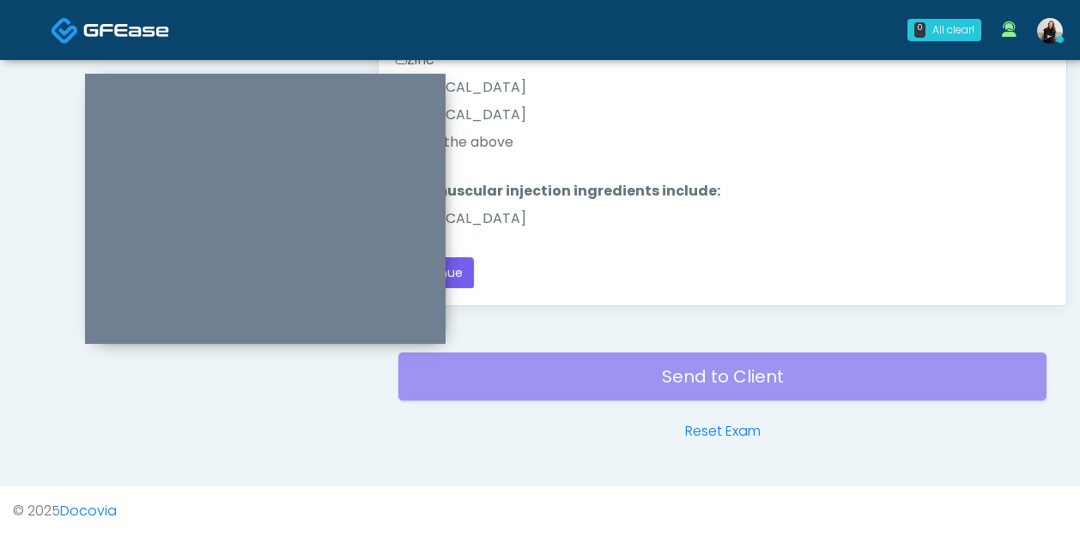
click at [512, 224] on label "Methylcobalamin" at bounding box center [461, 219] width 130 height 21
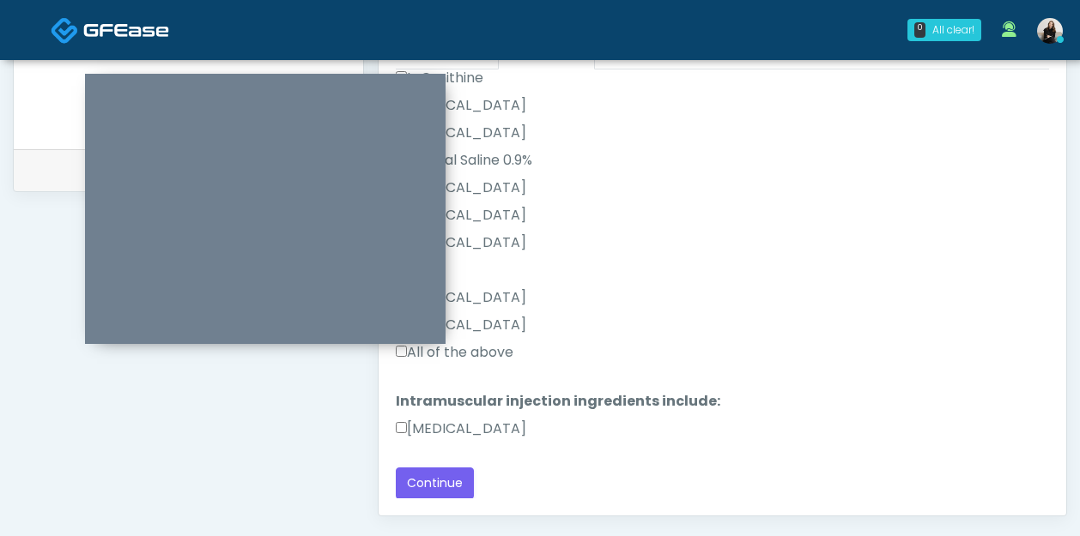
scroll to position [0, 0]
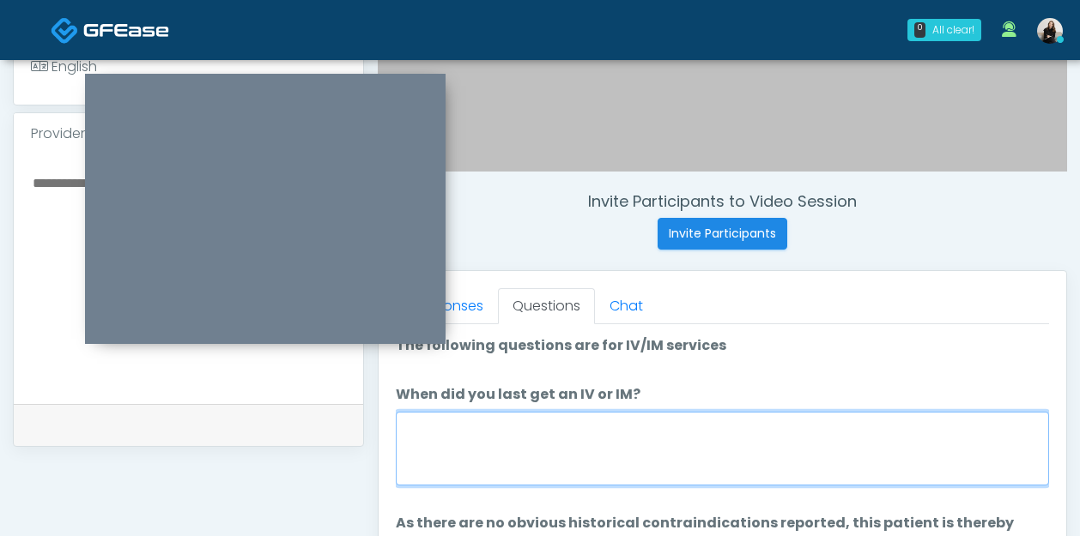
click at [436, 442] on textarea "When did you last get an IV or IM?" at bounding box center [722, 449] width 653 height 74
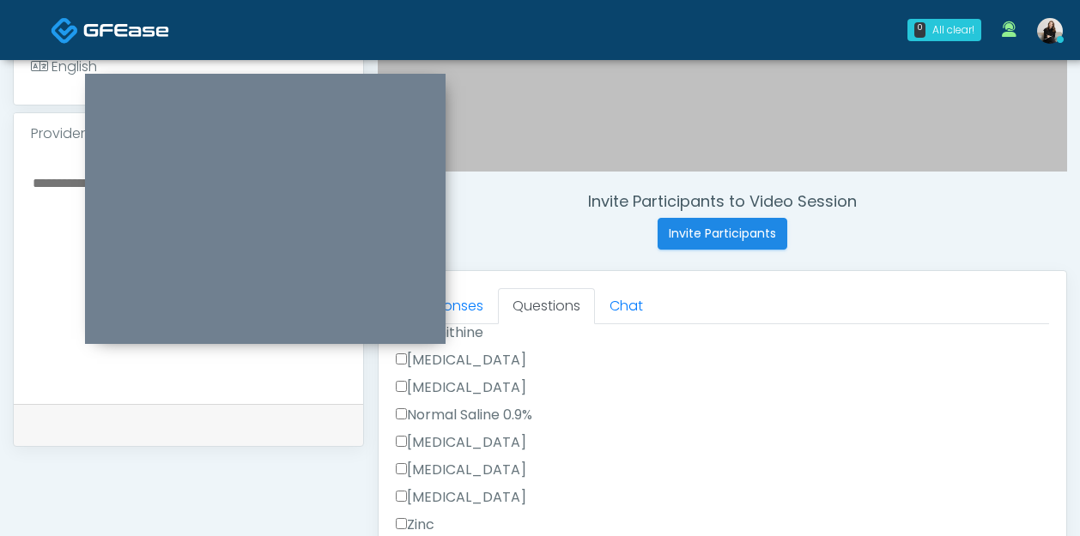
scroll to position [768, 0]
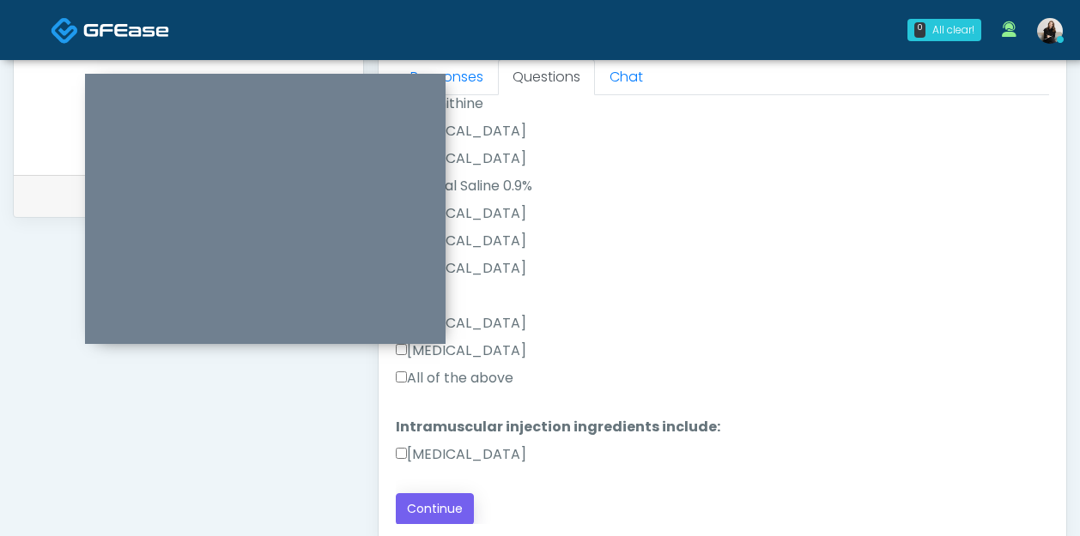
type textarea "********"
click at [422, 506] on button "Continue" at bounding box center [435, 509] width 78 height 32
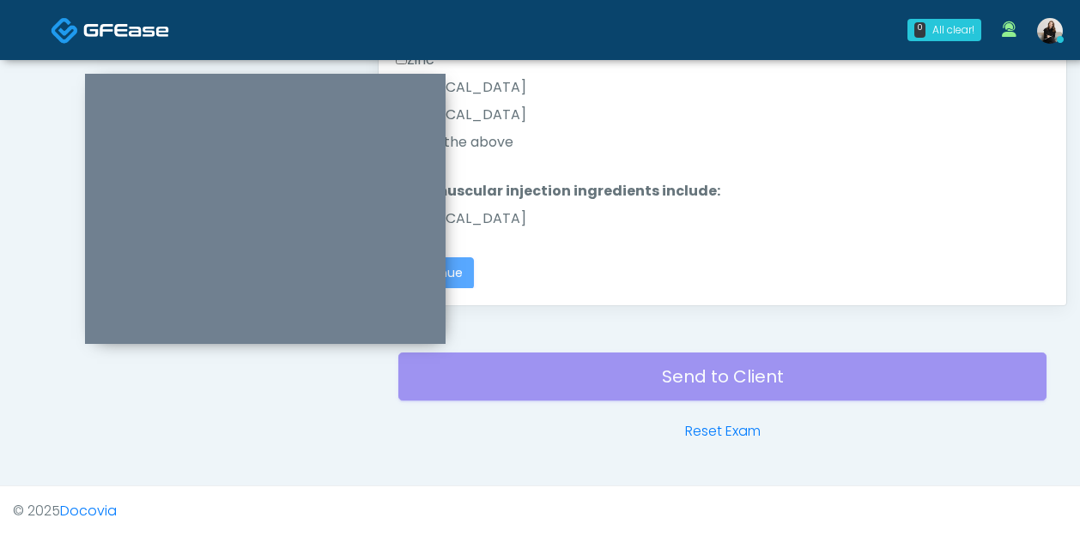
scroll to position [0, 0]
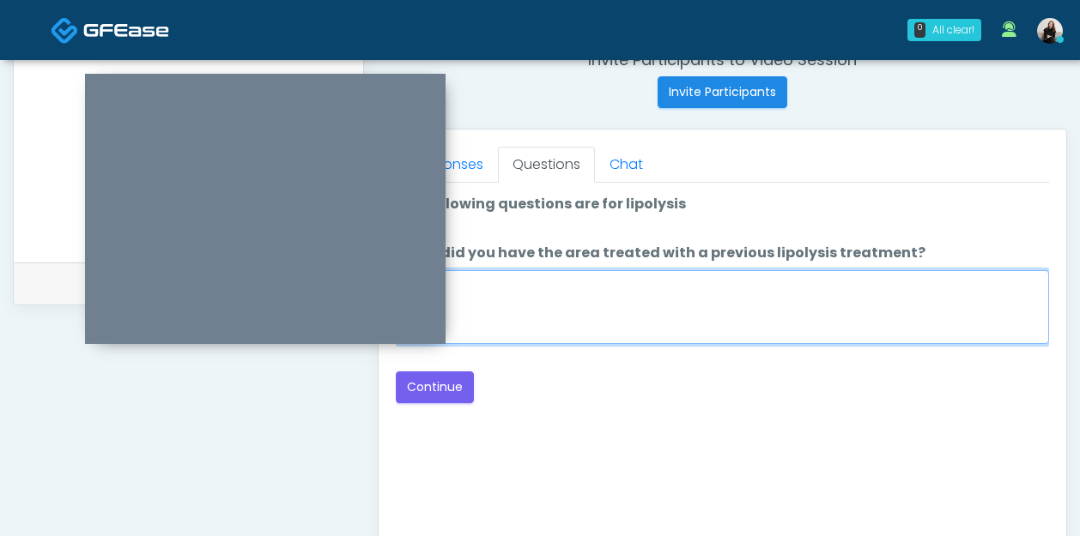
click at [739, 309] on textarea "When did you have the area treated with a previous lipolysis treatment?" at bounding box center [722, 307] width 653 height 74
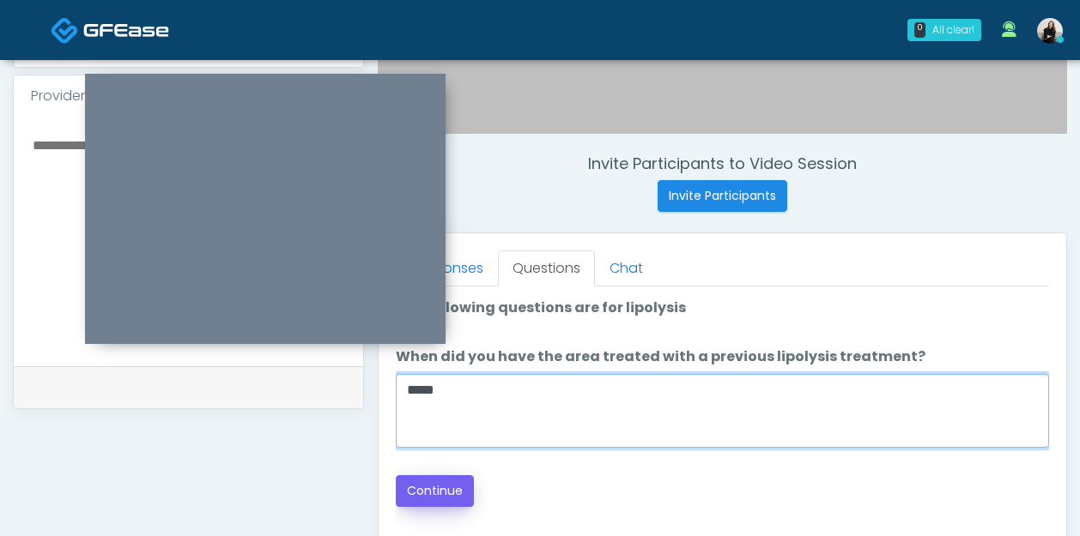
type textarea "*****"
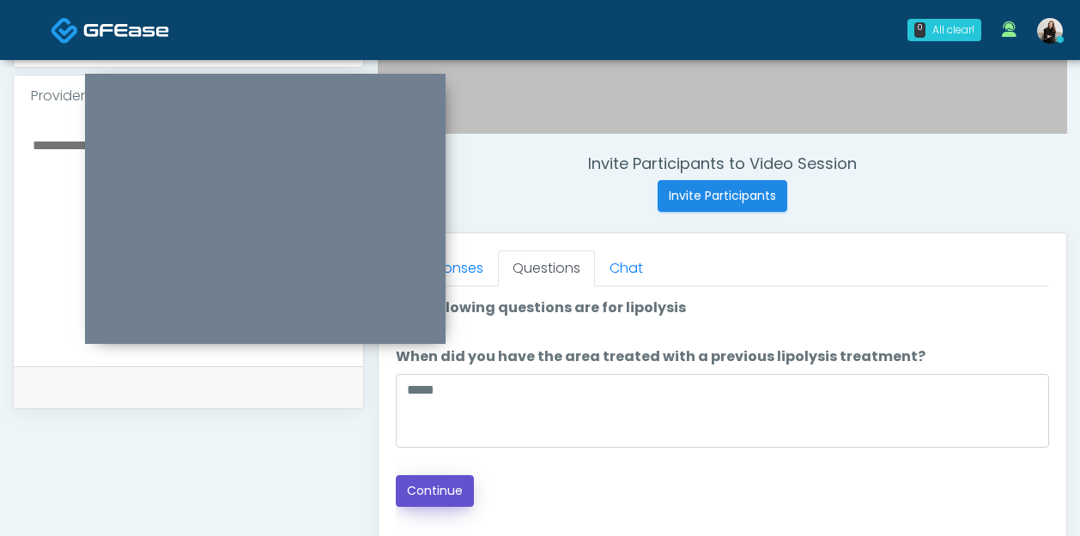
click at [454, 495] on button "Continue" at bounding box center [435, 491] width 78 height 32
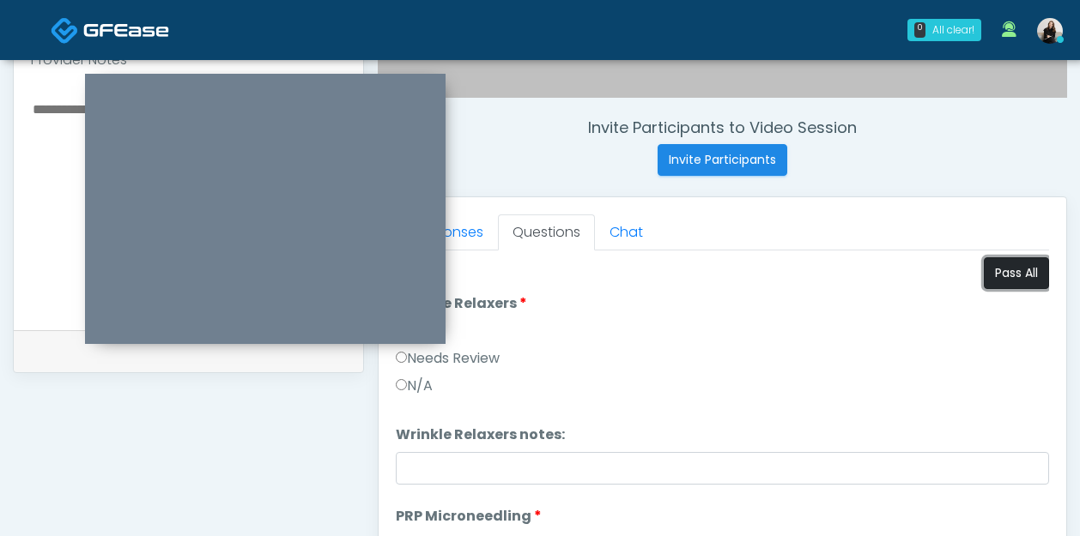
click at [1029, 287] on button "Pass All" at bounding box center [1015, 273] width 65 height 32
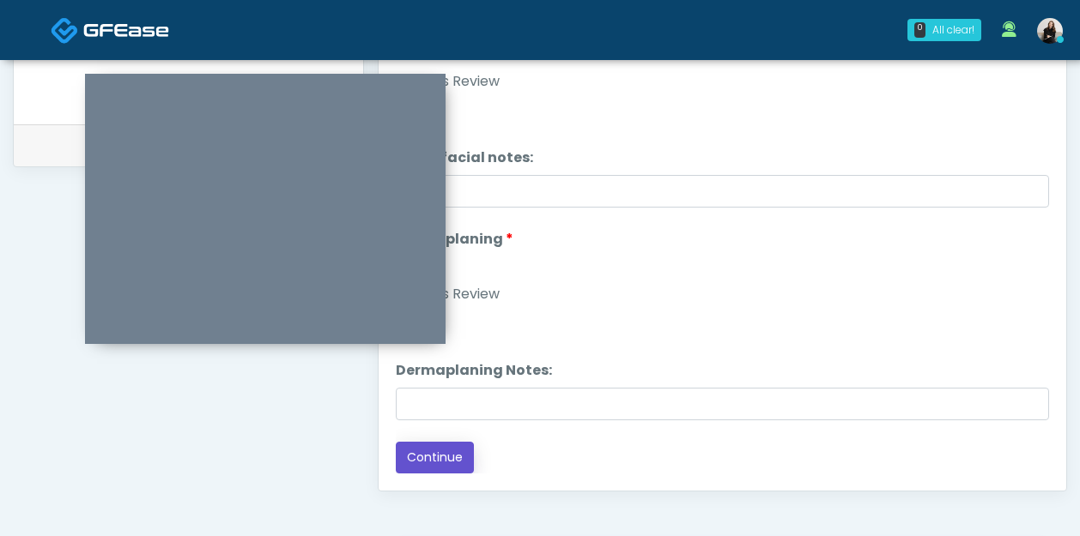
click at [433, 448] on button "Continue" at bounding box center [435, 458] width 78 height 32
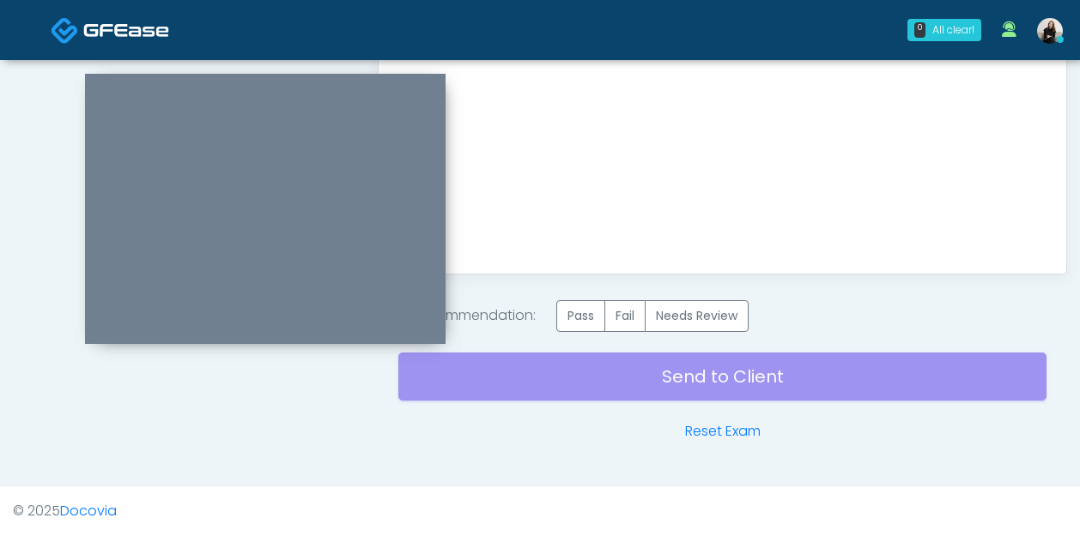
drag, startPoint x: 593, startPoint y: 312, endPoint x: 593, endPoint y: 335, distance: 23.2
click at [593, 312] on label "Pass" at bounding box center [580, 316] width 49 height 32
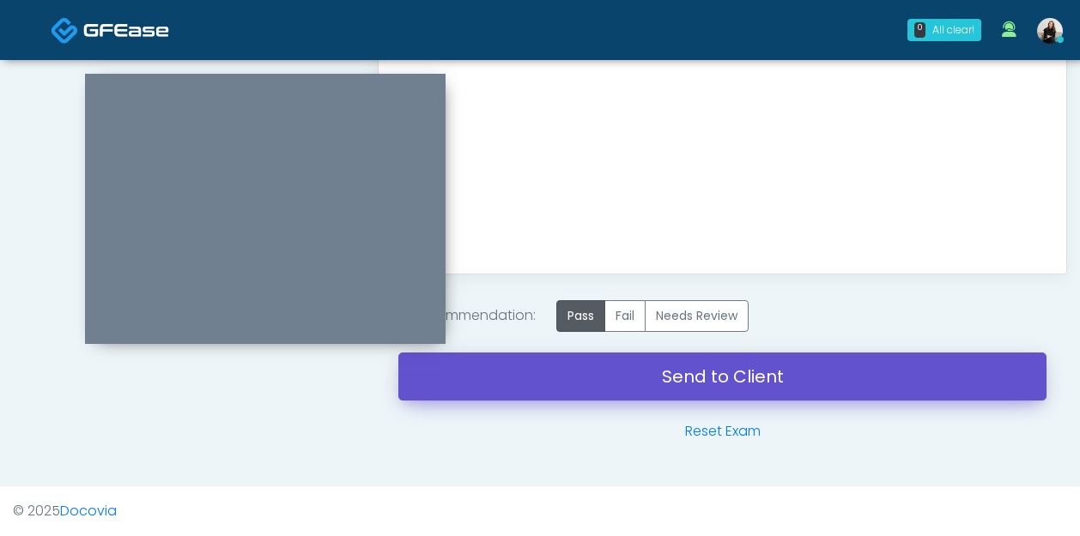
click at [593, 387] on link "Send to Client" at bounding box center [722, 377] width 648 height 48
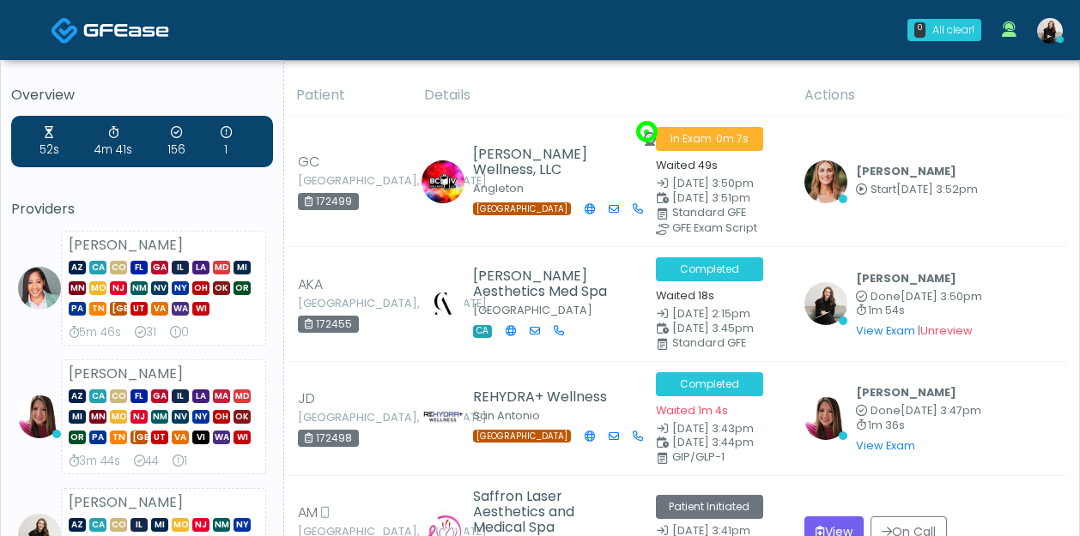
click at [150, 33] on img at bounding box center [126, 29] width 86 height 17
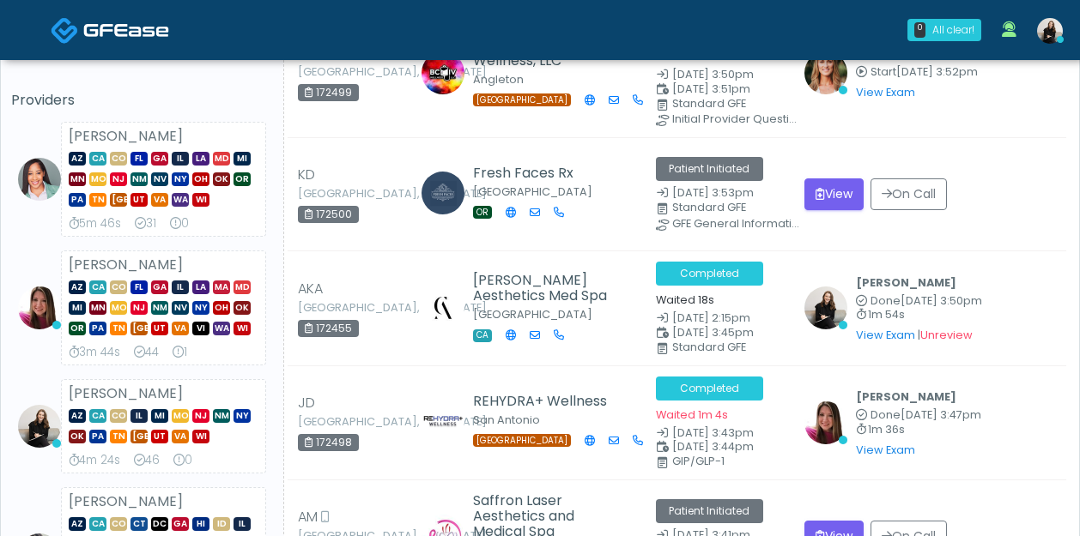
scroll to position [110, 0]
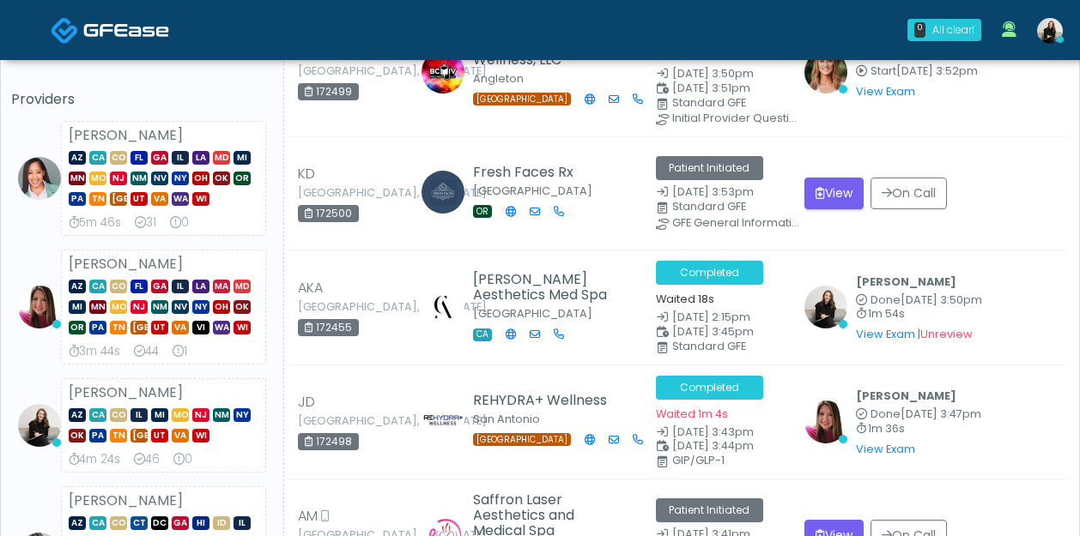
click at [107, 32] on img at bounding box center [126, 29] width 86 height 17
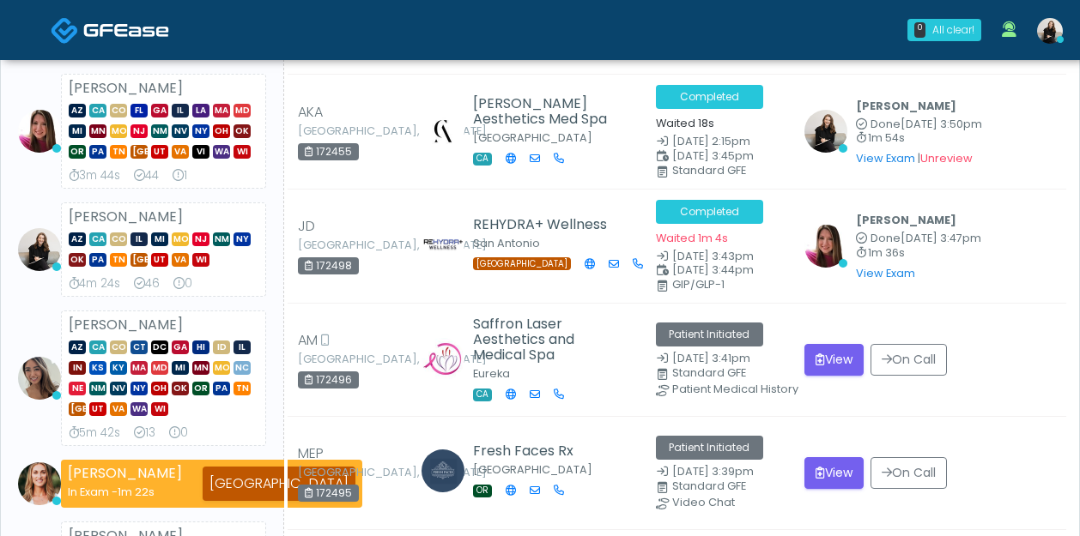
scroll to position [289, 0]
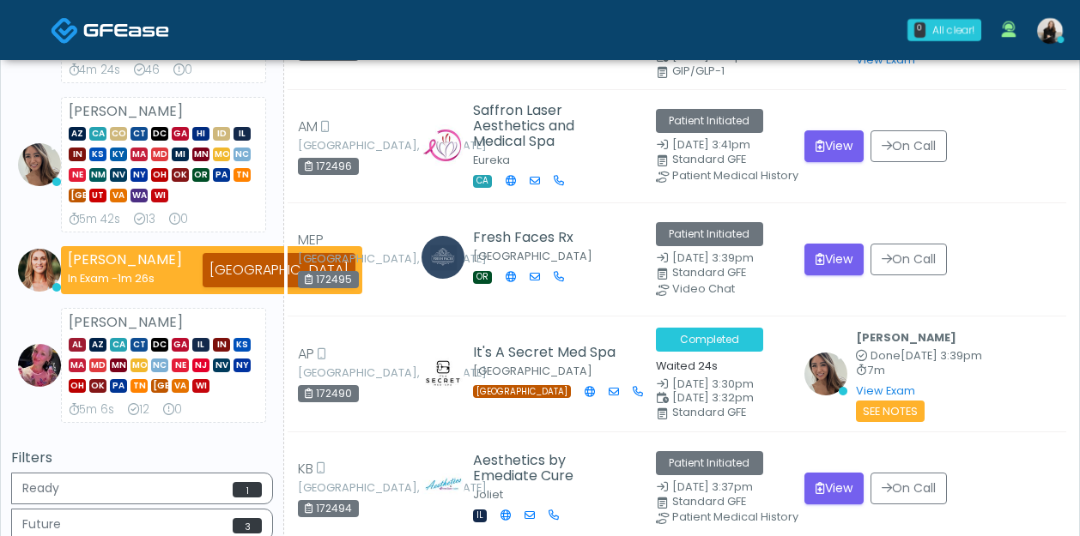
scroll to position [505, 0]
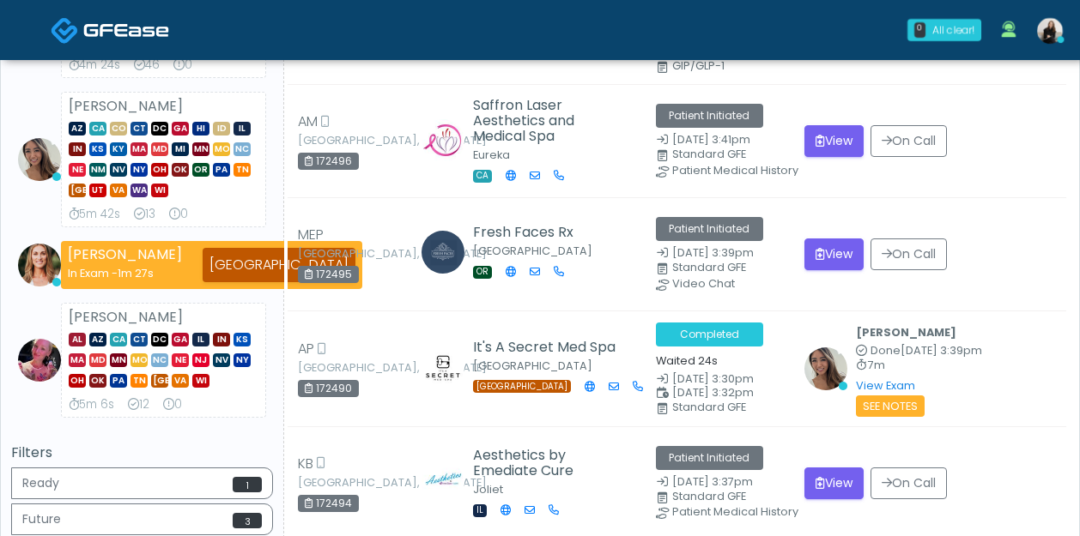
click at [131, 42] on link at bounding box center [110, 30] width 118 height 56
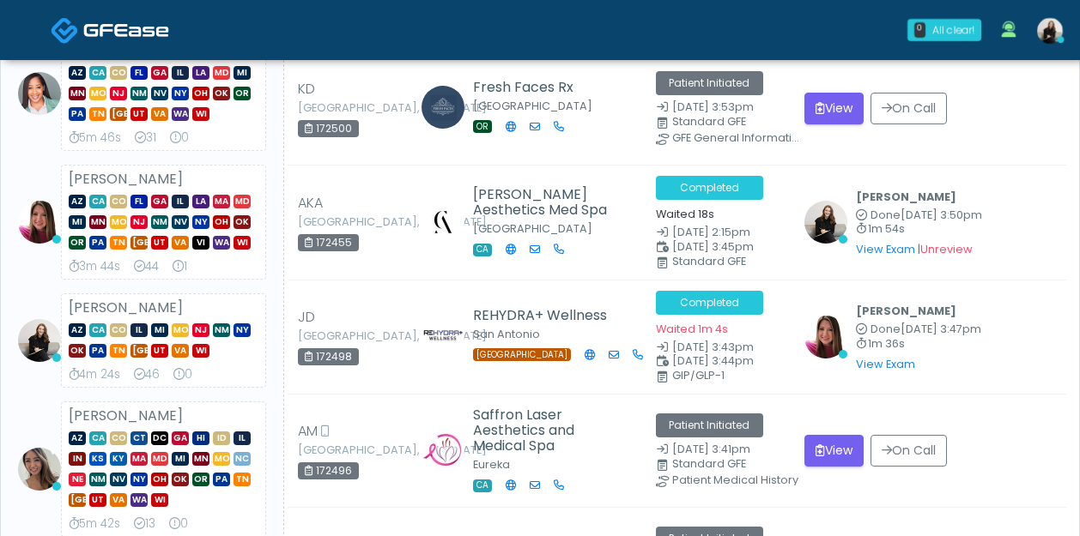
scroll to position [194, 0]
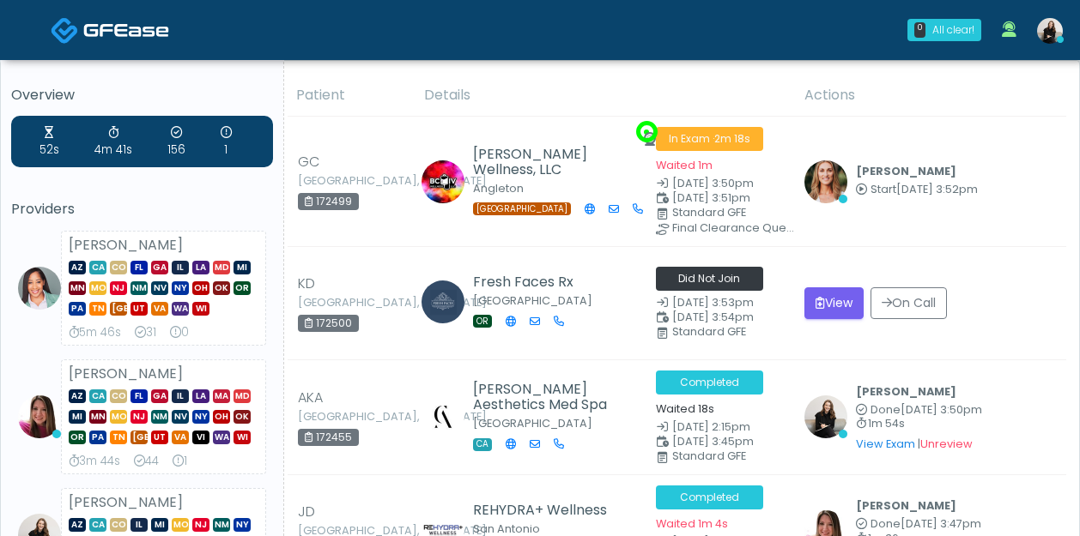
click at [133, 18] on span at bounding box center [126, 29] width 86 height 24
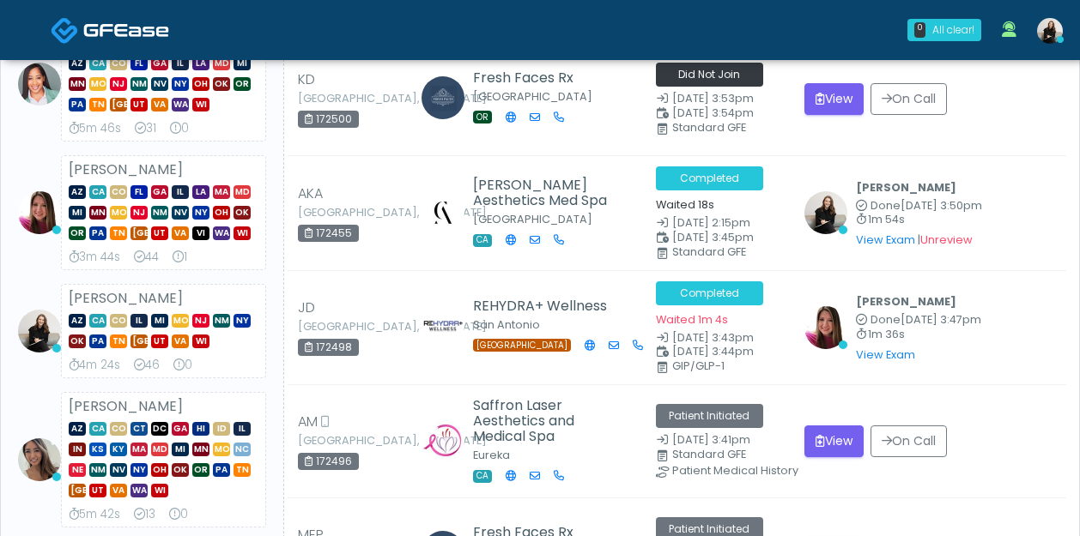
scroll to position [223, 0]
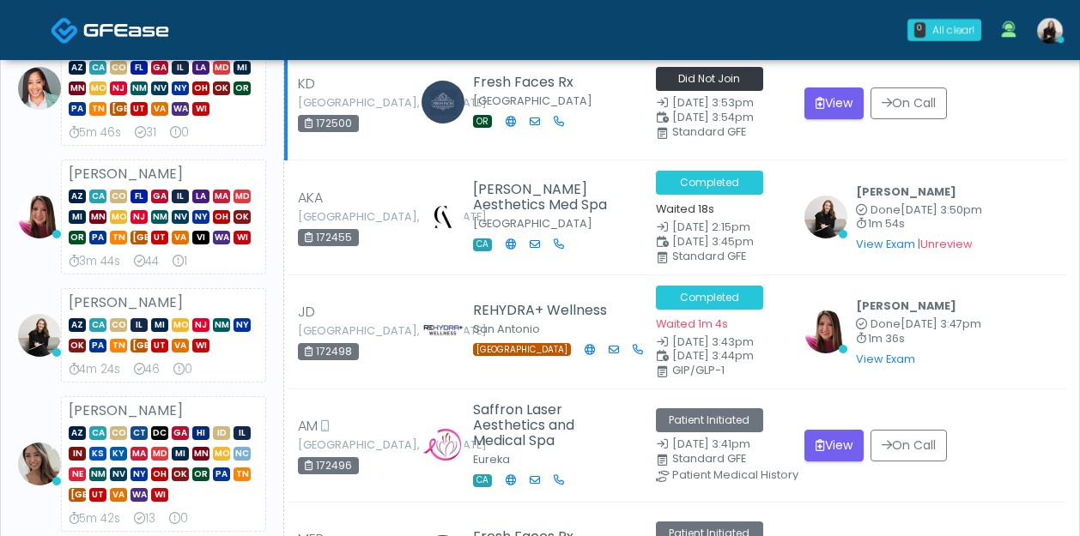
scroll to position [324, 0]
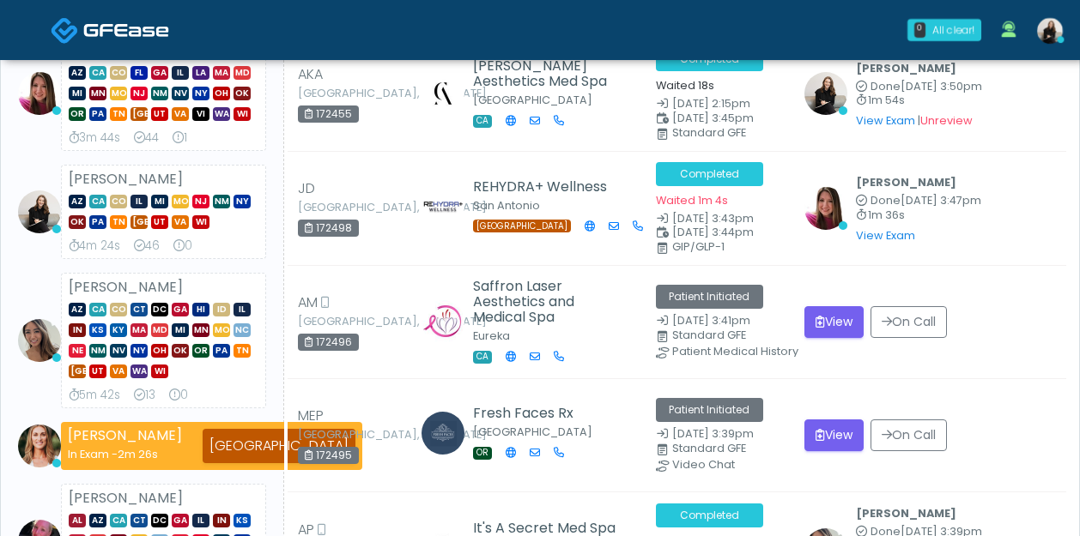
click at [126, 34] on img at bounding box center [126, 29] width 86 height 17
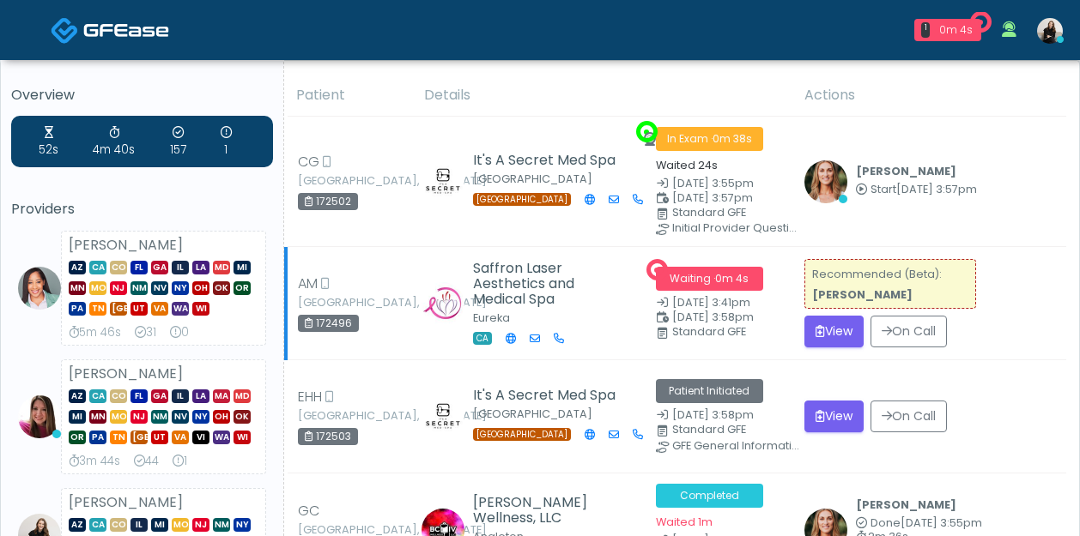
click at [868, 329] on form "On Call" at bounding box center [904, 332] width 83 height 32
click at [843, 330] on button "View" at bounding box center [833, 332] width 59 height 32
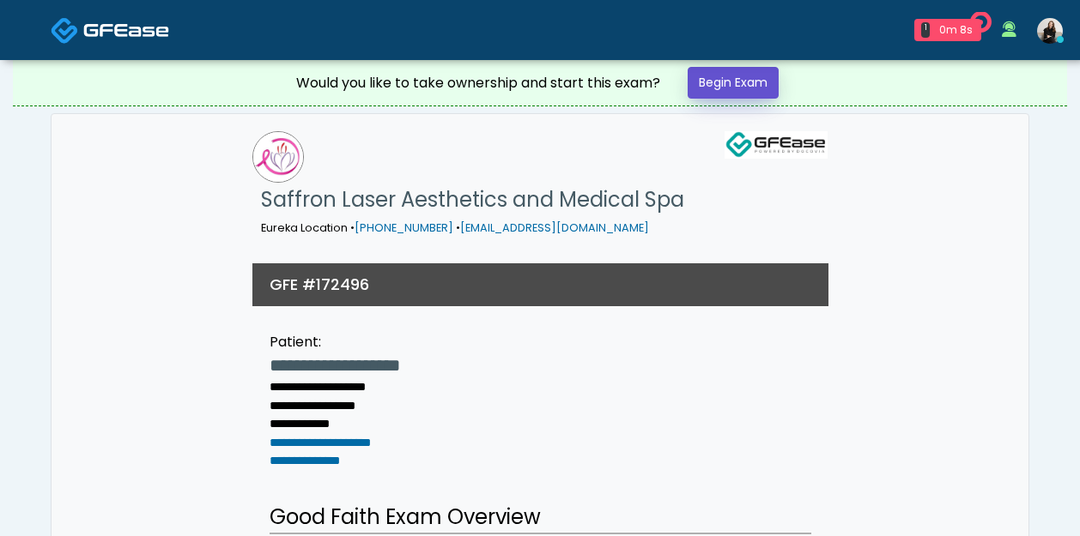
click at [756, 88] on link "Begin Exam" at bounding box center [732, 83] width 91 height 32
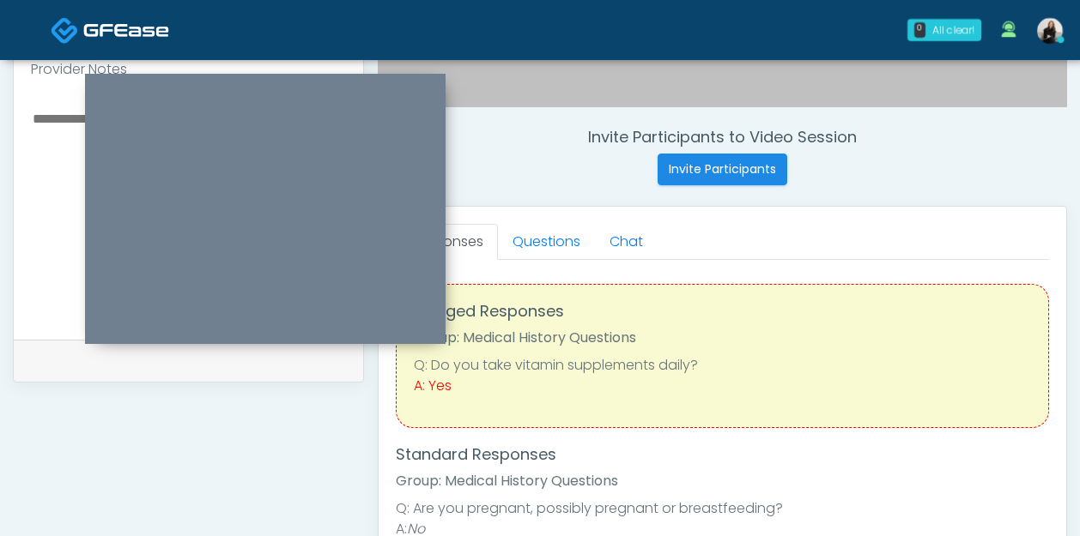
scroll to position [584, 0]
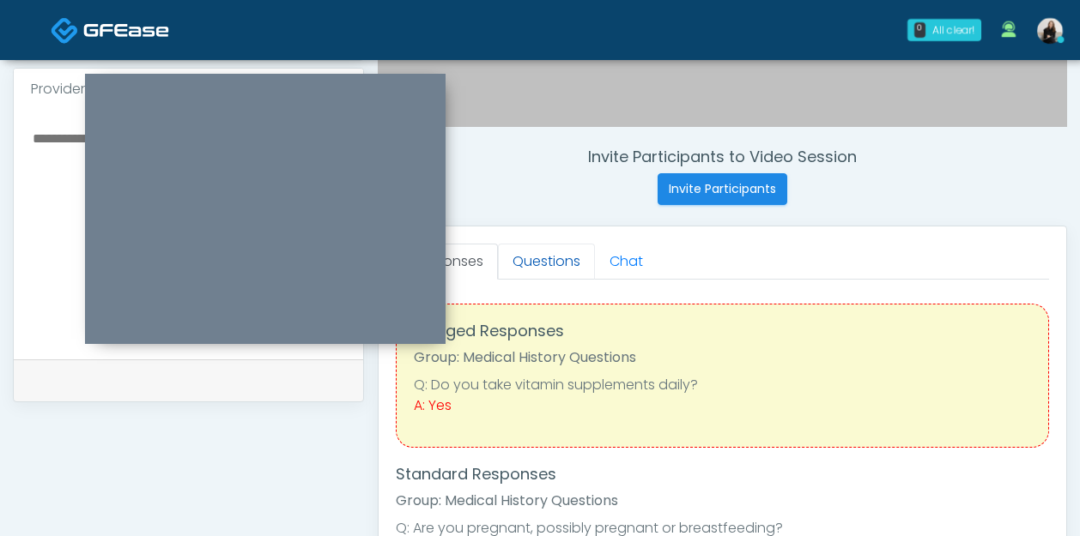
click at [563, 254] on link "Questions" at bounding box center [546, 262] width 97 height 36
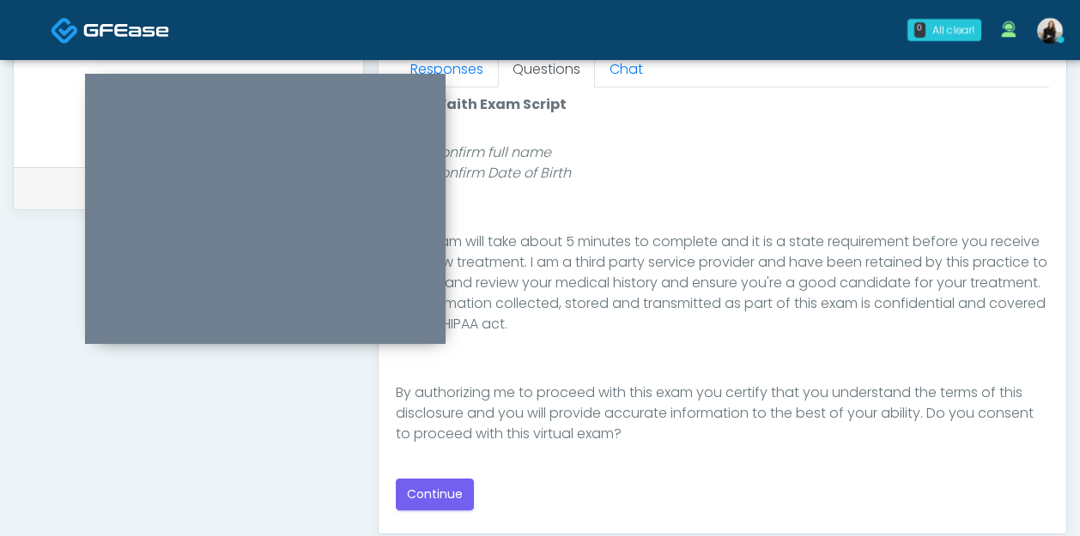
scroll to position [800, 0]
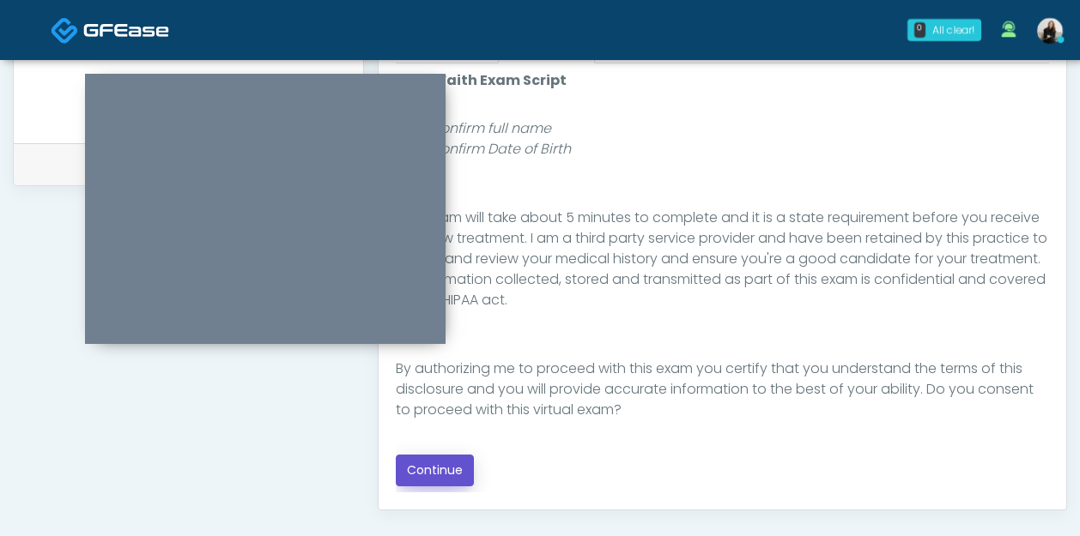
click at [444, 461] on button "Continue" at bounding box center [435, 471] width 78 height 32
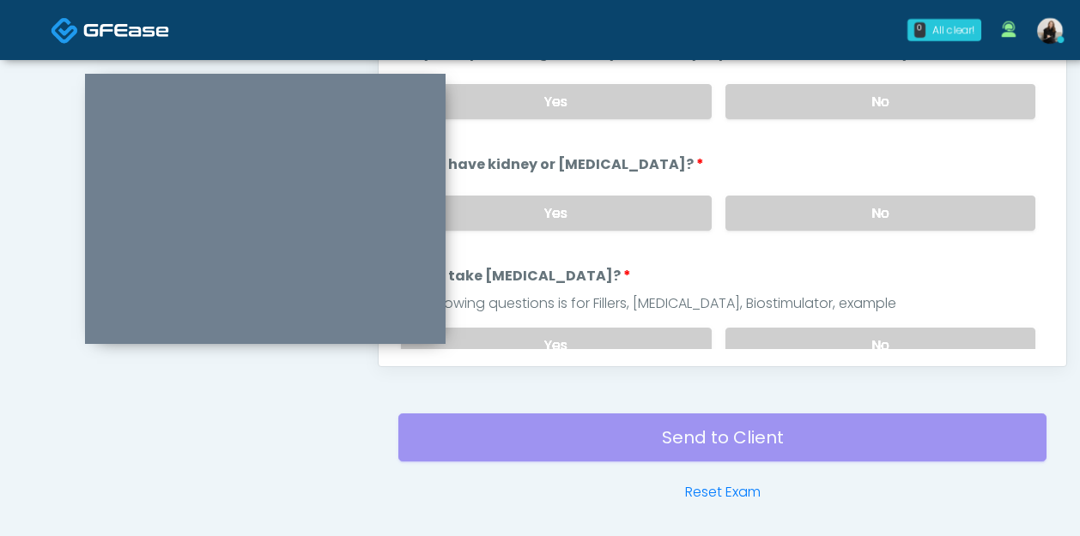
scroll to position [843, 0]
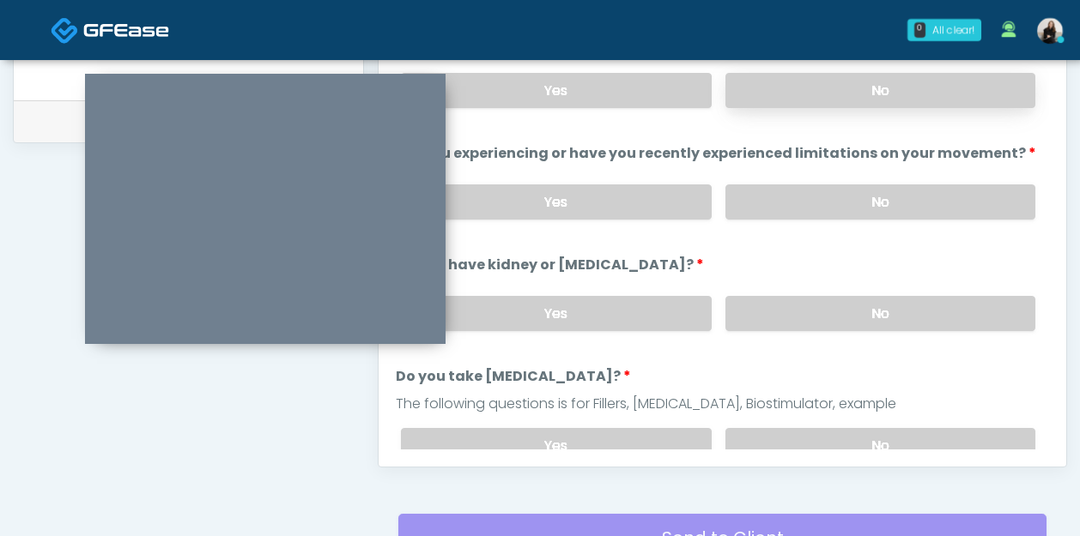
click at [846, 97] on label "No" at bounding box center [880, 90] width 310 height 35
click at [808, 200] on label "No" at bounding box center [880, 202] width 310 height 35
click at [796, 307] on label "No" at bounding box center [880, 313] width 310 height 35
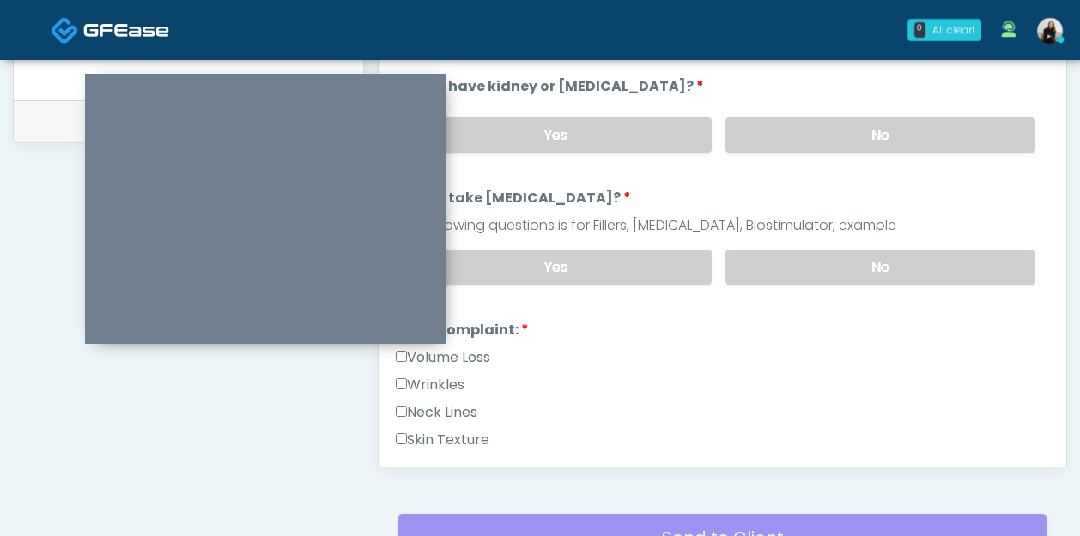
click at [789, 239] on div "Yes No" at bounding box center [718, 267] width 662 height 63
click at [783, 262] on label "No" at bounding box center [880, 267] width 310 height 35
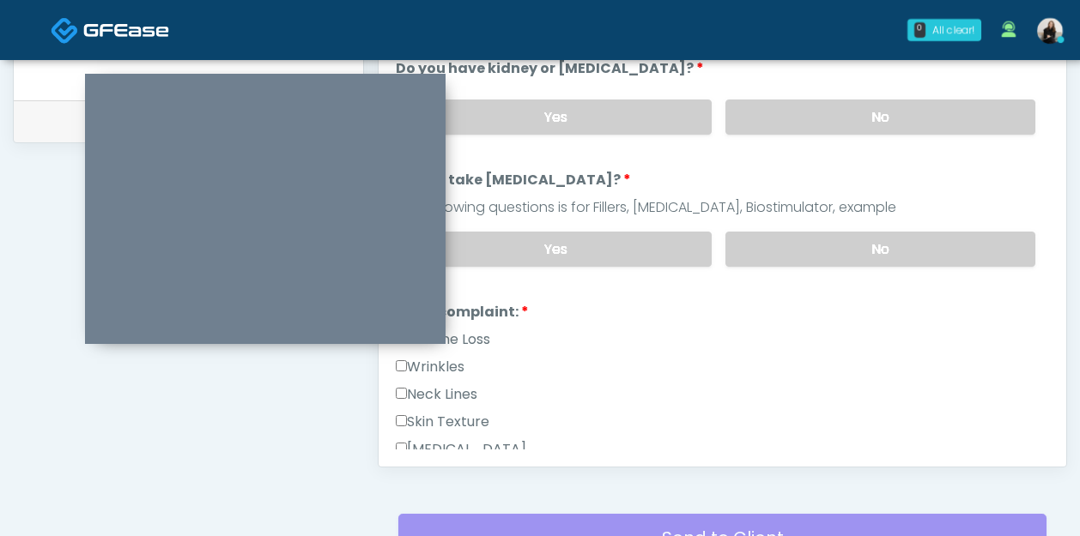
click at [458, 364] on label "Wrinkles" at bounding box center [430, 367] width 69 height 21
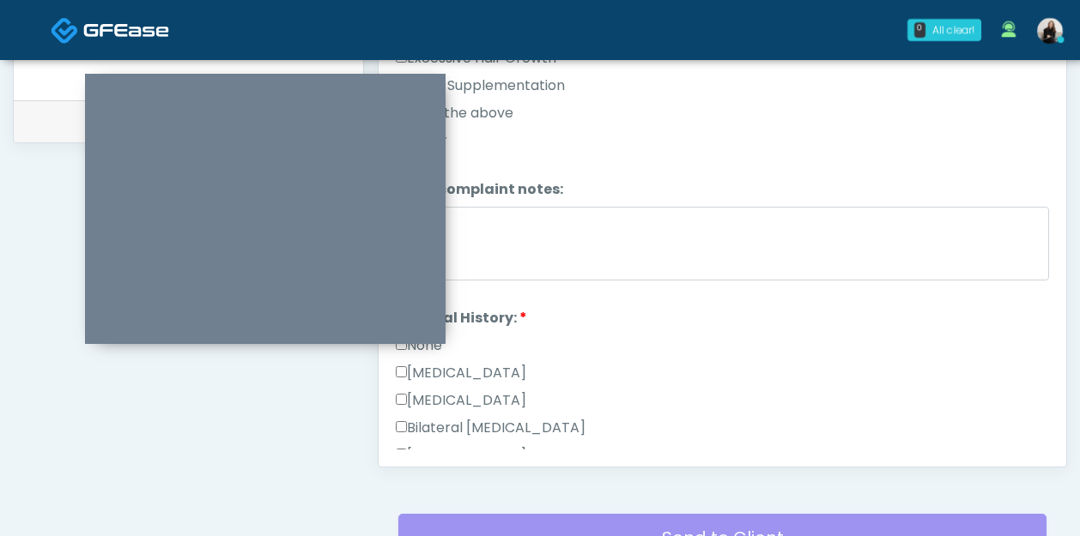
scroll to position [657, 0]
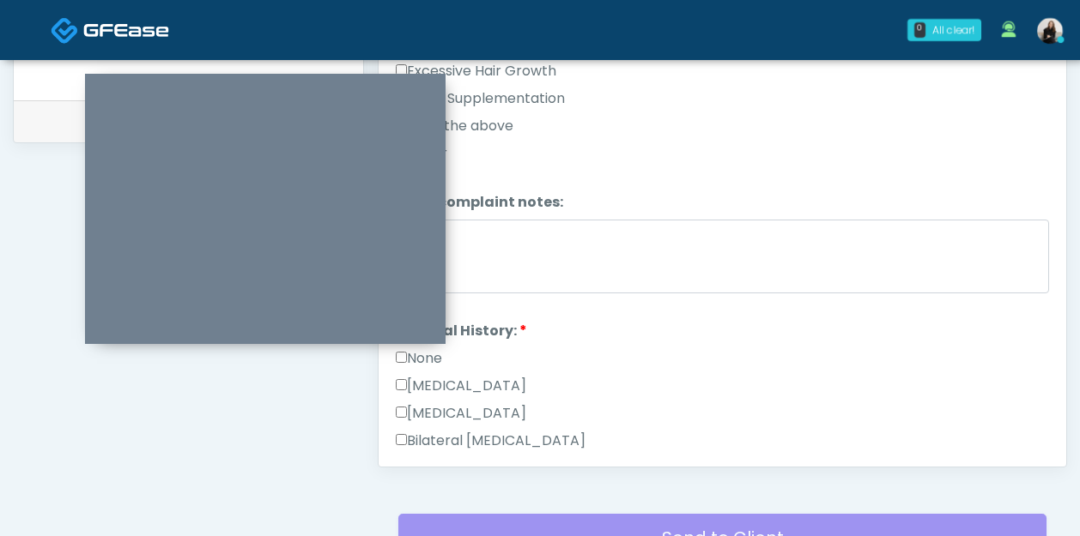
click at [427, 354] on label "None" at bounding box center [419, 358] width 46 height 21
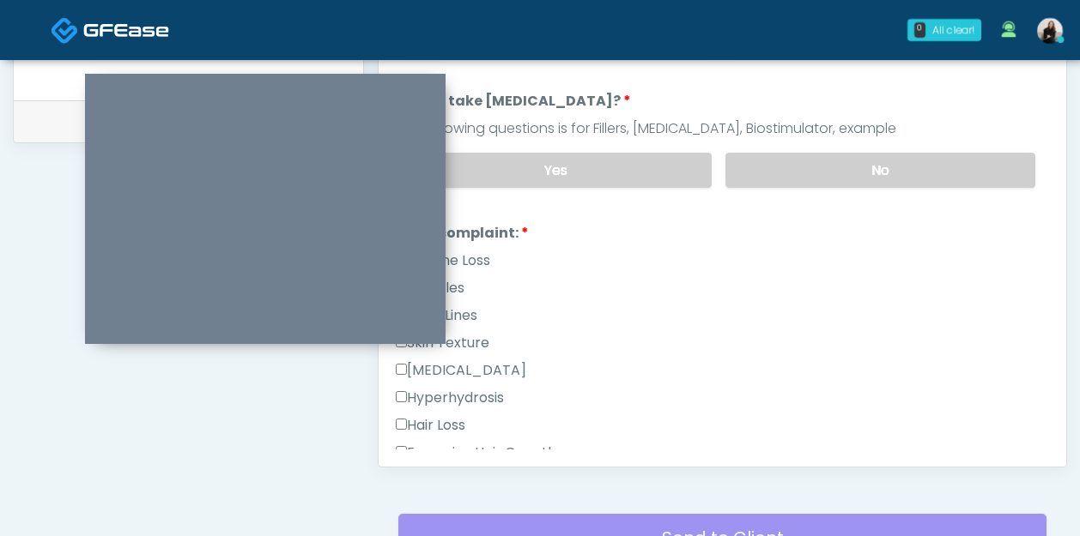
scroll to position [237, 0]
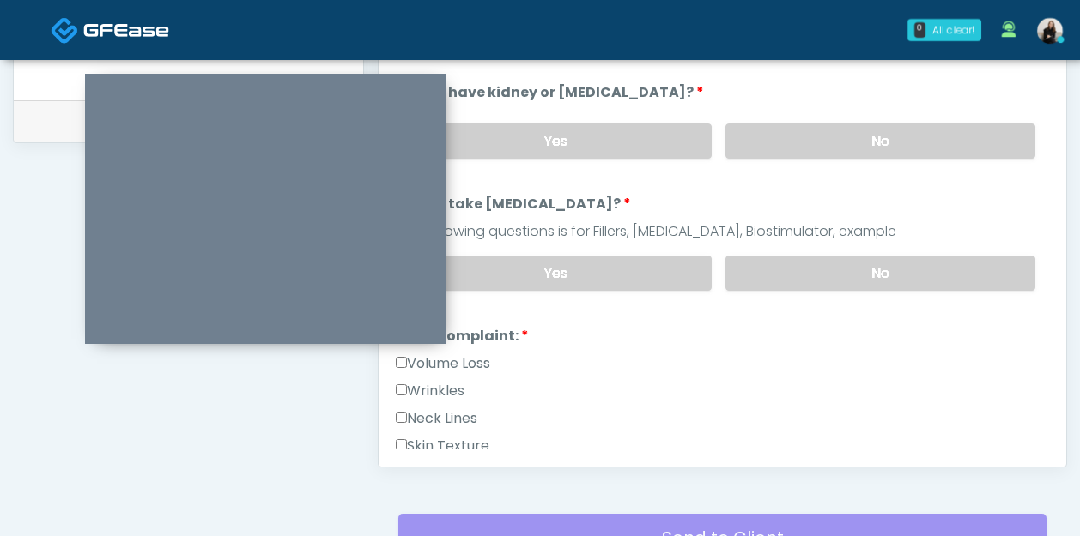
click at [490, 361] on label "Volume Loss" at bounding box center [443, 364] width 94 height 21
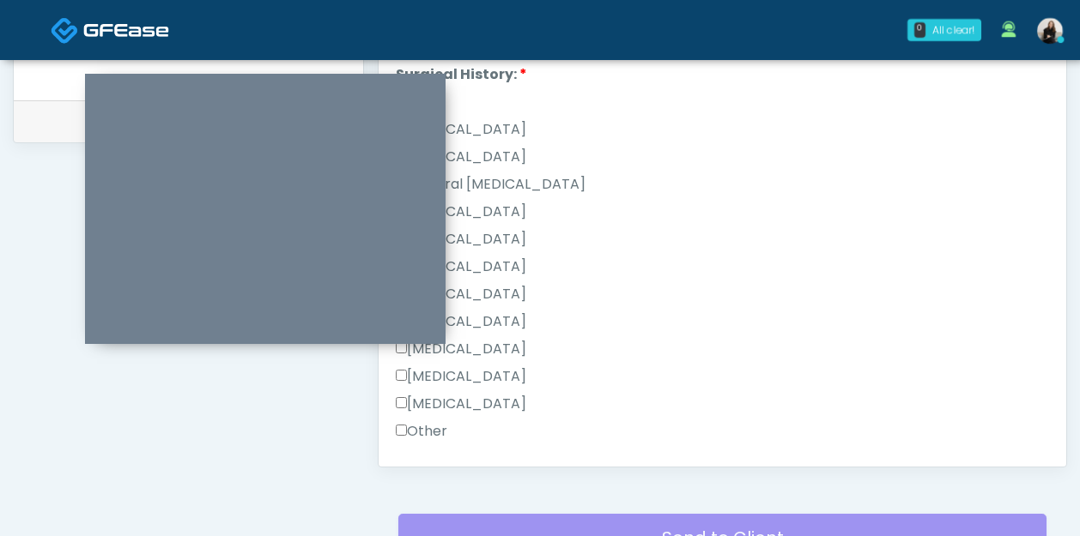
scroll to position [1118, 0]
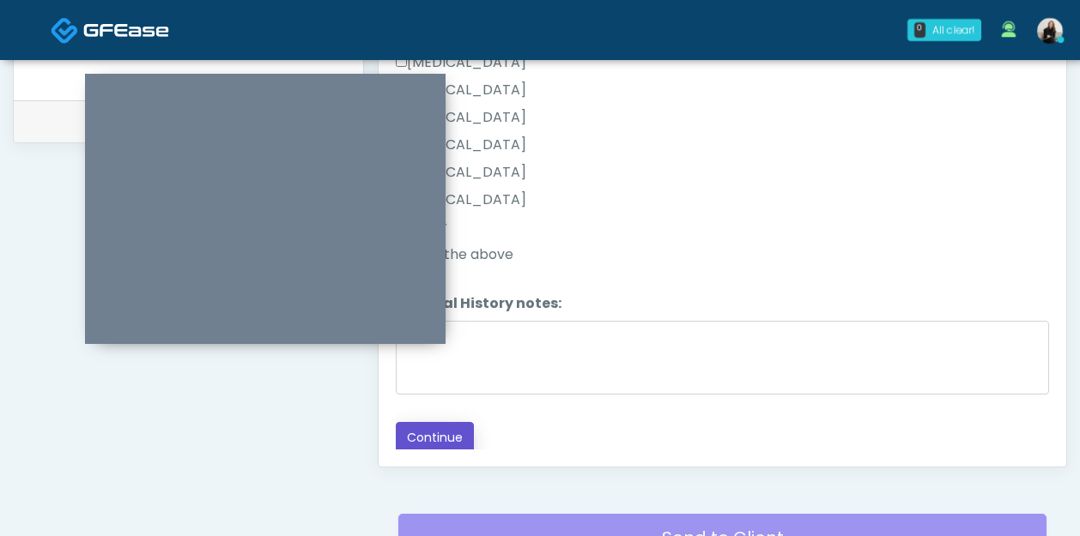
click at [446, 422] on button "Continue" at bounding box center [435, 438] width 78 height 32
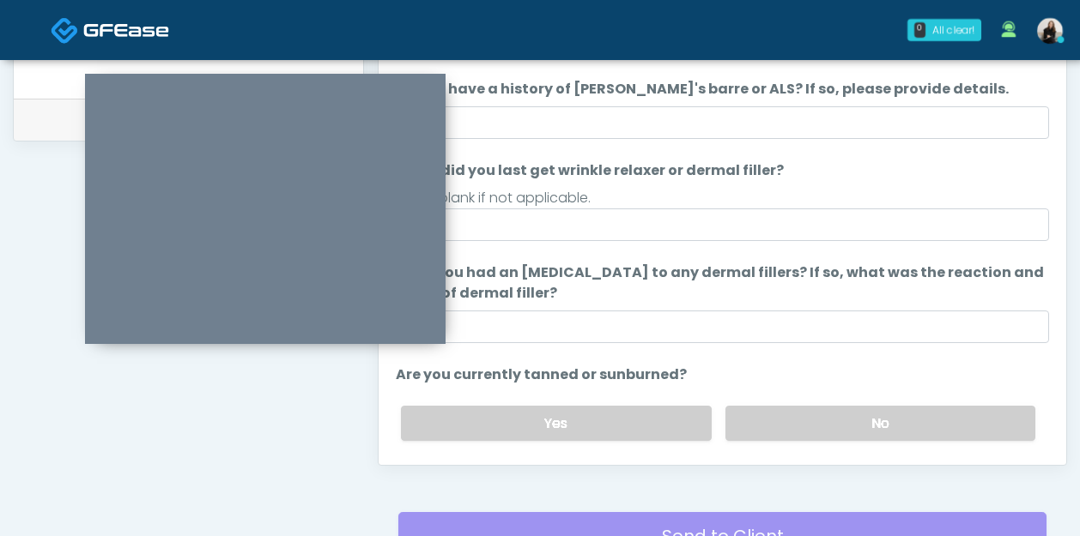
scroll to position [813, 0]
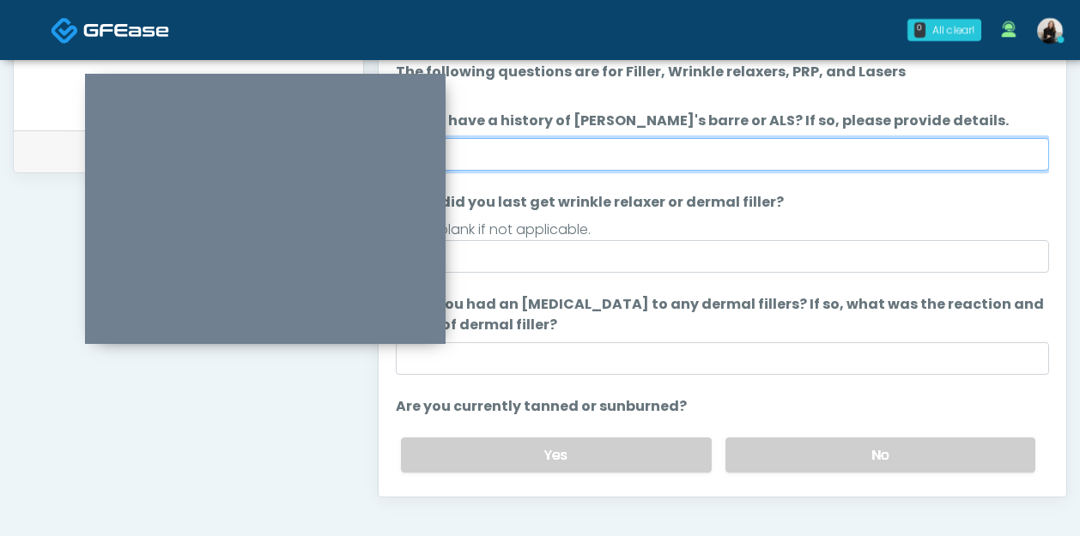
click at [592, 154] on input "Do you have a history of Guillain's barre or ALS? If so, please provide details." at bounding box center [722, 154] width 653 height 33
click at [553, 141] on input "Do you have a history of Guillain's barre or ALS? If so, please provide details." at bounding box center [722, 154] width 653 height 33
click at [552, 157] on input "Do you have a history of Guillain's barre or ALS? If so, please provide details." at bounding box center [722, 154] width 653 height 33
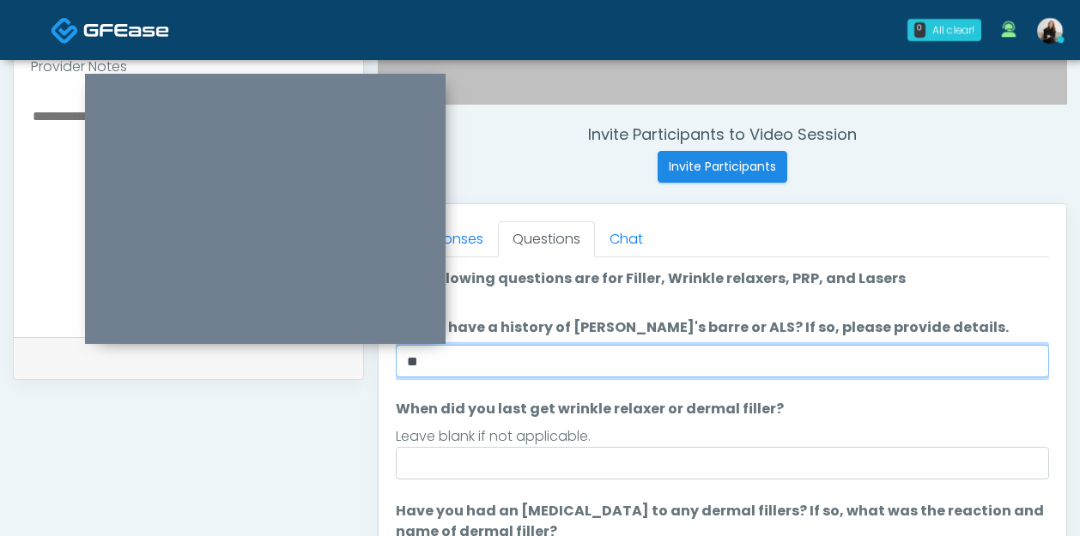
scroll to position [585, 0]
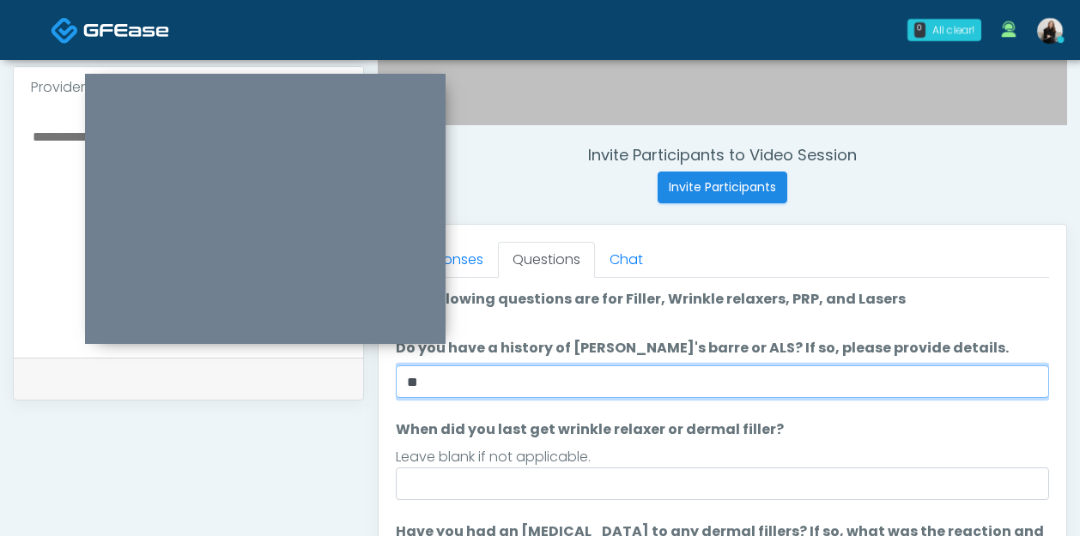
type input "**"
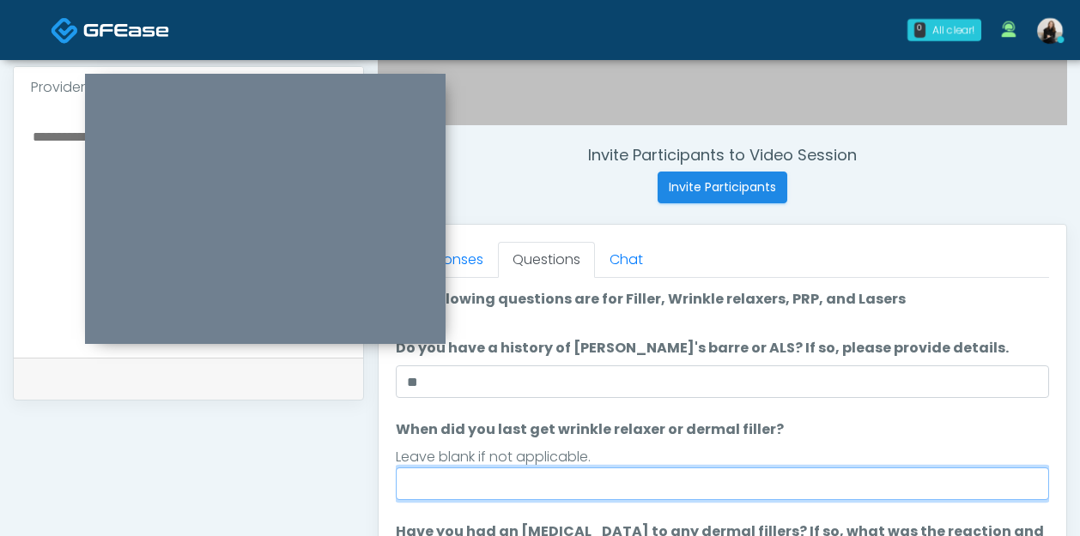
click at [492, 492] on input "When did you last get wrinkle relaxer or dermal filler?" at bounding box center [722, 484] width 653 height 33
type input "*****"
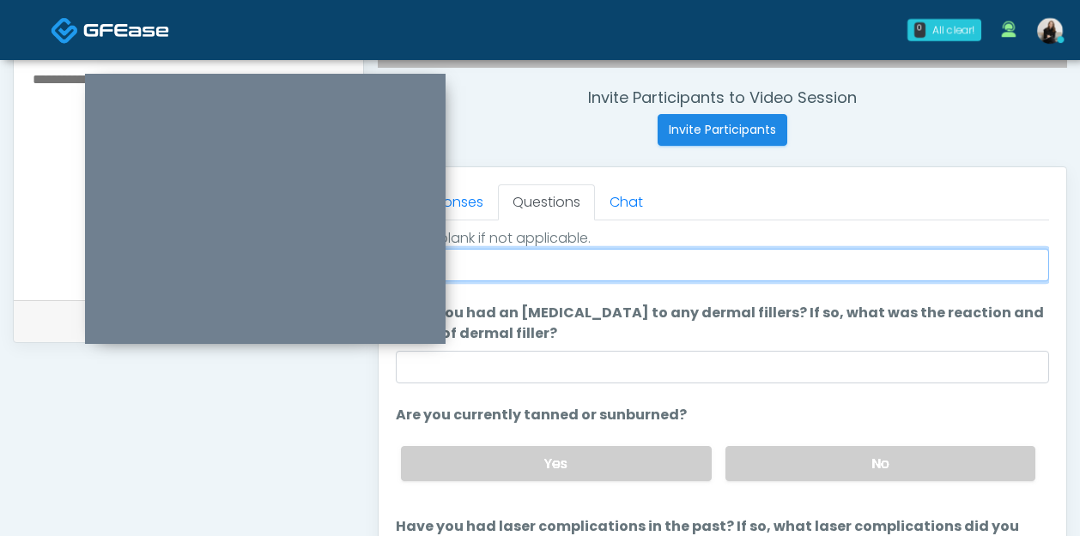
scroll to position [681, 0]
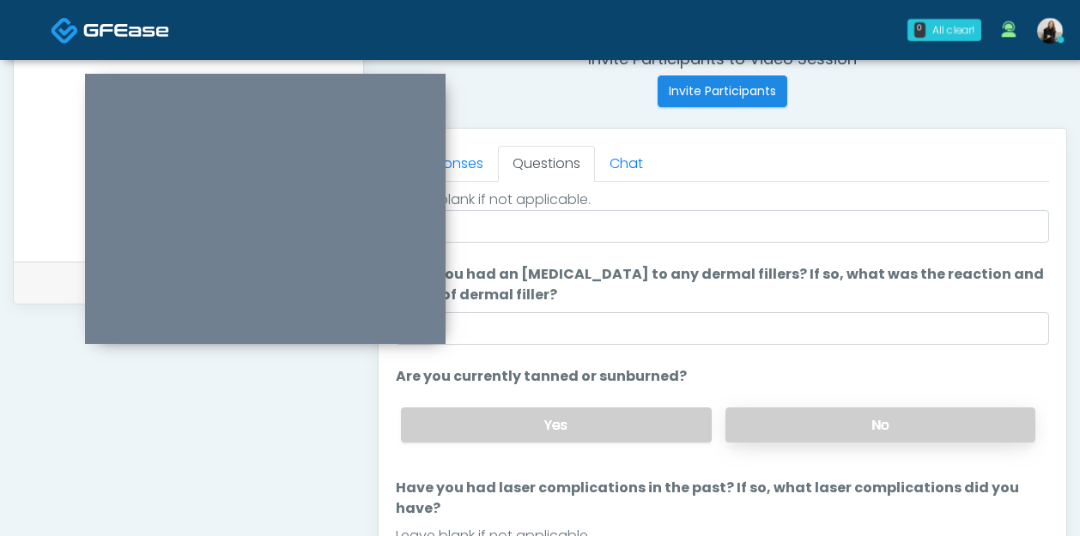
click at [757, 414] on label "No" at bounding box center [880, 425] width 310 height 35
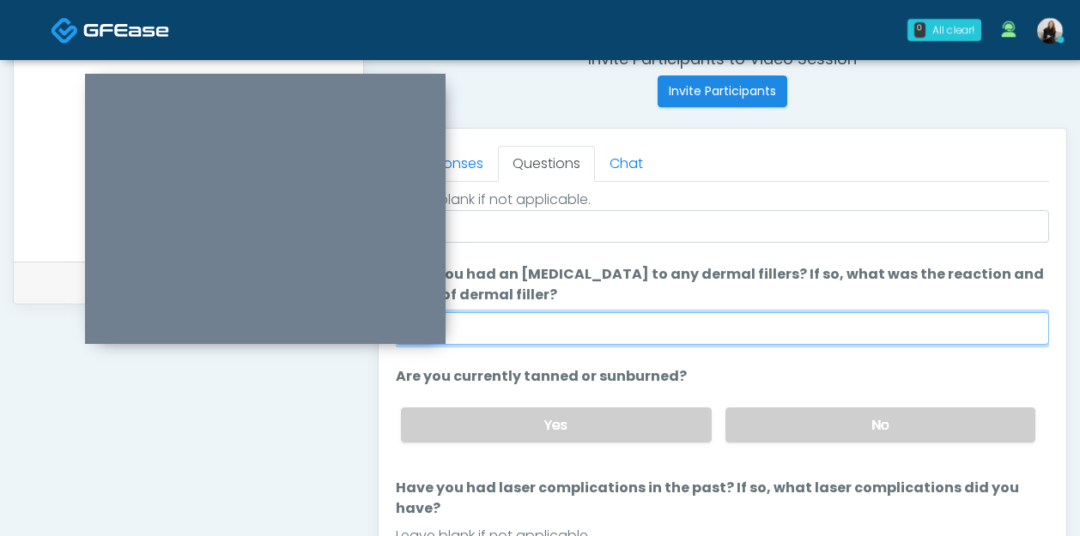
click at [699, 325] on input "Have you had an allergic response to any dermal fillers? If so, what was the re…" at bounding box center [722, 328] width 653 height 33
type input "**"
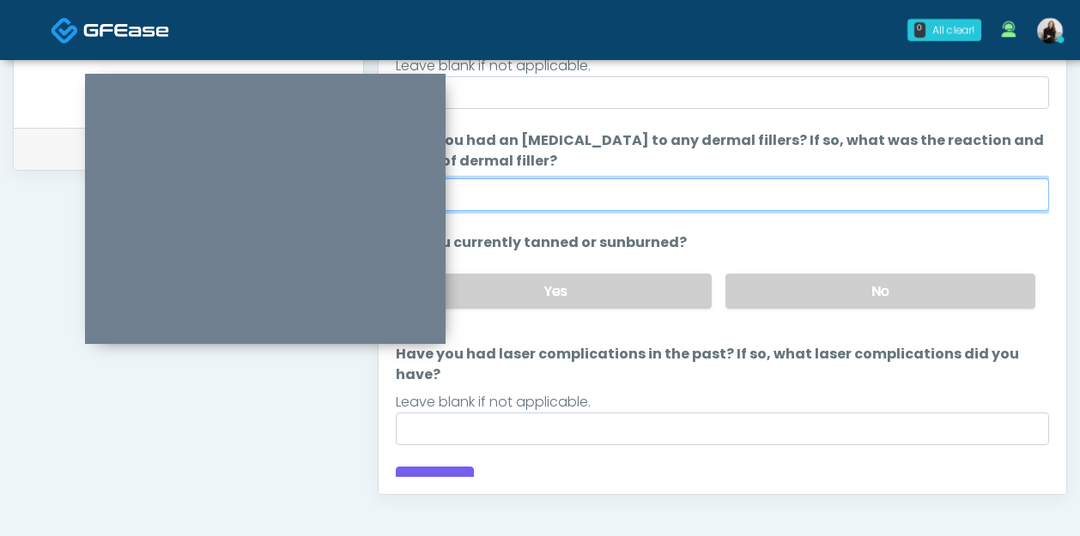
scroll to position [827, 0]
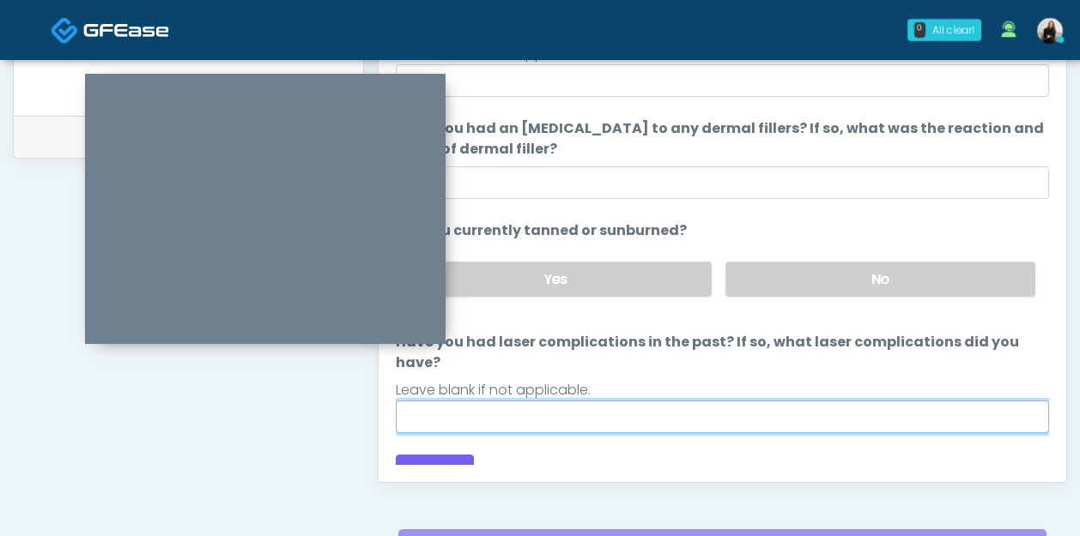
click at [554, 401] on input "Have you had laser complications in the past? If so, what laser complications d…" at bounding box center [722, 417] width 653 height 33
type input "**"
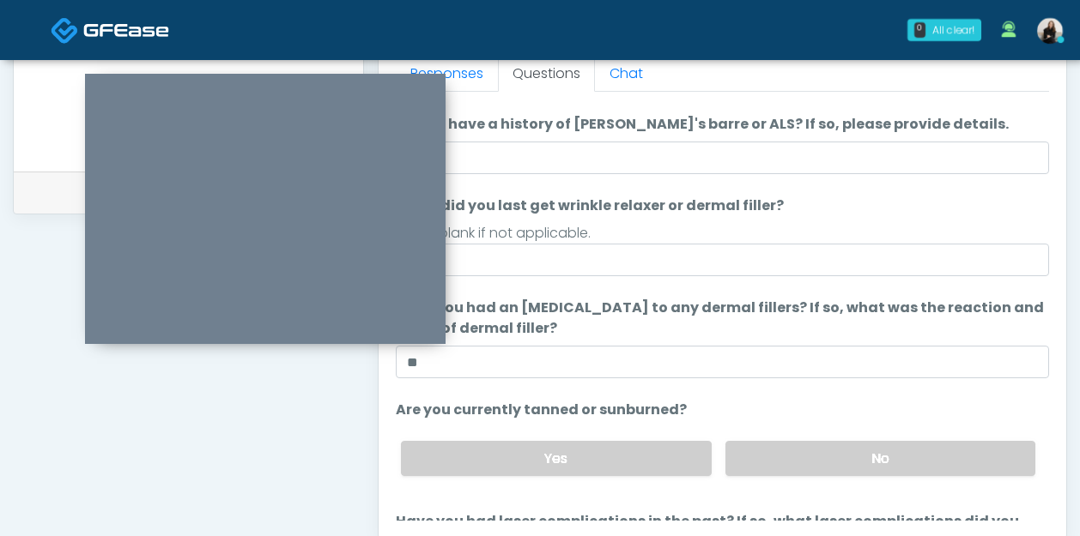
scroll to position [161, 0]
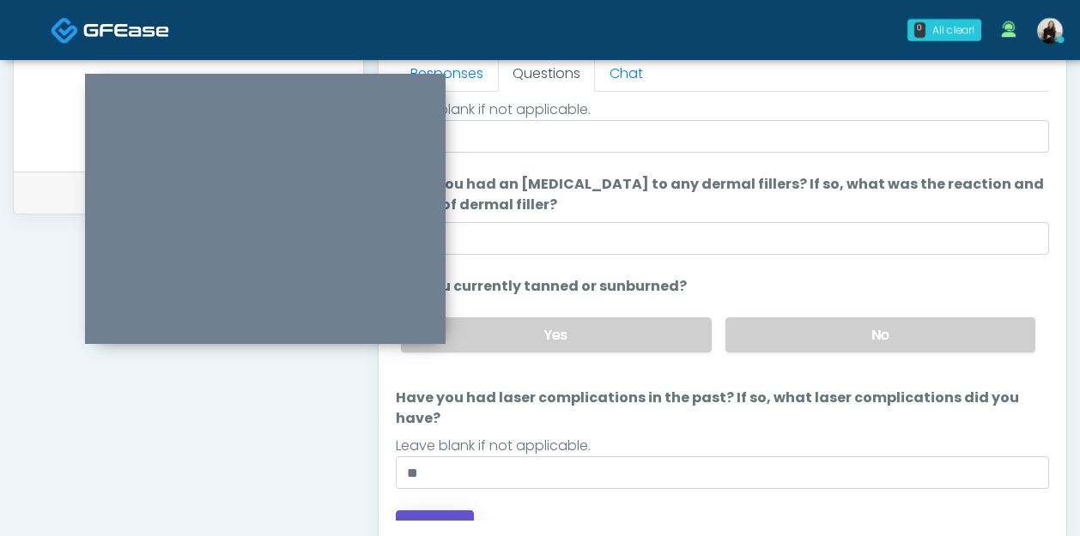
click at [426, 511] on button "Continue" at bounding box center [435, 527] width 78 height 32
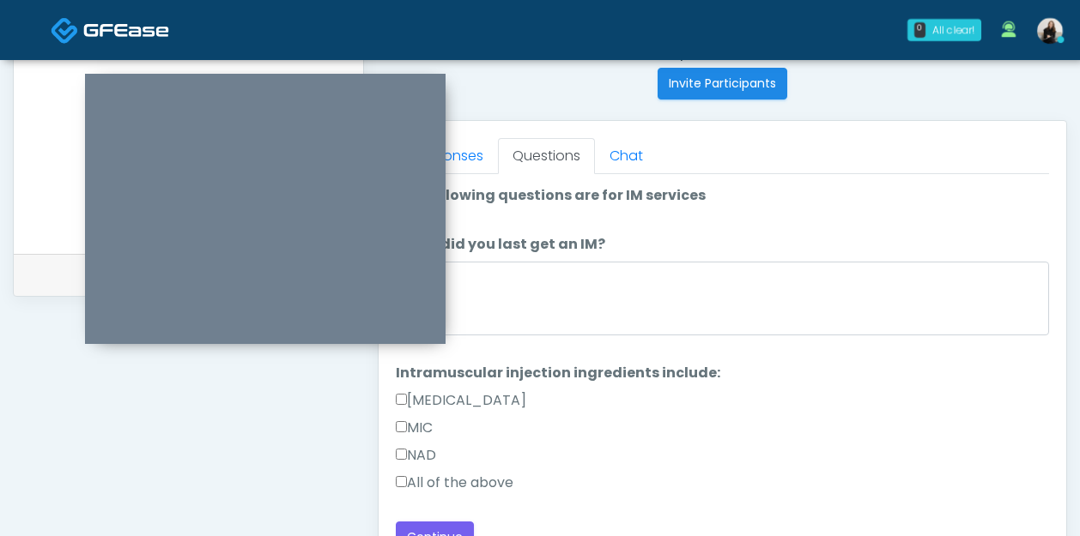
scroll to position [0, 0]
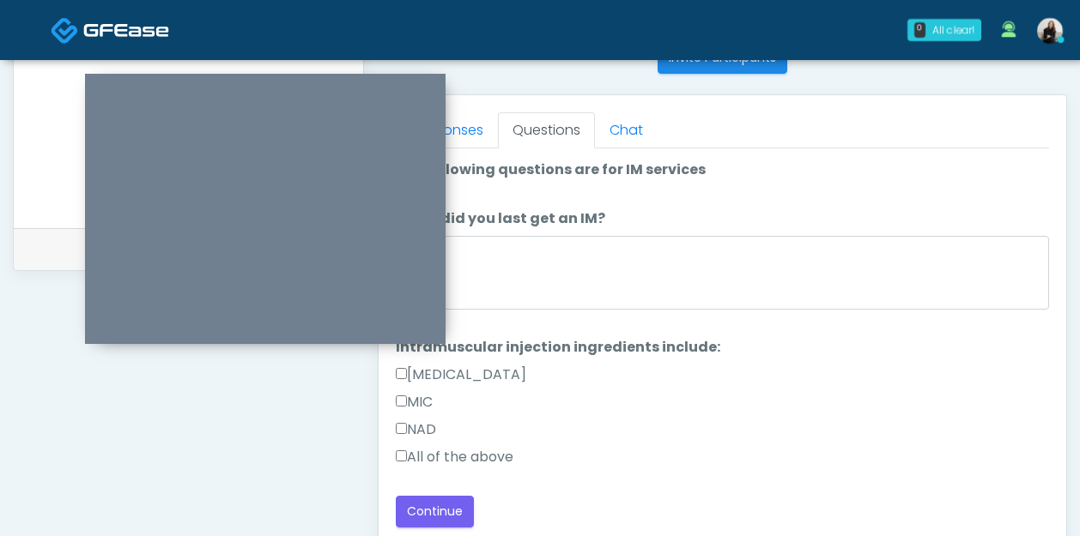
click at [438, 462] on label "All of the above" at bounding box center [455, 457] width 118 height 21
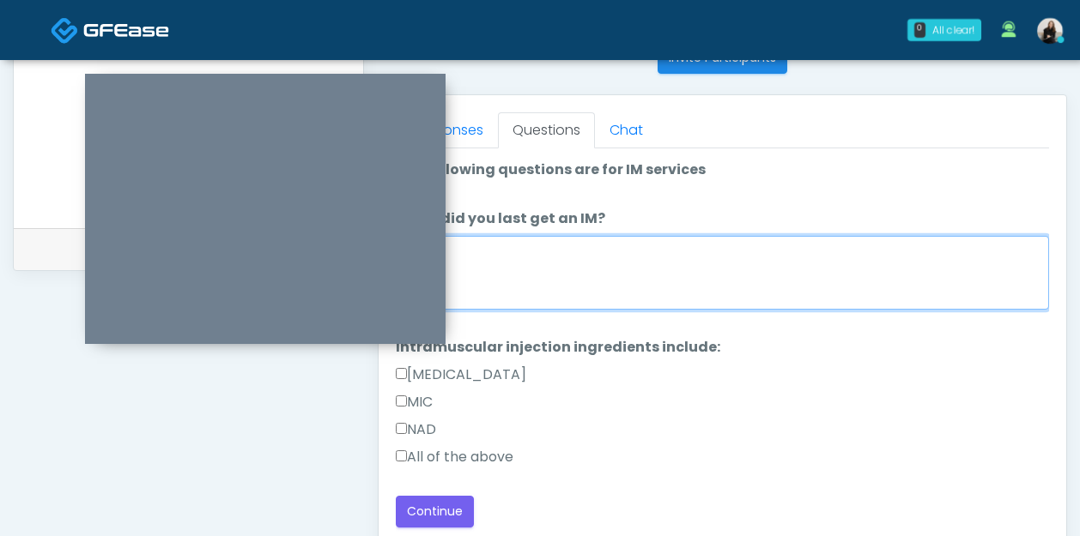
click at [525, 291] on textarea "When did you last get an IM?" at bounding box center [722, 273] width 653 height 74
type textarea "**********"
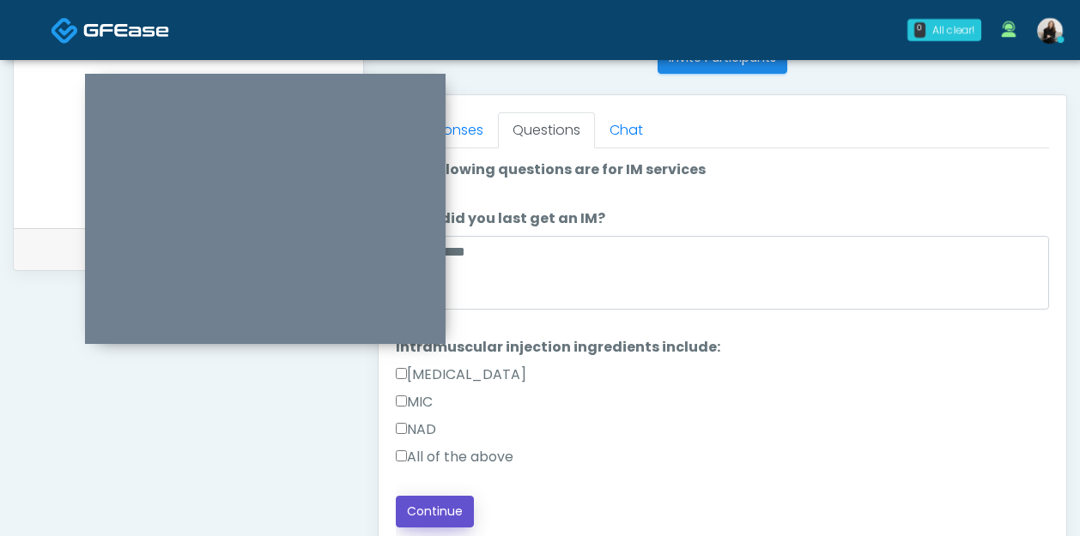
click at [443, 518] on button "Continue" at bounding box center [435, 512] width 78 height 32
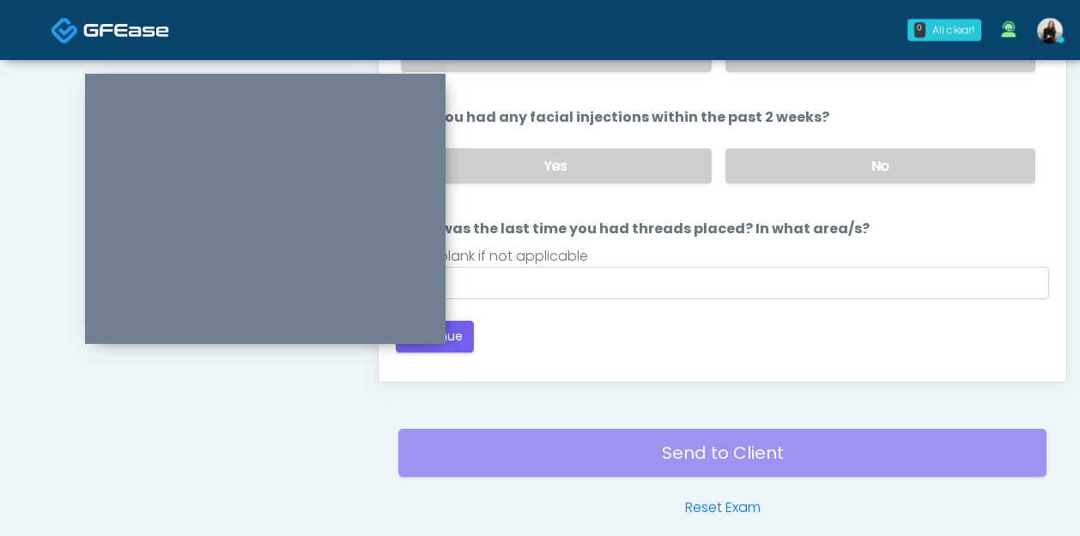
scroll to position [765, 0]
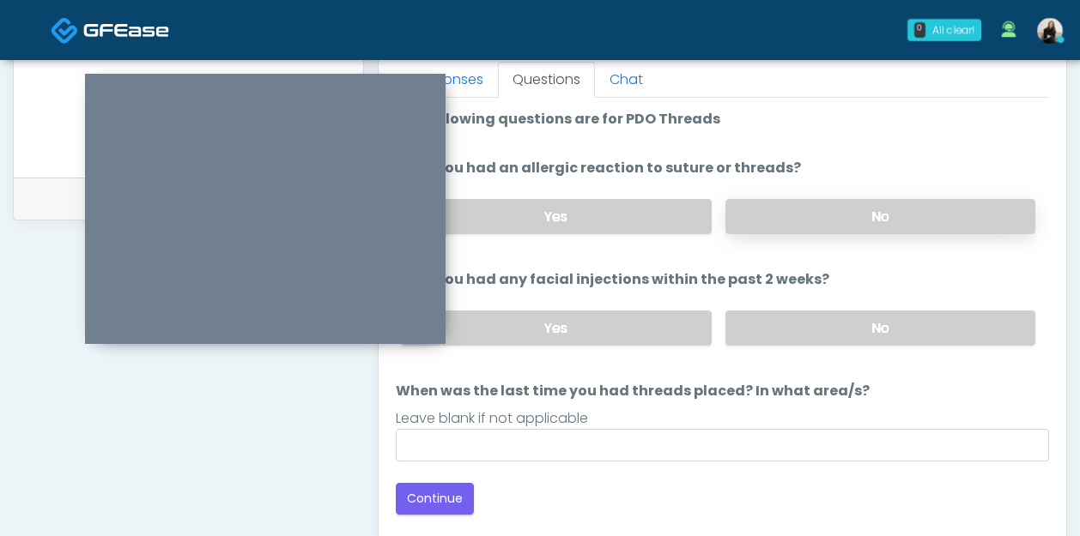
click at [741, 222] on label "No" at bounding box center [880, 216] width 310 height 35
click at [747, 331] on label "No" at bounding box center [880, 328] width 310 height 35
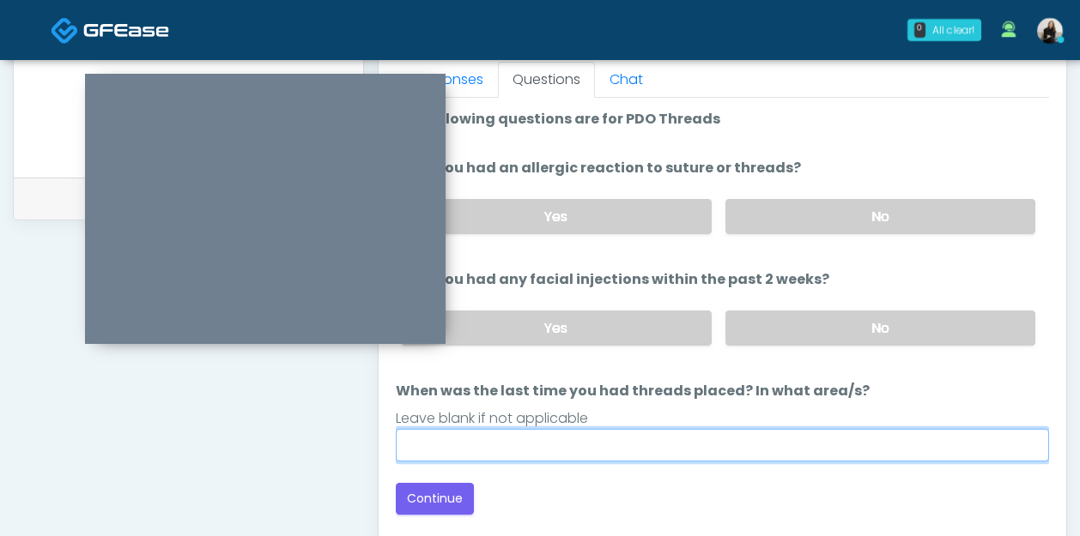
click at [697, 431] on input "When was the last time you had threads placed? In what area/s?" at bounding box center [722, 445] width 653 height 33
type input "*****"
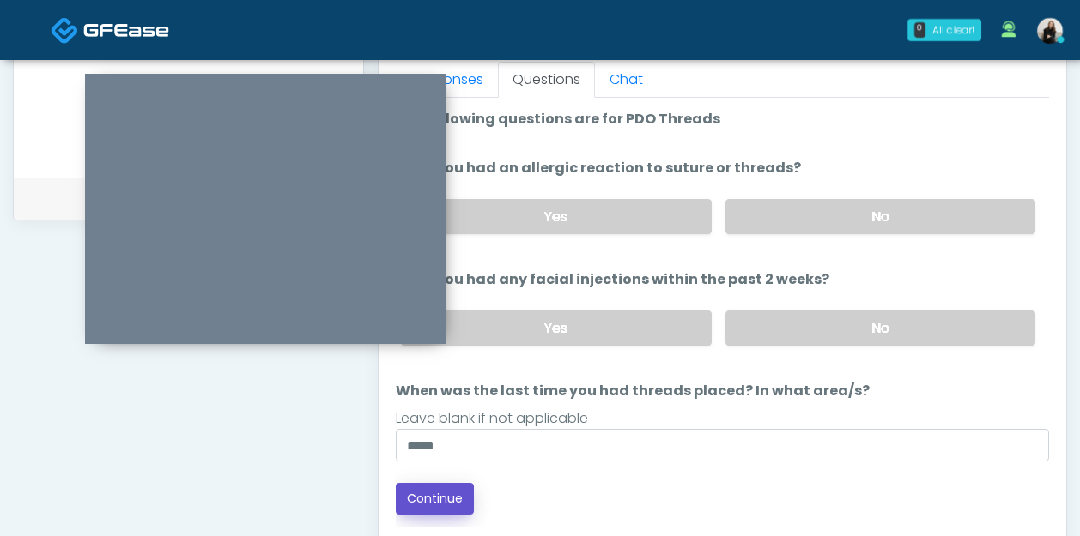
click at [461, 494] on button "Continue" at bounding box center [435, 499] width 78 height 32
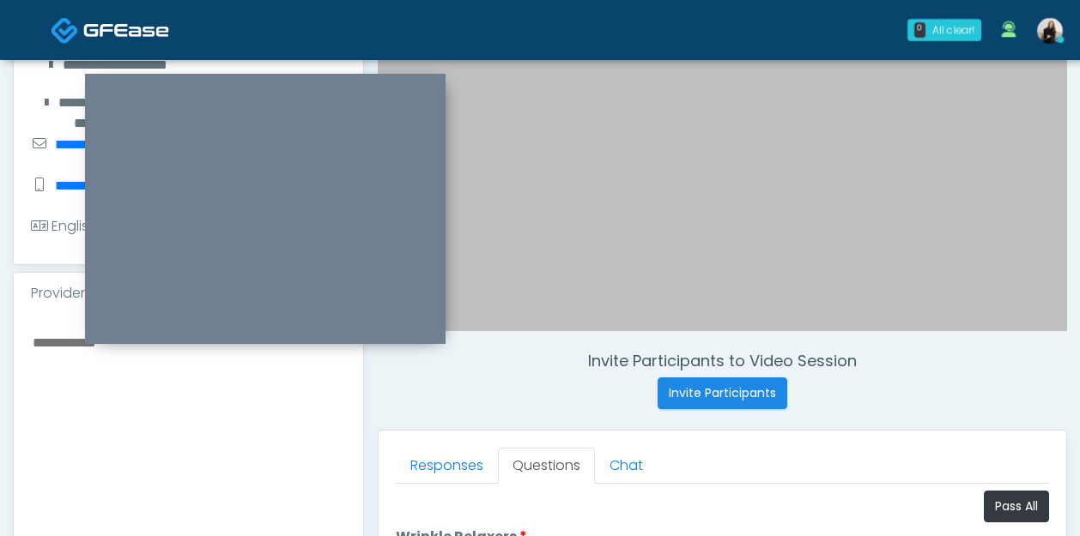
scroll to position [428, 0]
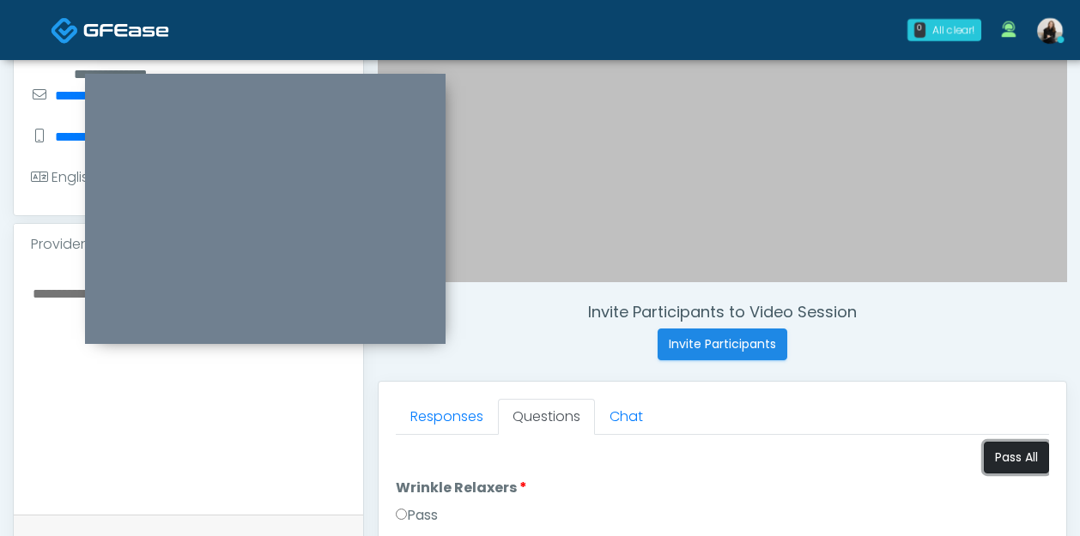
click at [1014, 458] on button "Pass All" at bounding box center [1015, 458] width 65 height 32
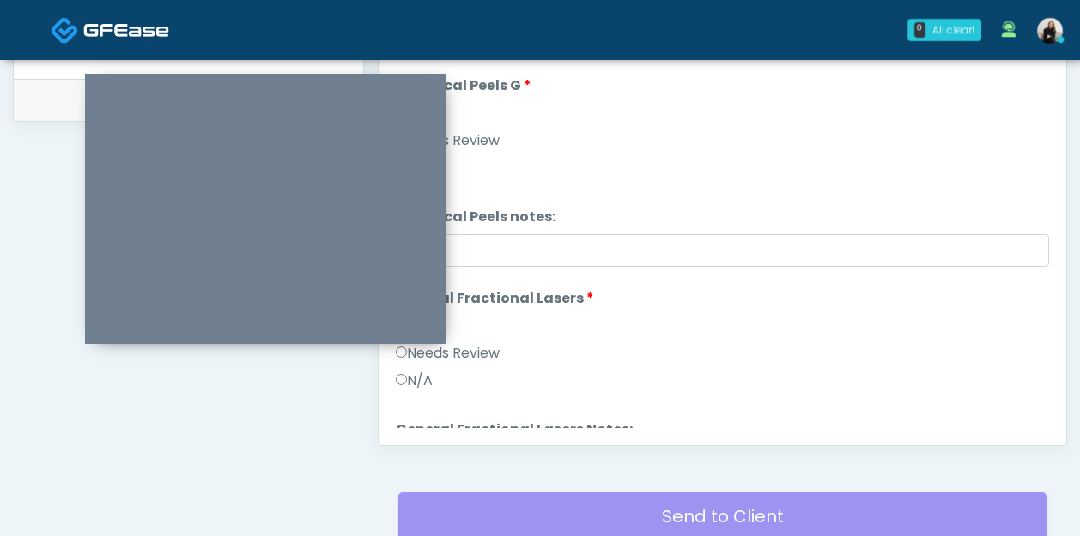
scroll to position [1774, 0]
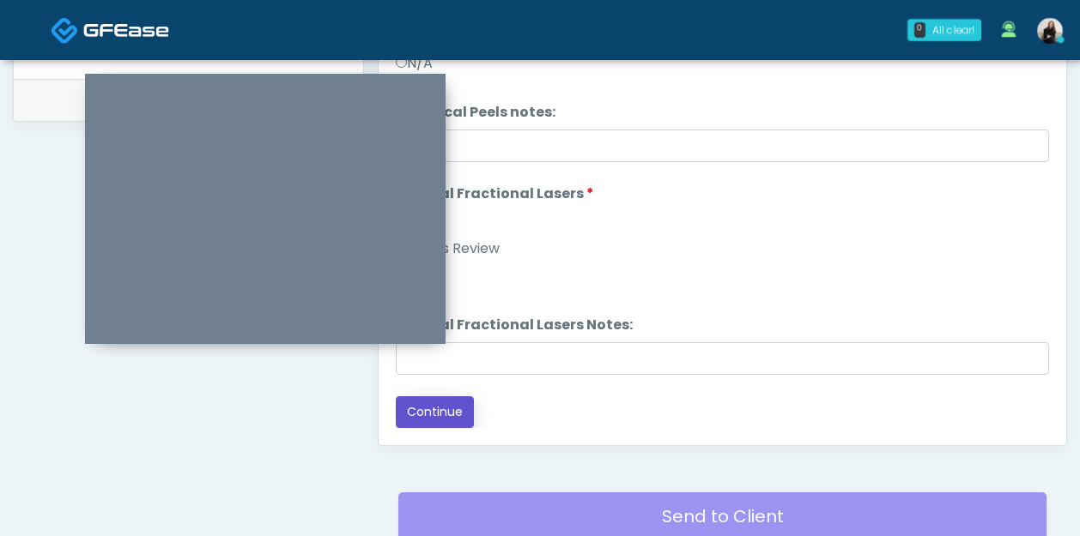
click at [434, 420] on button "Continue" at bounding box center [435, 412] width 78 height 32
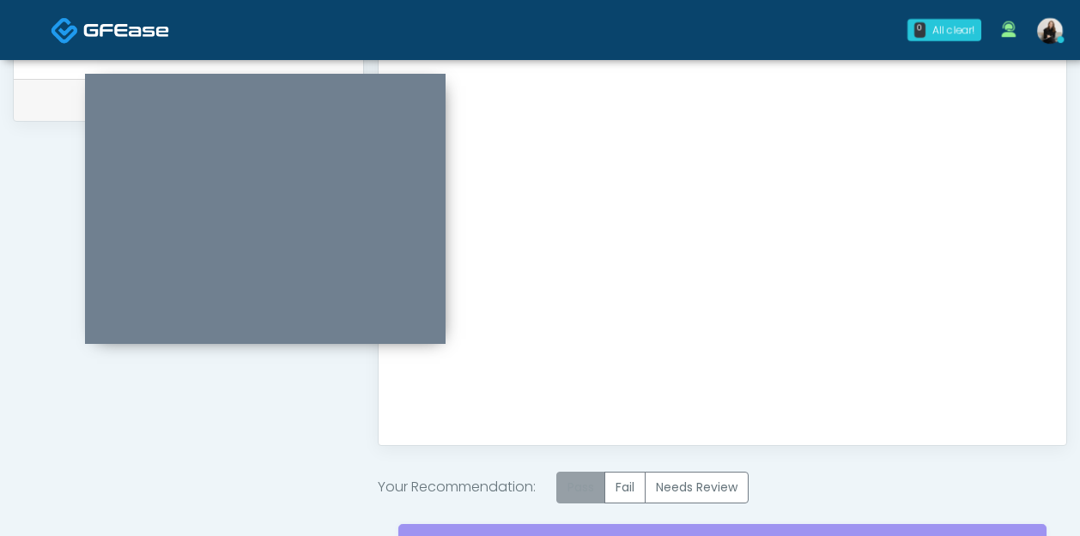
click at [579, 491] on label "Pass" at bounding box center [580, 488] width 49 height 32
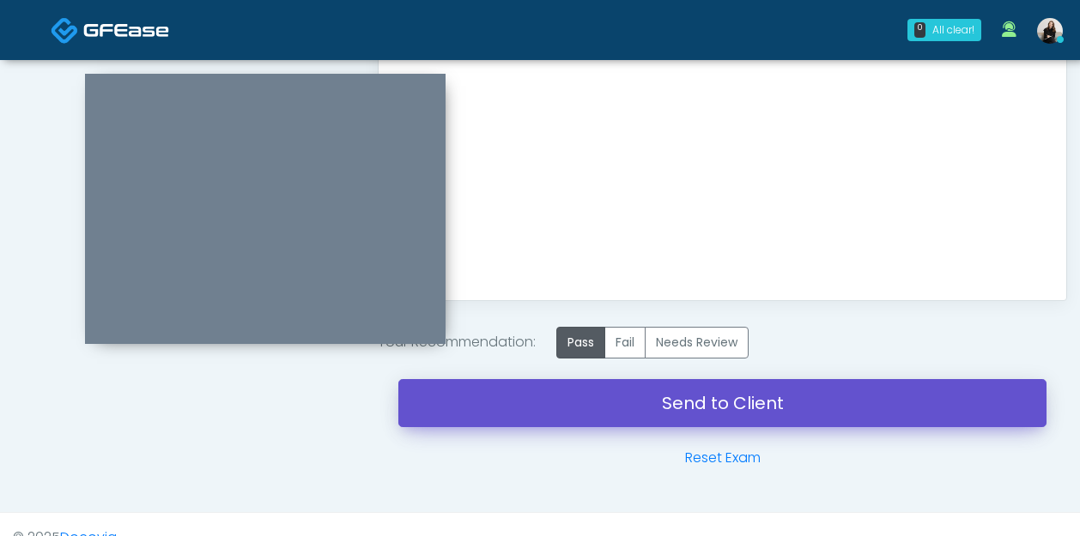
click at [593, 412] on link "Send to Client" at bounding box center [722, 403] width 648 height 48
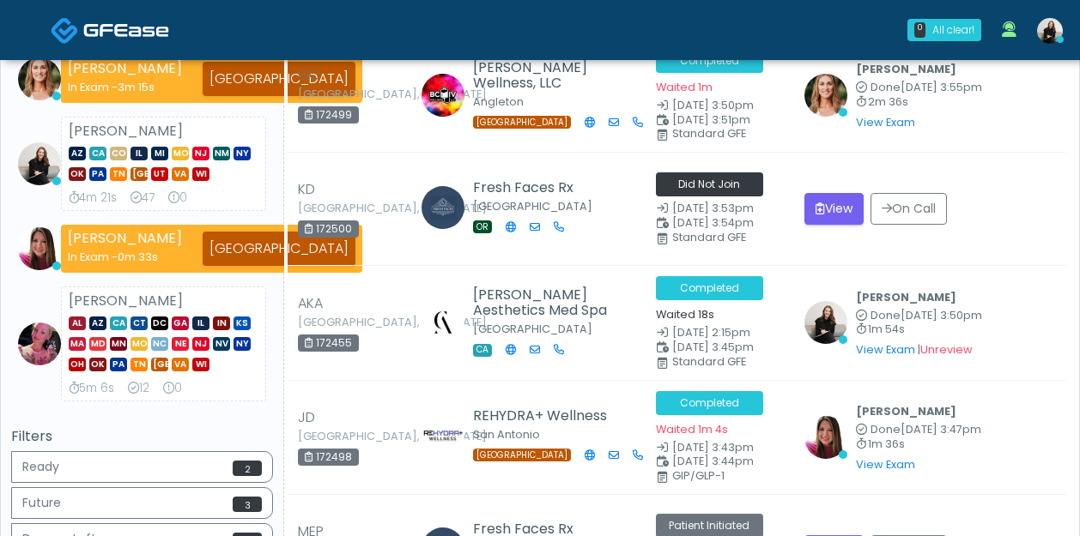
scroll to position [431, 0]
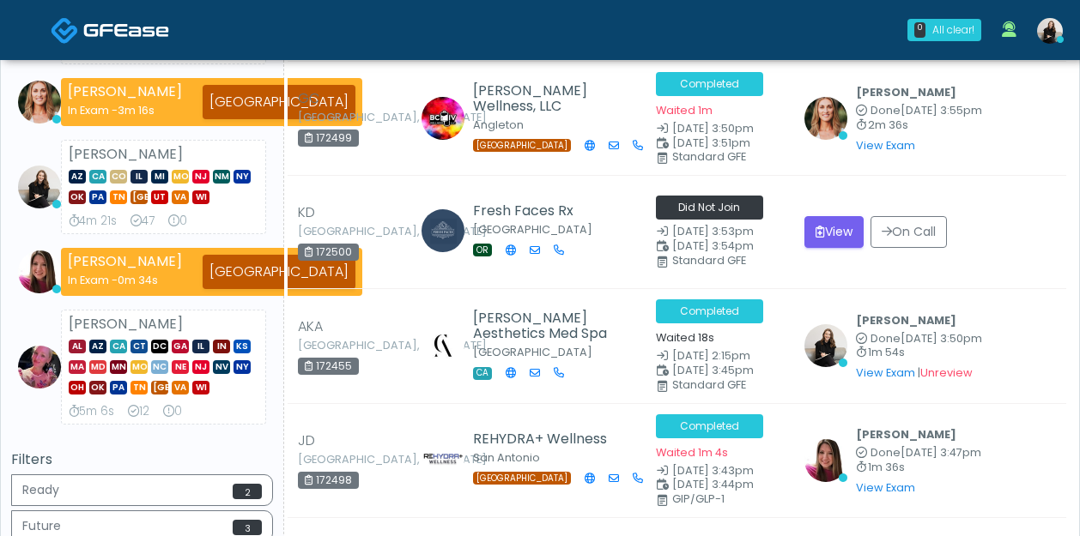
click at [1044, 23] on img at bounding box center [1050, 31] width 26 height 26
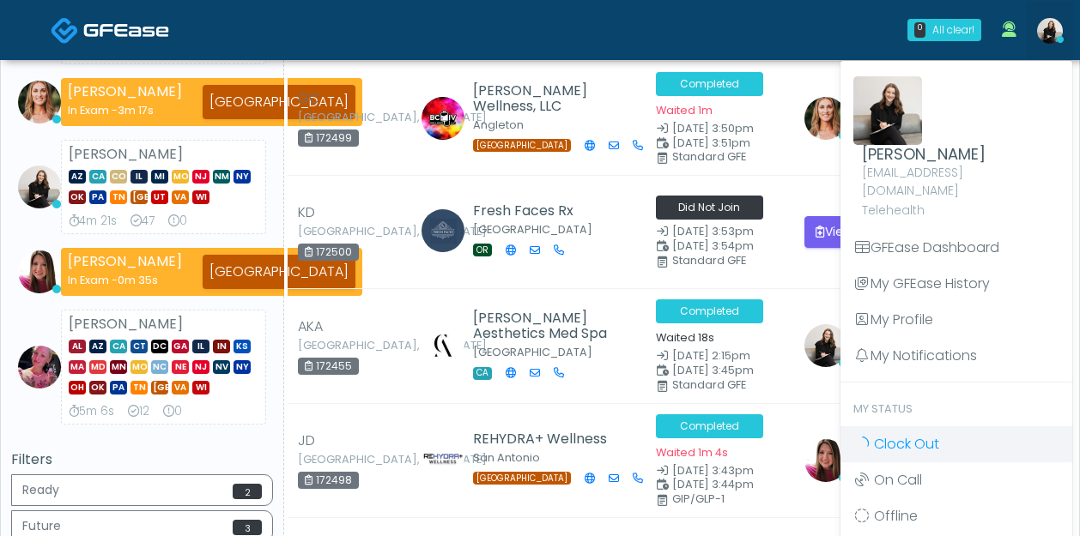
click at [879, 434] on span "Clock Out" at bounding box center [906, 444] width 65 height 20
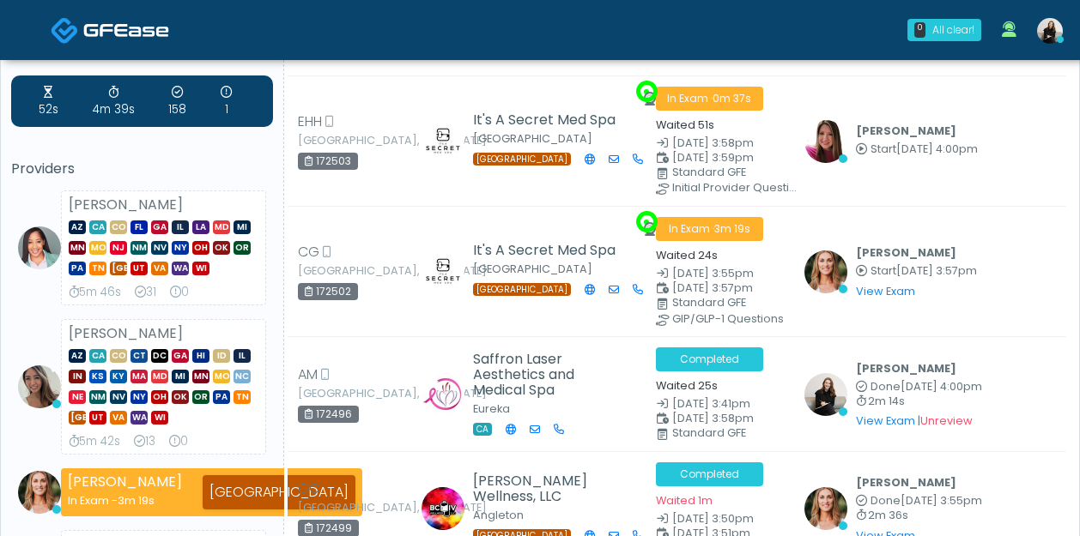
scroll to position [176, 0]
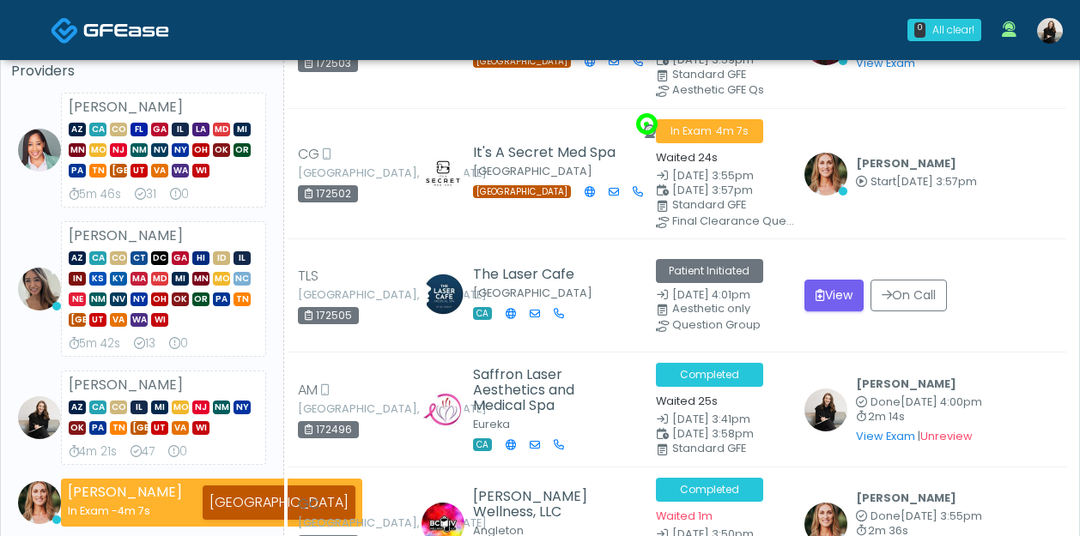
scroll to position [214, 0]
